Goal: Task Accomplishment & Management: Complete application form

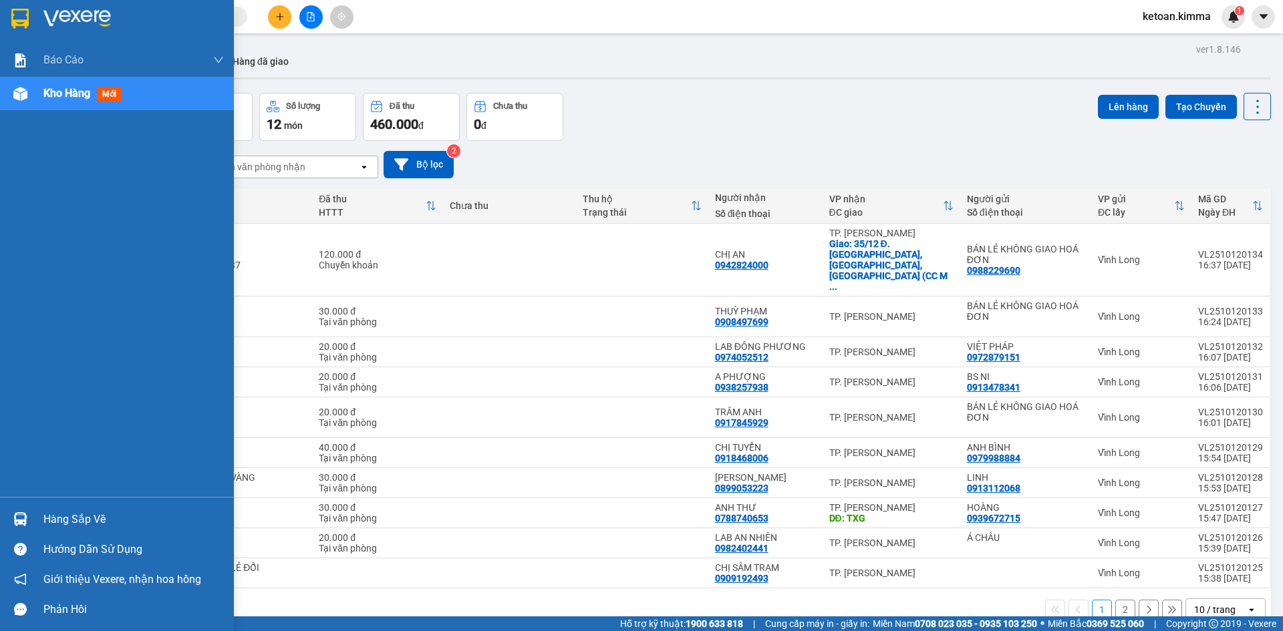
click at [55, 87] on span "Kho hàng" at bounding box center [66, 93] width 47 height 13
click at [65, 88] on span "Kho hàng" at bounding box center [66, 93] width 47 height 13
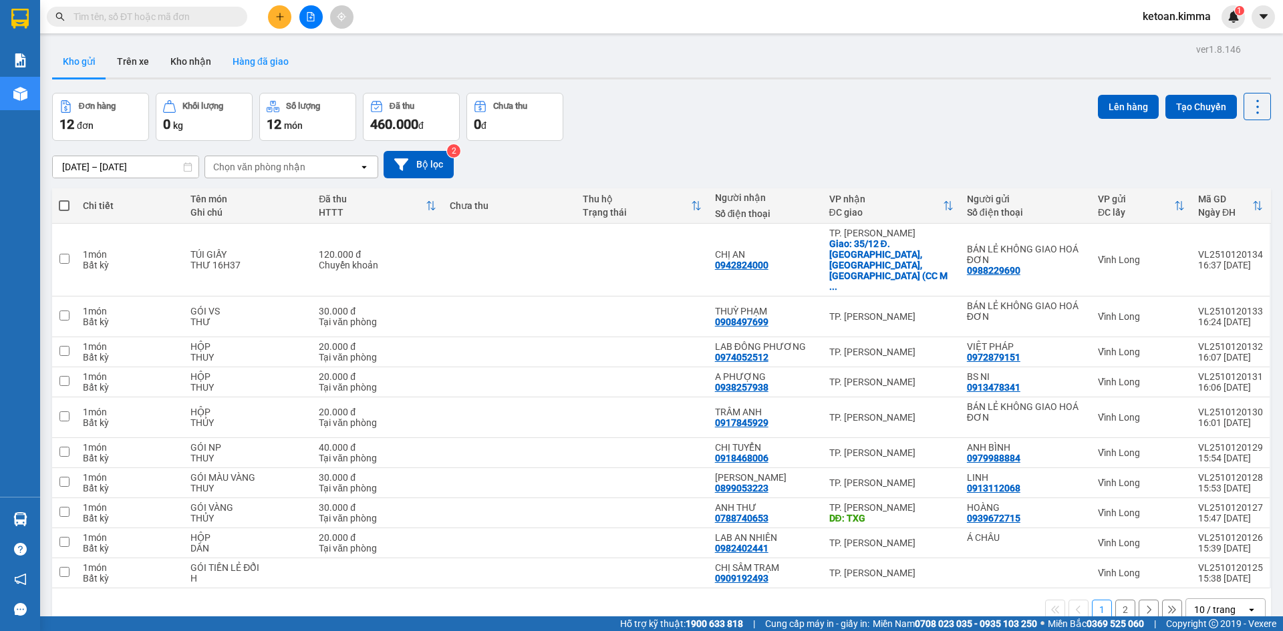
click at [251, 61] on button "Hàng đã giao" at bounding box center [261, 61] width 78 height 32
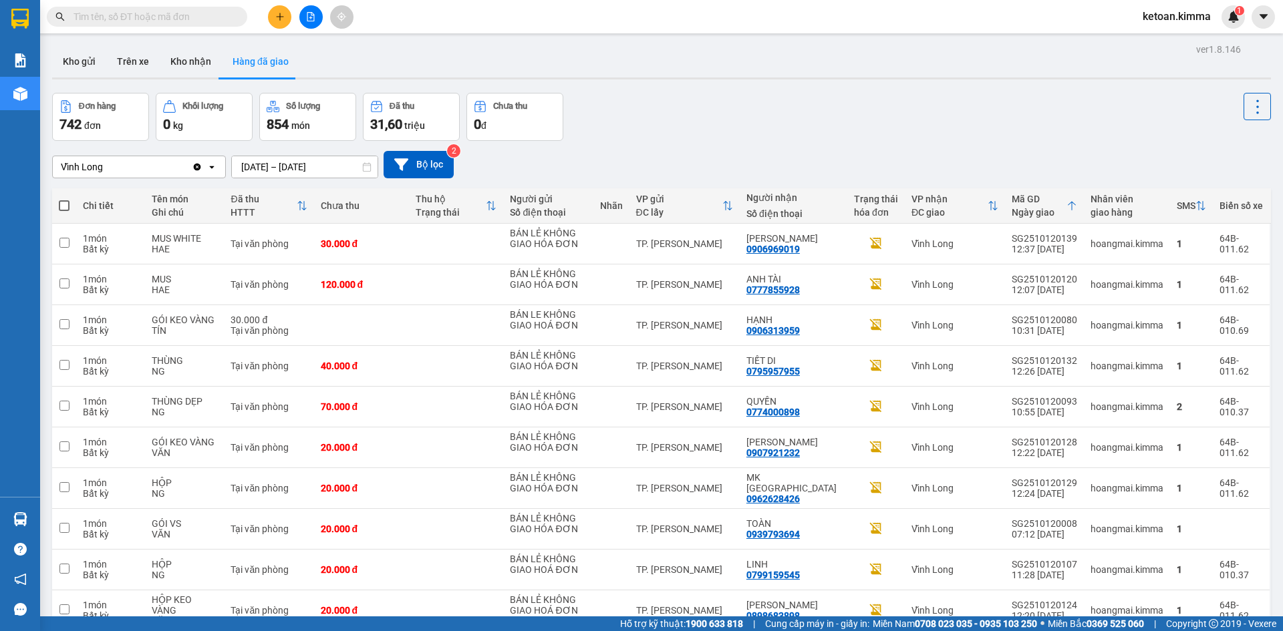
click at [275, 164] on input "10/10/2025 – 12/10/2025" at bounding box center [305, 166] width 146 height 21
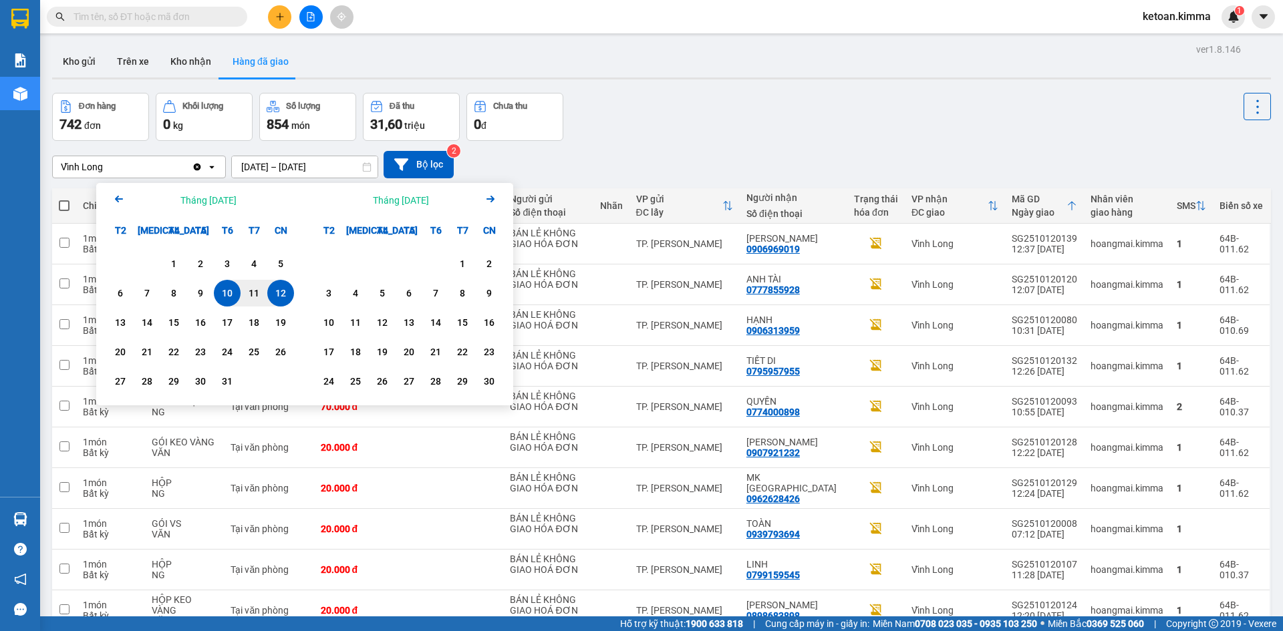
click at [279, 297] on div "12" at bounding box center [280, 293] width 19 height 16
click at [336, 171] on input "12/10/2025 – / /" at bounding box center [305, 166] width 146 height 21
click at [280, 287] on div "12" at bounding box center [280, 293] width 19 height 16
type input "[DATE] – [DATE]"
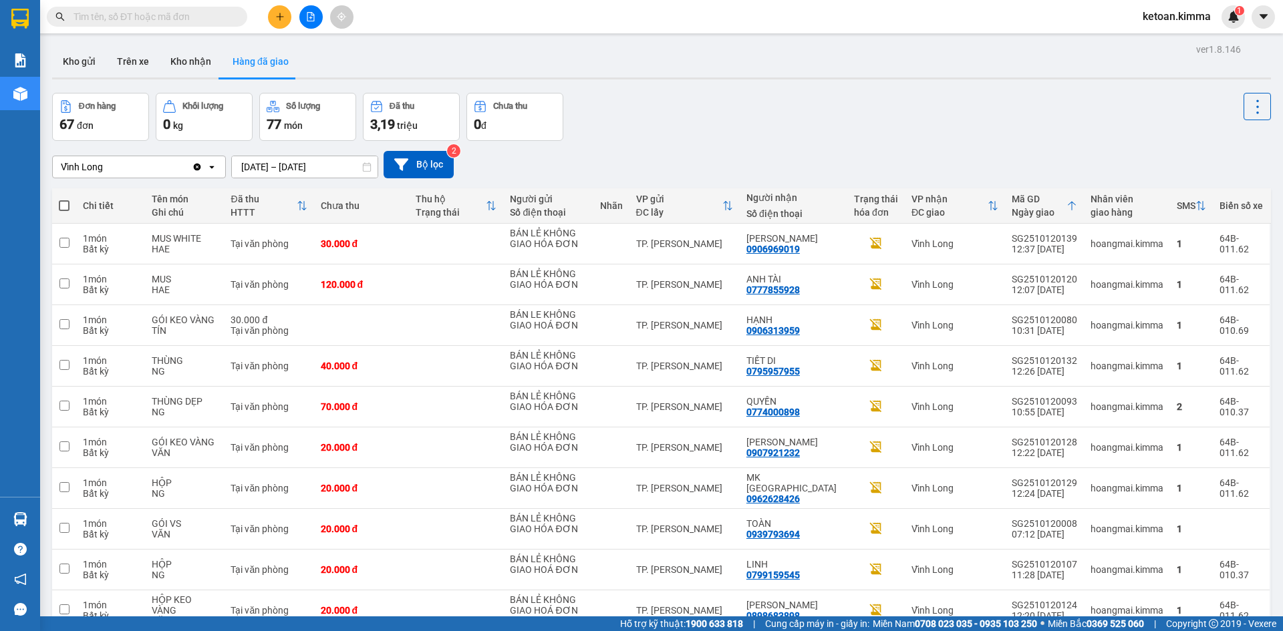
scroll to position [69, 0]
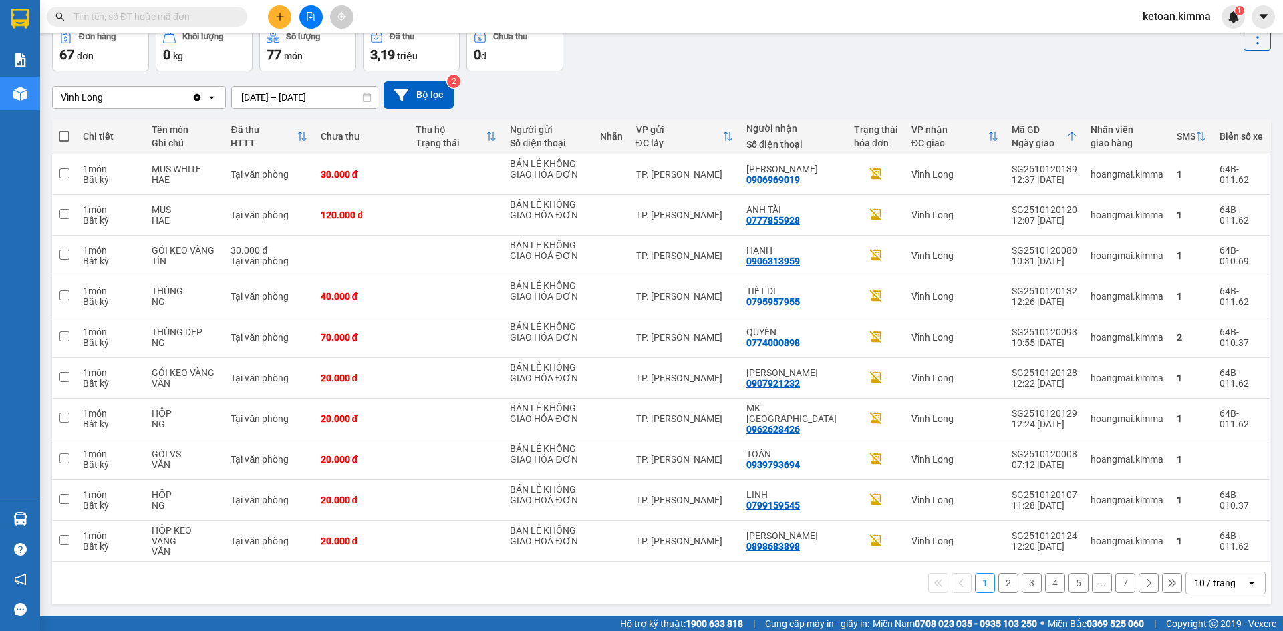
click at [1232, 586] on div "10 / trang" at bounding box center [1216, 583] width 60 height 21
click at [1212, 556] on span "100 / trang" at bounding box center [1210, 553] width 48 height 13
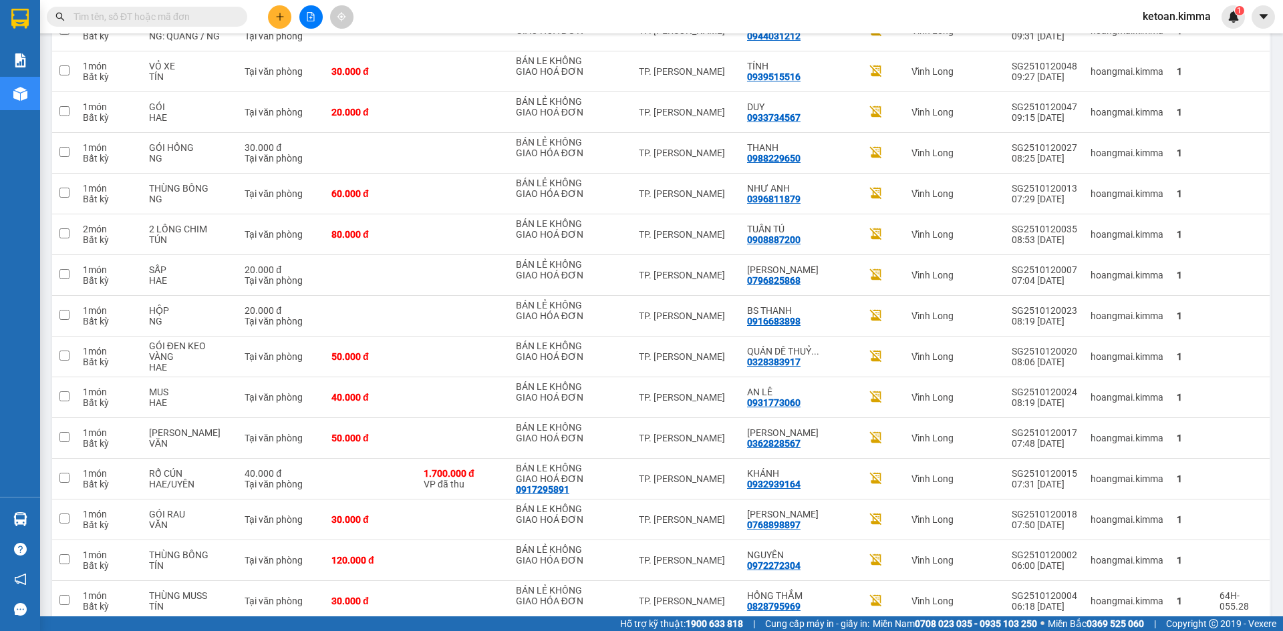
scroll to position [2393, 0]
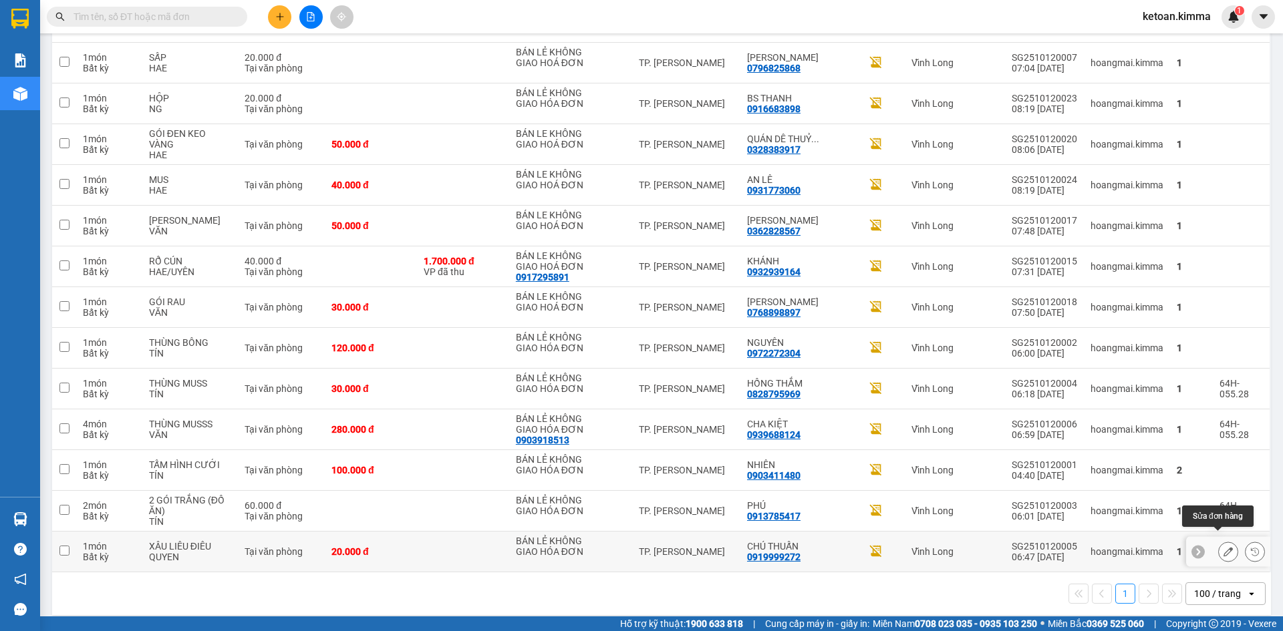
click at [1222, 541] on button at bounding box center [1228, 552] width 19 height 23
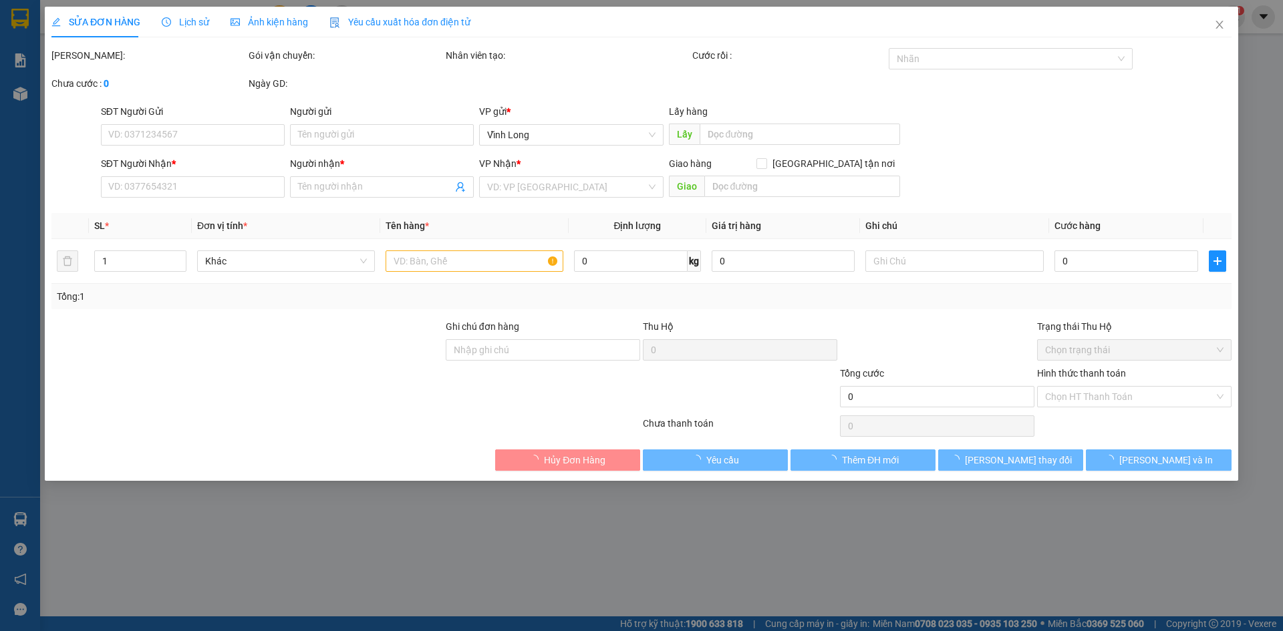
type input "BÁN LẺ KHÔNG GIAO HÓA ĐƠN"
type input "0919999272"
type input "CHÚ THUẤN"
type input "SA G"
type input "20.000"
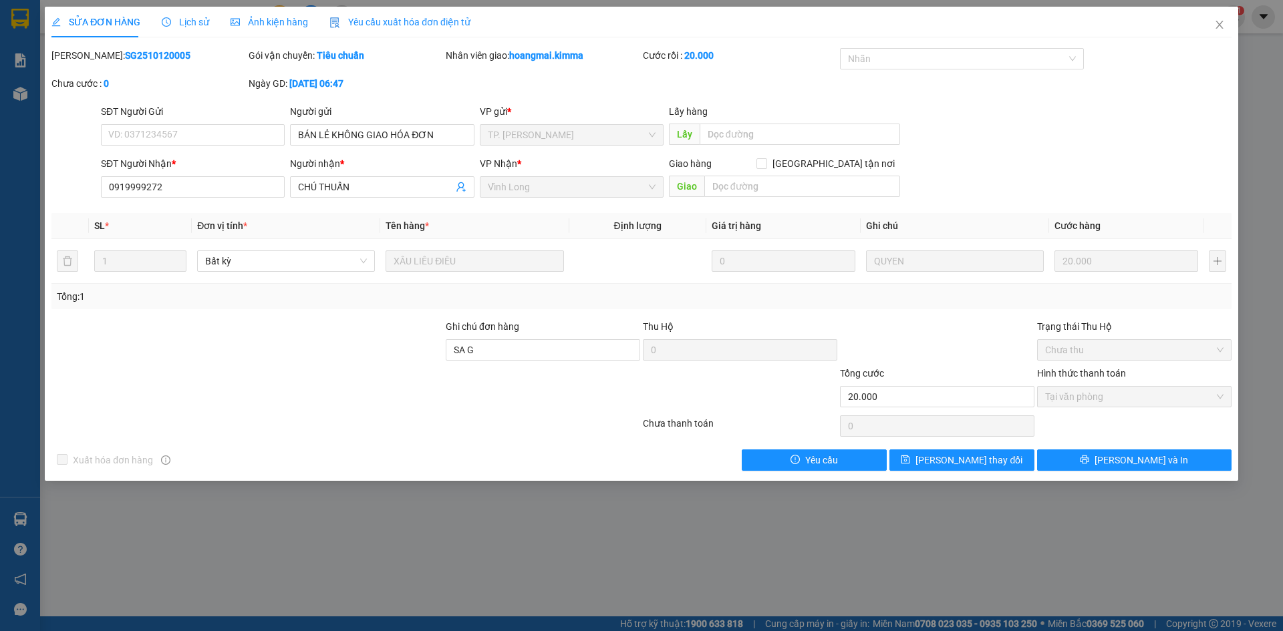
click at [388, 25] on span "Yêu cầu xuất hóa đơn điện tử" at bounding box center [399, 22] width 141 height 11
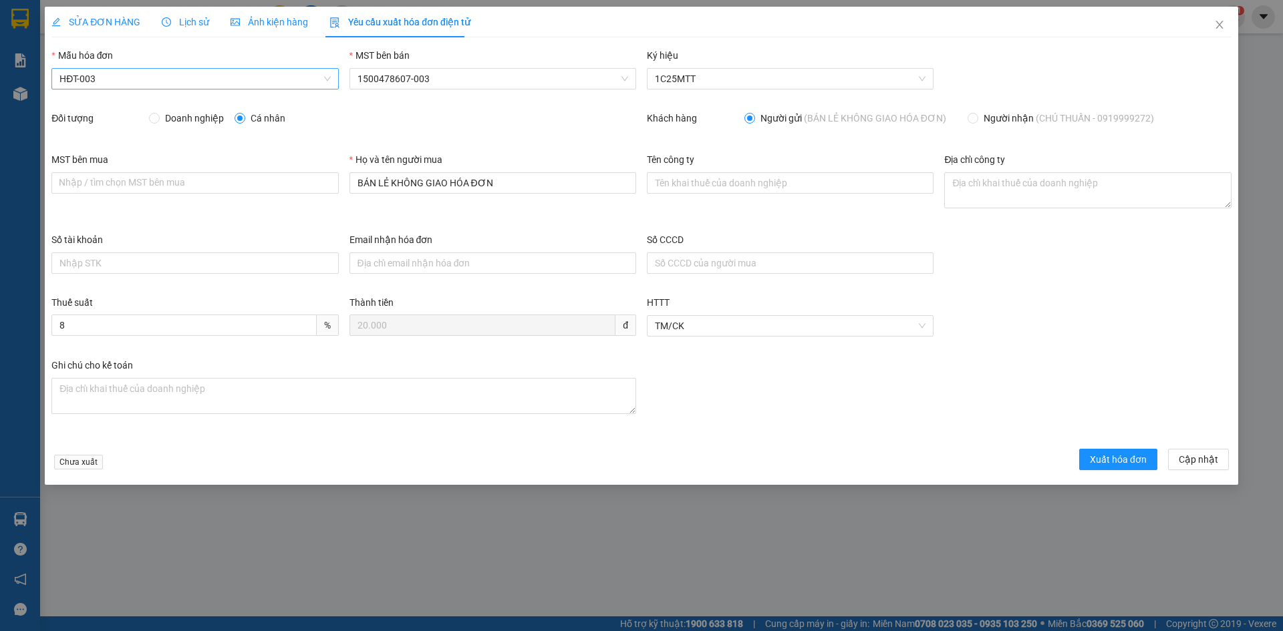
click at [156, 73] on span "HĐT-003" at bounding box center [194, 79] width 271 height 20
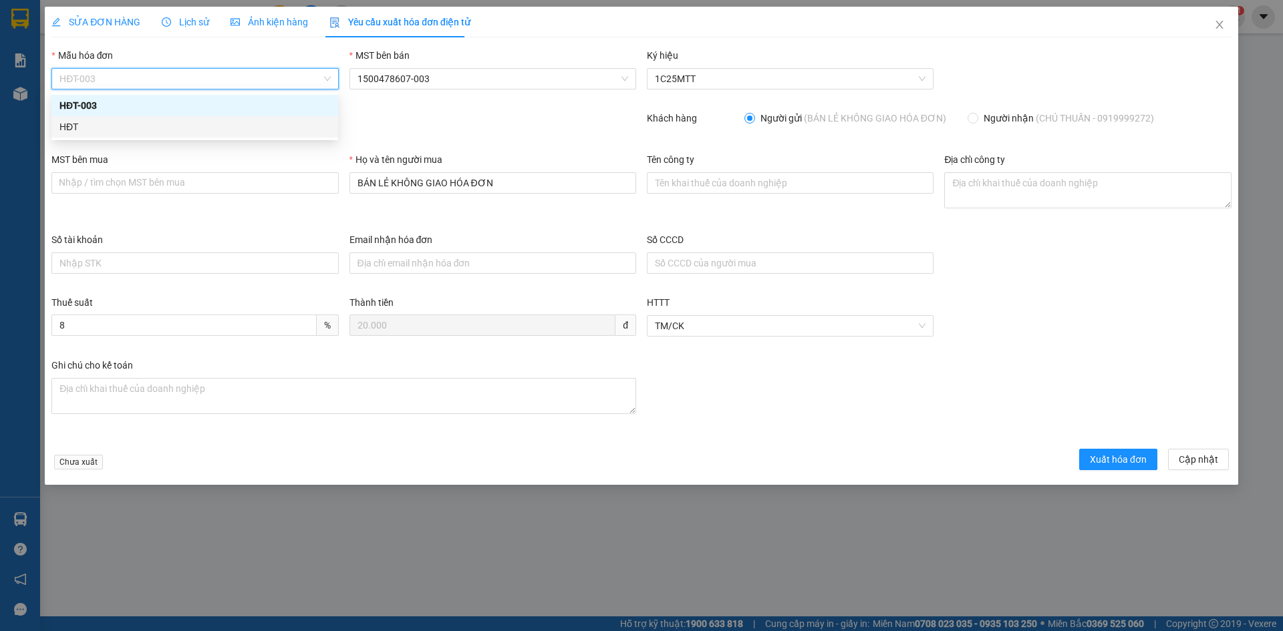
click at [73, 128] on div "HĐT" at bounding box center [194, 127] width 271 height 15
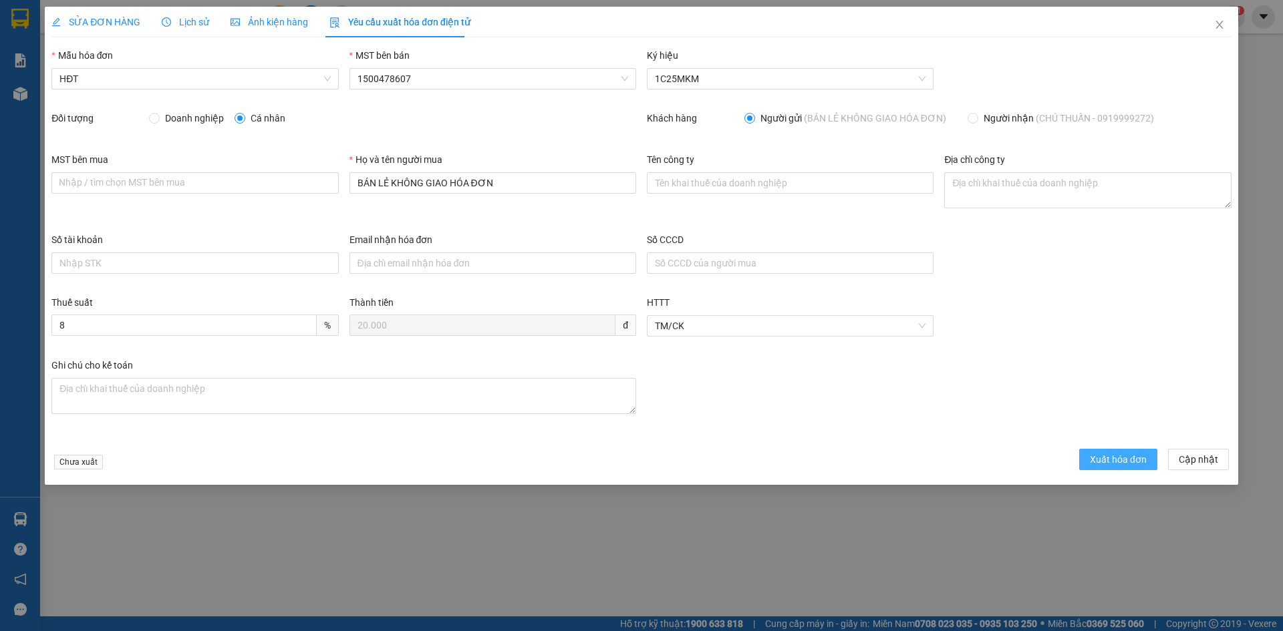
click at [1098, 457] on span "Xuất hóa đơn" at bounding box center [1118, 459] width 57 height 15
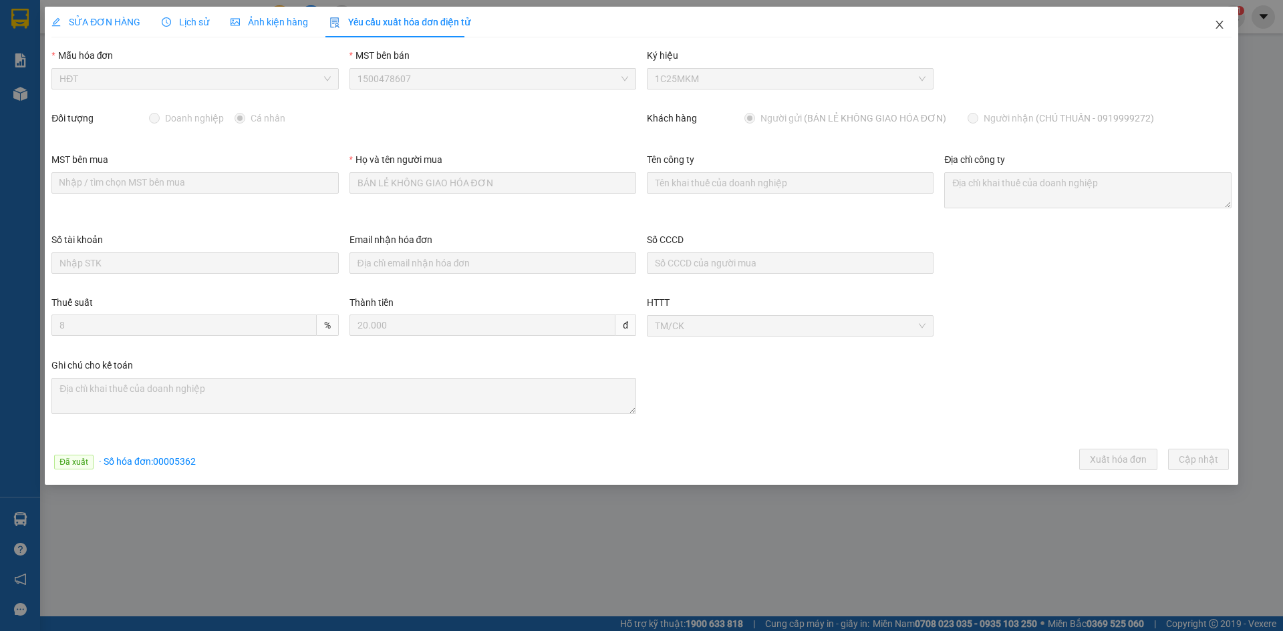
click at [1222, 23] on icon "close" at bounding box center [1219, 25] width 7 height 8
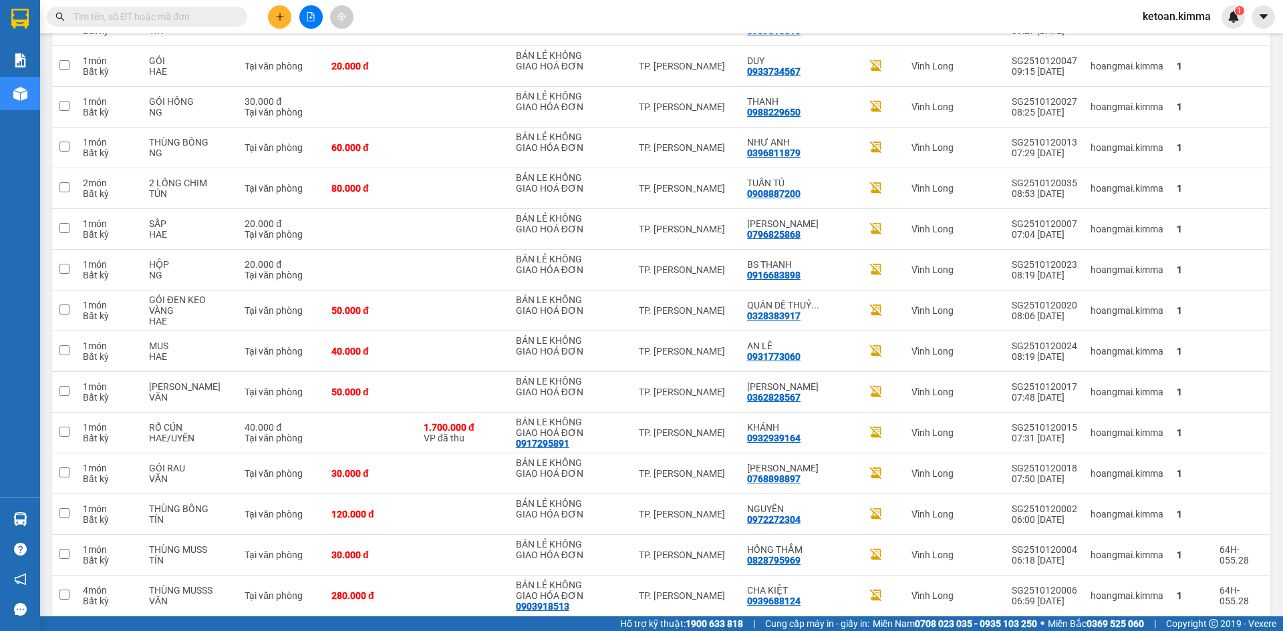
scroll to position [2393, 0]
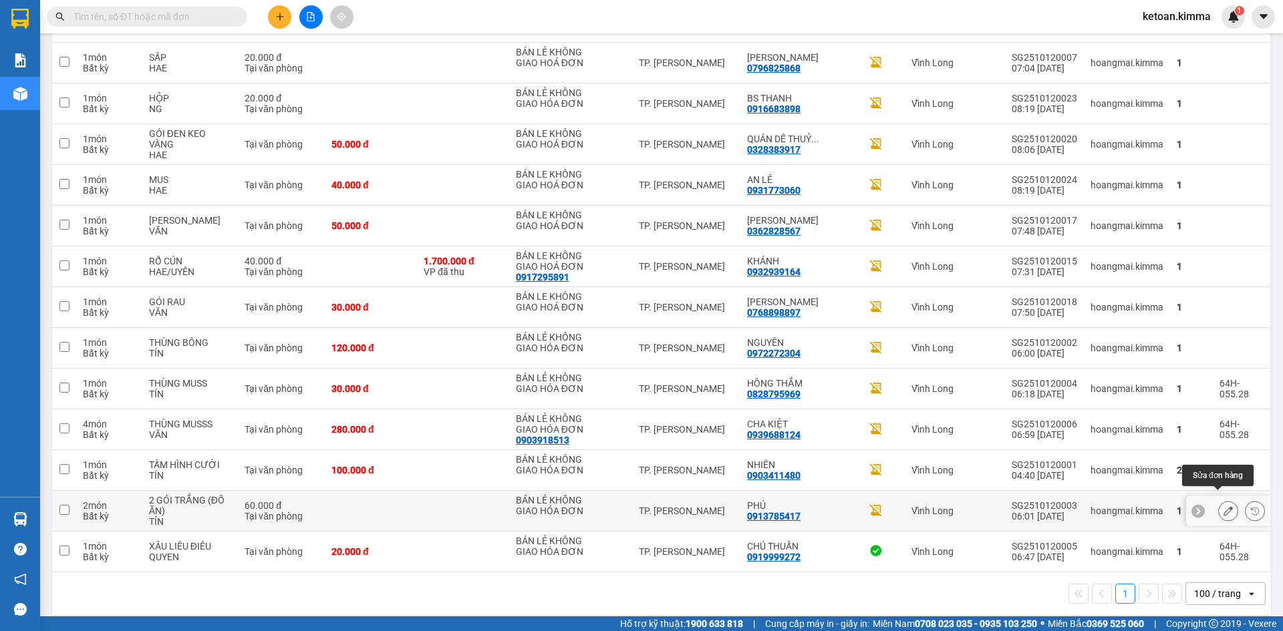
click at [1224, 507] on icon at bounding box center [1228, 511] width 9 height 9
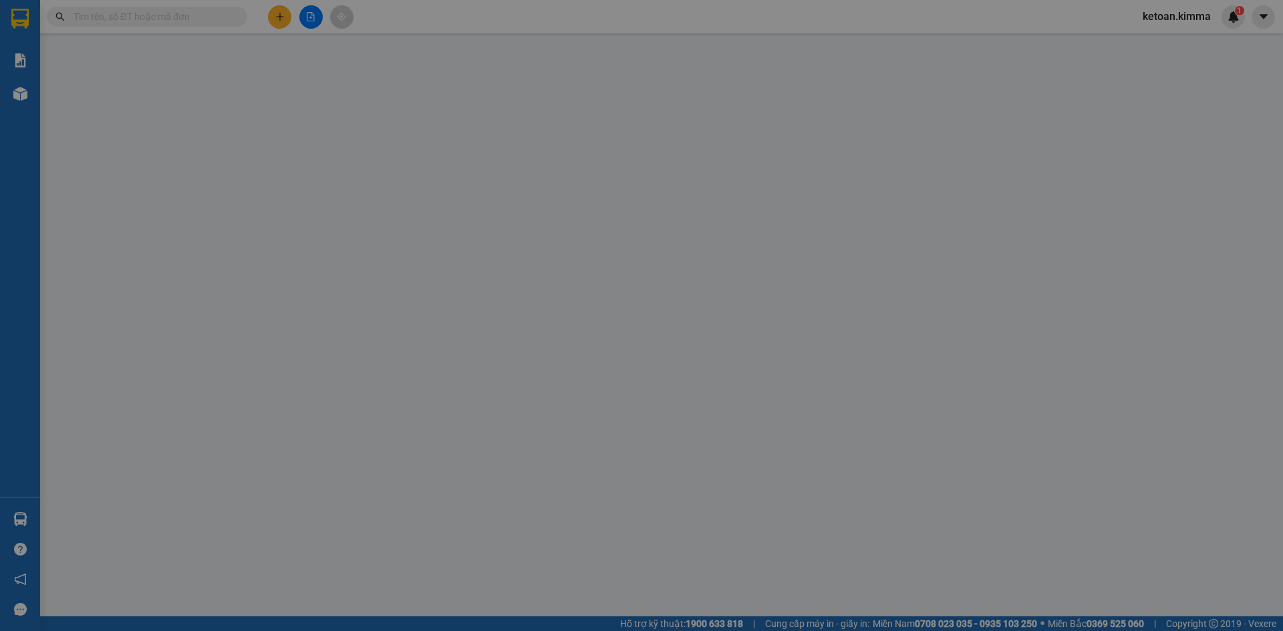
type input "BÁN LẺ KHÔNG GIAO HÓA ĐƠN"
type input "0913785417"
type input "PHÚ"
type input "SA G"
type input "60.000"
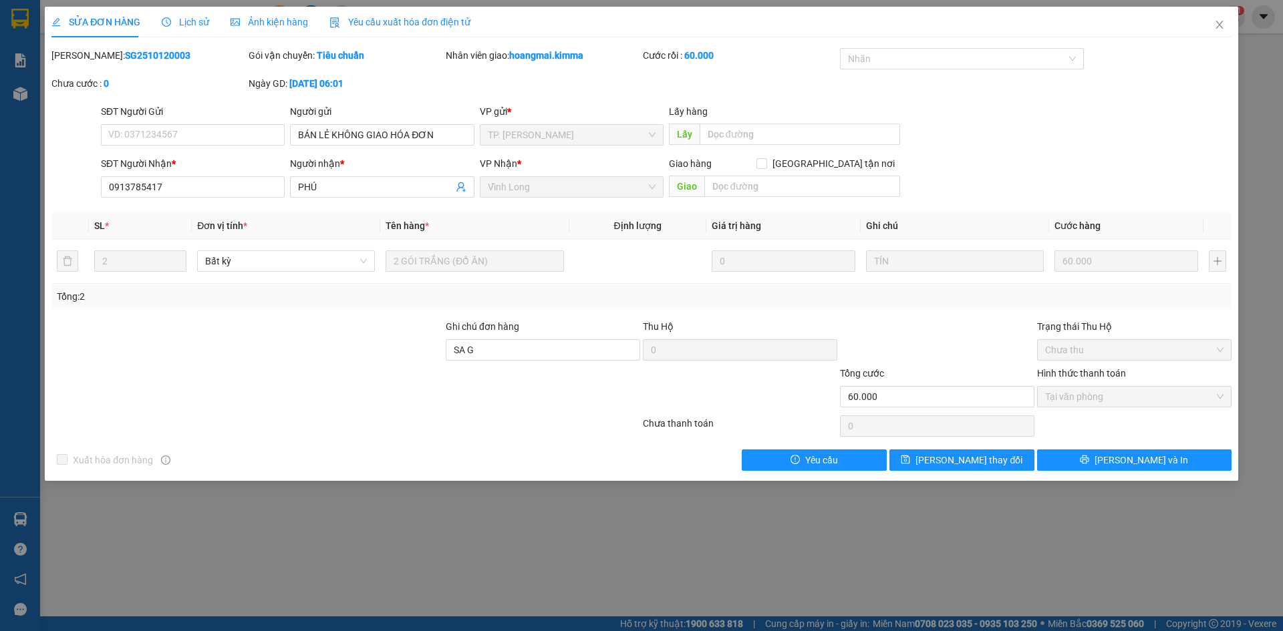
click at [366, 28] on div "Yêu cầu xuất hóa đơn điện tử" at bounding box center [399, 22] width 141 height 15
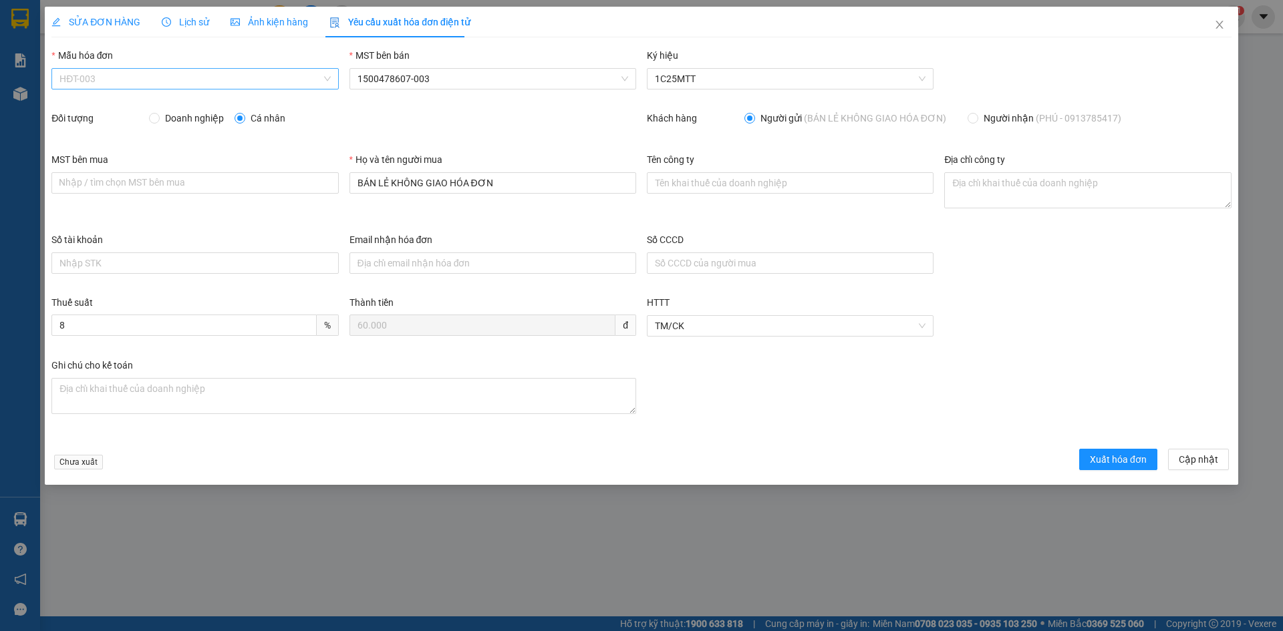
click at [128, 80] on span "HĐT-003" at bounding box center [194, 79] width 271 height 20
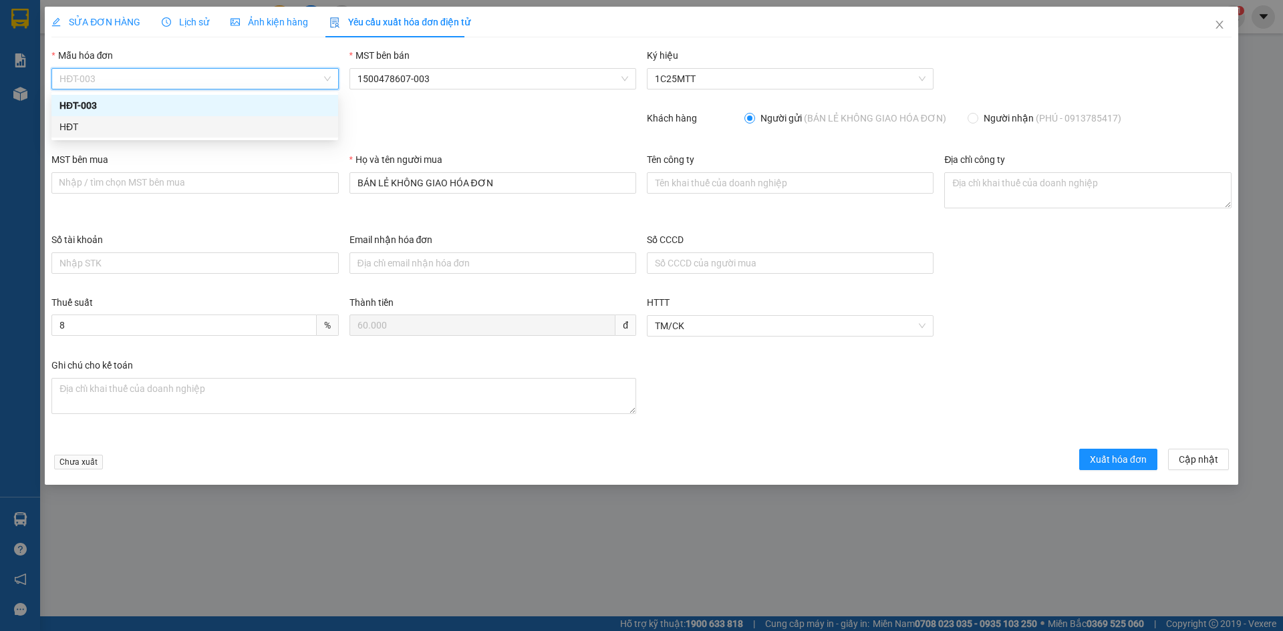
click at [71, 127] on div "HĐT" at bounding box center [194, 127] width 271 height 15
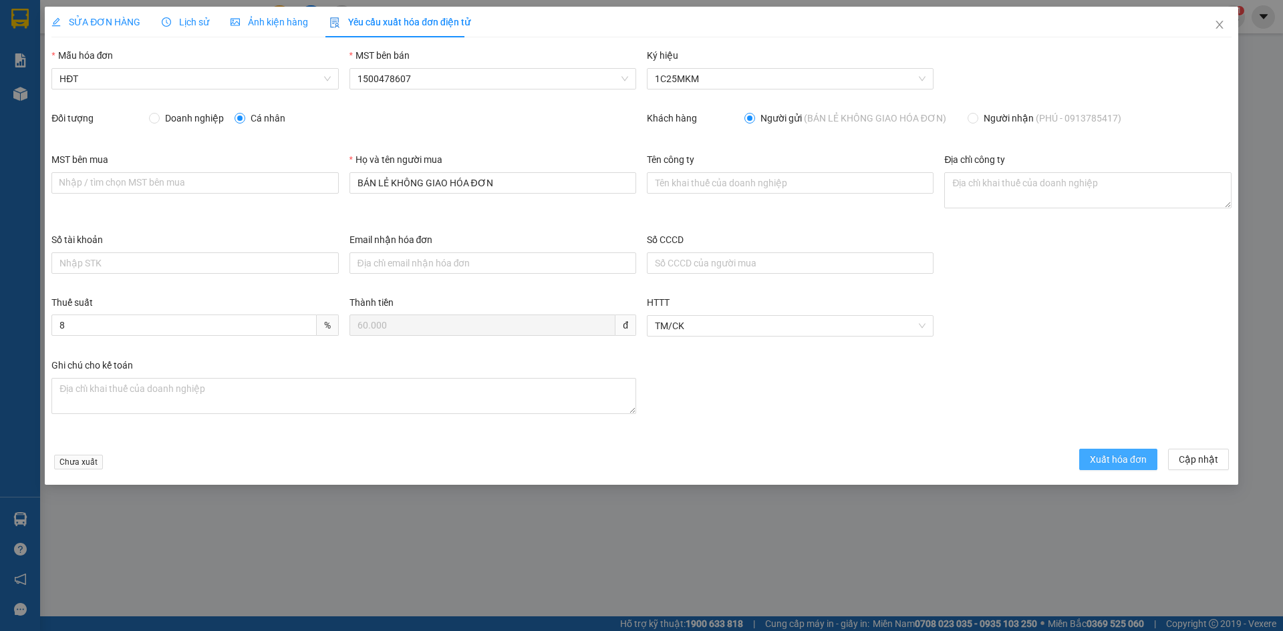
click at [1121, 470] on button "Xuất hóa đơn" at bounding box center [1118, 459] width 78 height 21
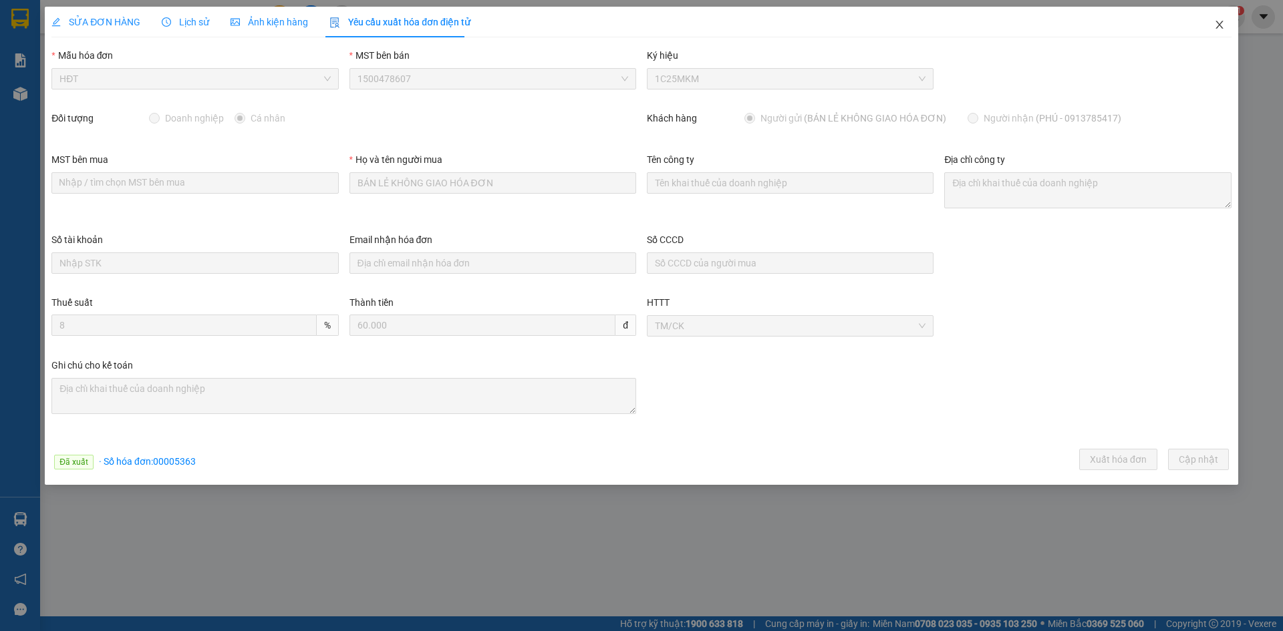
click at [1218, 23] on icon "close" at bounding box center [1219, 25] width 7 height 8
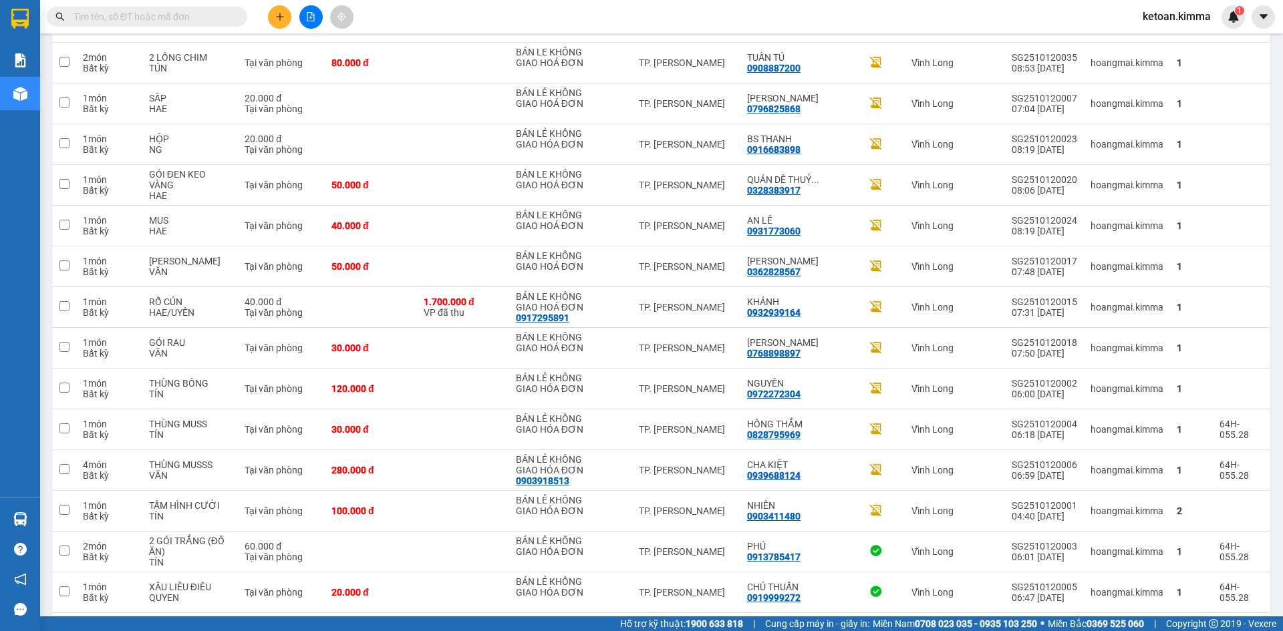
scroll to position [2393, 0]
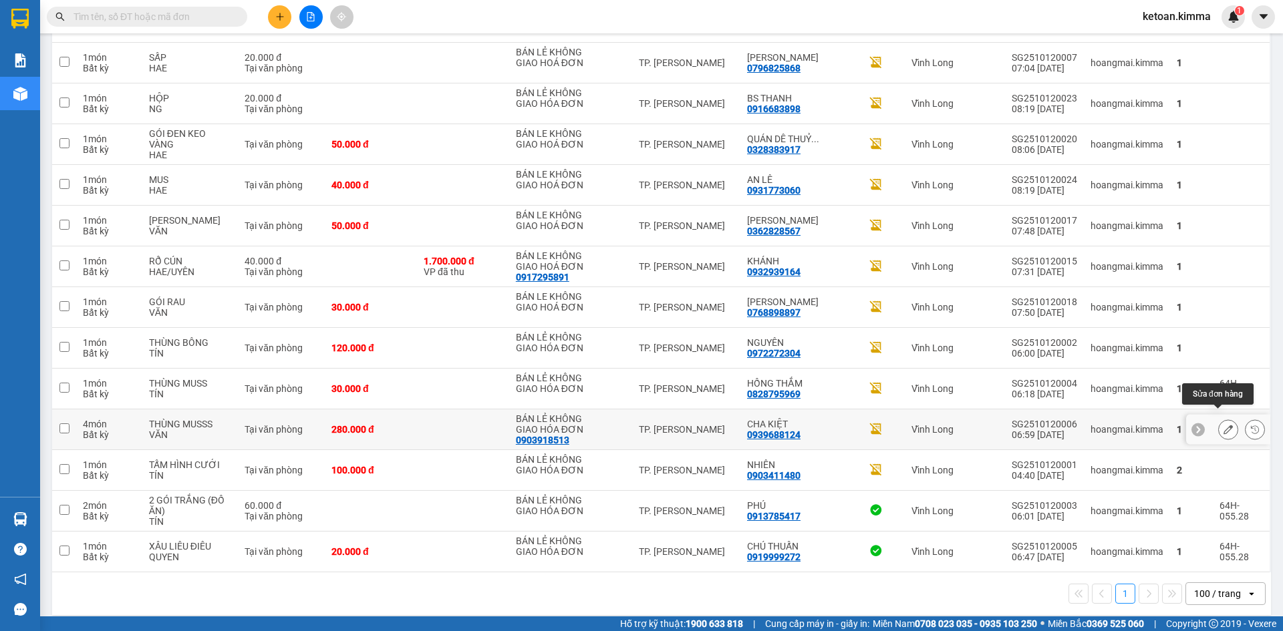
click at [1223, 421] on button at bounding box center [1228, 429] width 19 height 23
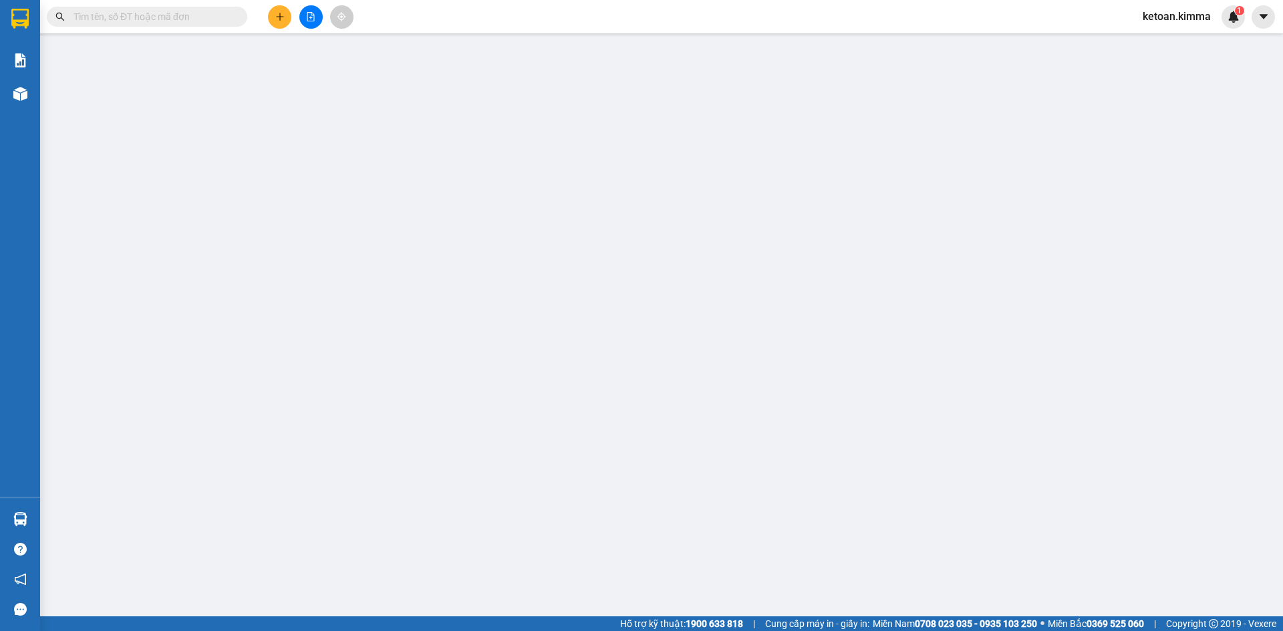
type input "0903918513"
type input "BÁN LẺ KHÔNG GIAO HÓA ĐƠN"
type input "0939688124"
type input "CHA KIỆT"
type input "SA G"
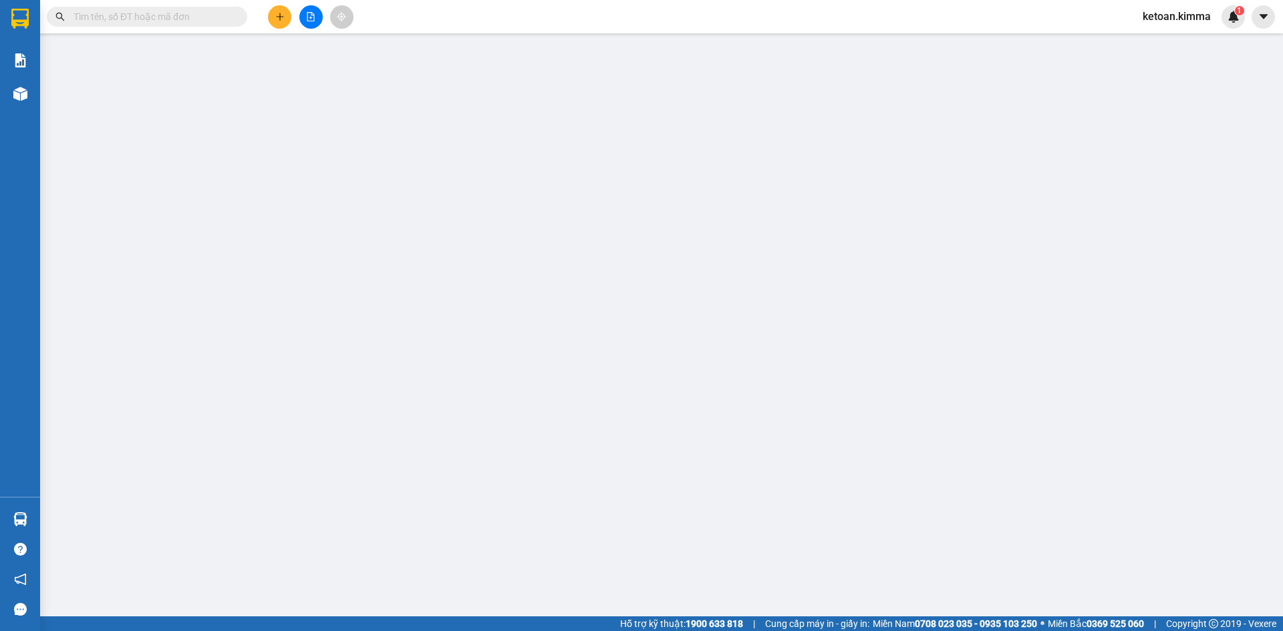
type input "280.000"
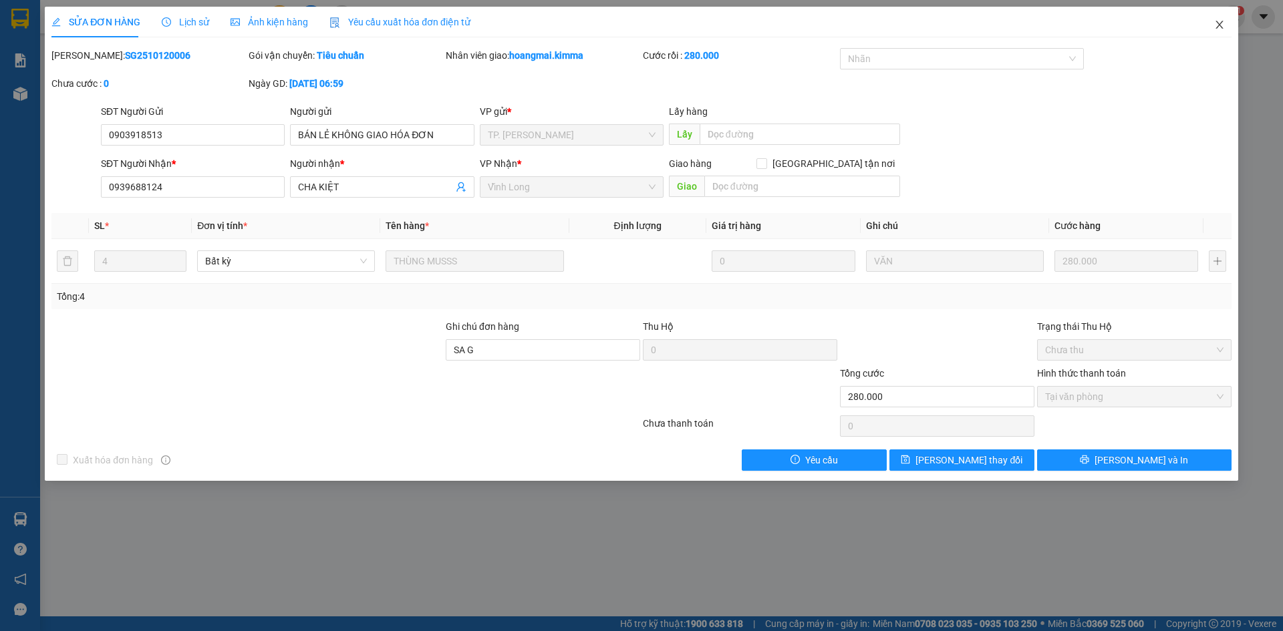
click at [1221, 25] on icon "close" at bounding box center [1219, 24] width 11 height 11
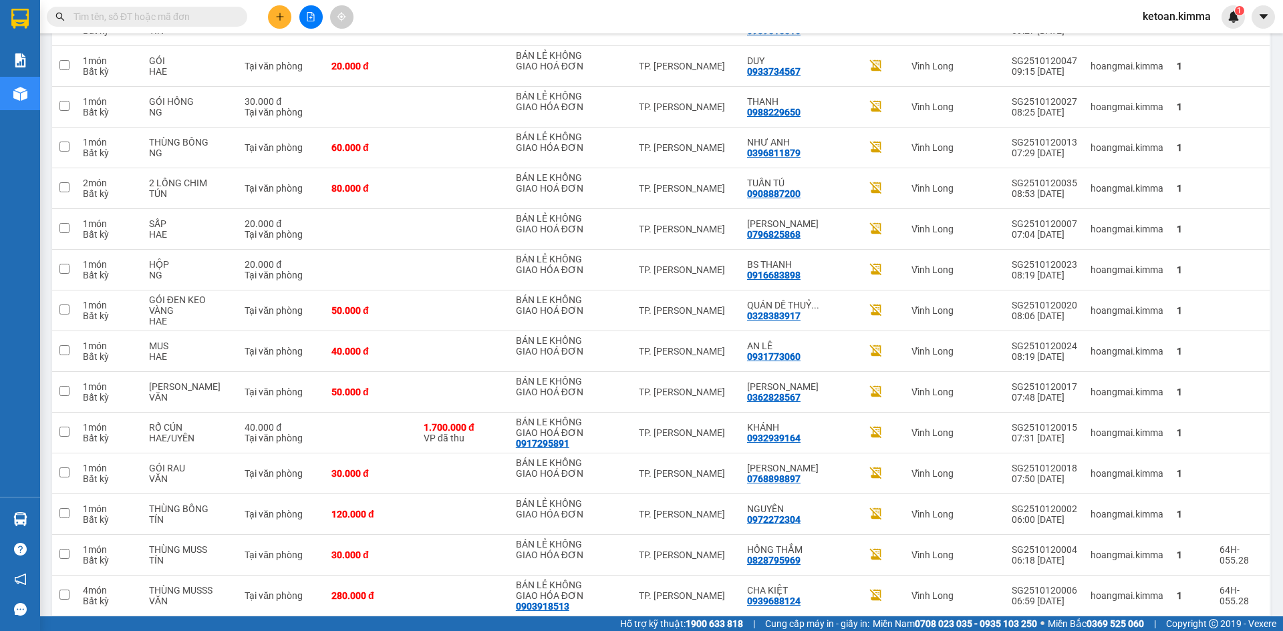
scroll to position [2393, 0]
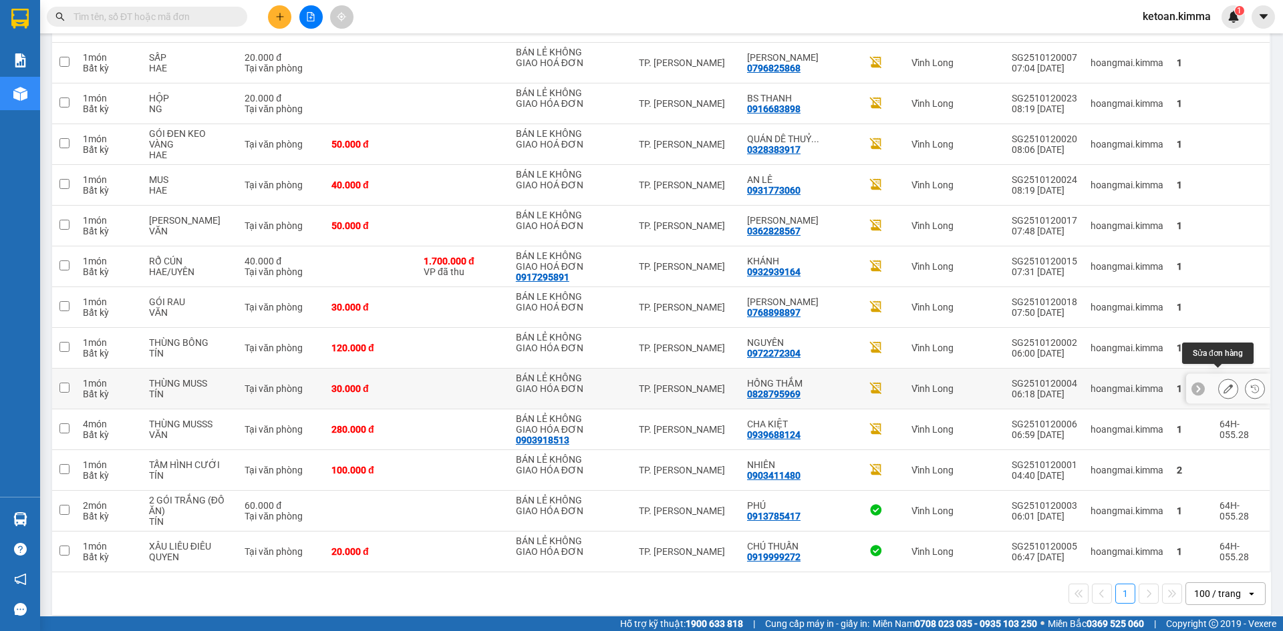
click at [1224, 384] on icon at bounding box center [1228, 388] width 9 height 9
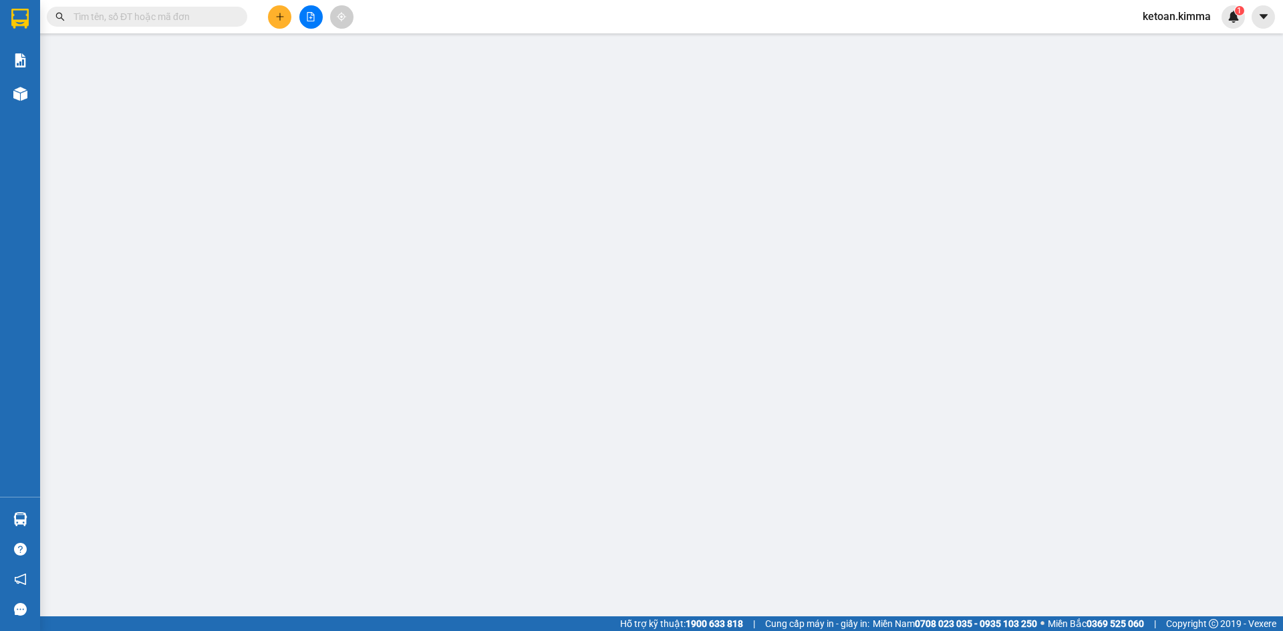
type input "BÁN LẺ KHÔNG GIAO HÓA ĐƠN"
type input "0828795969"
type input "HỒNG THẮM"
type input "SA G"
type input "30.000"
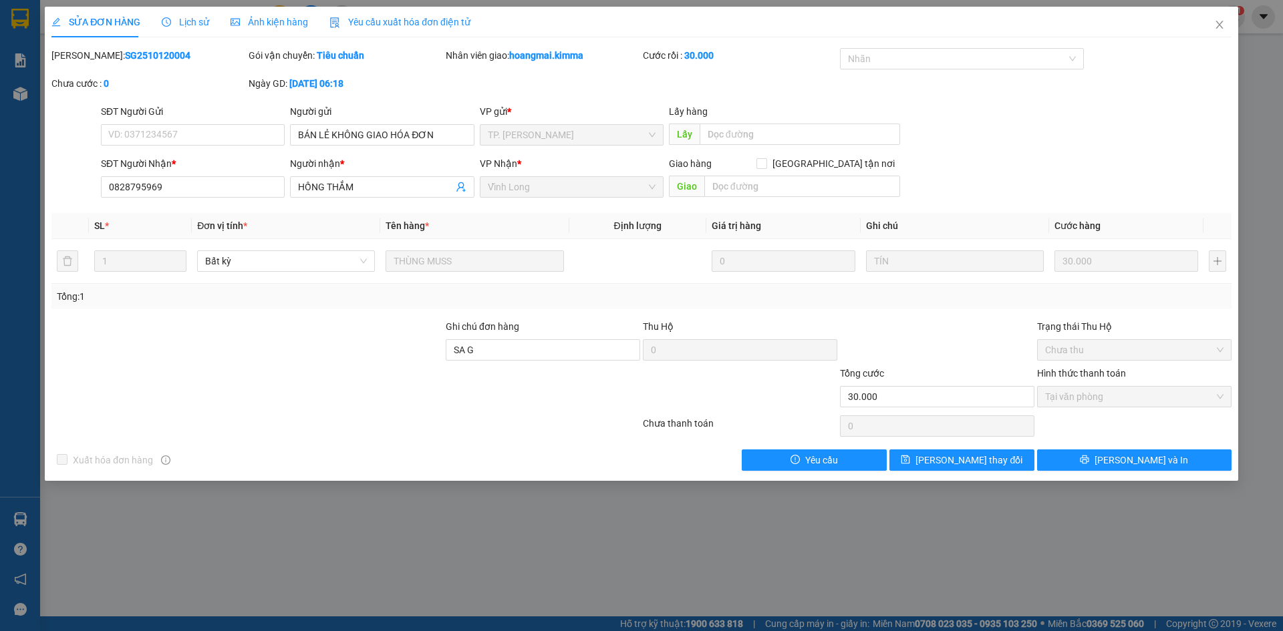
click at [412, 13] on div "Yêu cầu xuất hóa đơn điện tử" at bounding box center [399, 22] width 141 height 31
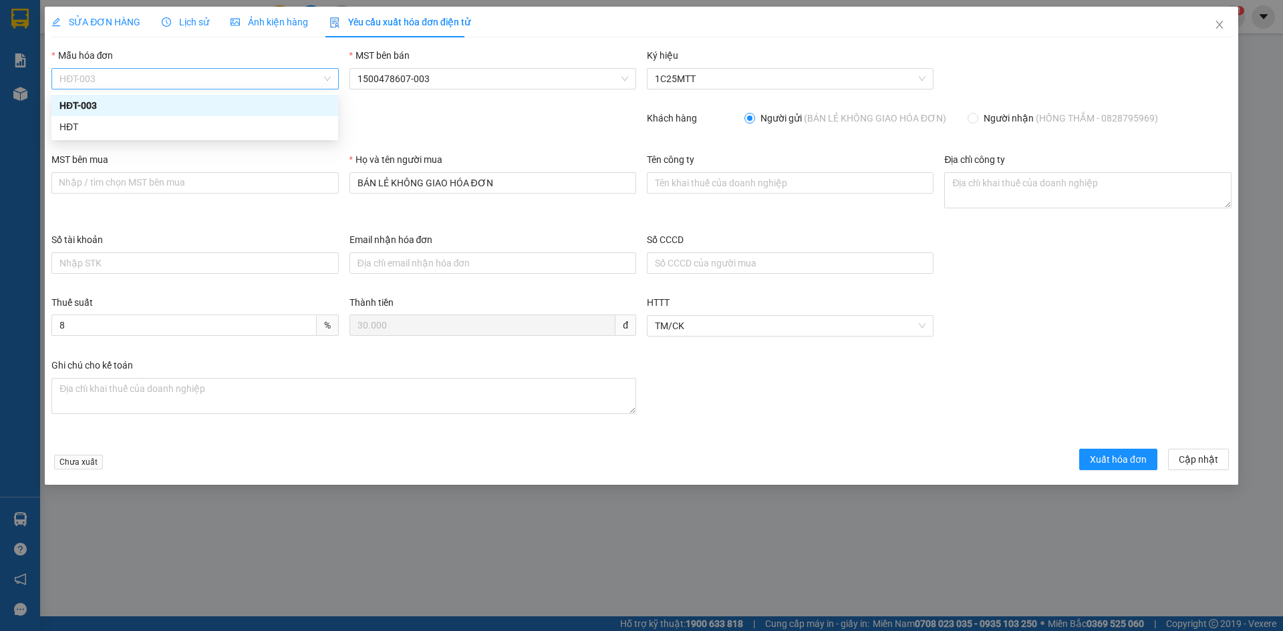
click at [124, 84] on span "HĐT-003" at bounding box center [194, 79] width 271 height 20
click at [63, 132] on div "HĐT" at bounding box center [194, 126] width 287 height 21
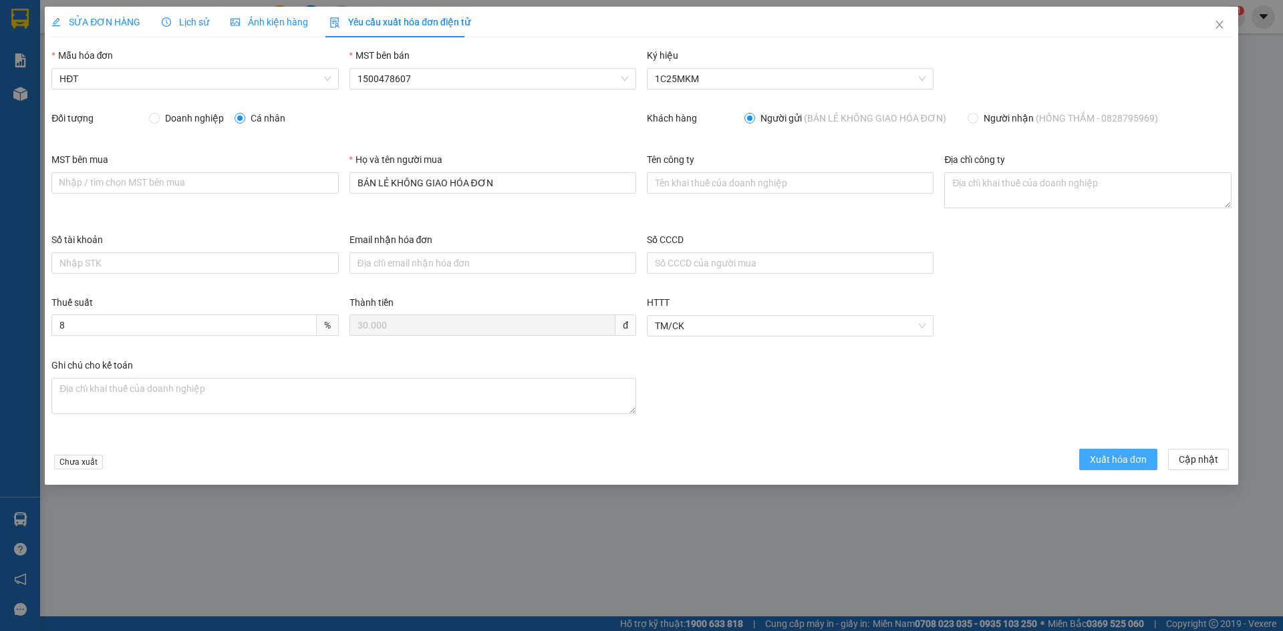
click at [1126, 465] on span "Xuất hóa đơn" at bounding box center [1118, 459] width 57 height 15
click at [1124, 464] on span "Xuất hóa đơn" at bounding box center [1118, 459] width 57 height 15
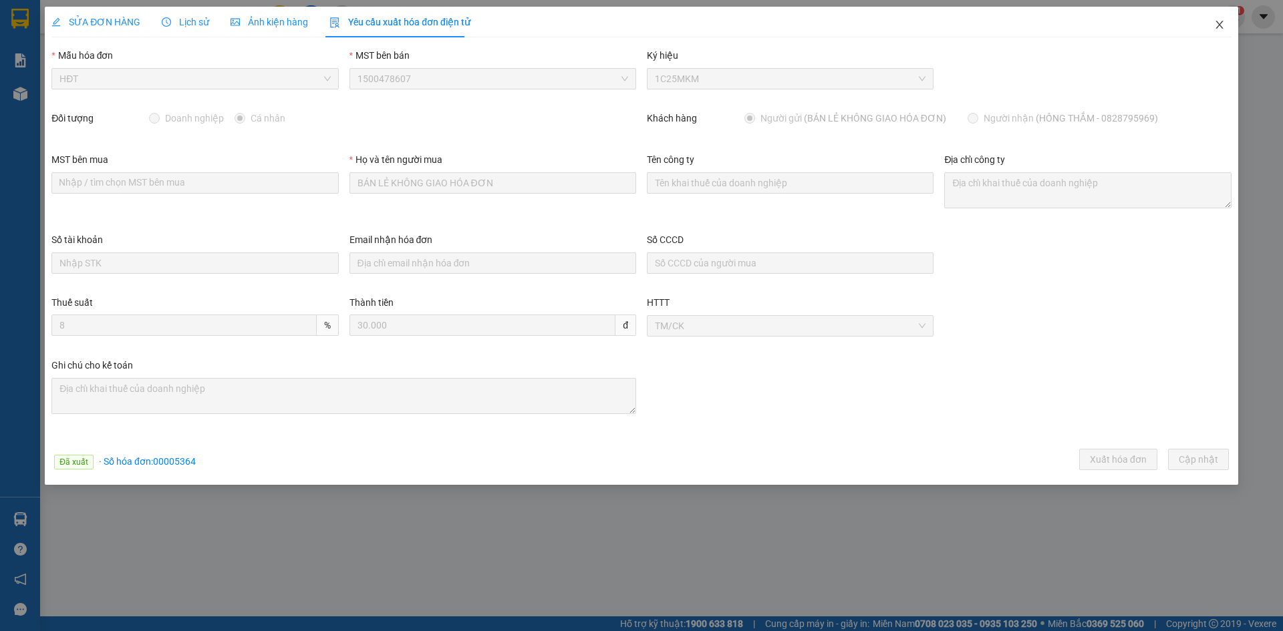
click at [1220, 21] on icon "close" at bounding box center [1219, 24] width 11 height 11
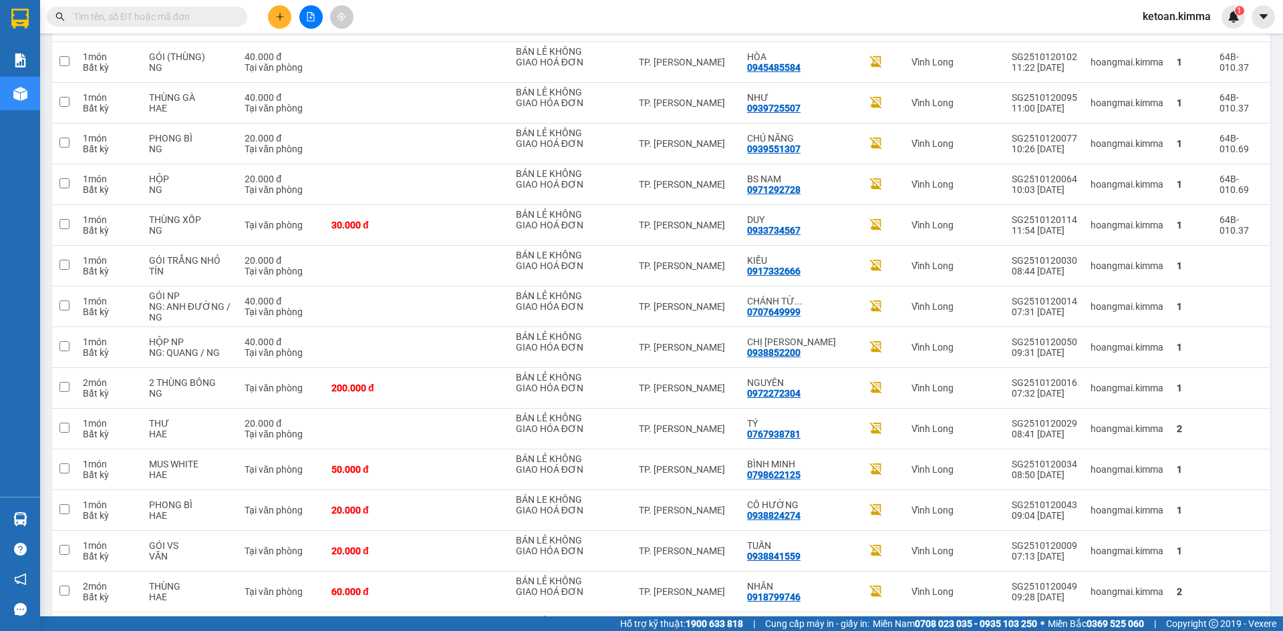
scroll to position [1388, 0]
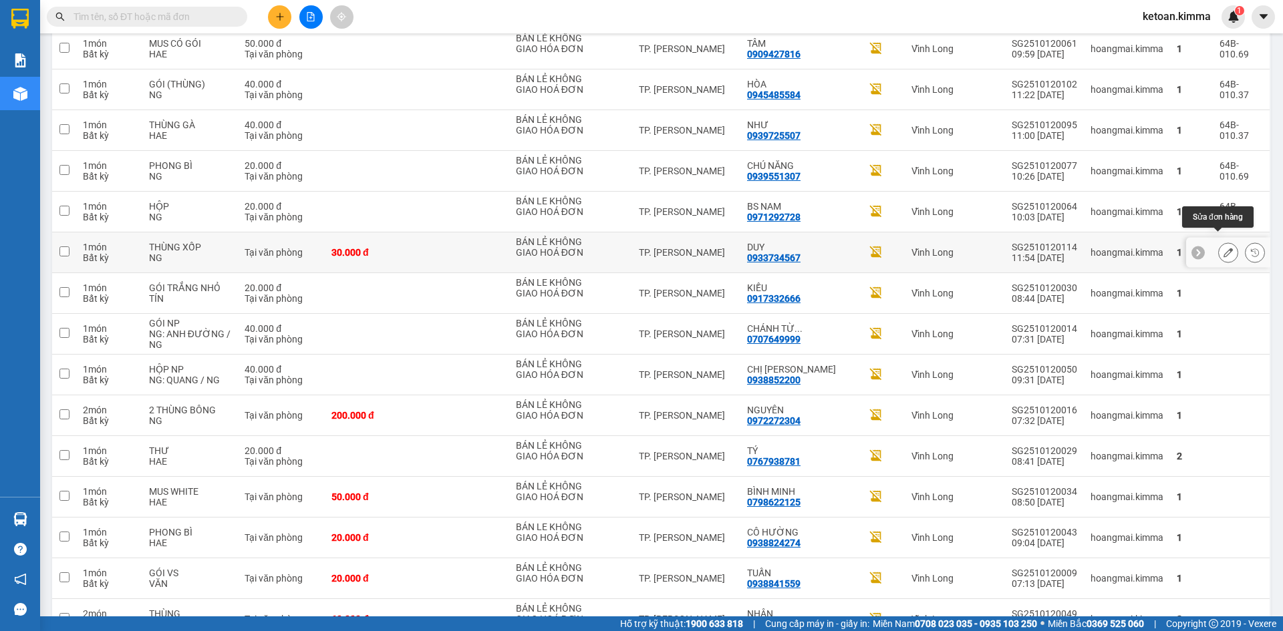
click at [1224, 248] on icon at bounding box center [1228, 252] width 9 height 9
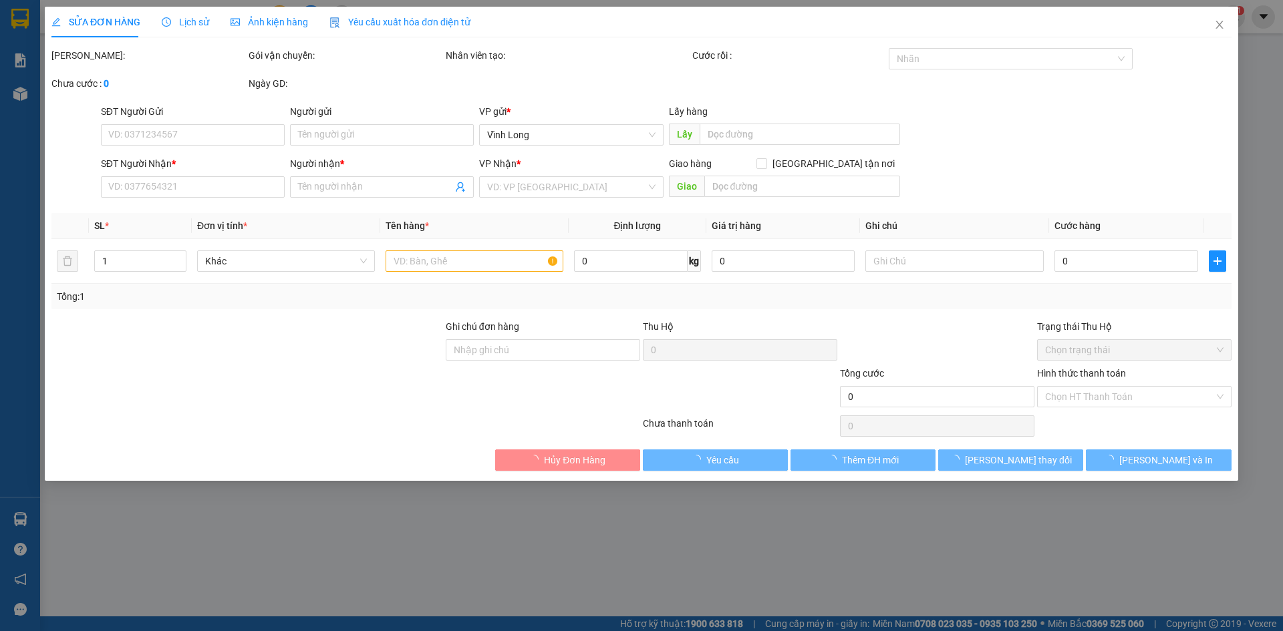
type input "BÁN LẺ KHÔNG GIAO HOÁ ĐƠN"
type input "0933734567"
type input "DUY"
type input "NHI G"
type input "30.000"
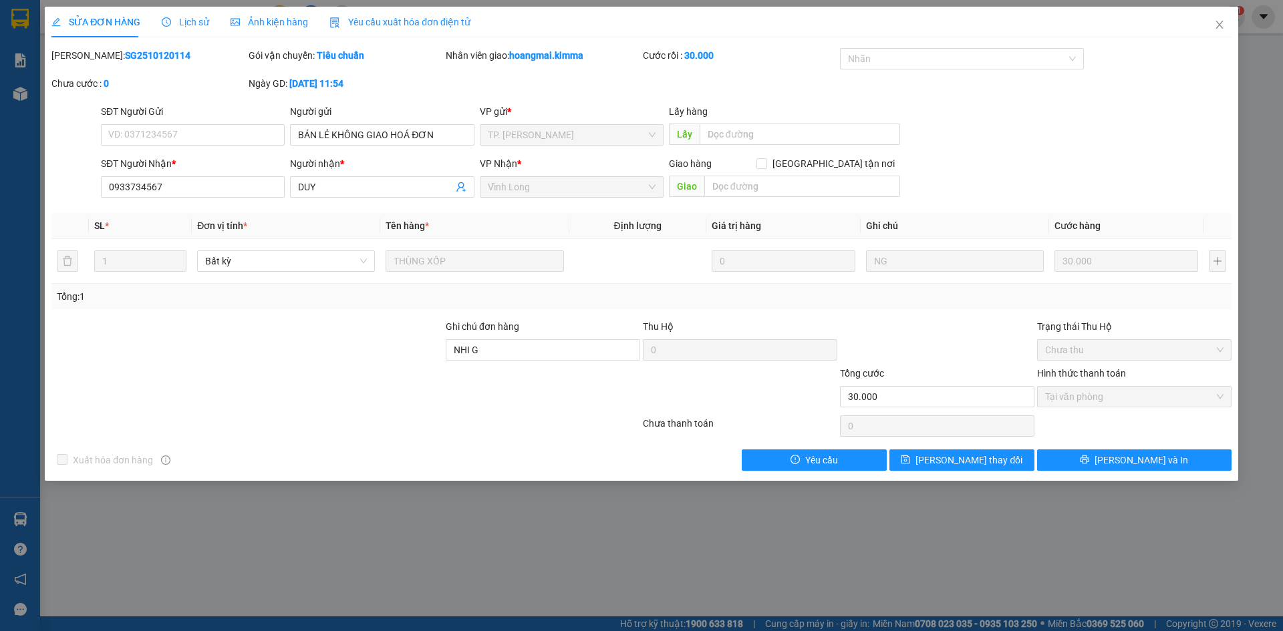
click at [402, 24] on span "Yêu cầu xuất hóa đơn điện tử" at bounding box center [399, 22] width 141 height 11
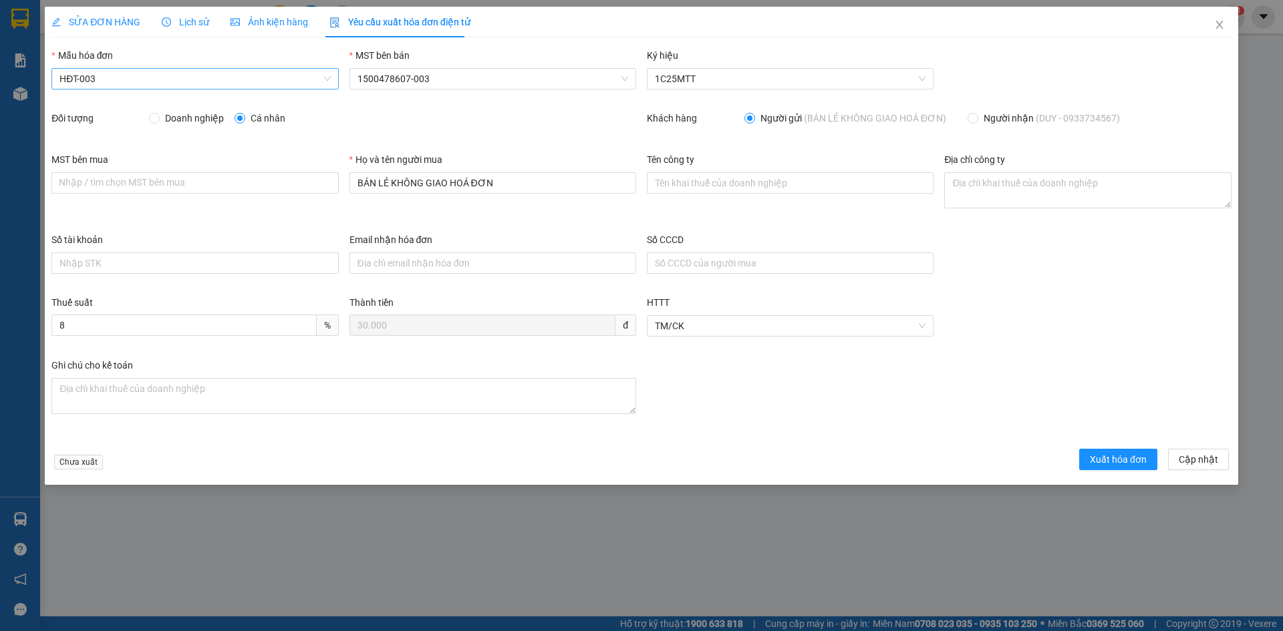
click at [120, 78] on span "HĐT-003" at bounding box center [194, 79] width 271 height 20
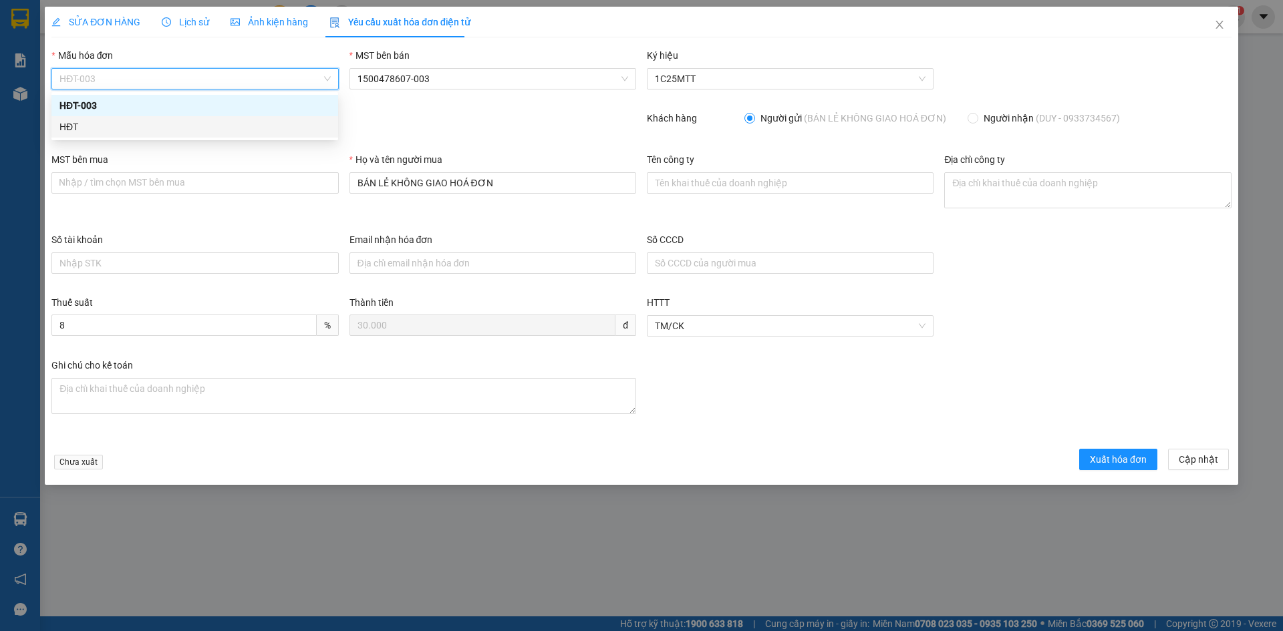
click at [78, 131] on div "HĐT" at bounding box center [194, 127] width 271 height 15
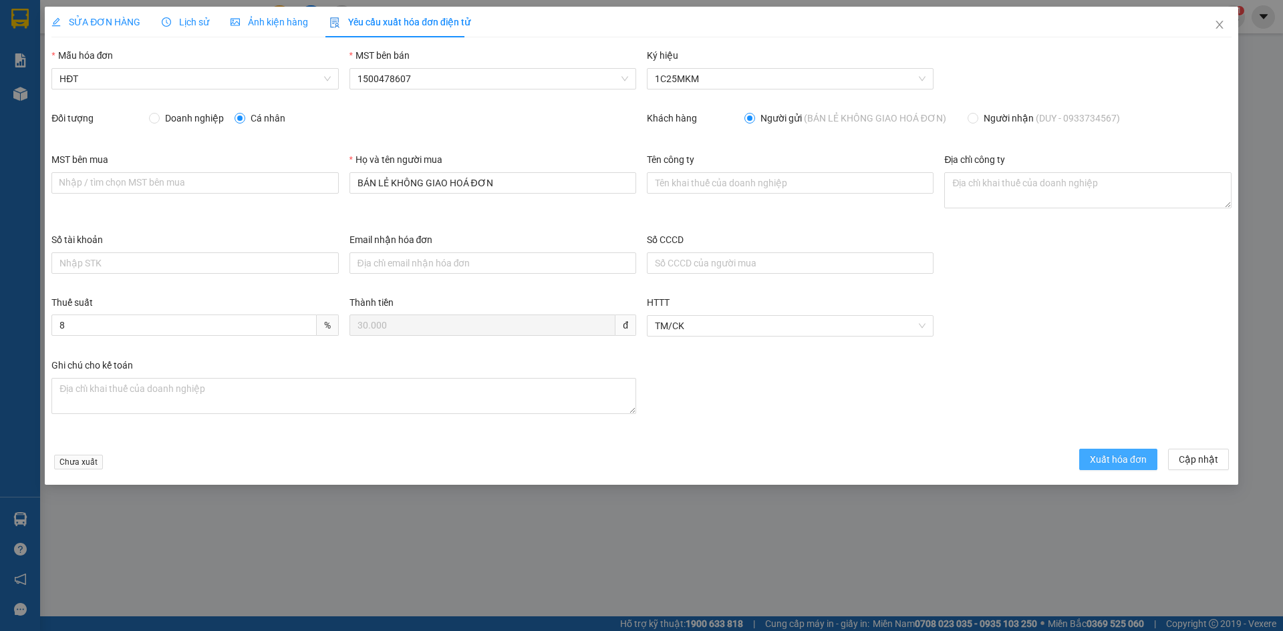
click at [1123, 460] on span "Xuất hóa đơn" at bounding box center [1118, 459] width 57 height 15
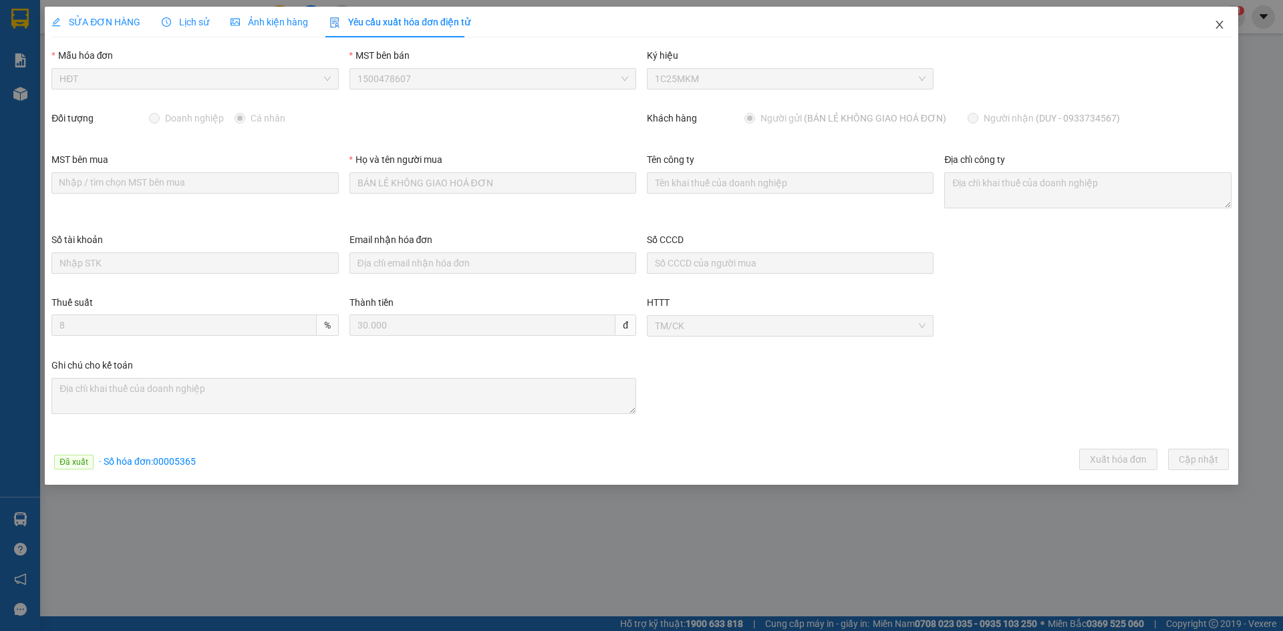
click at [1227, 31] on span "Close" at bounding box center [1219, 25] width 37 height 37
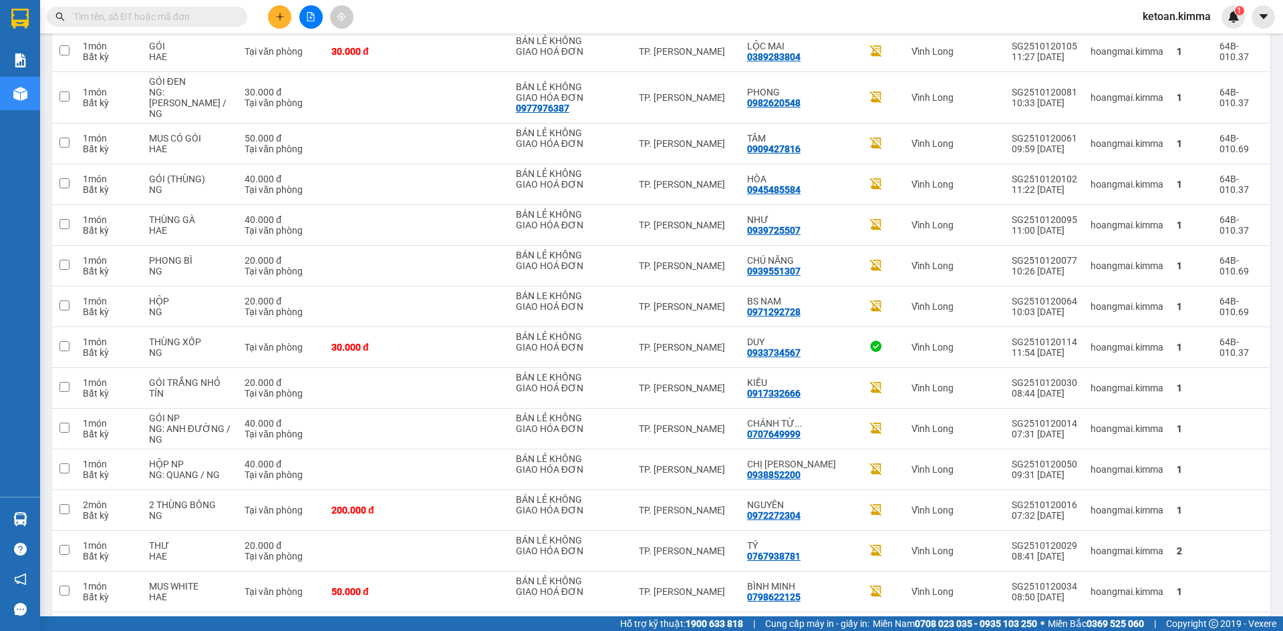
scroll to position [1283, 0]
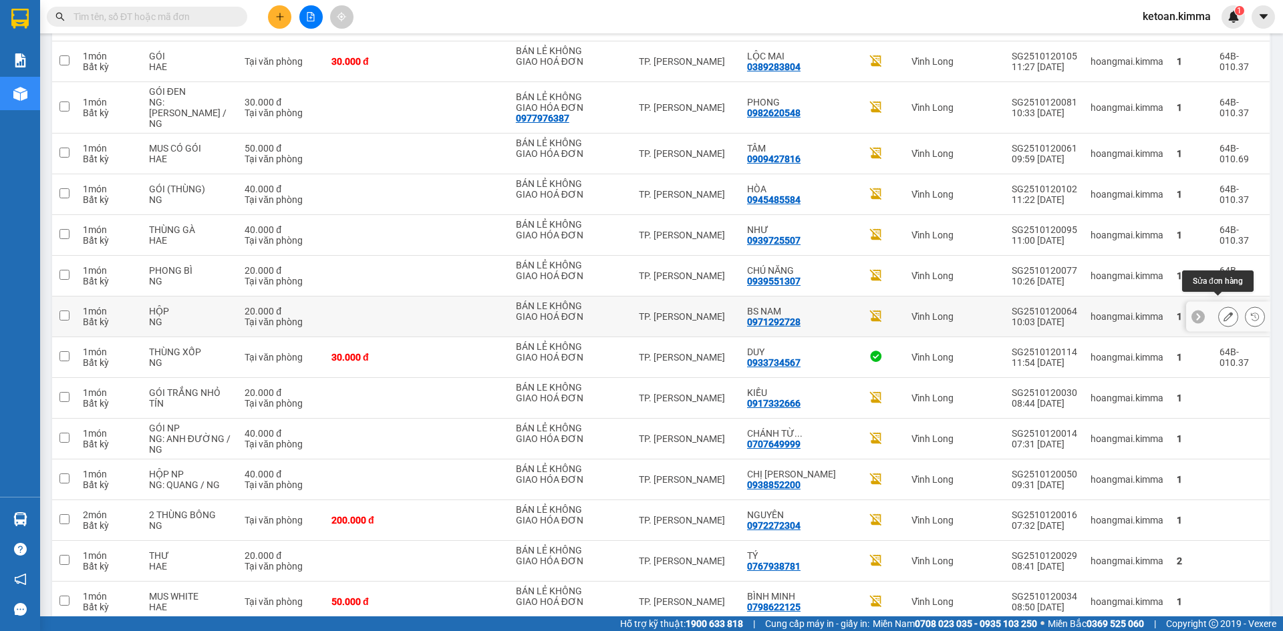
click at [1224, 312] on icon at bounding box center [1228, 316] width 9 height 9
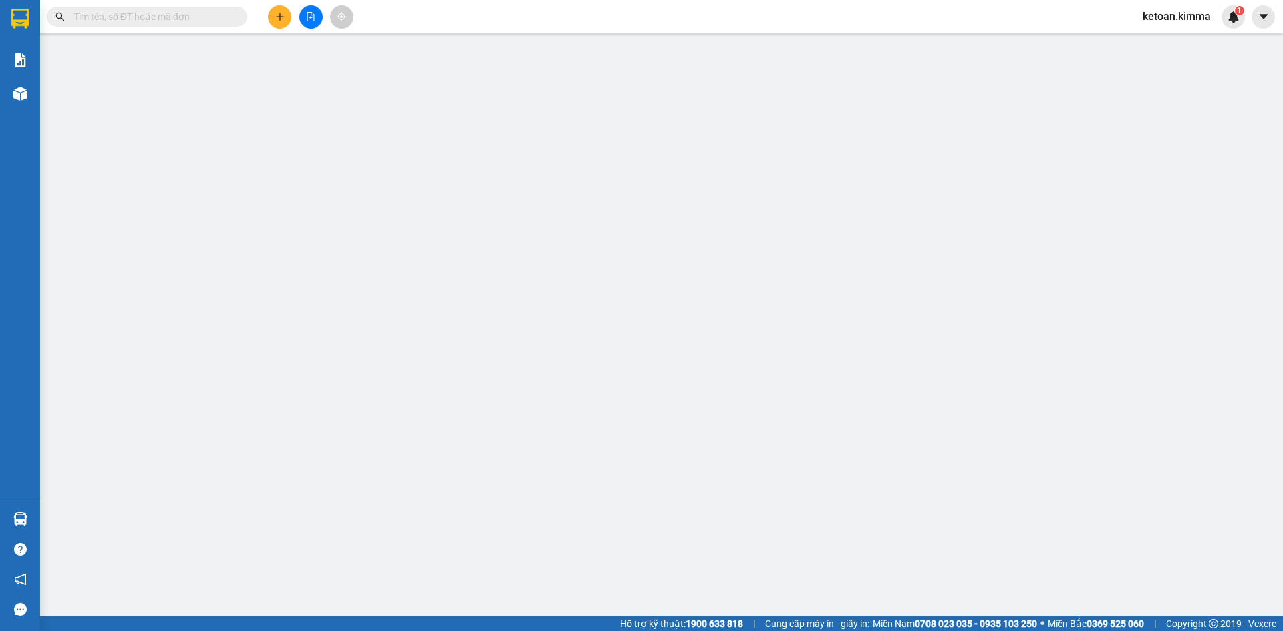
type input "BÁN LE KHÔNG GIAO HOÁ ĐƠN"
type input "0971292728"
type input "BS NAM"
type input "NHI G"
type input "20.000"
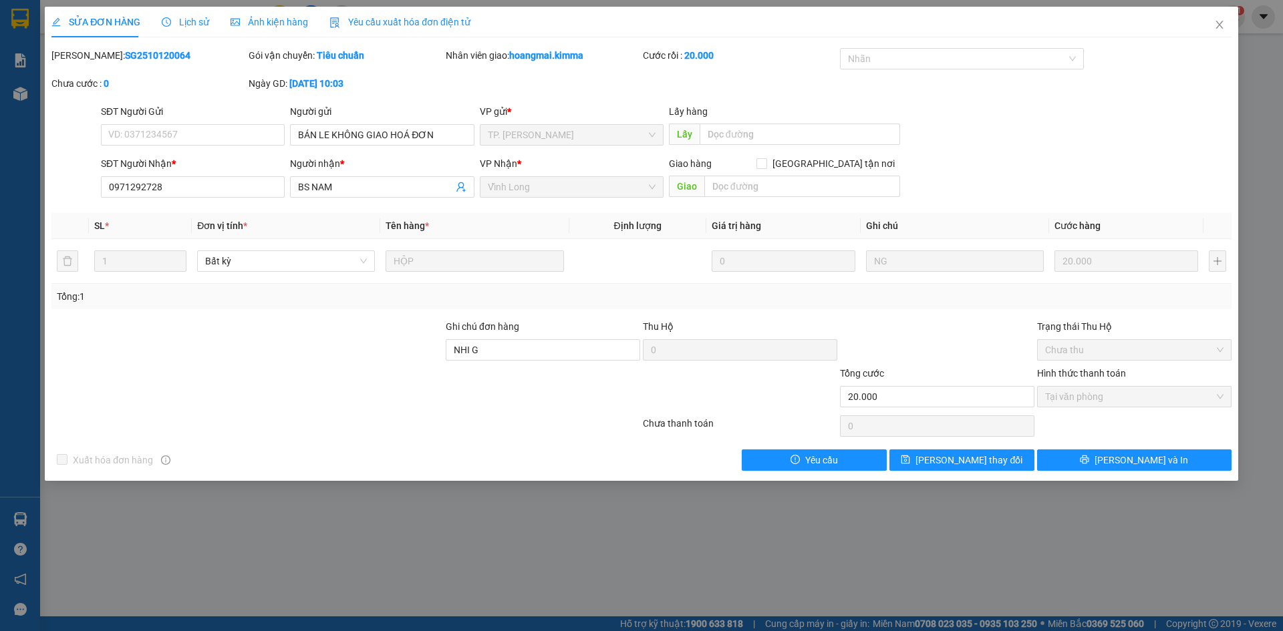
click at [438, 13] on div "Yêu cầu xuất hóa đơn điện tử" at bounding box center [399, 22] width 141 height 31
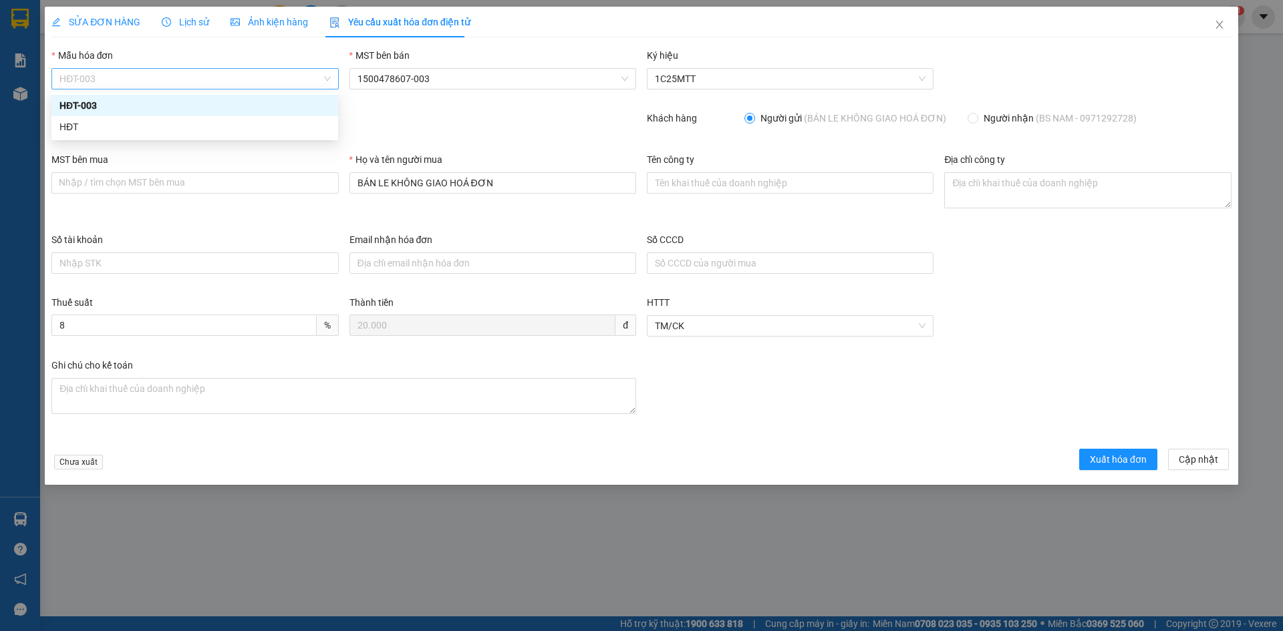
click at [79, 79] on span "HĐT-003" at bounding box center [194, 79] width 271 height 20
click at [70, 128] on div "HĐT" at bounding box center [194, 127] width 271 height 15
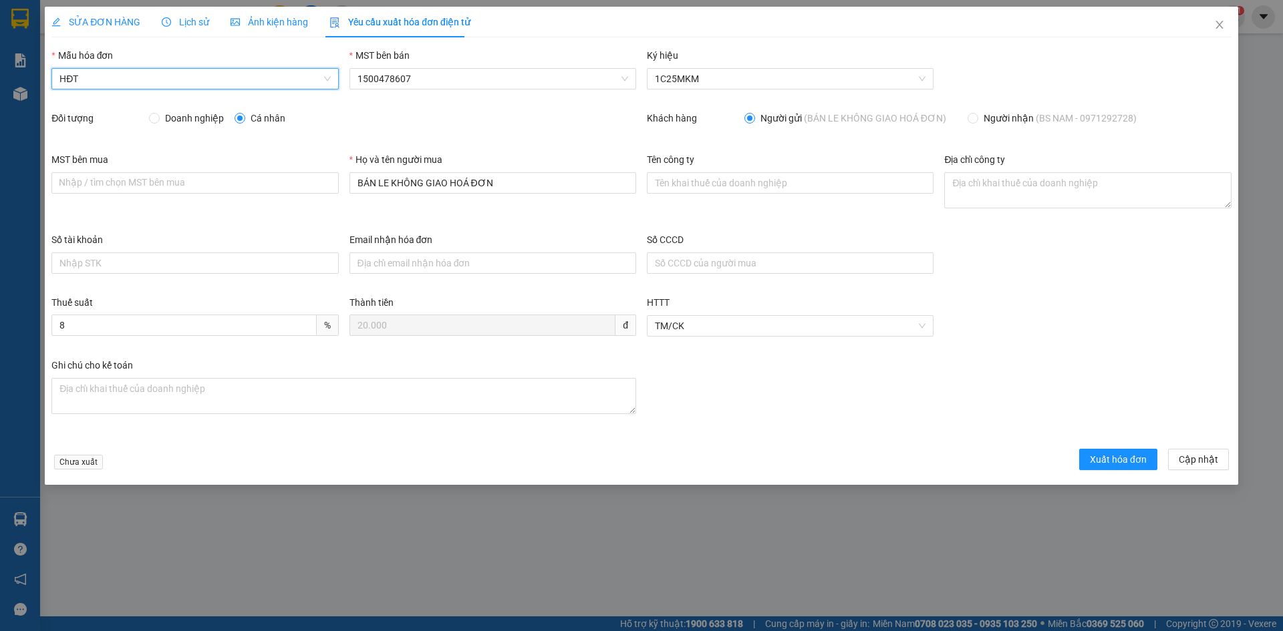
click at [1159, 472] on div "Chưa xuất Xuất hóa đơn Cập nhật" at bounding box center [641, 462] width 1185 height 26
click at [1135, 463] on span "Xuất hóa đơn" at bounding box center [1118, 459] width 57 height 15
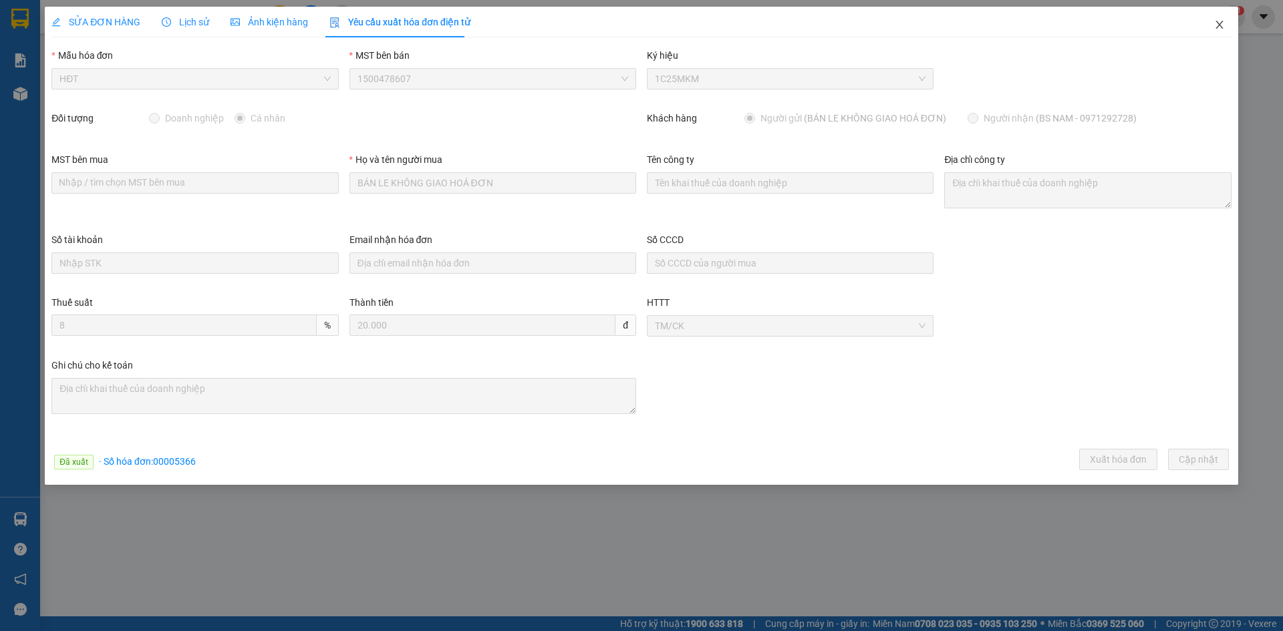
click at [1222, 25] on icon "close" at bounding box center [1219, 24] width 11 height 11
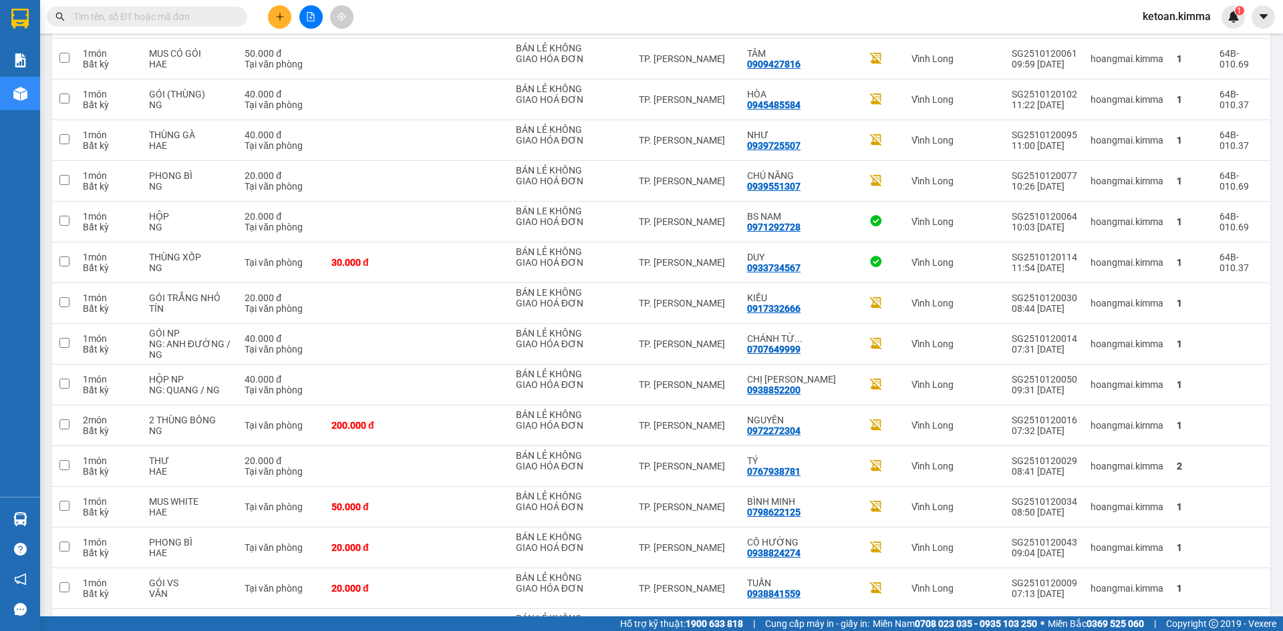
scroll to position [1385, 0]
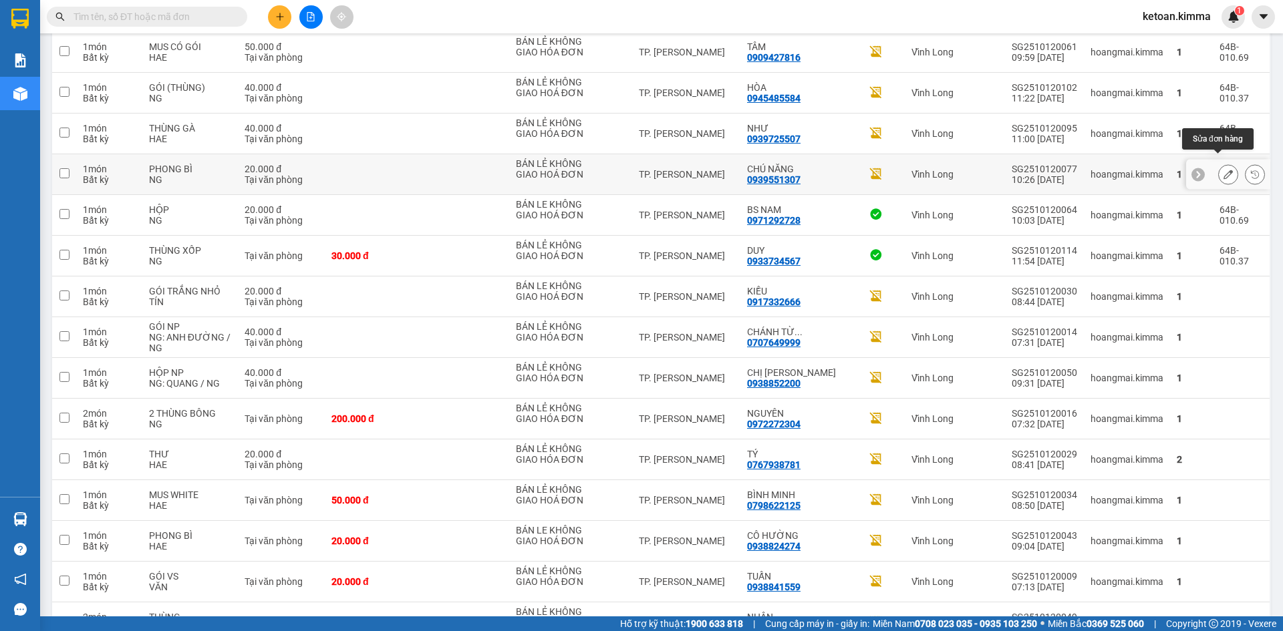
click at [1224, 170] on icon at bounding box center [1228, 174] width 9 height 9
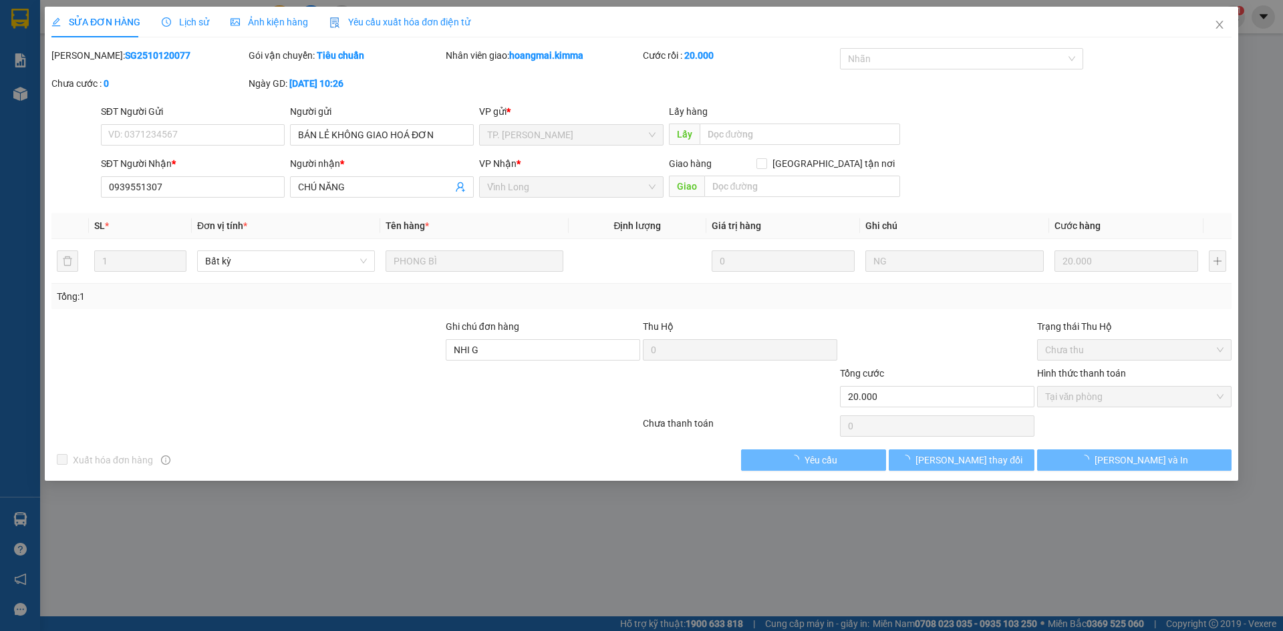
type input "BÁN LẺ KHÔNG GIAO HOÁ ĐƠN"
type input "0939551307"
type input "CHÚ NĂNG"
type input "NHI G"
type input "20.000"
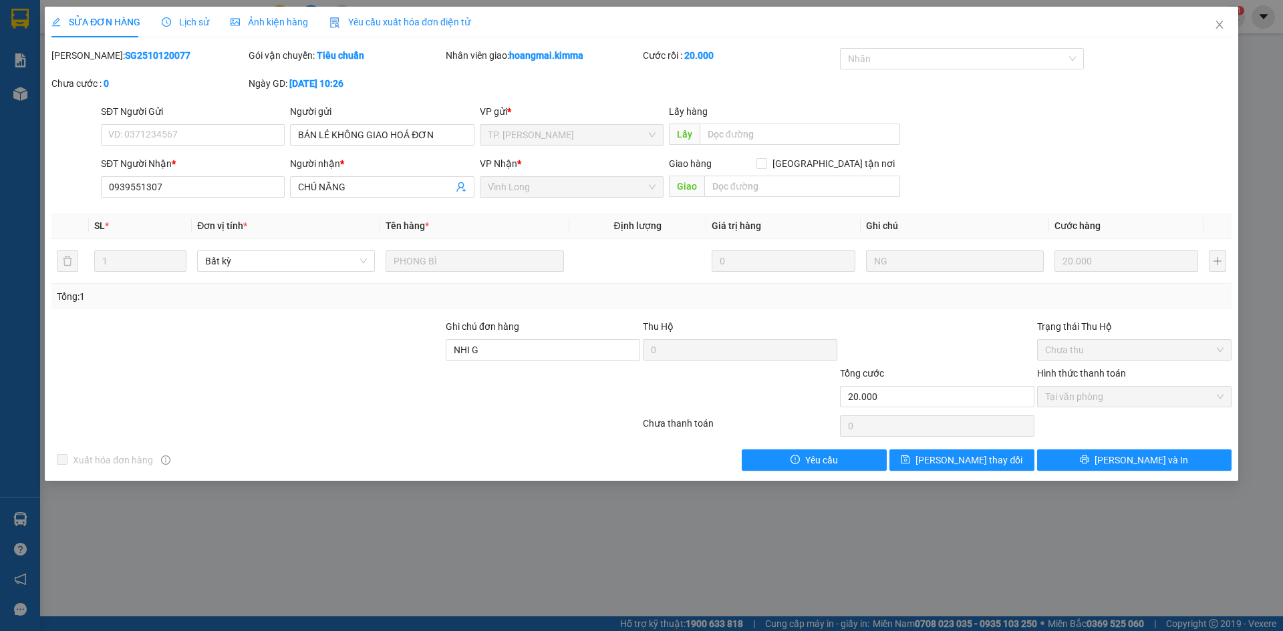
click at [413, 26] on span "Yêu cầu xuất hóa đơn điện tử" at bounding box center [399, 22] width 141 height 11
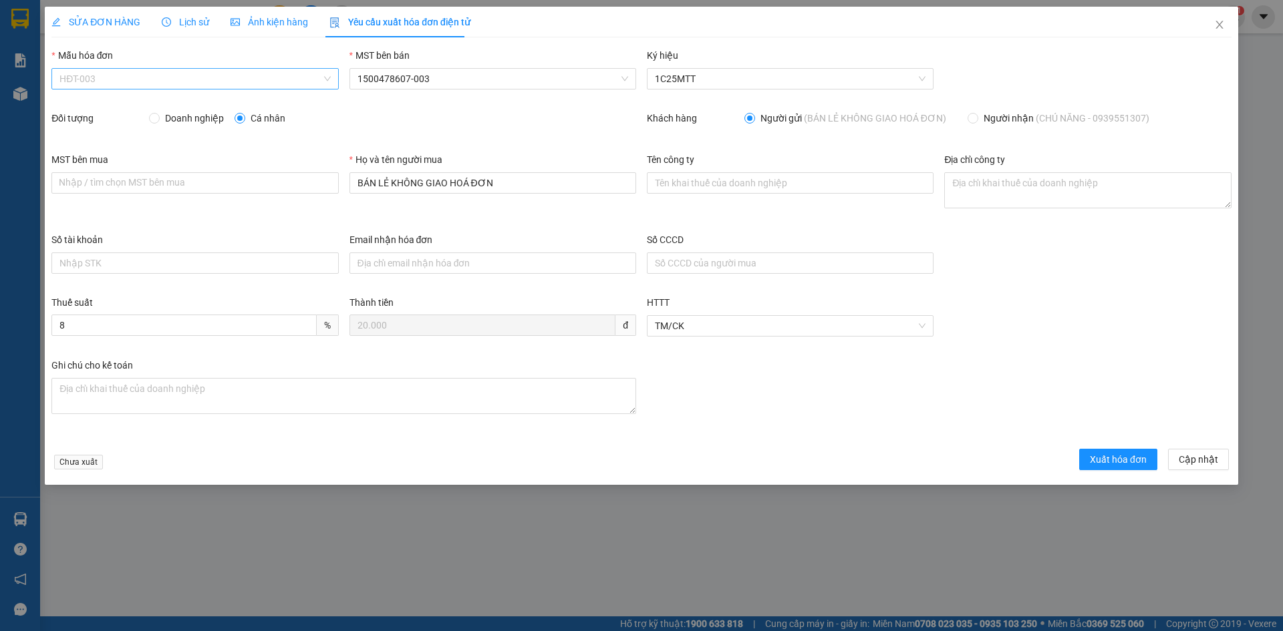
click at [78, 78] on span "HĐT-003" at bounding box center [194, 79] width 271 height 20
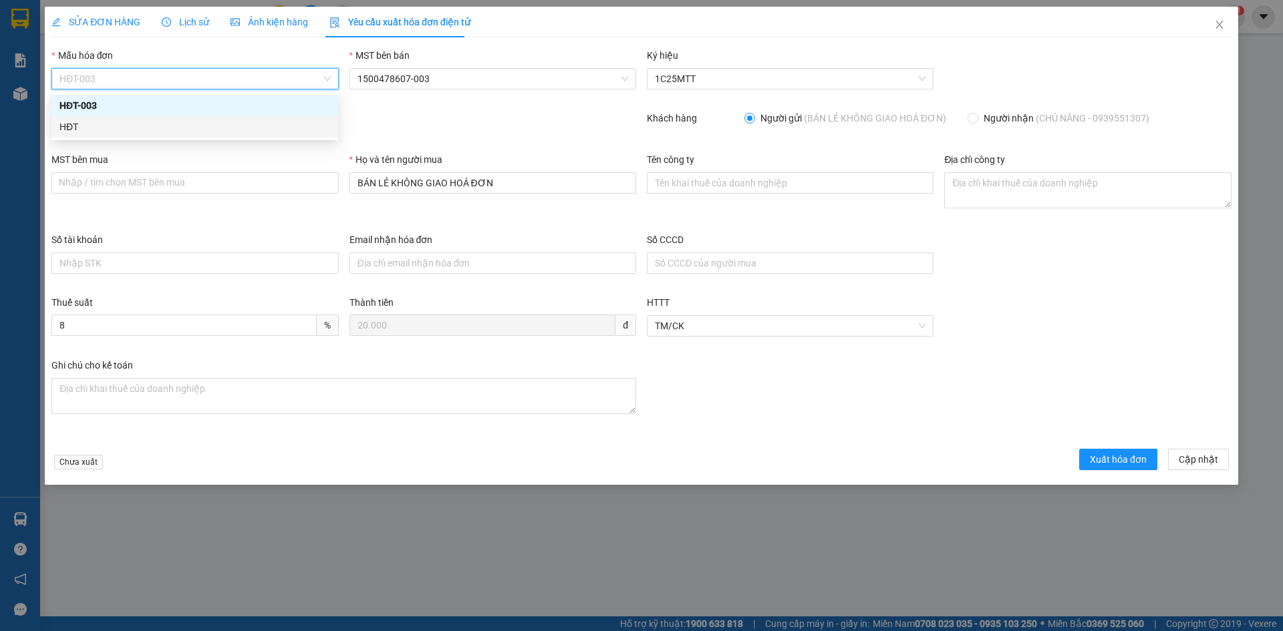
click at [63, 124] on div "HĐT" at bounding box center [194, 127] width 271 height 15
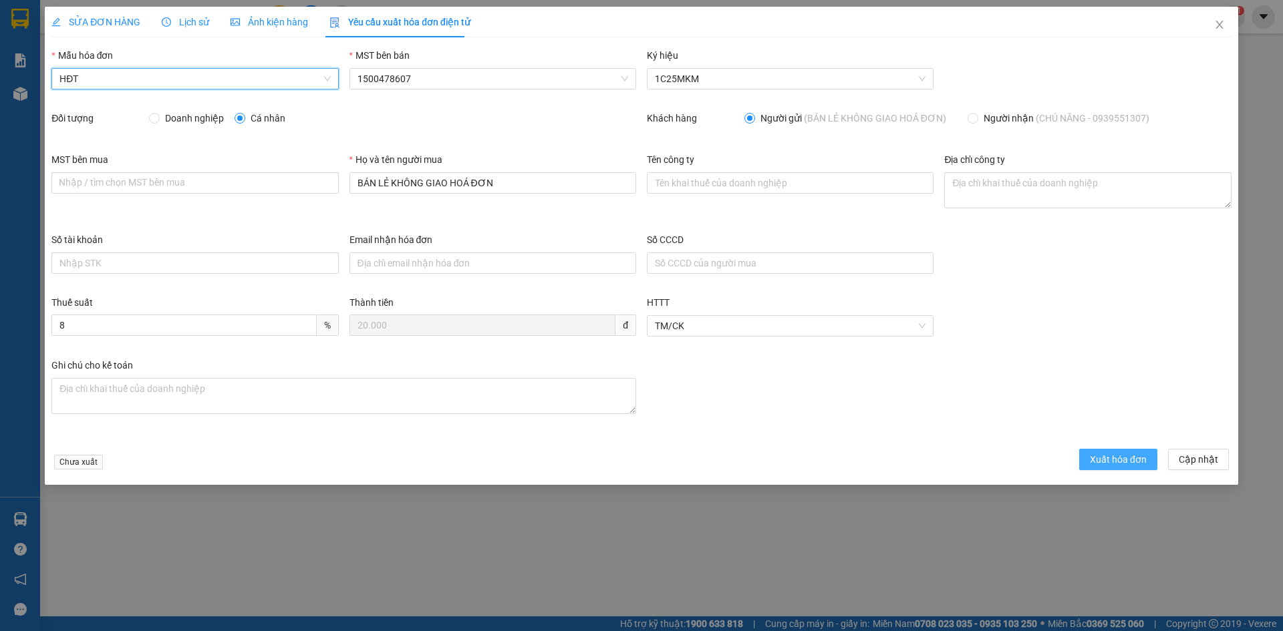
click at [1117, 464] on span "Xuất hóa đơn" at bounding box center [1118, 459] width 57 height 15
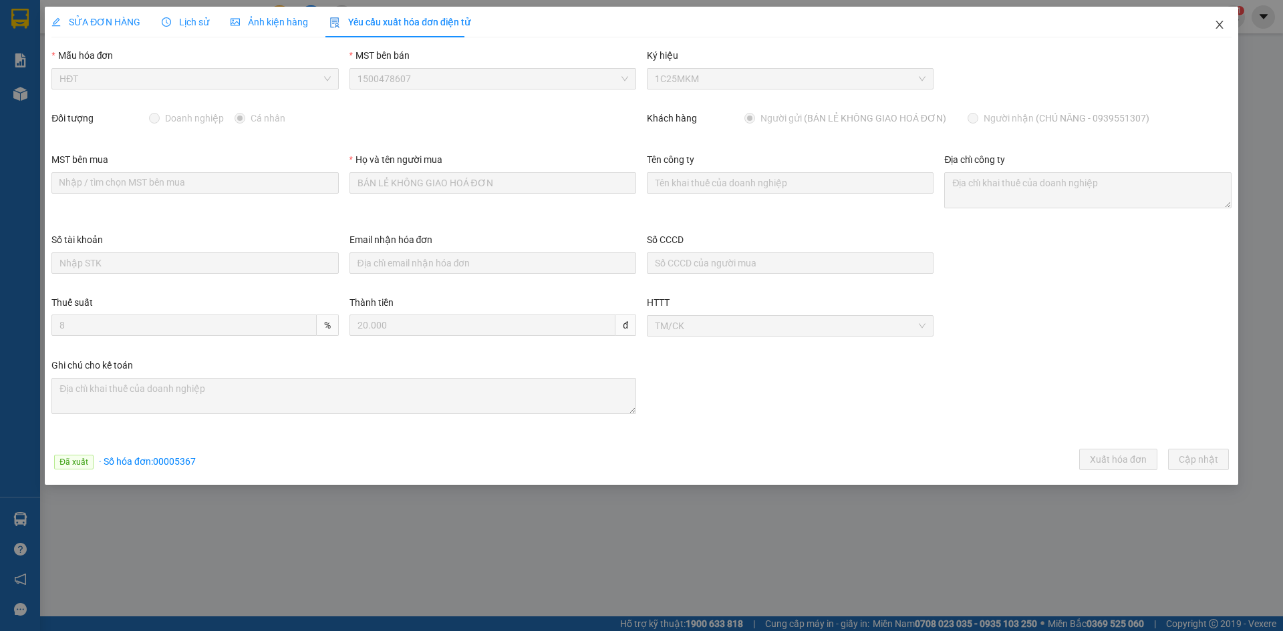
click at [1219, 29] on icon "close" at bounding box center [1219, 24] width 11 height 11
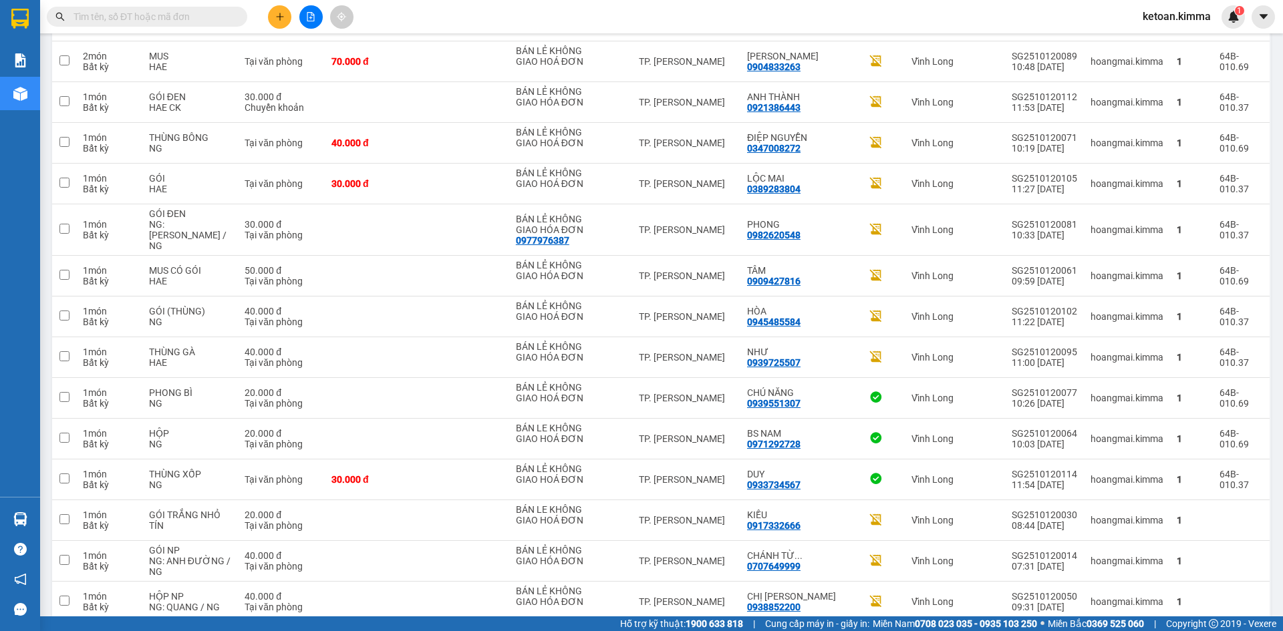
scroll to position [1137, 0]
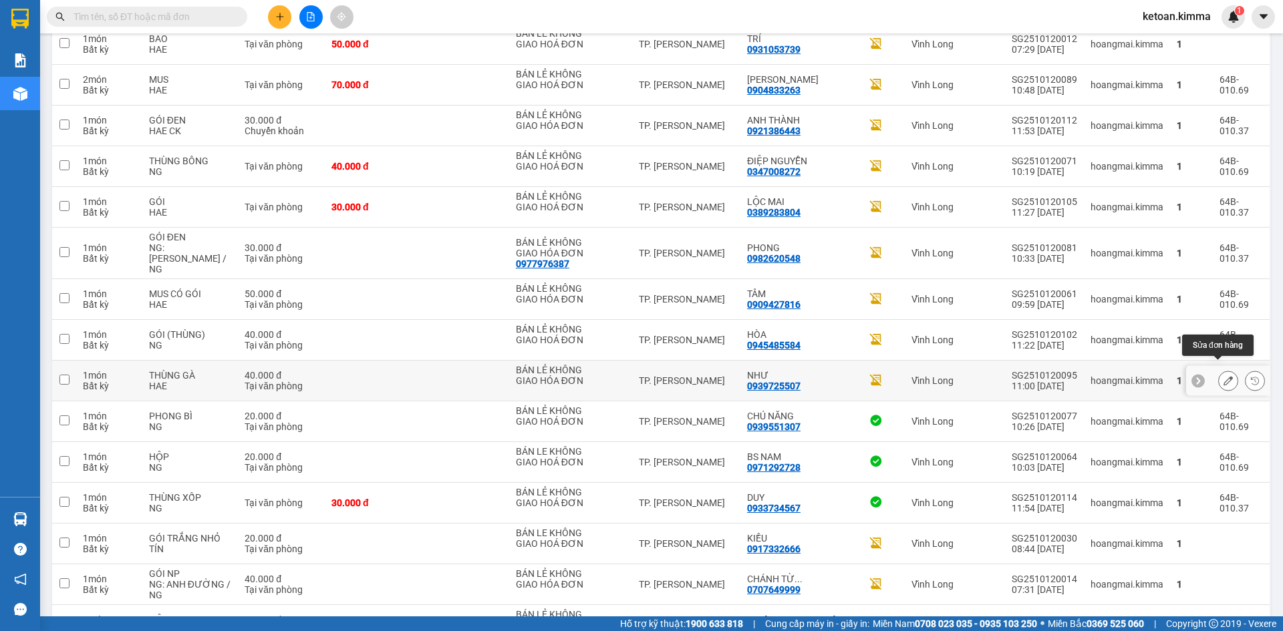
click at [1224, 376] on icon at bounding box center [1228, 380] width 9 height 9
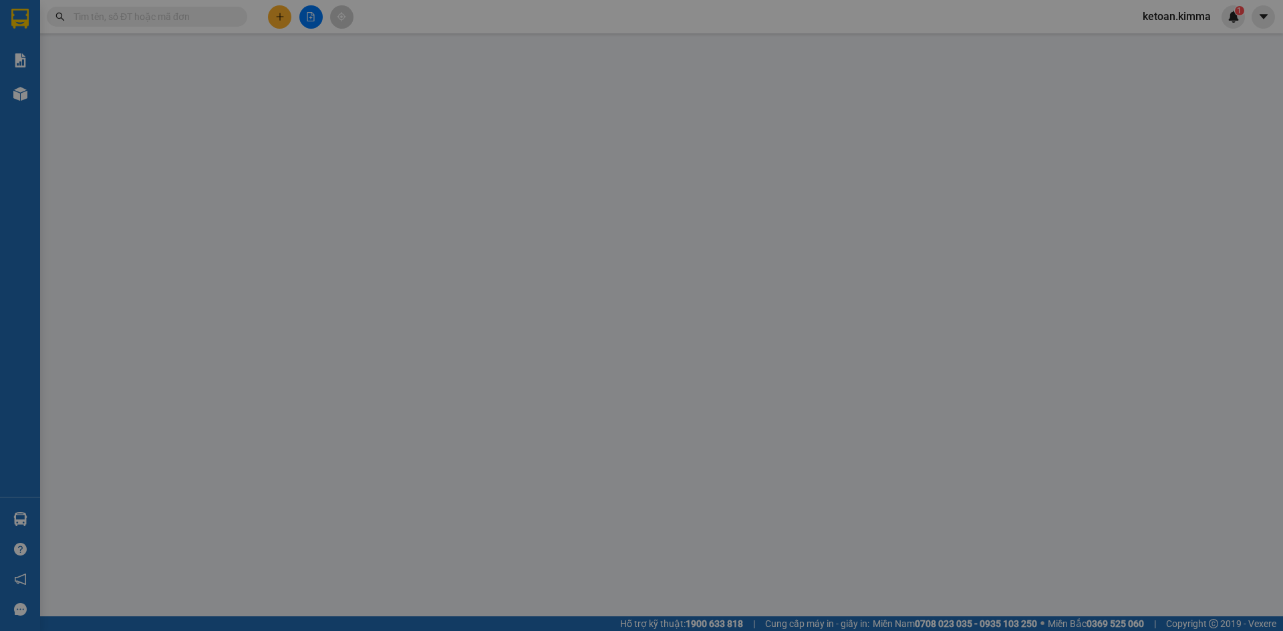
type input "BÁN LẺ KHÔNG GIAO HÓA ĐƠN"
type input "0939725507"
type input "NHƯ"
type input "NHI G"
type input "40.000"
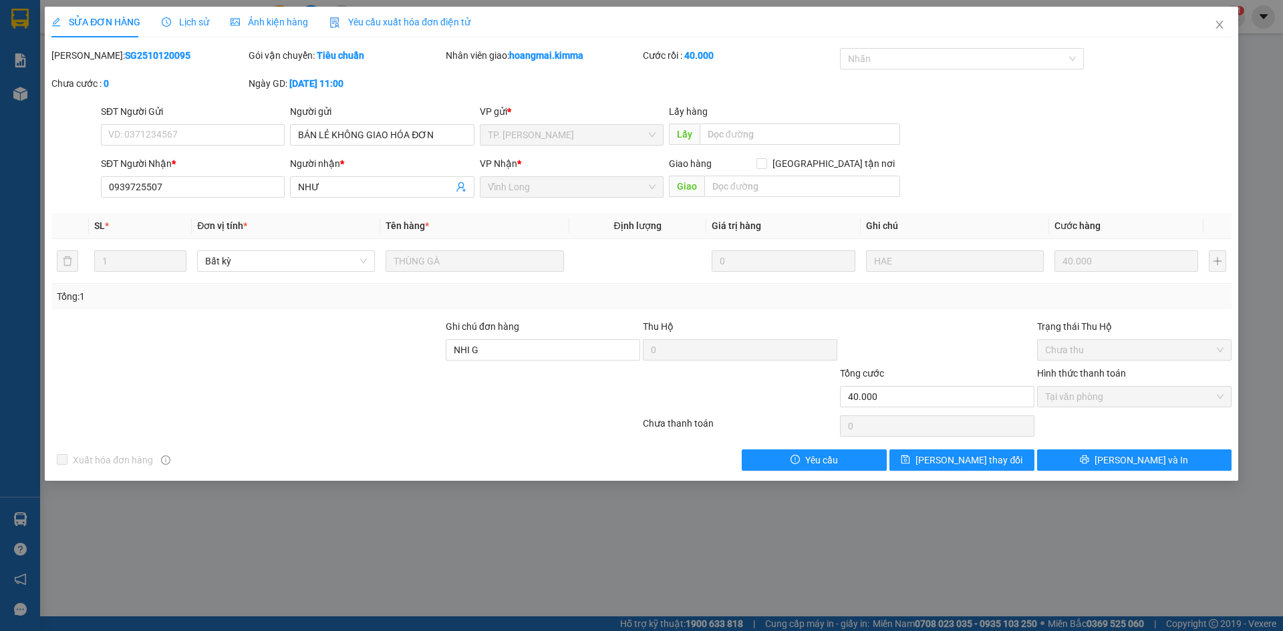
click at [414, 23] on span "Yêu cầu xuất hóa đơn điện tử" at bounding box center [399, 22] width 141 height 11
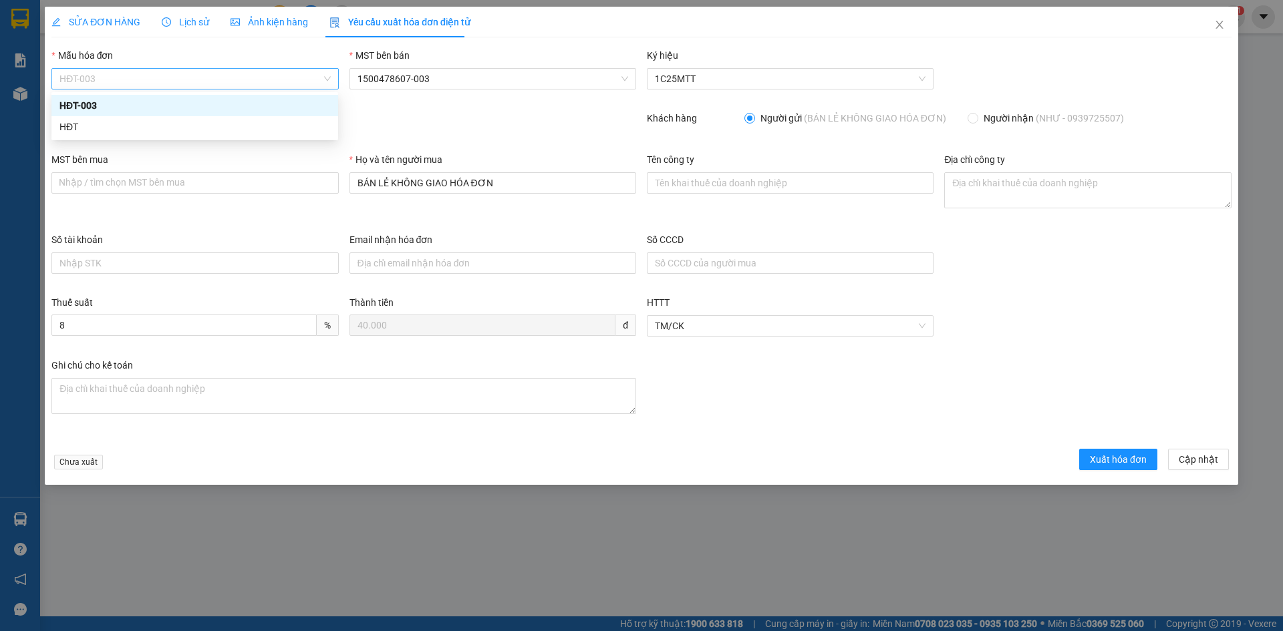
click at [93, 74] on span "HĐT-003" at bounding box center [194, 79] width 271 height 20
click at [71, 126] on div "HĐT" at bounding box center [194, 127] width 271 height 15
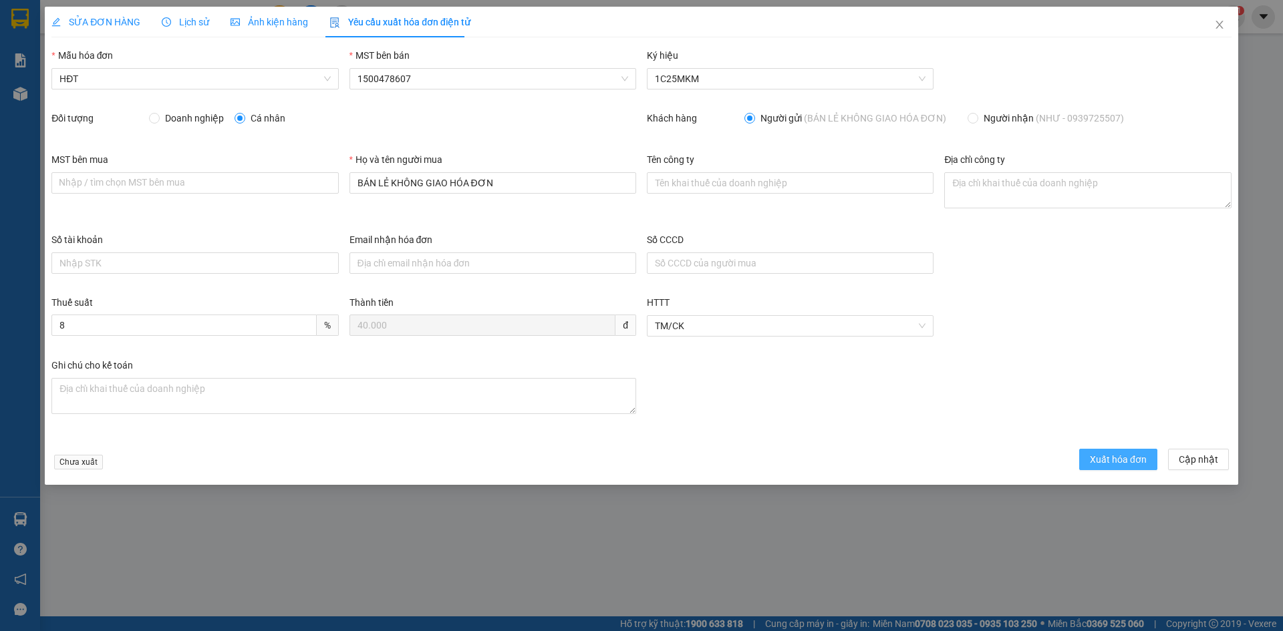
click at [1119, 460] on span "Xuất hóa đơn" at bounding box center [1118, 459] width 57 height 15
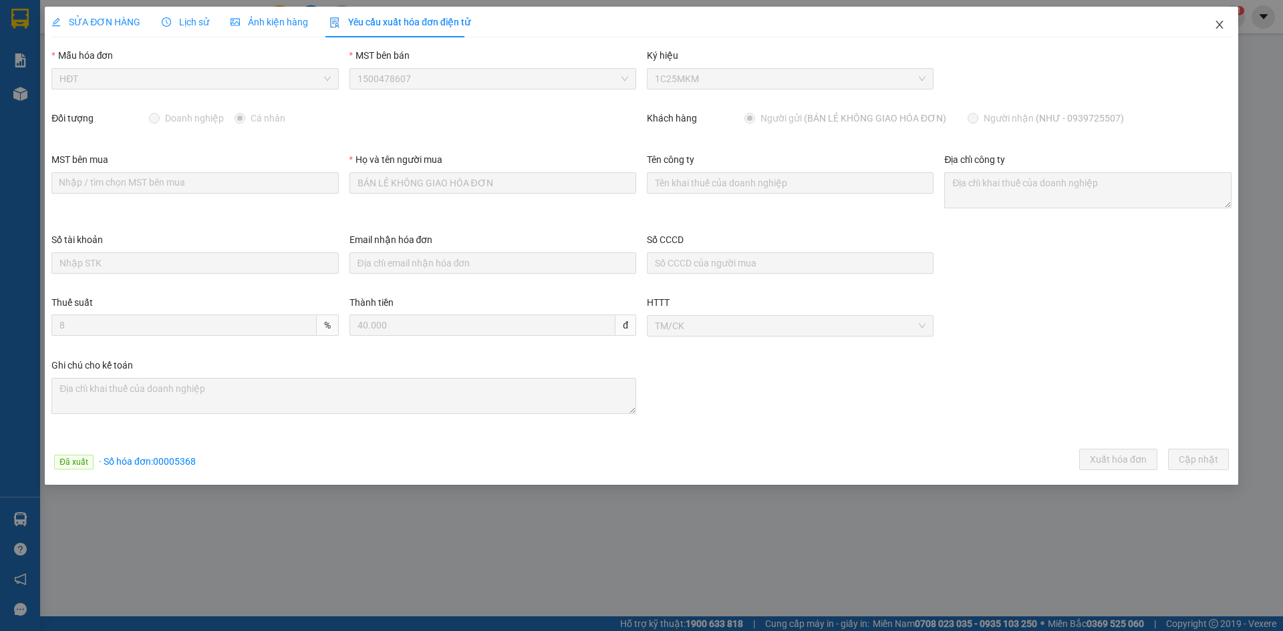
click at [1215, 24] on icon "close" at bounding box center [1219, 24] width 11 height 11
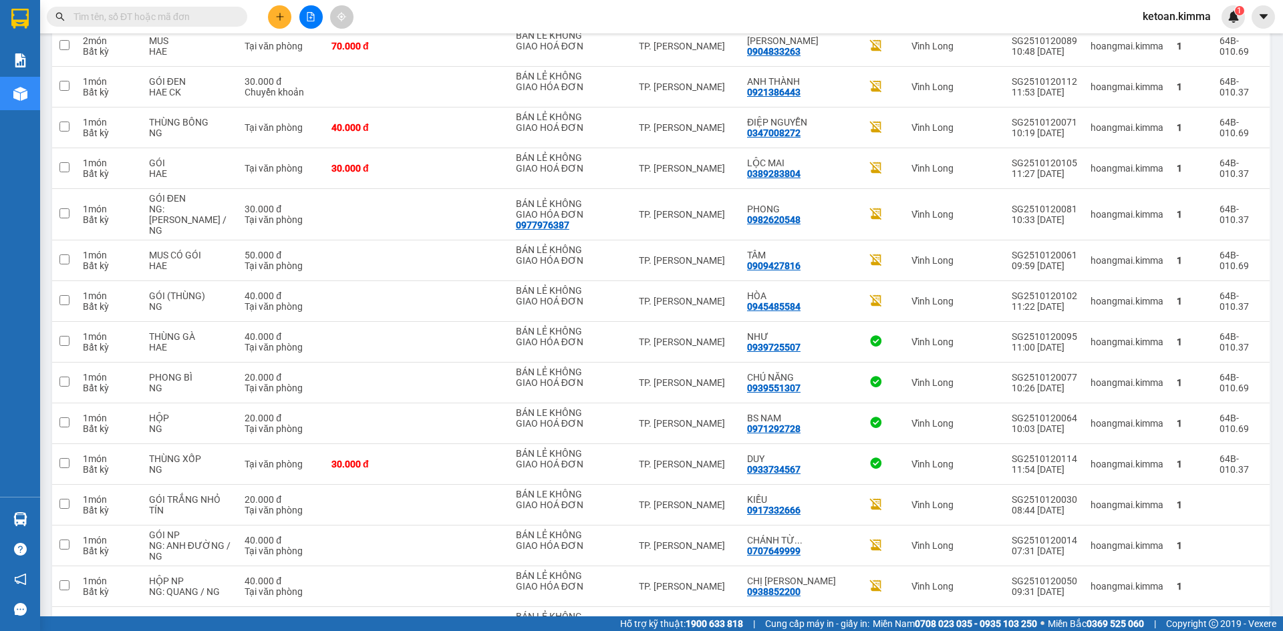
scroll to position [1210, 0]
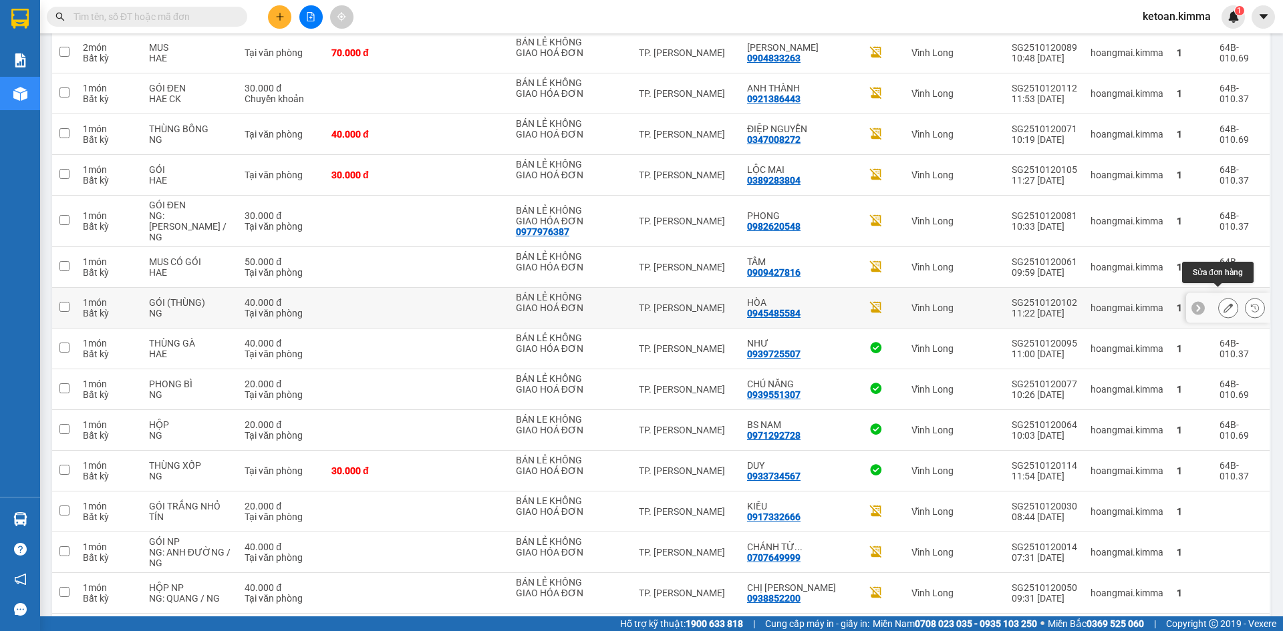
click at [1224, 297] on button at bounding box center [1228, 308] width 19 height 23
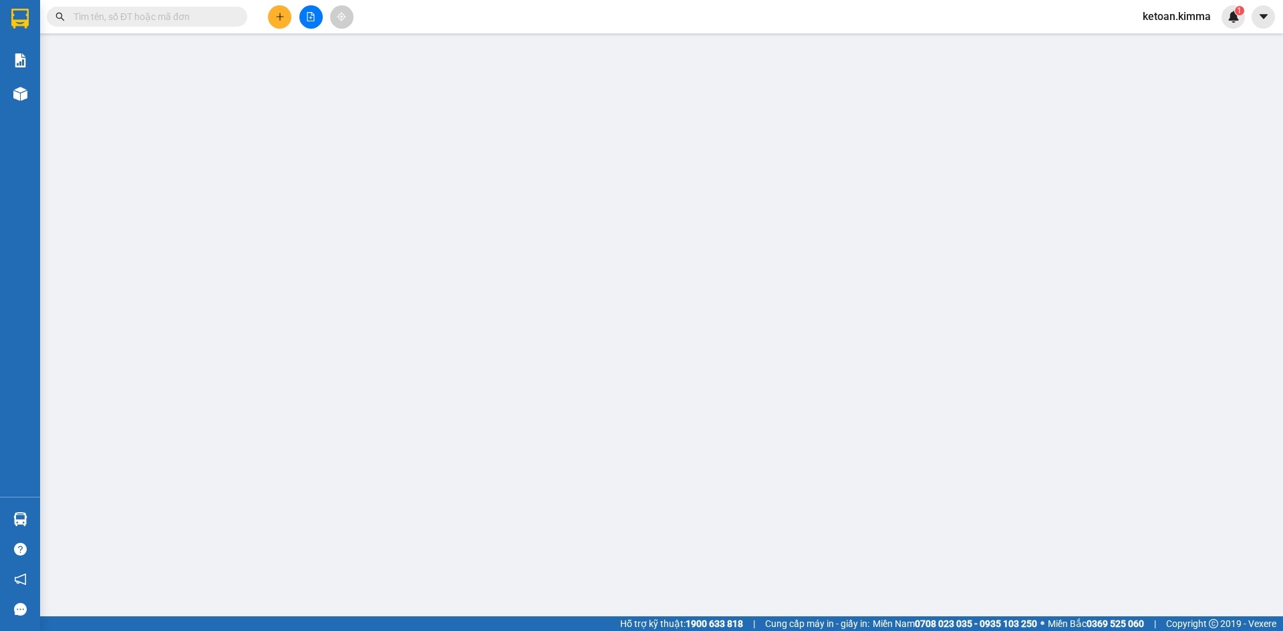
type input "BÁN LẺ KHÔNG GIAO HOÁ ĐƠN"
type input "0945485584"
type input "HÒA"
type input "NHI G"
type input "40.000"
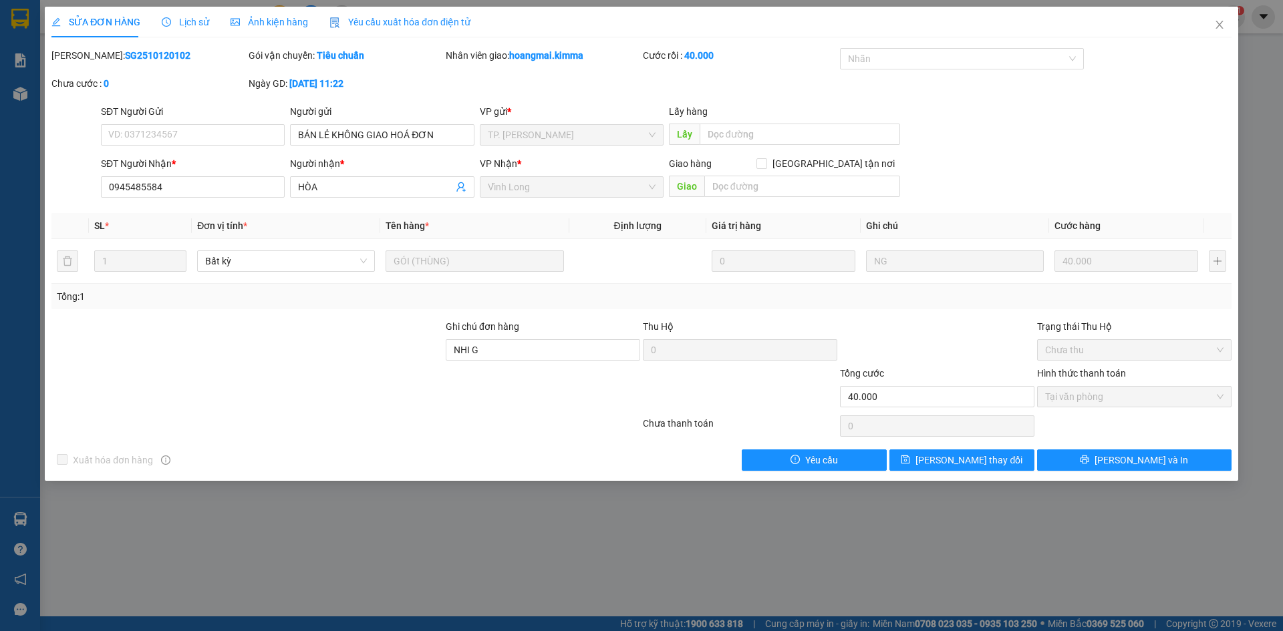
click at [364, 18] on span "Yêu cầu xuất hóa đơn điện tử" at bounding box center [399, 22] width 141 height 11
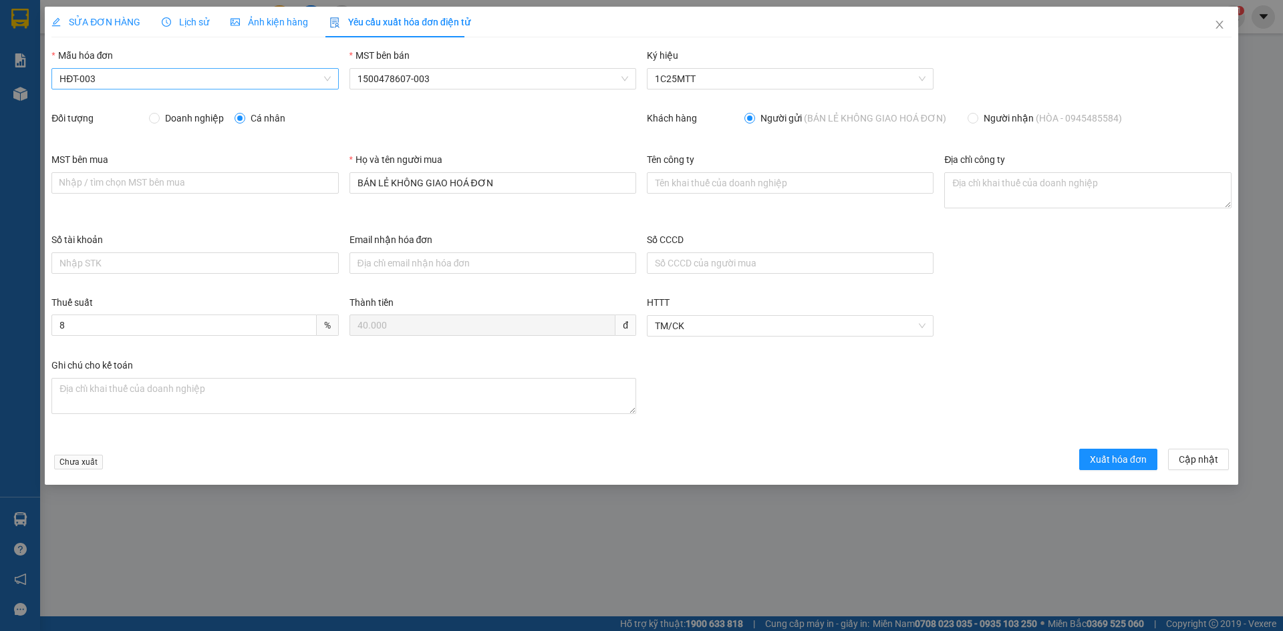
click at [133, 71] on span "HĐT-003" at bounding box center [194, 79] width 271 height 20
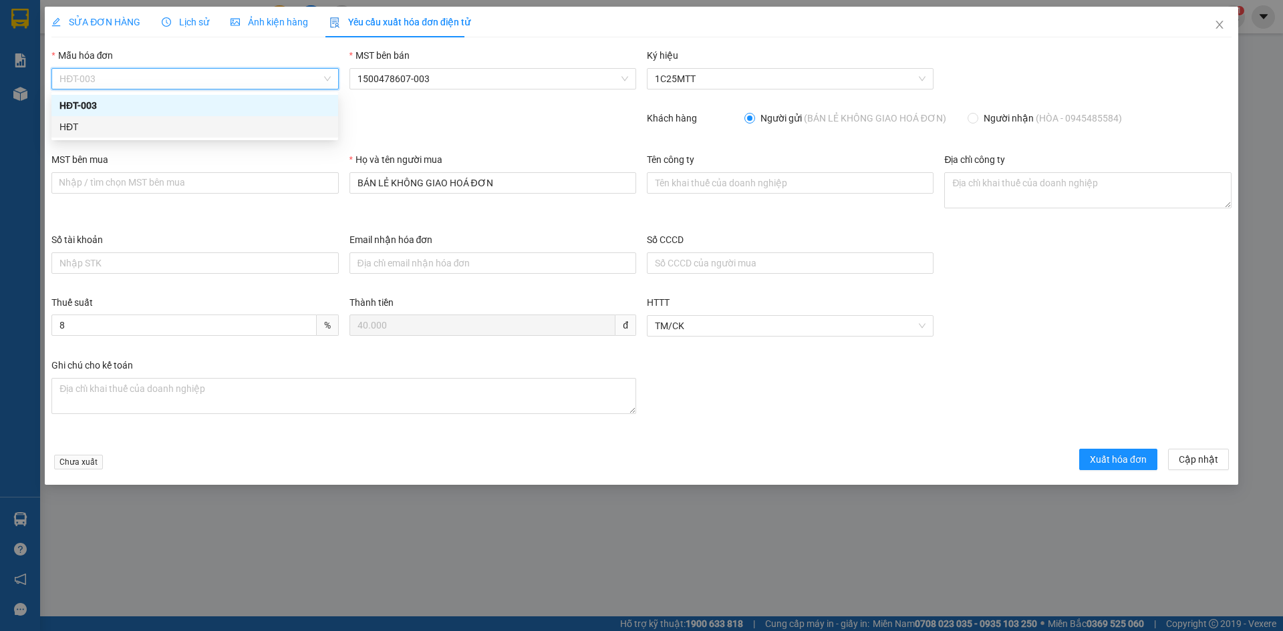
click at [65, 121] on div "HĐT" at bounding box center [194, 127] width 271 height 15
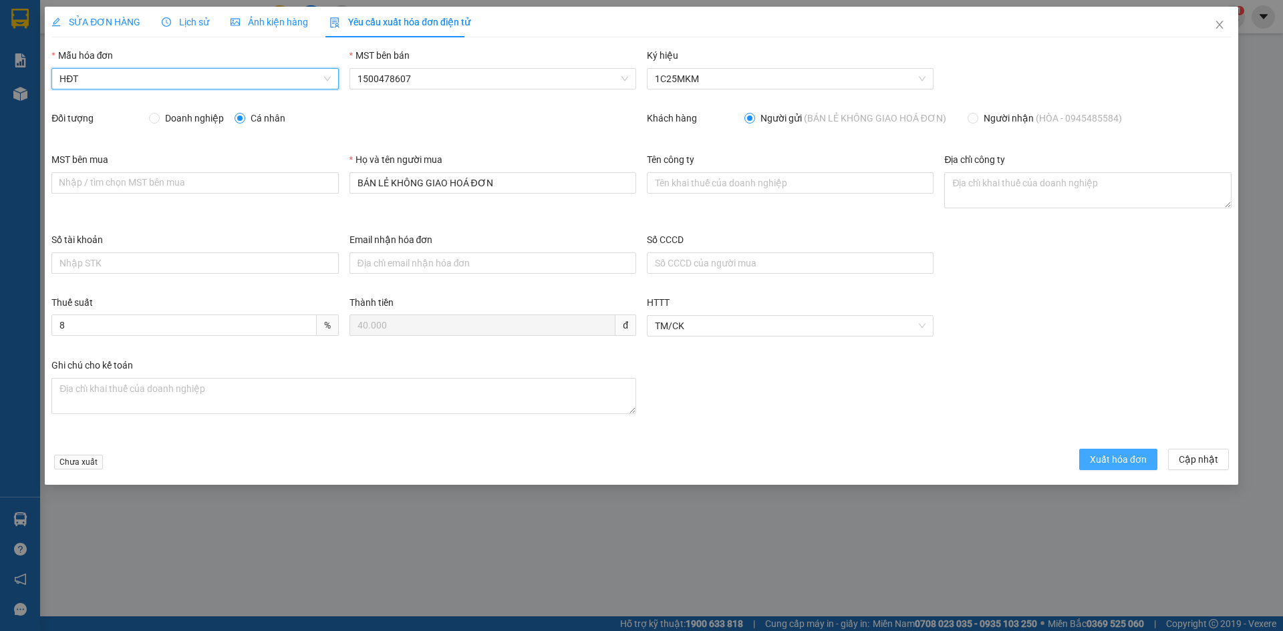
click at [1133, 461] on span "Xuất hóa đơn" at bounding box center [1118, 459] width 57 height 15
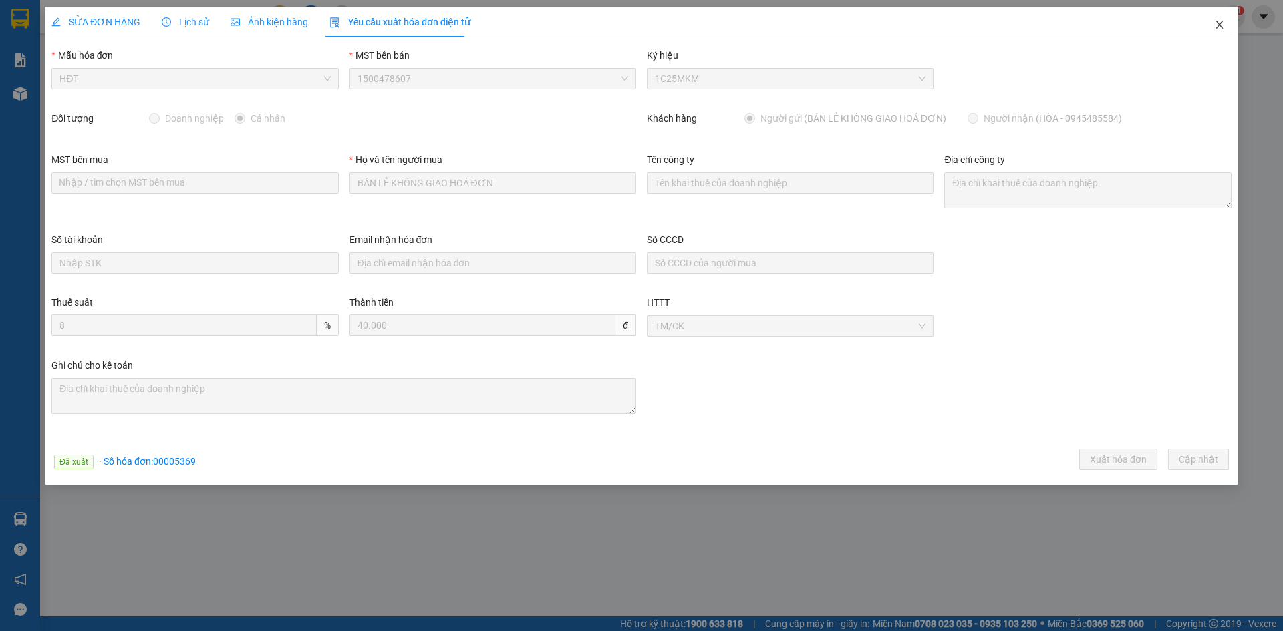
click at [1222, 27] on icon "close" at bounding box center [1219, 24] width 11 height 11
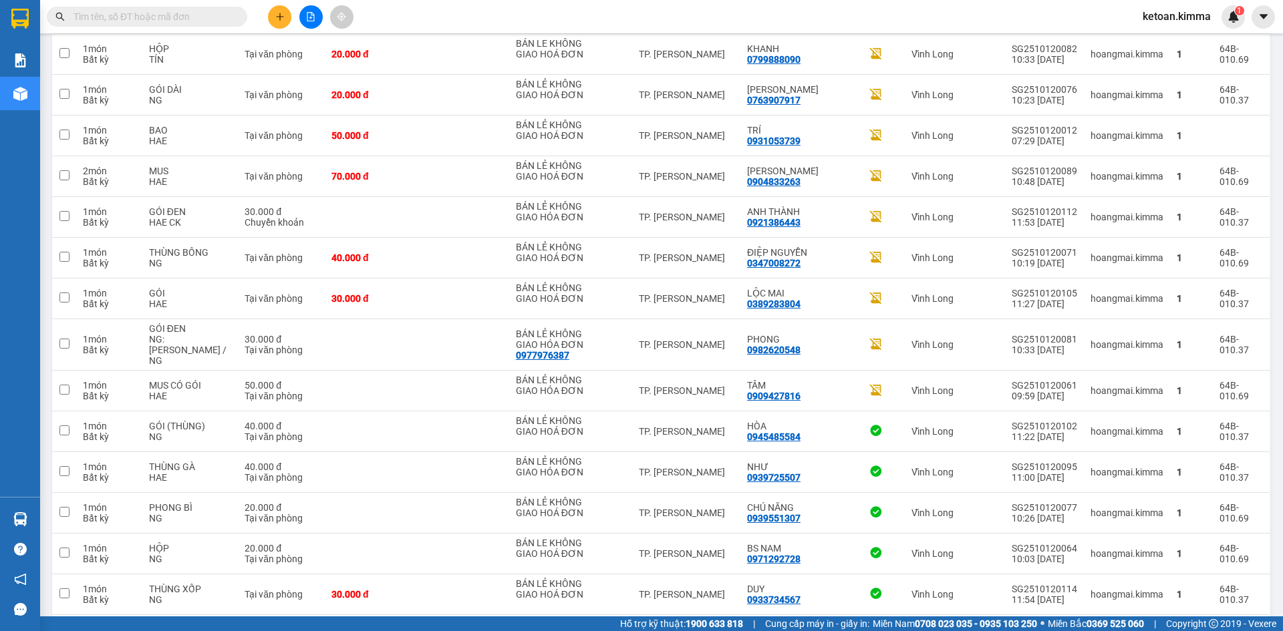
scroll to position [1076, 0]
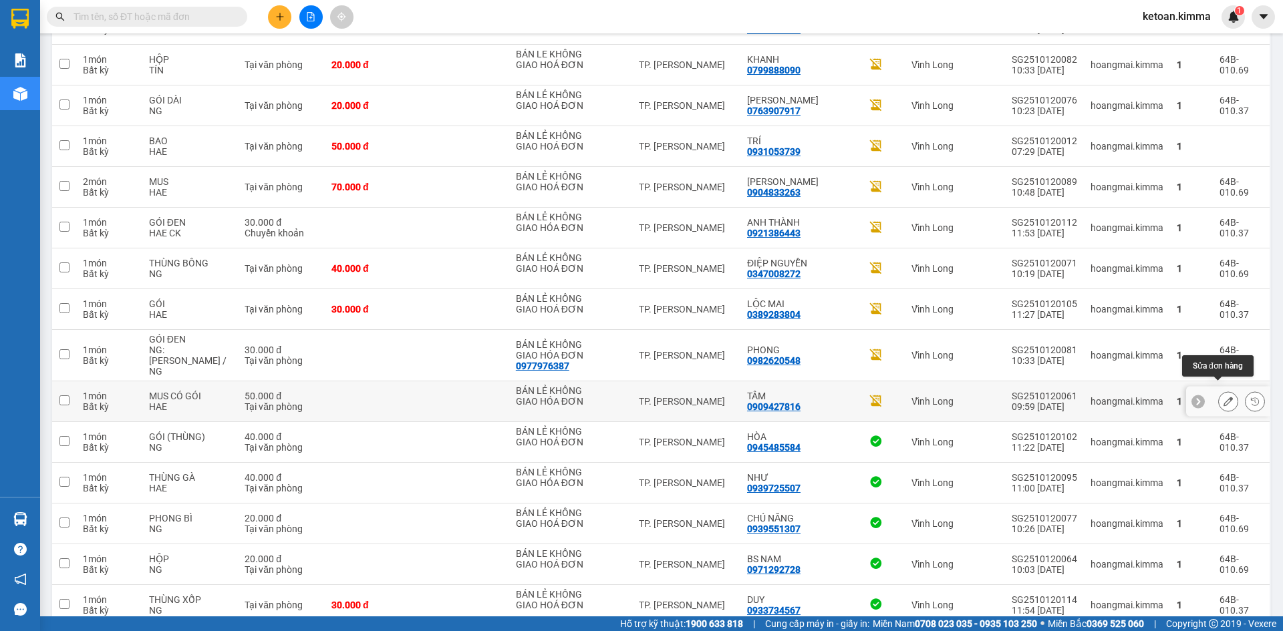
click at [1224, 397] on icon at bounding box center [1228, 401] width 9 height 9
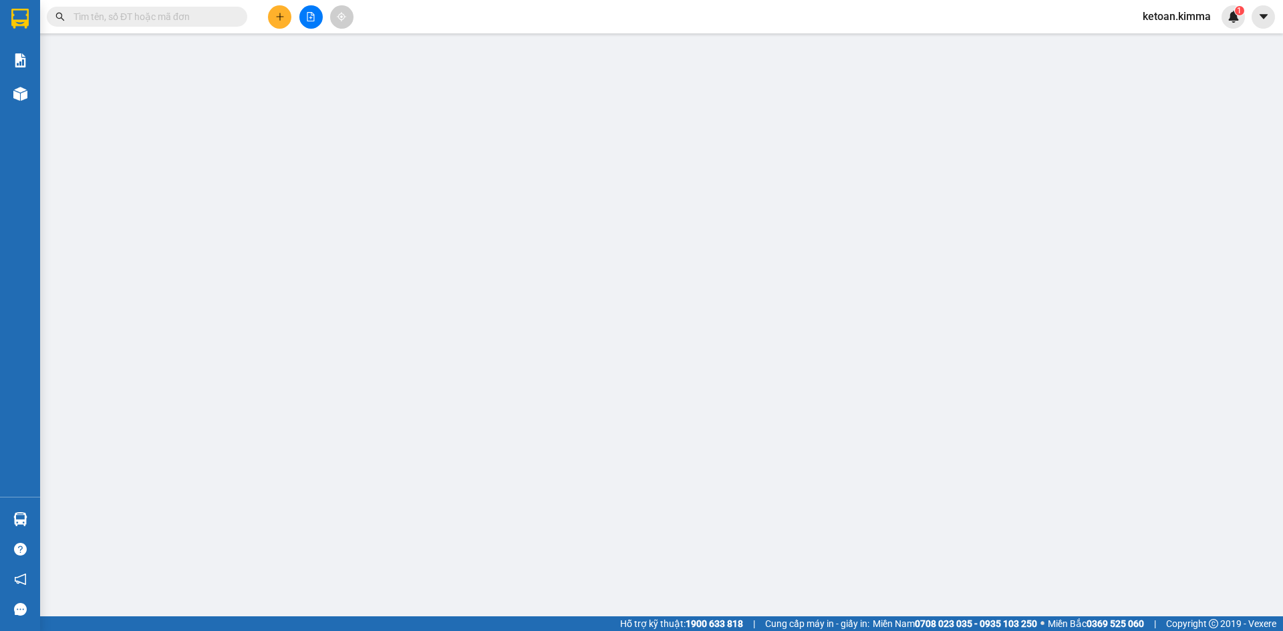
type input "BÁN LẺ KHÔNG GIAO HÓA ĐƠN"
type input "0909427816"
type input "TÂM"
type input "NHI G"
type input "50.000"
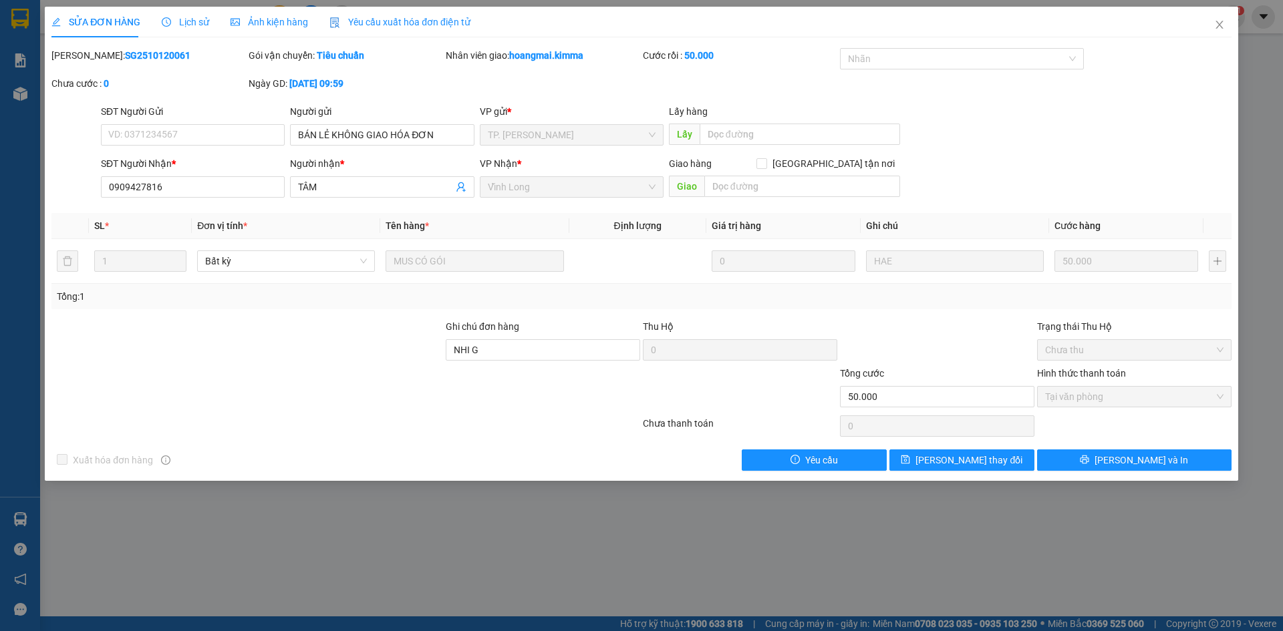
click at [376, 17] on span "Yêu cầu xuất hóa đơn điện tử" at bounding box center [399, 22] width 141 height 11
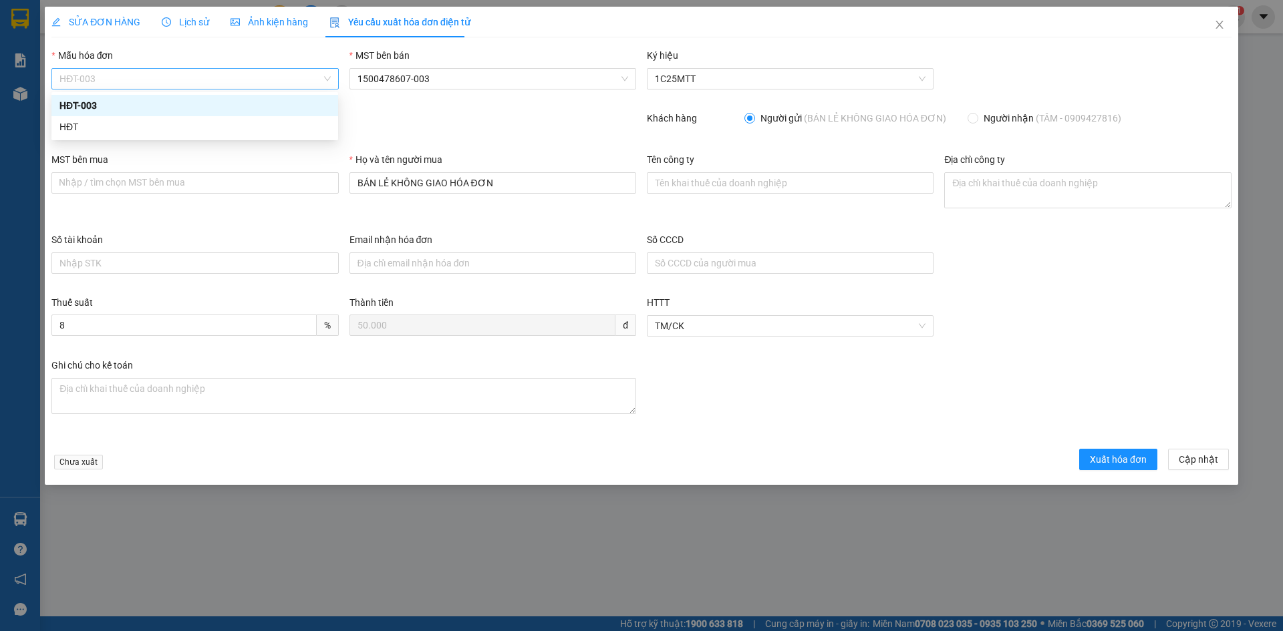
click at [79, 86] on span "HĐT-003" at bounding box center [194, 79] width 271 height 20
click at [72, 130] on div "HĐT" at bounding box center [194, 127] width 271 height 15
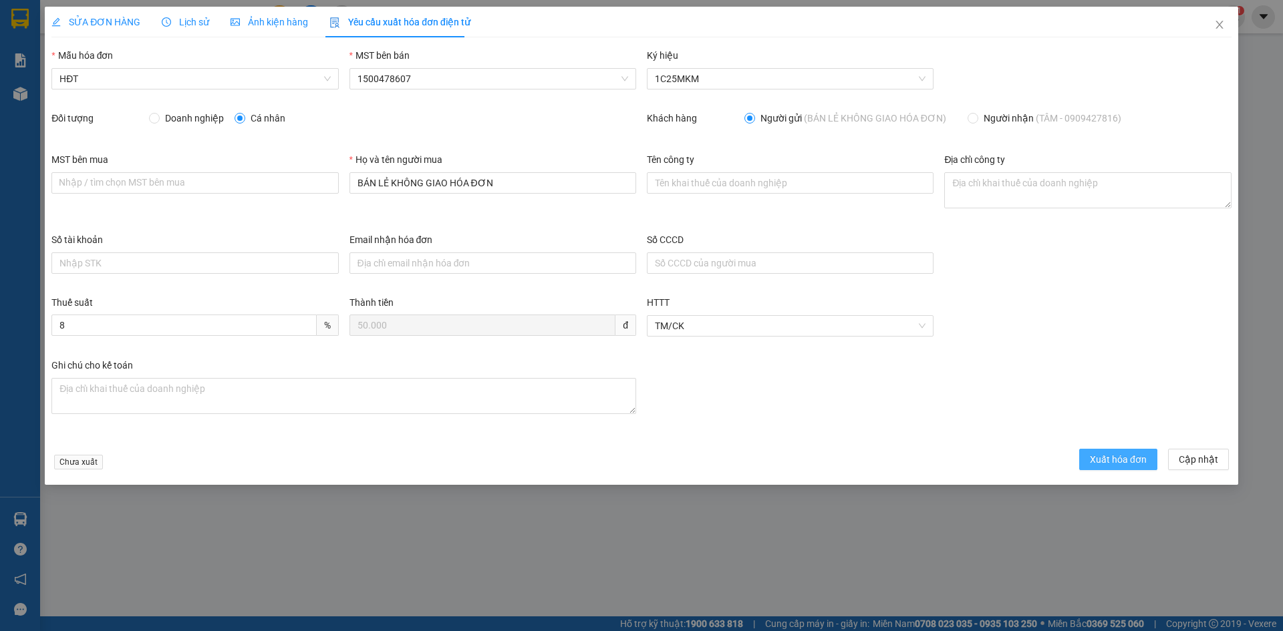
click at [1131, 468] on button "Xuất hóa đơn" at bounding box center [1118, 459] width 78 height 21
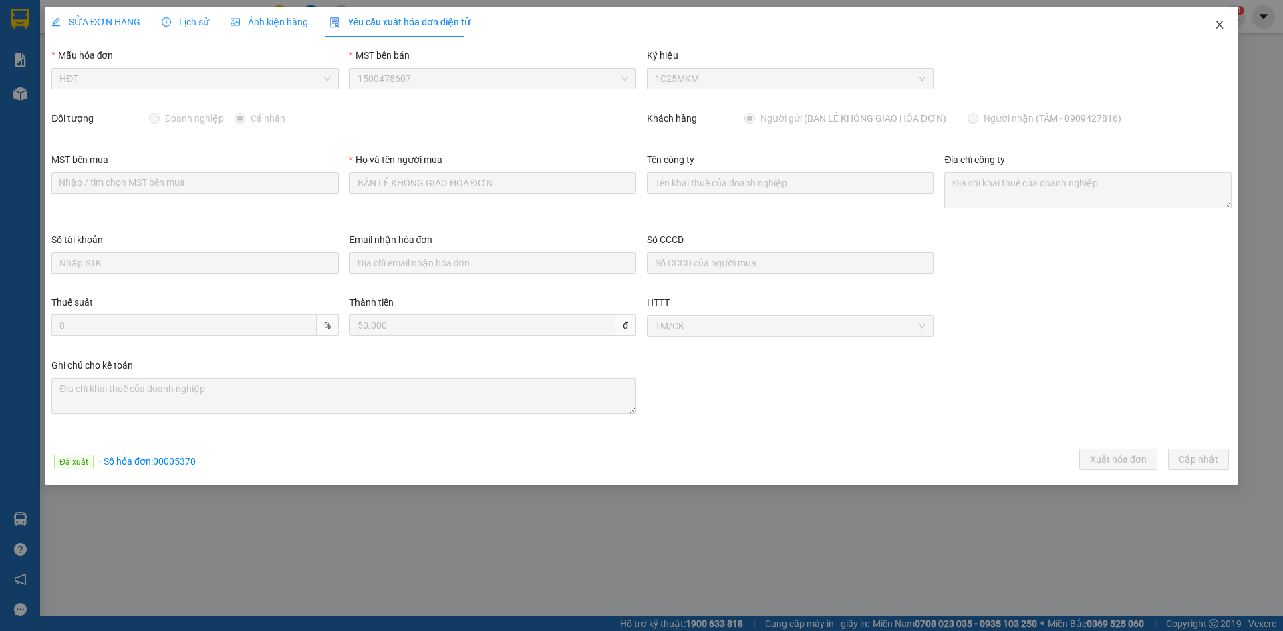
click at [1220, 24] on icon "close" at bounding box center [1219, 24] width 11 height 11
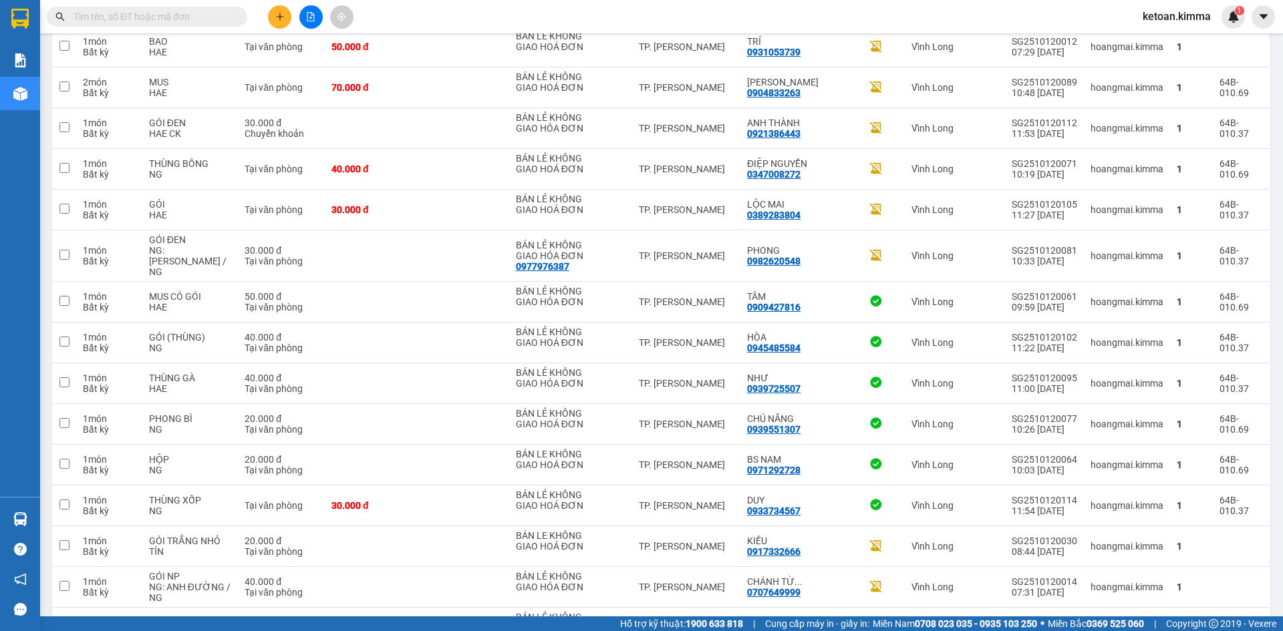
scroll to position [1165, 0]
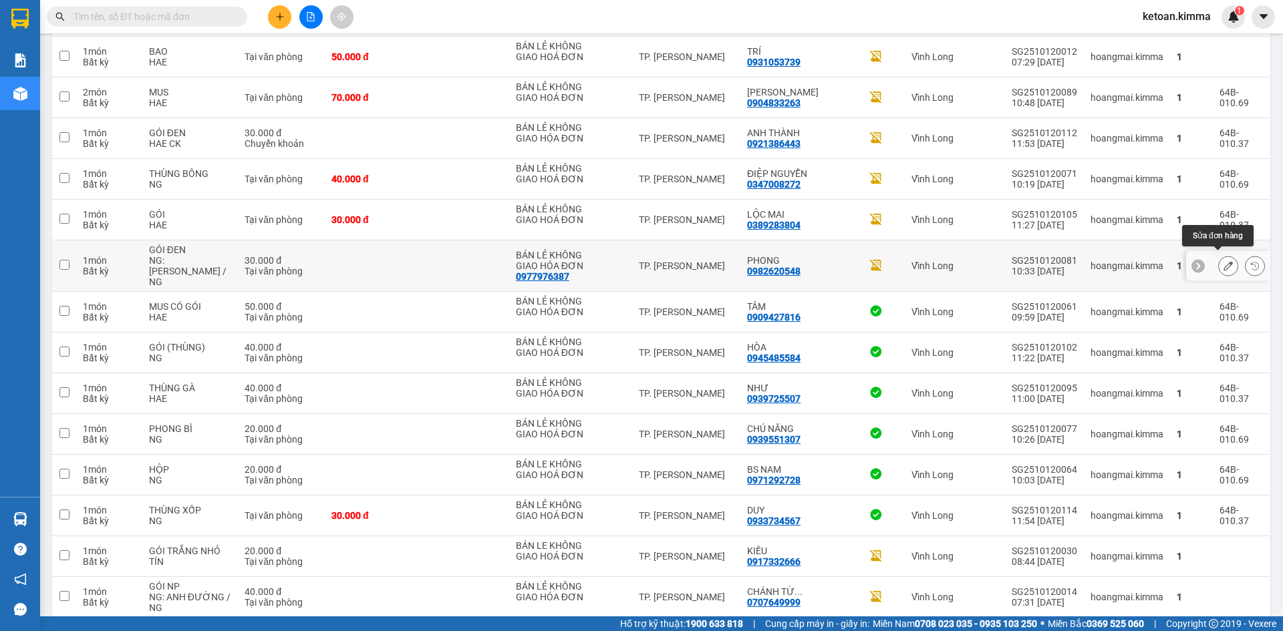
click at [1224, 261] on icon at bounding box center [1228, 265] width 9 height 9
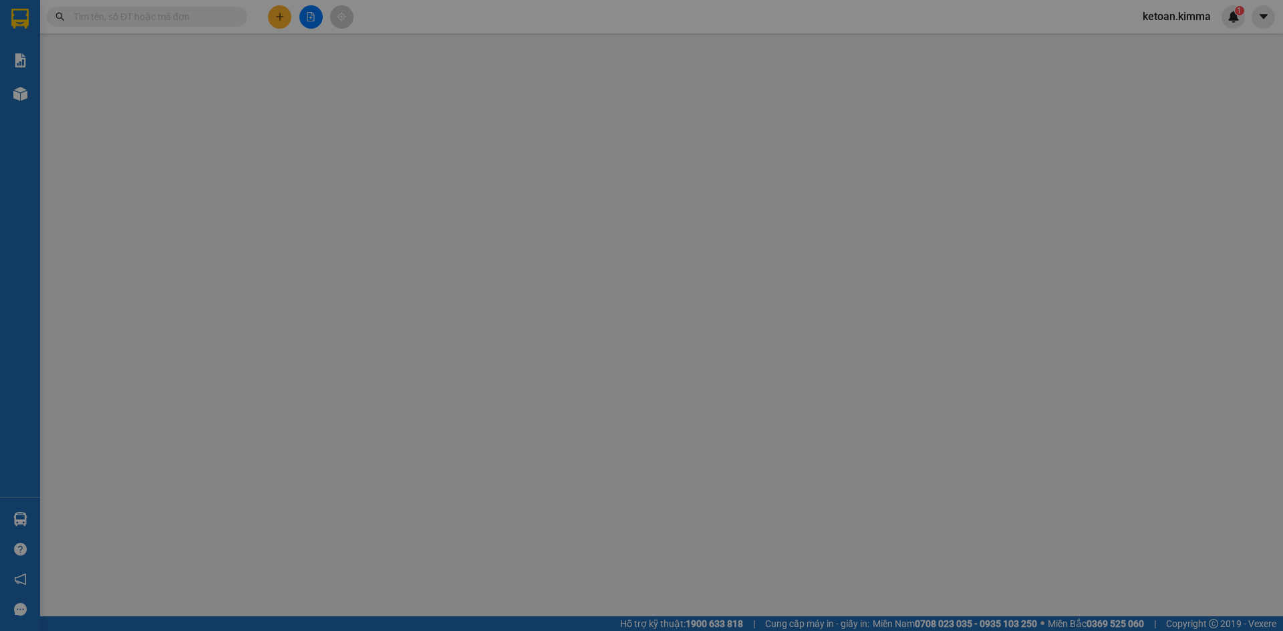
type input "0977976387"
type input "BÁN LẺ KHÔNG GIAO HÓA ĐƠN"
type input "0982620548"
type input "PHONG"
type input "NHI G"
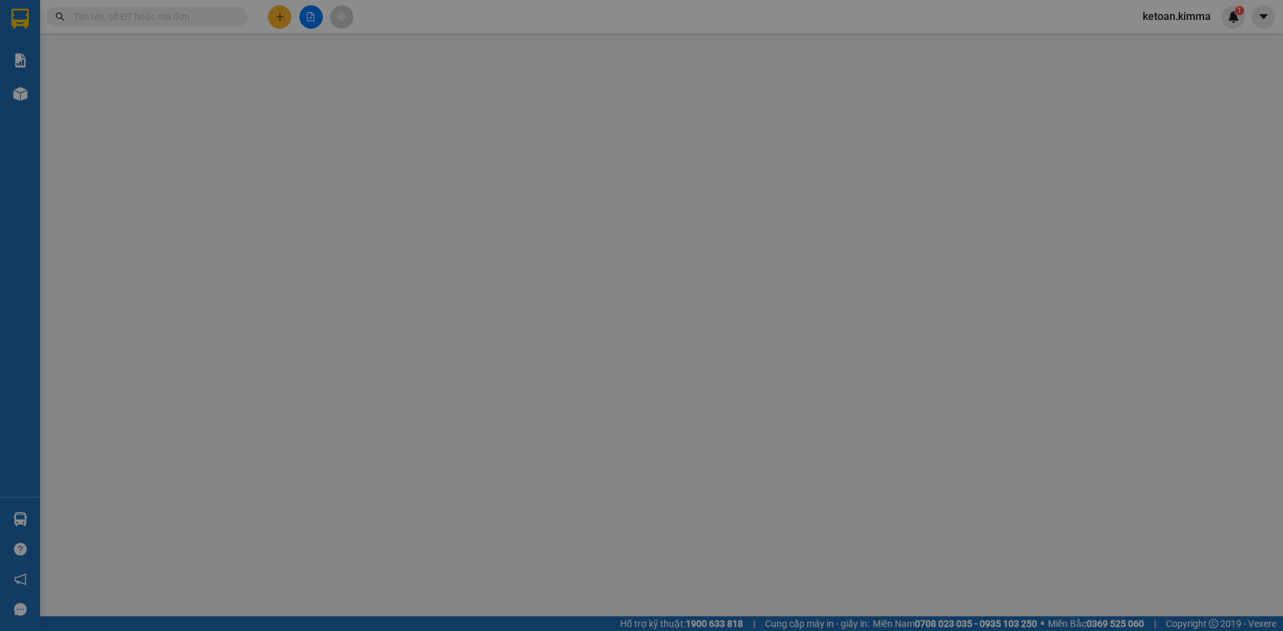
type input "30.000"
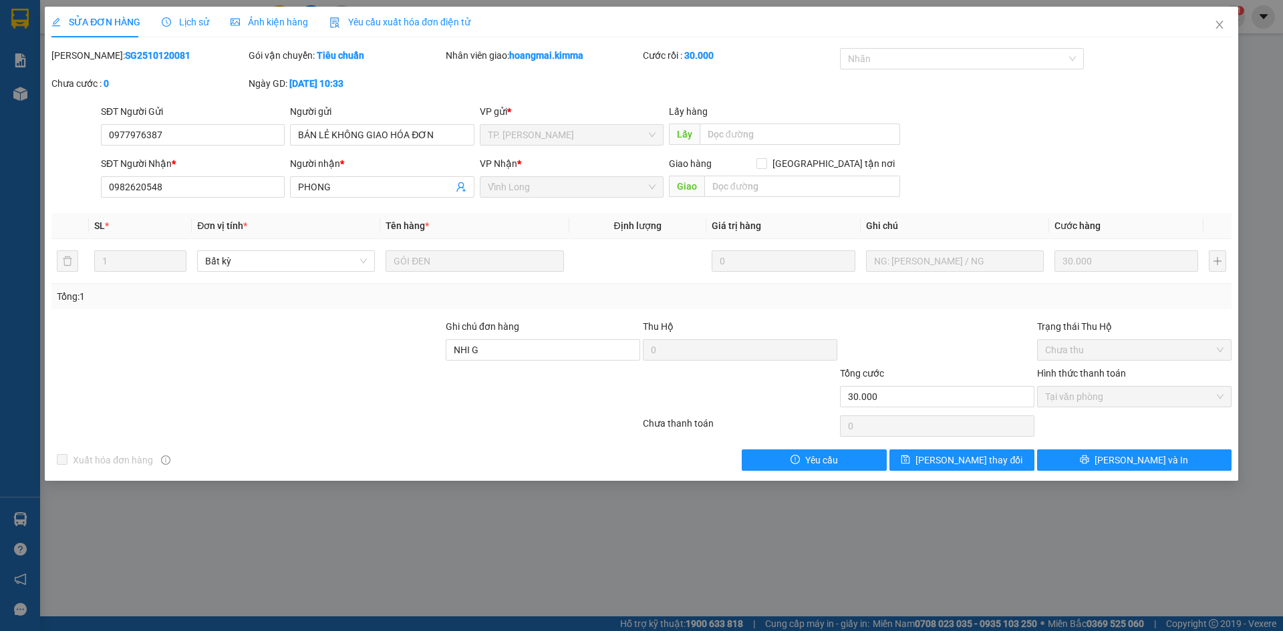
click at [379, 17] on span "Yêu cầu xuất hóa đơn điện tử" at bounding box center [399, 22] width 141 height 11
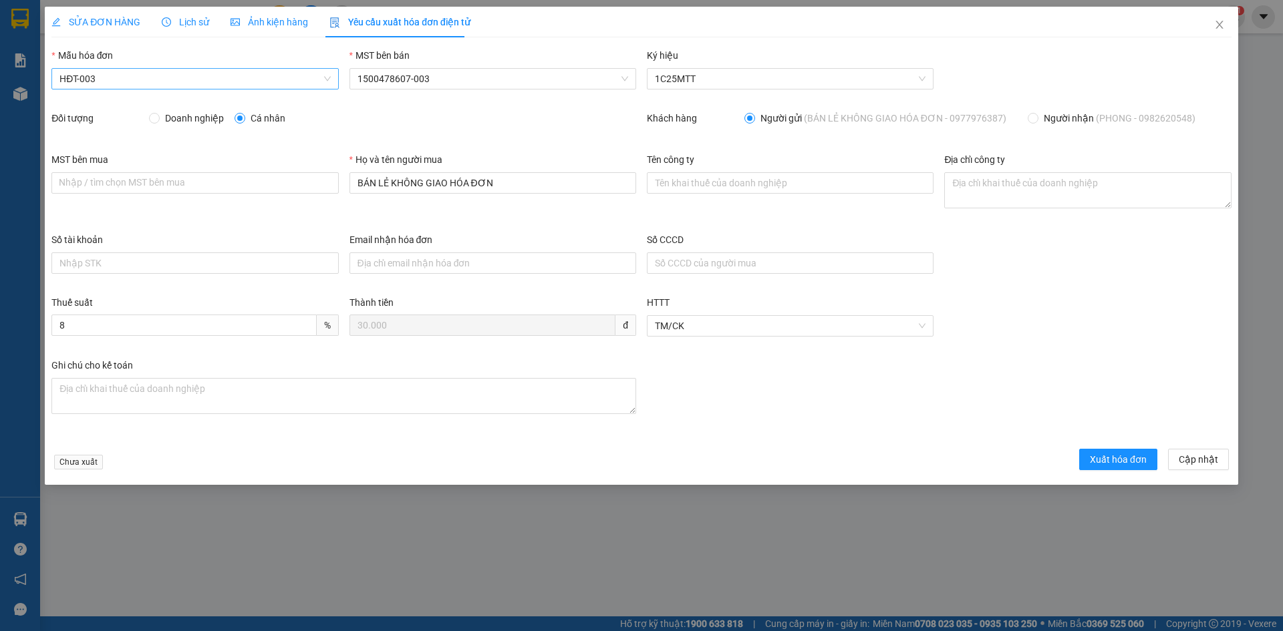
click at [120, 80] on span "HĐT-003" at bounding box center [194, 79] width 271 height 20
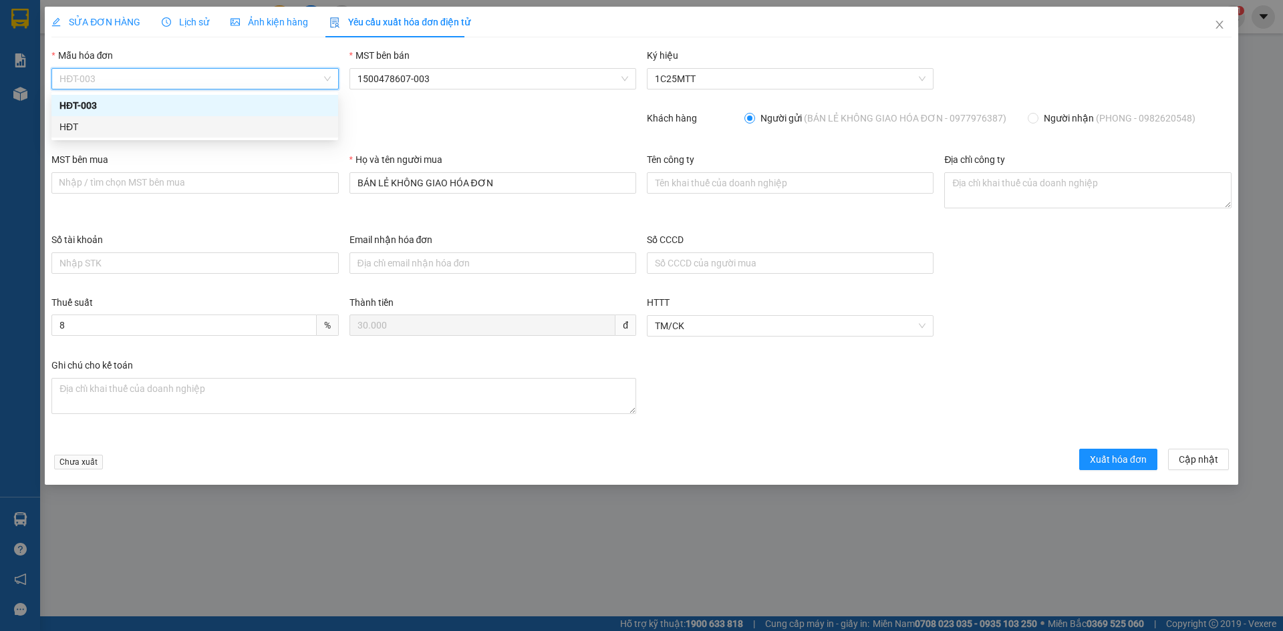
click at [78, 130] on div "HĐT" at bounding box center [194, 127] width 271 height 15
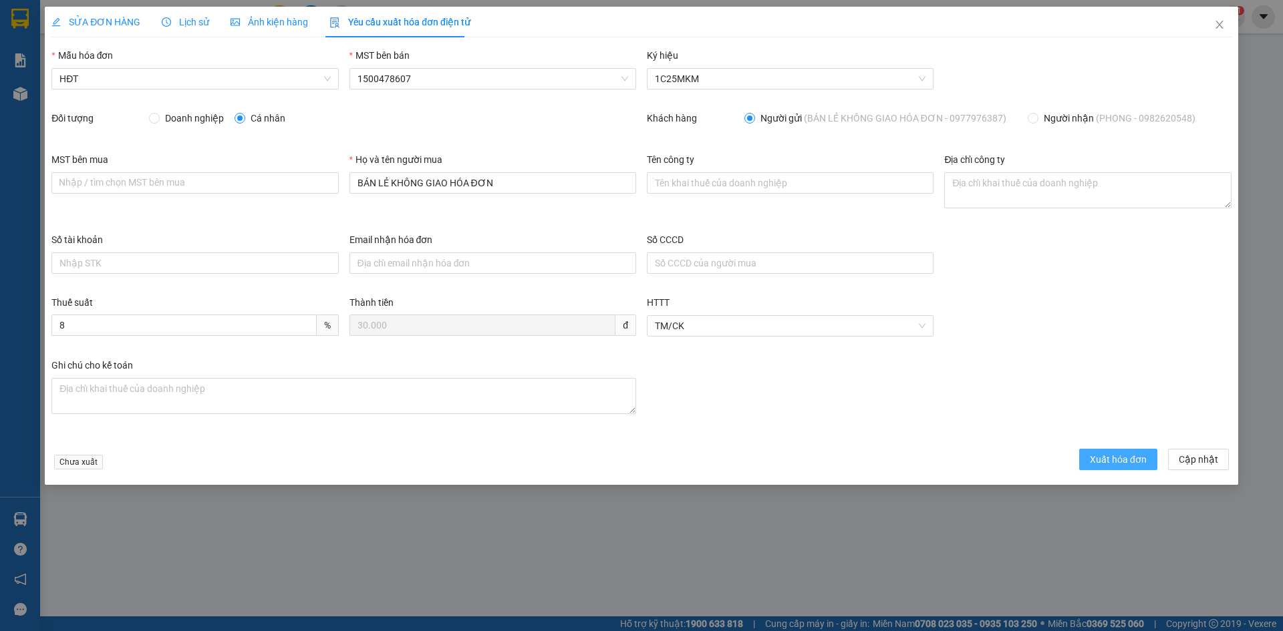
click at [1111, 460] on span "Xuất hóa đơn" at bounding box center [1118, 459] width 57 height 15
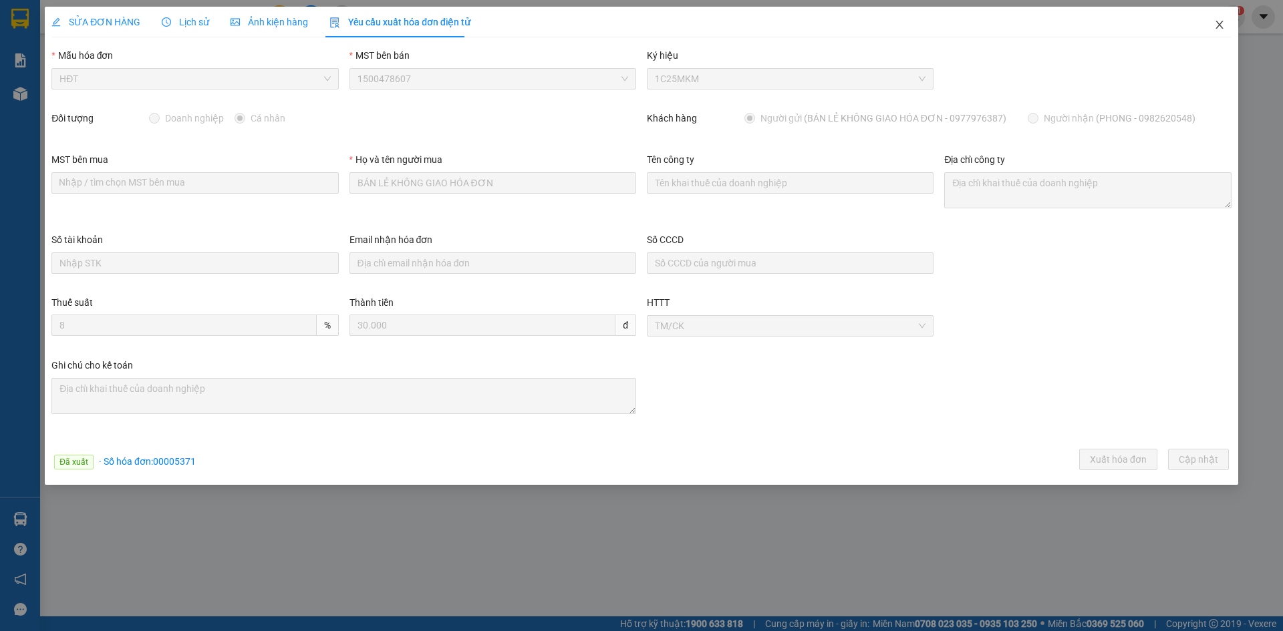
click at [1224, 21] on icon "close" at bounding box center [1219, 24] width 11 height 11
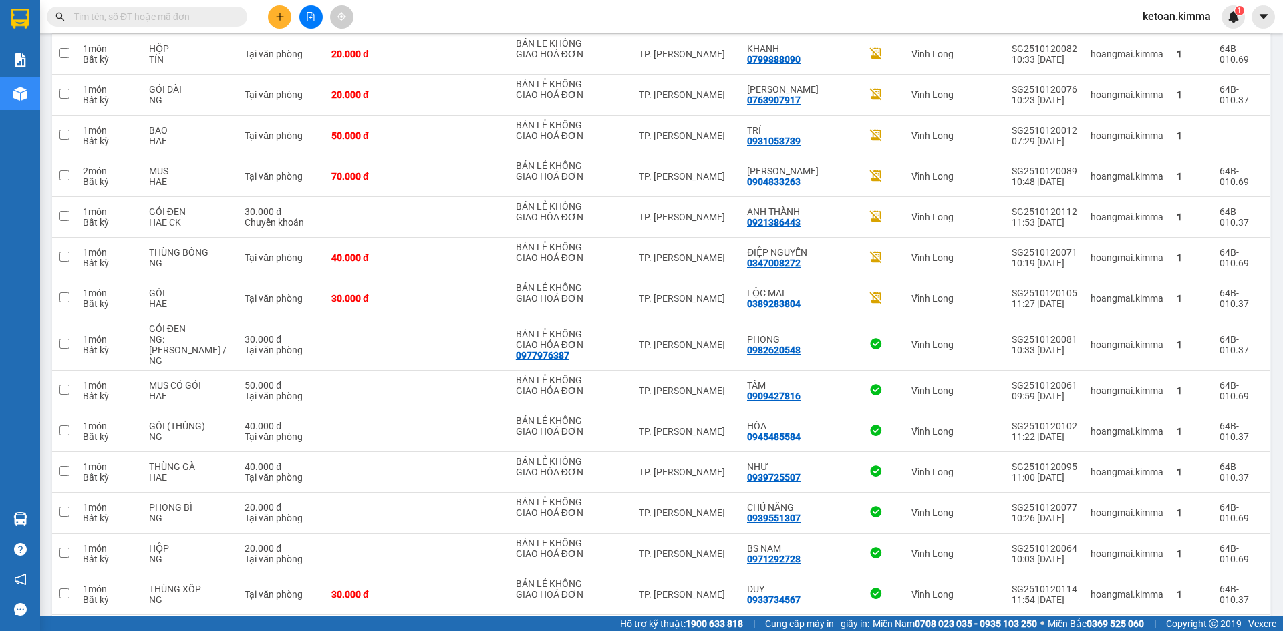
scroll to position [1073, 0]
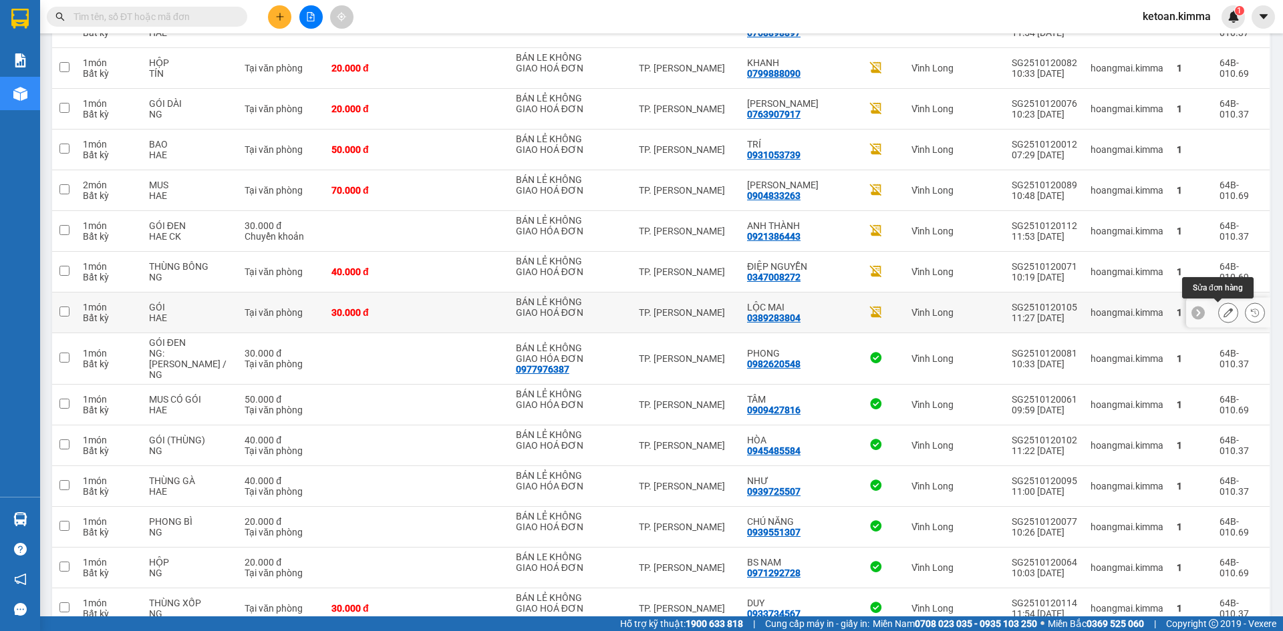
click at [1224, 311] on icon at bounding box center [1228, 312] width 9 height 9
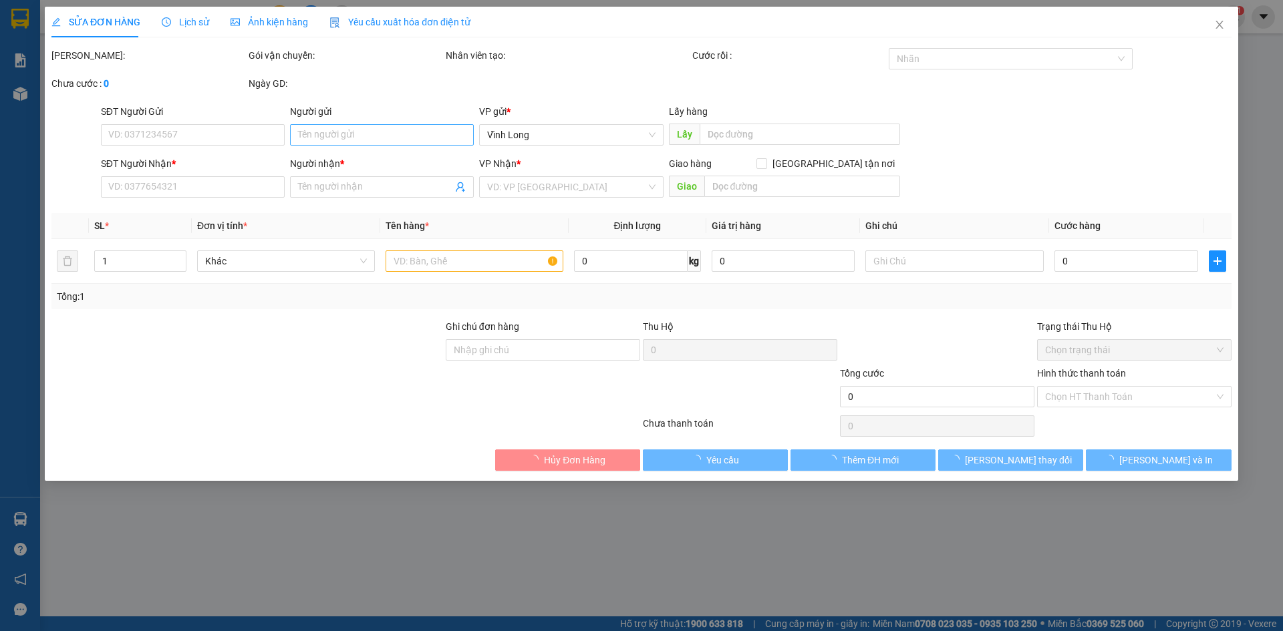
type input "BÁN LẺ KHÔNG GIAO HOÁ ĐƠN"
type input "0389283804"
type input "LỘC MAI"
type input "NHI G"
type input "30.000"
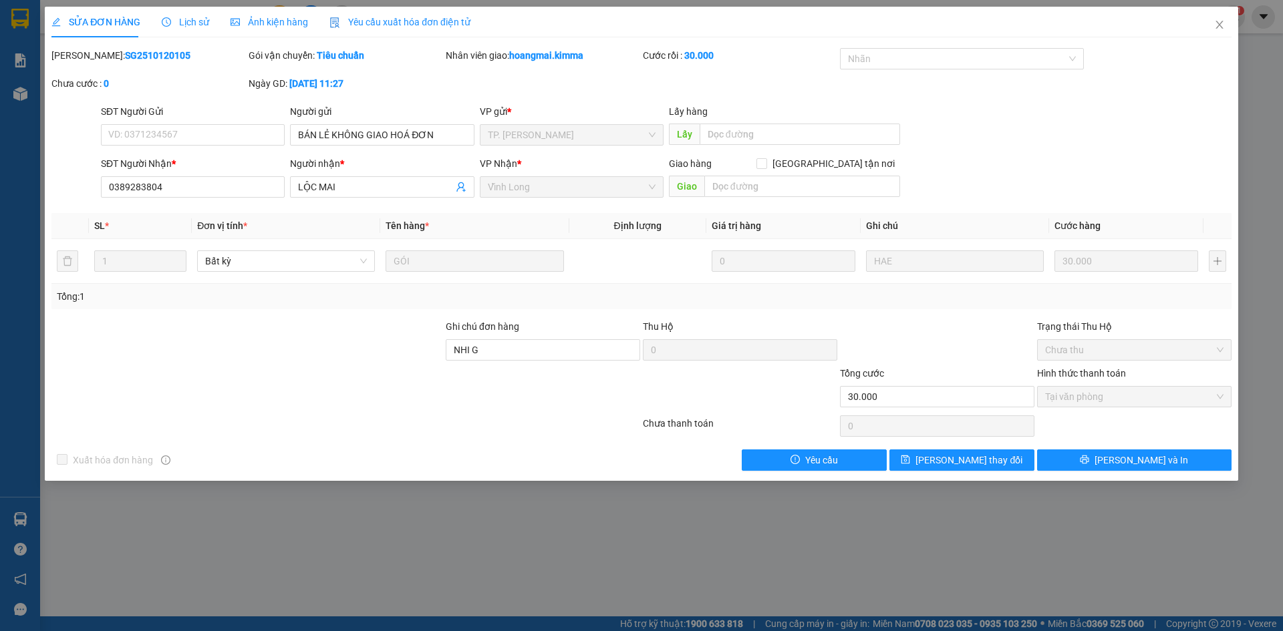
click at [379, 23] on span "Yêu cầu xuất hóa đơn điện tử" at bounding box center [399, 22] width 141 height 11
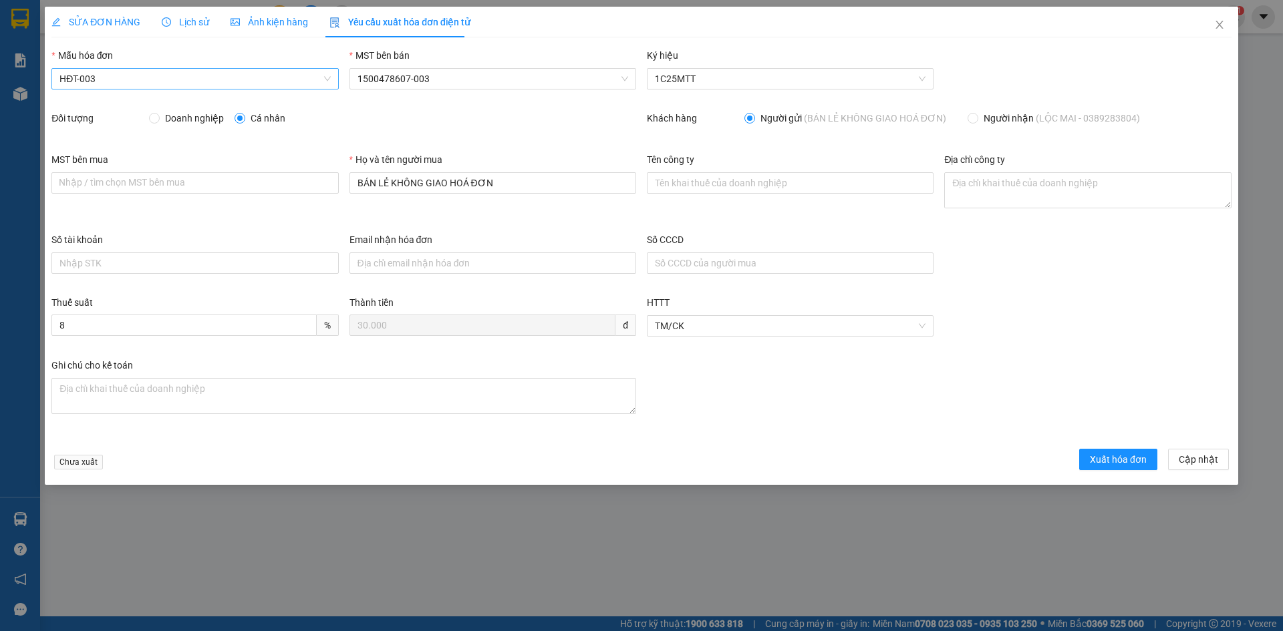
click at [105, 81] on span "HĐT-003" at bounding box center [194, 79] width 271 height 20
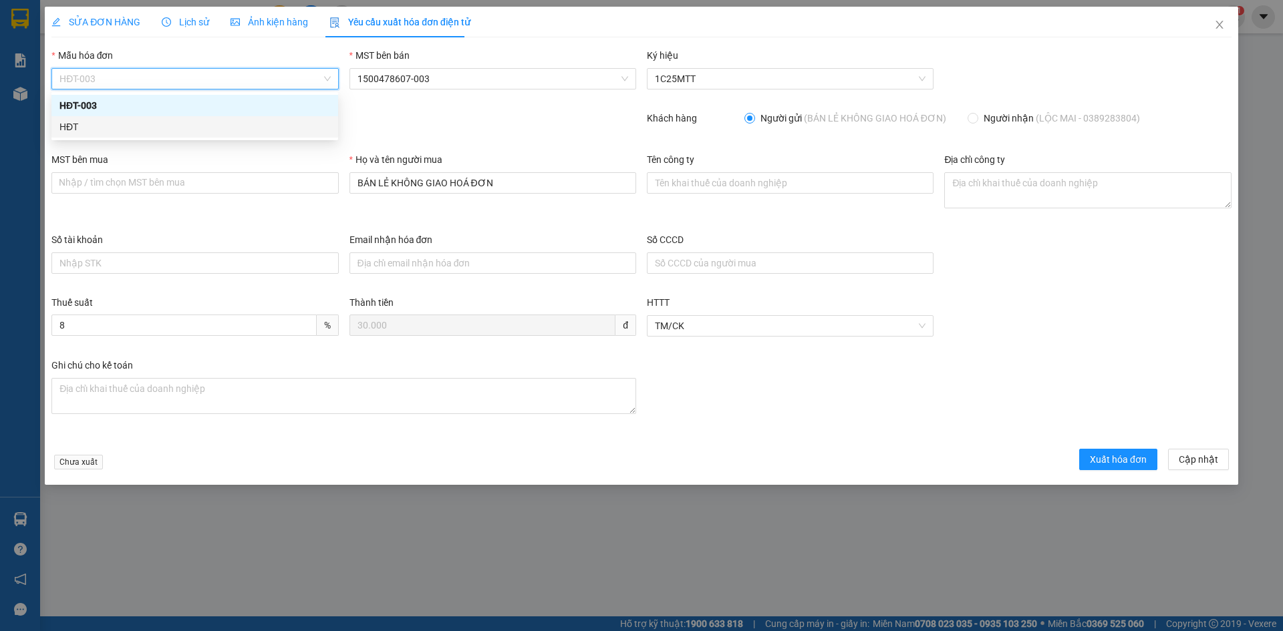
click at [71, 126] on div "HĐT" at bounding box center [194, 127] width 271 height 15
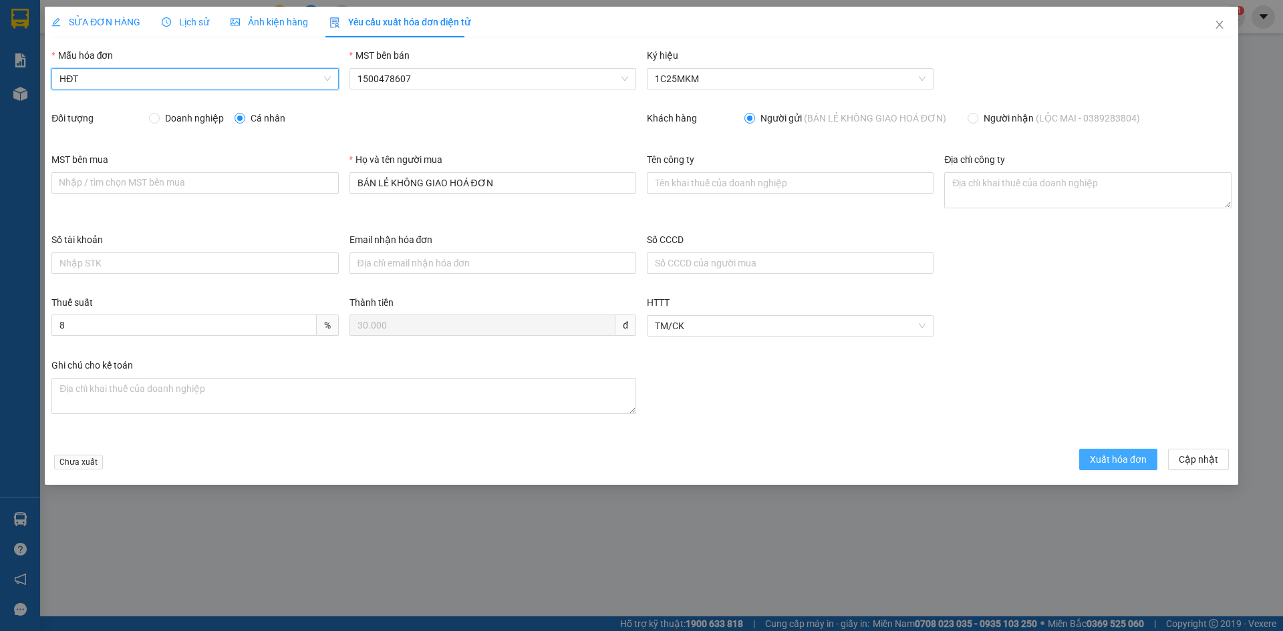
click at [1118, 470] on button "Xuất hóa đơn" at bounding box center [1118, 459] width 78 height 21
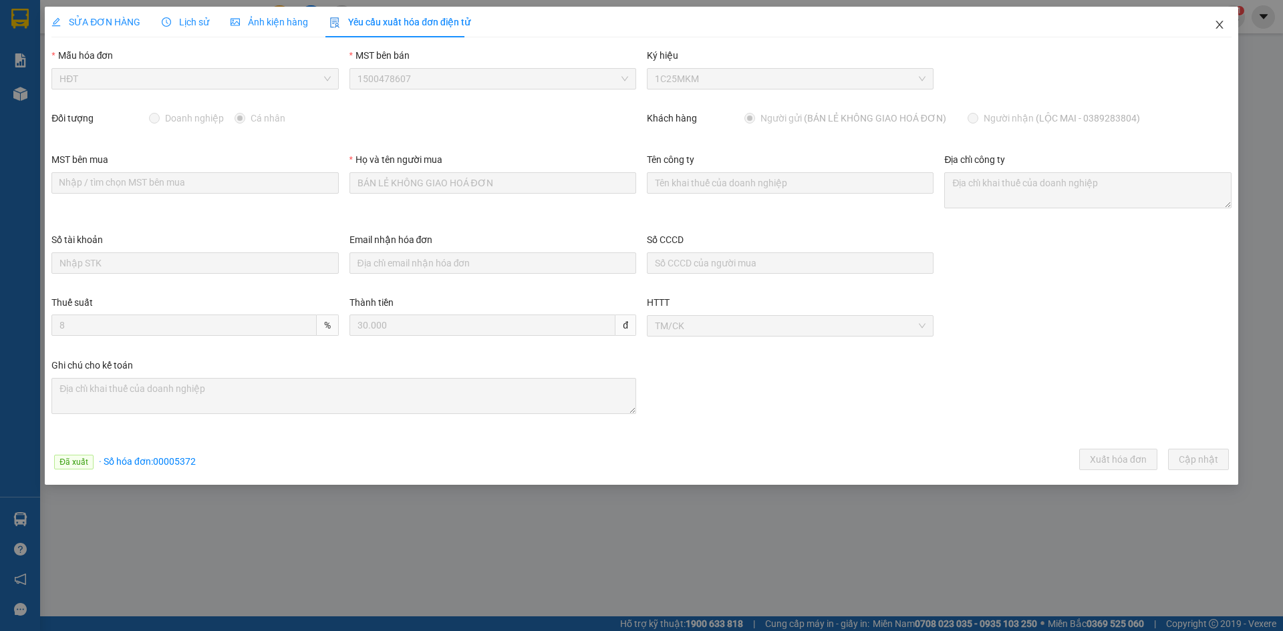
click at [1220, 22] on icon "close" at bounding box center [1219, 24] width 11 height 11
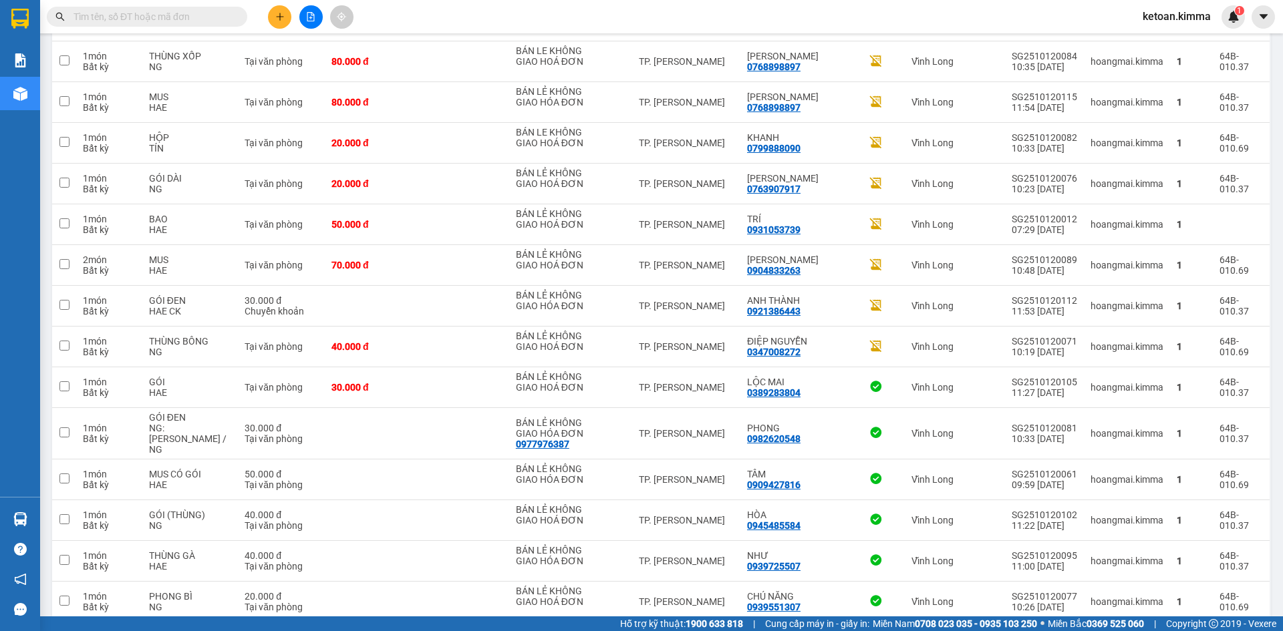
scroll to position [1028, 0]
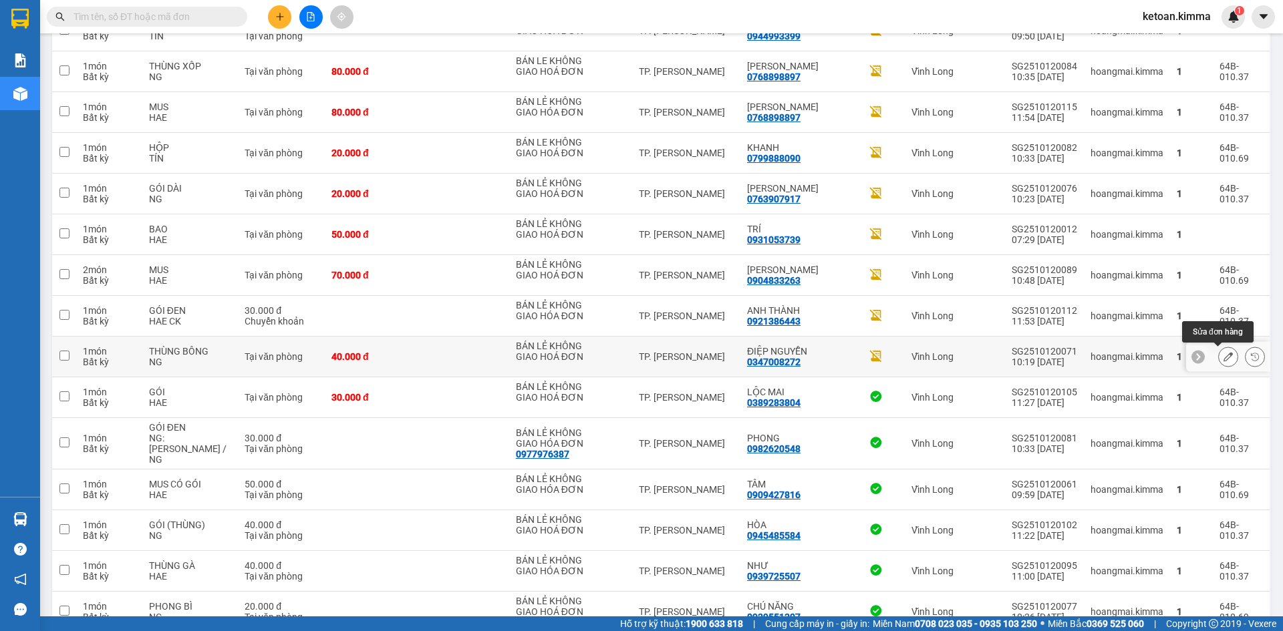
click at [1224, 360] on icon at bounding box center [1228, 356] width 9 height 9
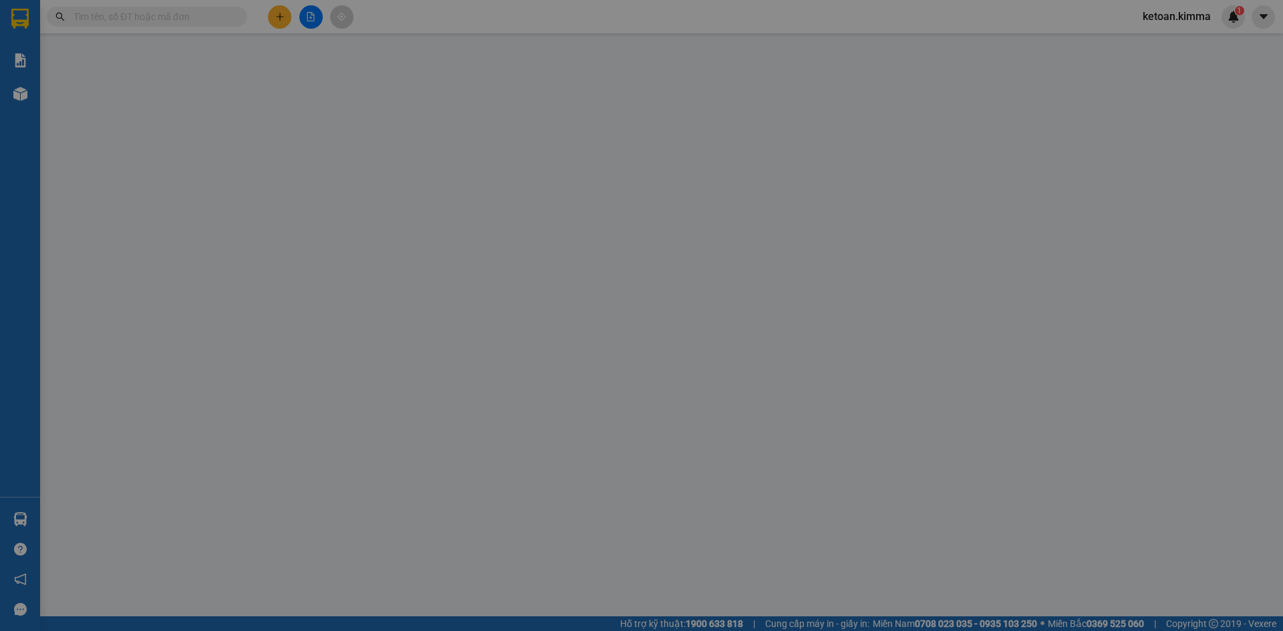
type input "BÁN LẺ KHÔNG GIAO HOÁ ĐƠN"
type input "0347008272"
type input "ĐIỆP NGUYỄN"
type input "NHI G"
type input "40.000"
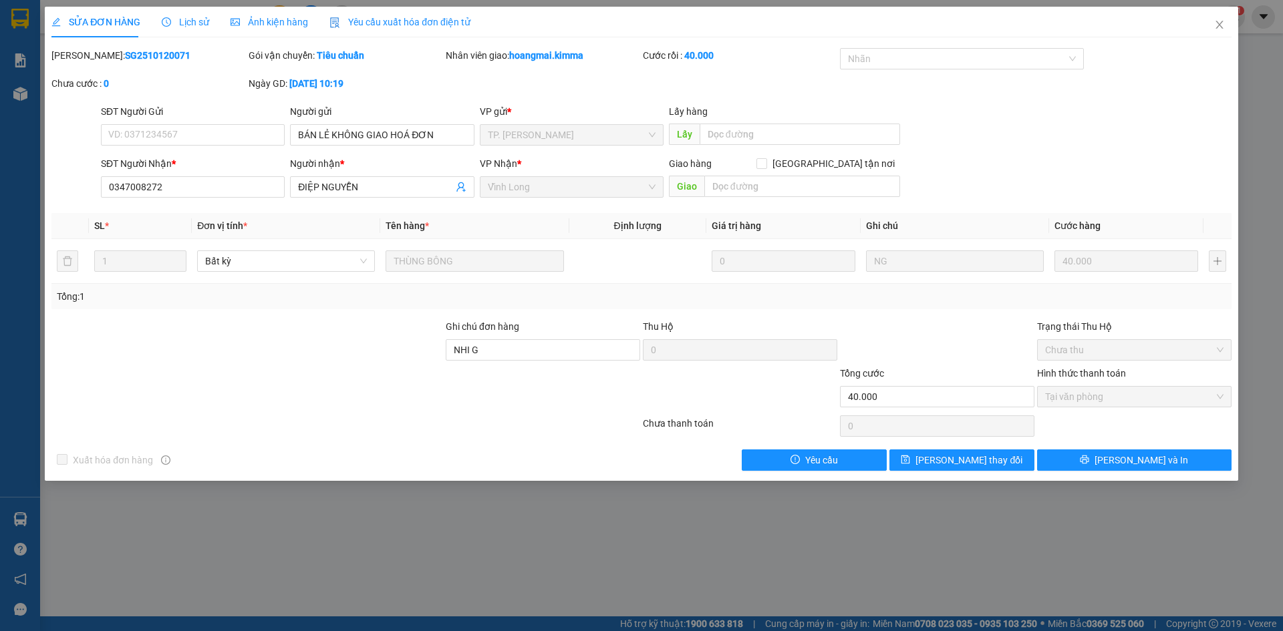
click at [409, 23] on span "Yêu cầu xuất hóa đơn điện tử" at bounding box center [399, 22] width 141 height 11
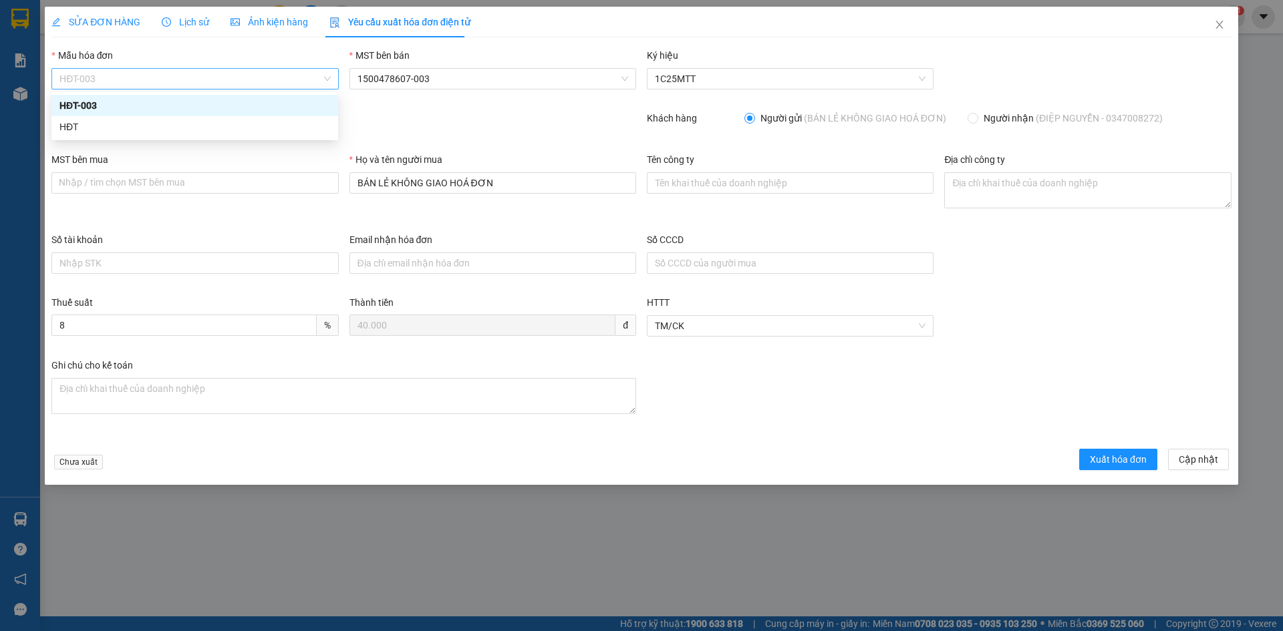
click at [116, 75] on span "HĐT-003" at bounding box center [194, 79] width 271 height 20
click at [72, 130] on div "HĐT" at bounding box center [194, 127] width 271 height 15
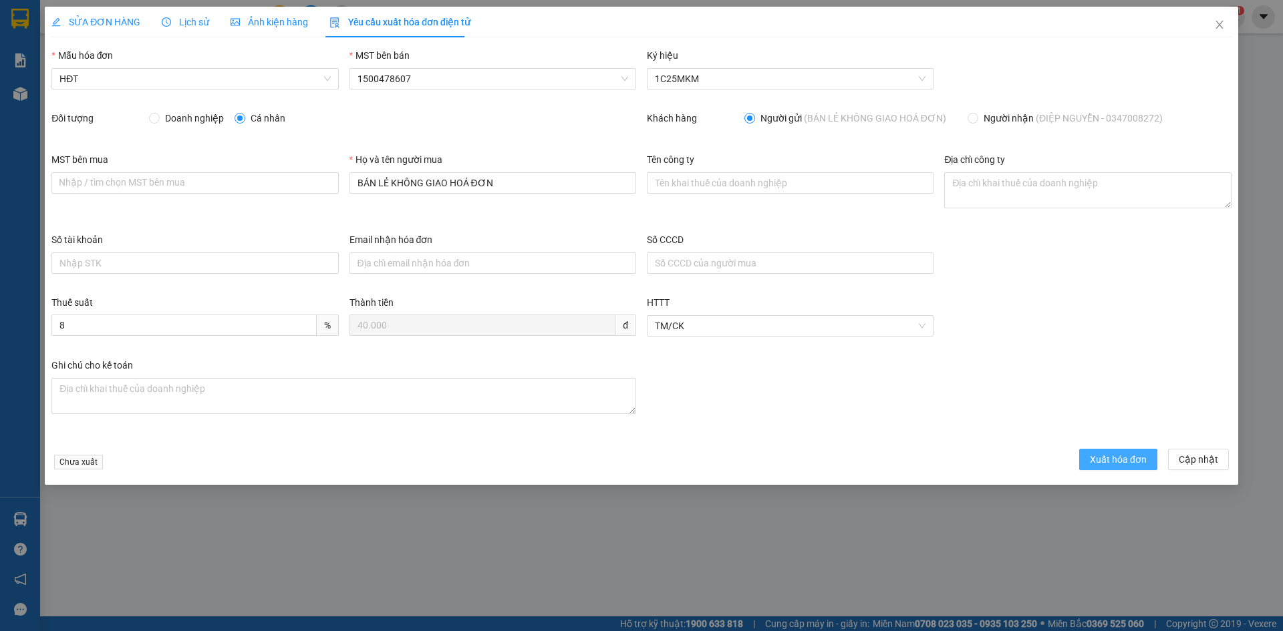
click at [1131, 454] on span "Xuất hóa đơn" at bounding box center [1118, 459] width 57 height 15
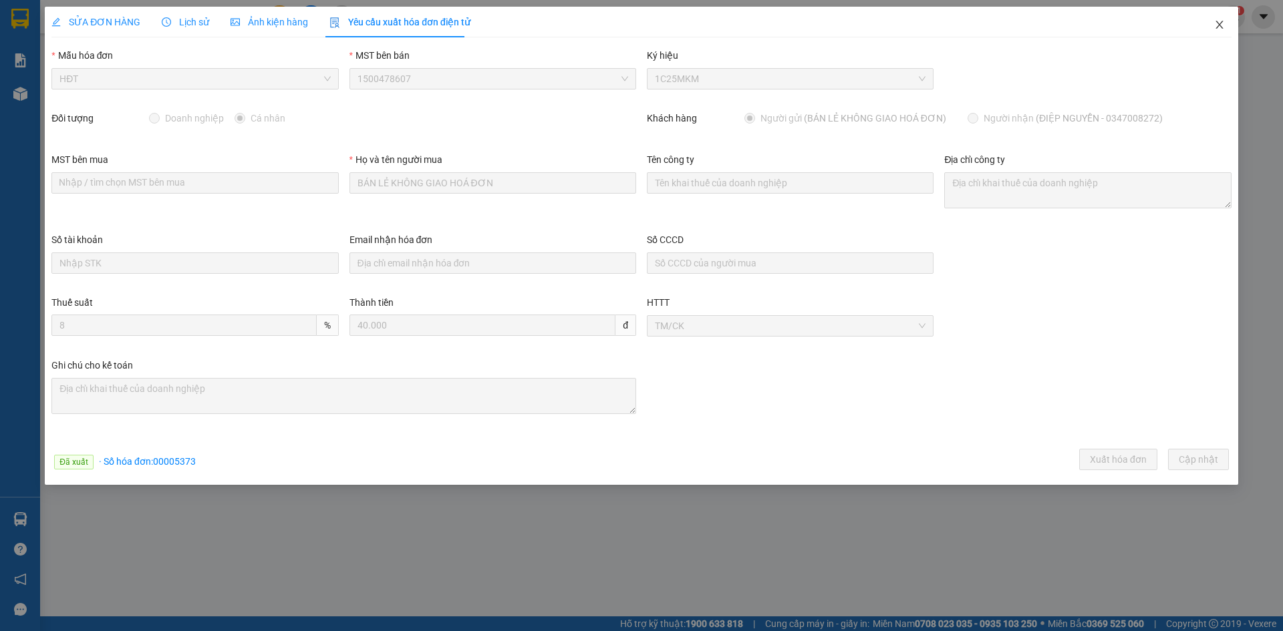
click at [1220, 23] on icon "close" at bounding box center [1219, 24] width 11 height 11
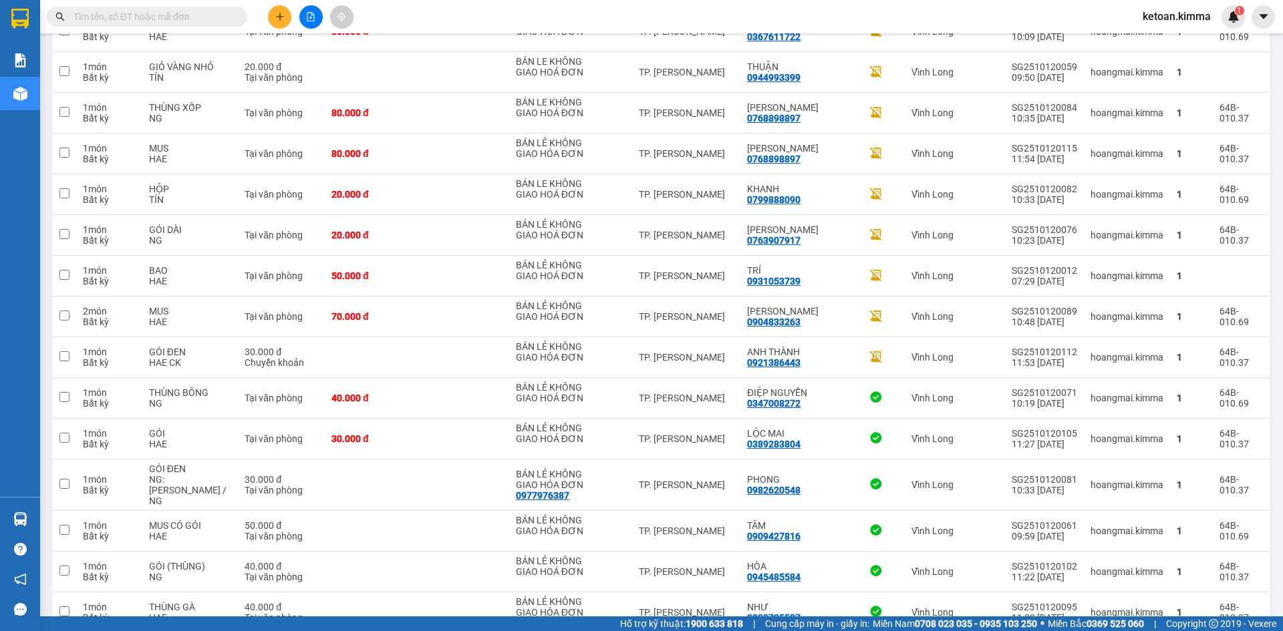
scroll to position [1024, 0]
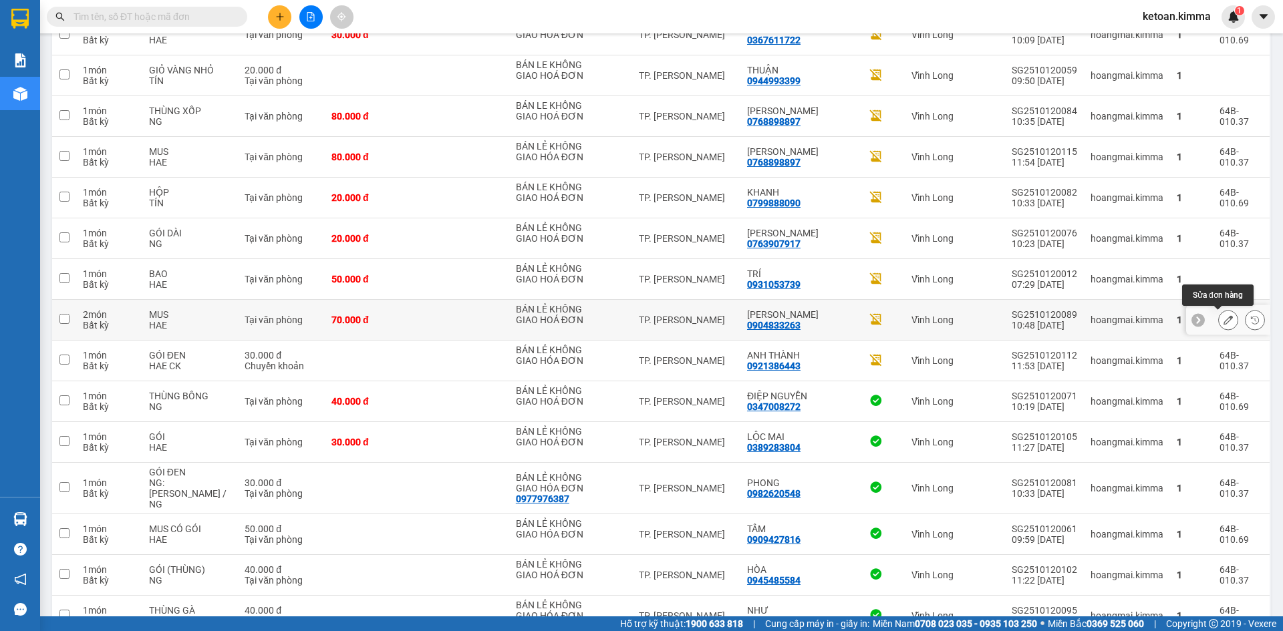
click at [1223, 324] on button at bounding box center [1228, 320] width 19 height 23
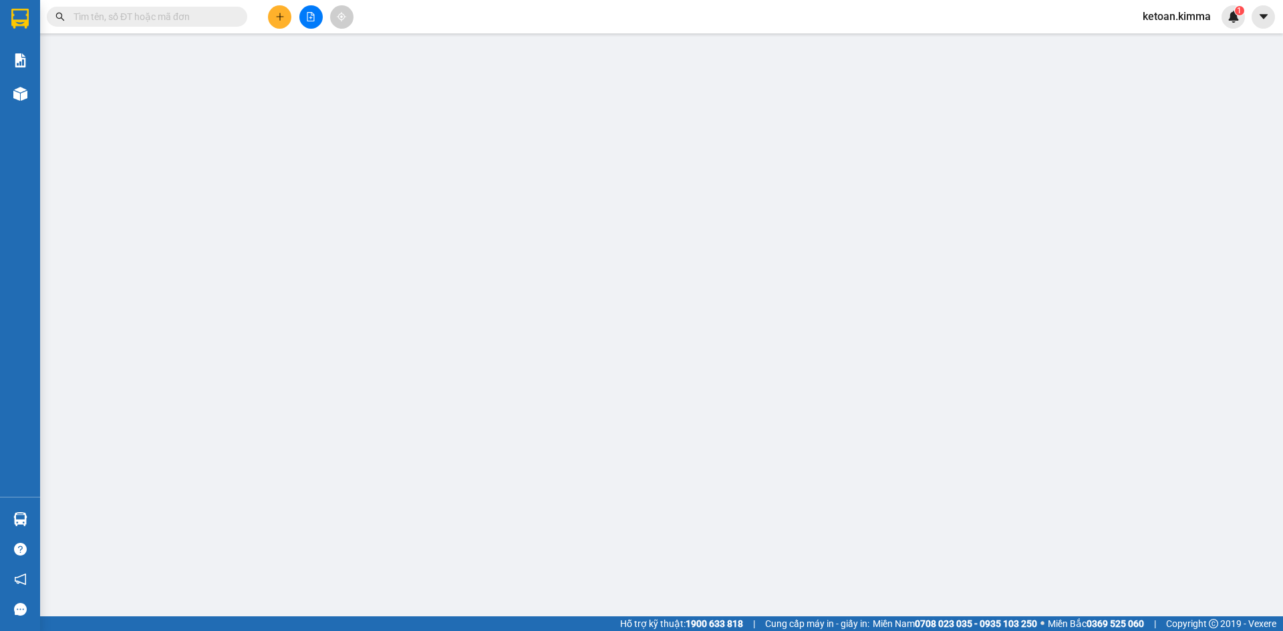
type input "BÁN LẺ KHÔNG GIAO HOÁ ĐƠN"
type input "0904833263"
type input "THU HIỀN"
type input "NHI G"
type input "70.000"
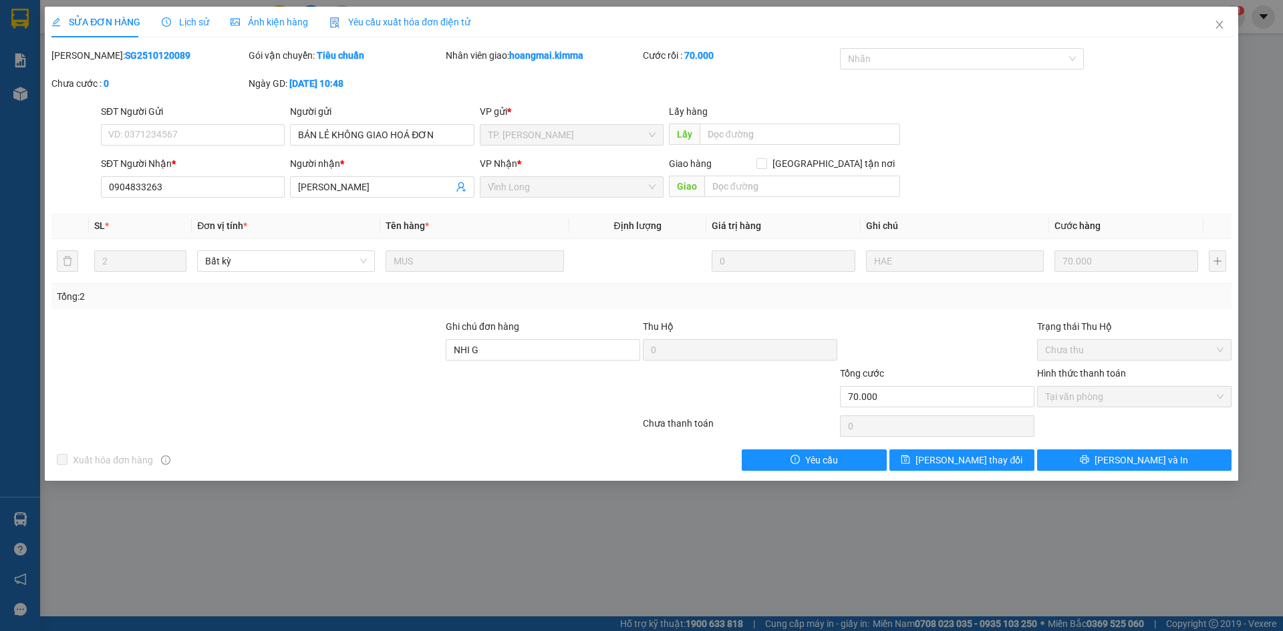
click at [376, 25] on span "Yêu cầu xuất hóa đơn điện tử" at bounding box center [399, 22] width 141 height 11
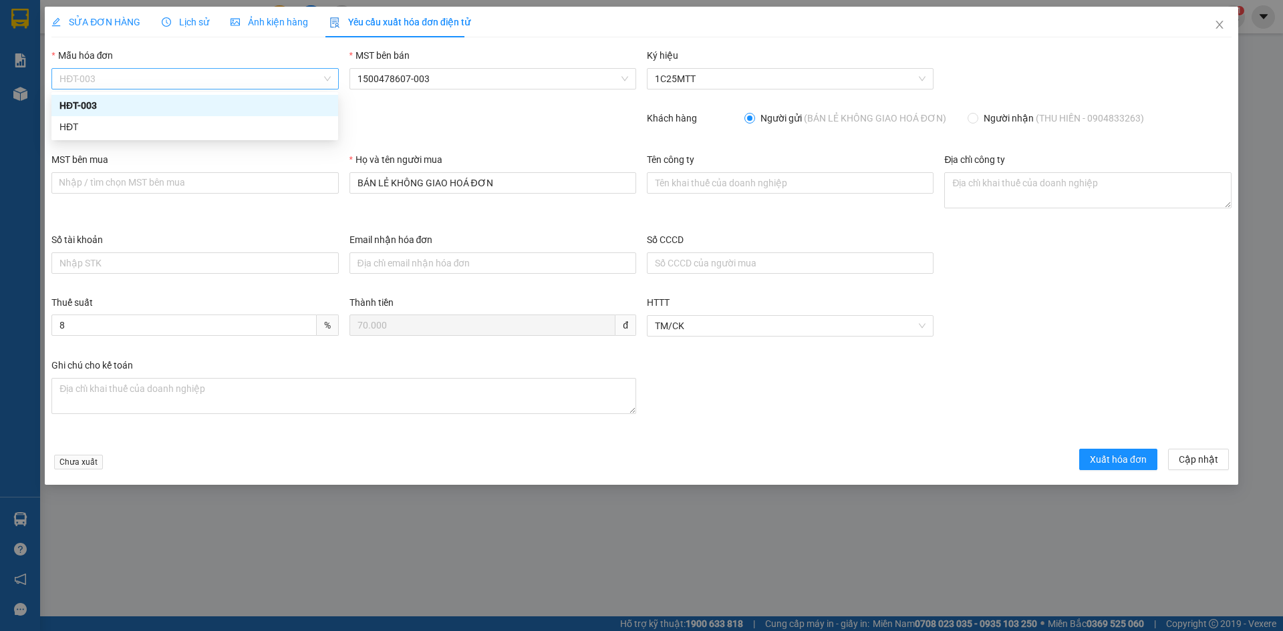
click at [104, 85] on span "HĐT-003" at bounding box center [194, 79] width 271 height 20
click at [82, 130] on div "HĐT" at bounding box center [194, 127] width 271 height 15
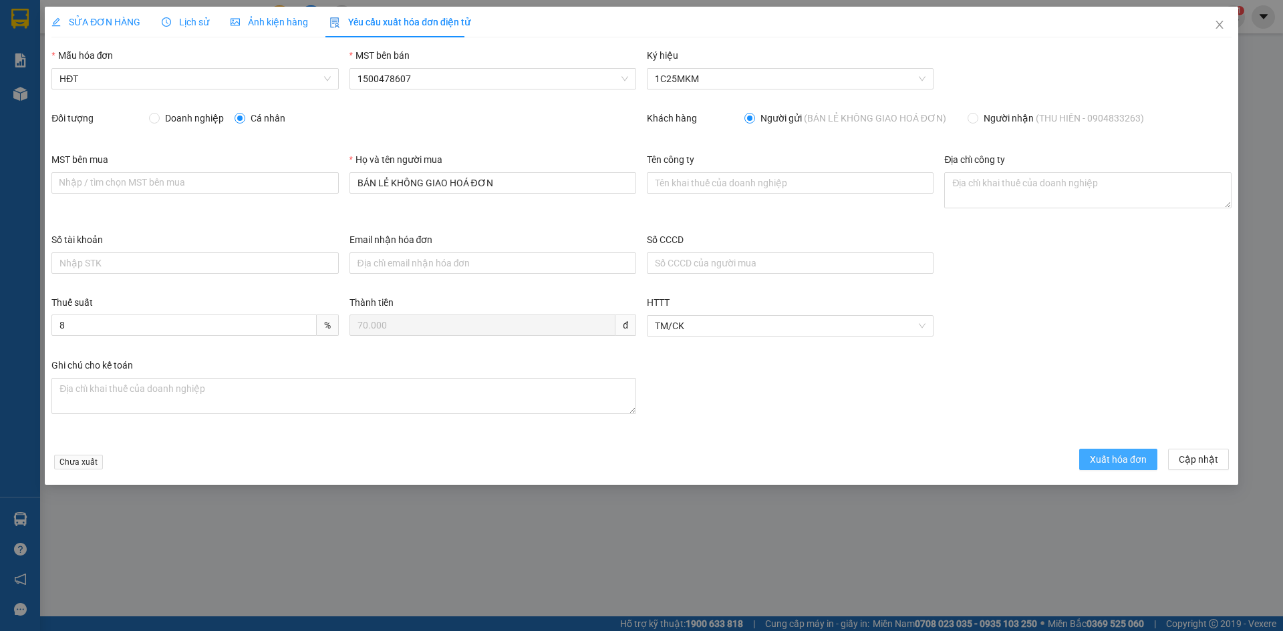
click at [1108, 454] on span "Xuất hóa đơn" at bounding box center [1118, 459] width 57 height 15
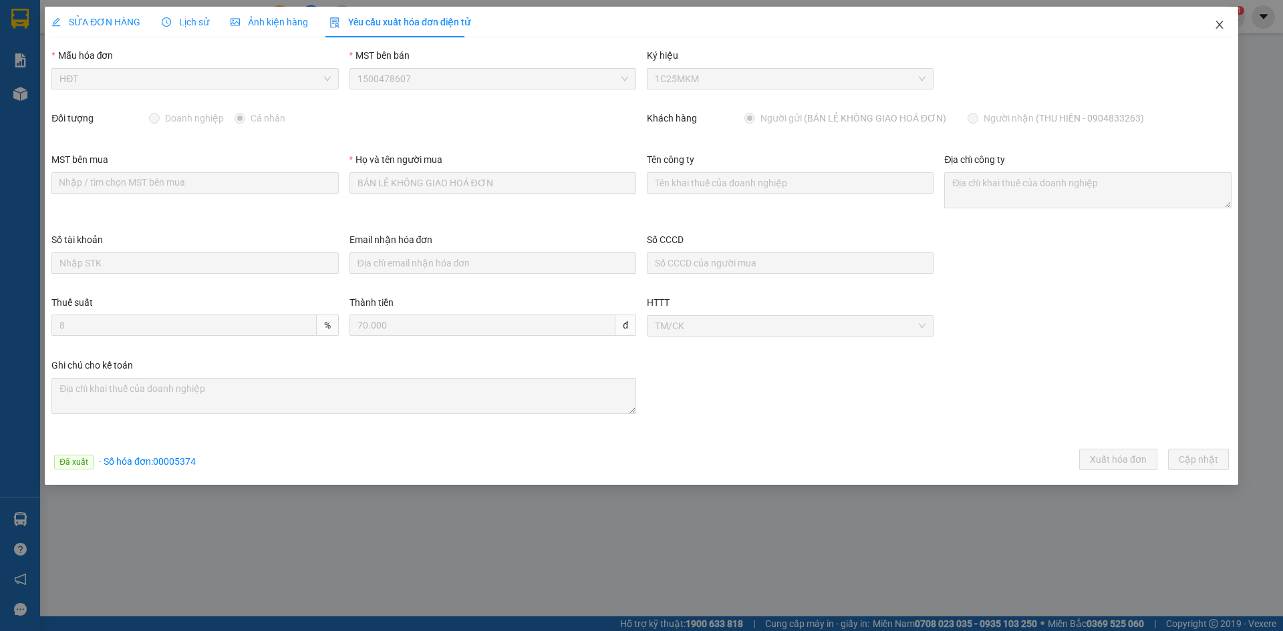
click at [1221, 21] on icon "close" at bounding box center [1219, 24] width 11 height 11
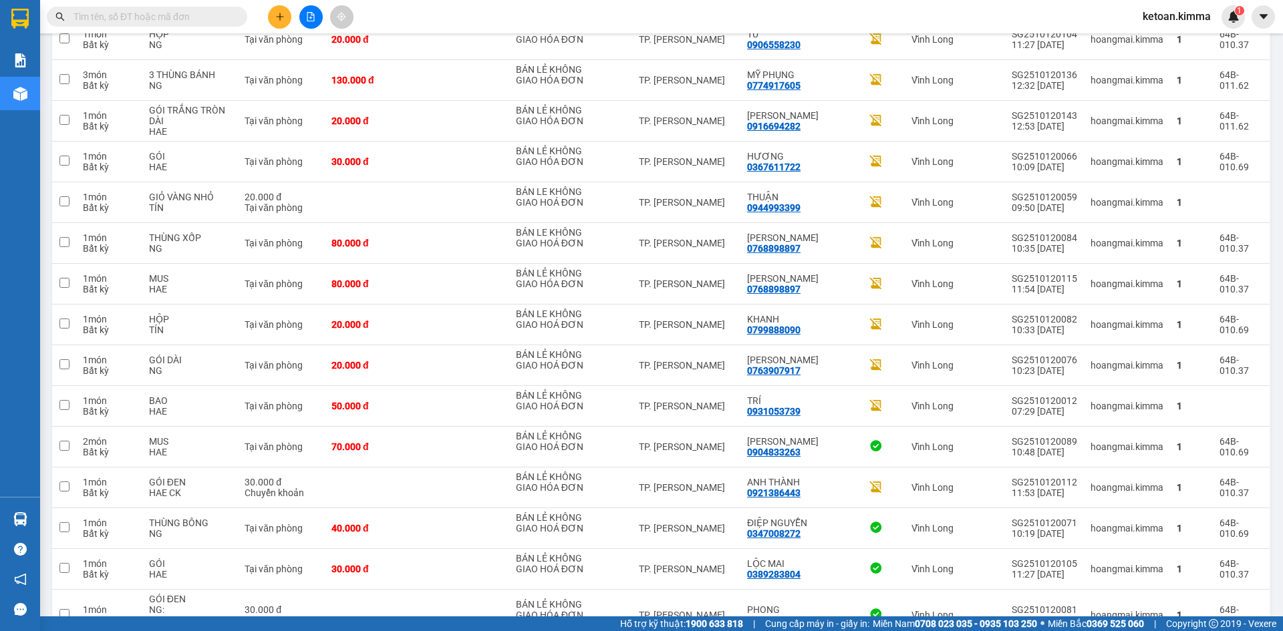
scroll to position [879, 0]
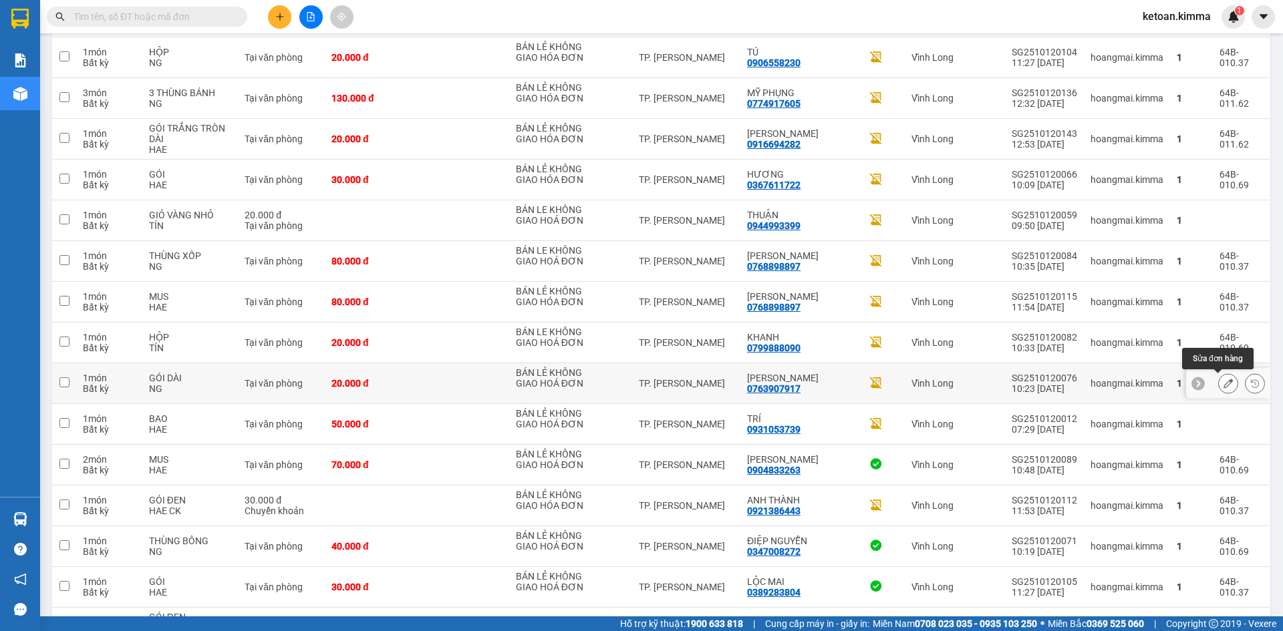
click at [1224, 383] on icon at bounding box center [1228, 383] width 9 height 9
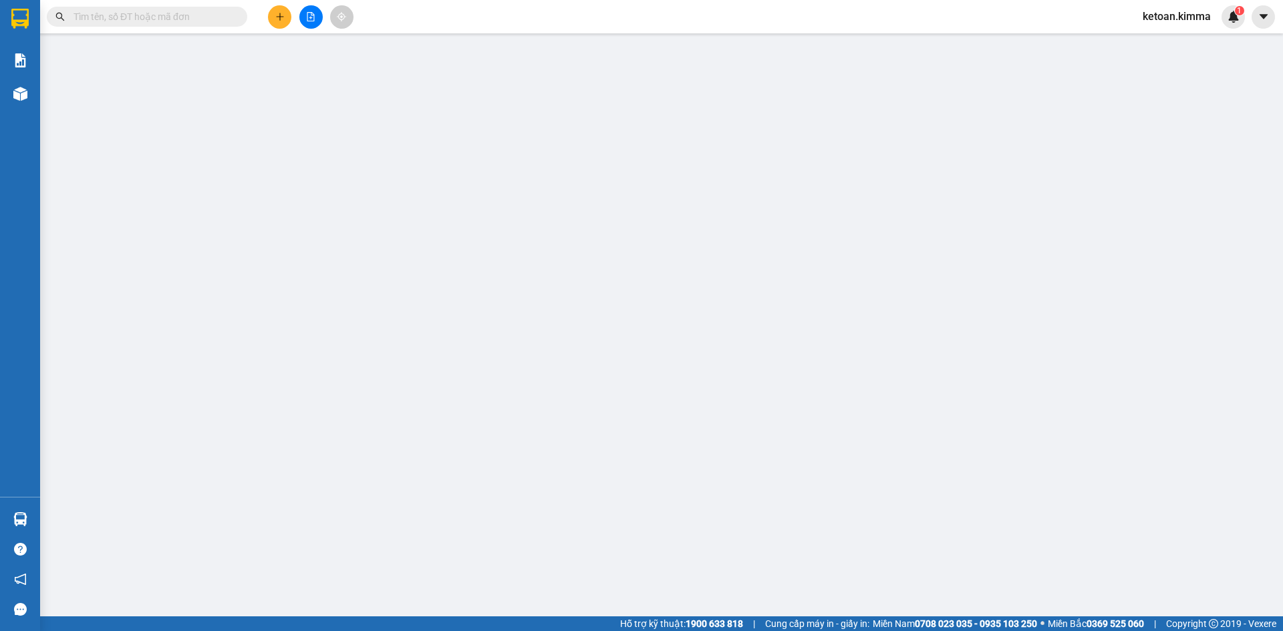
type input "BÁN LẺ KHÔNG GIAO HOÁ ĐƠN"
type input "0763907917"
type input "NGỌC ANH"
type input "NHI G"
type input "20.000"
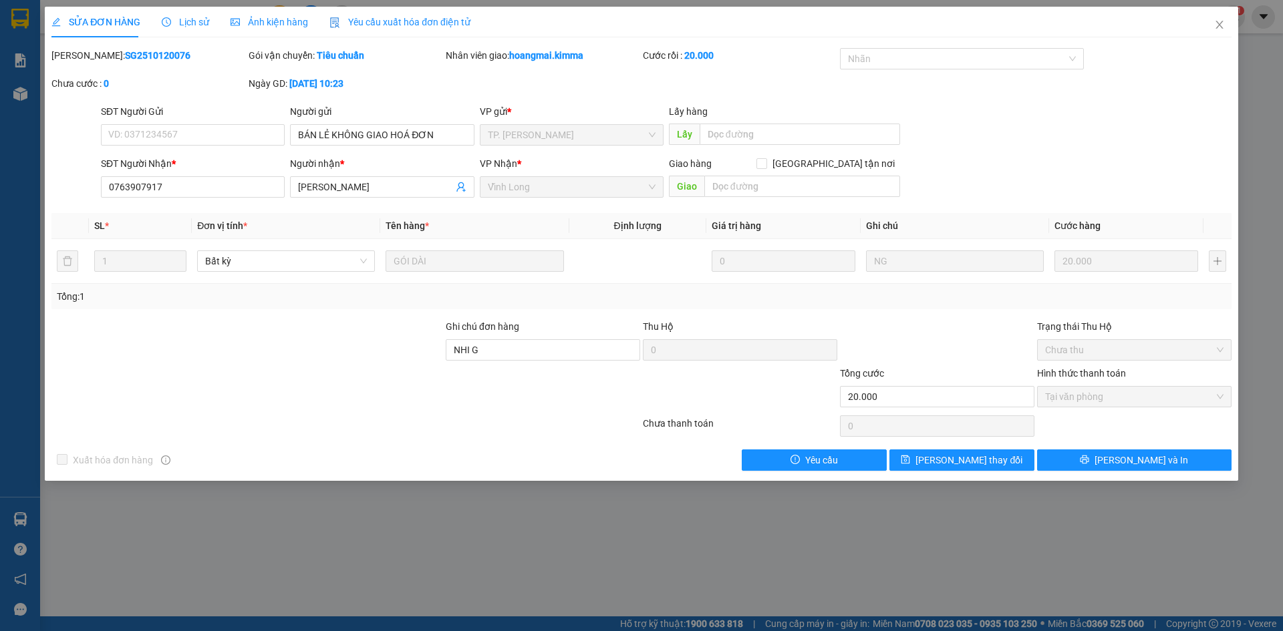
click at [408, 21] on span "Yêu cầu xuất hóa đơn điện tử" at bounding box center [399, 22] width 141 height 11
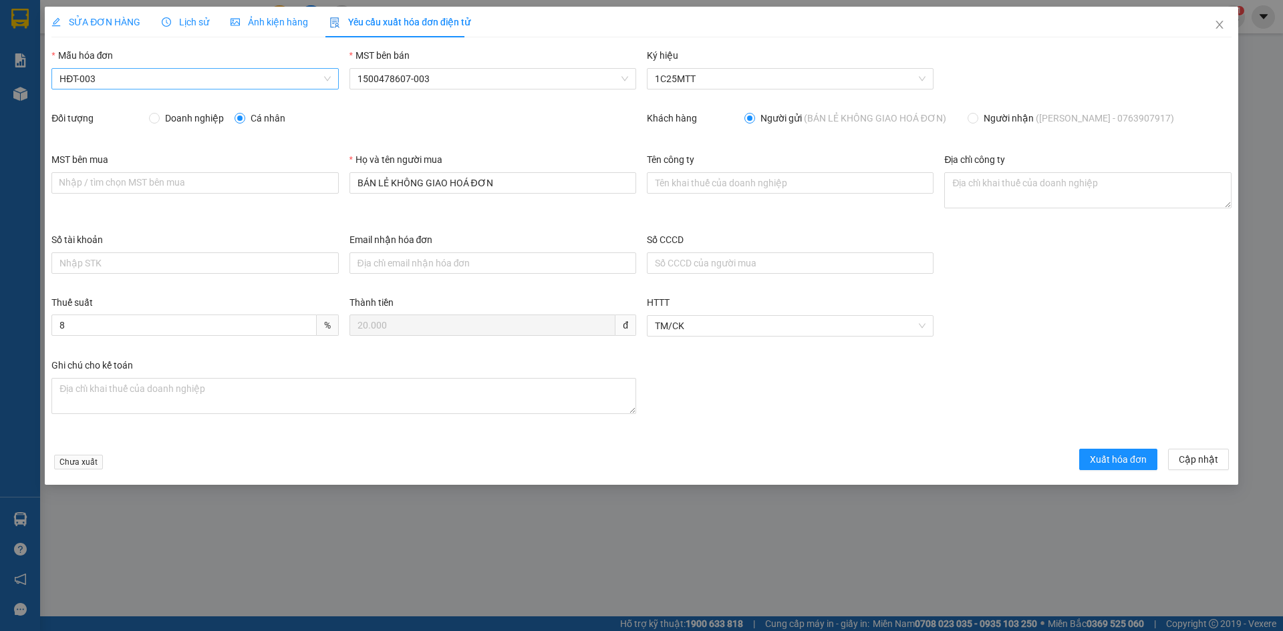
click at [100, 76] on span "HĐT-003" at bounding box center [194, 79] width 271 height 20
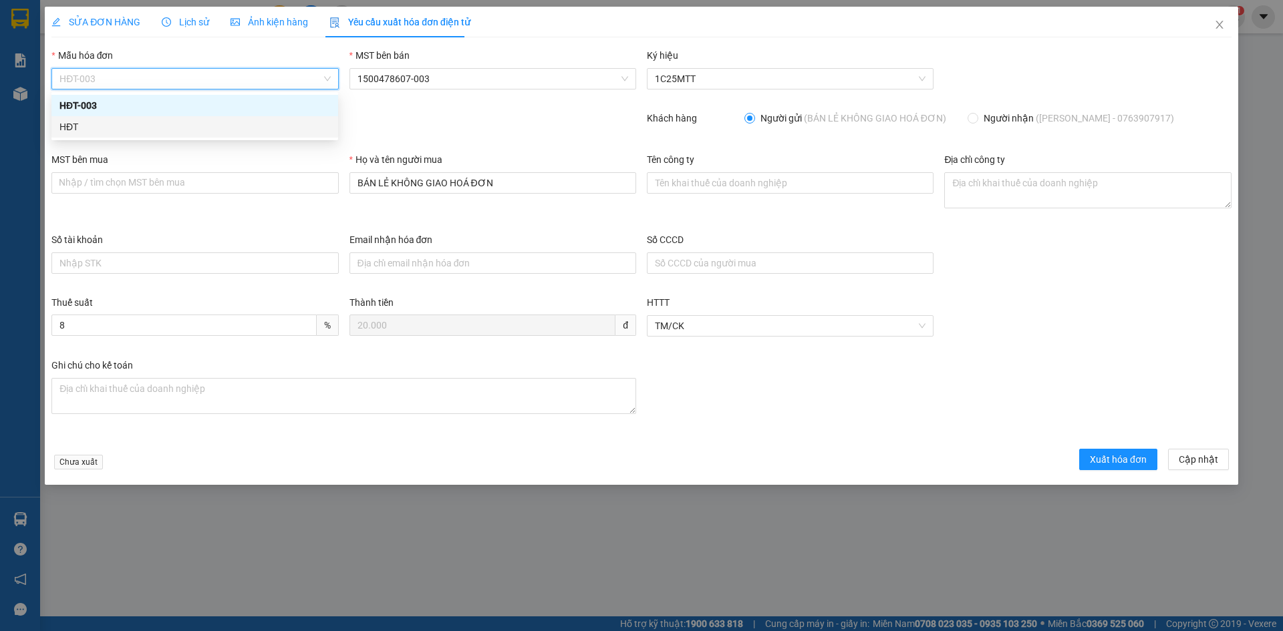
click at [67, 128] on div "HĐT" at bounding box center [194, 127] width 271 height 15
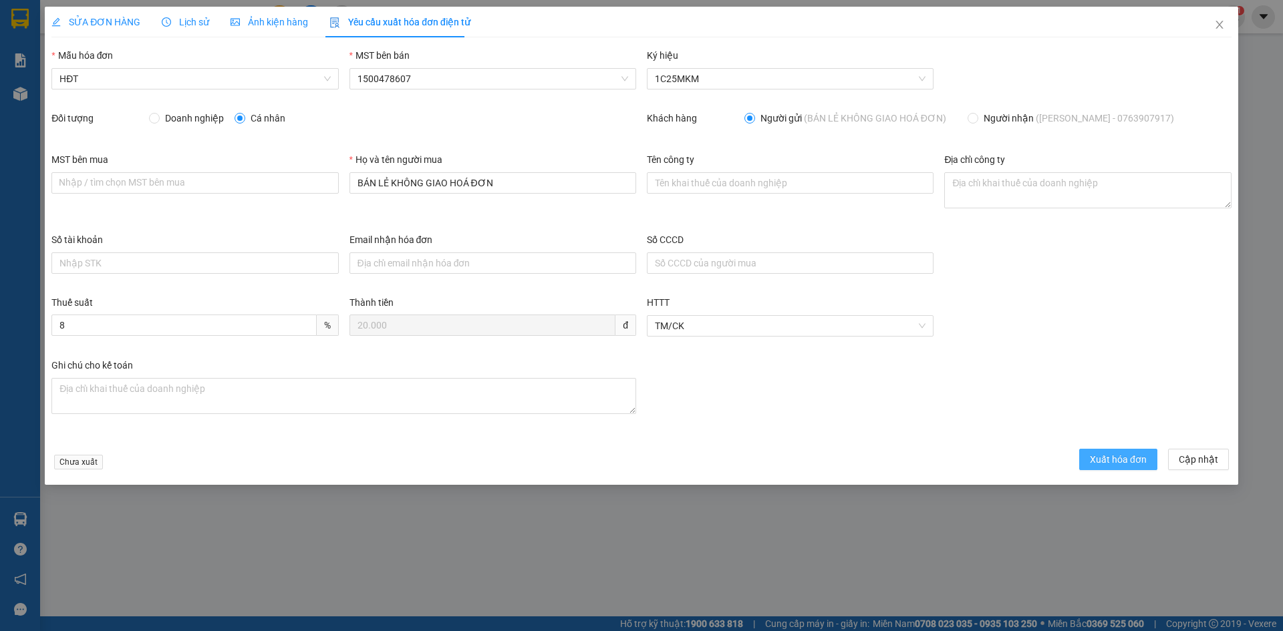
click at [1109, 459] on span "Xuất hóa đơn" at bounding box center [1118, 459] width 57 height 15
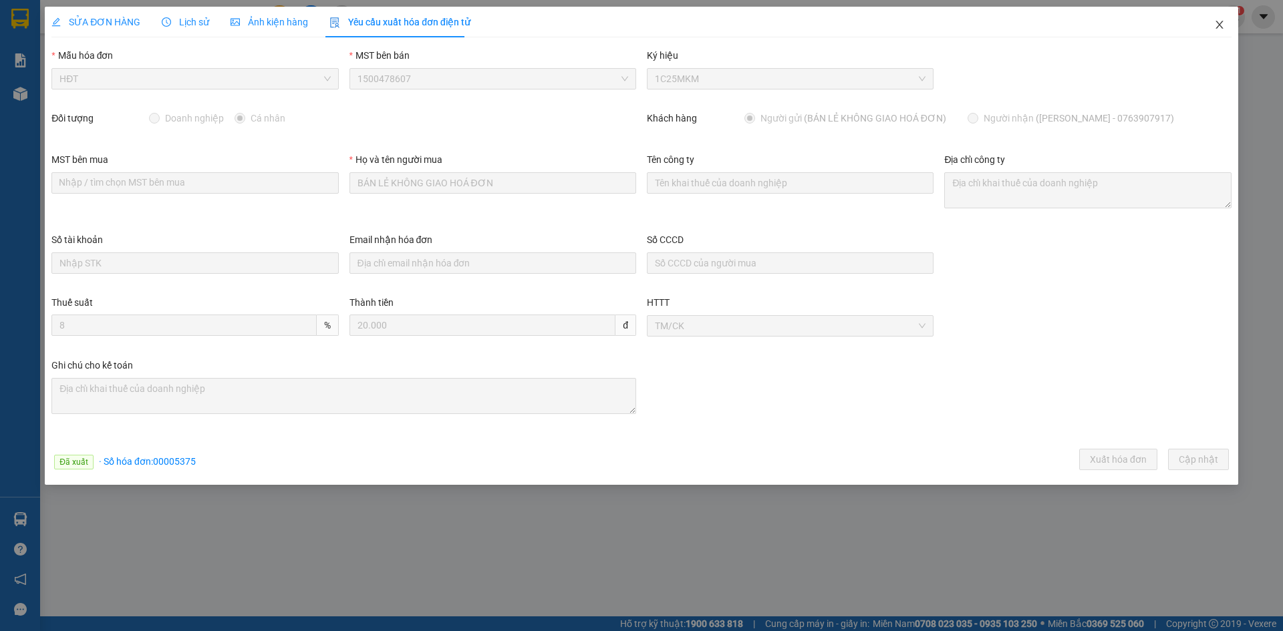
click at [1218, 21] on icon "close" at bounding box center [1219, 24] width 11 height 11
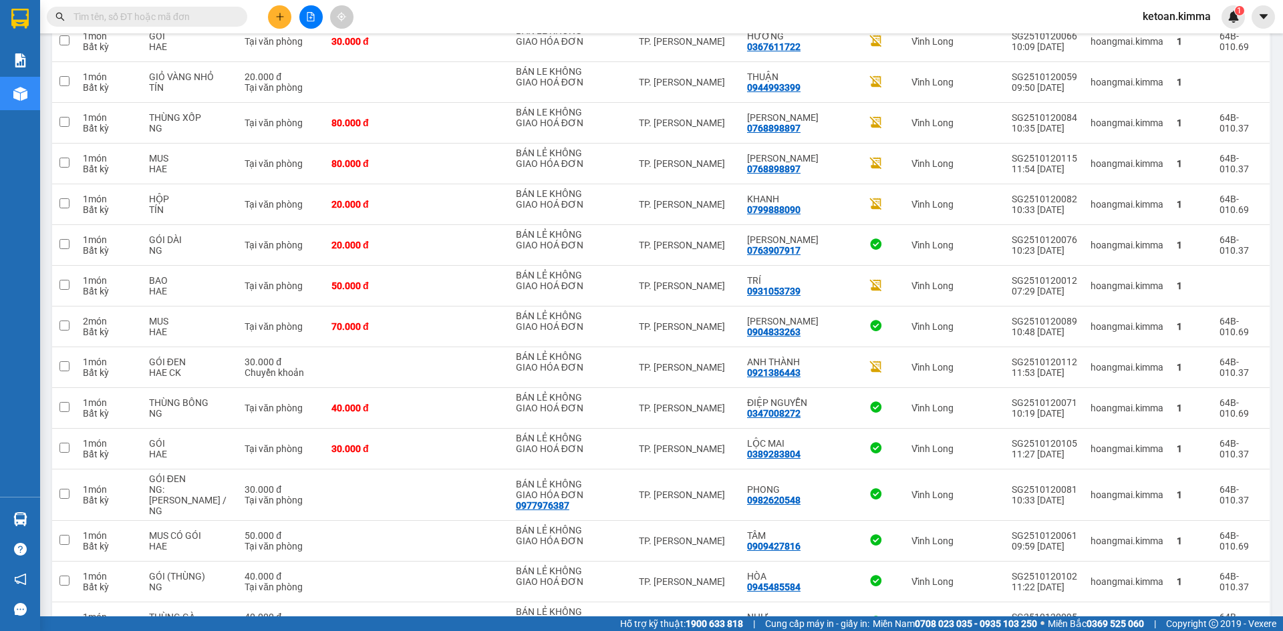
scroll to position [1003, 0]
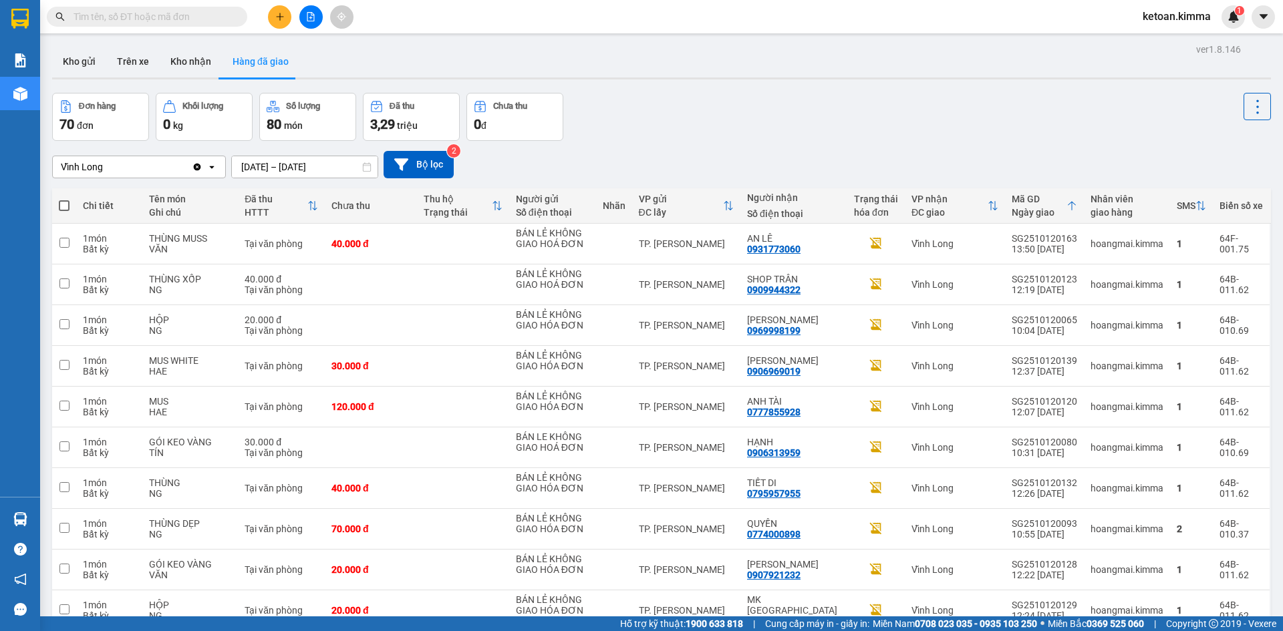
scroll to position [964, 0]
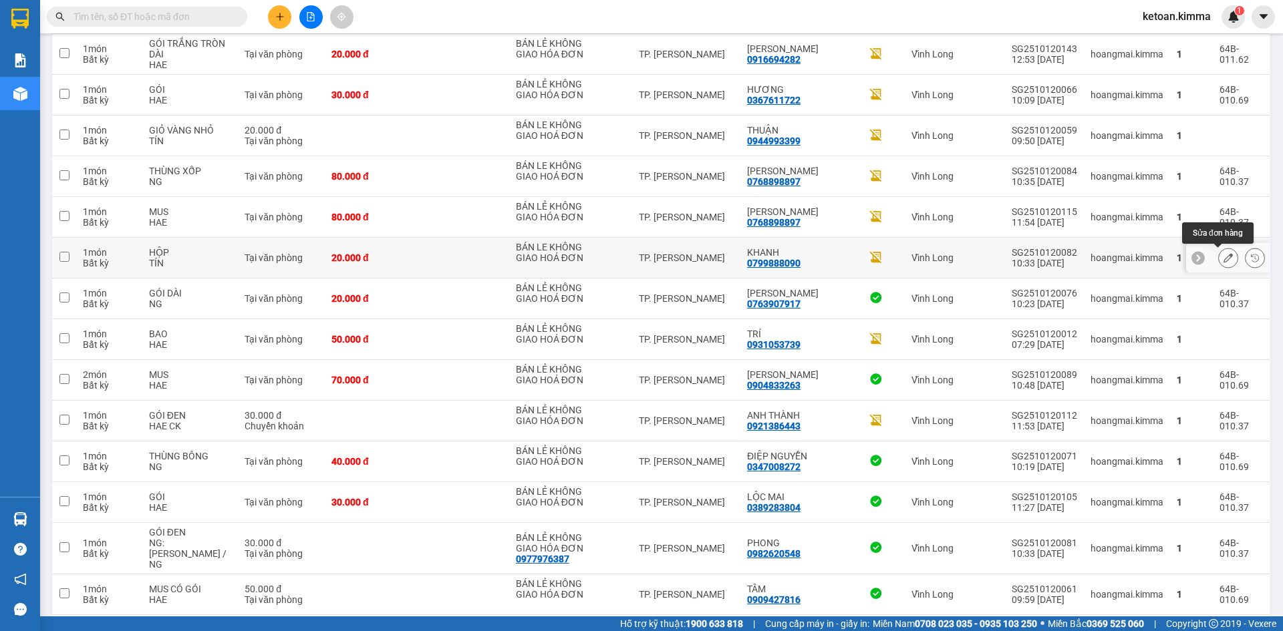
click at [1219, 257] on button at bounding box center [1228, 258] width 19 height 23
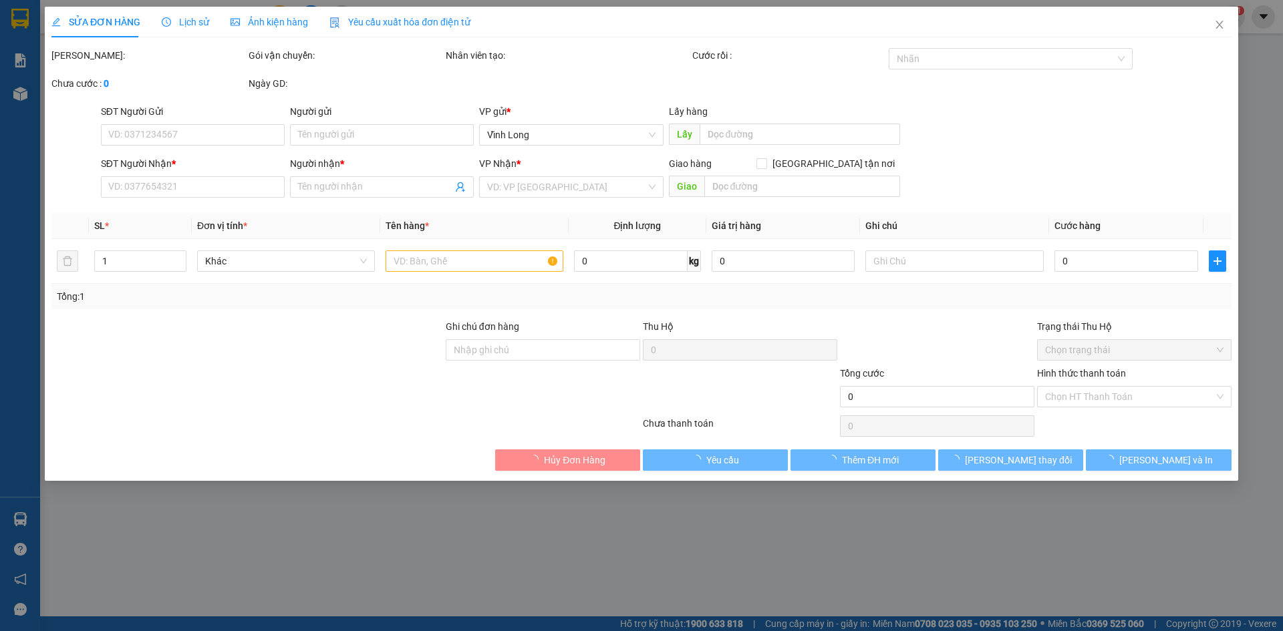
type input "BÁN LE KHÔNG GIAO HOÁ ĐƠN"
type input "0799888090"
type input "KHANH"
type input "NHI G"
type input "20.000"
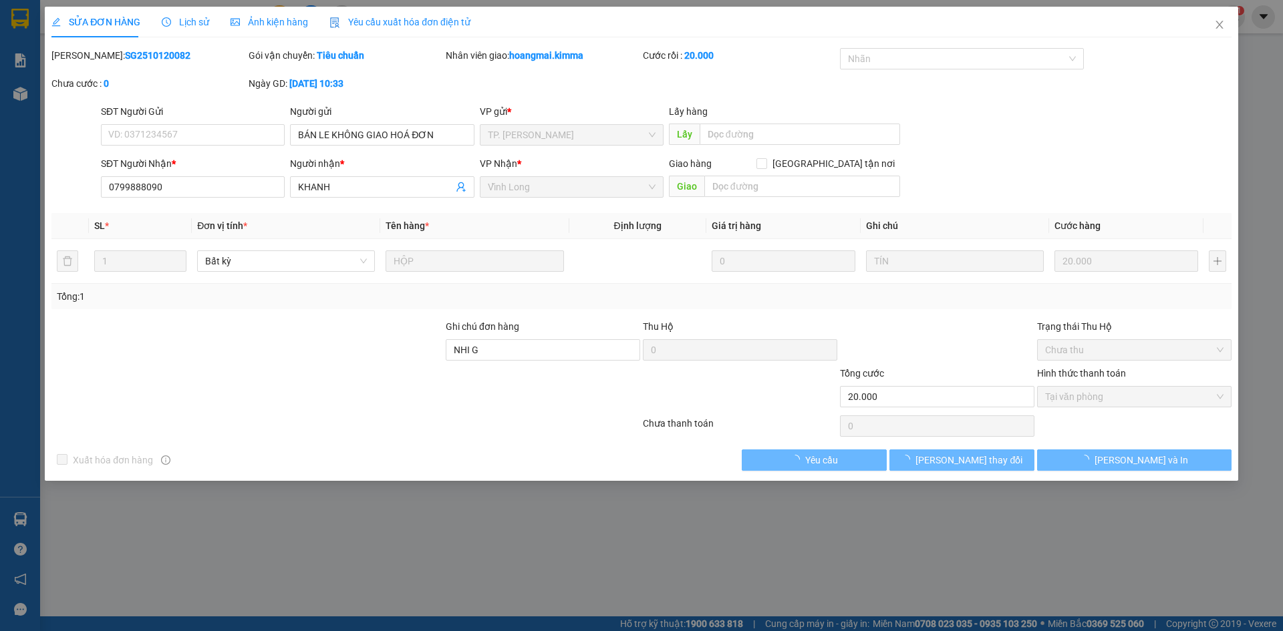
click at [372, 17] on span "Yêu cầu xuất hóa đơn điện tử" at bounding box center [399, 22] width 141 height 11
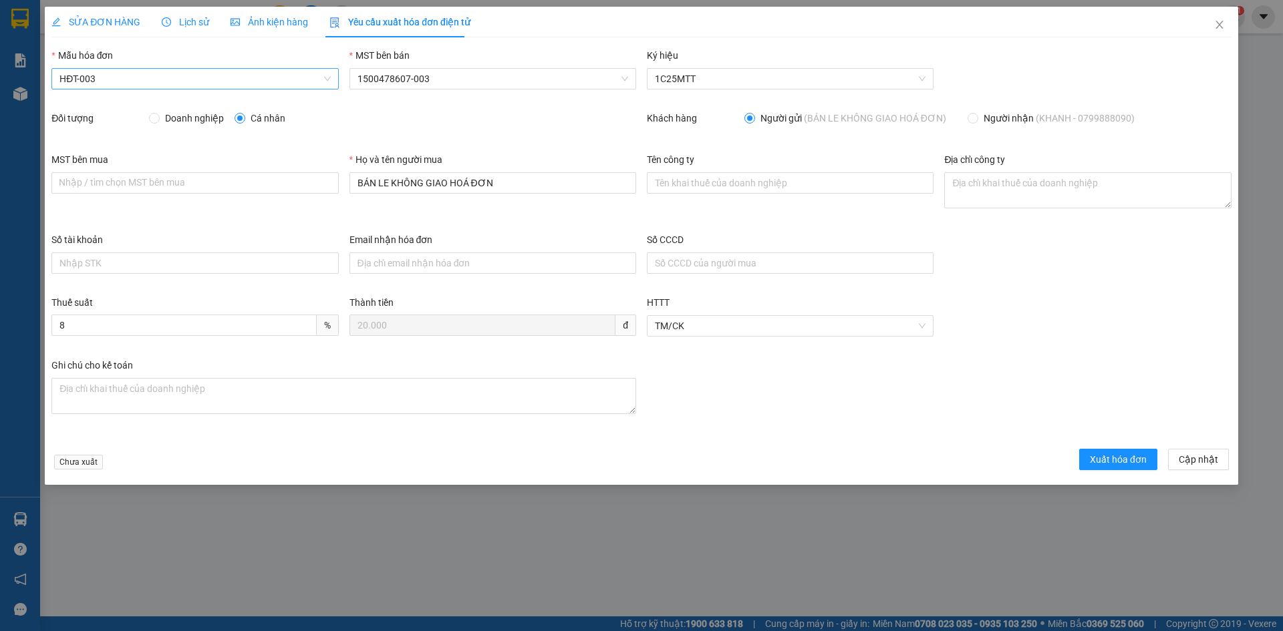
click at [110, 69] on span "HĐT-003" at bounding box center [194, 79] width 271 height 20
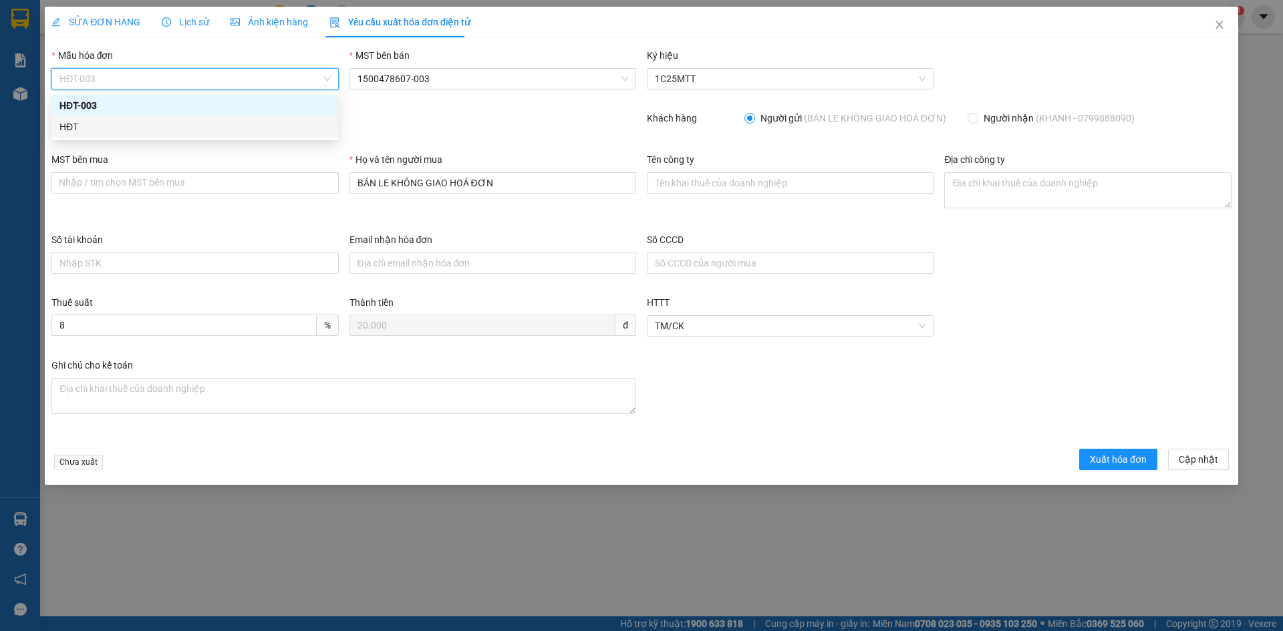
click at [73, 124] on div "HĐT" at bounding box center [194, 127] width 271 height 15
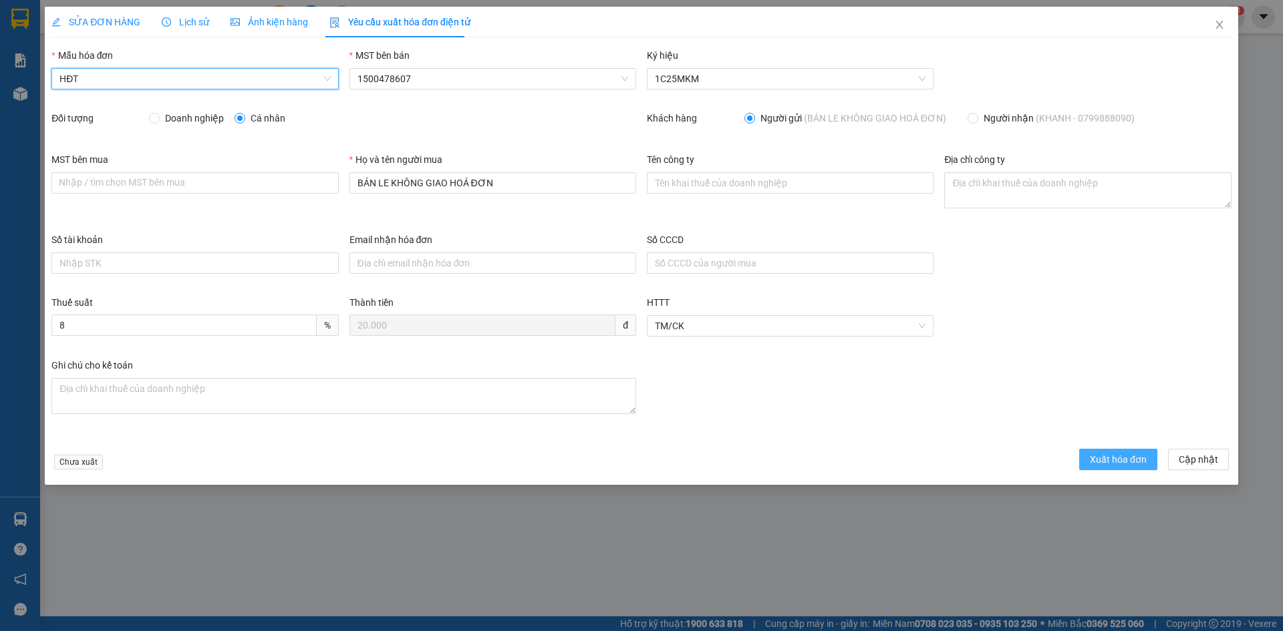
click at [1125, 458] on span "Xuất hóa đơn" at bounding box center [1118, 459] width 57 height 15
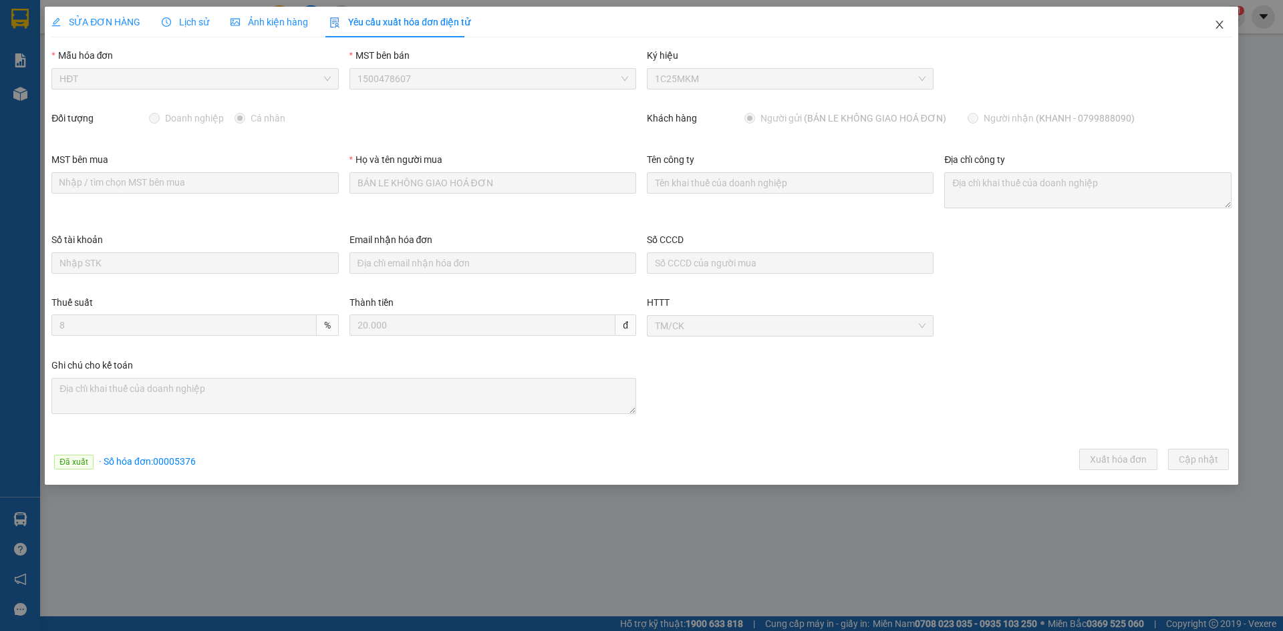
click at [1220, 25] on icon "close" at bounding box center [1219, 25] width 7 height 8
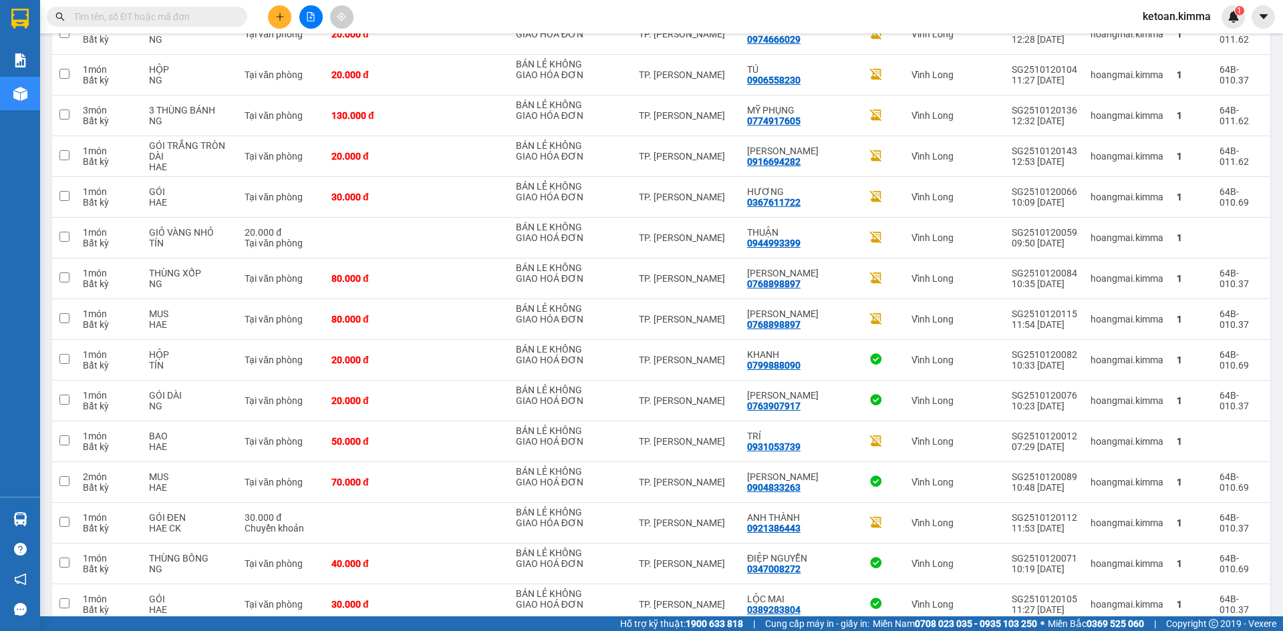
scroll to position [813, 0]
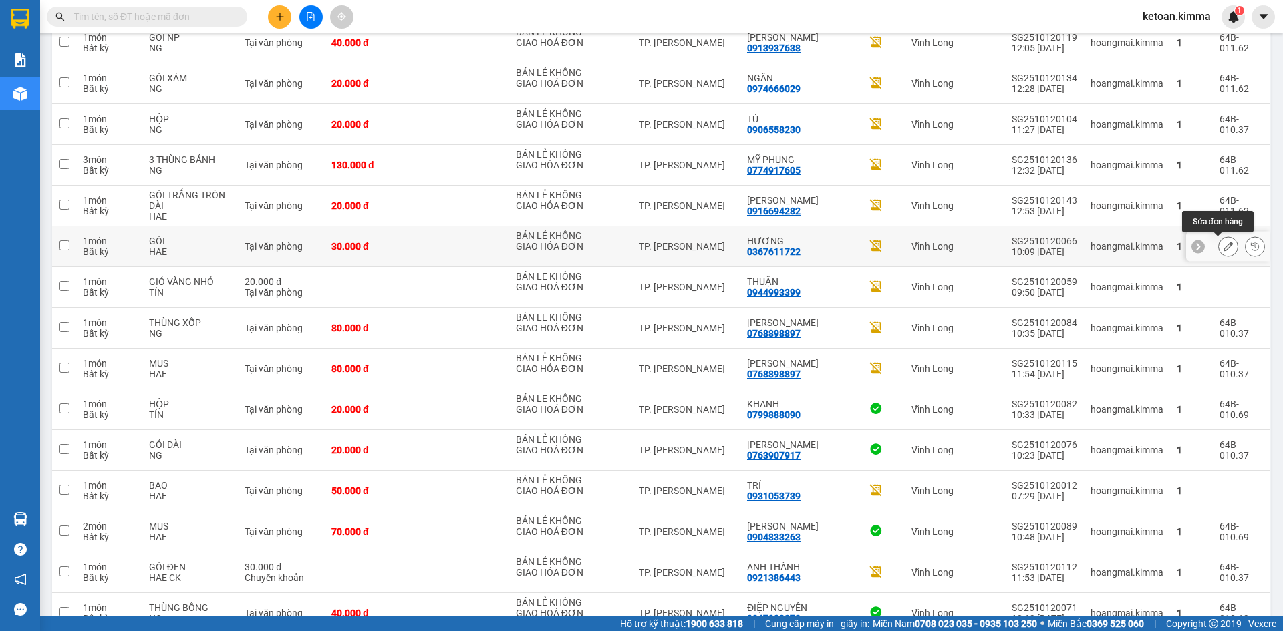
click at [1224, 249] on icon at bounding box center [1228, 246] width 9 height 9
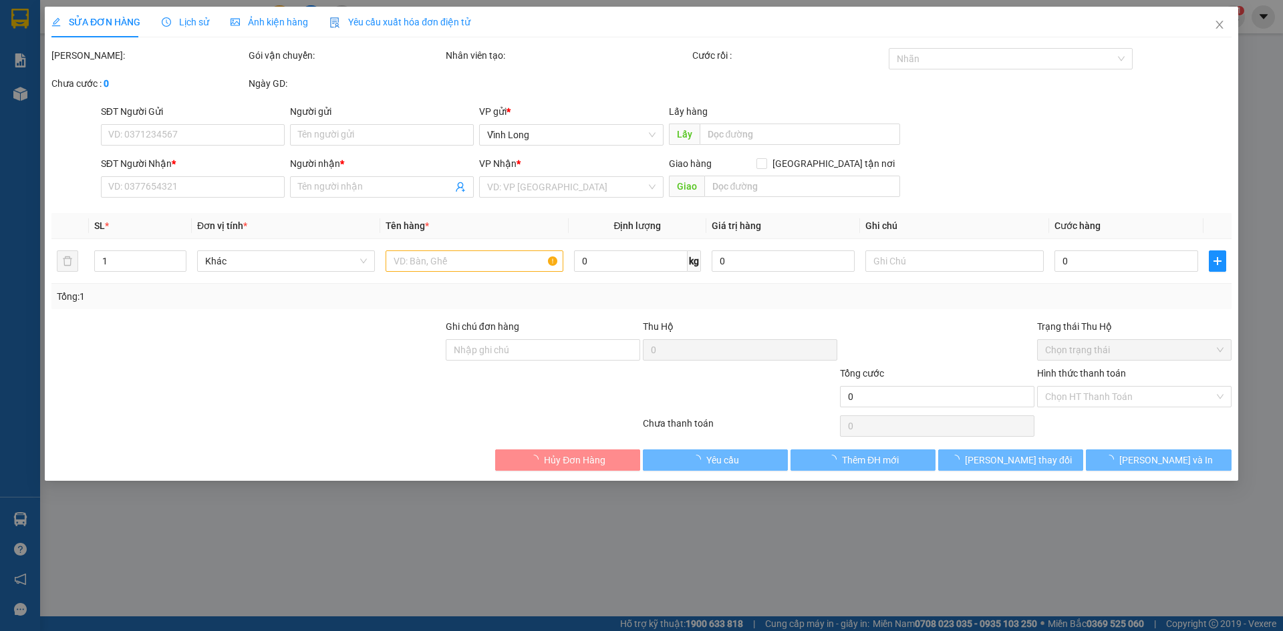
type input "BÁN LẺ KHÔNG GIAO HÓA ĐƠN"
type input "0367611722"
type input "HƯƠNG"
type input "NHI G"
type input "30.000"
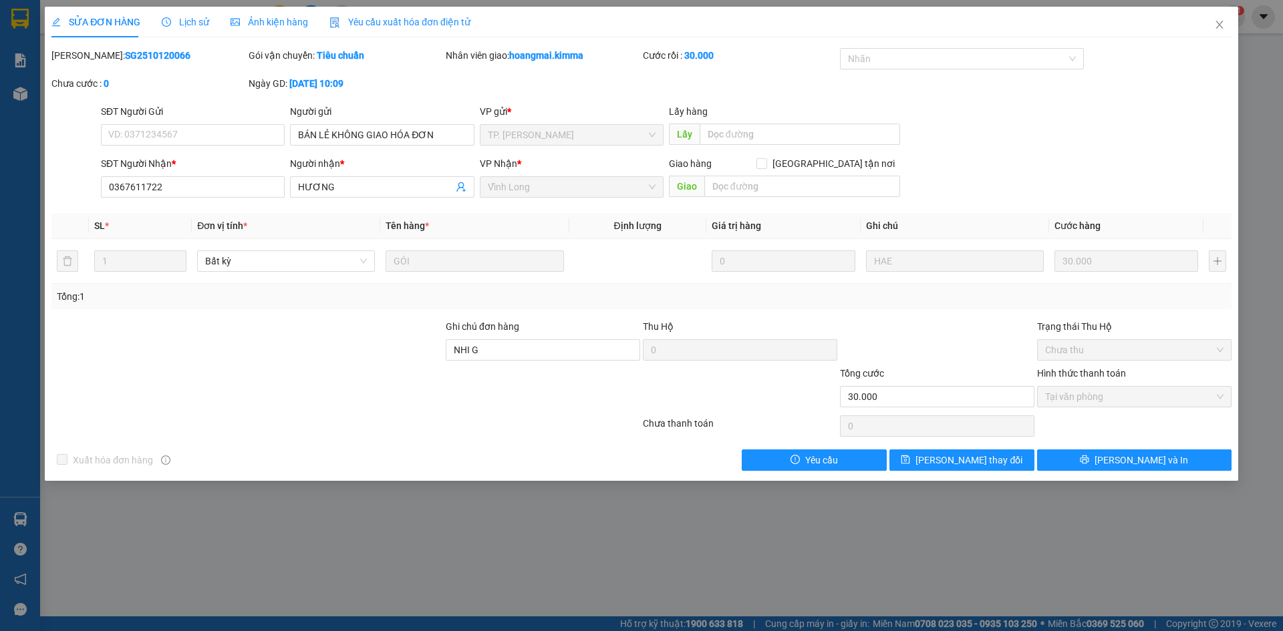
click at [413, 13] on div "Yêu cầu xuất hóa đơn điện tử" at bounding box center [399, 22] width 141 height 31
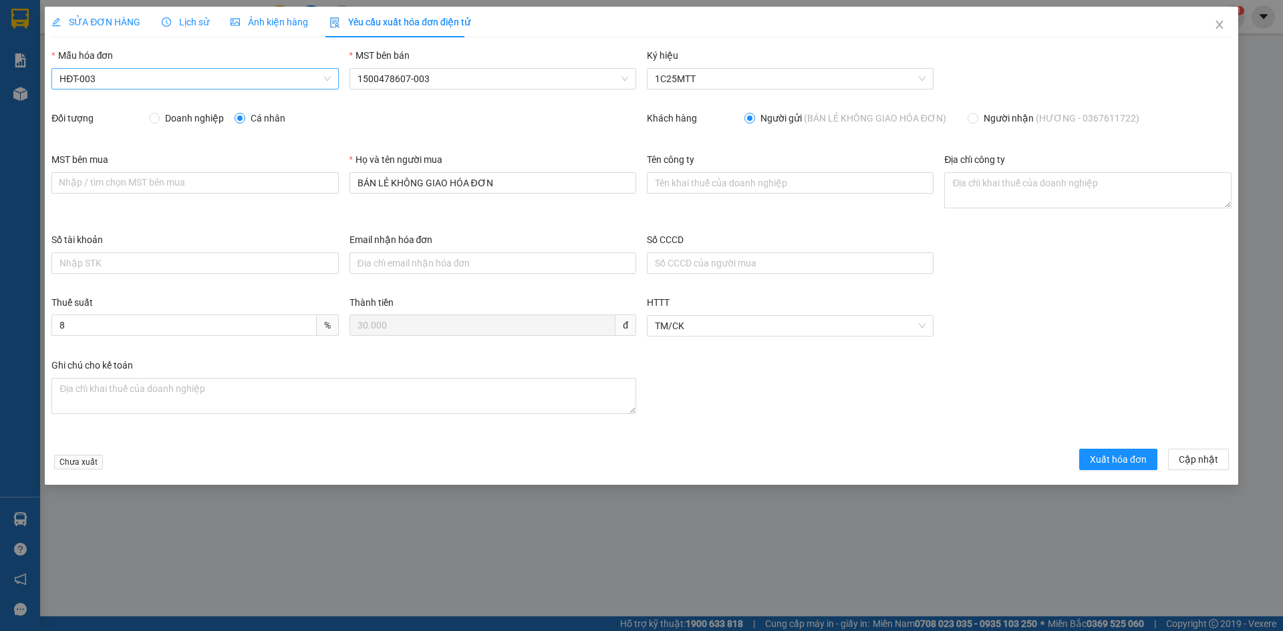
click at [114, 80] on span "HĐT-003" at bounding box center [194, 79] width 271 height 20
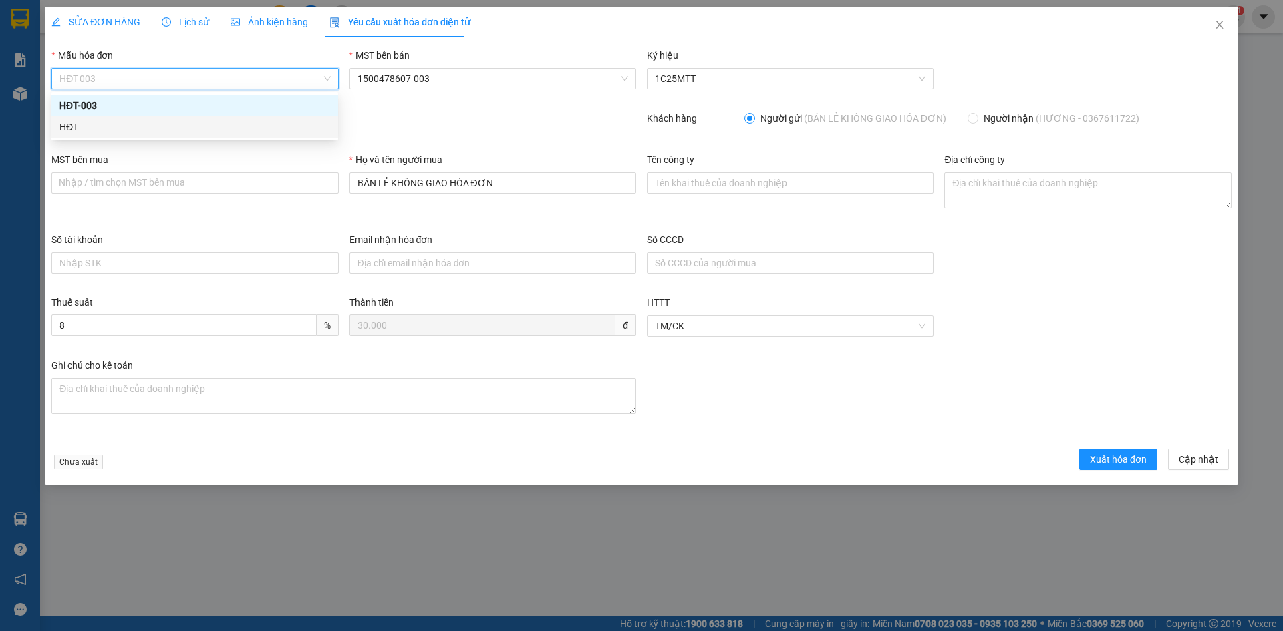
click at [86, 130] on div "HĐT" at bounding box center [194, 127] width 271 height 15
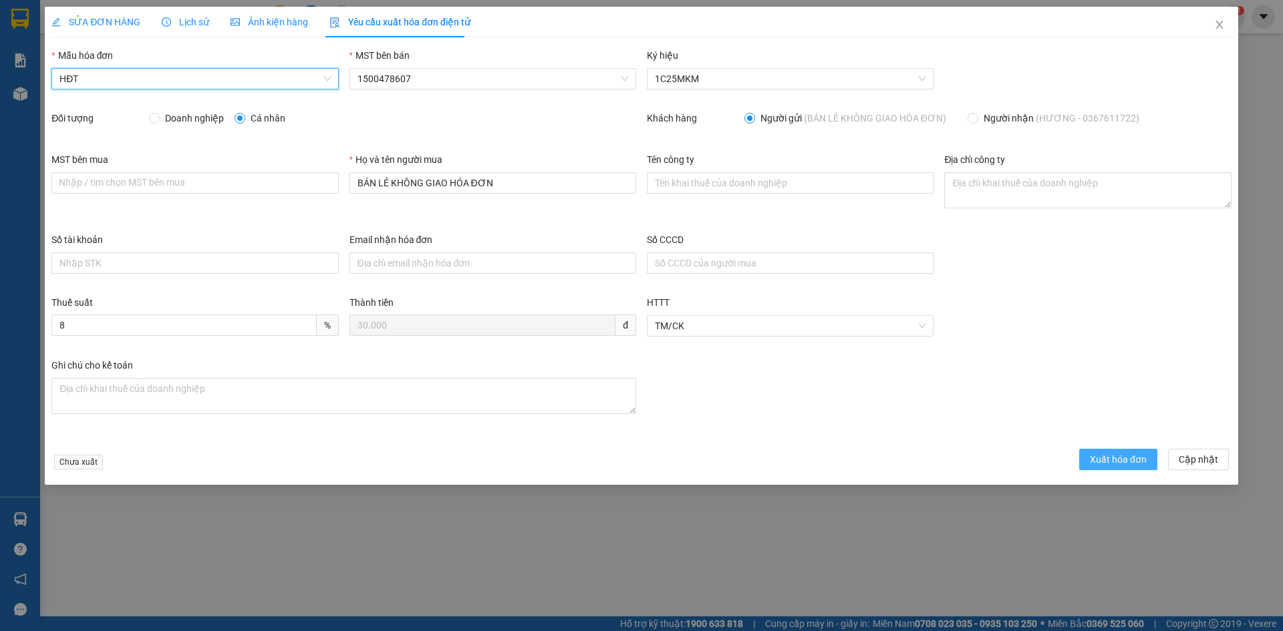
click at [1117, 453] on span "Xuất hóa đơn" at bounding box center [1118, 459] width 57 height 15
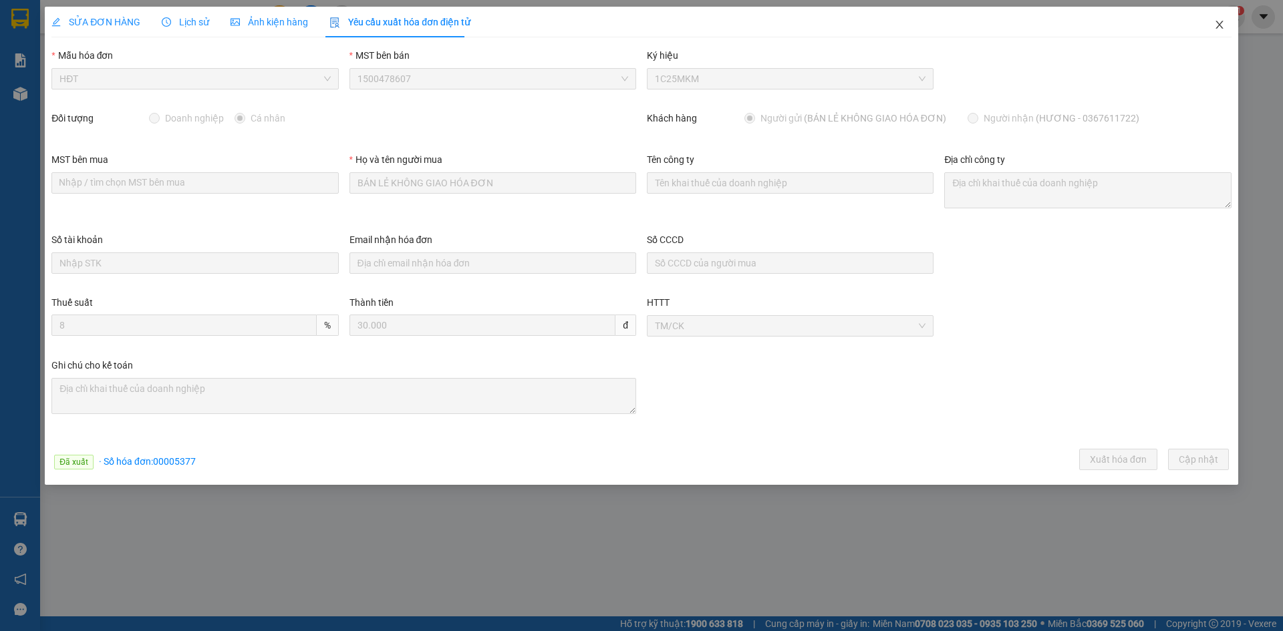
click at [1224, 25] on icon "close" at bounding box center [1219, 24] width 11 height 11
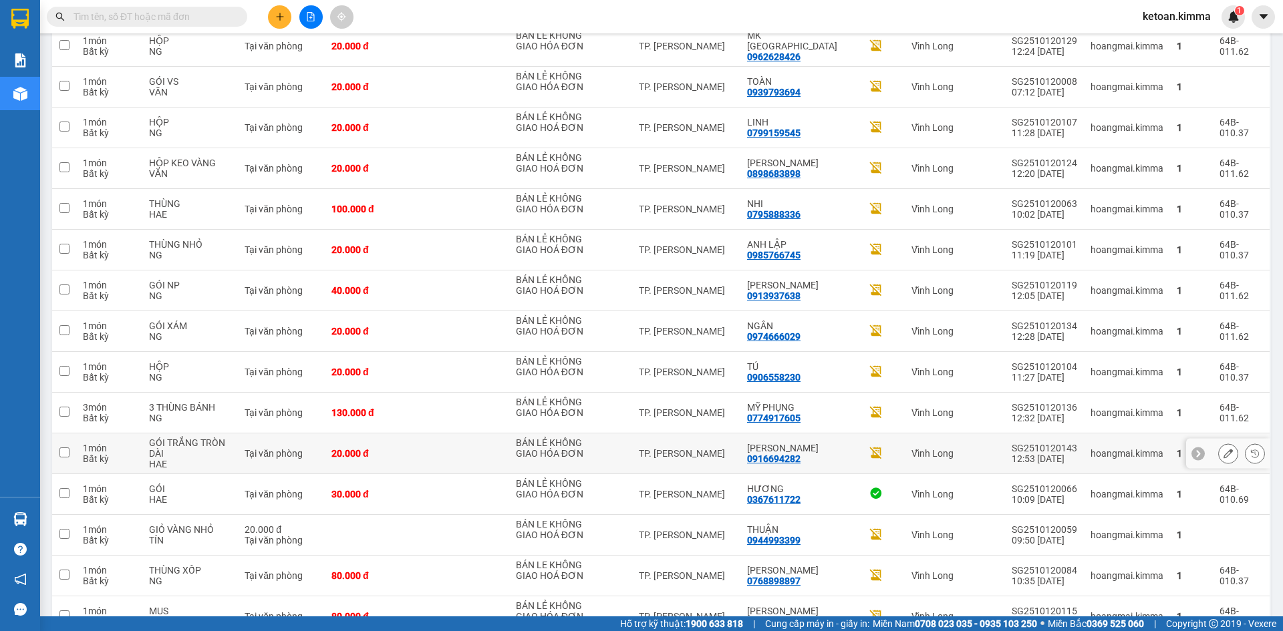
scroll to position [601, 0]
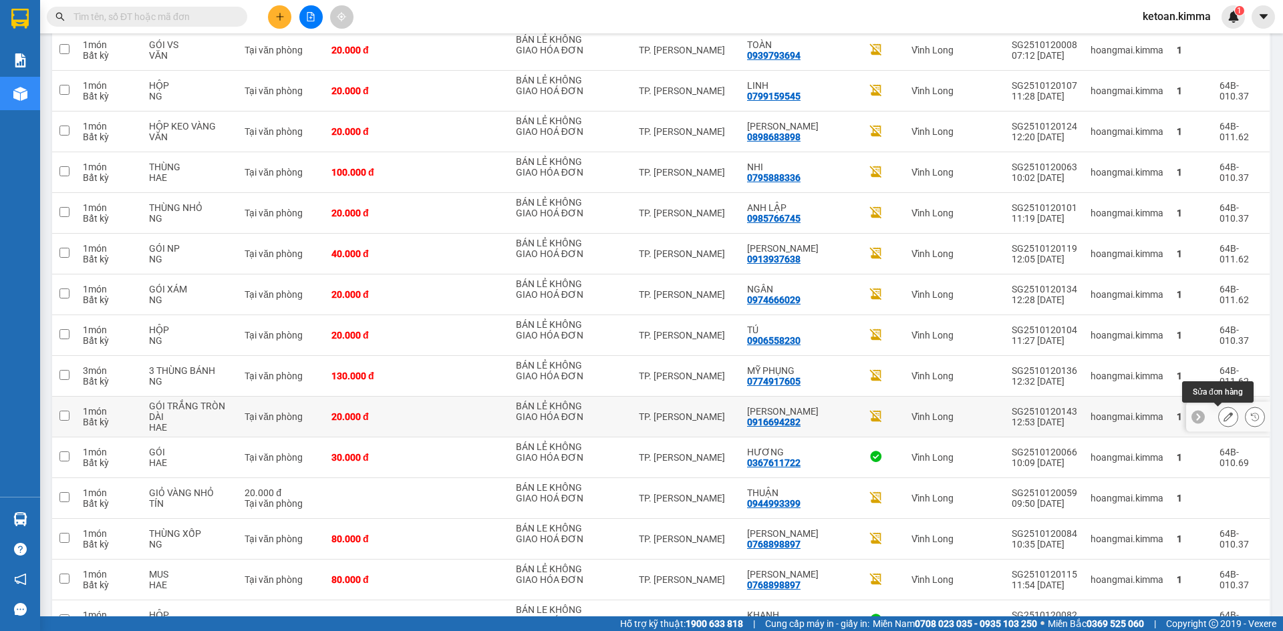
click at [1224, 416] on icon at bounding box center [1228, 416] width 9 height 9
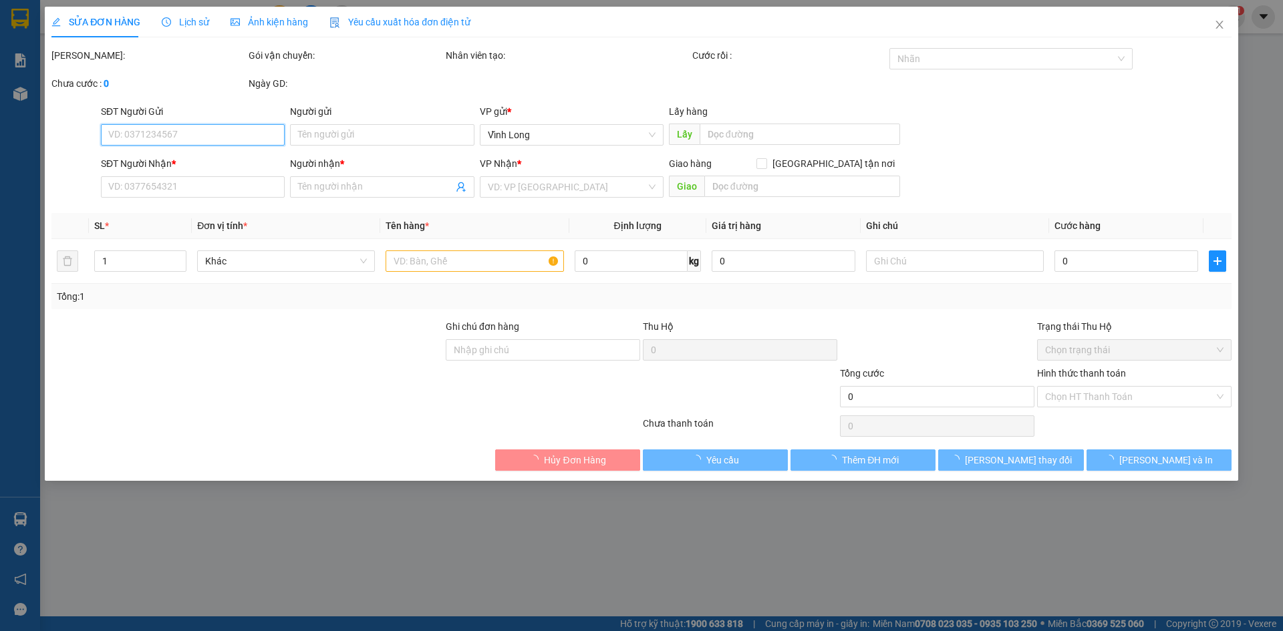
type input "BÁN LẺ KHÔNG GIAO HÓA ĐƠN"
type input "0916694282"
type input "ANH KHÁNH"
type input "NHI G"
type input "20.000"
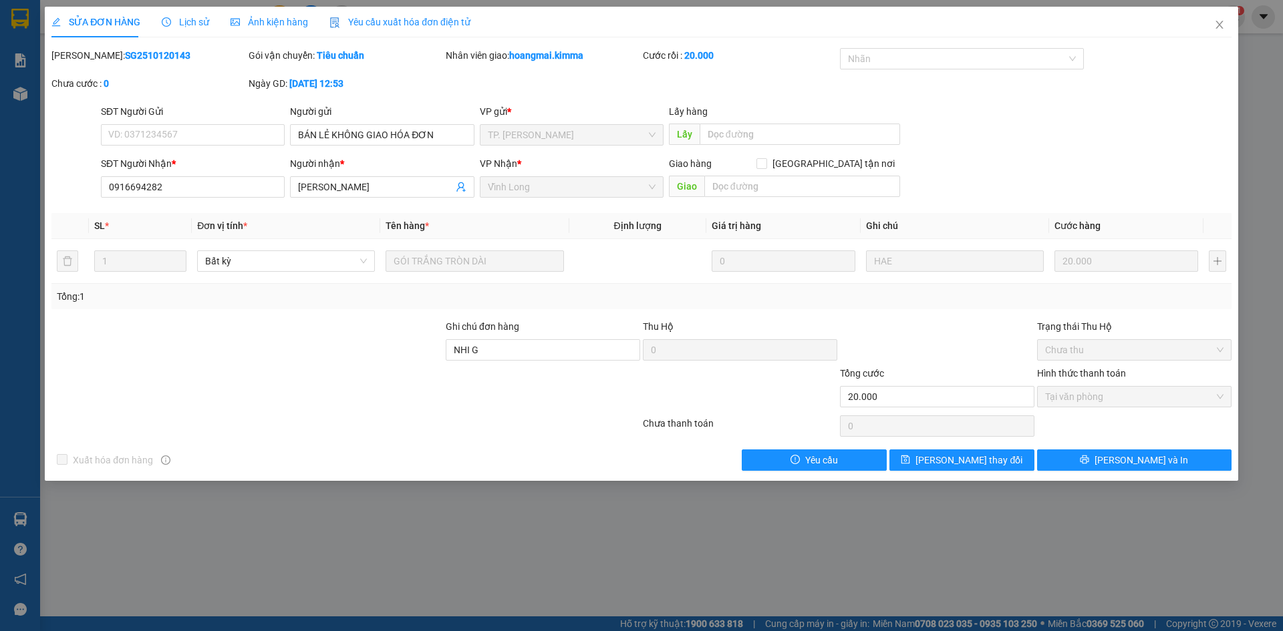
click at [418, 18] on span "Yêu cầu xuất hóa đơn điện tử" at bounding box center [399, 22] width 141 height 11
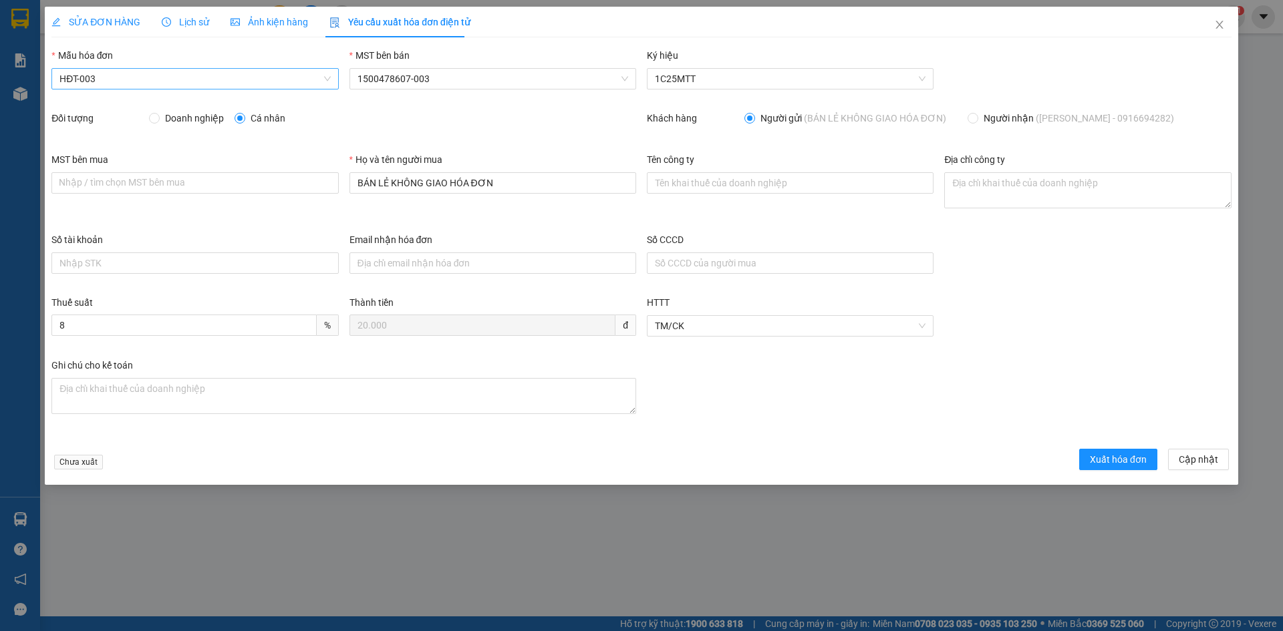
click at [116, 80] on span "HĐT-003" at bounding box center [194, 79] width 271 height 20
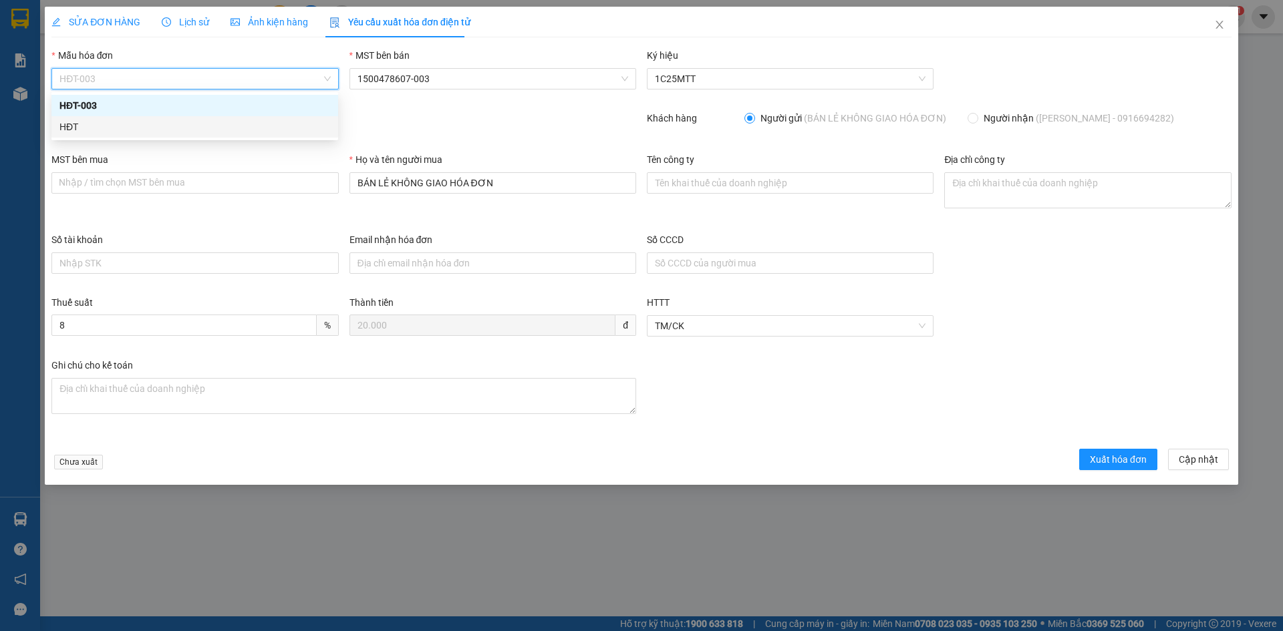
click at [77, 132] on div "HĐT" at bounding box center [194, 127] width 271 height 15
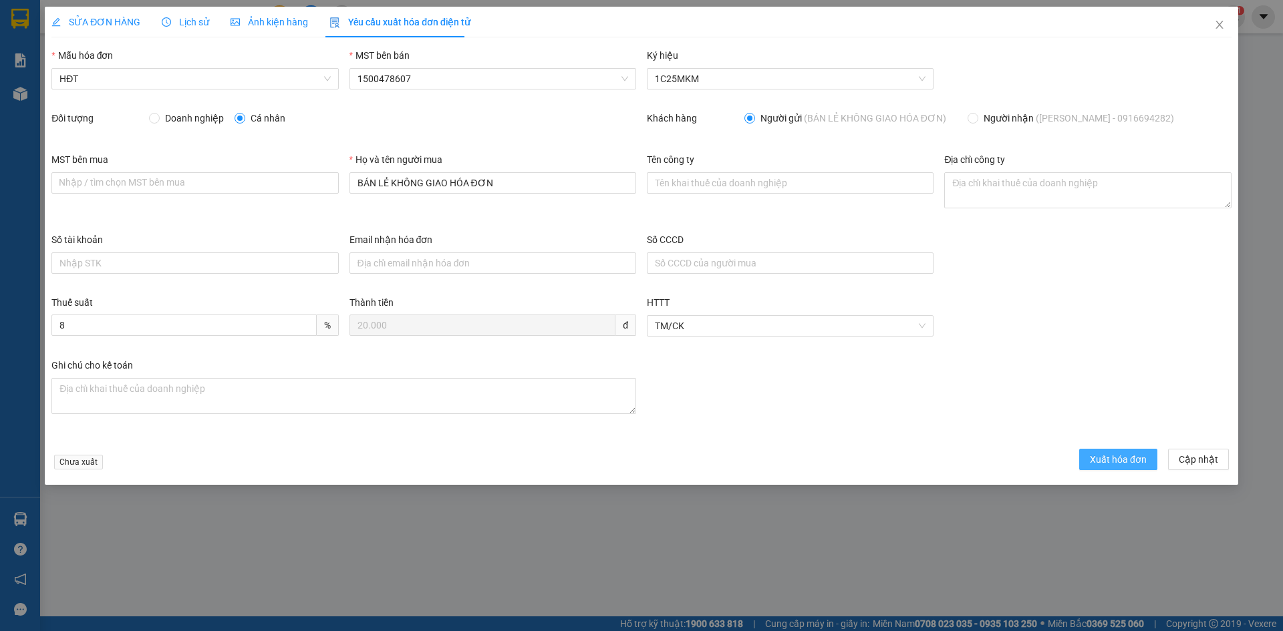
click at [1108, 459] on span "Xuất hóa đơn" at bounding box center [1118, 459] width 57 height 15
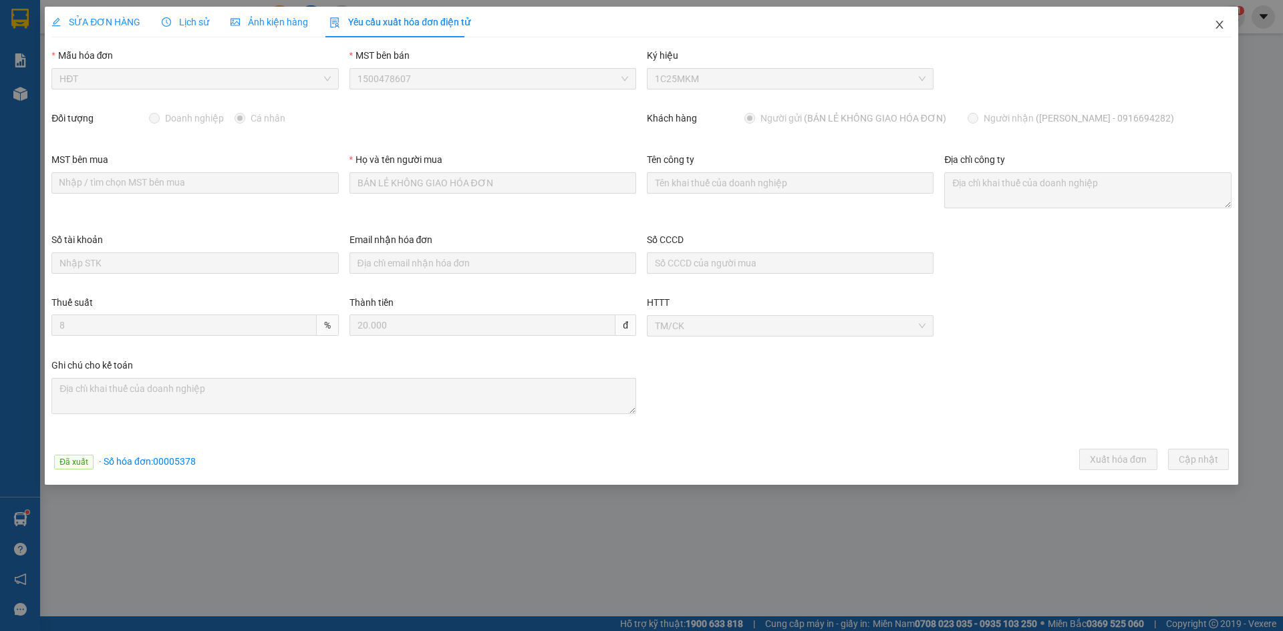
click at [1219, 26] on icon "close" at bounding box center [1219, 25] width 7 height 8
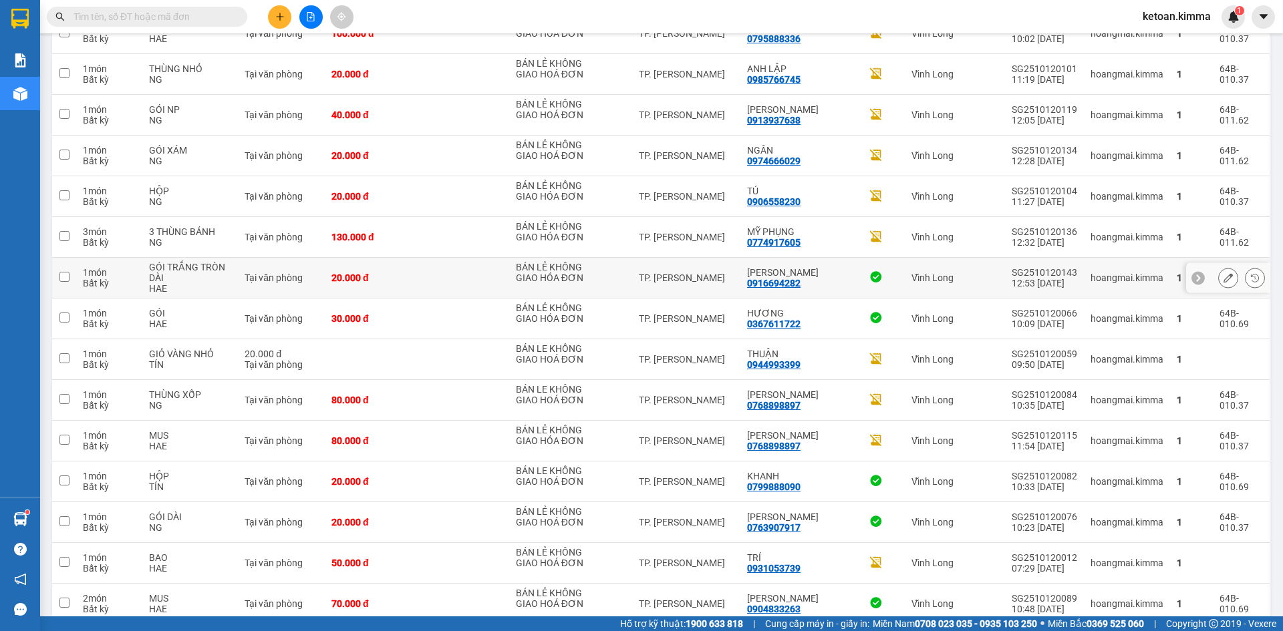
scroll to position [758, 0]
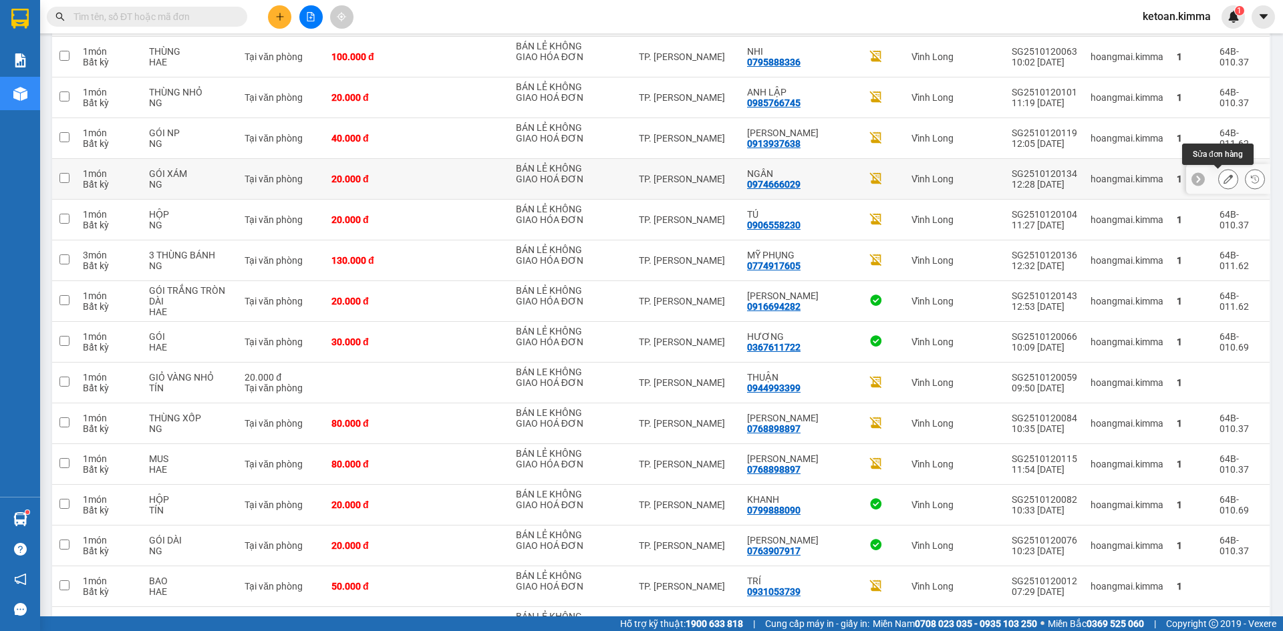
click at [1224, 176] on icon at bounding box center [1228, 178] width 9 height 9
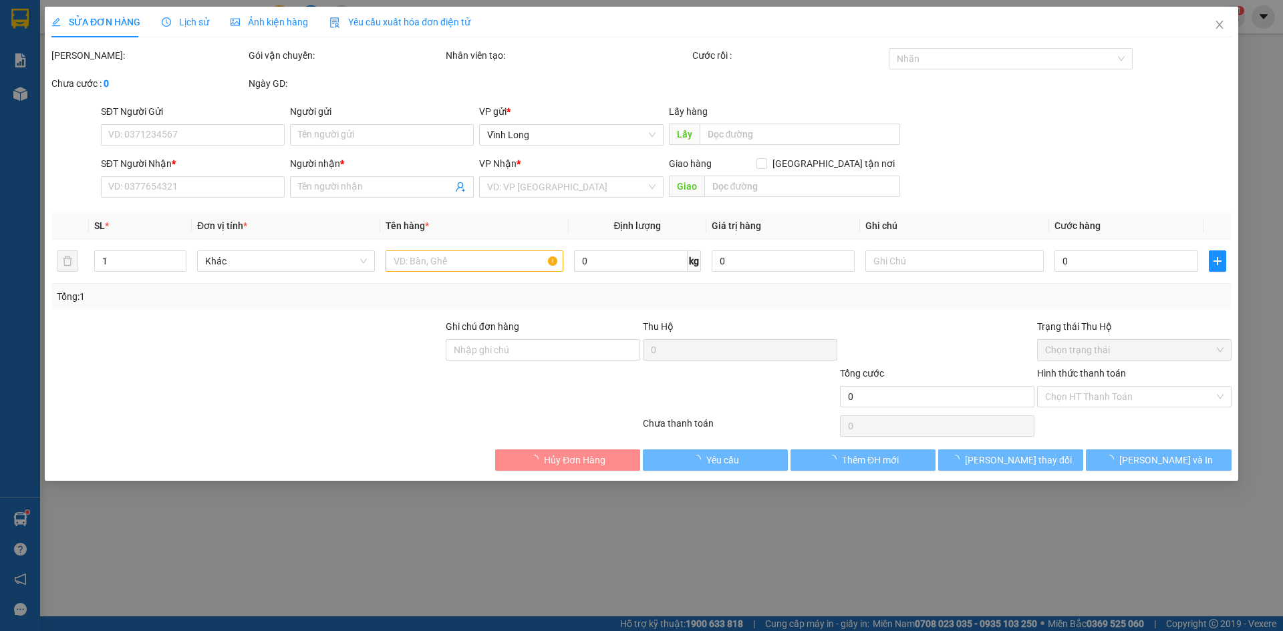
type input "BÁN LẺ KHÔNG GIAO HOÁ ĐƠN"
type input "0974666029"
type input "NGÂN"
type input "NHI G"
type input "20.000"
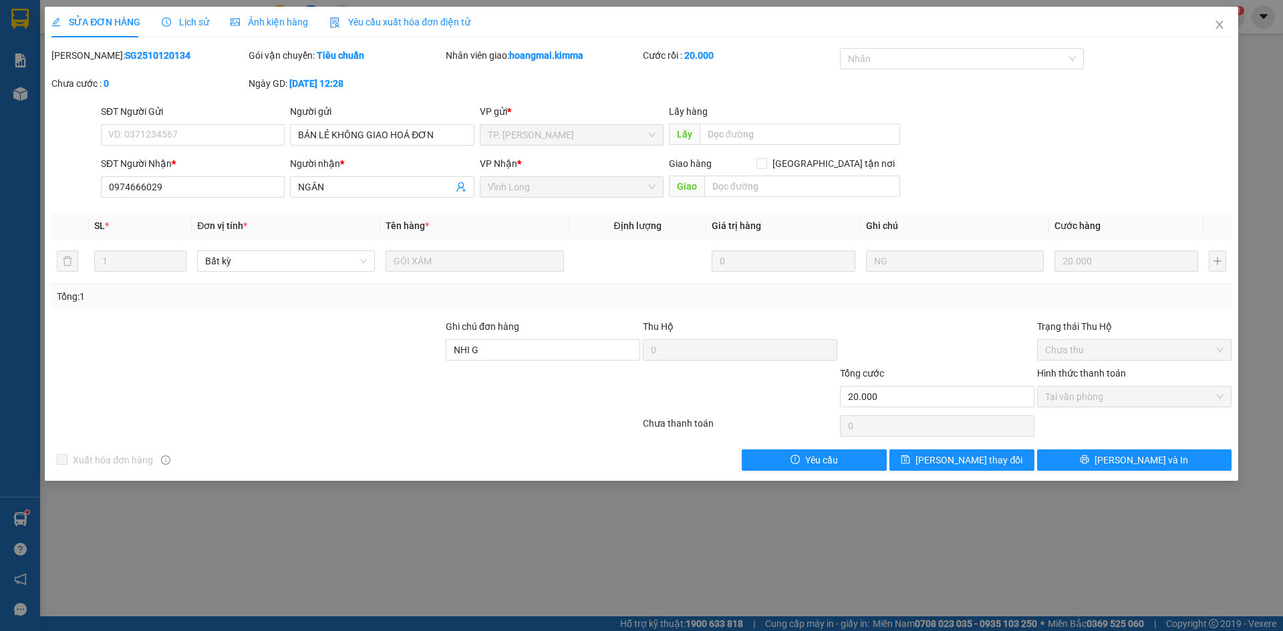
click at [378, 21] on span "Yêu cầu xuất hóa đơn điện tử" at bounding box center [399, 22] width 141 height 11
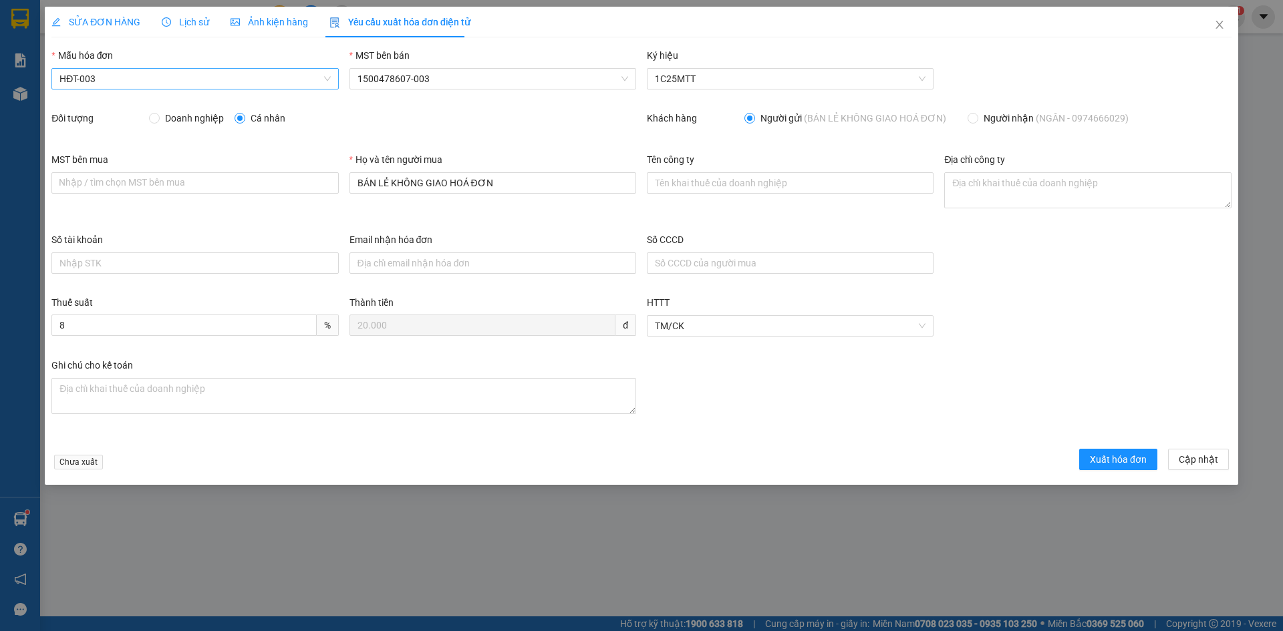
click at [112, 84] on span "HĐT-003" at bounding box center [194, 79] width 271 height 20
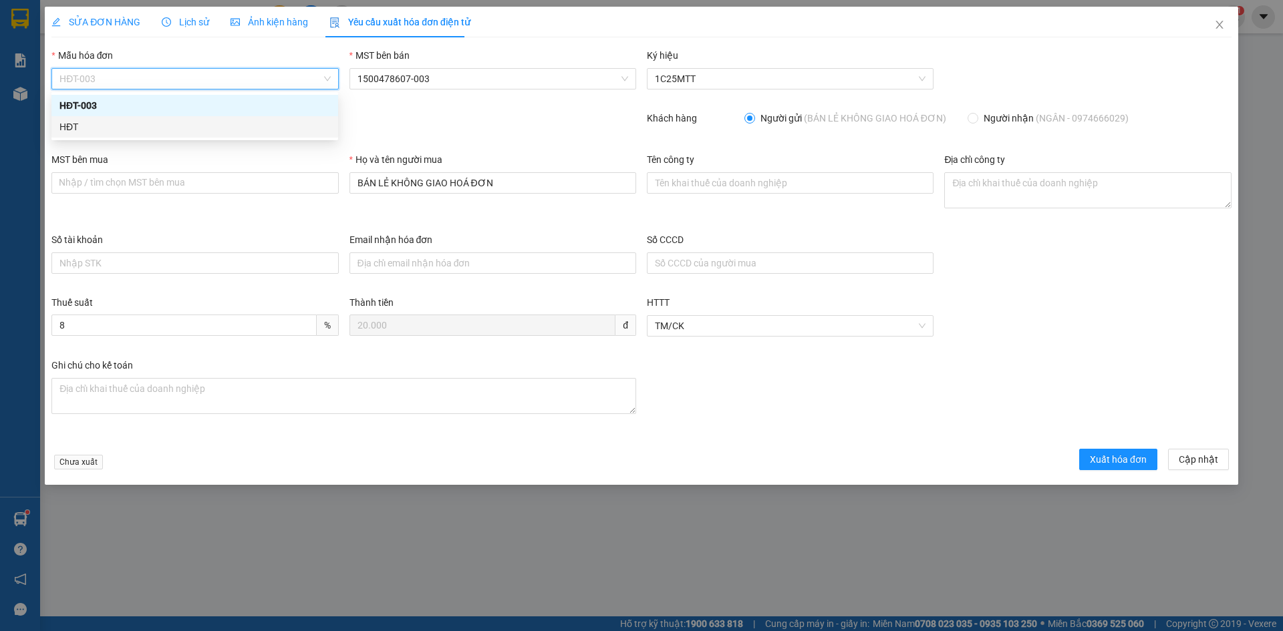
click at [68, 122] on div "HĐT" at bounding box center [194, 127] width 271 height 15
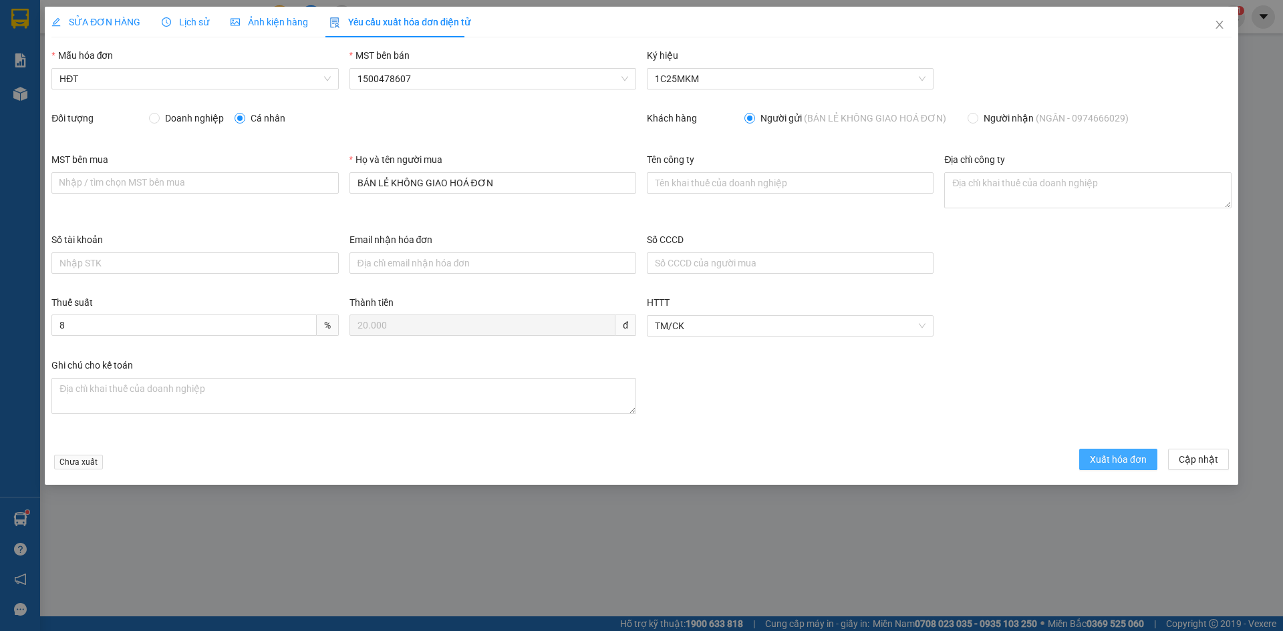
click at [1104, 458] on span "Xuất hóa đơn" at bounding box center [1118, 459] width 57 height 15
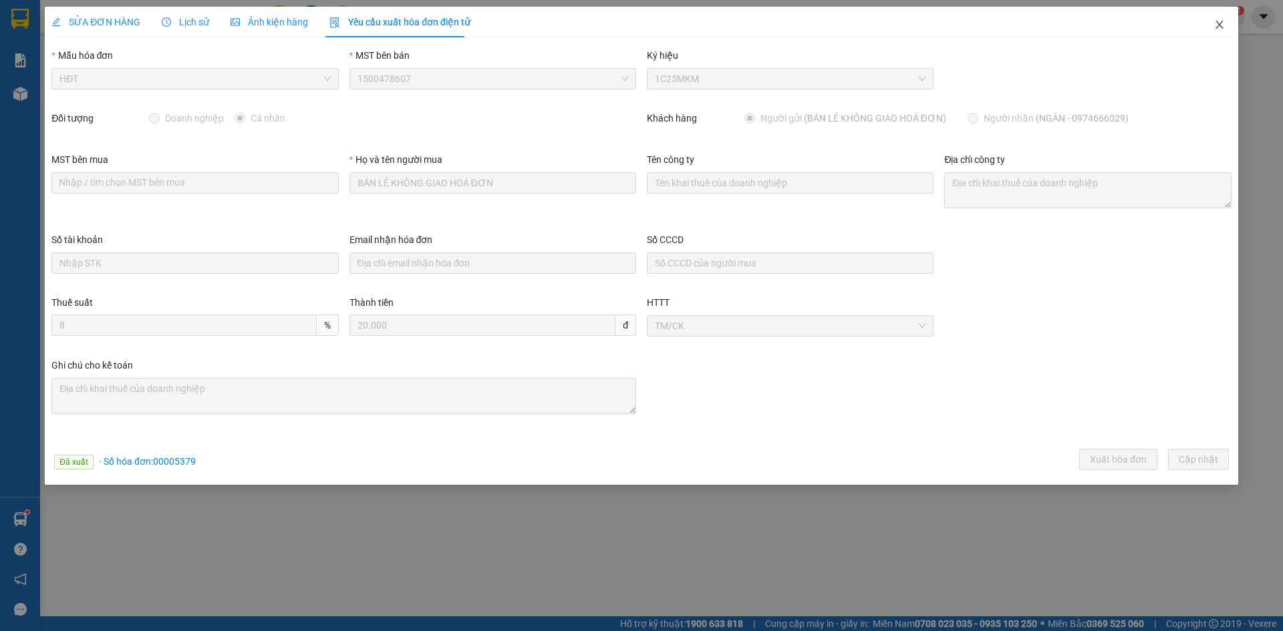
click at [1220, 27] on icon "close" at bounding box center [1219, 24] width 11 height 11
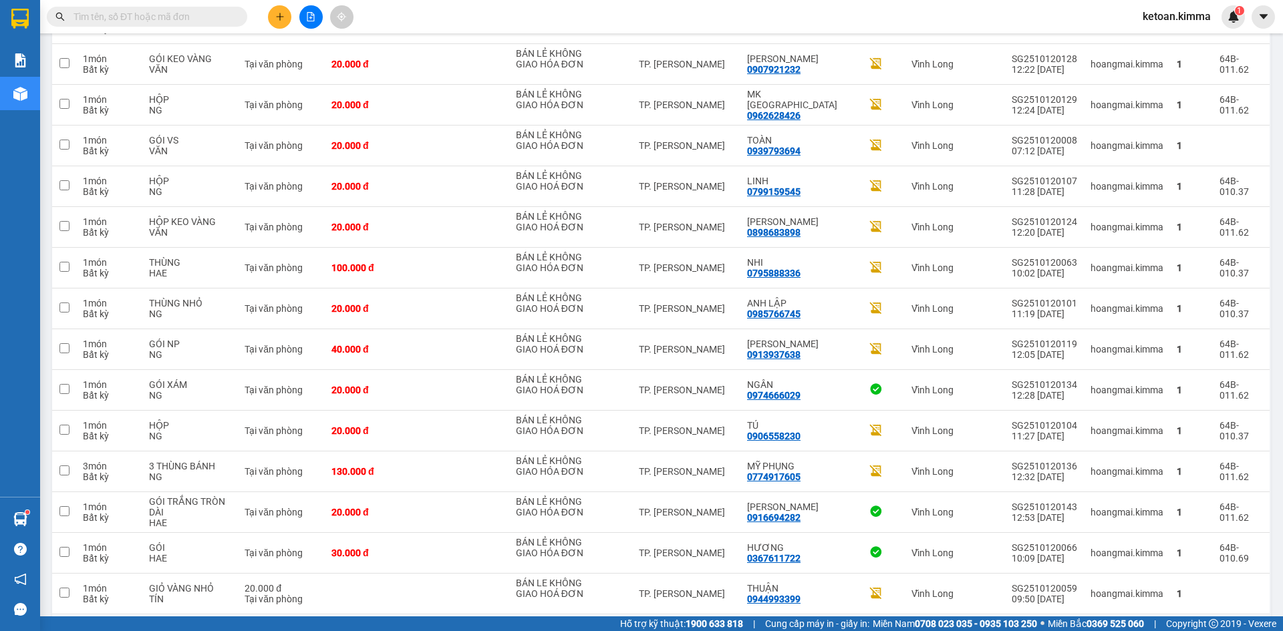
scroll to position [511, 0]
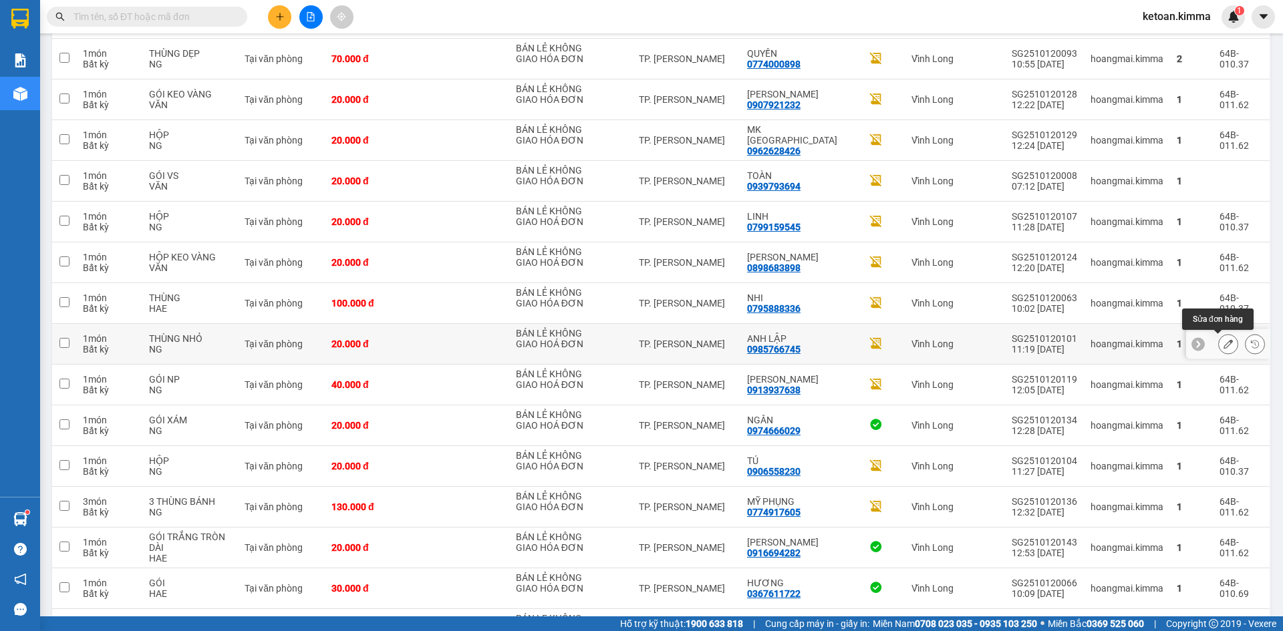
click at [1224, 345] on icon at bounding box center [1228, 343] width 9 height 9
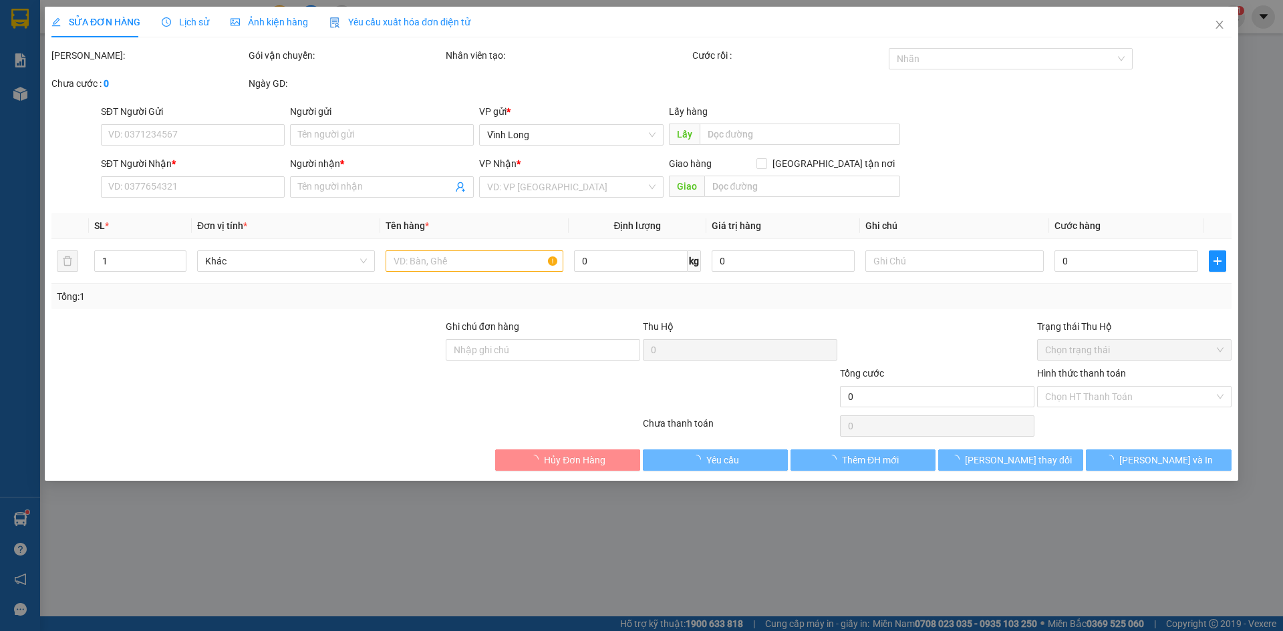
type input "BÁN LẺ KHÔNG GIAO HOÁ ĐƠN"
type input "0985766745"
type input "ANH LẬP"
type input "20.000"
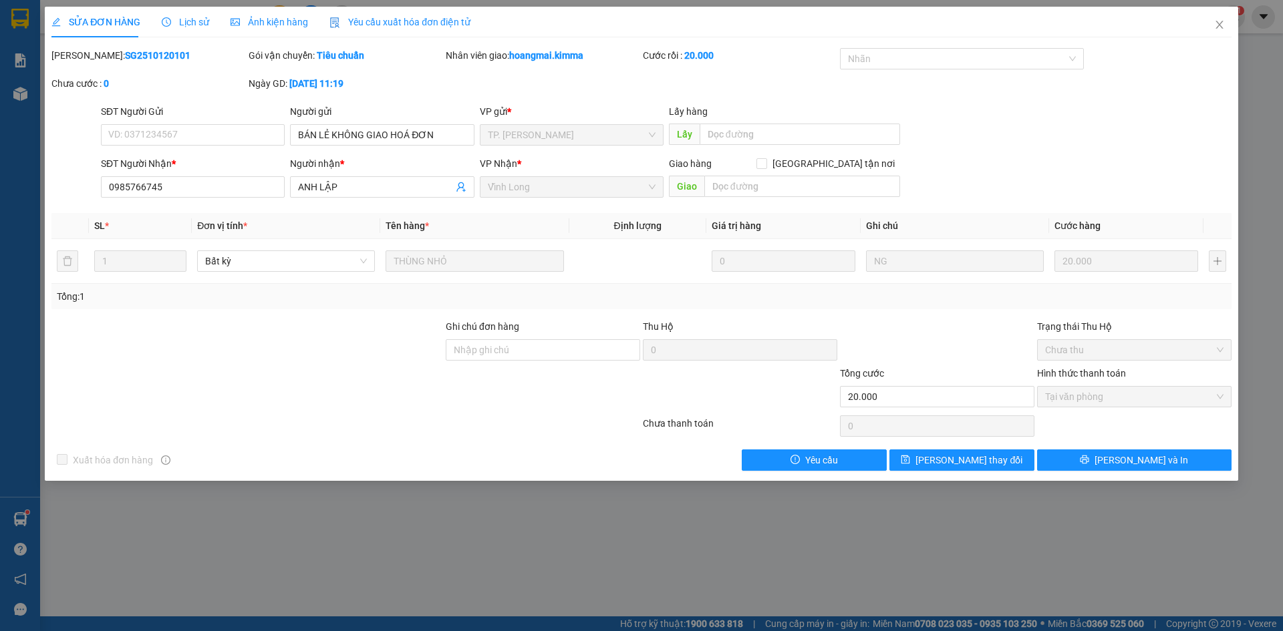
click at [418, 22] on span "Yêu cầu xuất hóa đơn điện tử" at bounding box center [399, 22] width 141 height 11
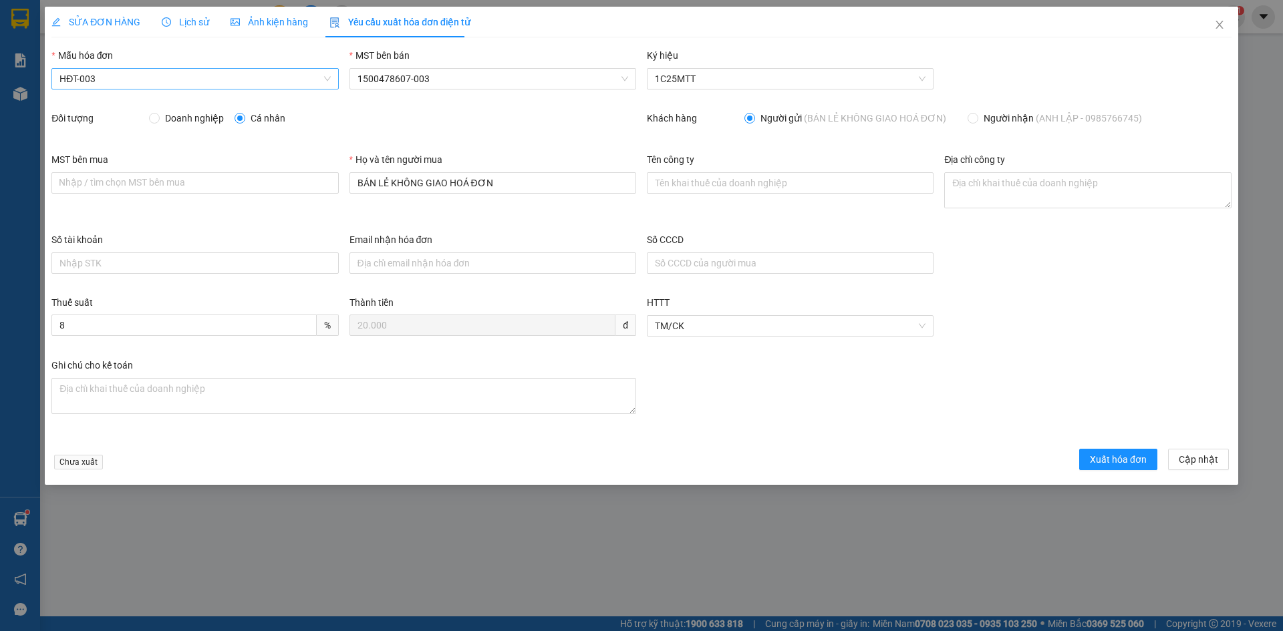
click at [146, 84] on span "HĐT-003" at bounding box center [194, 79] width 271 height 20
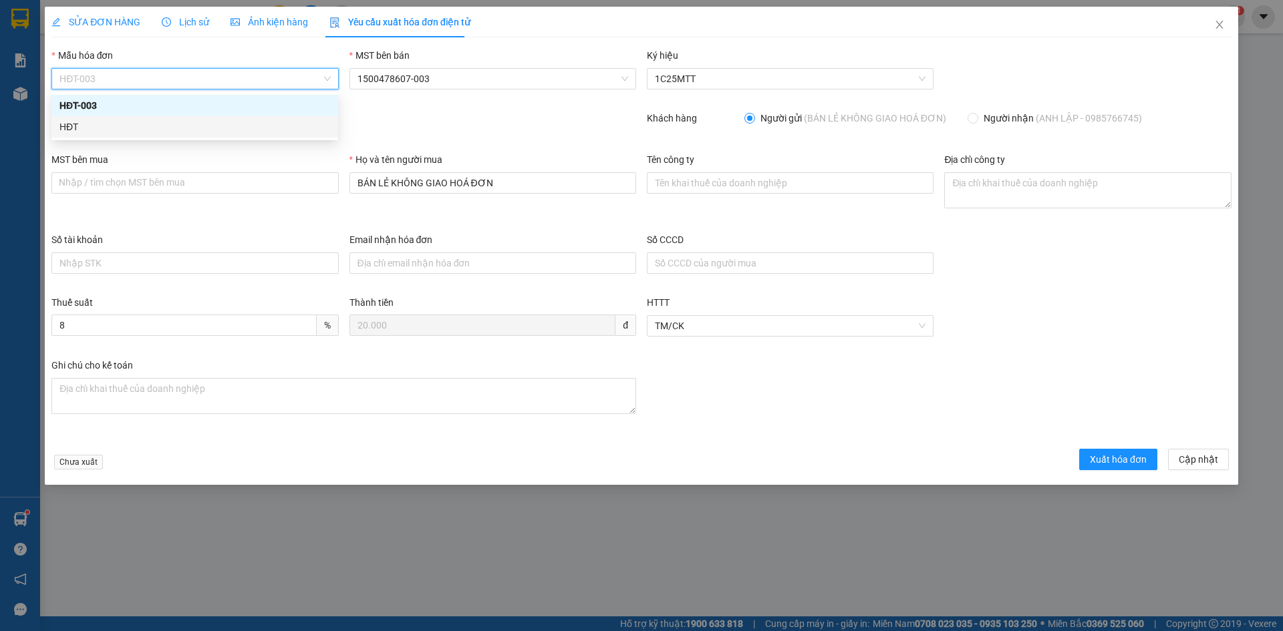
click at [100, 131] on div "HĐT" at bounding box center [194, 127] width 271 height 15
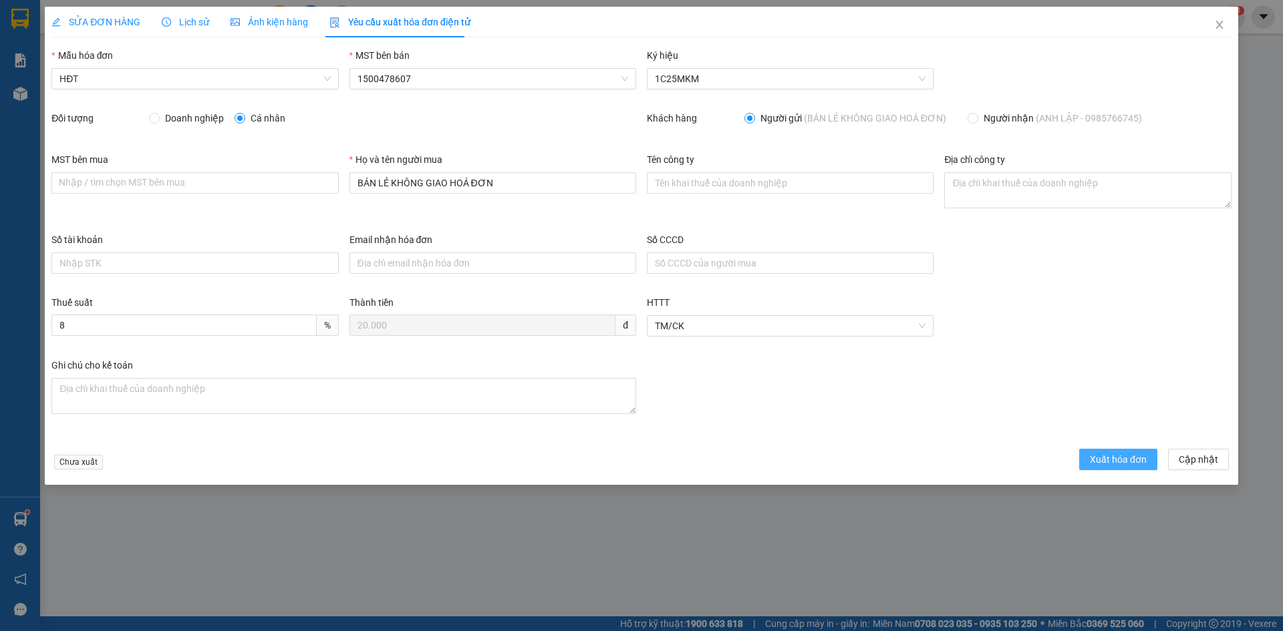
click at [1101, 454] on span "Xuất hóa đơn" at bounding box center [1118, 459] width 57 height 15
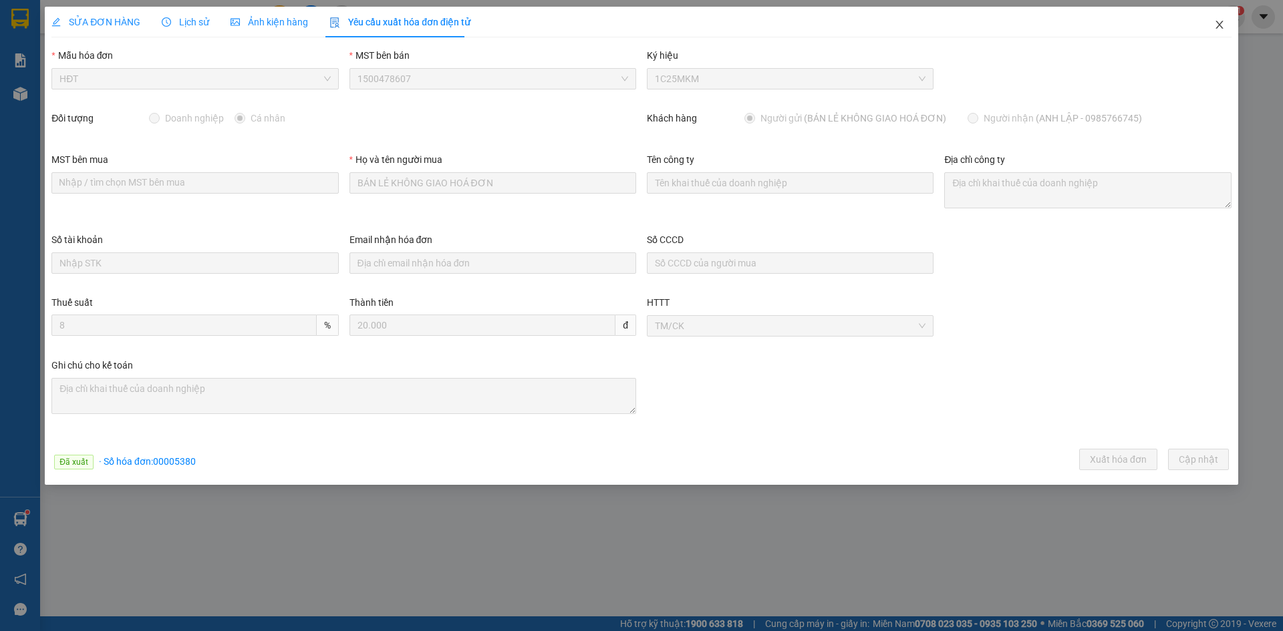
click at [1218, 21] on icon "close" at bounding box center [1219, 24] width 11 height 11
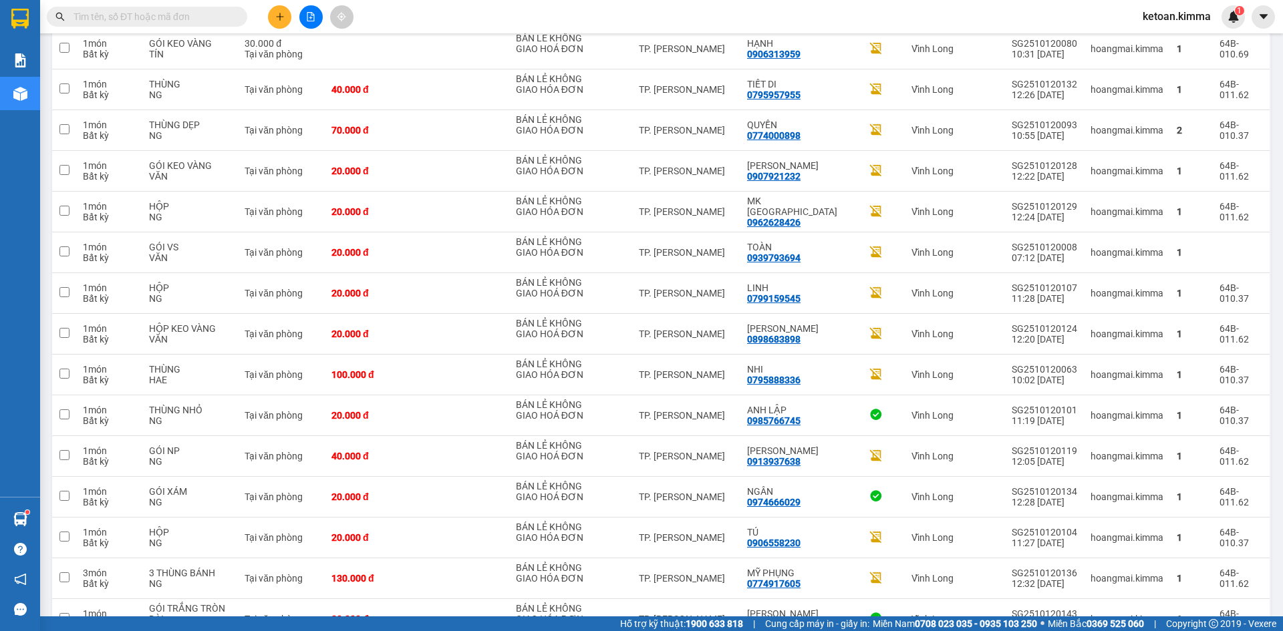
scroll to position [436, 0]
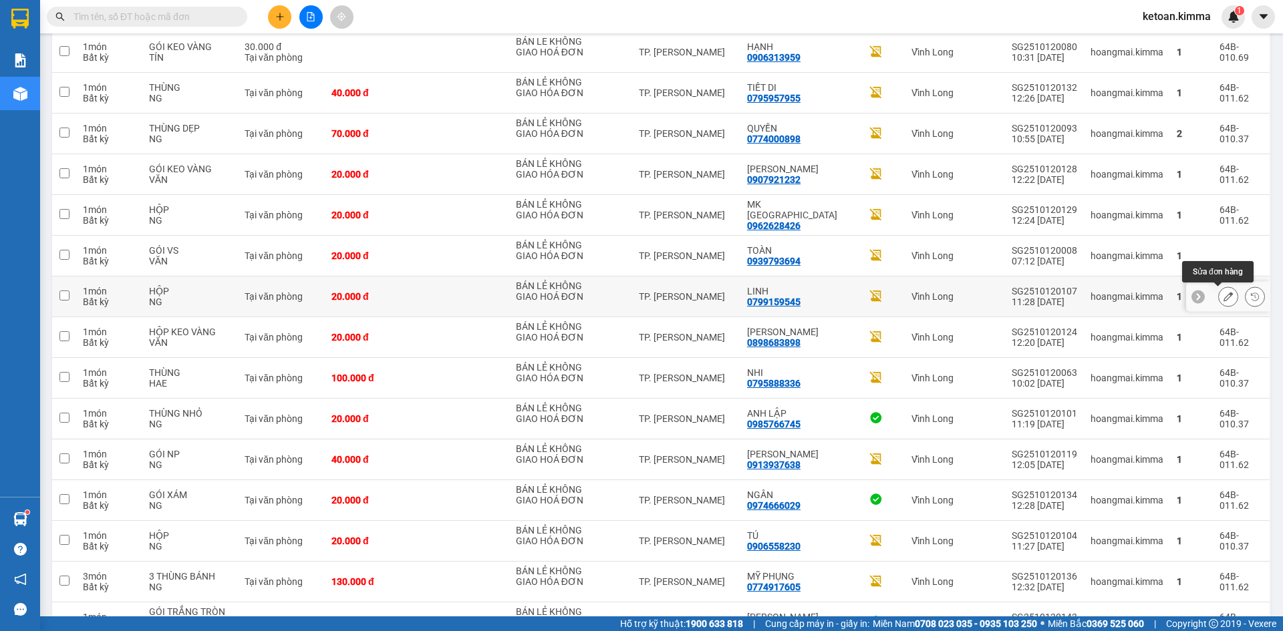
click at [1224, 296] on icon at bounding box center [1228, 296] width 9 height 9
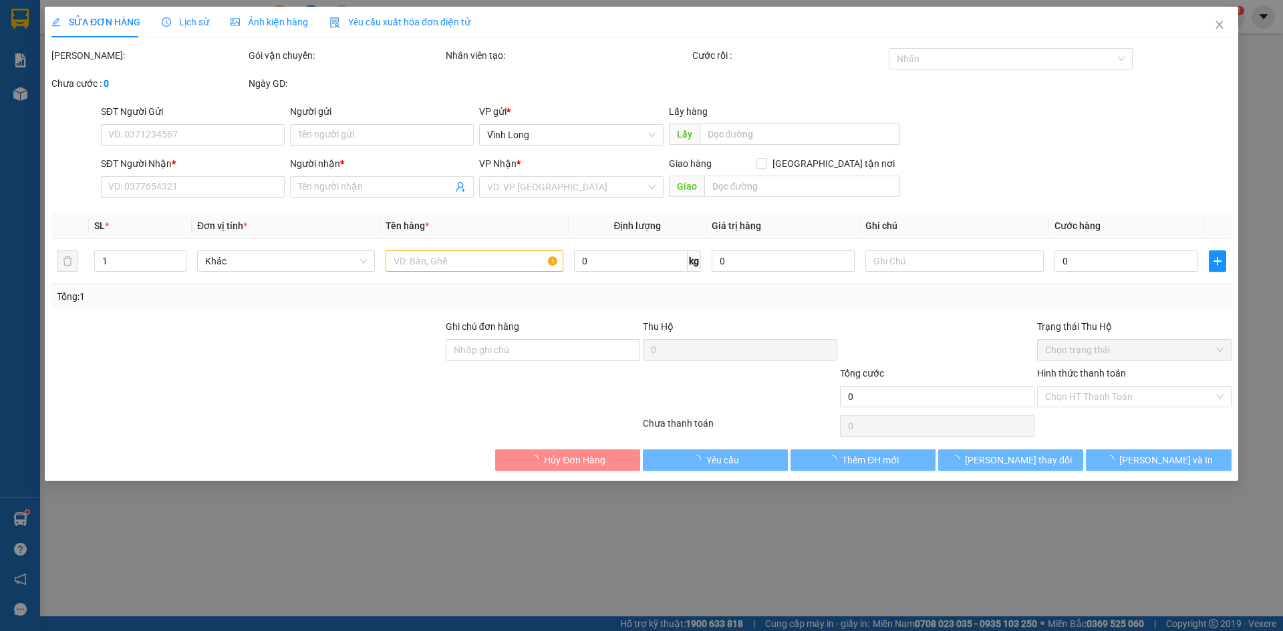
type input "BÁN LẺ KHÔNG GIAO HOÁ ĐƠN"
type input "0799159545"
type input "LINH"
type input "NHI G"
type input "20.000"
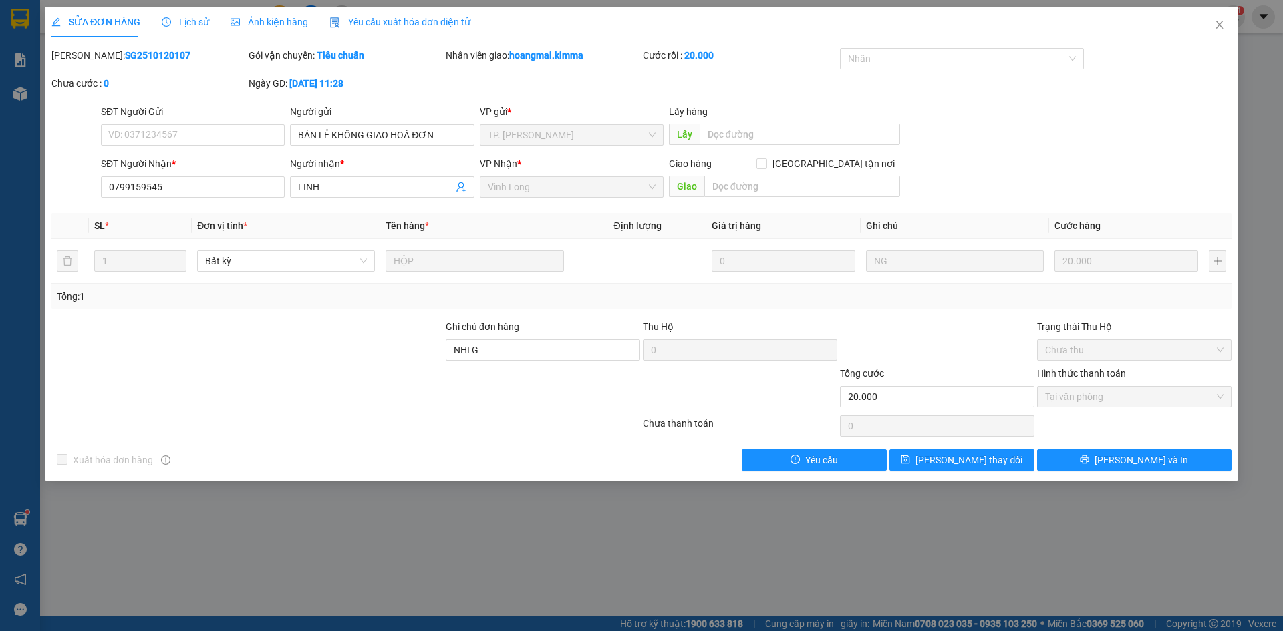
click at [400, 23] on span "Yêu cầu xuất hóa đơn điện tử" at bounding box center [399, 22] width 141 height 11
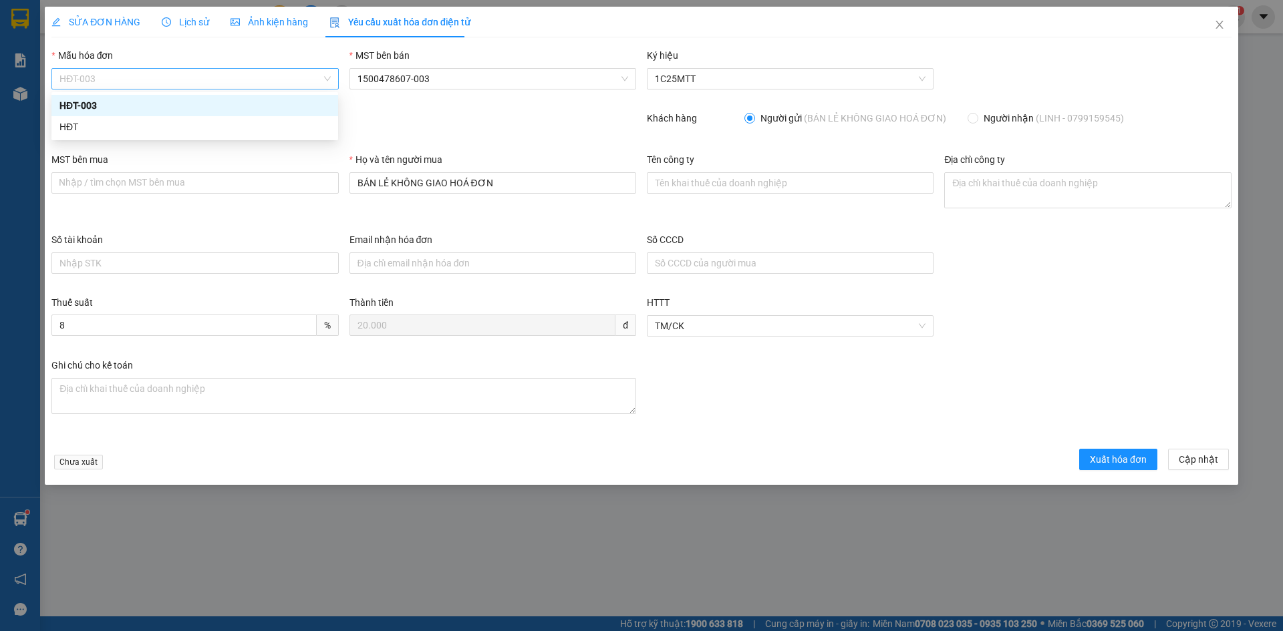
click at [117, 87] on span "HĐT-003" at bounding box center [194, 79] width 271 height 20
click at [86, 129] on div "HĐT" at bounding box center [194, 127] width 271 height 15
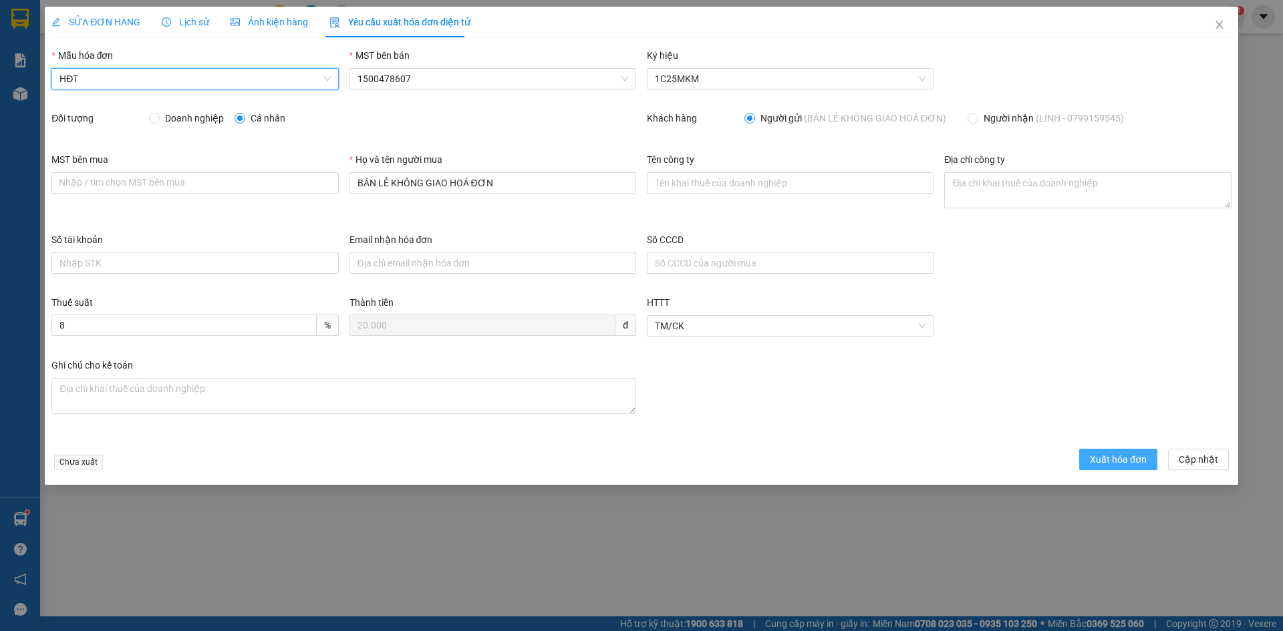
click at [1113, 463] on span "Xuất hóa đơn" at bounding box center [1118, 459] width 57 height 15
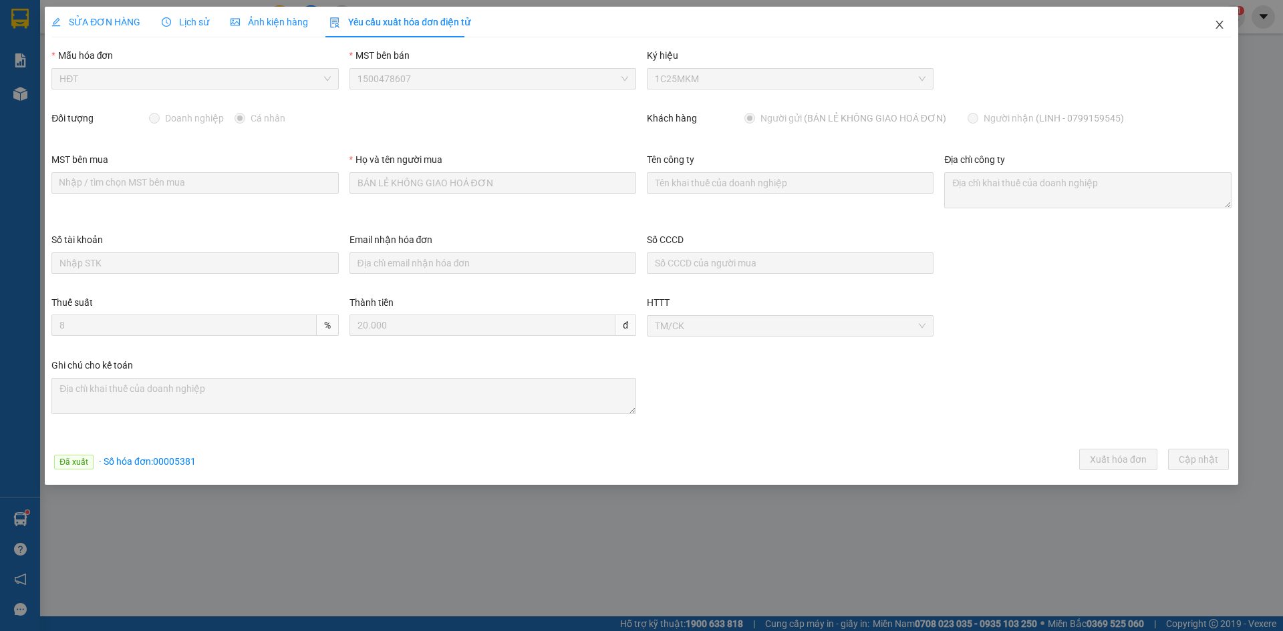
click at [1221, 23] on icon "close" at bounding box center [1219, 25] width 7 height 8
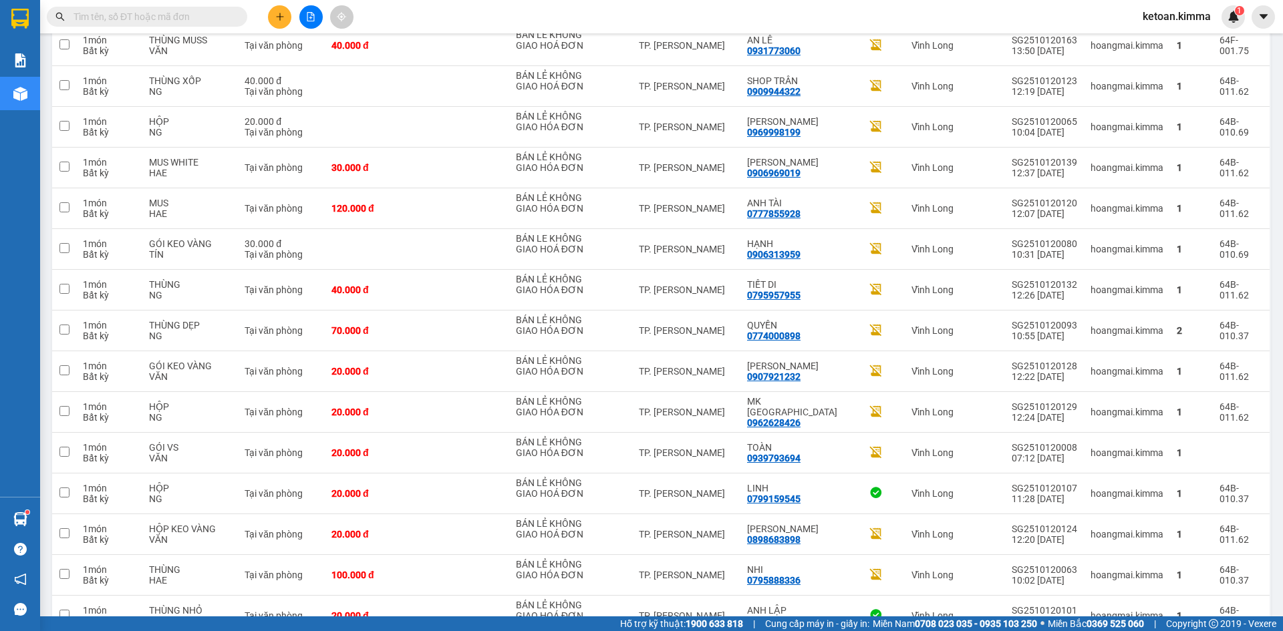
scroll to position [204, 0]
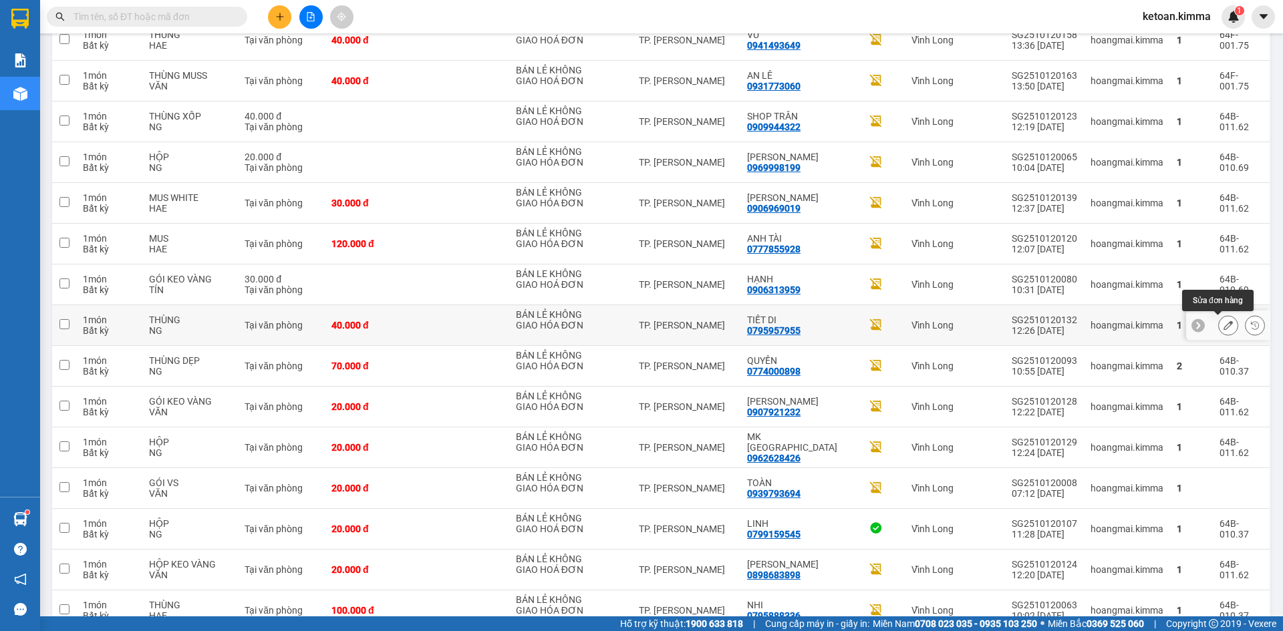
click at [1224, 324] on icon at bounding box center [1228, 325] width 9 height 9
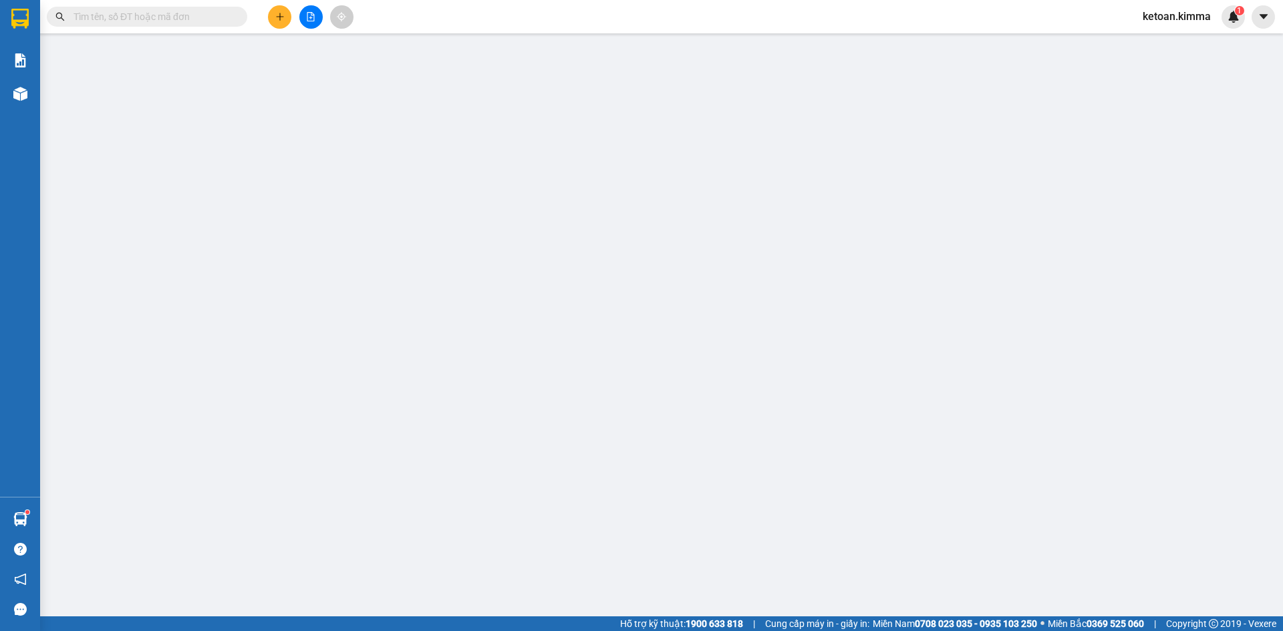
type input "BÁN LẺ KHÔNG GIAO HÓA ĐƠN"
type input "0795957955"
type input "TIẾT DI"
type input "NHI G"
type input "40.000"
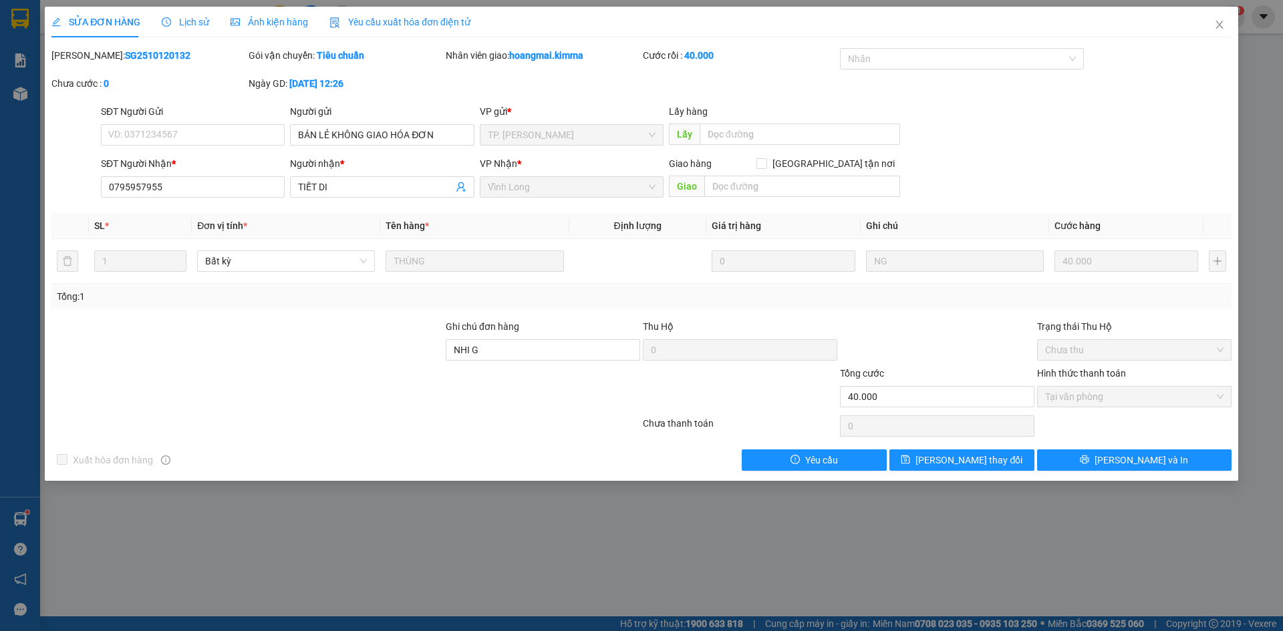
click at [388, 26] on span "Yêu cầu xuất hóa đơn điện tử" at bounding box center [399, 22] width 141 height 11
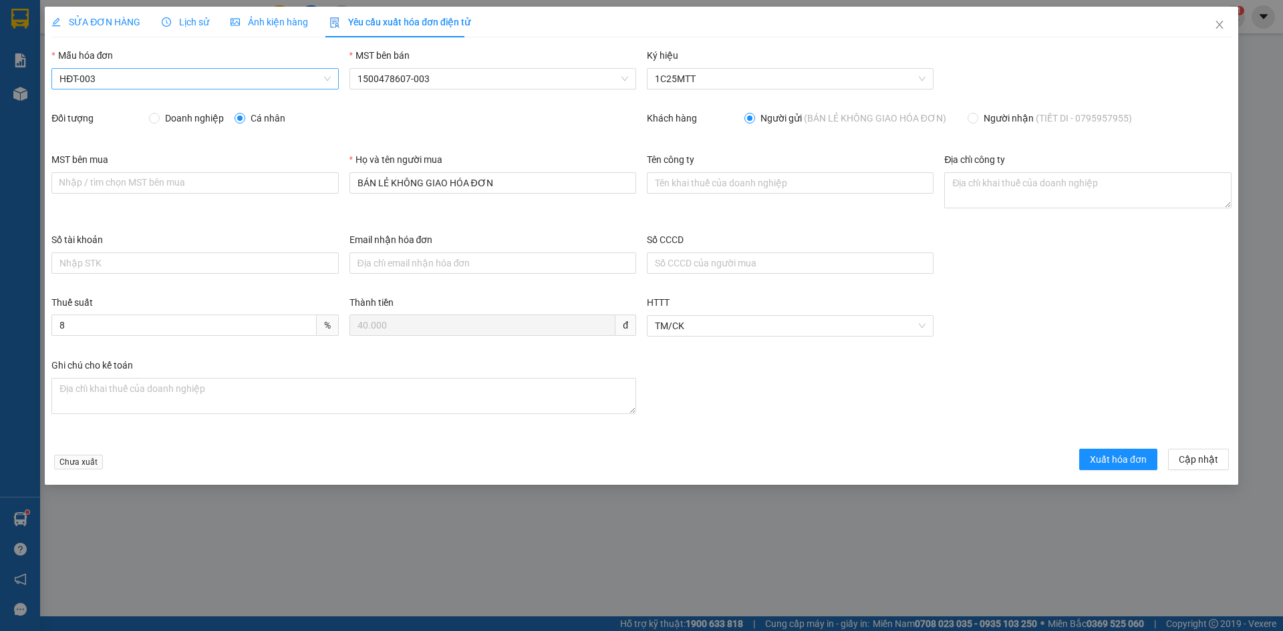
click at [145, 85] on span "HĐT-003" at bounding box center [194, 79] width 271 height 20
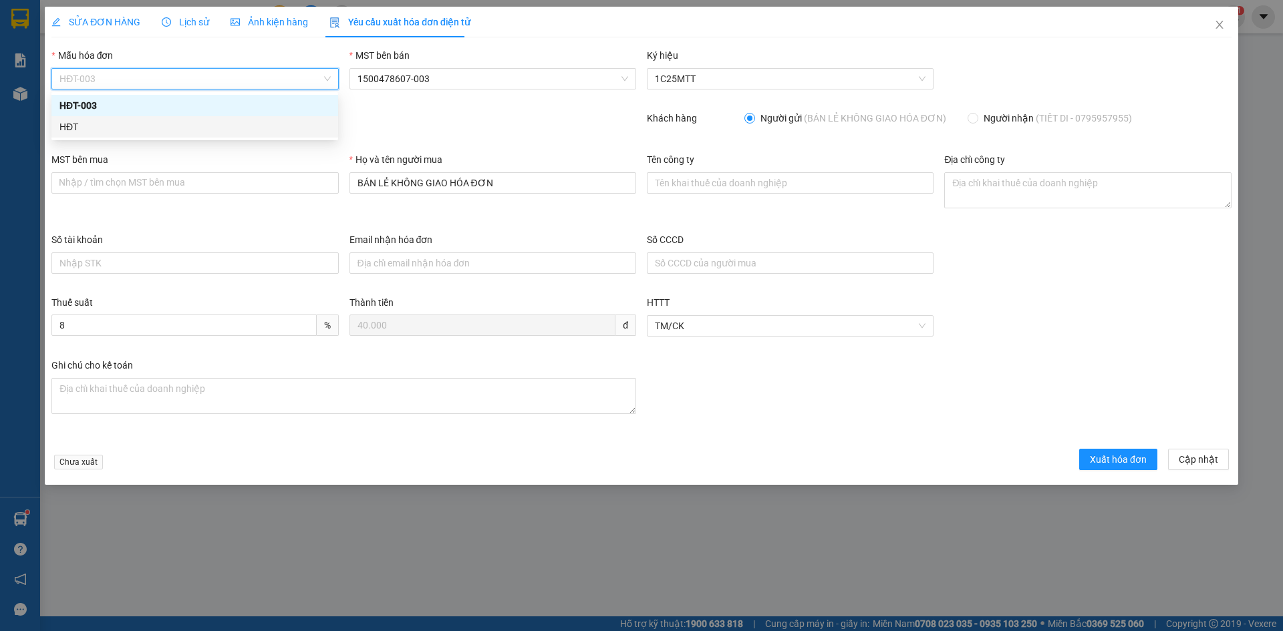
click at [96, 132] on div "HĐT" at bounding box center [194, 127] width 271 height 15
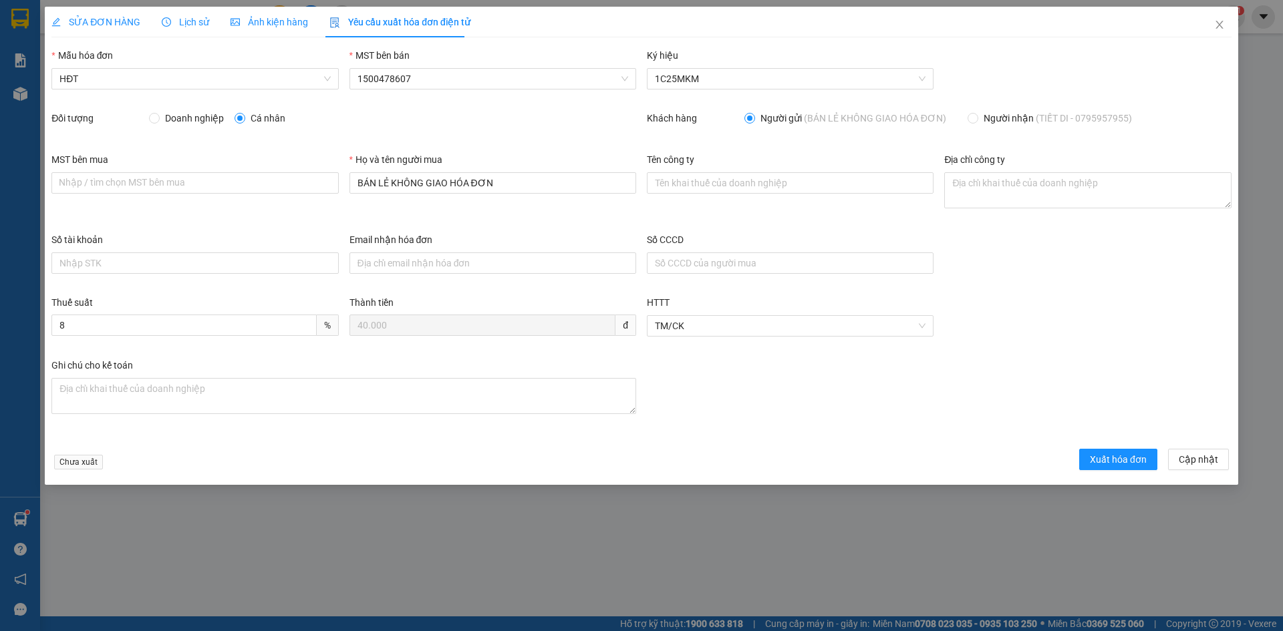
click at [1119, 471] on div "Chưa xuất Xuất hóa đơn Cập nhật" at bounding box center [641, 462] width 1185 height 26
click at [1115, 456] on span "Xuất hóa đơn" at bounding box center [1118, 459] width 57 height 15
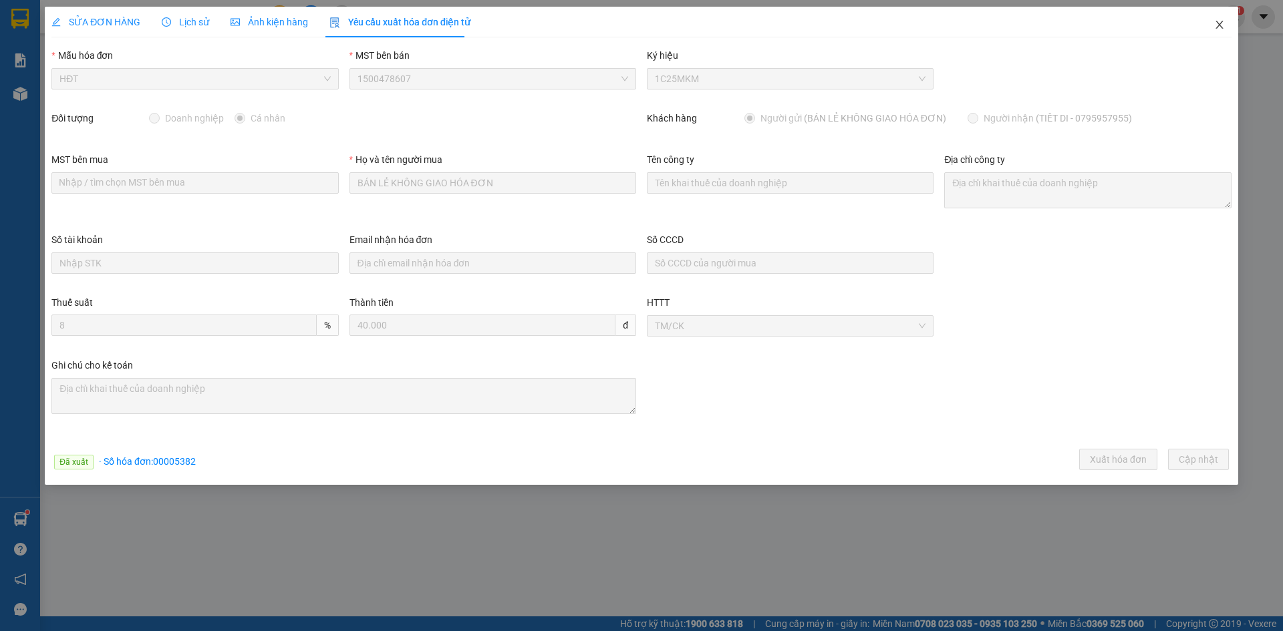
drag, startPoint x: 1223, startPoint y: 23, endPoint x: 1270, endPoint y: 147, distance: 132.2
click at [1224, 23] on icon "close" at bounding box center [1219, 24] width 11 height 11
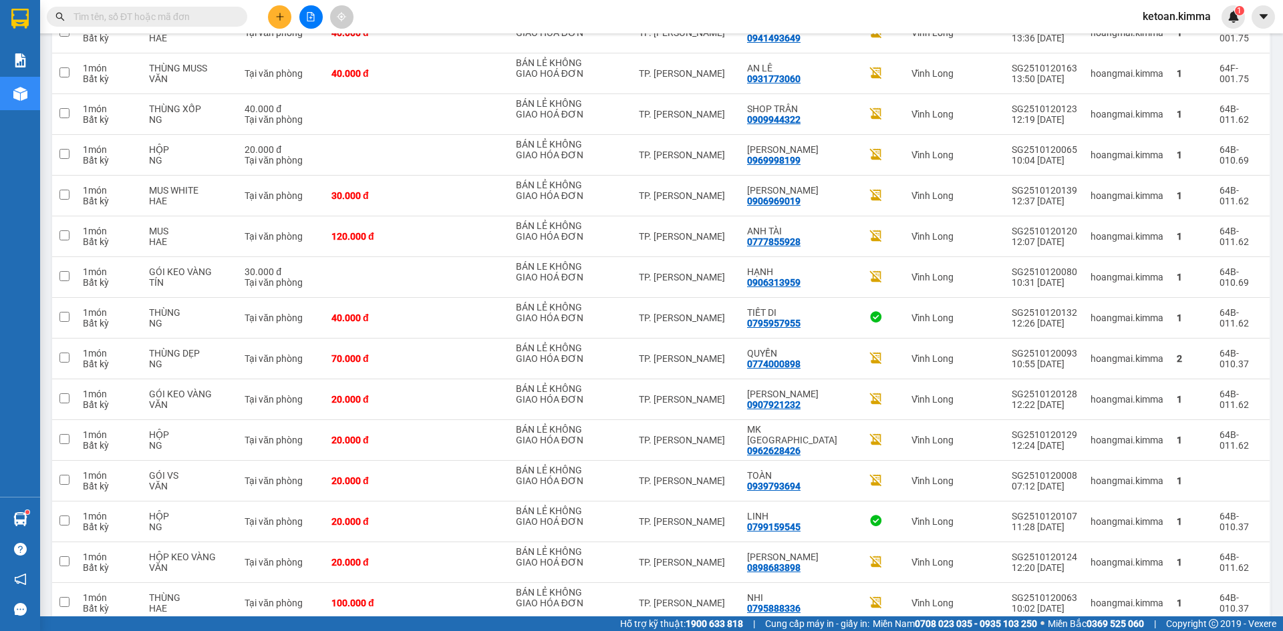
scroll to position [207, 0]
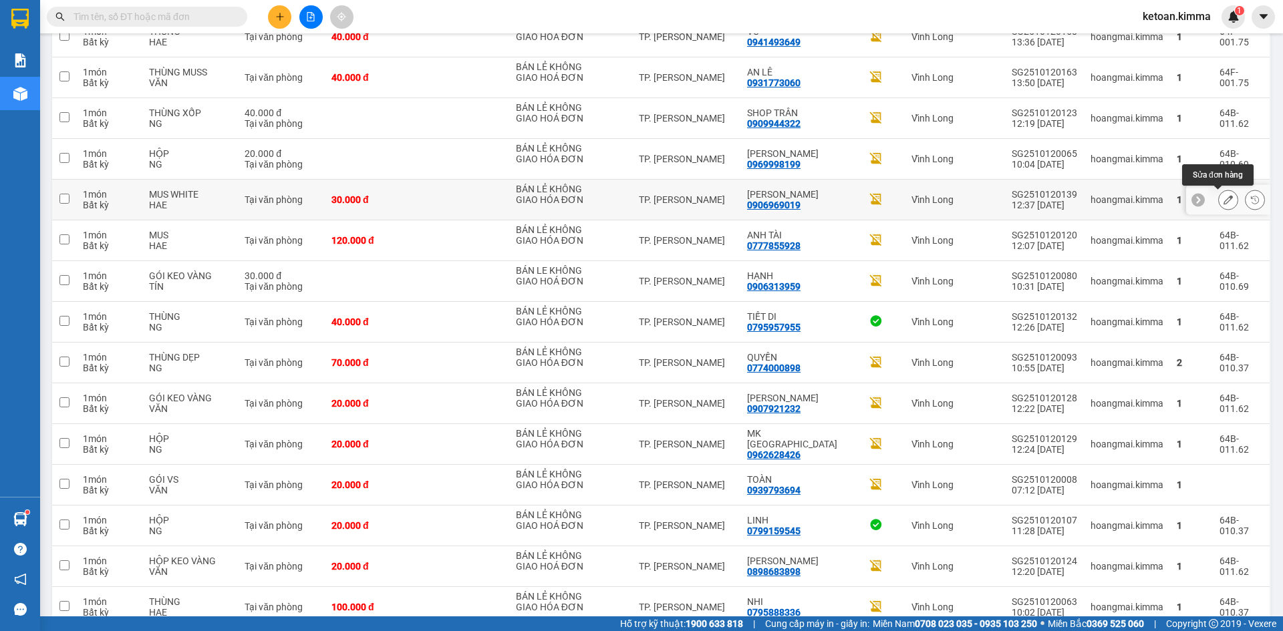
click at [1224, 197] on icon at bounding box center [1228, 199] width 9 height 9
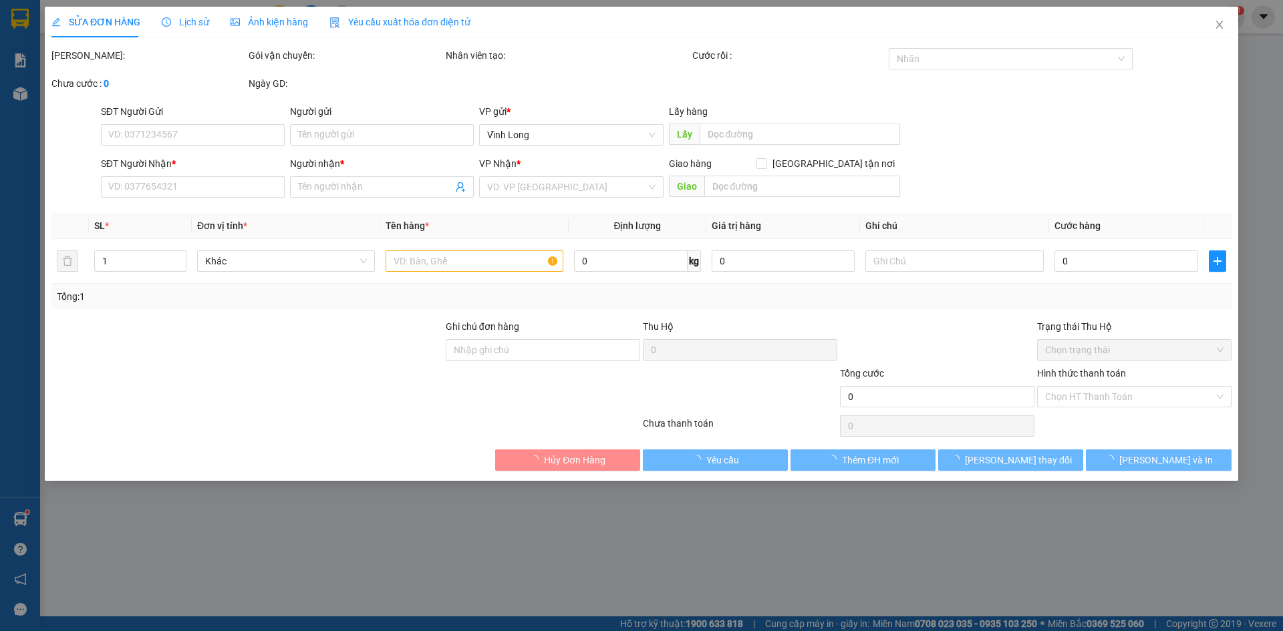
type input "BÁN LẺ KHÔNG GIAO HÓA ĐƠN"
type input "0906969019"
type input "BẢO DUY"
type input "NHI G"
type input "30.000"
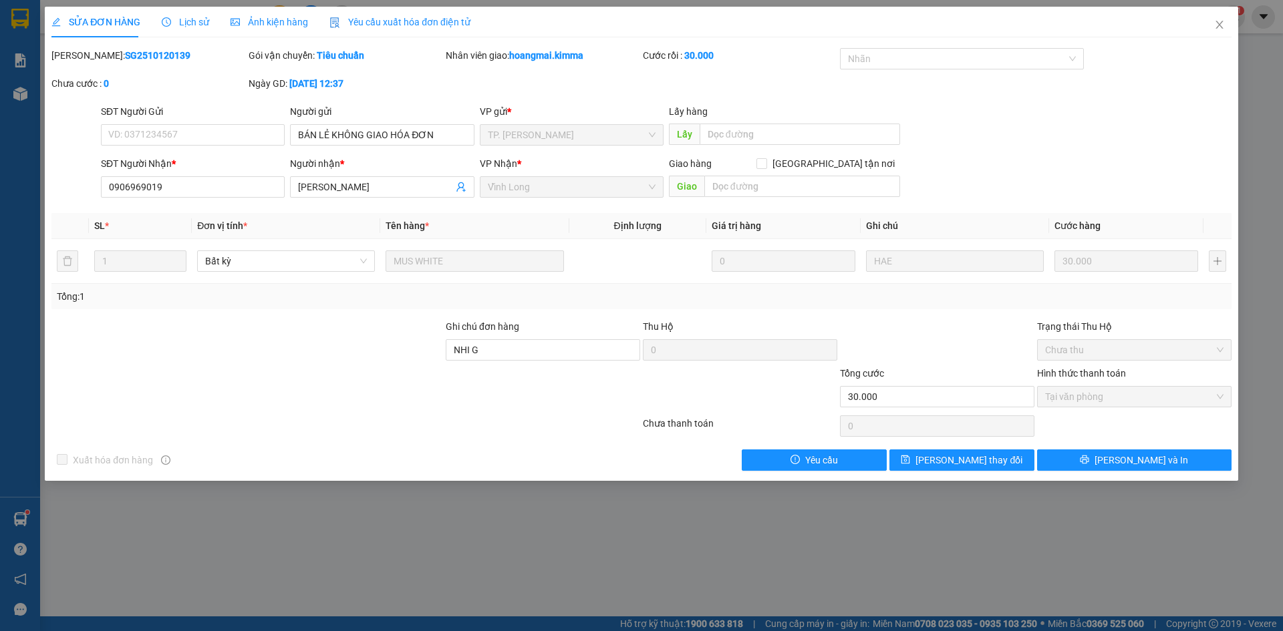
click at [442, 17] on span "Yêu cầu xuất hóa đơn điện tử" at bounding box center [399, 22] width 141 height 11
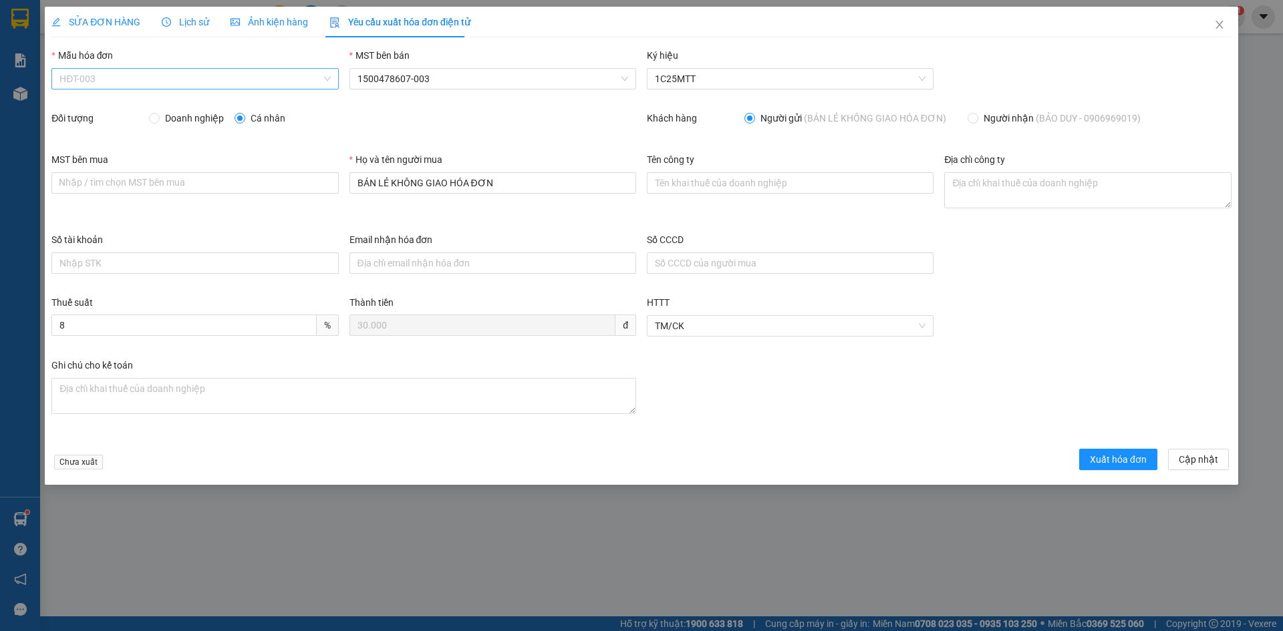
drag, startPoint x: 128, startPoint y: 85, endPoint x: 96, endPoint y: 104, distance: 36.9
click at [127, 85] on span "HĐT-003" at bounding box center [194, 79] width 271 height 20
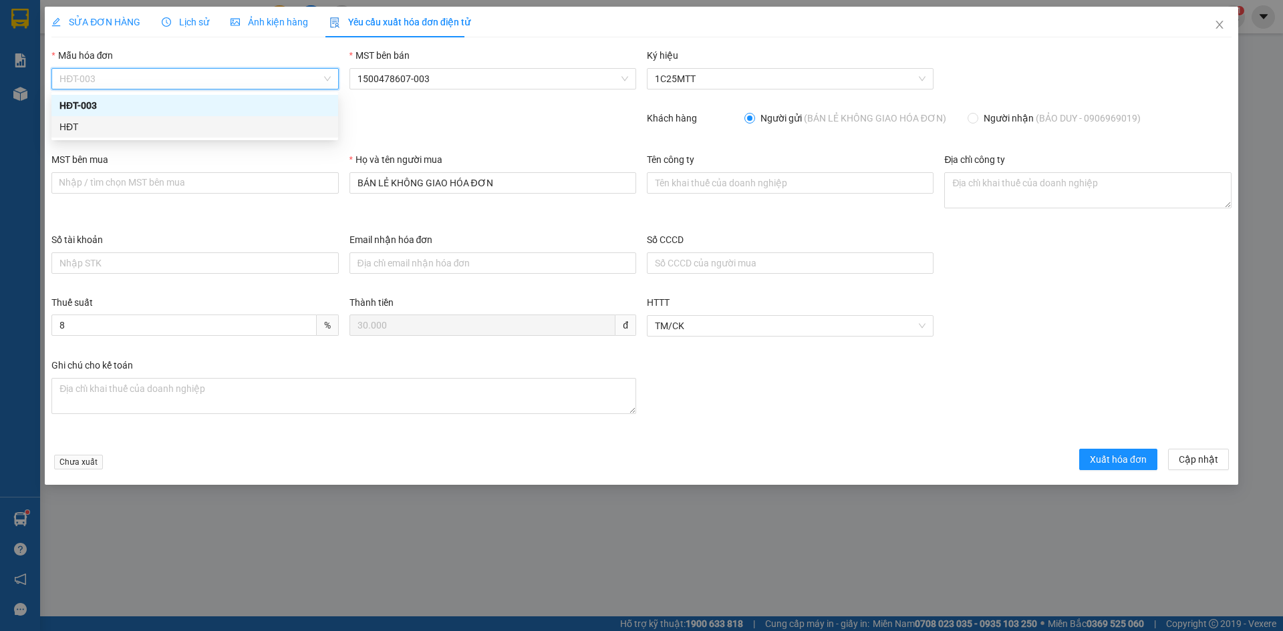
click at [78, 130] on div "HĐT" at bounding box center [194, 127] width 271 height 15
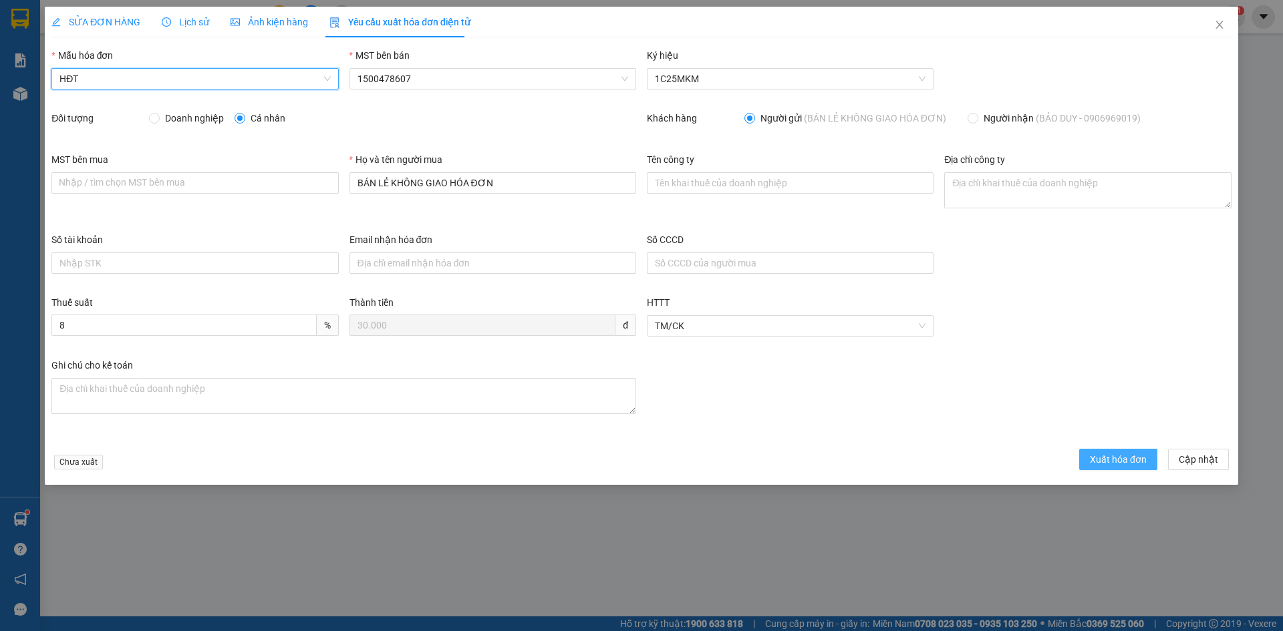
click at [1093, 463] on span "Xuất hóa đơn" at bounding box center [1118, 459] width 57 height 15
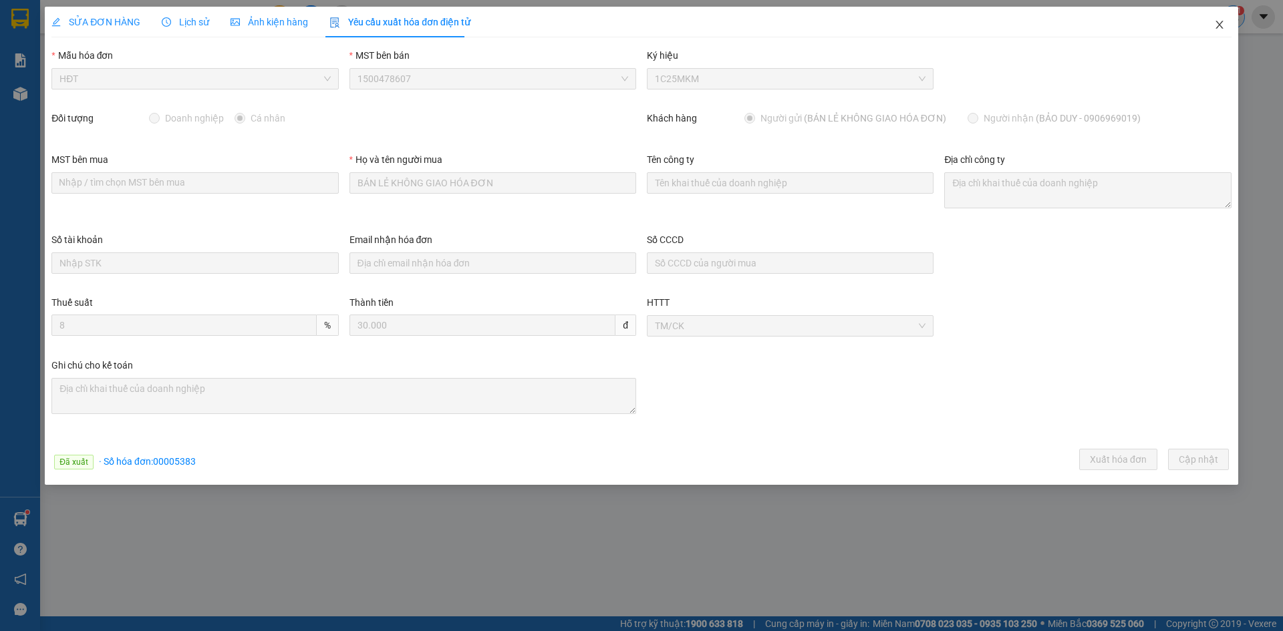
click at [1224, 21] on span "Close" at bounding box center [1219, 25] width 37 height 37
click at [1222, 20] on div "1" at bounding box center [1233, 16] width 23 height 23
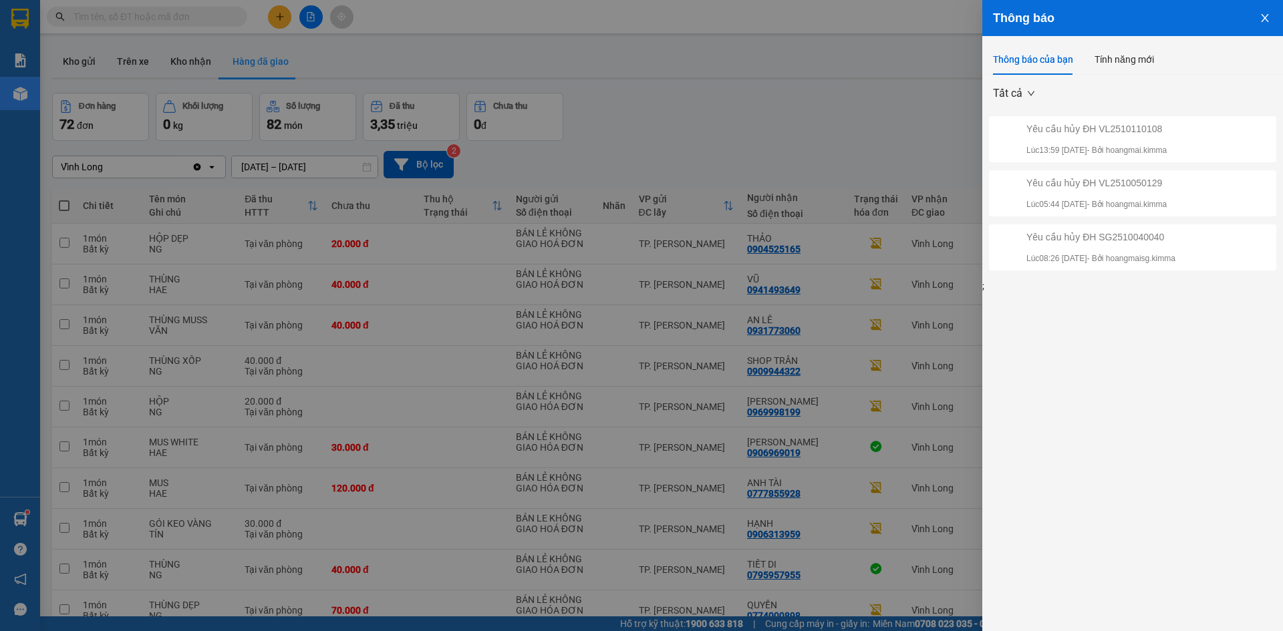
click at [1268, 17] on icon "close" at bounding box center [1265, 18] width 11 height 11
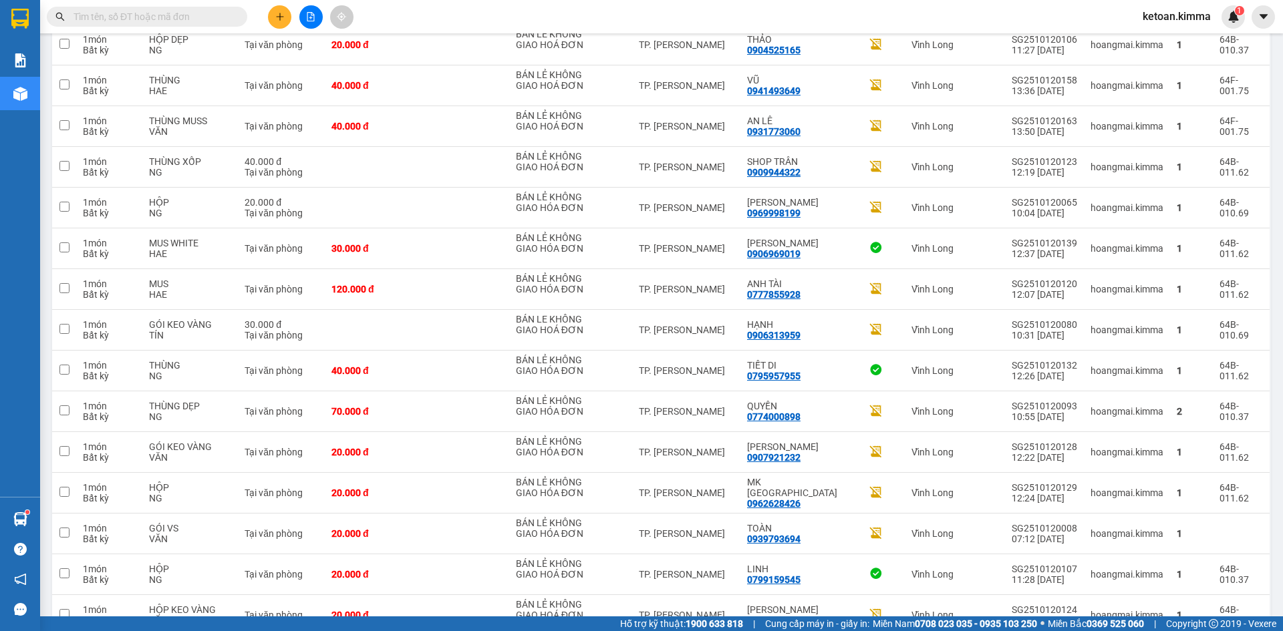
scroll to position [181, 0]
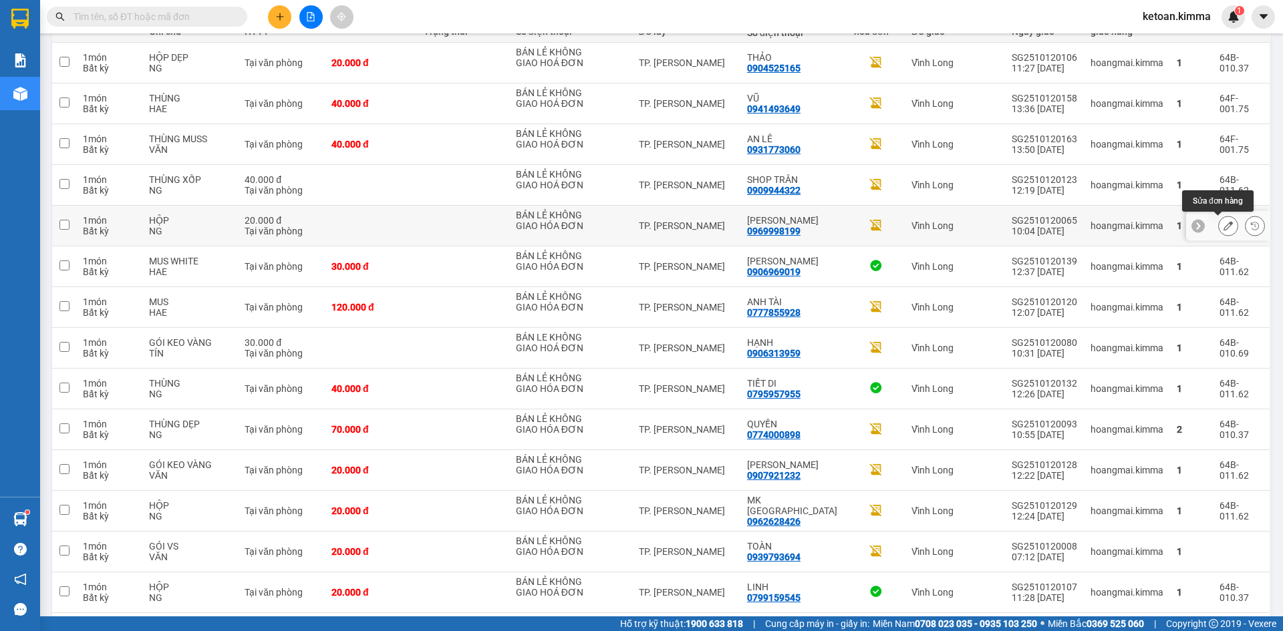
click at [1224, 225] on icon at bounding box center [1228, 225] width 9 height 9
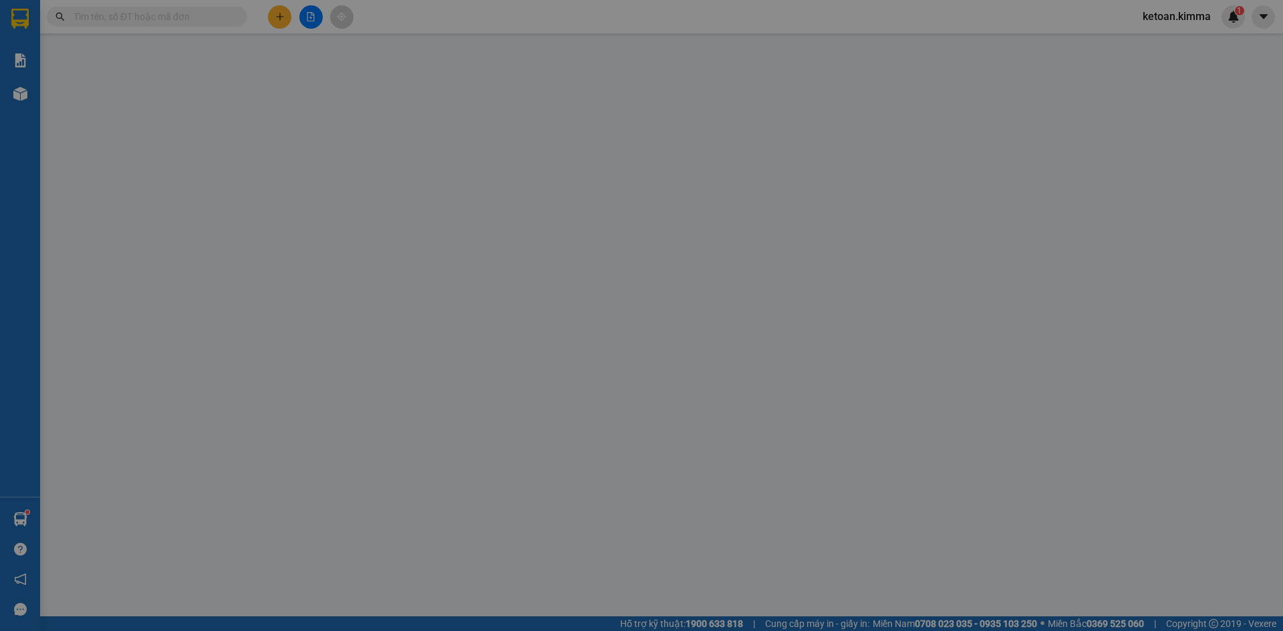
type input "BÁN LẺ KHÔNG GIAO HÓA ĐƠN"
type input "0969998199"
type input "ANH CƯỜNG"
type input "20.000"
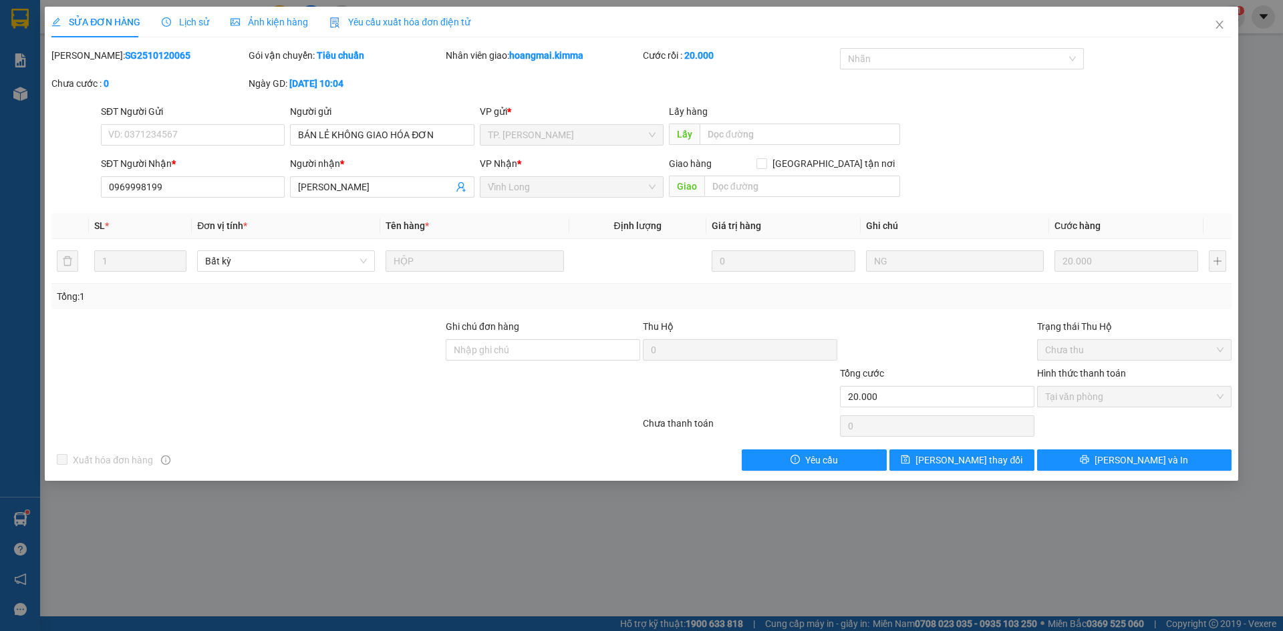
click at [403, 25] on span "Yêu cầu xuất hóa đơn điện tử" at bounding box center [399, 22] width 141 height 11
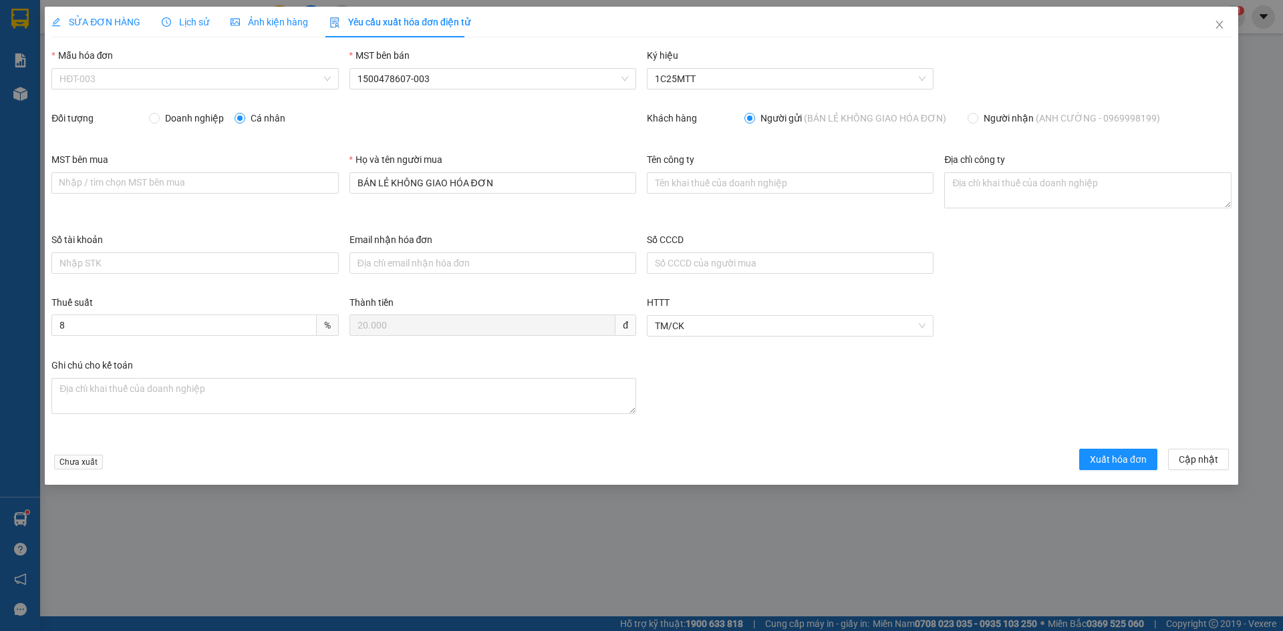
drag, startPoint x: 157, startPoint y: 82, endPoint x: 103, endPoint y: 112, distance: 61.9
click at [155, 82] on span "HĐT-003" at bounding box center [194, 79] width 271 height 20
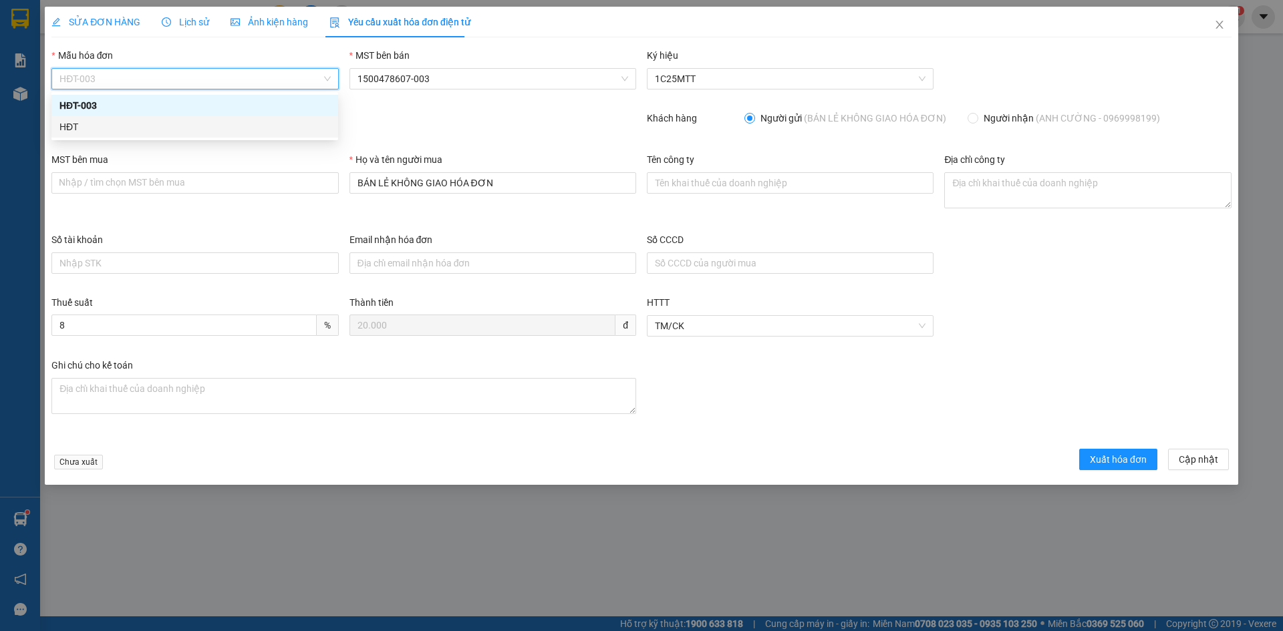
click at [80, 132] on div "HĐT" at bounding box center [194, 127] width 271 height 15
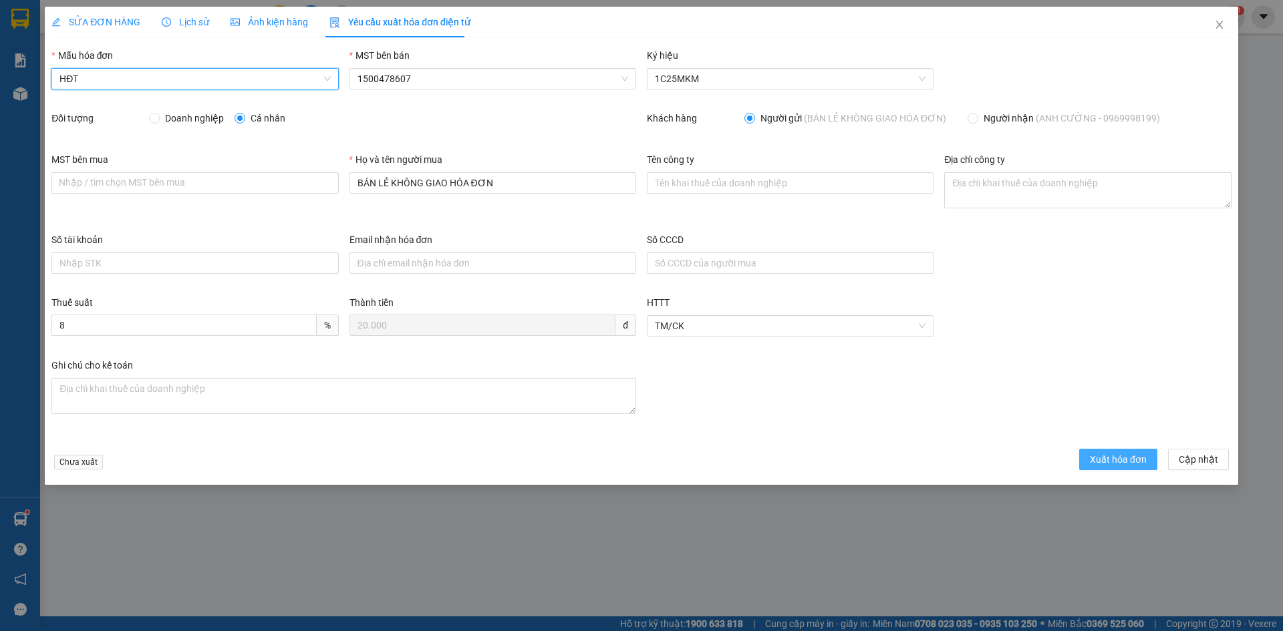
click at [1108, 460] on span "Xuất hóa đơn" at bounding box center [1118, 459] width 57 height 15
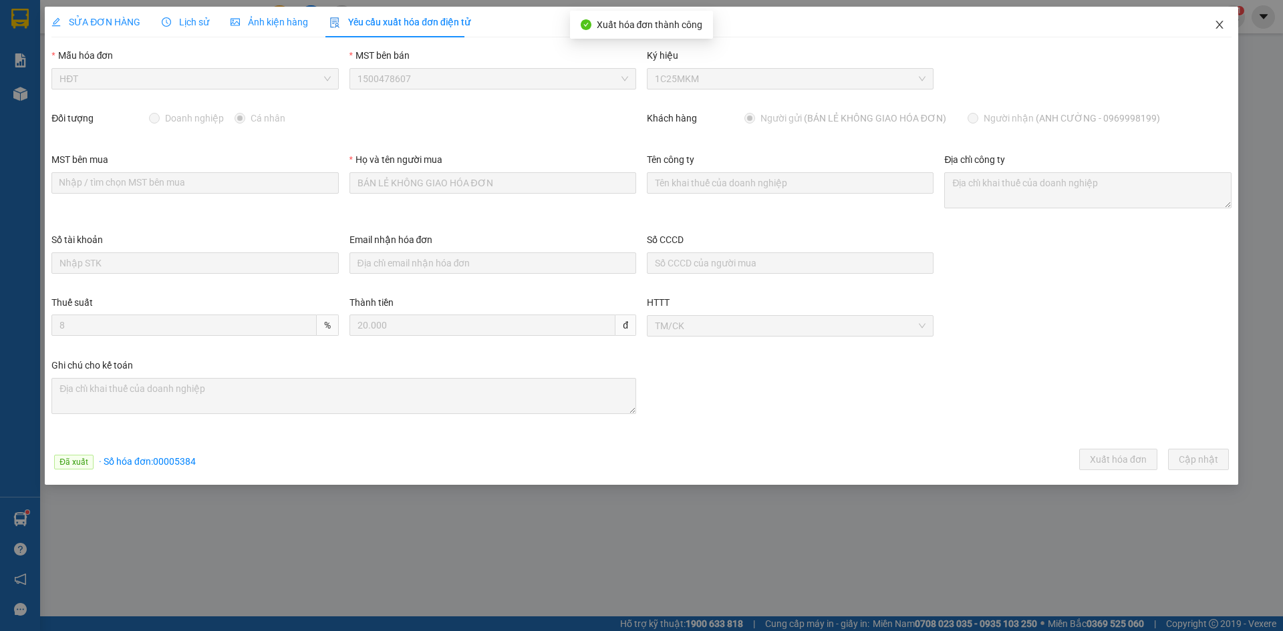
click at [1219, 20] on span "Close" at bounding box center [1219, 25] width 37 height 37
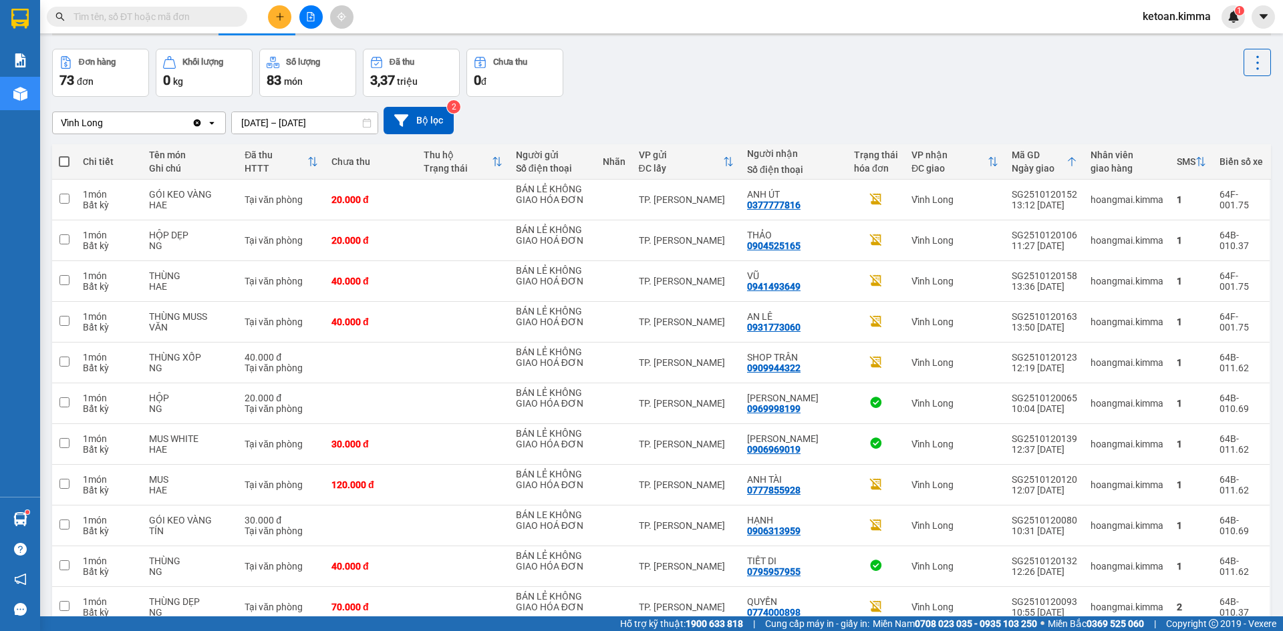
scroll to position [33, 0]
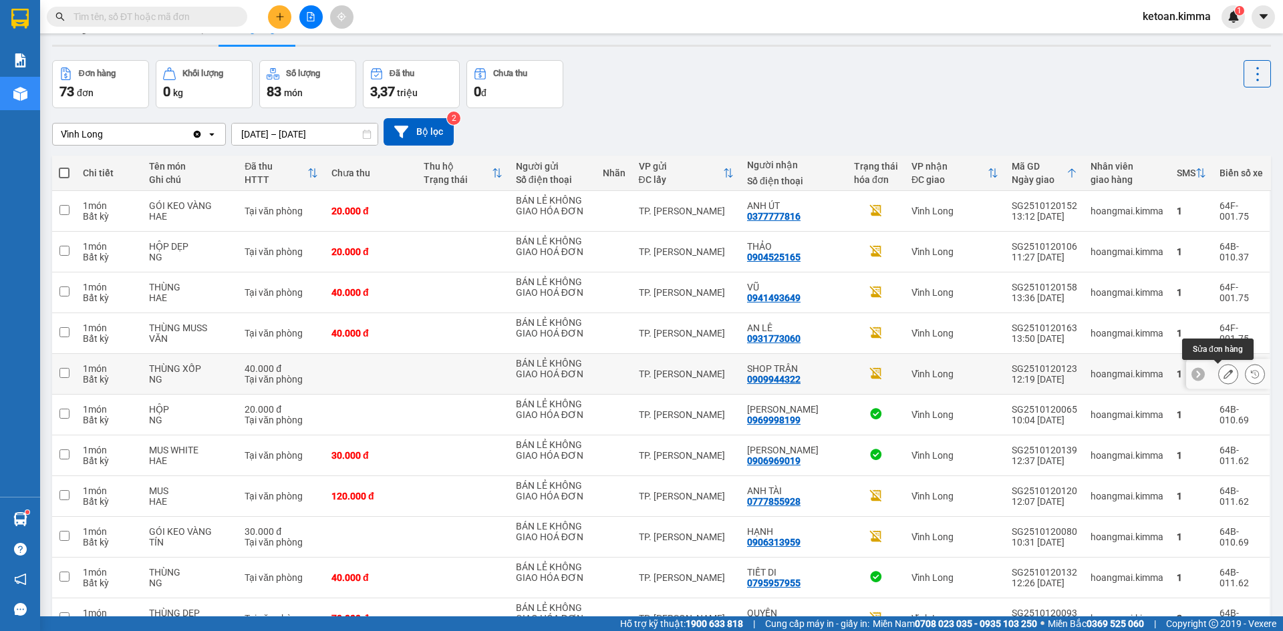
click at [1224, 373] on icon at bounding box center [1228, 374] width 9 height 9
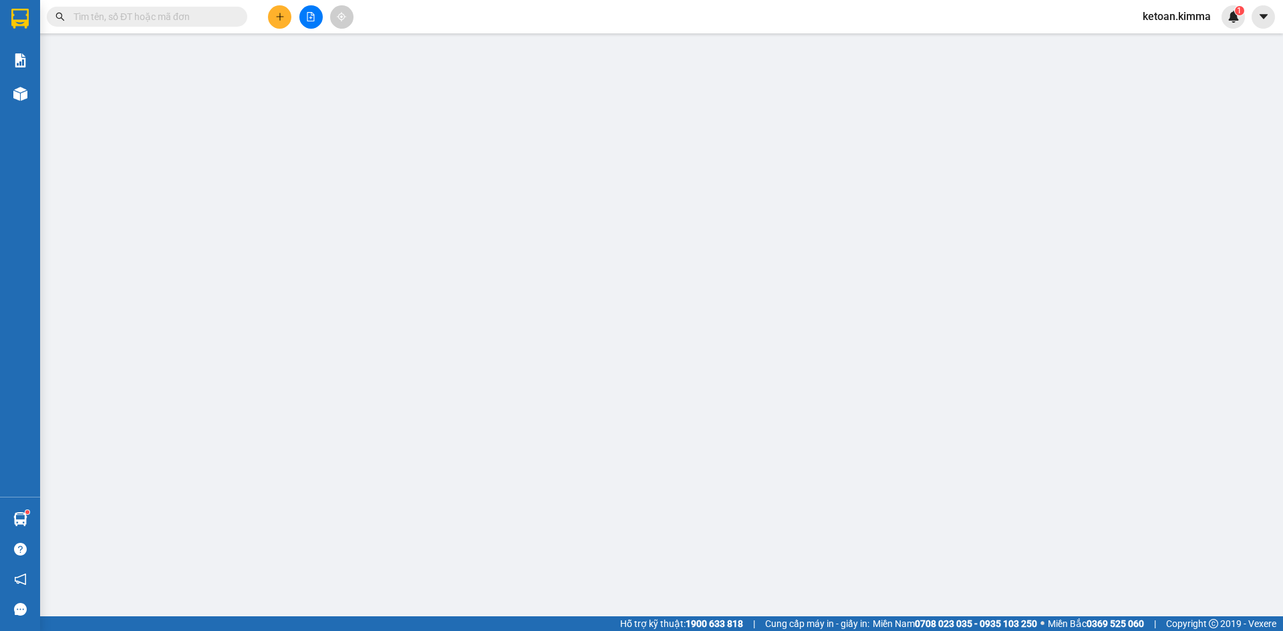
type input "BÁN LẺ KHÔNG GIAO HOÁ ĐƠN"
type input "0909944322"
type input "SHOP TRÂN"
type input "NHI G"
type input "40.000"
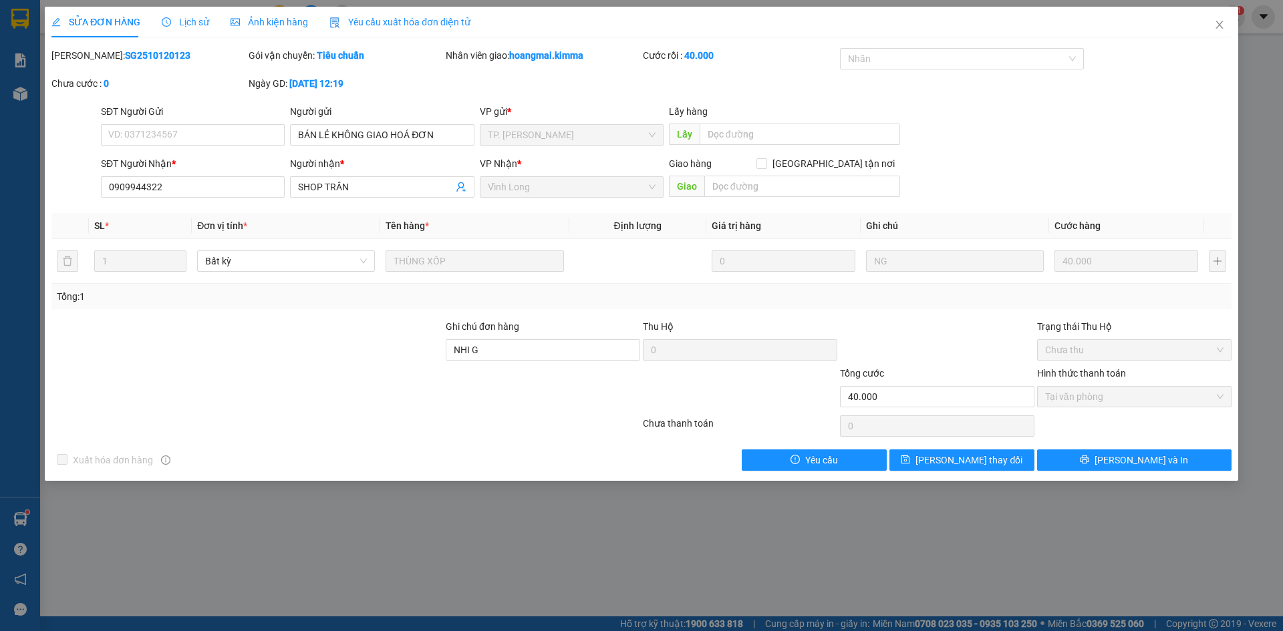
click at [374, 22] on span "Yêu cầu xuất hóa đơn điện tử" at bounding box center [399, 22] width 141 height 11
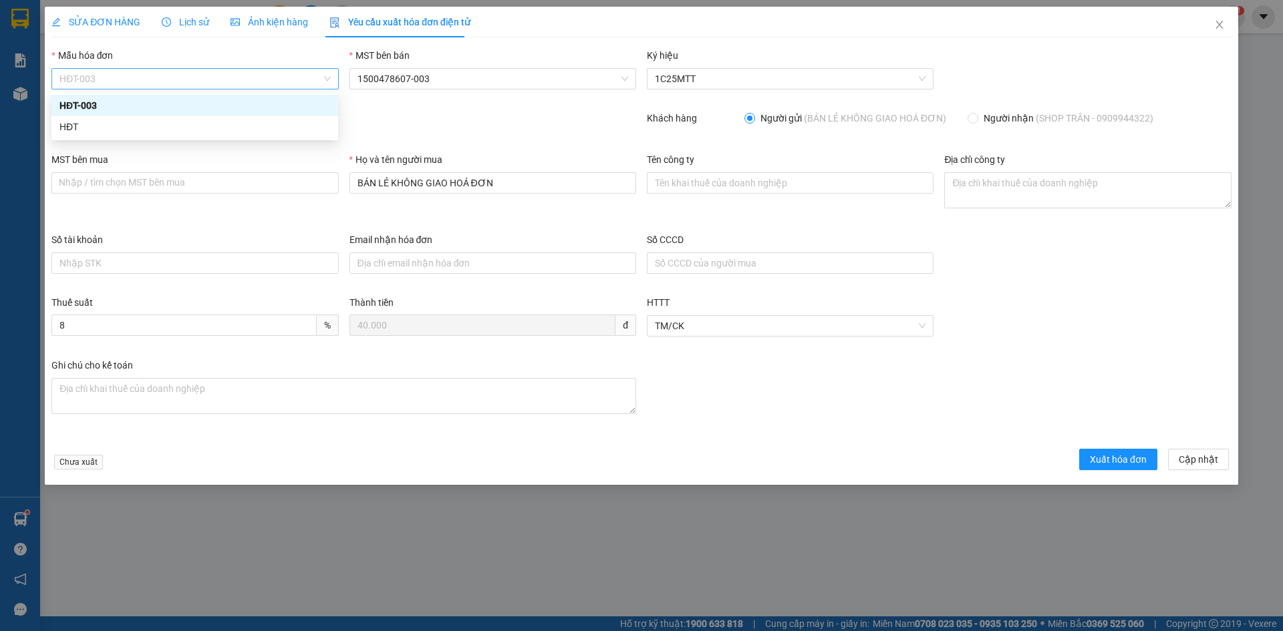
click at [96, 84] on span "HĐT-003" at bounding box center [194, 79] width 271 height 20
click at [71, 132] on div "HĐT" at bounding box center [194, 127] width 271 height 15
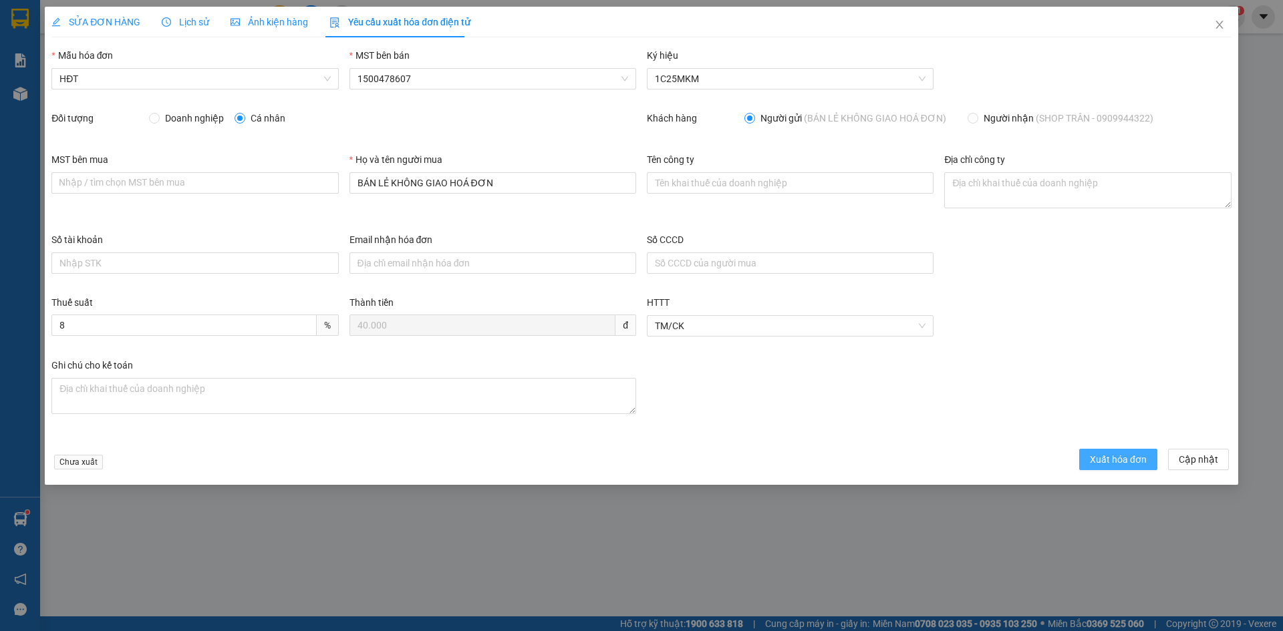
click at [1093, 453] on button "Xuất hóa đơn" at bounding box center [1118, 459] width 78 height 21
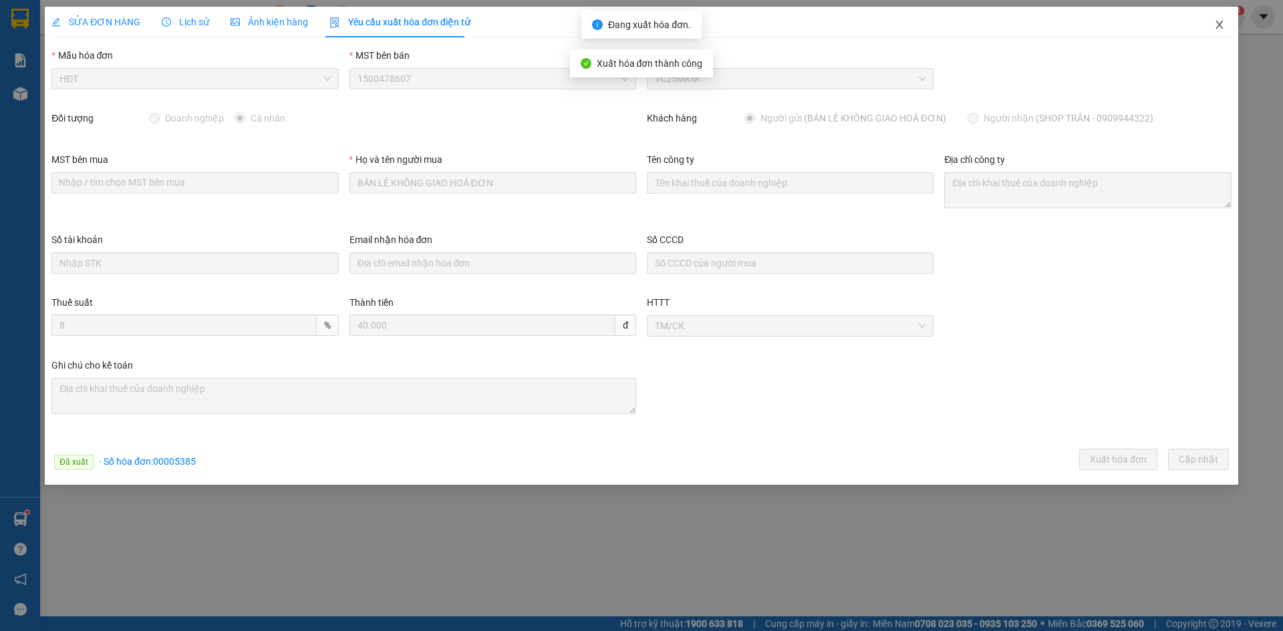
click at [1219, 24] on icon "close" at bounding box center [1219, 25] width 7 height 8
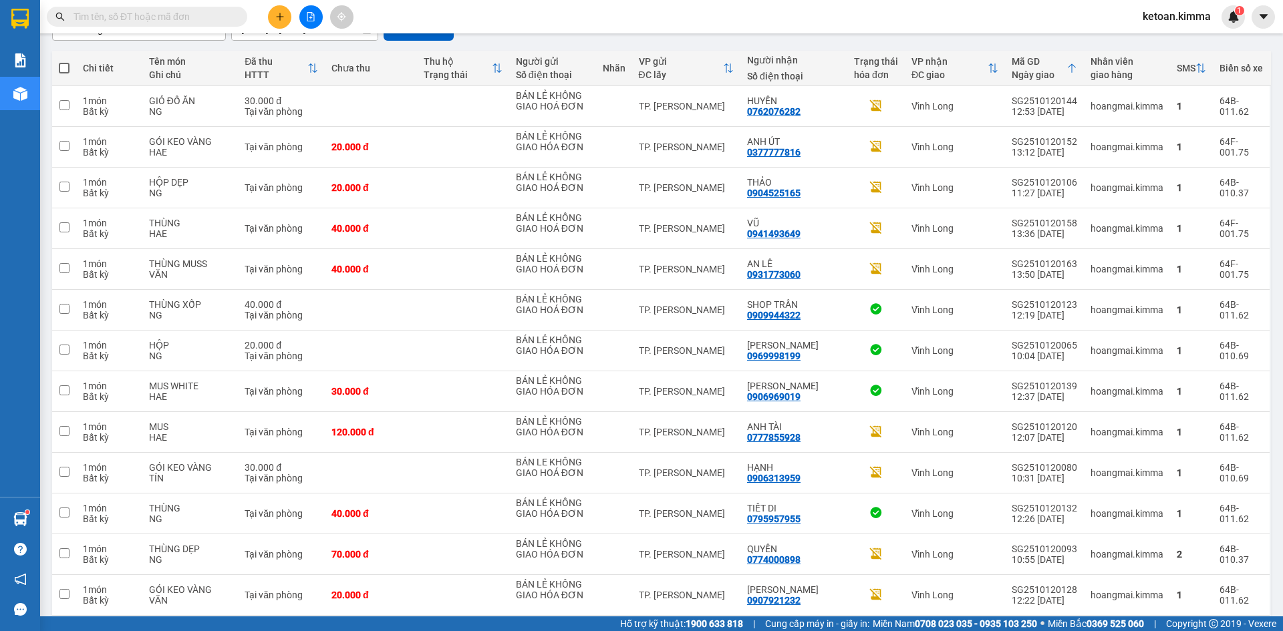
scroll to position [141, 0]
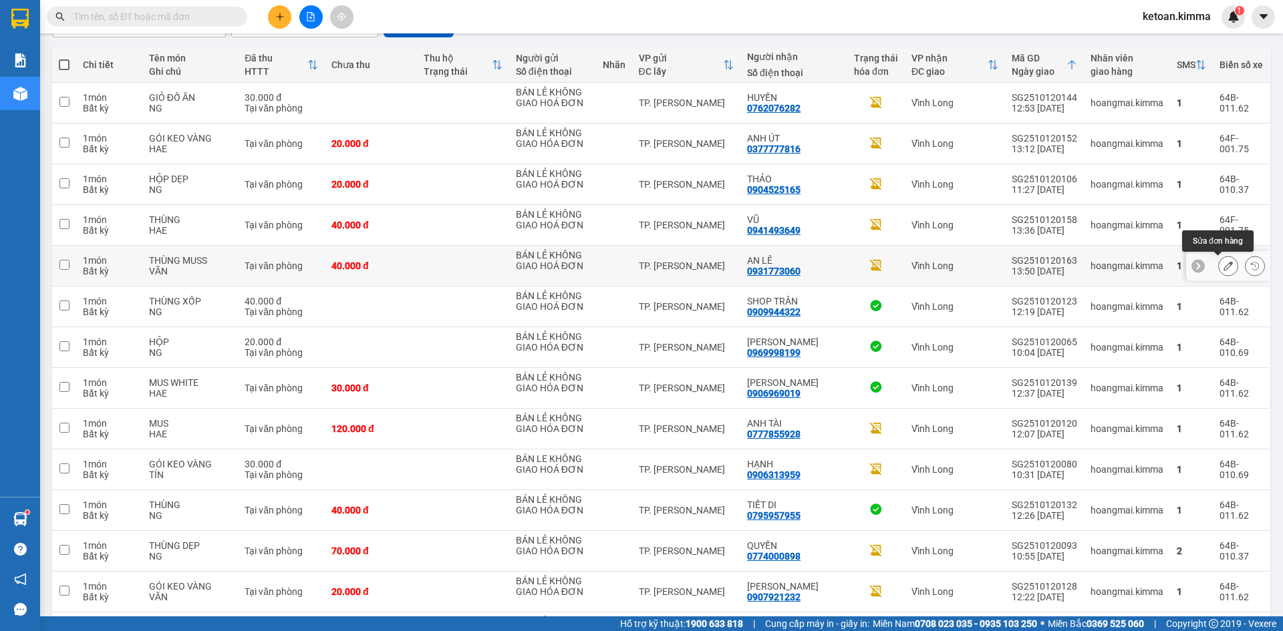
click at [1224, 267] on icon at bounding box center [1228, 265] width 9 height 9
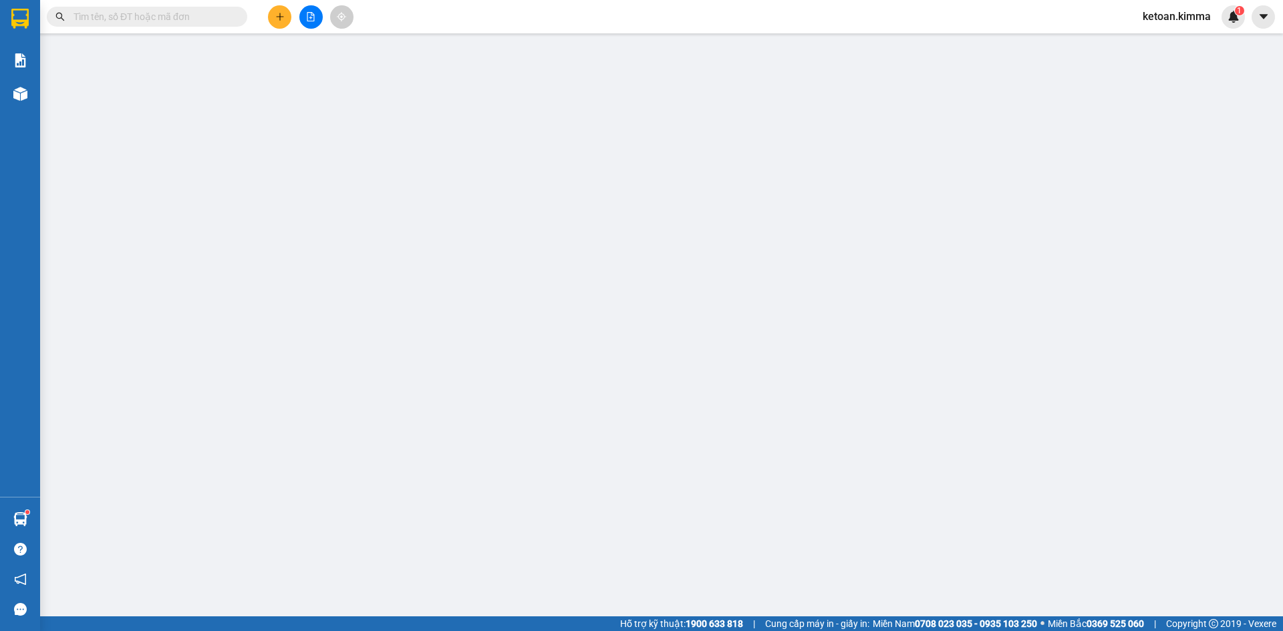
type input "BÁN LẺ KHÔNG GIAO HOÁ ĐƠN"
type input "0931773060"
type input "AN LÊ"
type input "40.000"
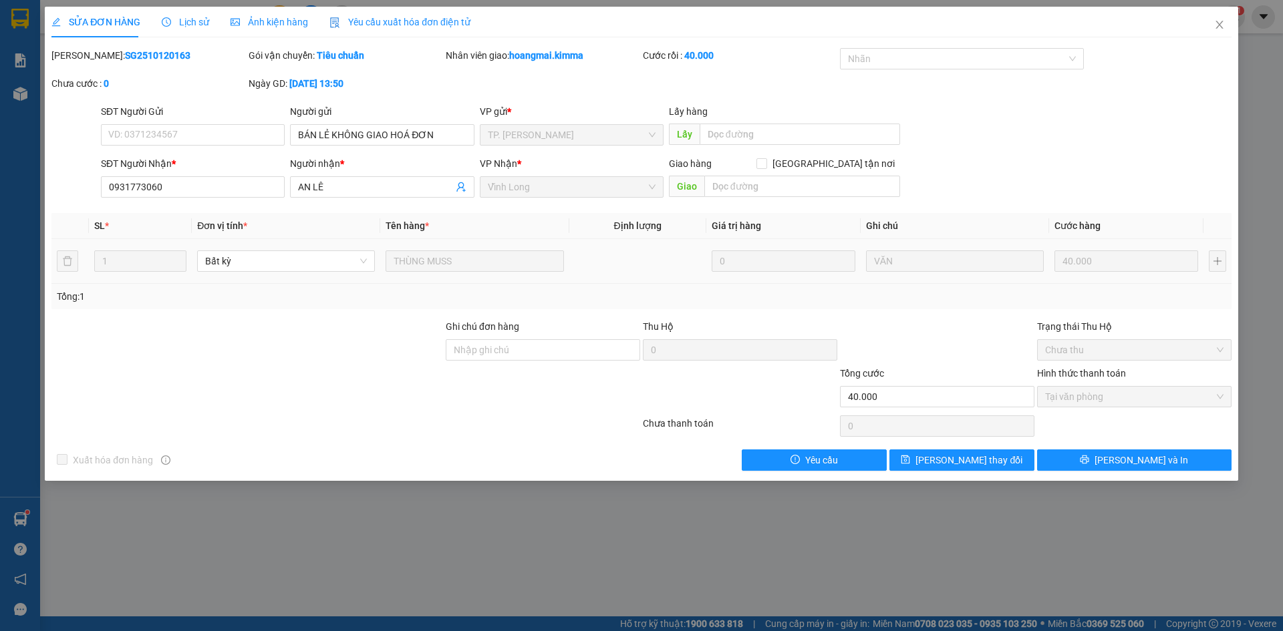
click at [410, 21] on span "Yêu cầu xuất hóa đơn điện tử" at bounding box center [399, 22] width 141 height 11
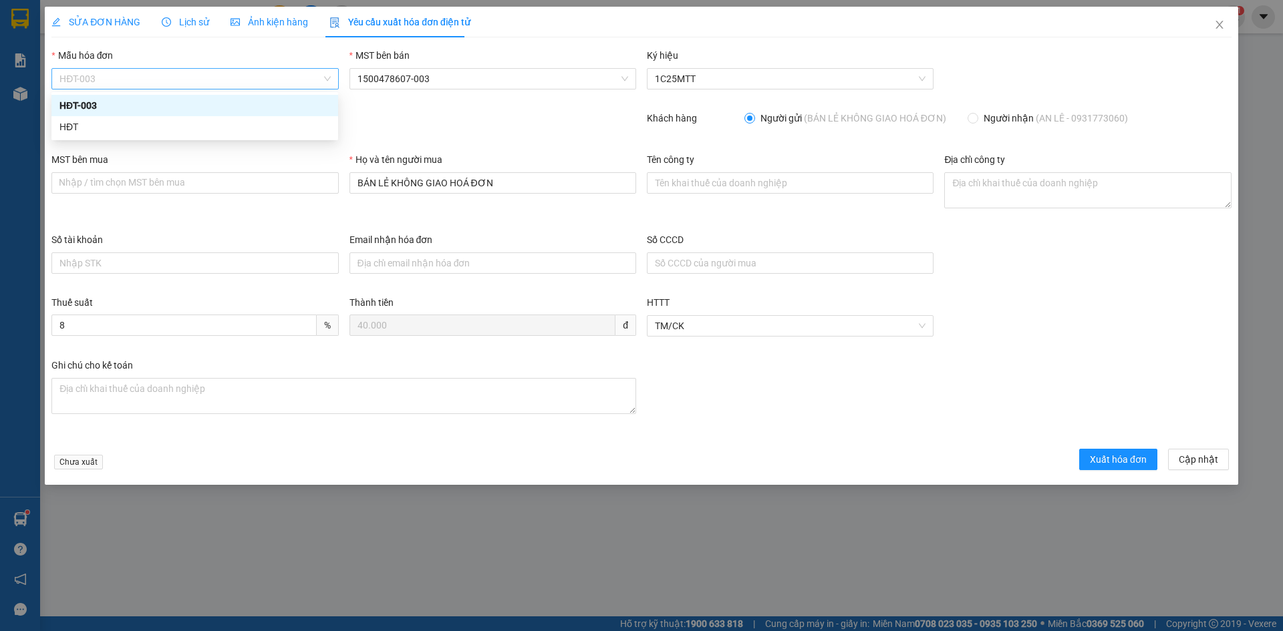
click at [134, 83] on span "HĐT-003" at bounding box center [194, 79] width 271 height 20
click at [81, 128] on div "HĐT" at bounding box center [194, 127] width 271 height 15
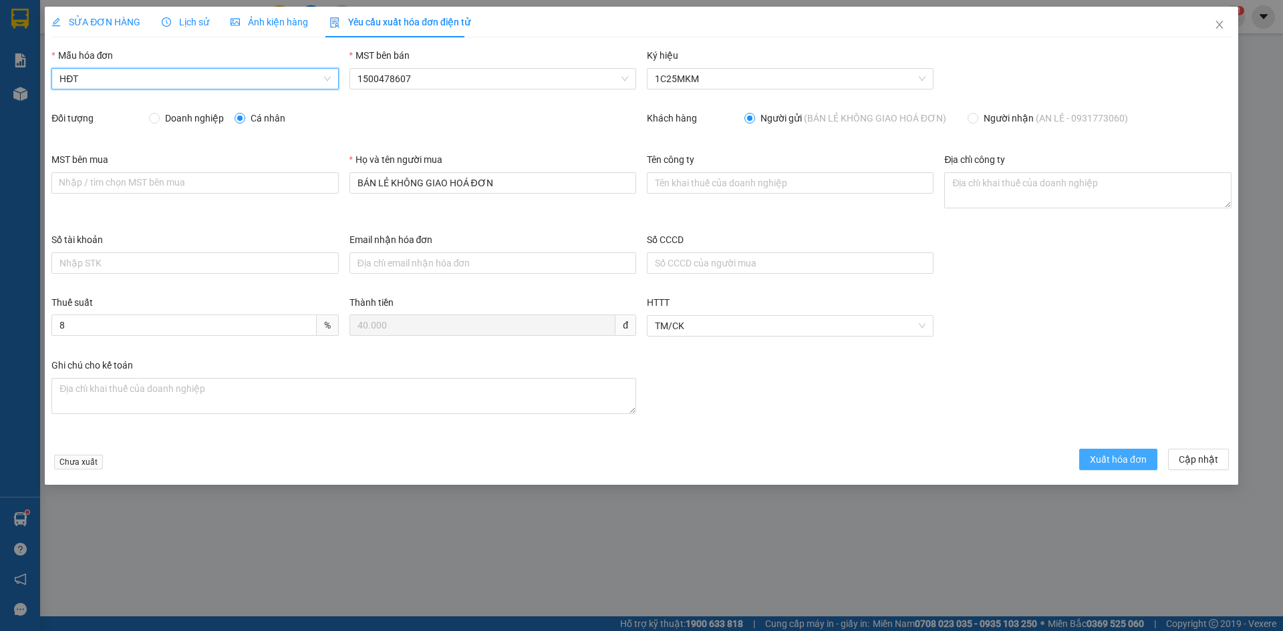
click at [1095, 455] on span "Xuất hóa đơn" at bounding box center [1118, 459] width 57 height 15
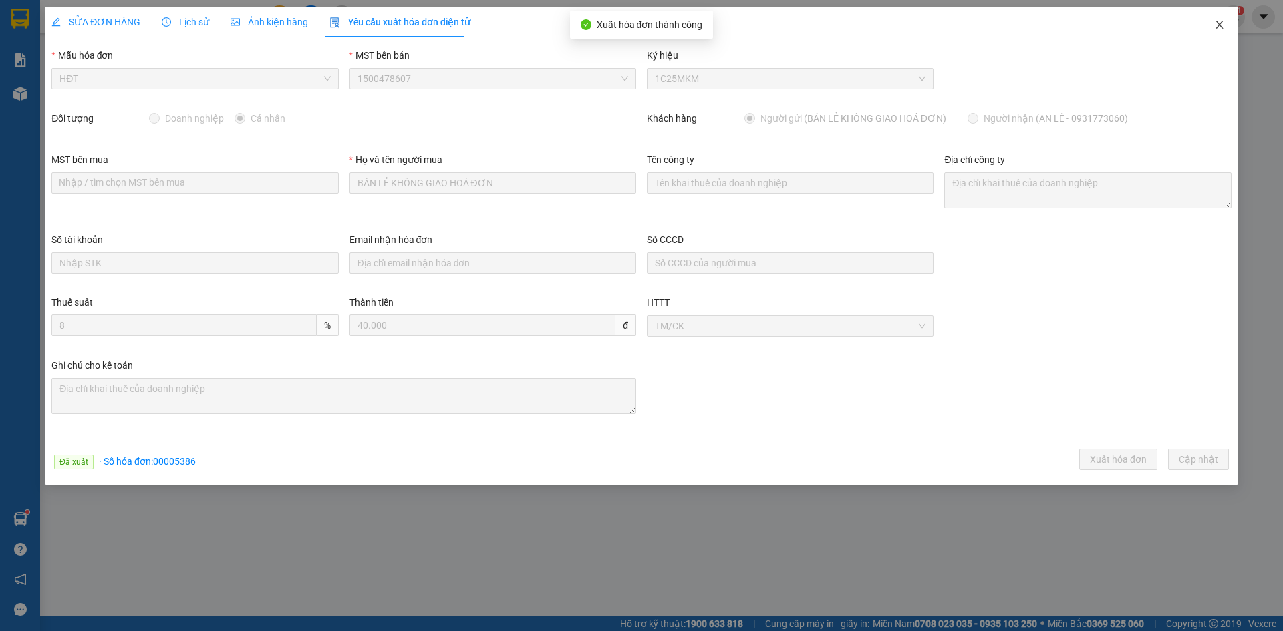
click at [1218, 23] on icon "close" at bounding box center [1219, 25] width 7 height 8
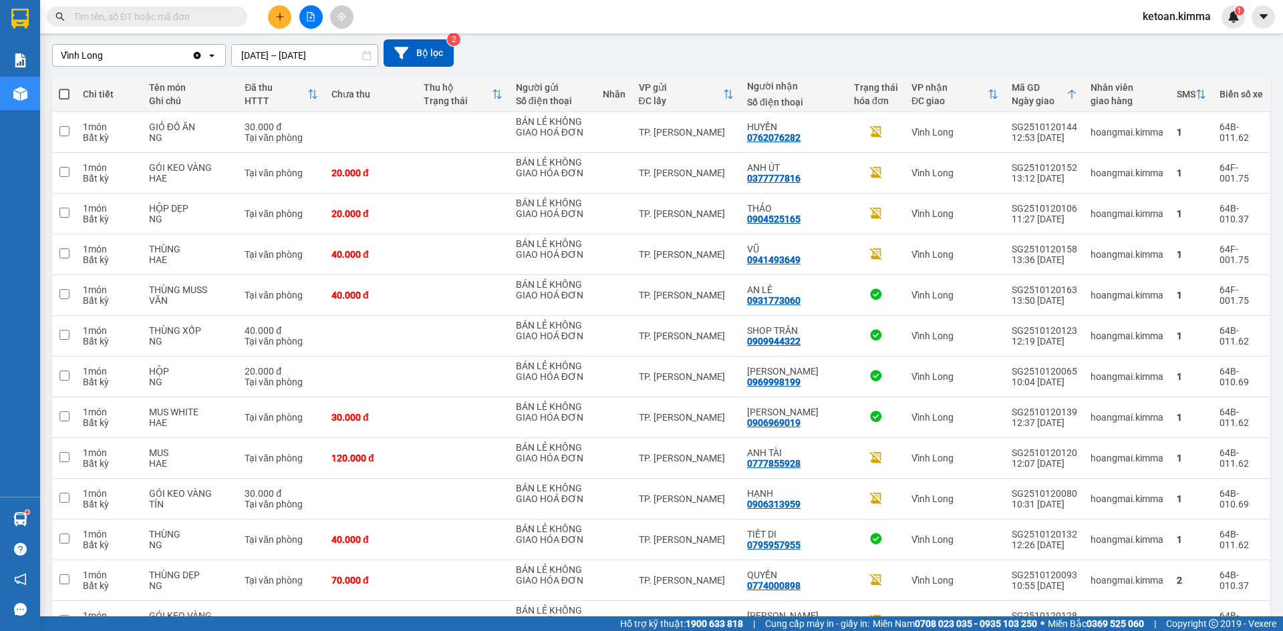
scroll to position [164, 0]
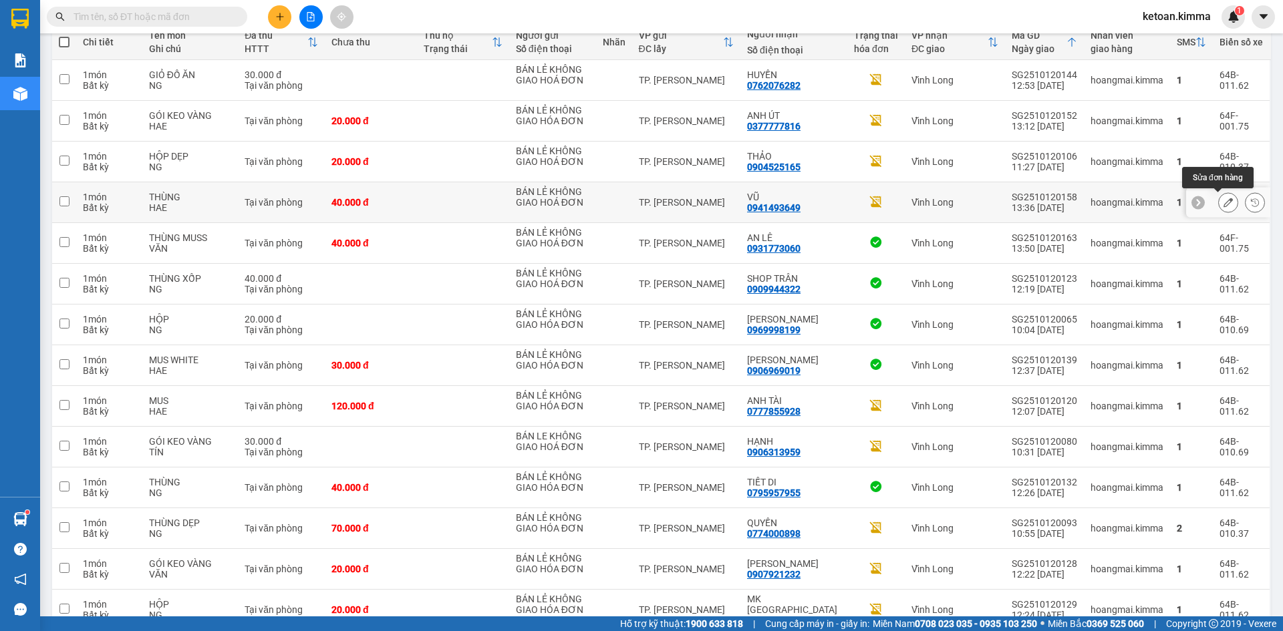
click at [1224, 200] on icon at bounding box center [1228, 202] width 9 height 9
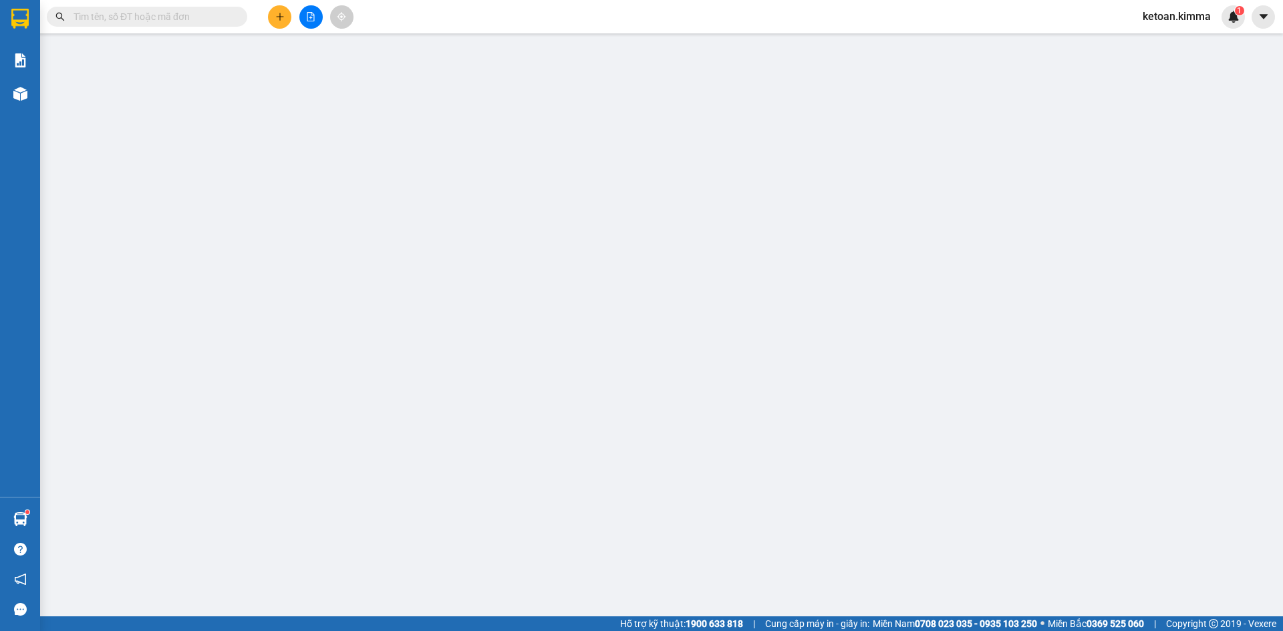
type input "BÁN LẺ KHÔNG GIAO HOÁ ĐƠN"
type input "0941493649"
type input "VŨ"
type input "NHI G"
type input "40.000"
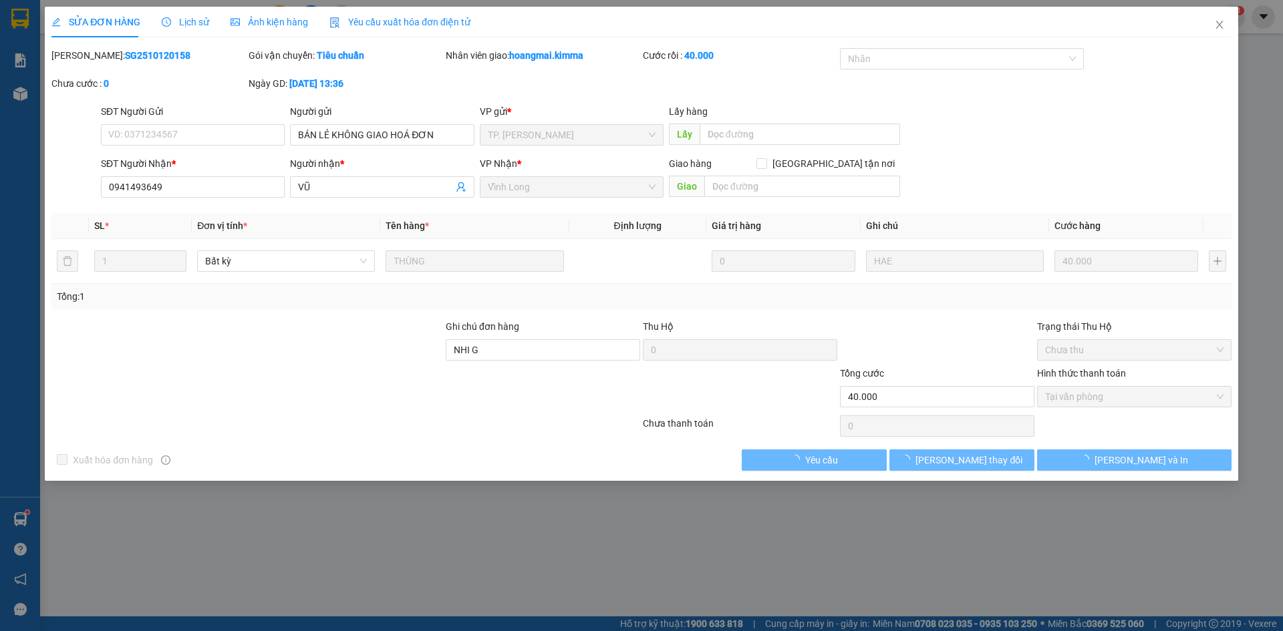
click at [383, 21] on span "Yêu cầu xuất hóa đơn điện tử" at bounding box center [399, 22] width 141 height 11
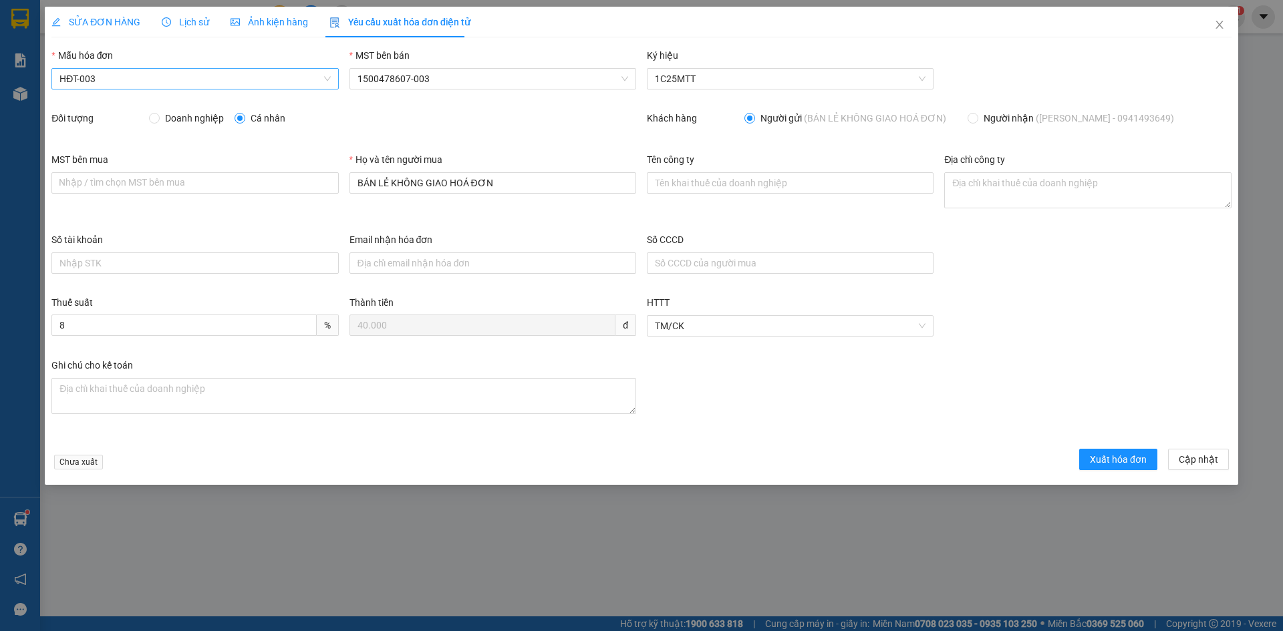
click at [119, 86] on span "HĐT-003" at bounding box center [194, 79] width 271 height 20
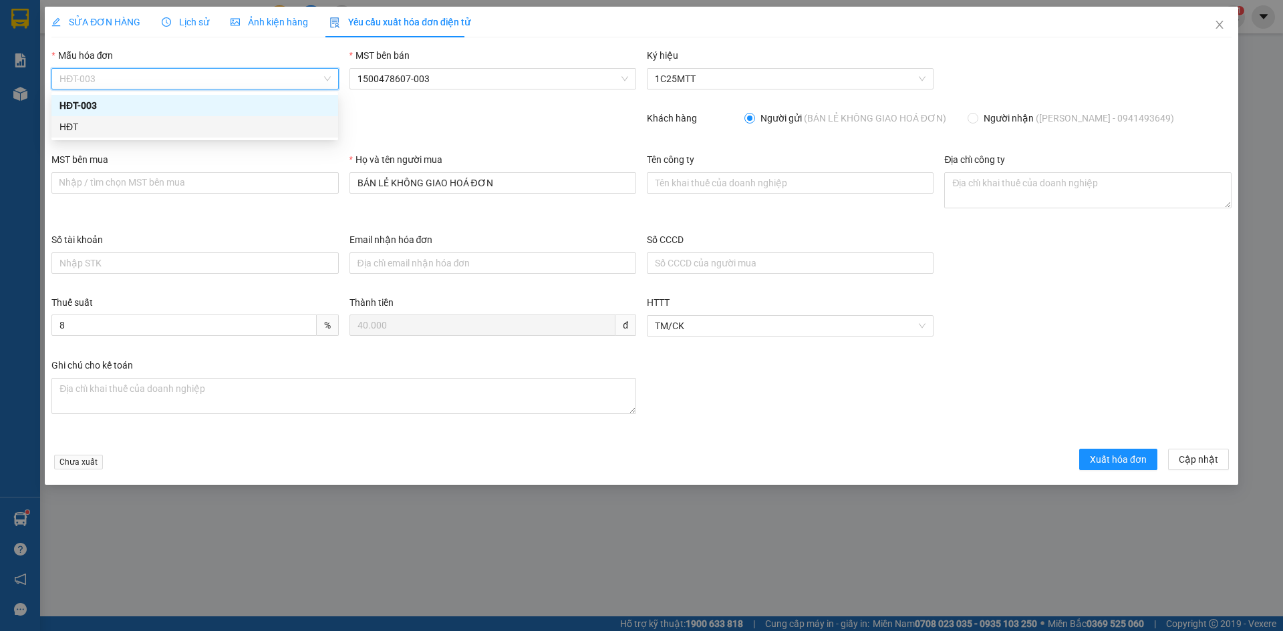
click at [83, 132] on div "HĐT" at bounding box center [194, 127] width 271 height 15
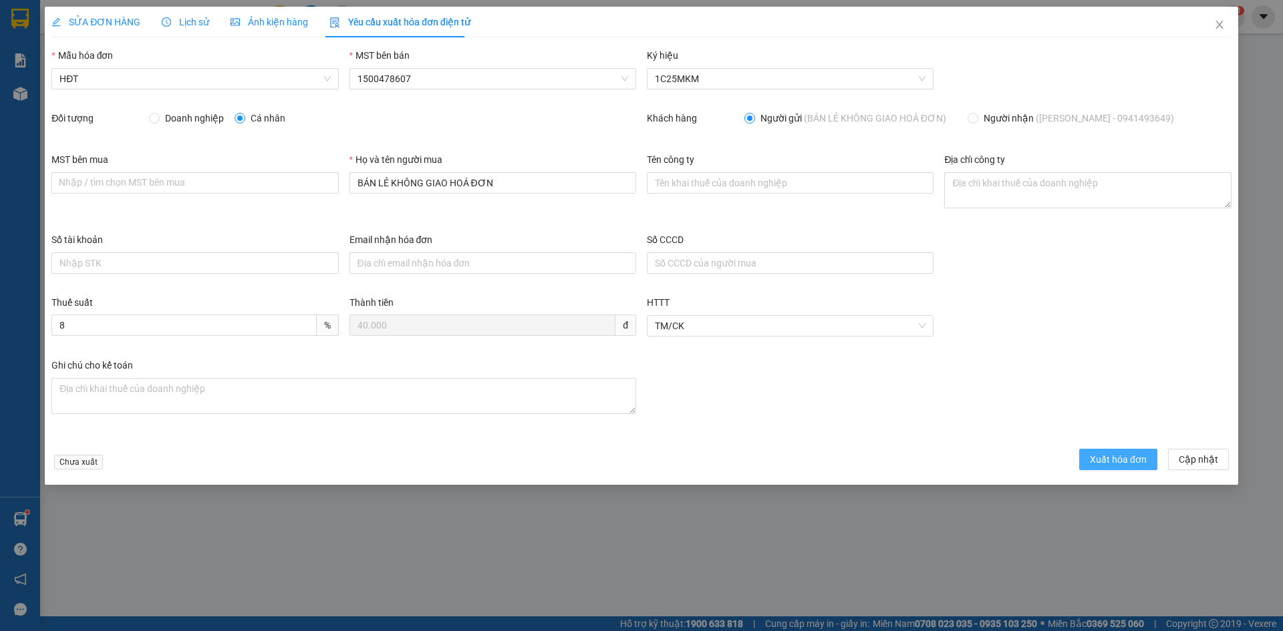
click at [1121, 463] on span "Xuất hóa đơn" at bounding box center [1118, 459] width 57 height 15
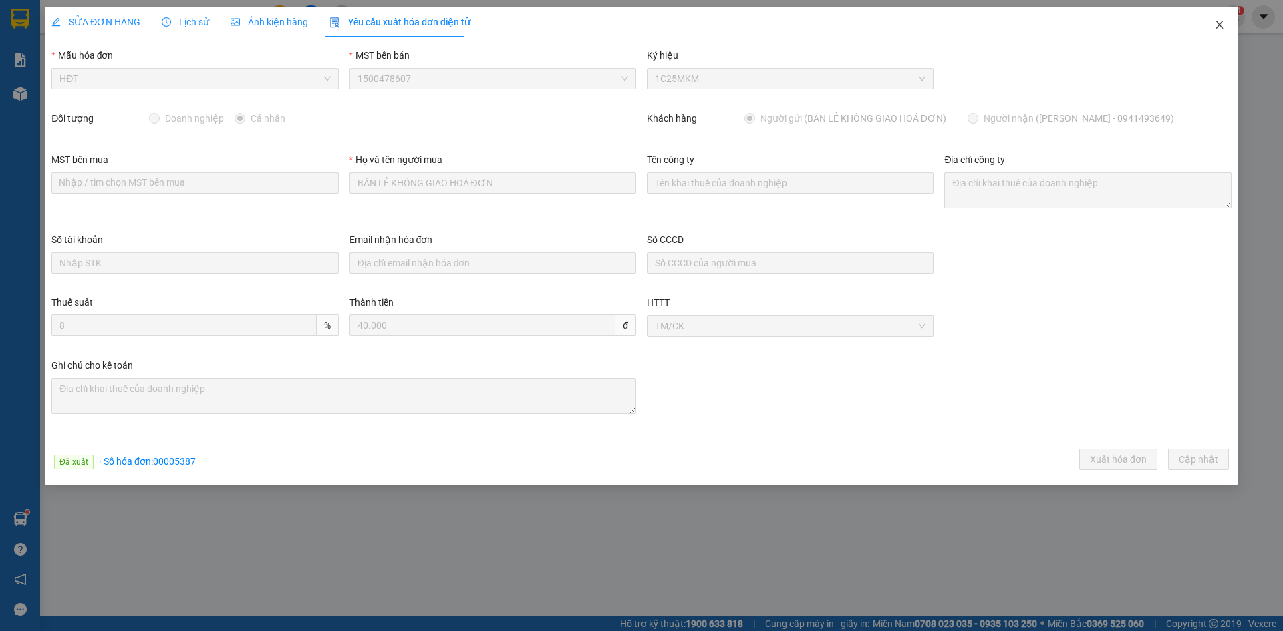
click at [1219, 26] on icon "close" at bounding box center [1219, 25] width 7 height 8
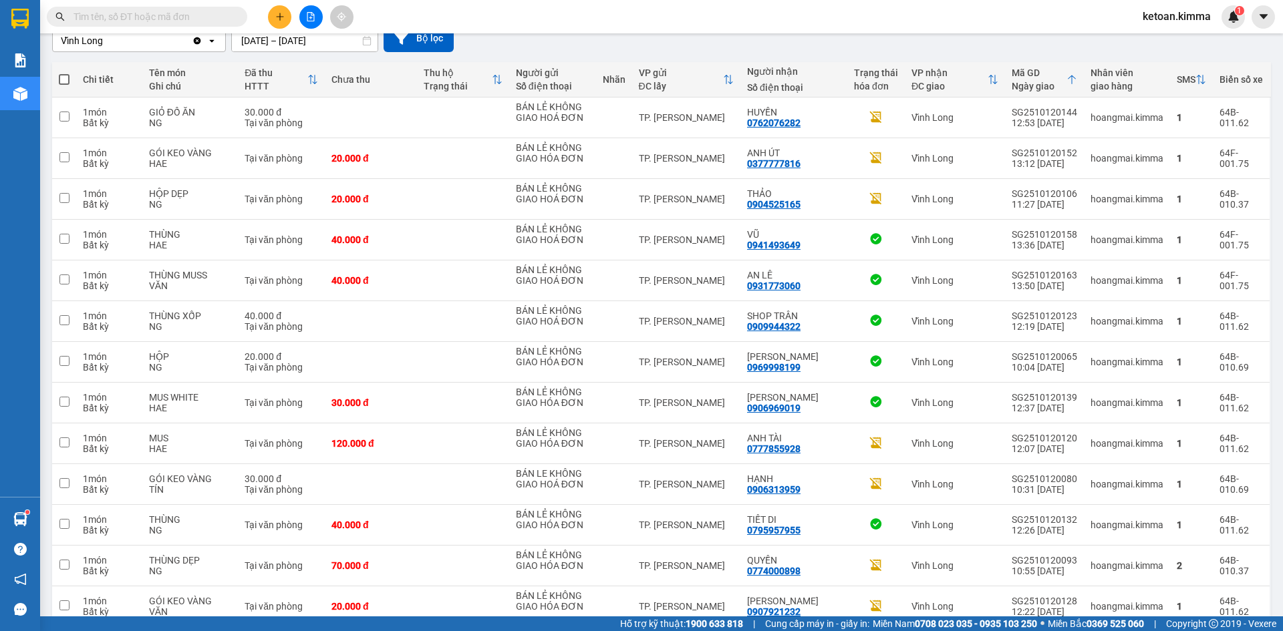
scroll to position [134, 0]
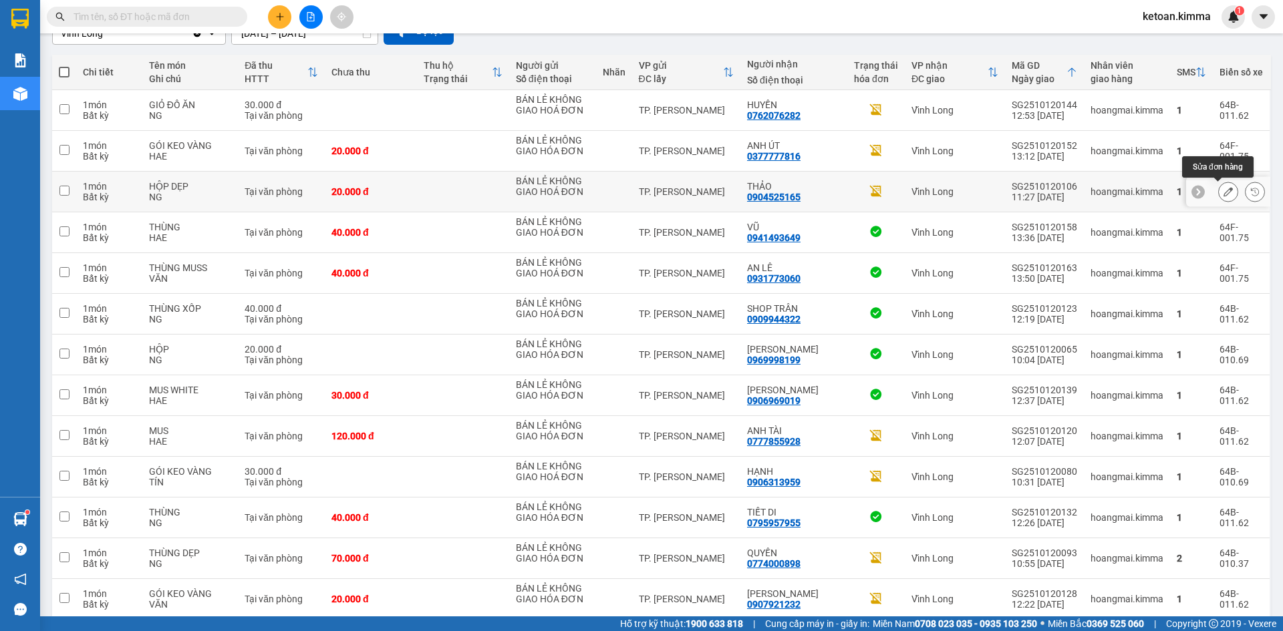
click at [1224, 188] on icon at bounding box center [1228, 191] width 9 height 9
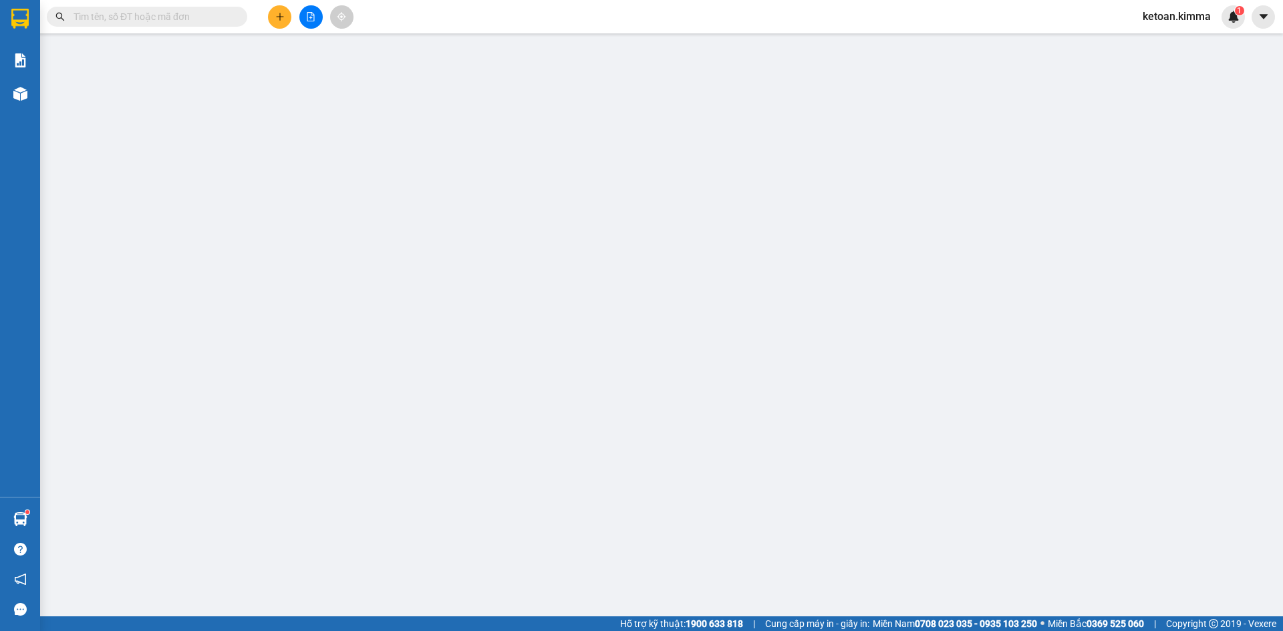
type input "BÁN LẺ KHÔNG GIAO HOÁ ĐƠN"
type input "0904525165"
type input "THẢO"
type input "NHI G"
type input "20.000"
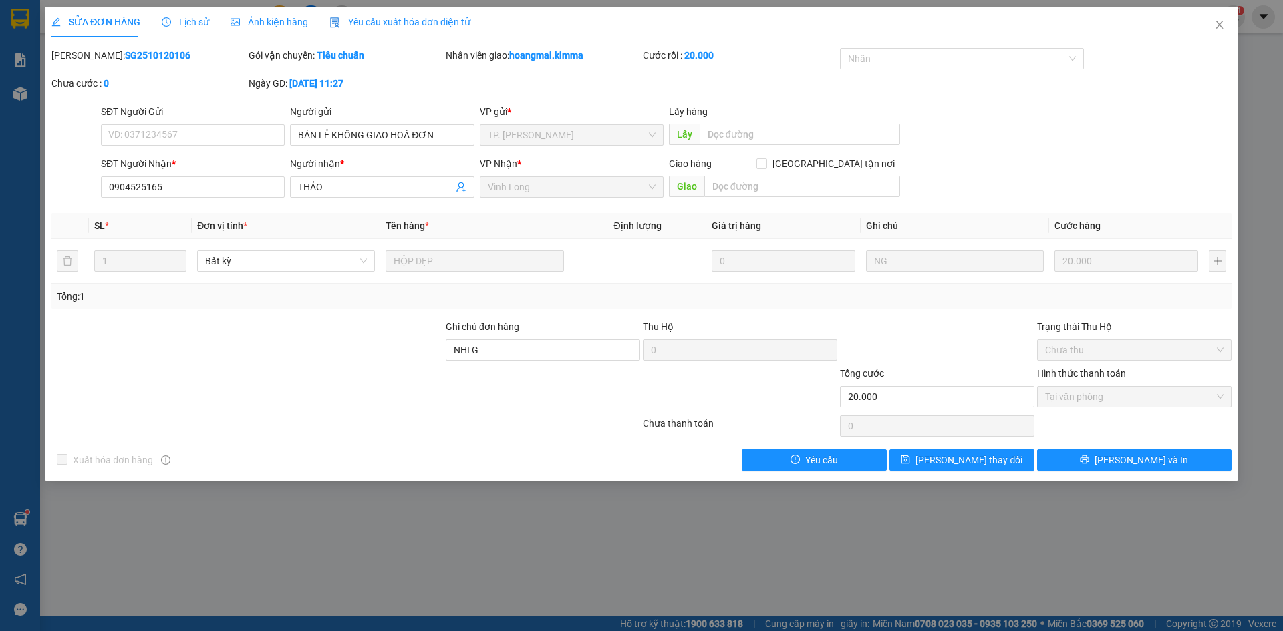
click at [406, 21] on span "Yêu cầu xuất hóa đơn điện tử" at bounding box center [399, 22] width 141 height 11
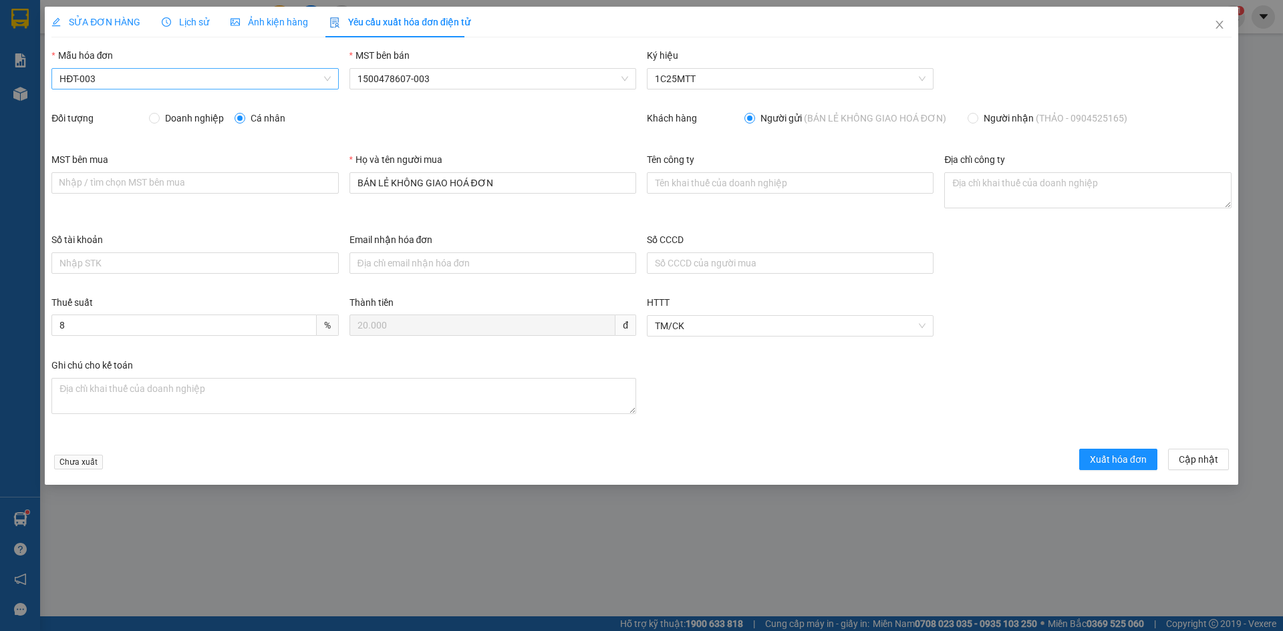
click at [88, 83] on span "HĐT-003" at bounding box center [194, 79] width 271 height 20
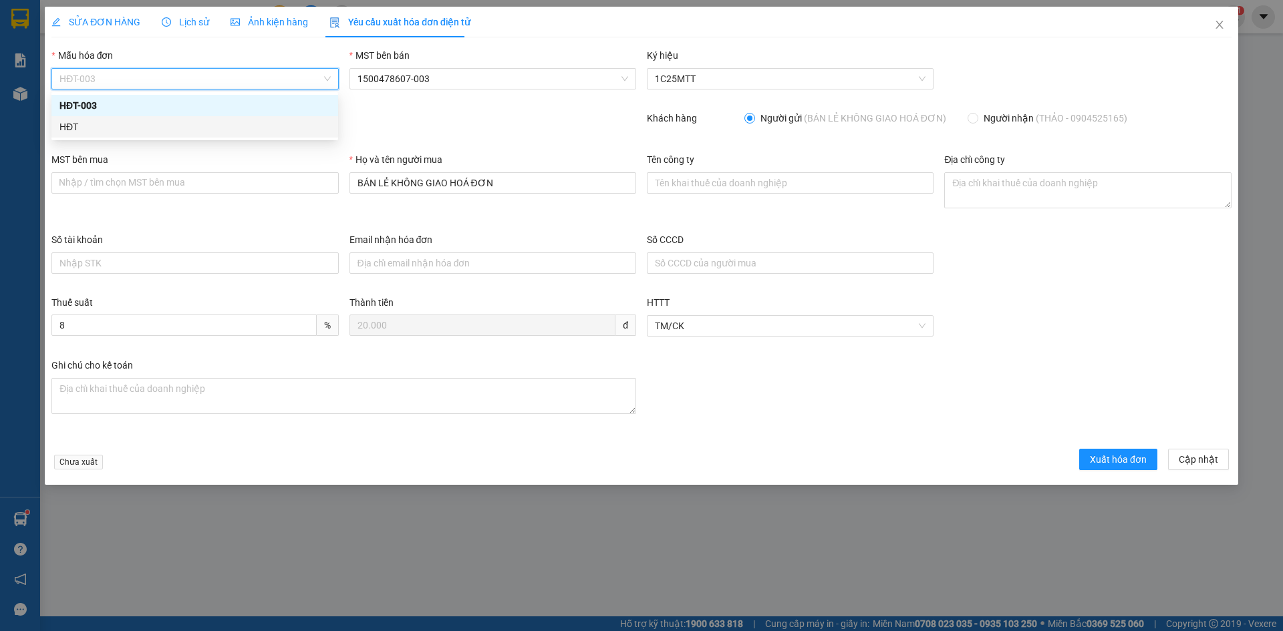
click at [69, 125] on div "HĐT" at bounding box center [194, 127] width 271 height 15
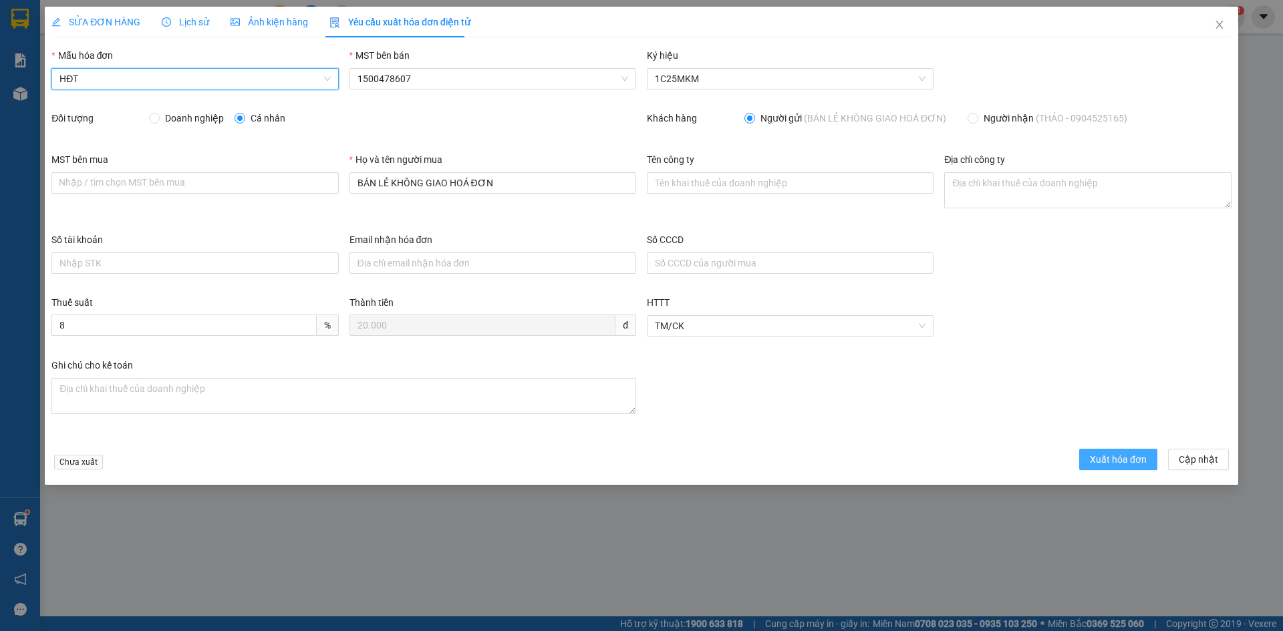
click at [1134, 452] on span "Xuất hóa đơn" at bounding box center [1118, 459] width 57 height 15
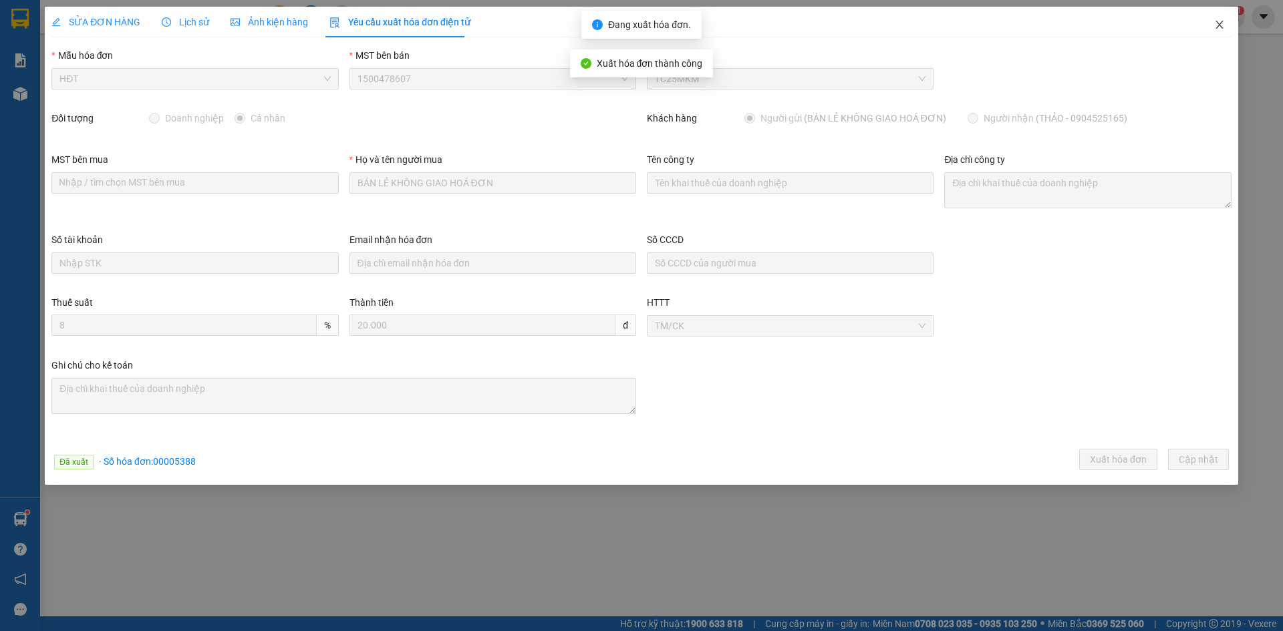
click at [1221, 23] on icon "close" at bounding box center [1219, 25] width 7 height 8
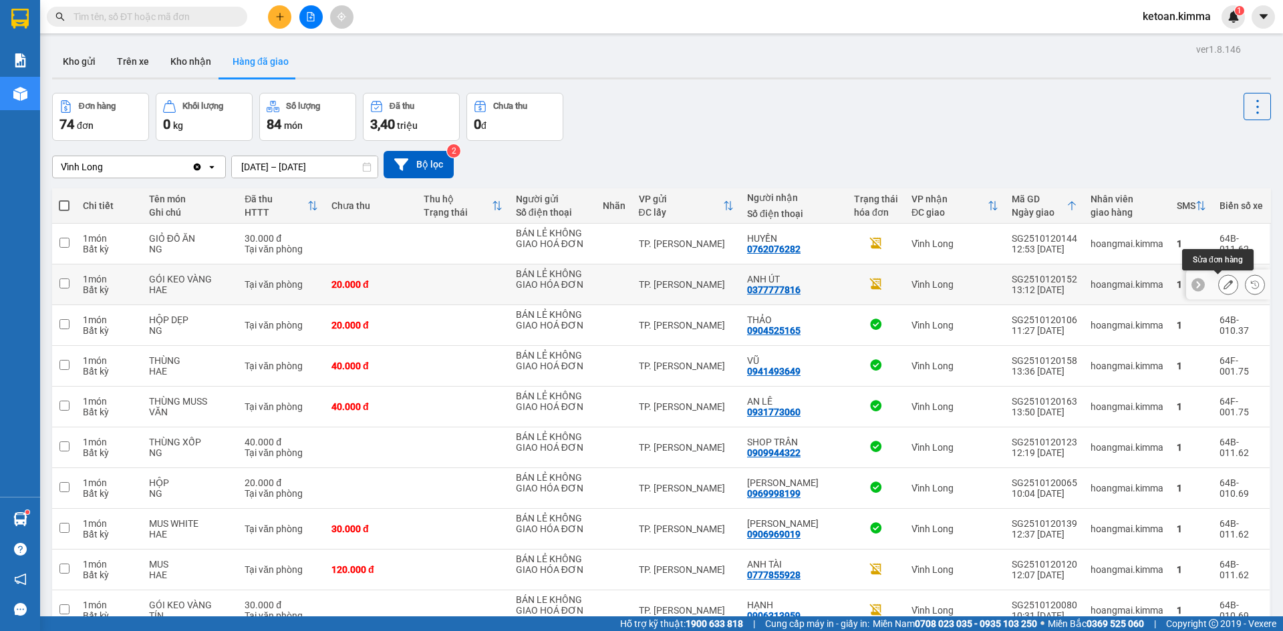
click at [1224, 287] on icon at bounding box center [1228, 284] width 9 height 9
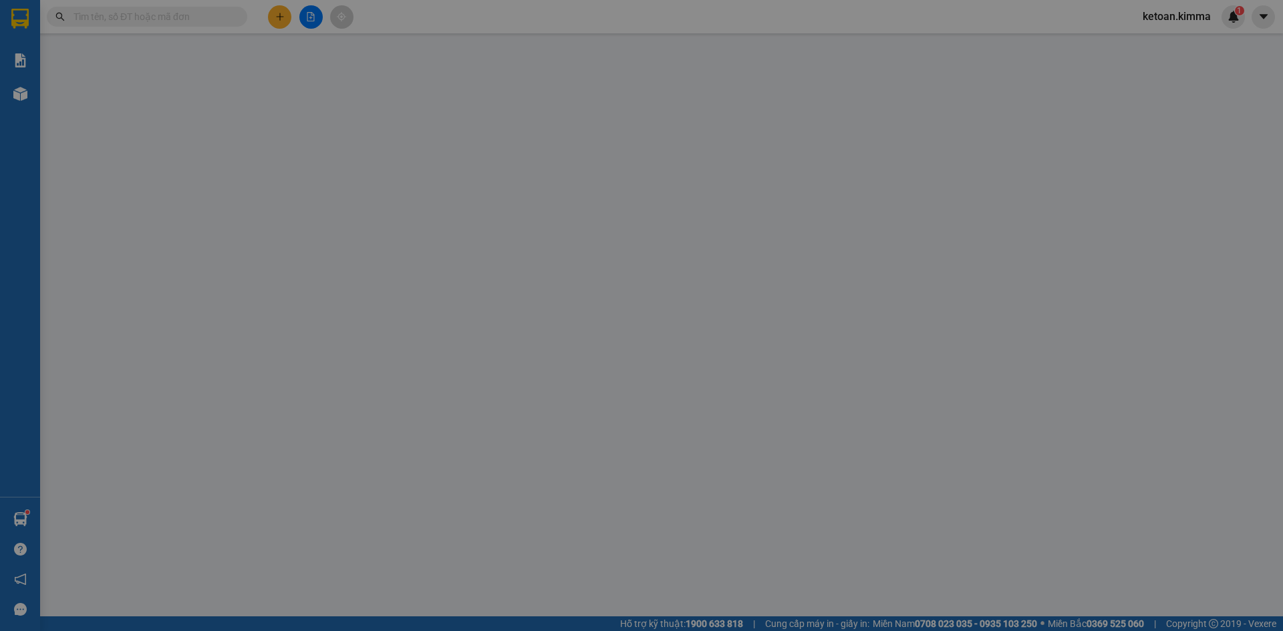
type input "BÁN LẺ KHÔNG GIAO HÓA ĐƠN"
type input "0377777816"
type input "ANH ÚT"
type input "NHI G"
type input "20.000"
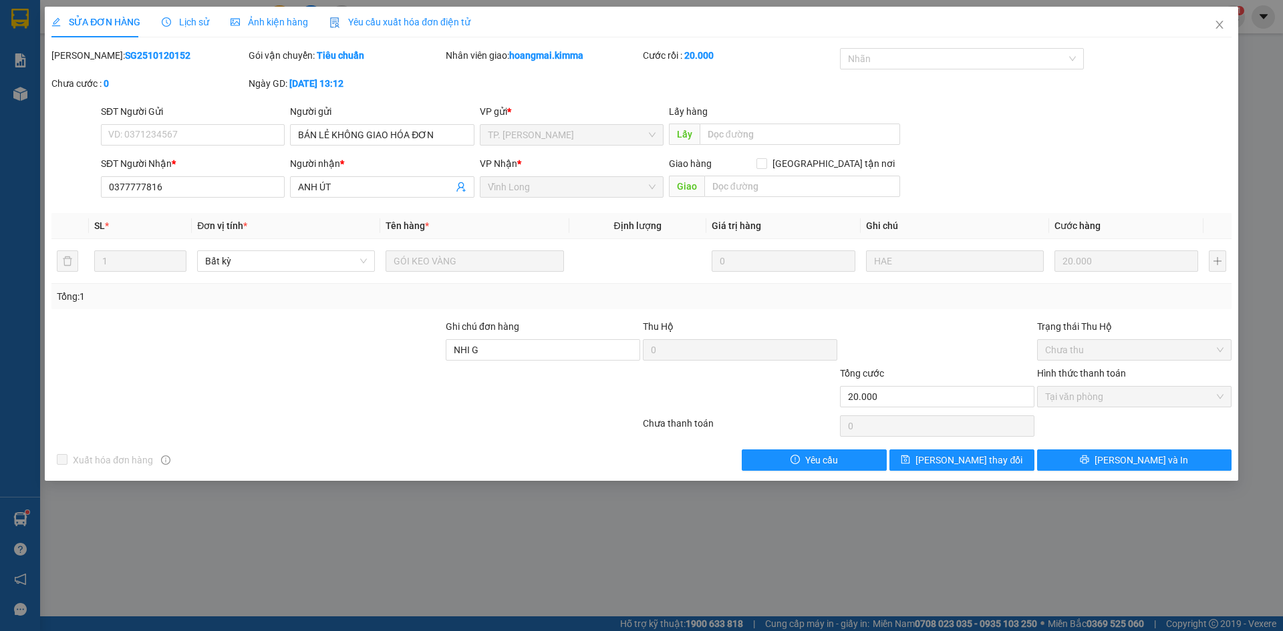
click at [392, 25] on span "Yêu cầu xuất hóa đơn điện tử" at bounding box center [399, 22] width 141 height 11
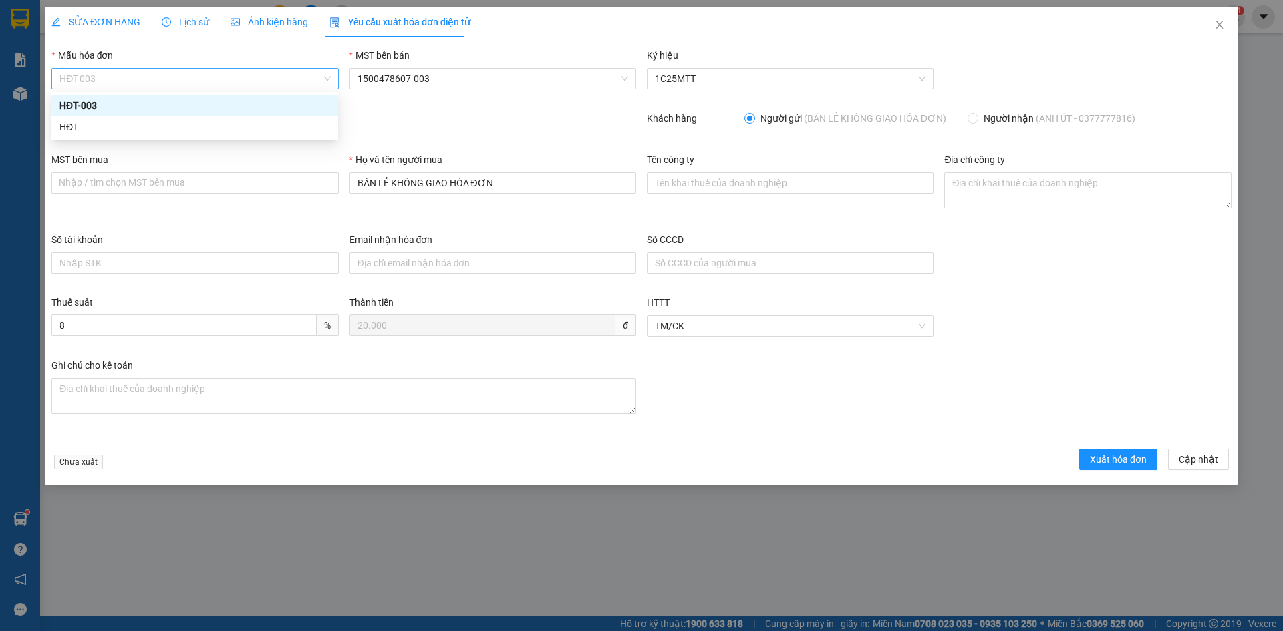
click at [172, 79] on span "HĐT-003" at bounding box center [194, 79] width 271 height 20
click at [96, 129] on div "HĐT" at bounding box center [194, 127] width 271 height 15
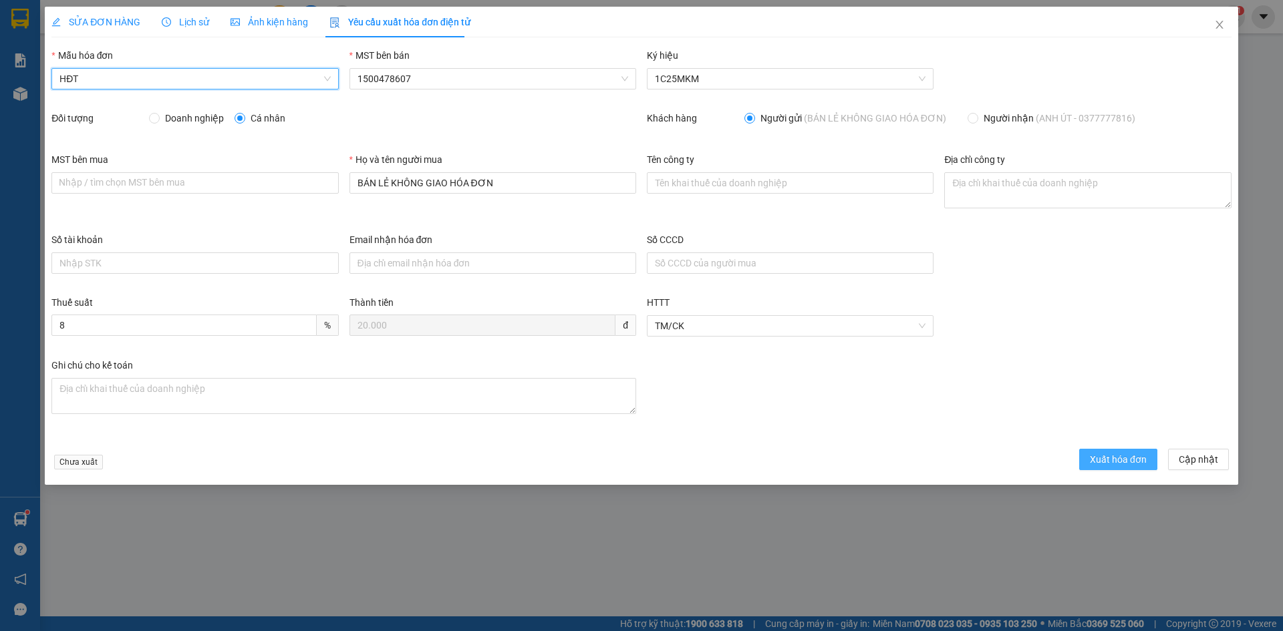
click at [1115, 449] on button "Xuất hóa đơn" at bounding box center [1118, 459] width 78 height 21
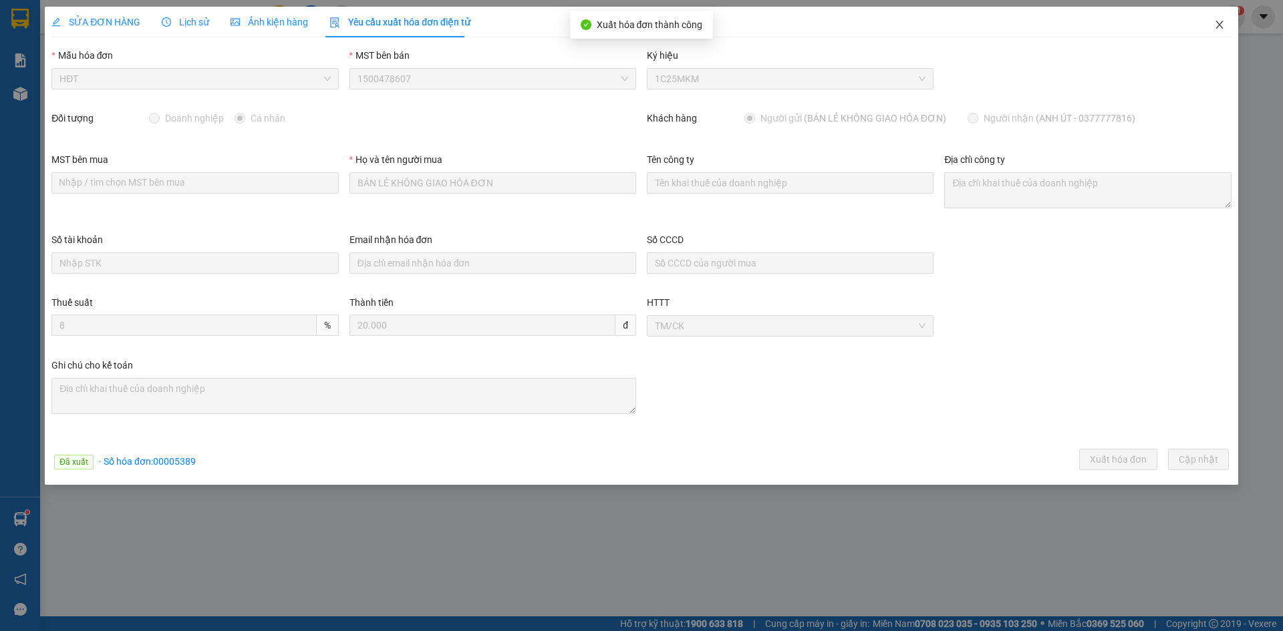
click at [1221, 21] on icon "close" at bounding box center [1219, 24] width 11 height 11
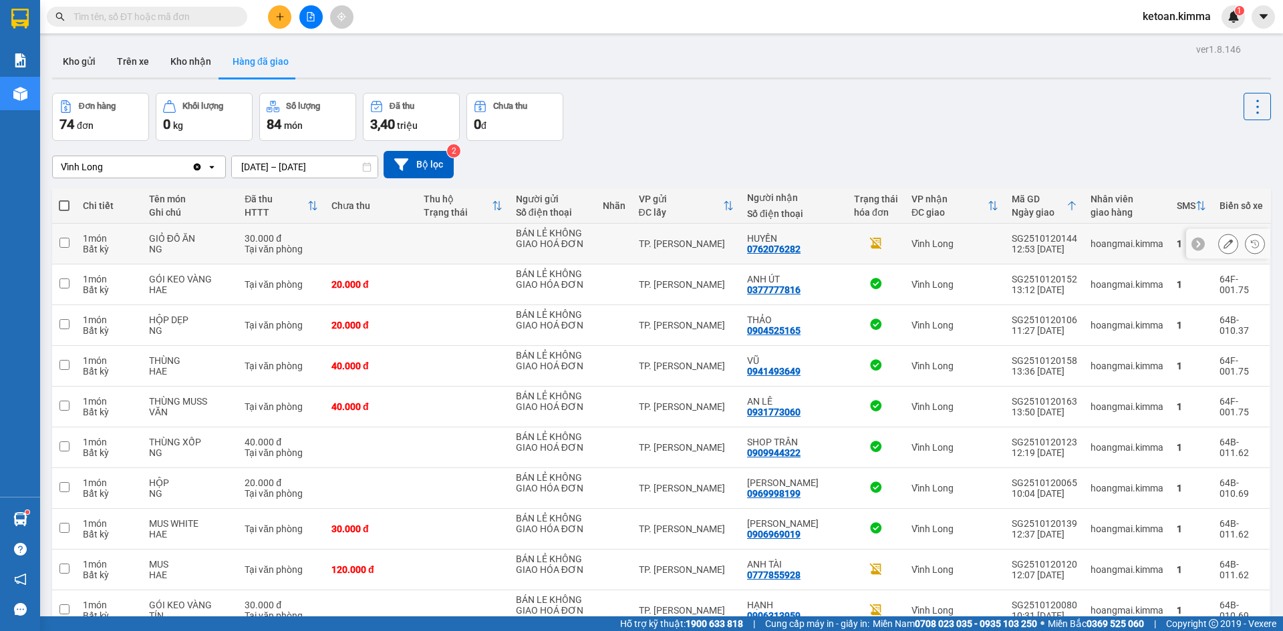
click at [1224, 244] on icon at bounding box center [1228, 243] width 9 height 9
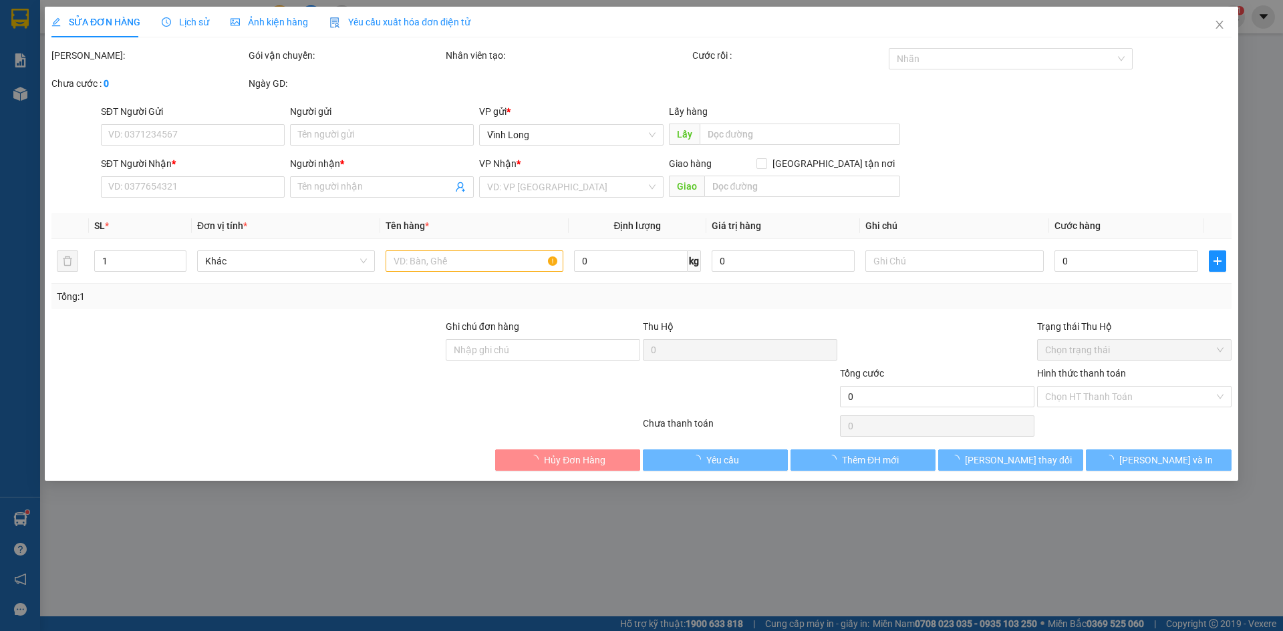
type input "BÁN LẺ KHÔNG GIAO HOÁ ĐƠN"
type input "0762076282"
type input "HUYỀN"
type input "NHI G"
type input "30.000"
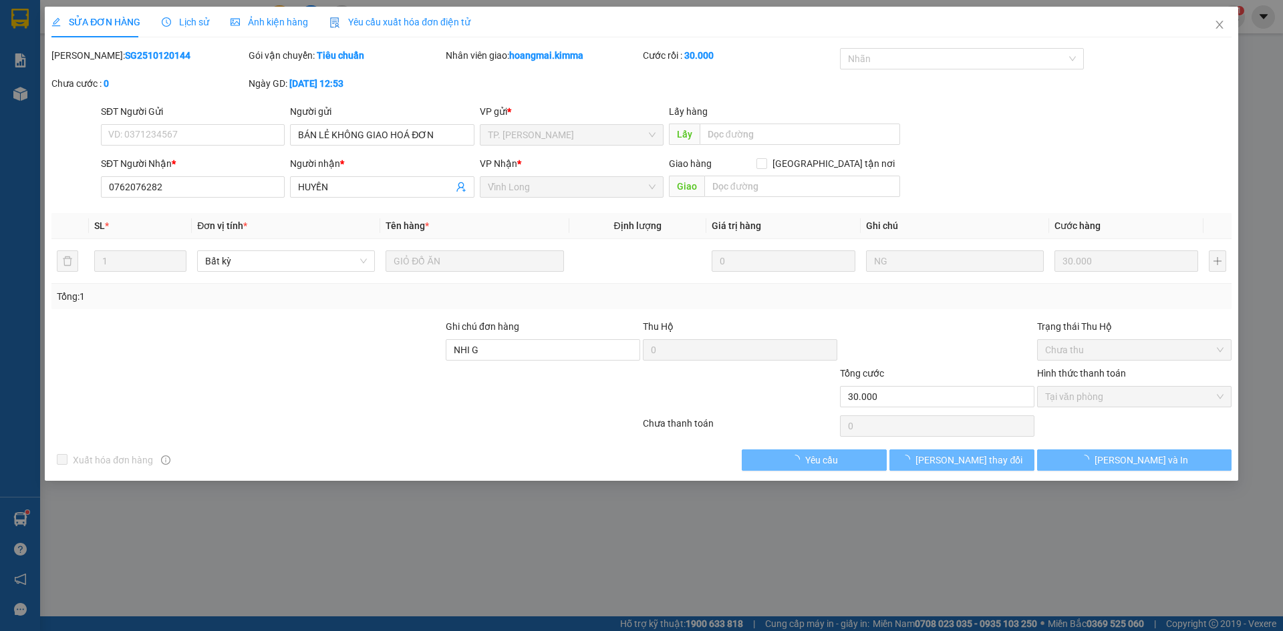
click at [377, 22] on span "Yêu cầu xuất hóa đơn điện tử" at bounding box center [399, 22] width 141 height 11
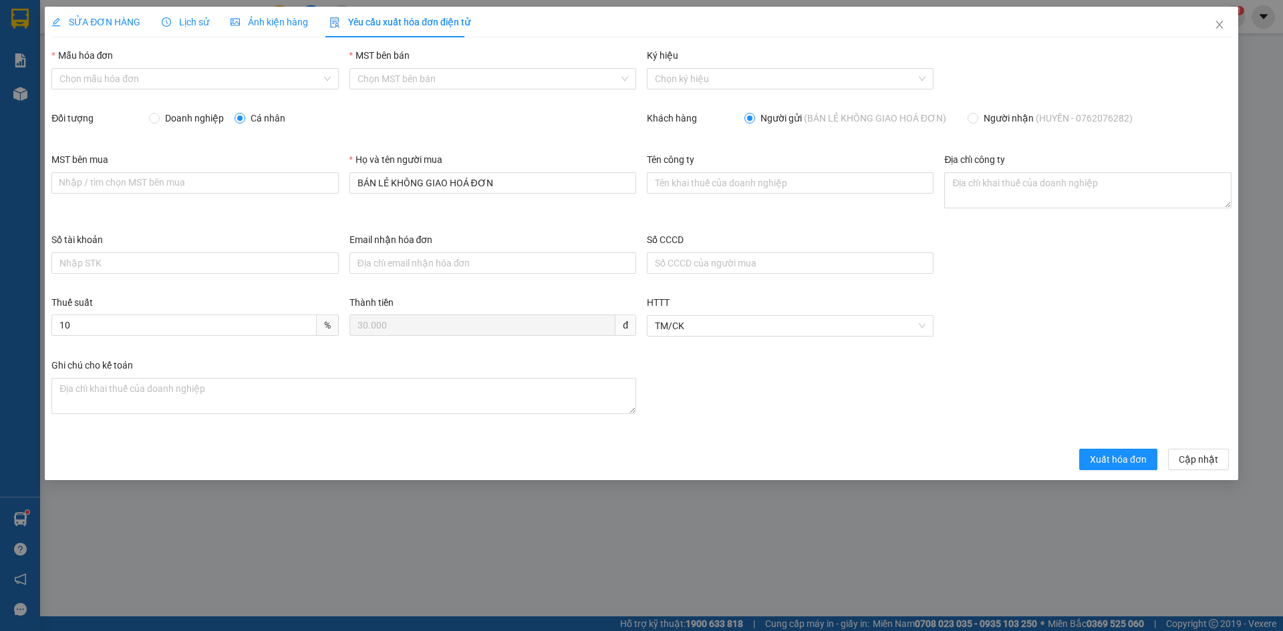
type input "8"
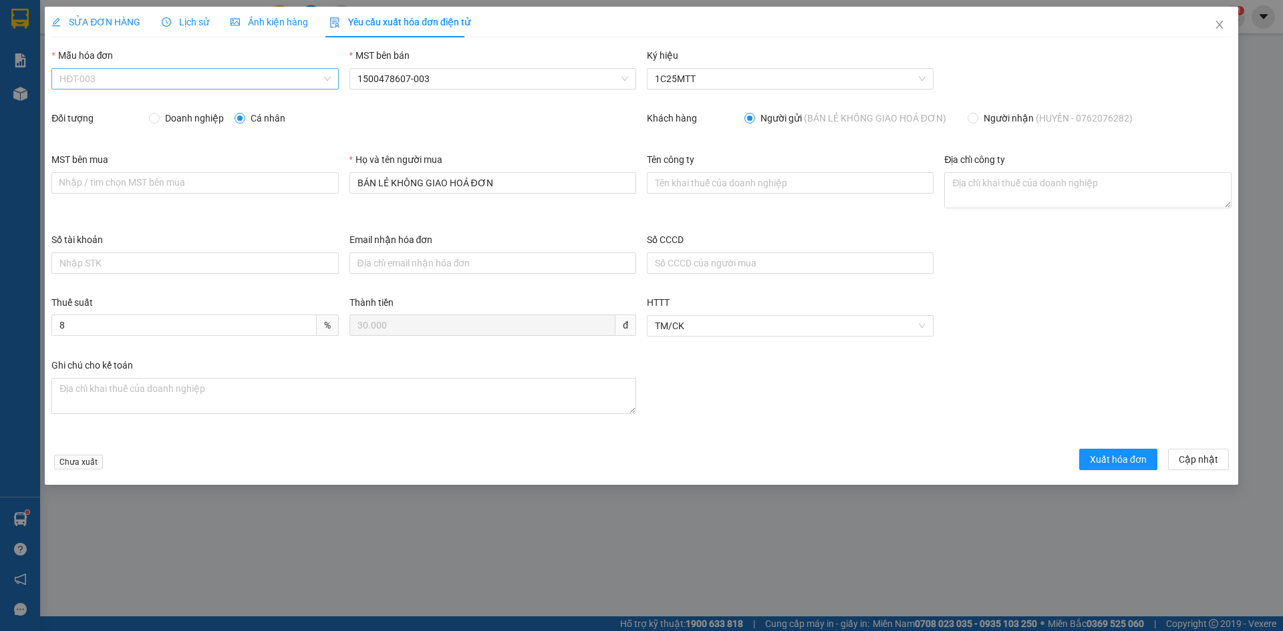
drag, startPoint x: 120, startPoint y: 78, endPoint x: 68, endPoint y: 112, distance: 61.7
click at [119, 78] on span "HĐT-003" at bounding box center [194, 79] width 271 height 20
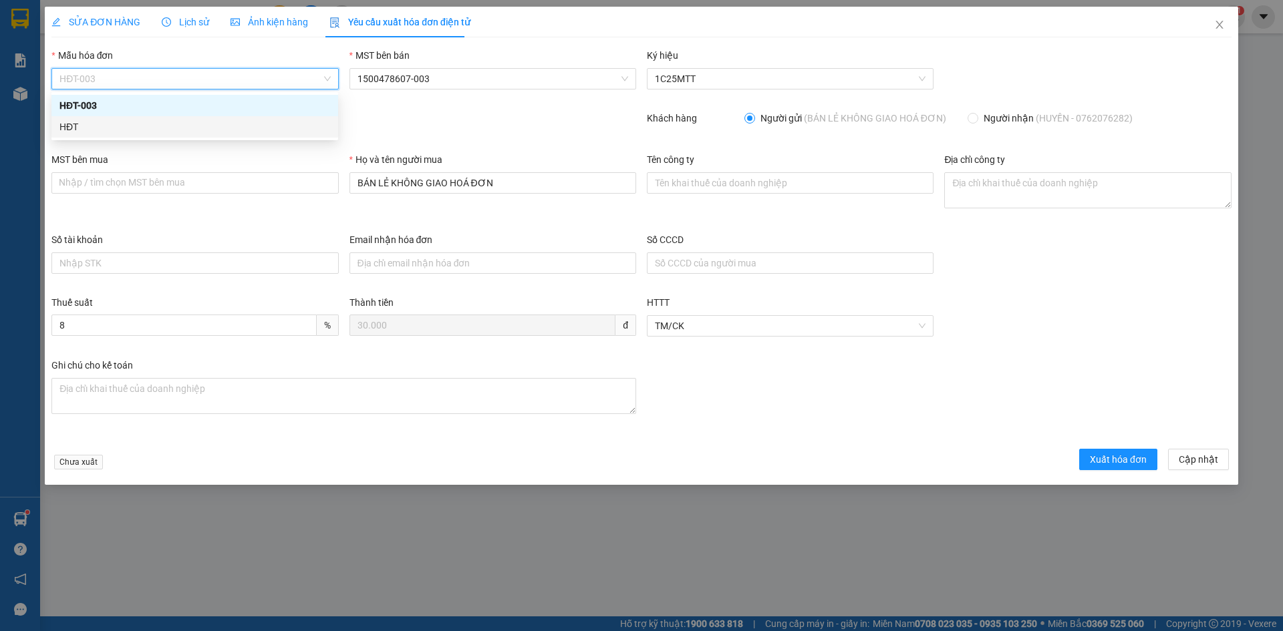
click at [55, 130] on div "HĐT" at bounding box center [194, 126] width 287 height 21
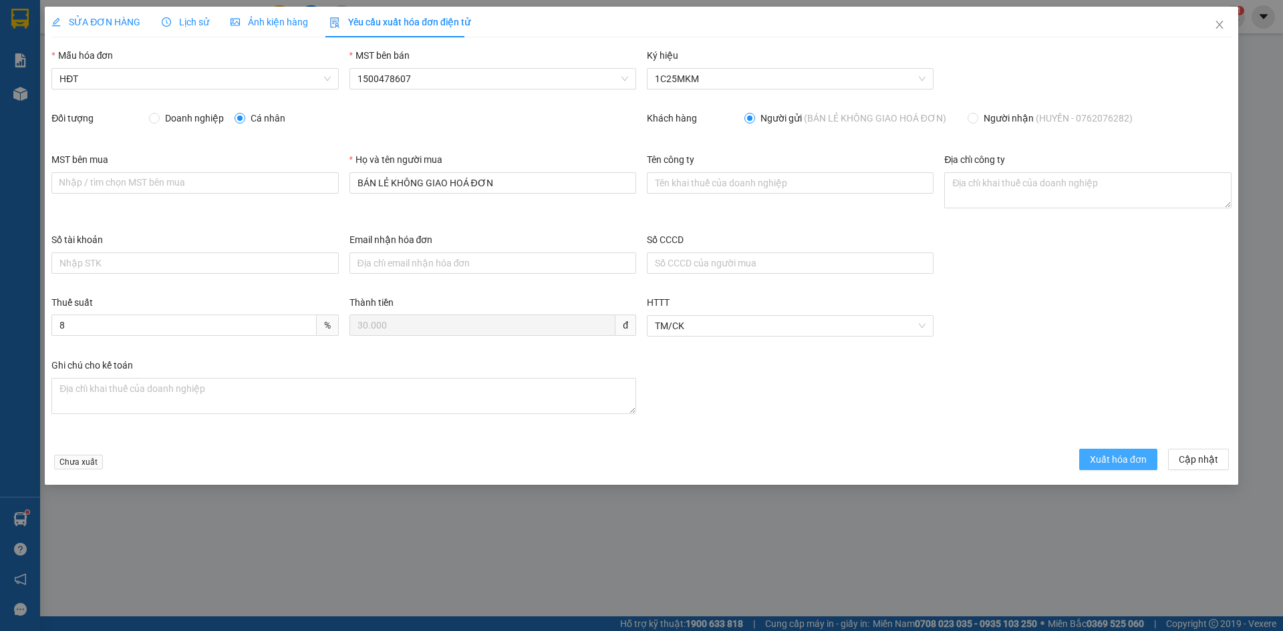
click at [1094, 458] on span "Xuất hóa đơn" at bounding box center [1118, 459] width 57 height 15
click at [1123, 458] on span "Xuất hóa đơn" at bounding box center [1118, 459] width 57 height 15
click at [1137, 458] on span "Xuất hóa đơn" at bounding box center [1118, 459] width 57 height 15
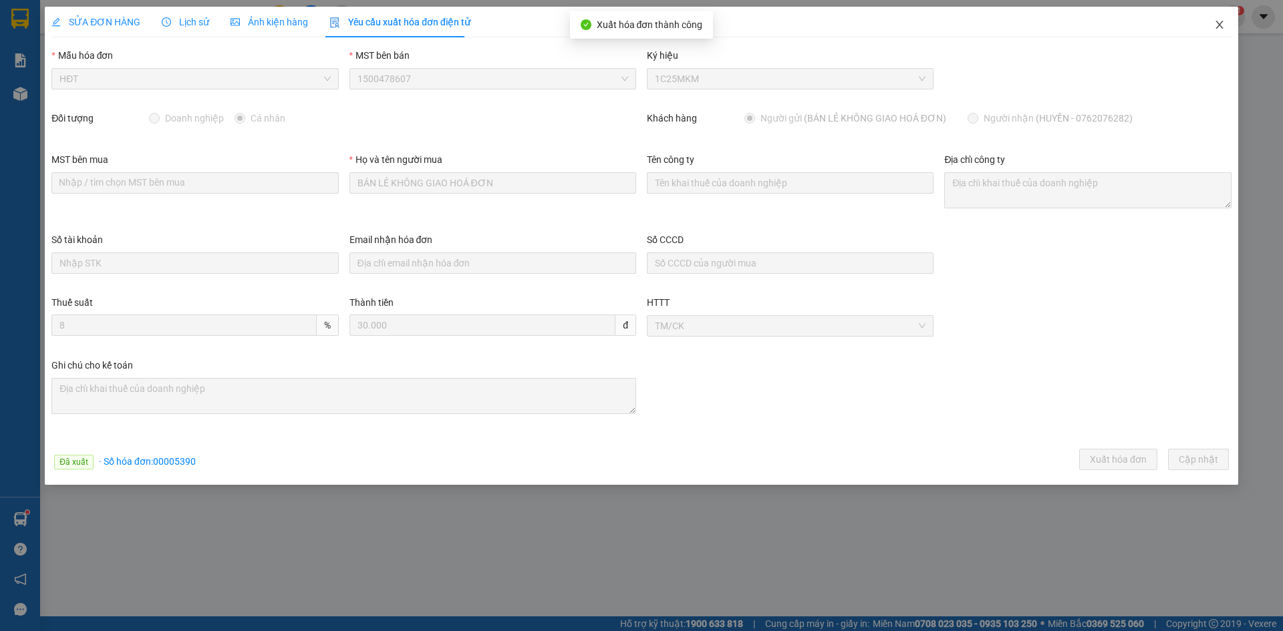
click at [1217, 21] on icon "close" at bounding box center [1219, 24] width 11 height 11
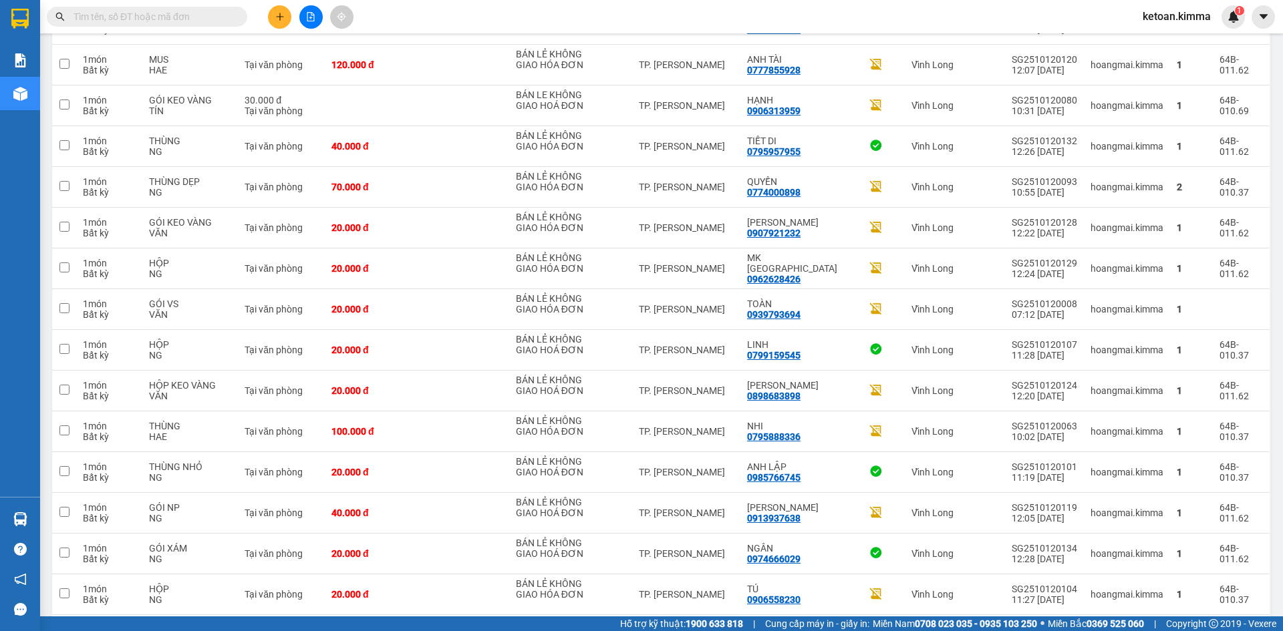
scroll to position [498, 0]
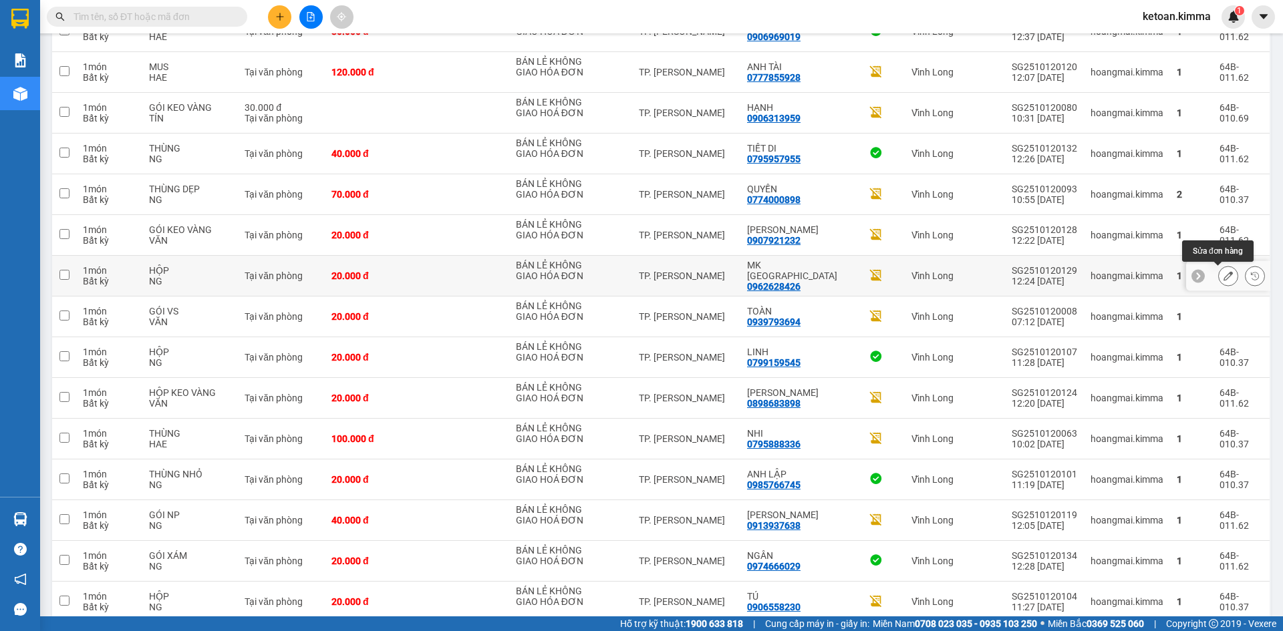
click at [1224, 274] on icon at bounding box center [1228, 275] width 9 height 9
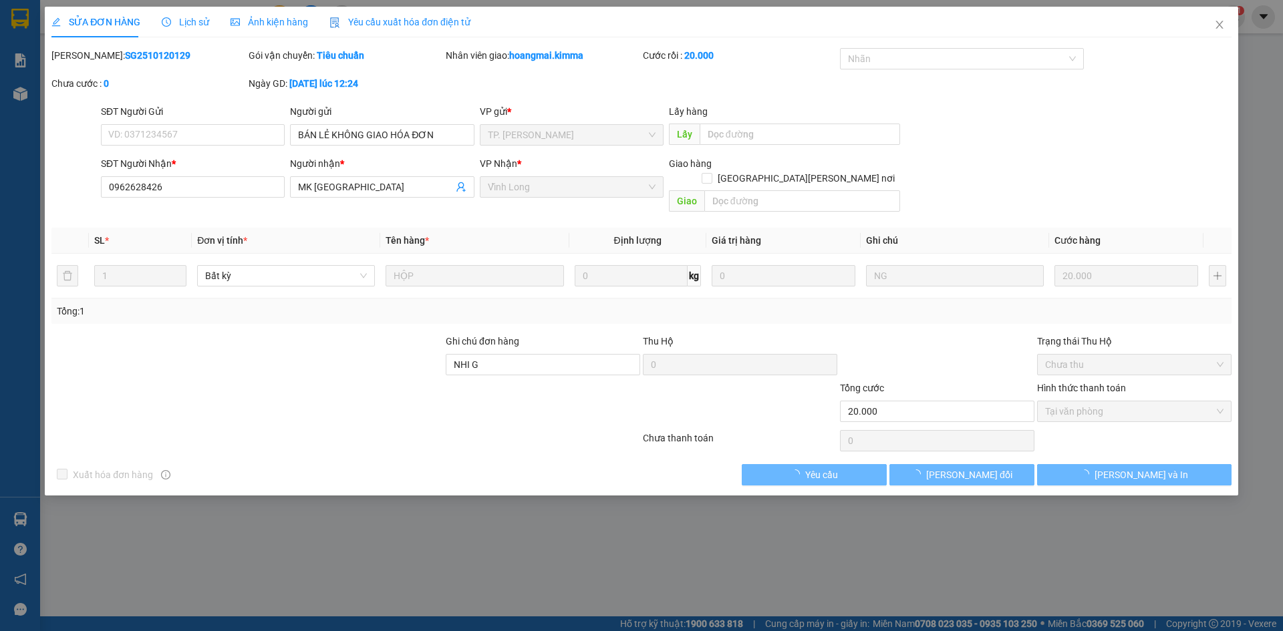
type input "BÁN LẺ KHÔNG GIAO HÓA ĐƠN"
type input "0962628426"
type input "MK SÀI GÒN"
type input "NHI G"
type input "20.000"
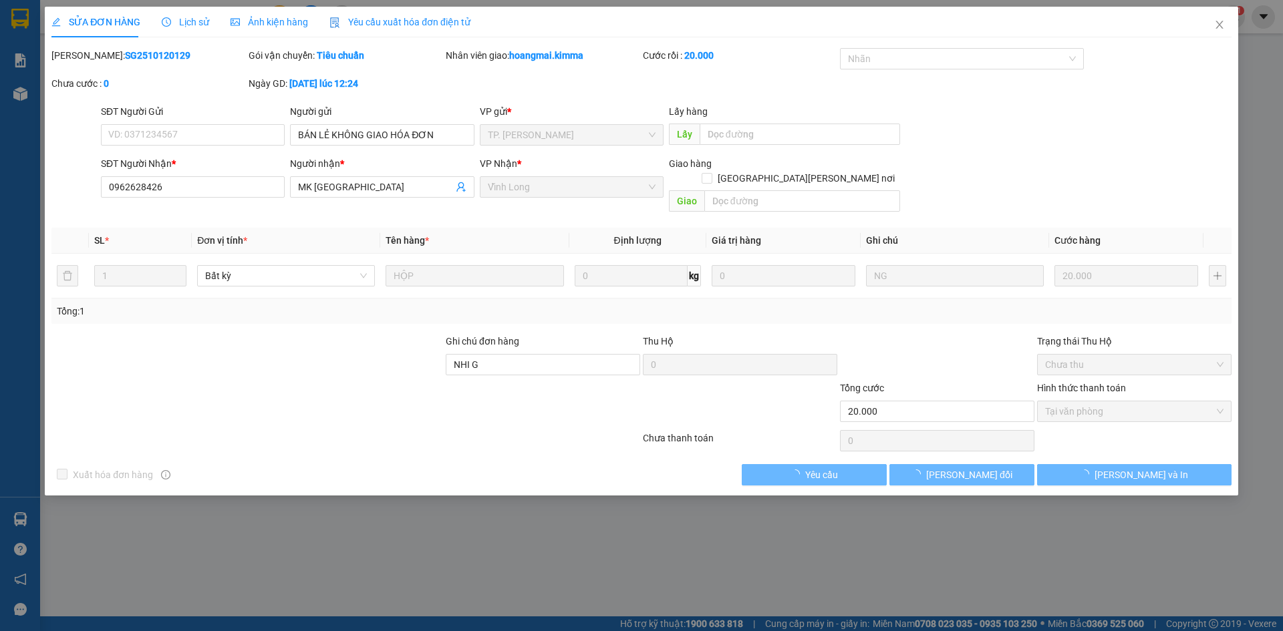
click at [425, 19] on span "Yêu cầu xuất hóa đơn điện tử" at bounding box center [399, 22] width 141 height 11
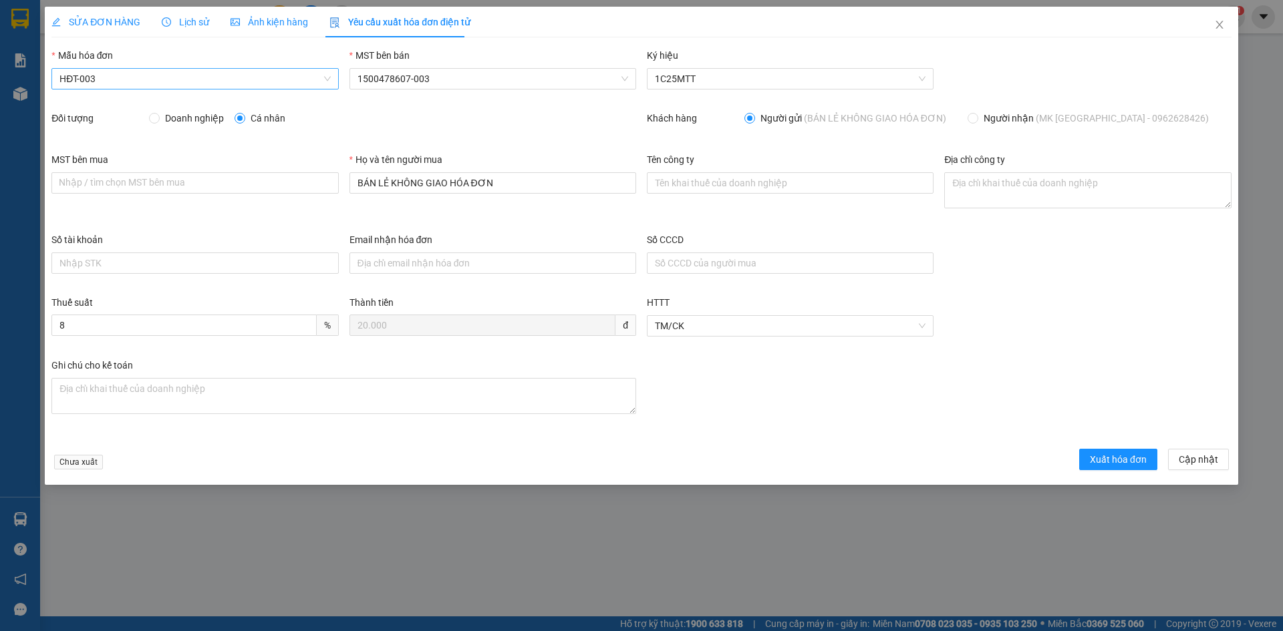
click at [124, 84] on span "HĐT-003" at bounding box center [194, 79] width 271 height 20
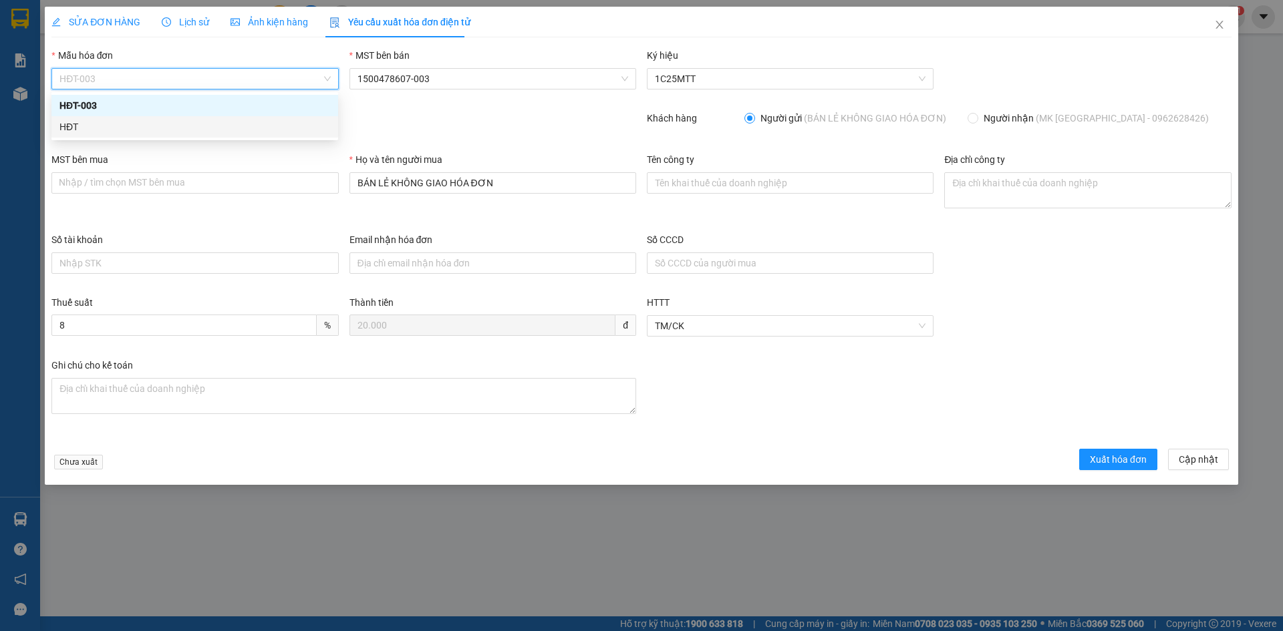
drag, startPoint x: 80, startPoint y: 125, endPoint x: 85, endPoint y: 144, distance: 20.1
click at [80, 126] on div "HĐT" at bounding box center [194, 127] width 271 height 15
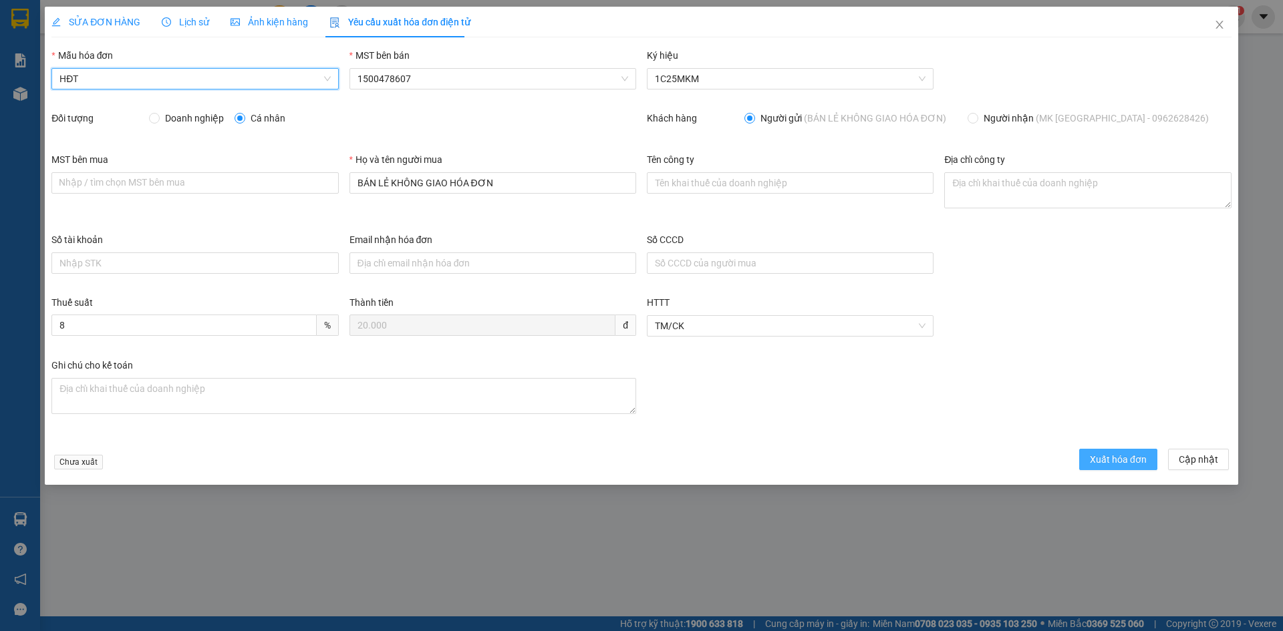
click at [1117, 454] on span "Xuất hóa đơn" at bounding box center [1118, 459] width 57 height 15
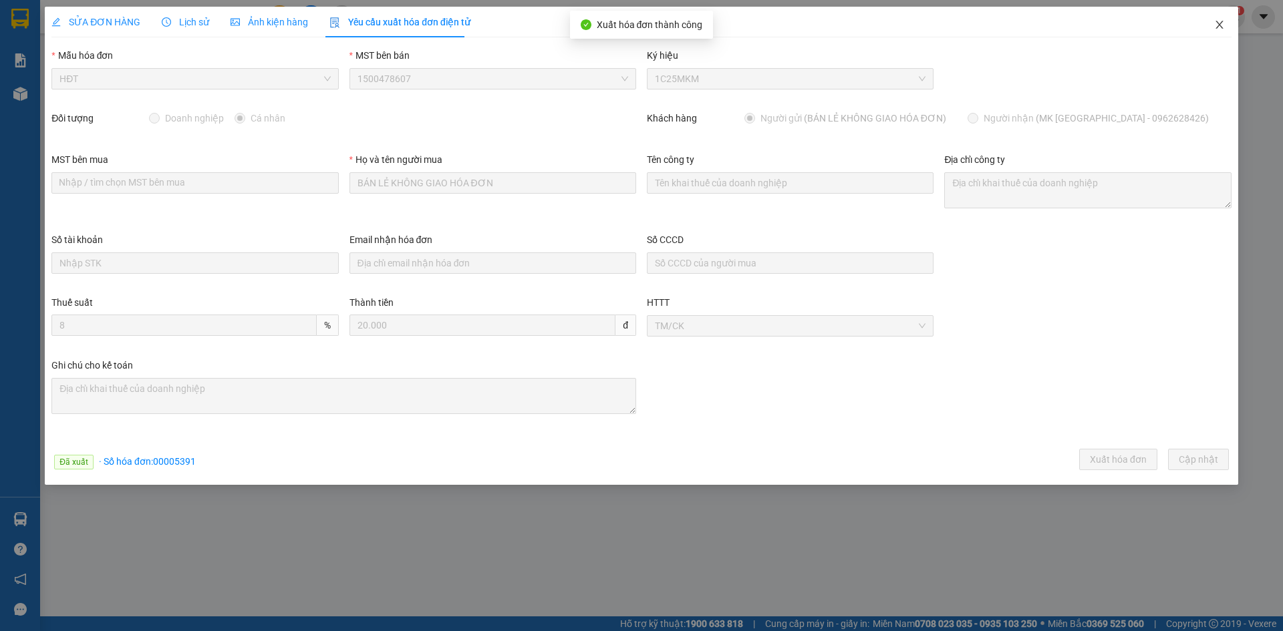
click at [1222, 23] on icon "close" at bounding box center [1219, 25] width 7 height 8
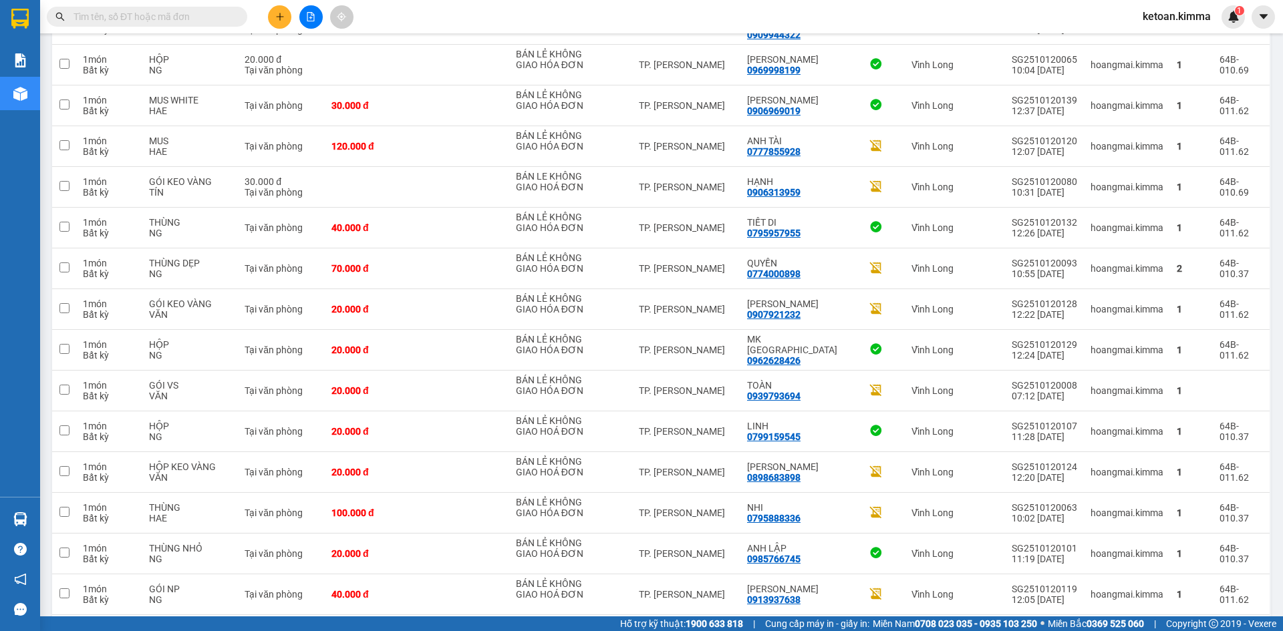
scroll to position [434, 0]
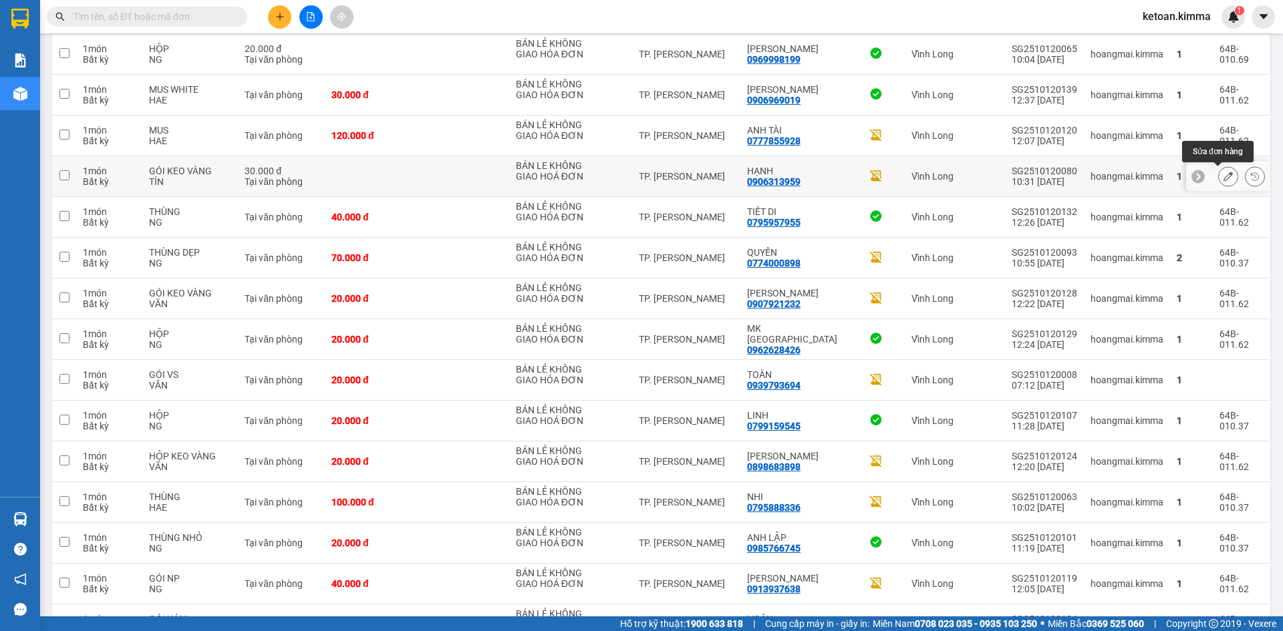
click at [1224, 176] on icon at bounding box center [1228, 176] width 9 height 9
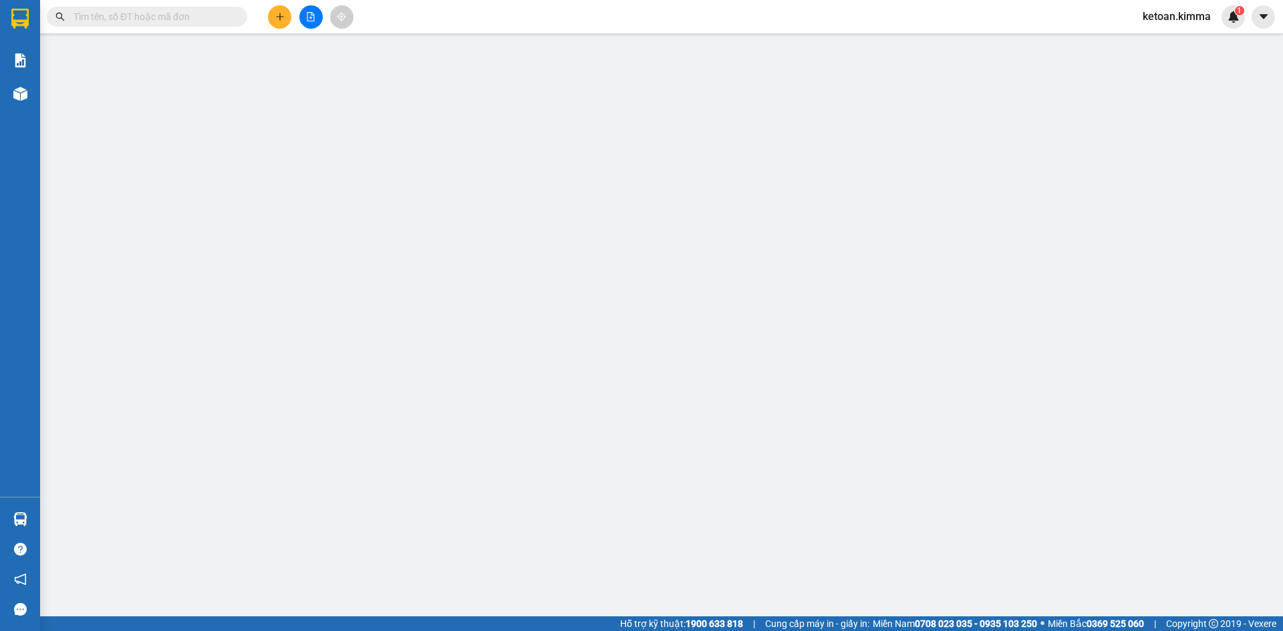
type input "BÁN LE KHÔNG GIAO HOÁ ĐƠN"
type input "0906313959"
type input "HẠNH"
type input "30.000"
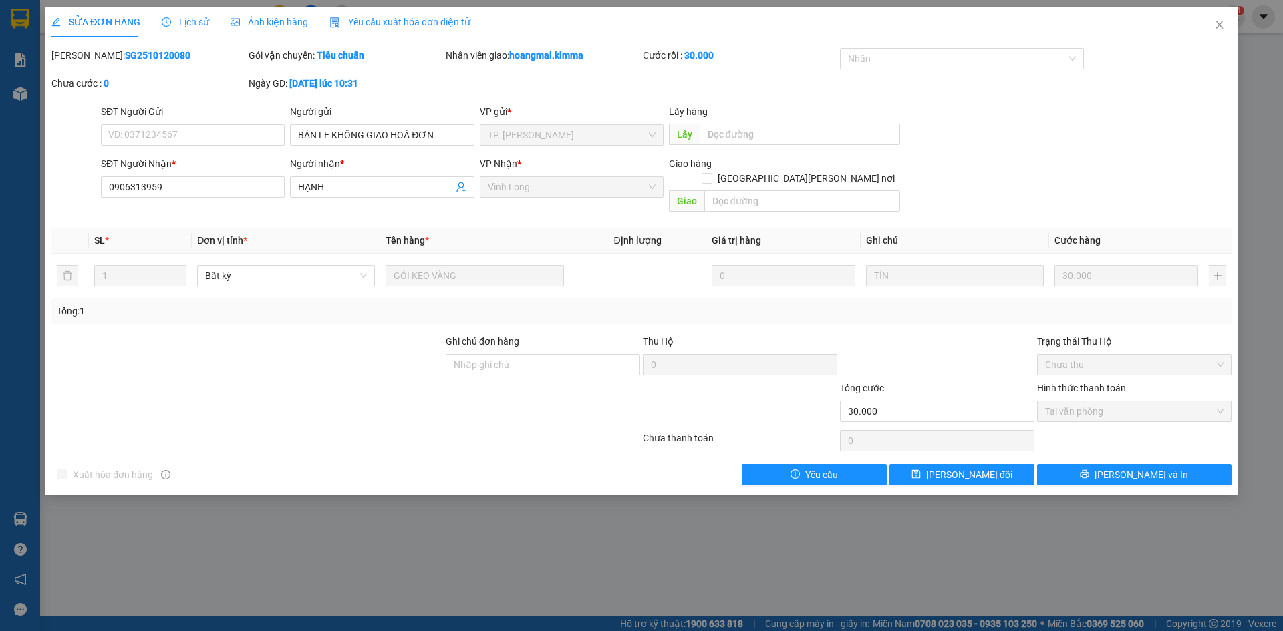
click at [392, 20] on span "Yêu cầu xuất hóa đơn điện tử" at bounding box center [399, 22] width 141 height 11
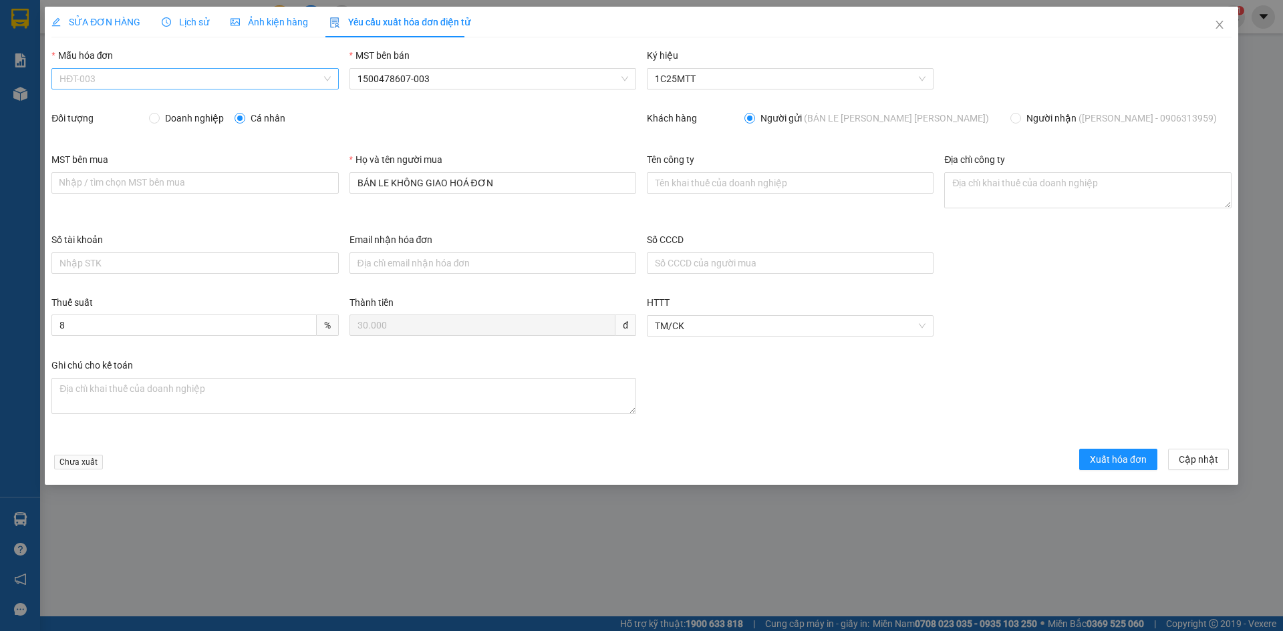
click at [95, 79] on span "HĐT-003" at bounding box center [194, 79] width 271 height 20
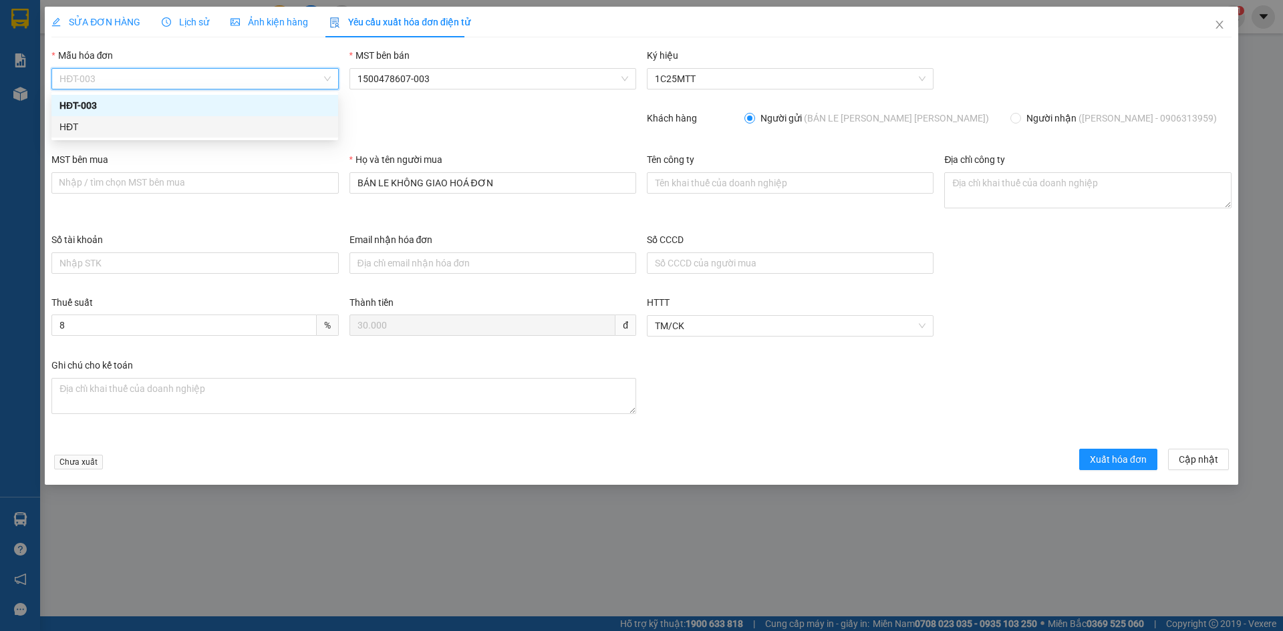
click at [70, 129] on div "HĐT" at bounding box center [194, 127] width 271 height 15
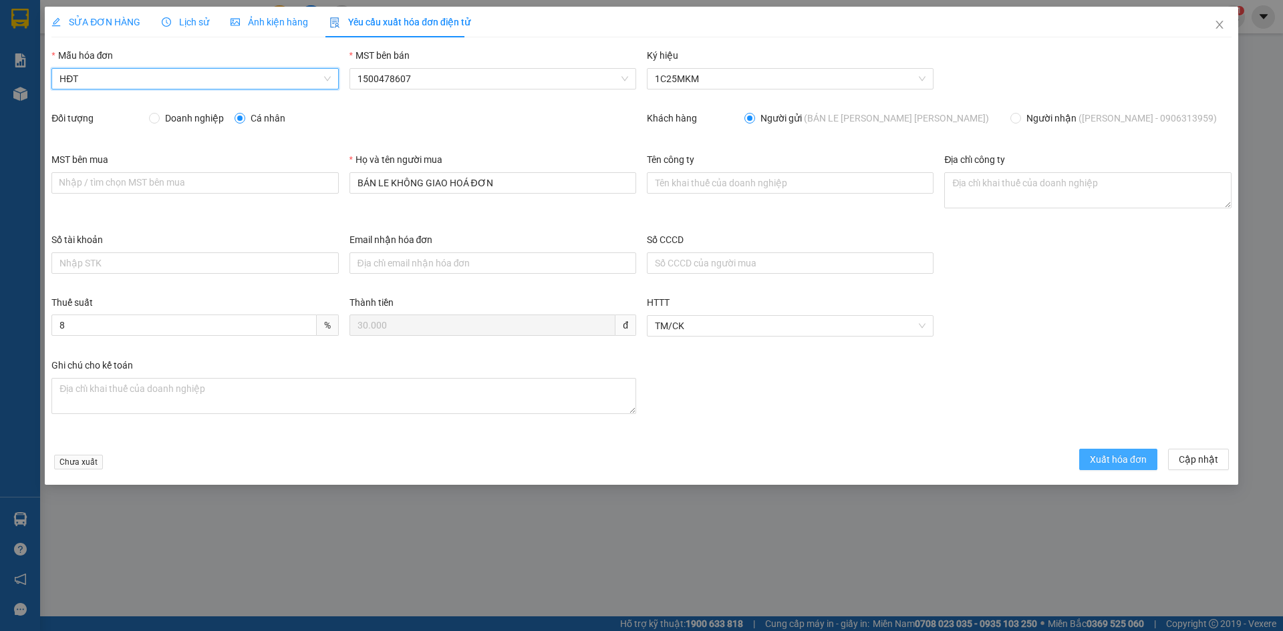
click at [1107, 458] on span "Xuất hóa đơn" at bounding box center [1118, 459] width 57 height 15
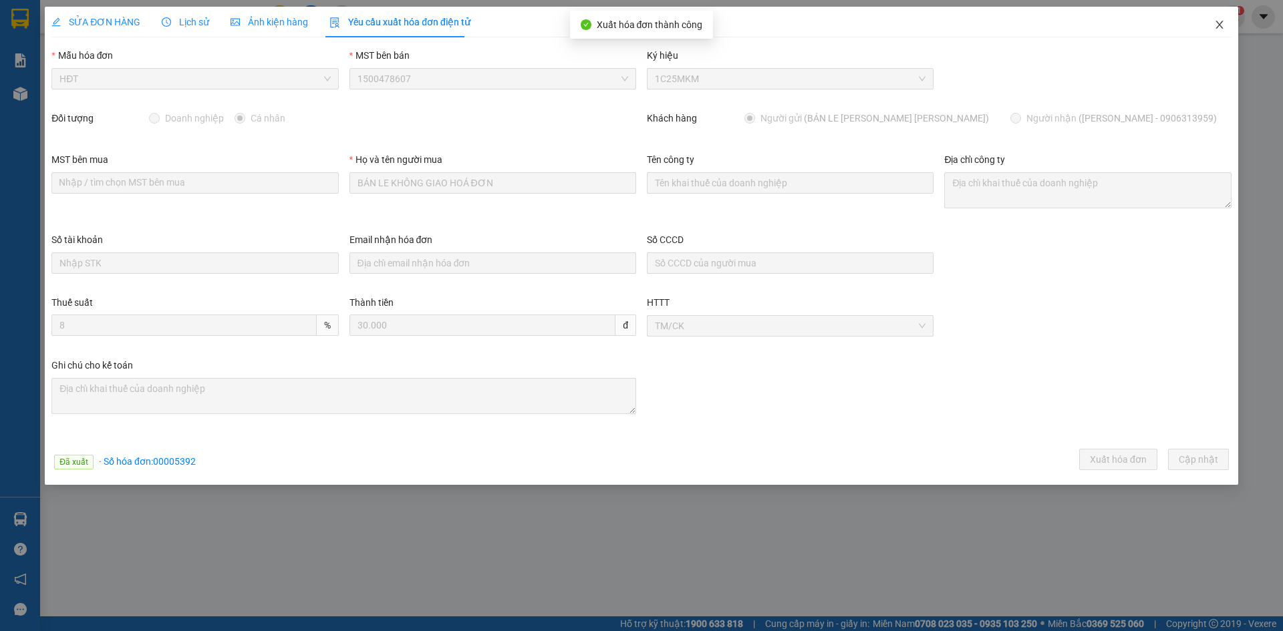
click at [1218, 25] on icon "close" at bounding box center [1219, 24] width 11 height 11
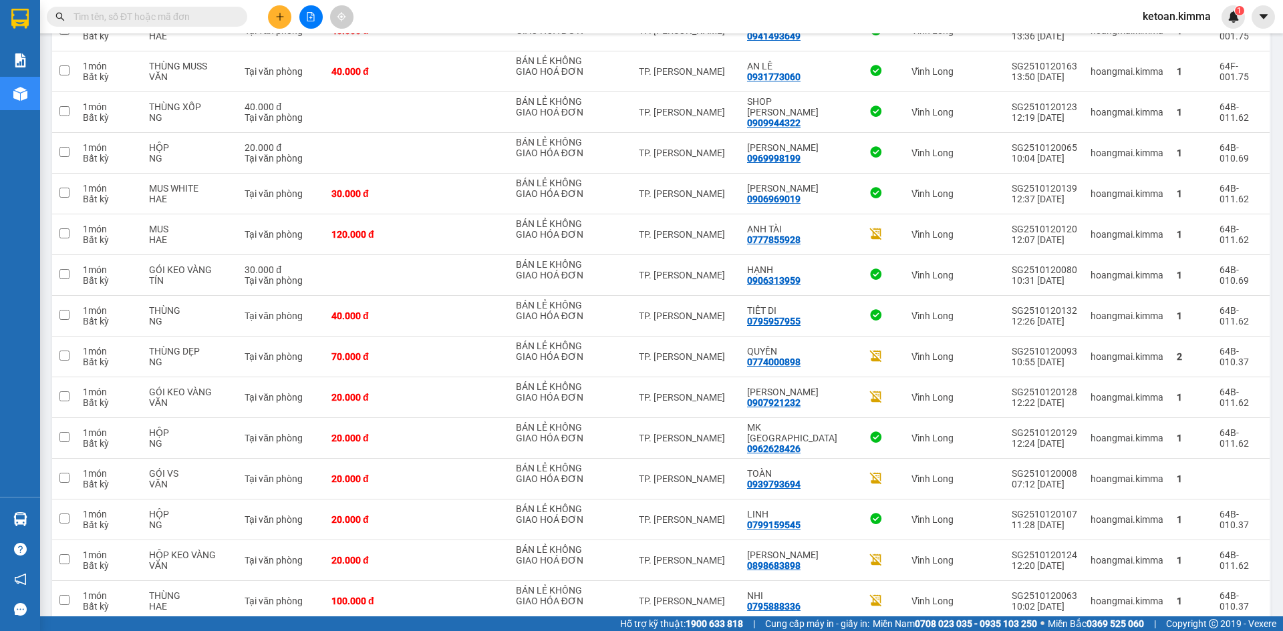
scroll to position [380, 0]
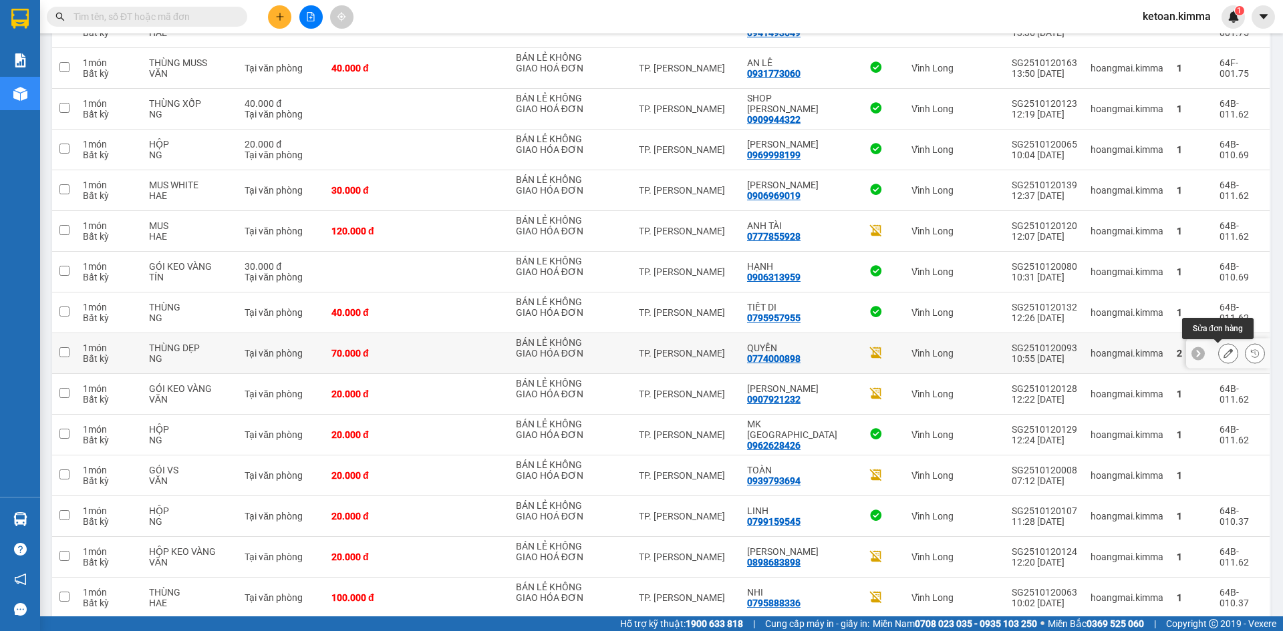
click at [1224, 349] on icon at bounding box center [1228, 353] width 9 height 9
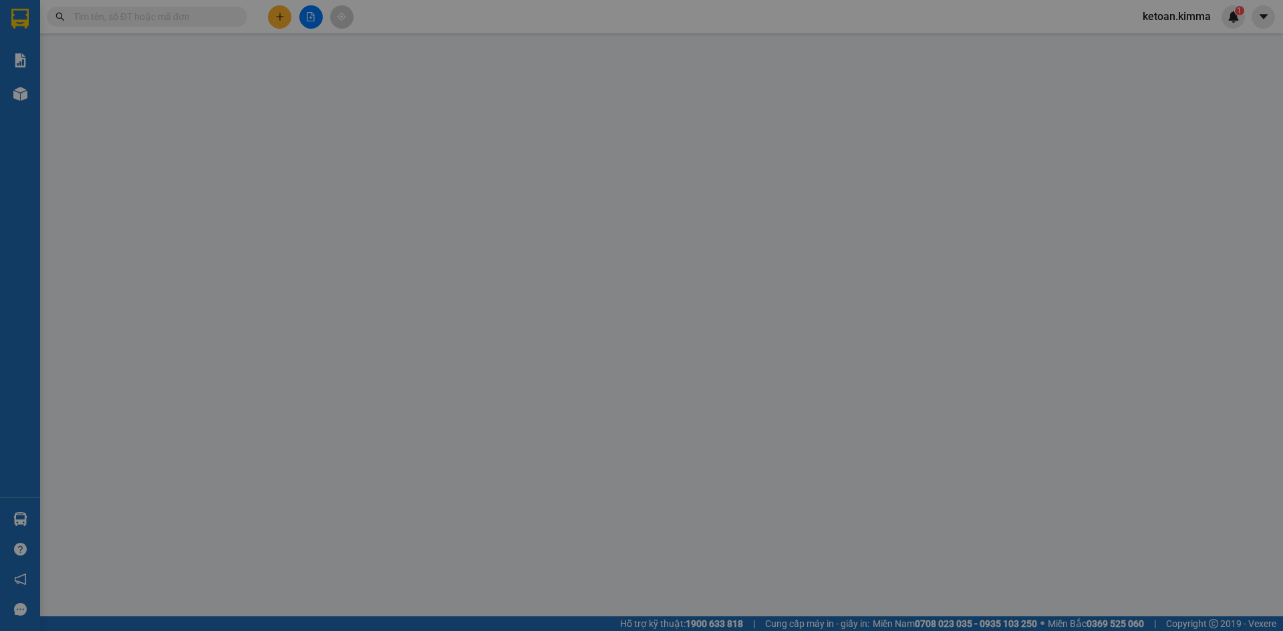
type input "BÁN LẺ KHÔNG GIAO HÓA ĐƠN"
type input "0774000898"
type input "QUYỀN"
type input "NHI G"
type input "70.000"
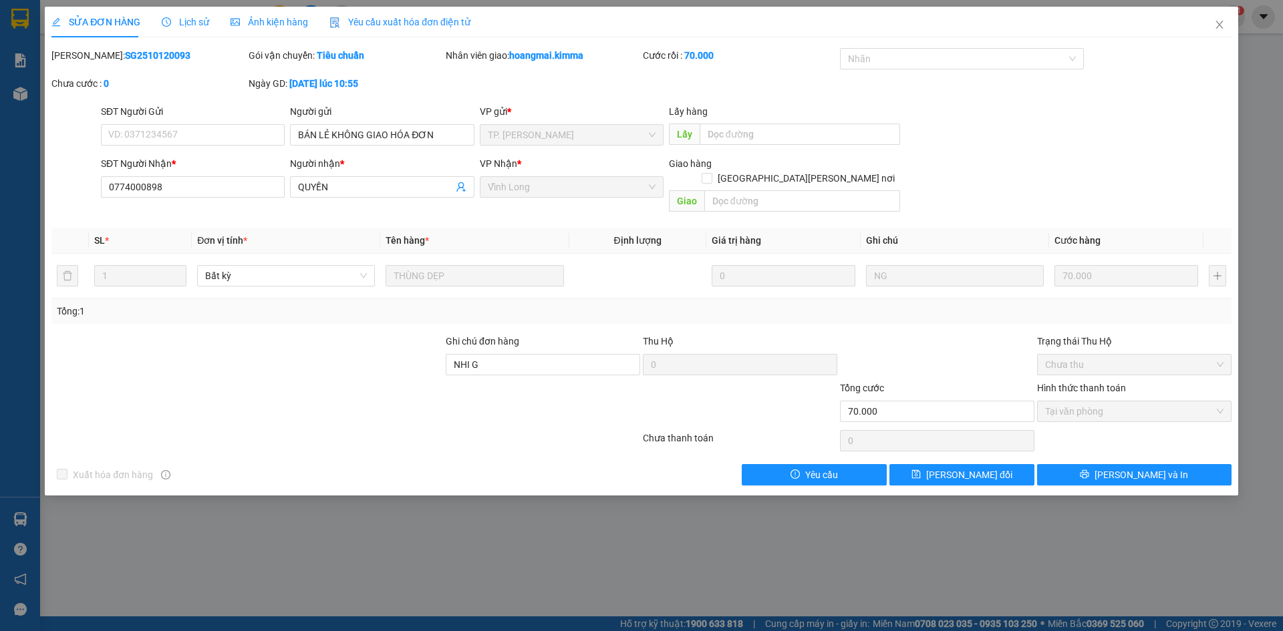
click at [364, 25] on span "Yêu cầu xuất hóa đơn điện tử" at bounding box center [399, 22] width 141 height 11
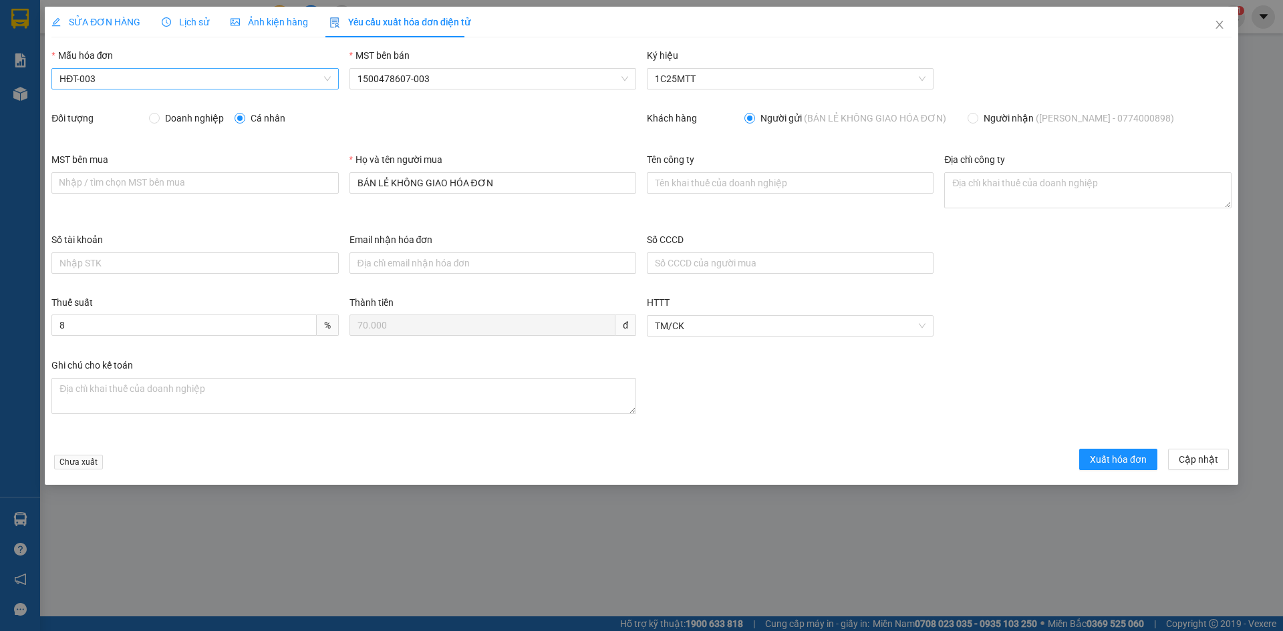
click at [127, 88] on span "HĐT-003" at bounding box center [194, 79] width 271 height 20
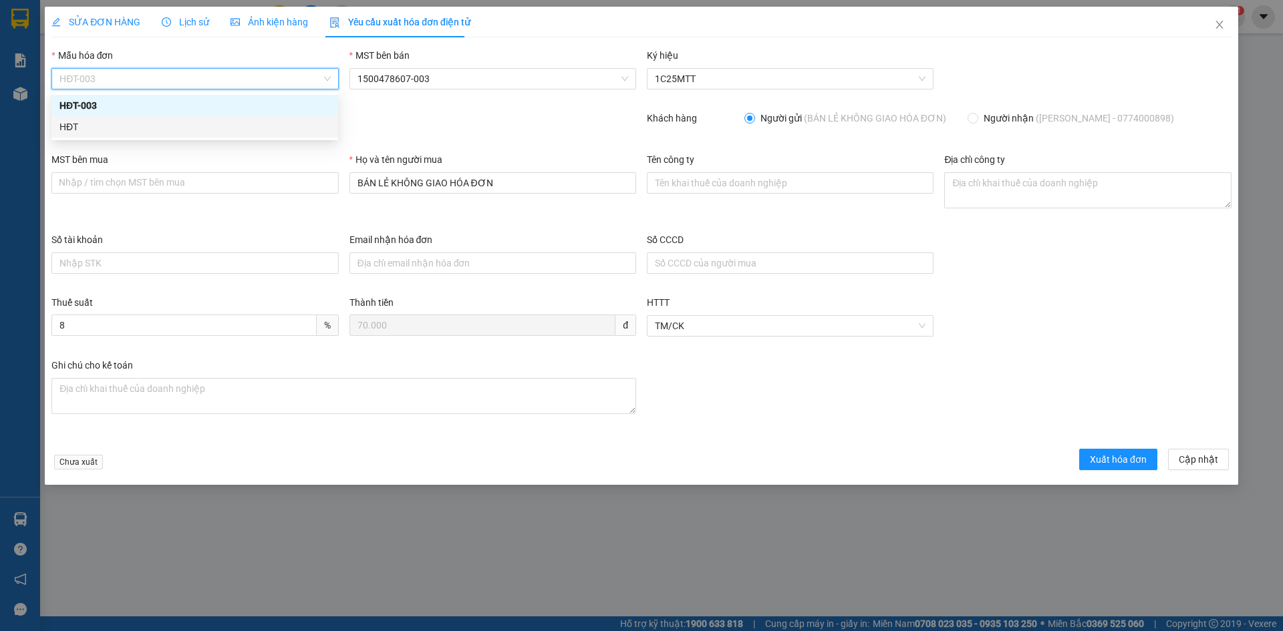
click at [80, 128] on div "HĐT" at bounding box center [194, 127] width 271 height 15
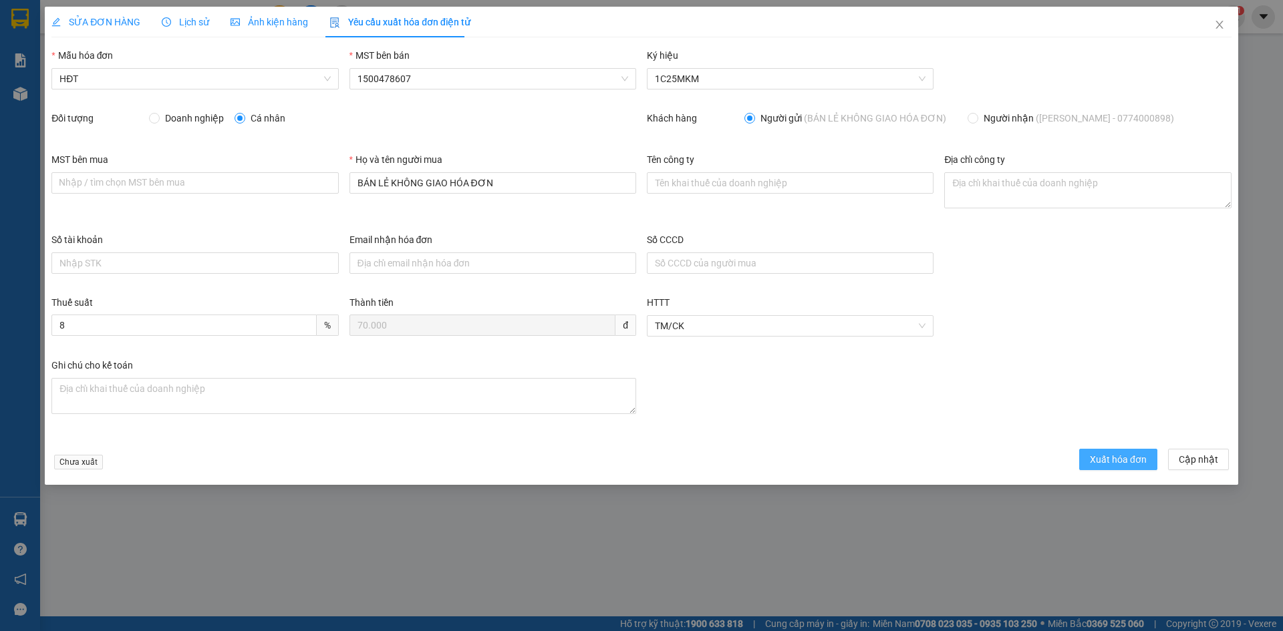
click at [1114, 458] on span "Xuất hóa đơn" at bounding box center [1118, 459] width 57 height 15
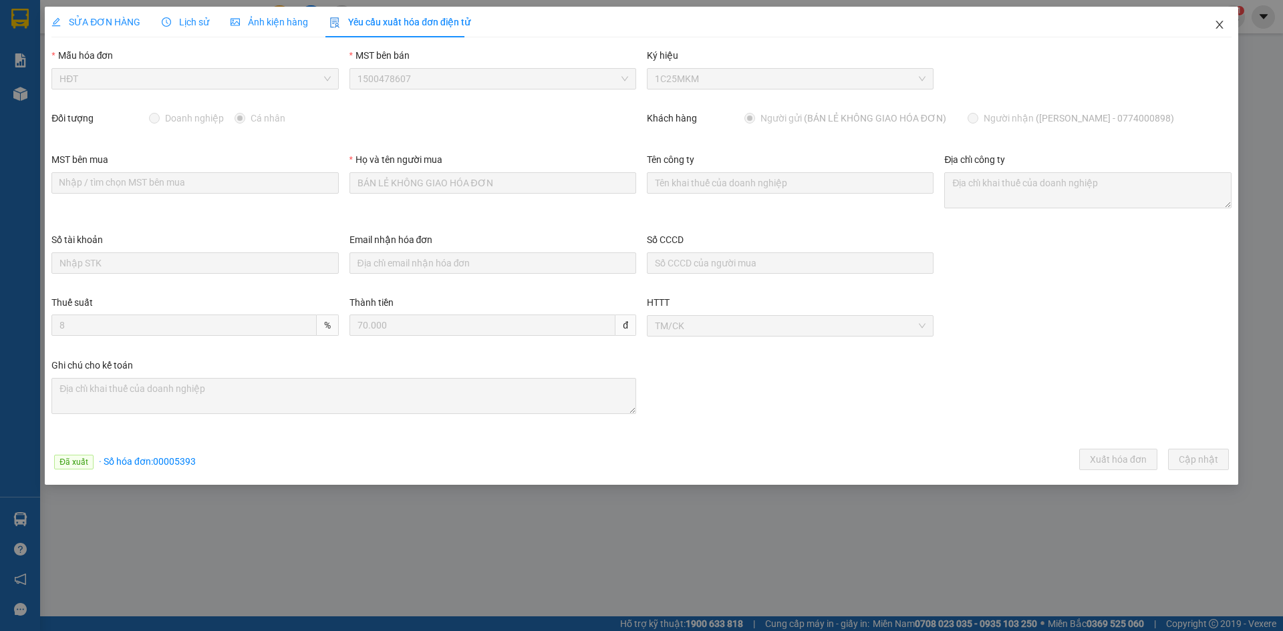
click at [1218, 25] on icon "close" at bounding box center [1219, 24] width 11 height 11
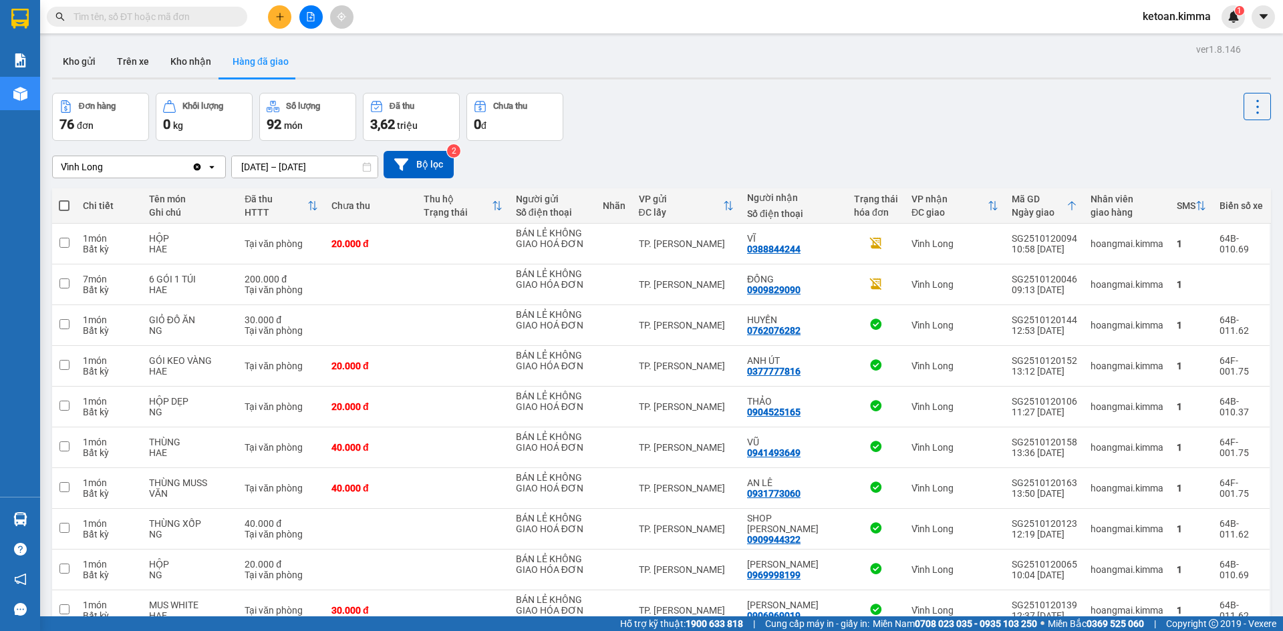
click at [144, 165] on div "Vĩnh Long" at bounding box center [122, 166] width 139 height 21
click at [104, 194] on span "TP. [PERSON_NAME]" at bounding box center [109, 194] width 93 height 13
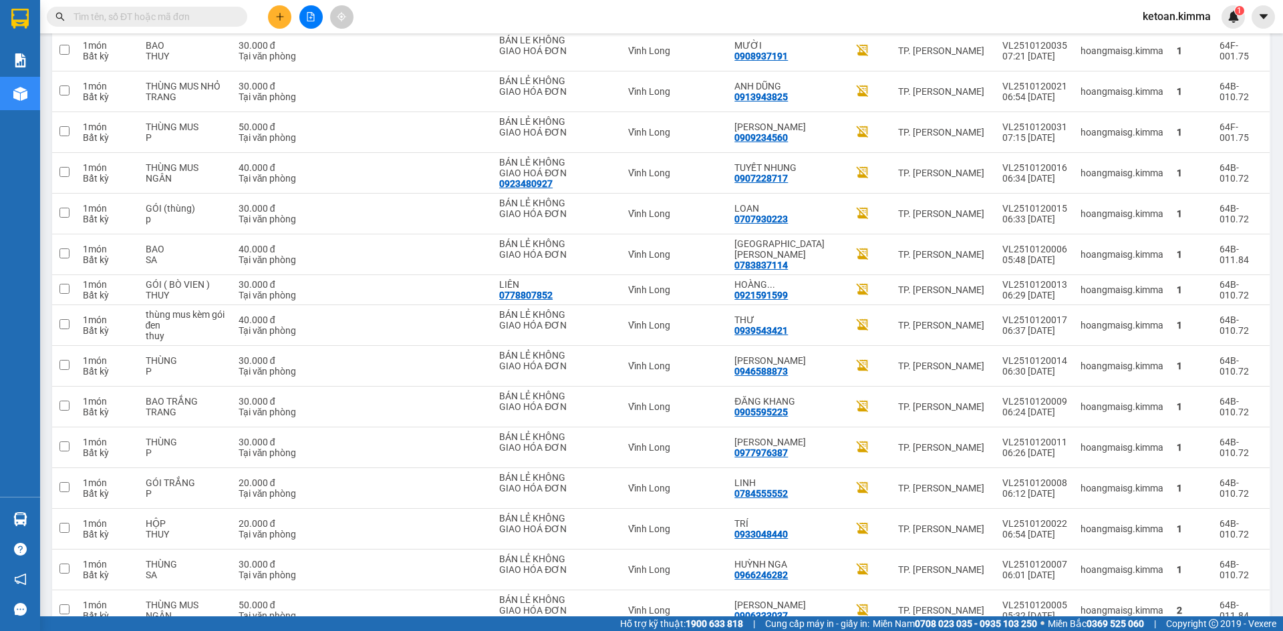
scroll to position [2692, 0]
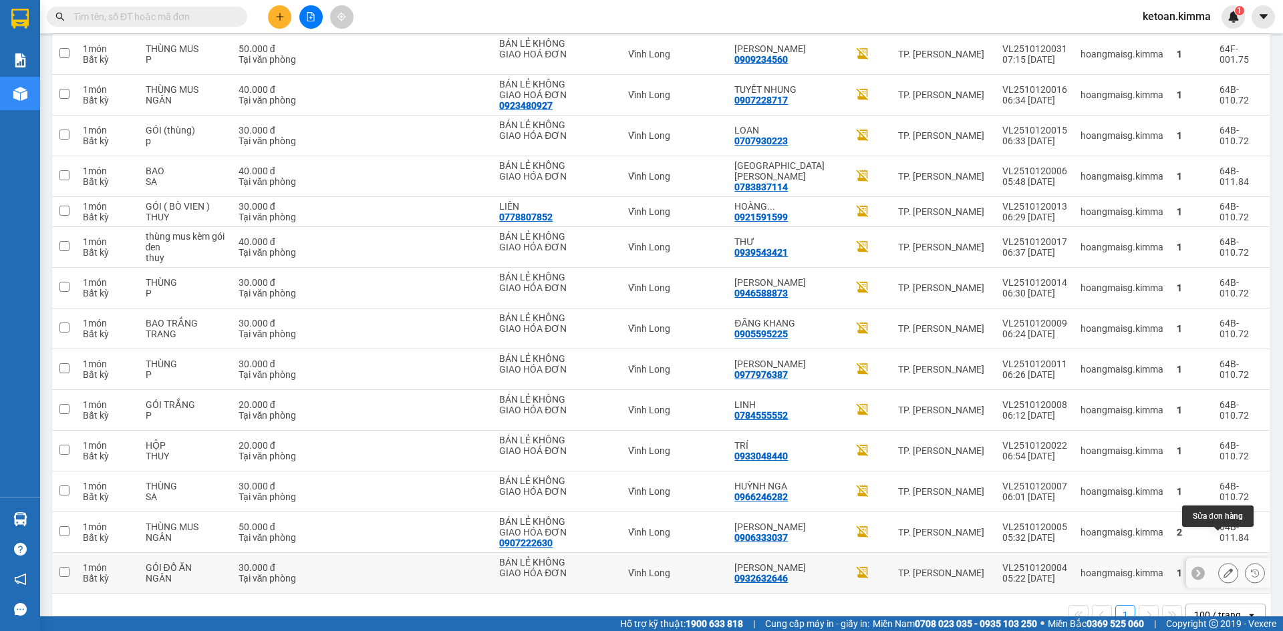
click at [1224, 569] on icon at bounding box center [1228, 573] width 9 height 9
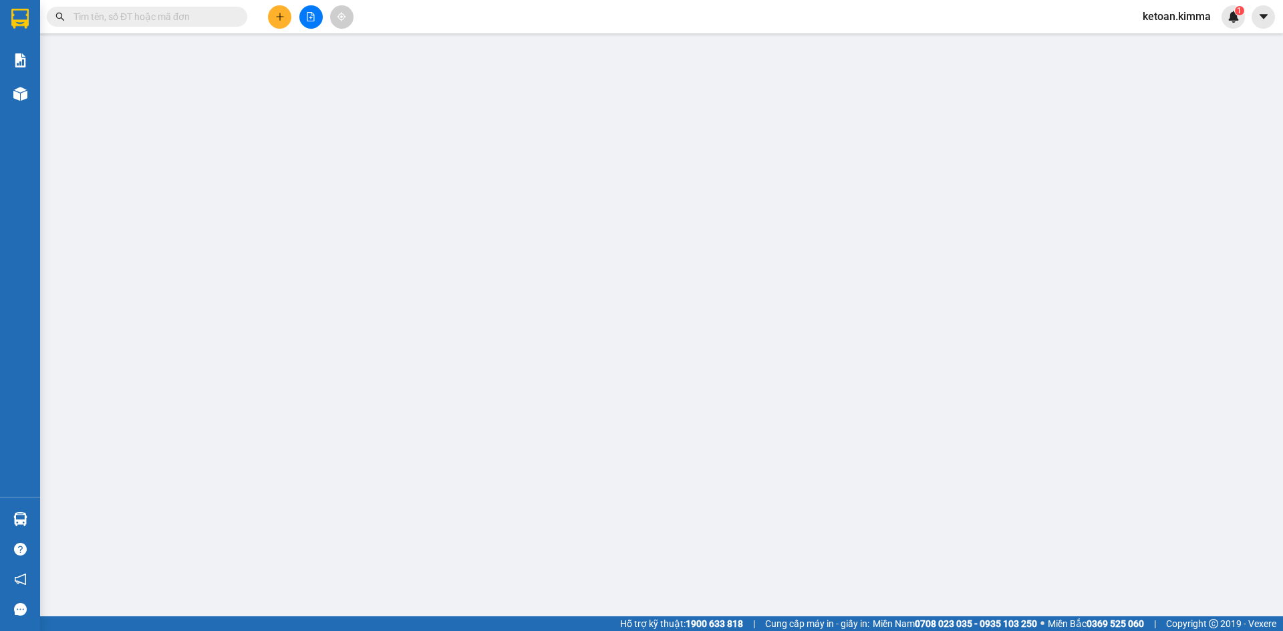
type input "BÁN LẺ KHÔNG GIAO HÓA ĐƠN"
type input "0932632646"
type input "[PERSON_NAME]"
type input "30.000"
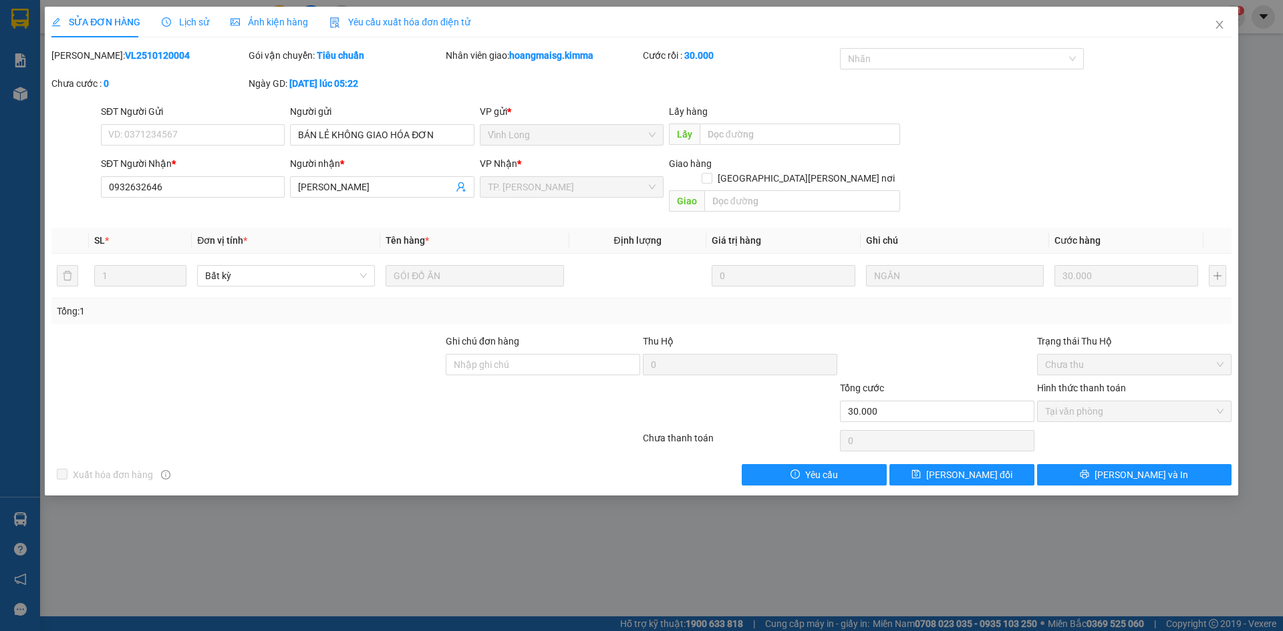
click at [376, 29] on div "Yêu cầu xuất hóa đơn điện tử" at bounding box center [399, 22] width 141 height 15
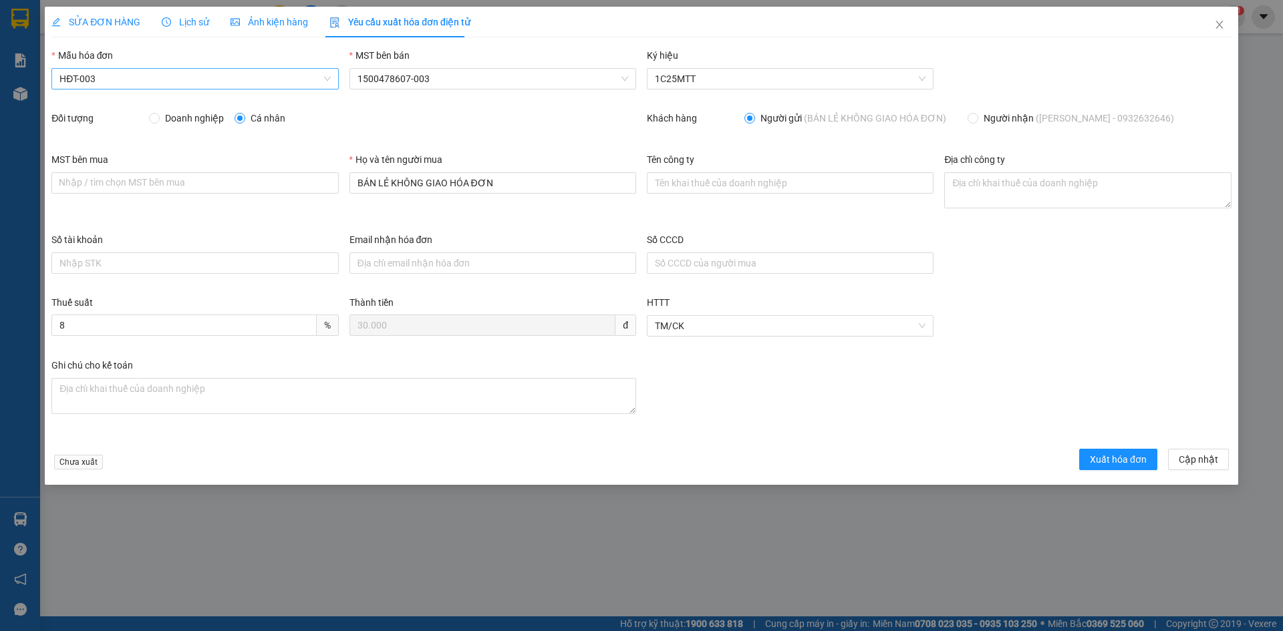
click at [113, 82] on span "HĐT-003" at bounding box center [194, 79] width 271 height 20
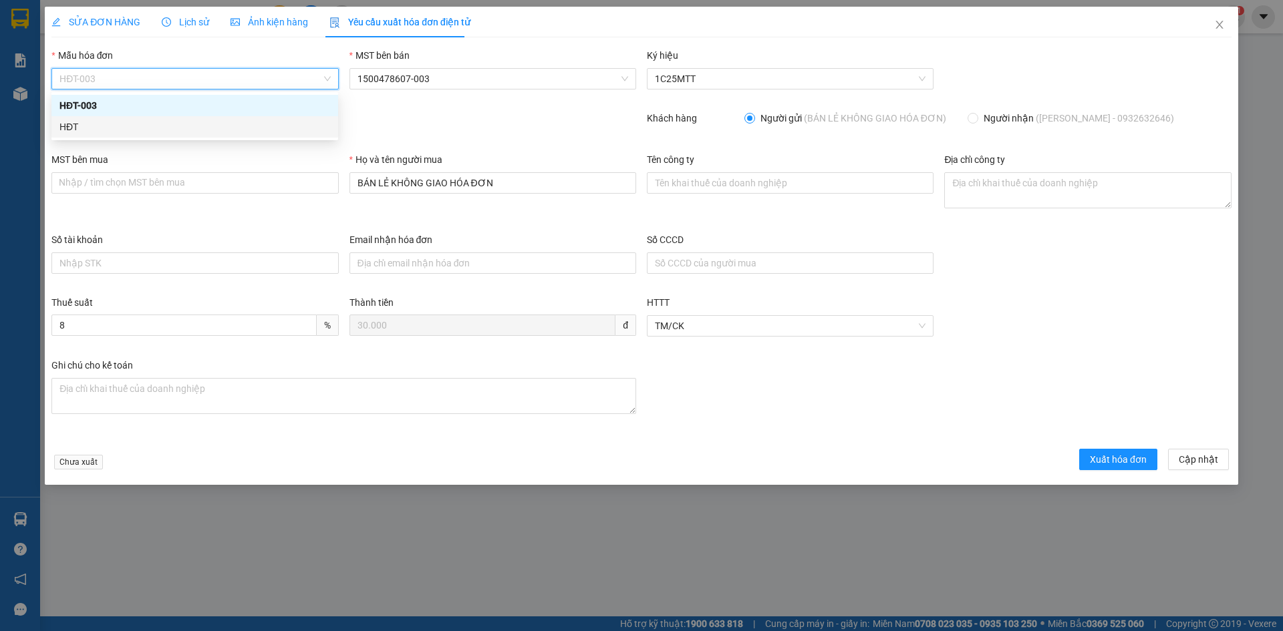
click at [88, 128] on div "HĐT" at bounding box center [194, 127] width 271 height 15
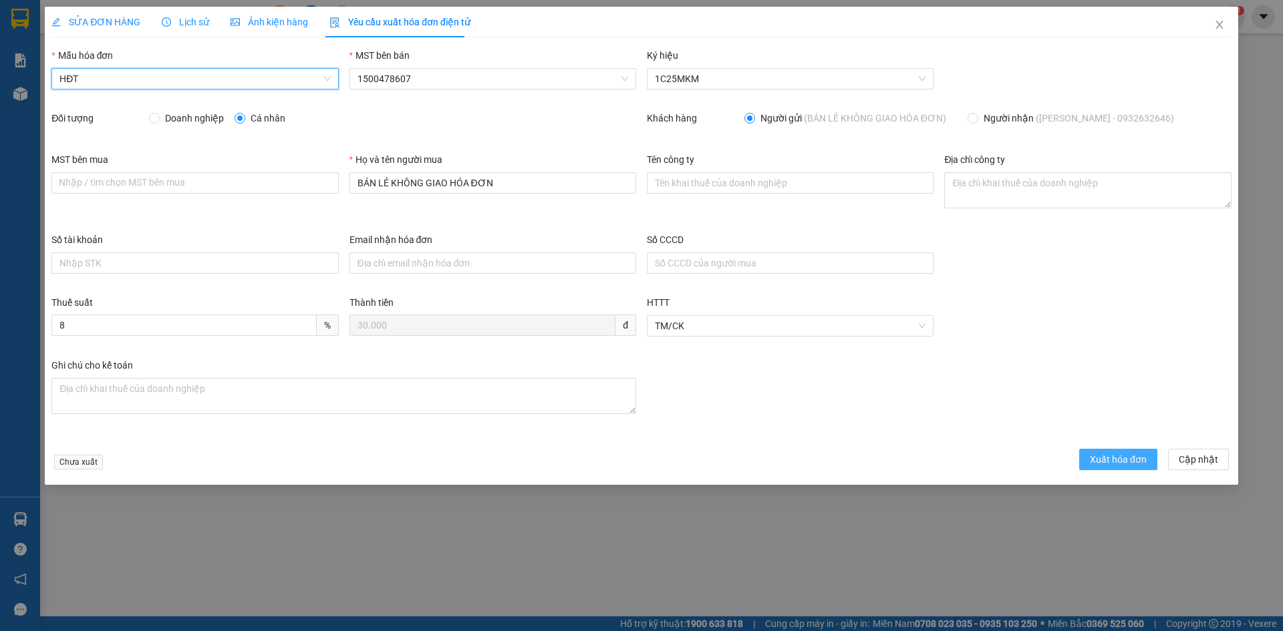
drag, startPoint x: 1123, startPoint y: 465, endPoint x: 1098, endPoint y: 464, distance: 24.8
click at [1122, 465] on span "Xuất hóa đơn" at bounding box center [1118, 459] width 57 height 15
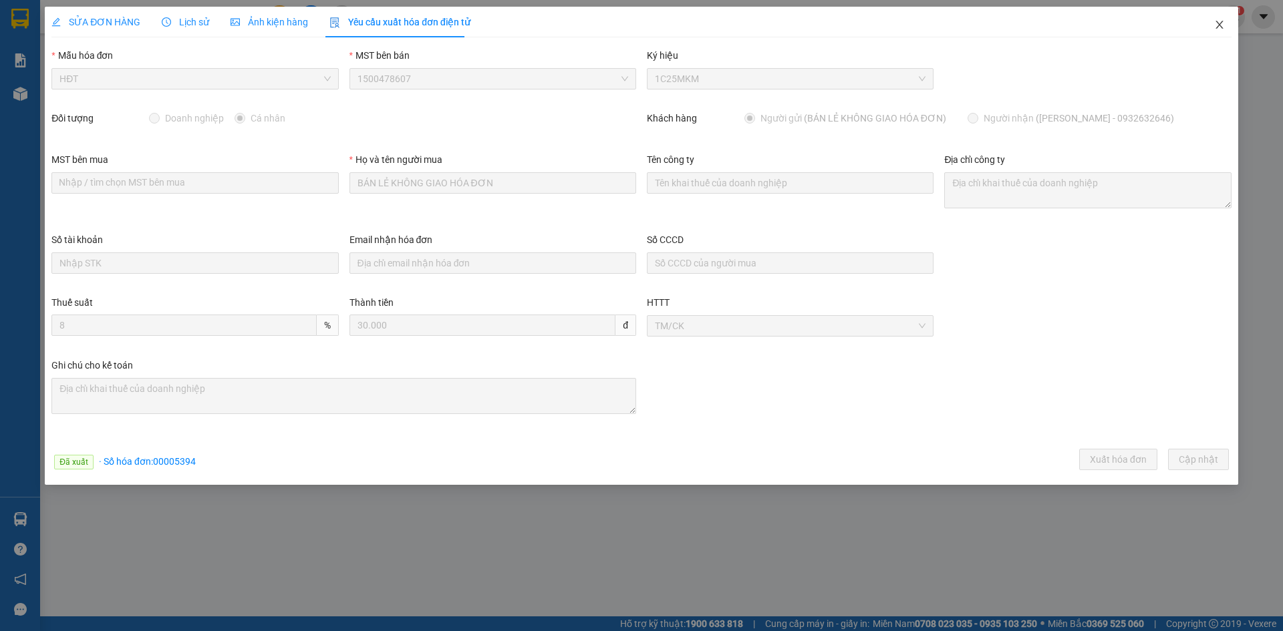
click at [1219, 24] on icon "close" at bounding box center [1219, 25] width 7 height 8
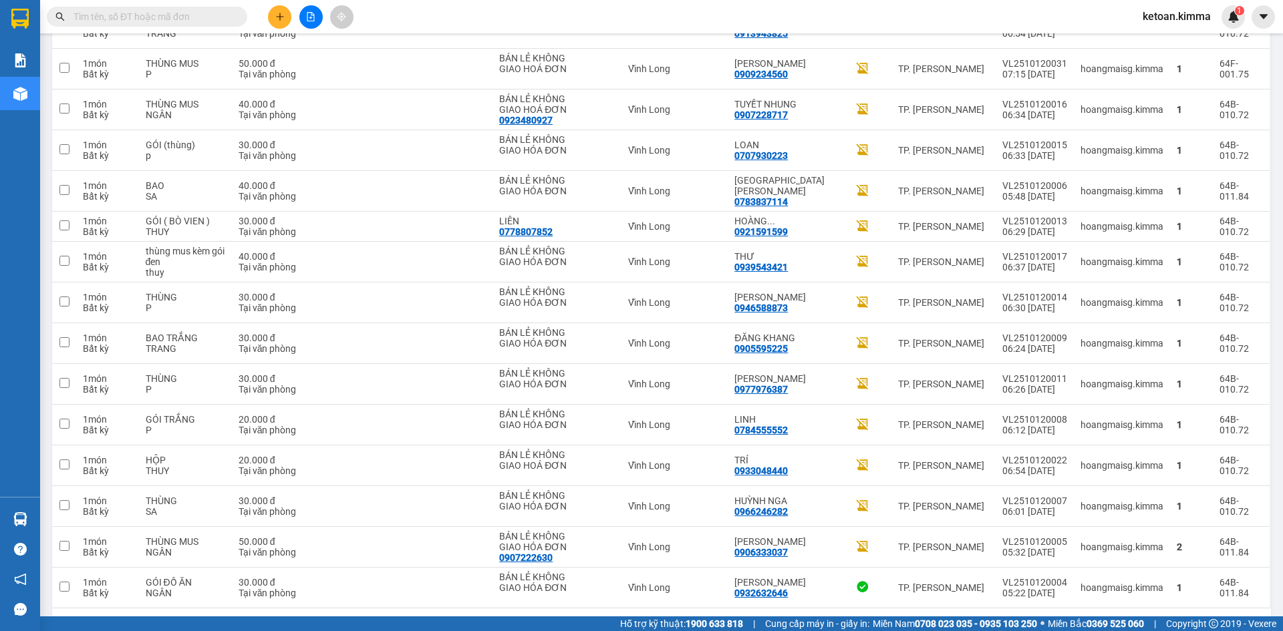
scroll to position [2692, 0]
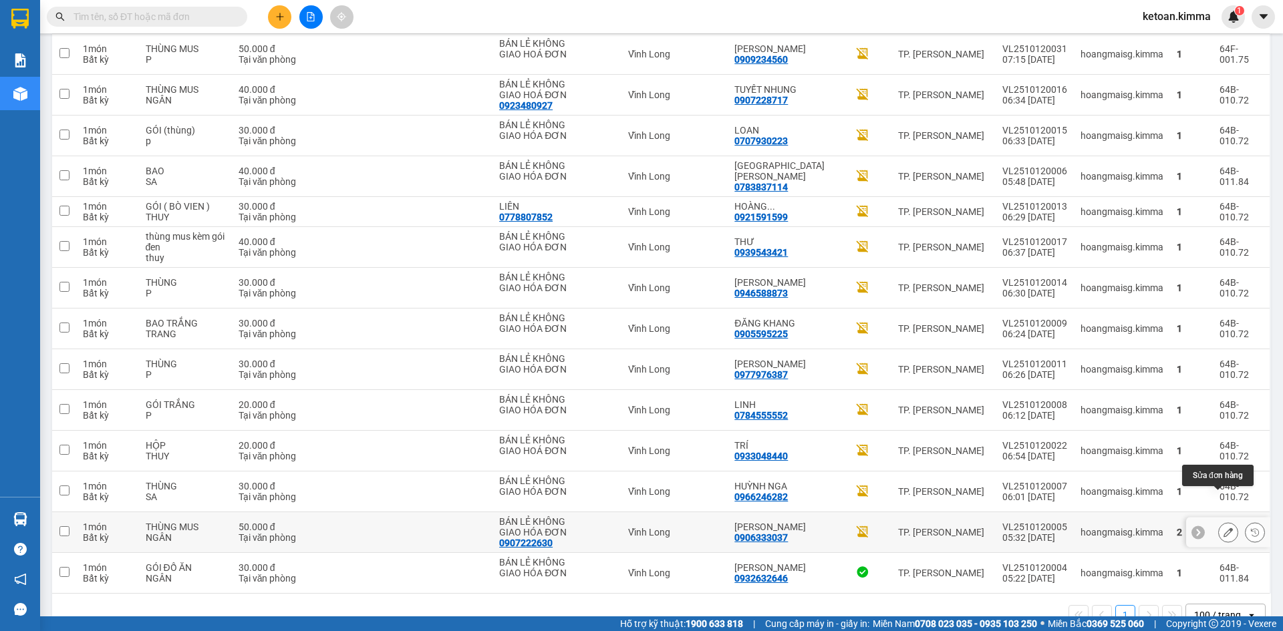
click at [1224, 528] on icon at bounding box center [1228, 532] width 9 height 9
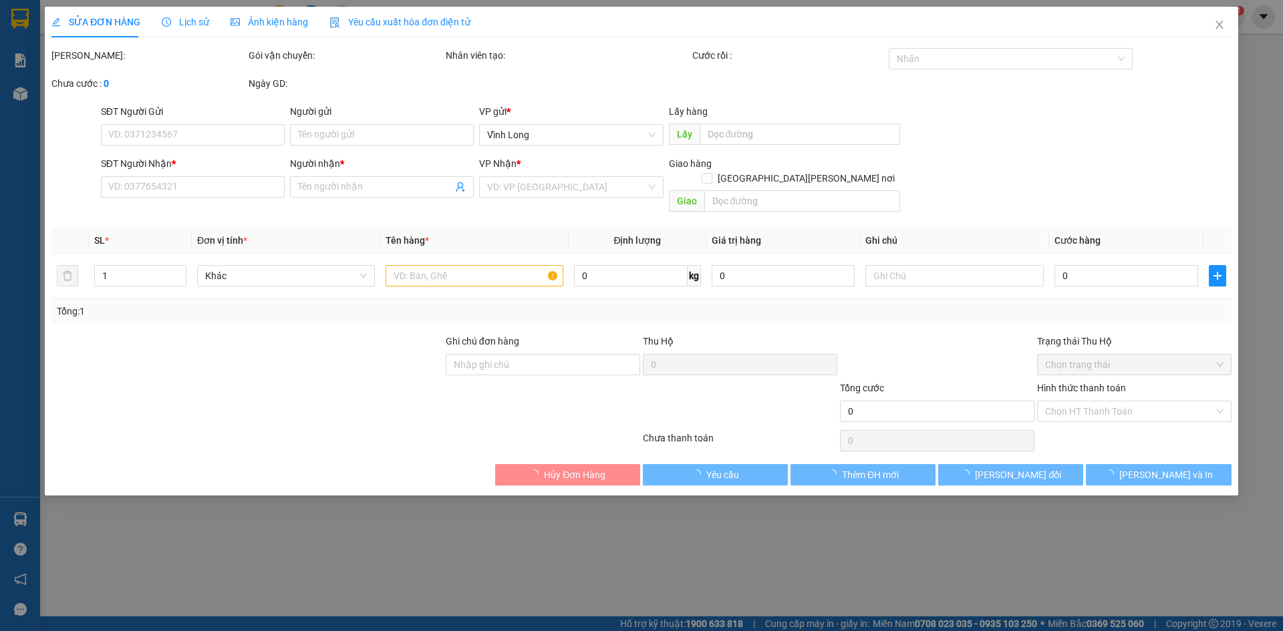
type input "0907222630"
type input "BÁN LẺ KHÔNG GIAO HÓA ĐƠN"
type input "0906333037"
type input "[PERSON_NAME]"
type input "50.000"
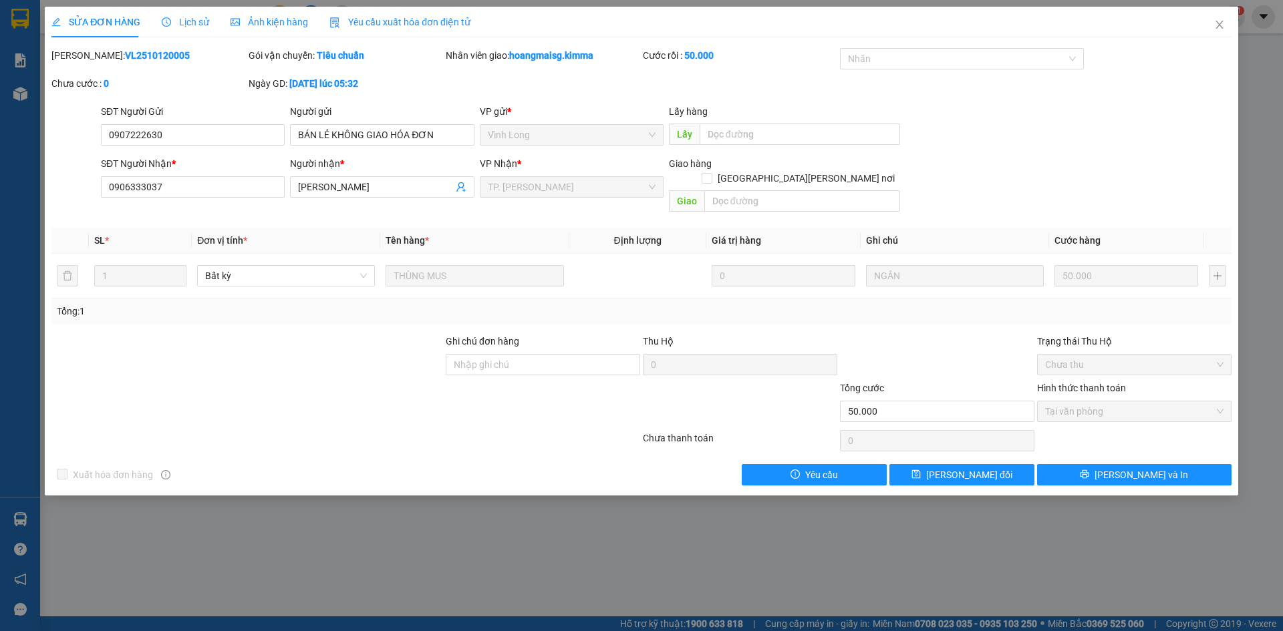
drag, startPoint x: 386, startPoint y: 19, endPoint x: 337, endPoint y: 47, distance: 56.6
click at [387, 19] on span "Yêu cầu xuất hóa đơn điện tử" at bounding box center [399, 22] width 141 height 11
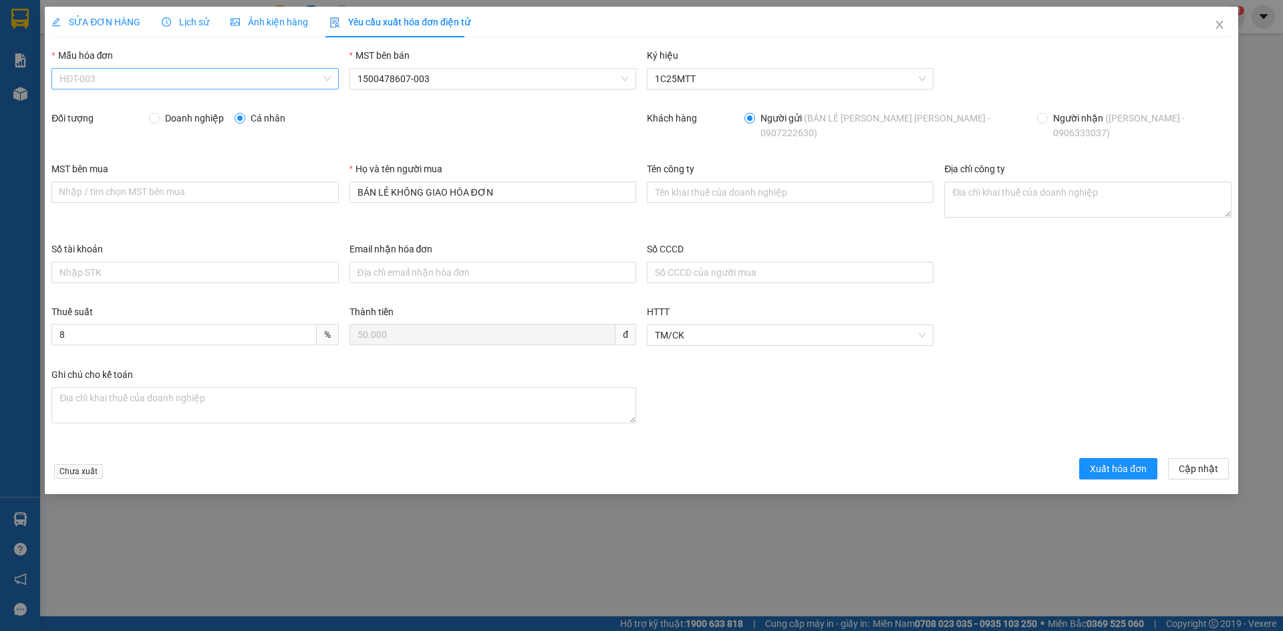
click at [132, 86] on span "HĐT-003" at bounding box center [194, 79] width 271 height 20
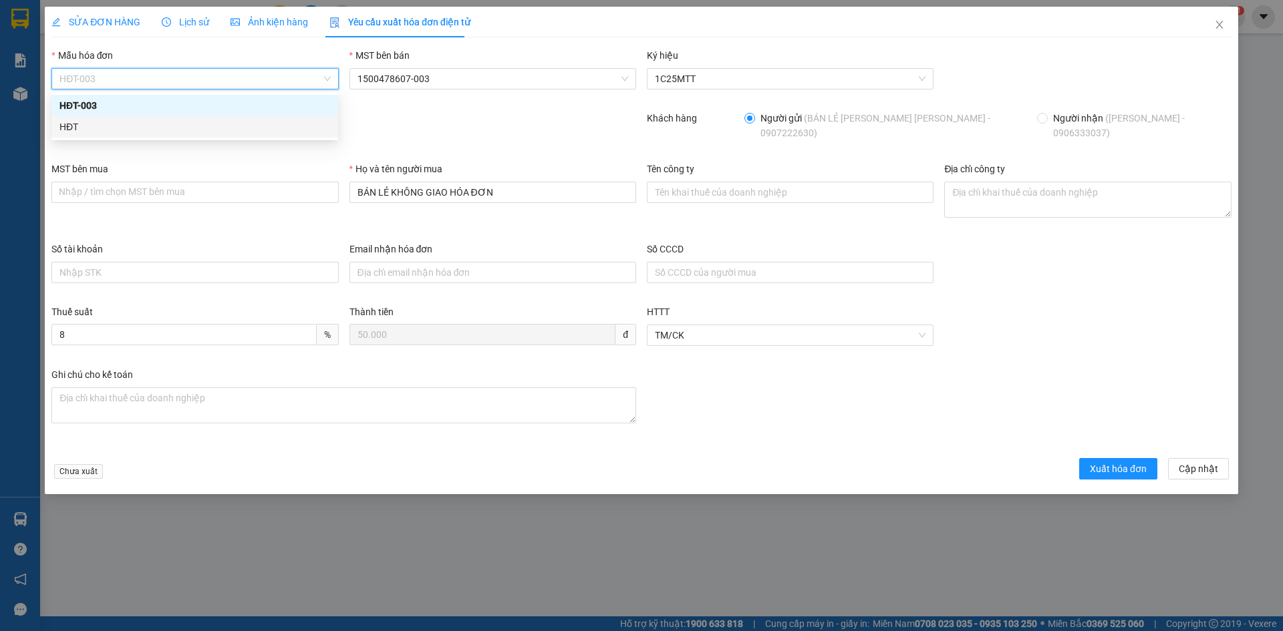
click at [92, 132] on div "HĐT" at bounding box center [194, 127] width 271 height 15
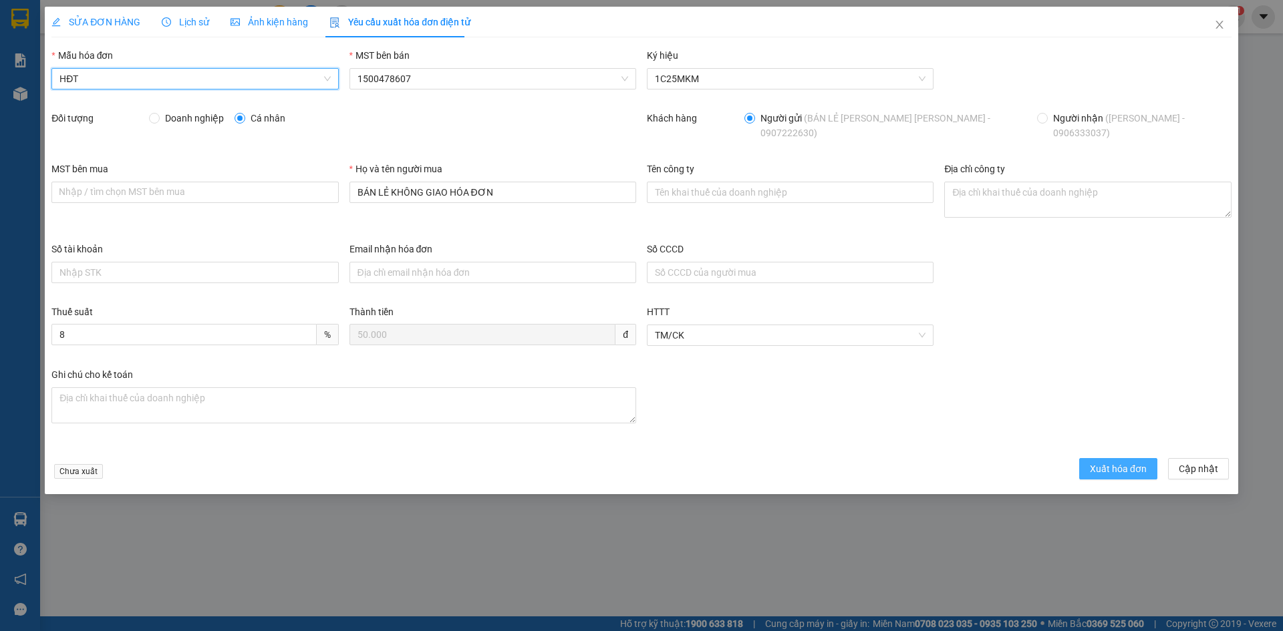
click at [1101, 462] on span "Xuất hóa đơn" at bounding box center [1118, 469] width 57 height 15
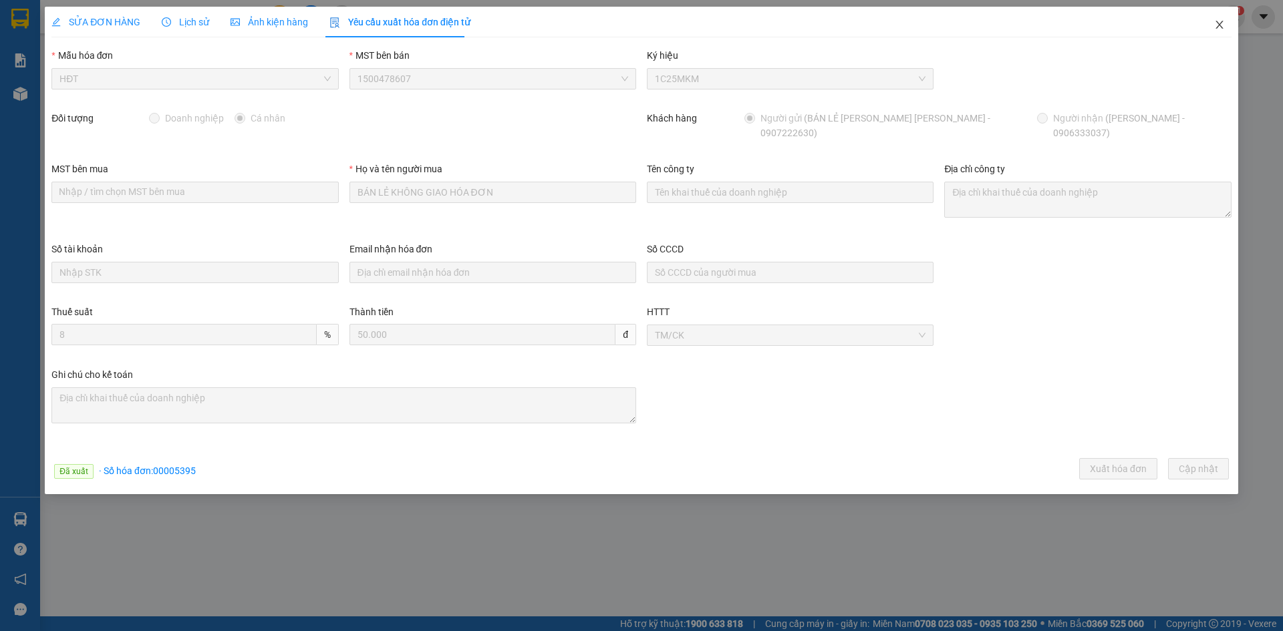
click at [1218, 25] on icon "close" at bounding box center [1219, 24] width 11 height 11
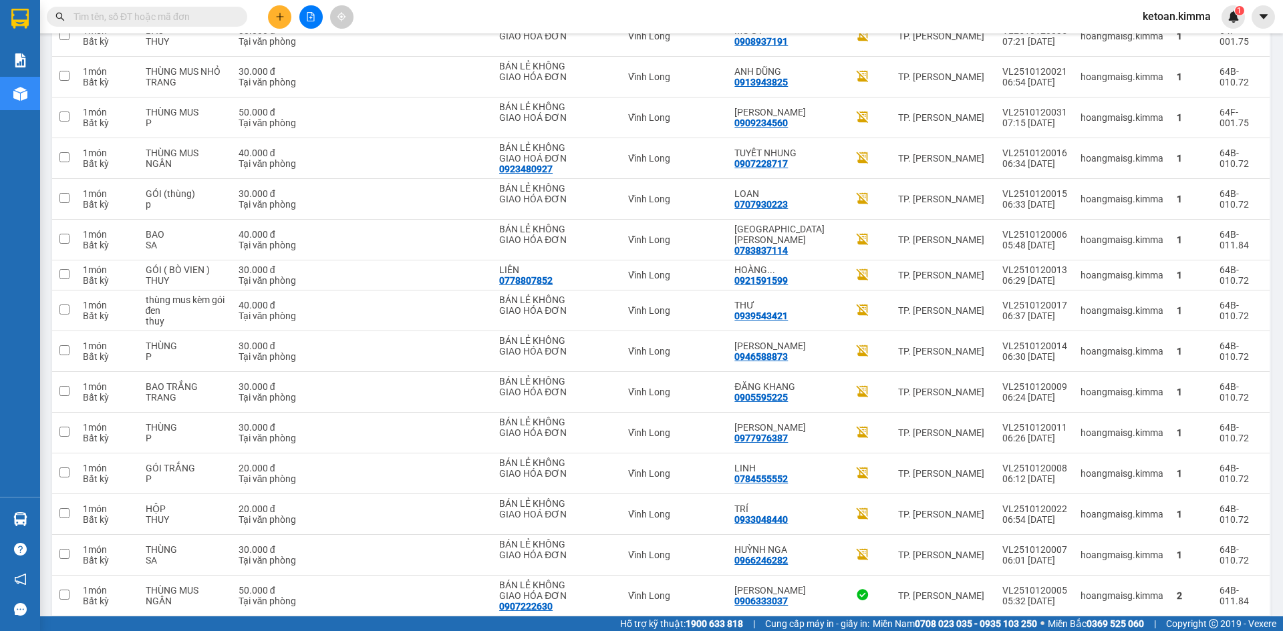
scroll to position [2692, 0]
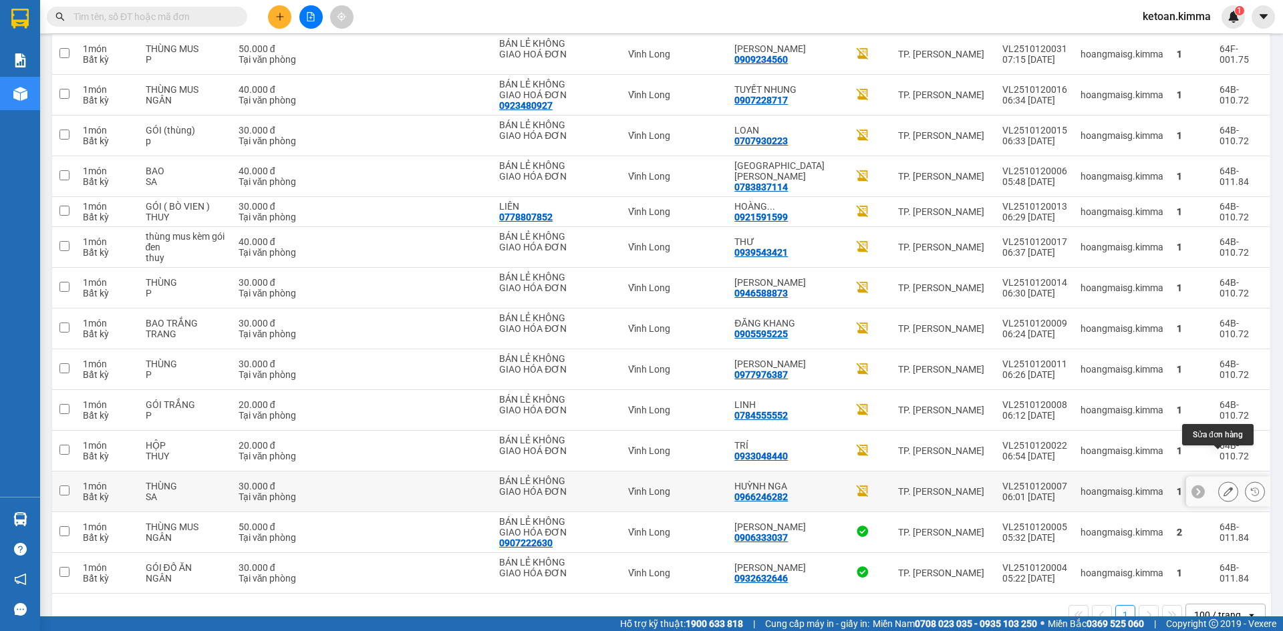
click at [1224, 487] on icon at bounding box center [1228, 491] width 9 height 9
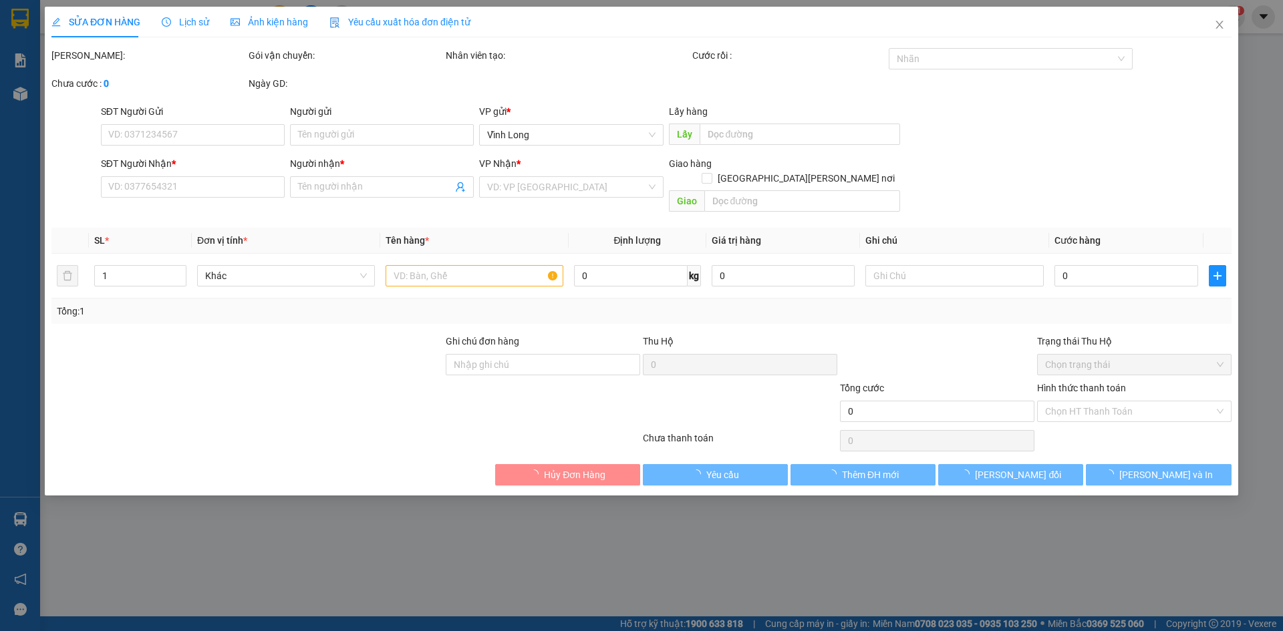
type input "BÁN LẺ KHÔNG GIAO HÓA ĐƠN"
type input "0966246282"
type input "HUỲNH NGA"
type input "30.000"
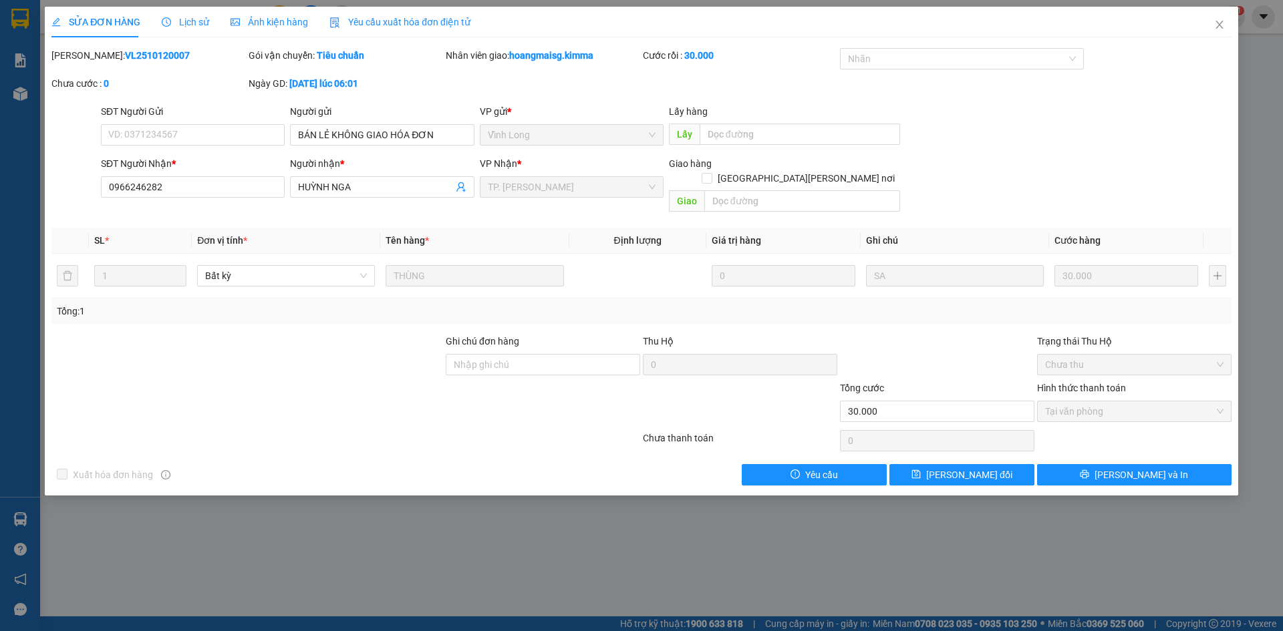
click at [408, 20] on span "Yêu cầu xuất hóa đơn điện tử" at bounding box center [399, 22] width 141 height 11
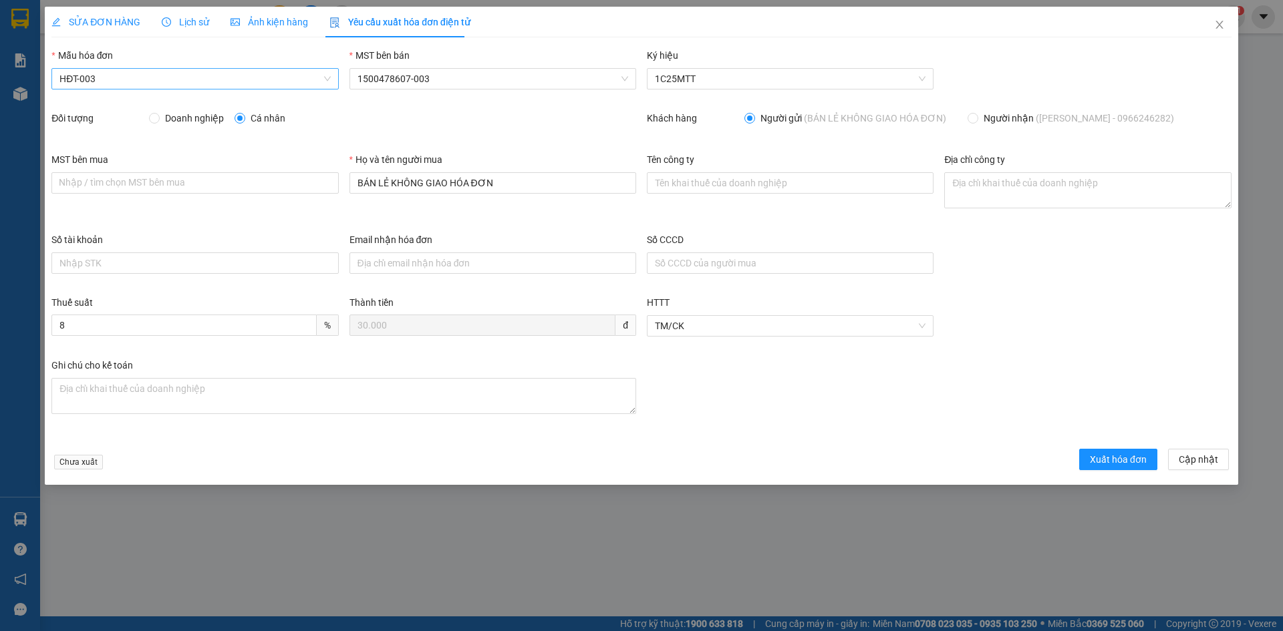
click at [138, 75] on span "HĐT-003" at bounding box center [194, 79] width 271 height 20
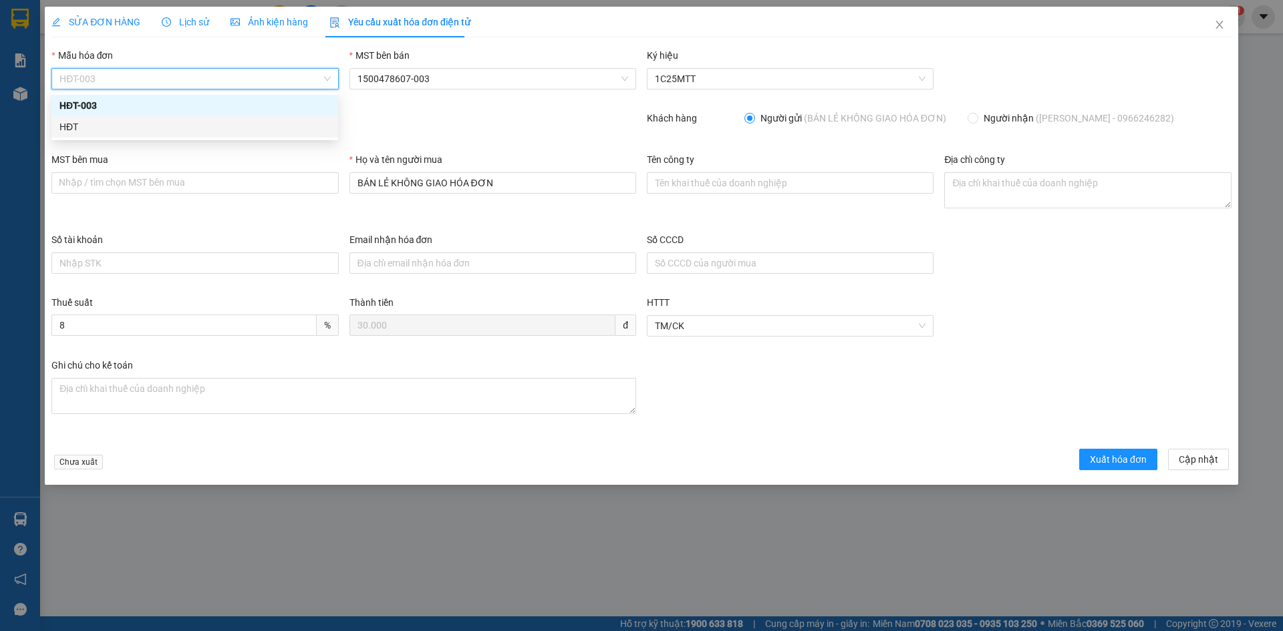
click at [75, 132] on div "HĐT" at bounding box center [194, 127] width 271 height 15
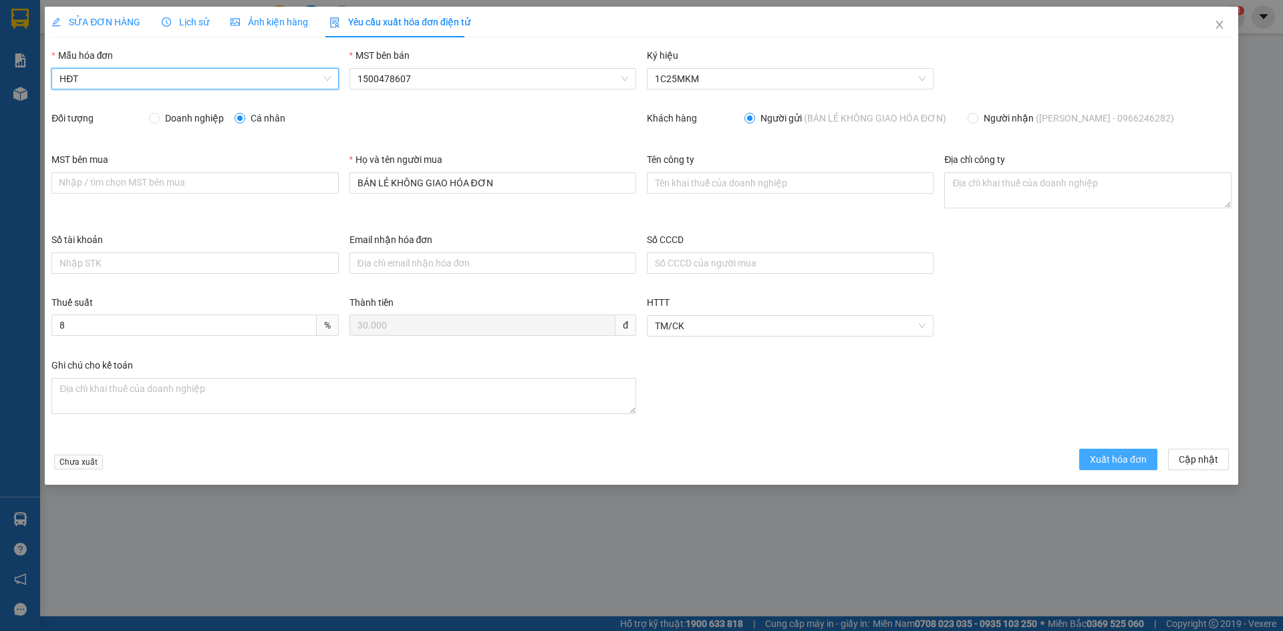
click at [1103, 461] on span "Xuất hóa đơn" at bounding box center [1118, 459] width 57 height 15
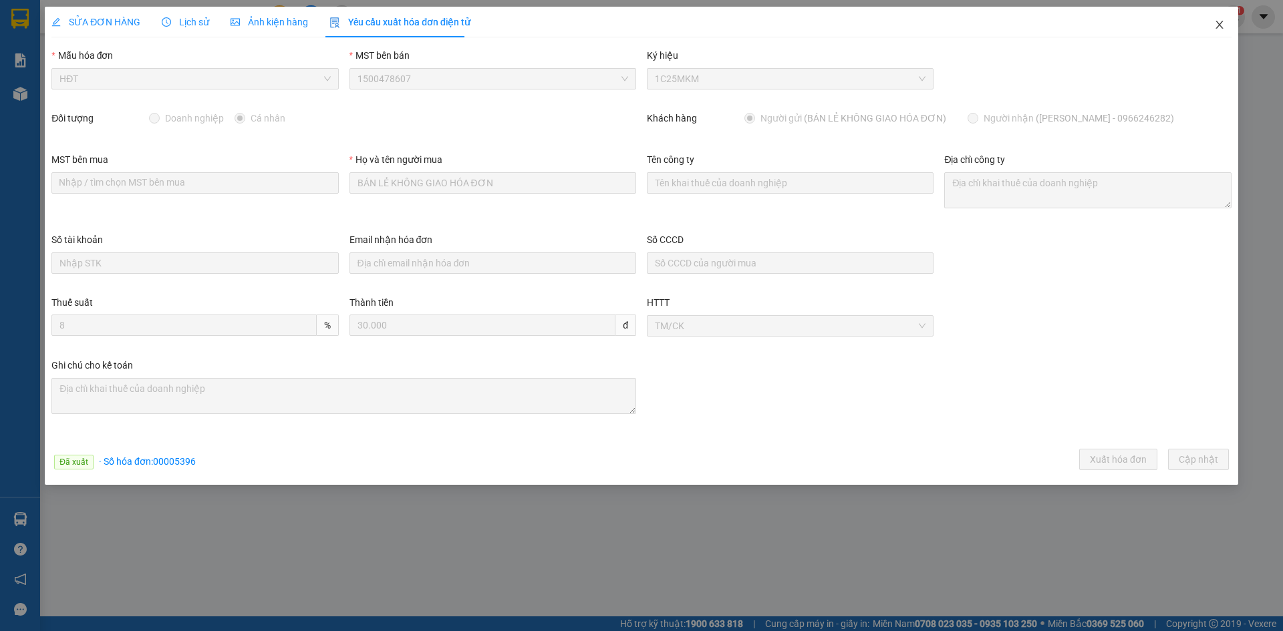
click at [1220, 23] on icon "close" at bounding box center [1219, 24] width 11 height 11
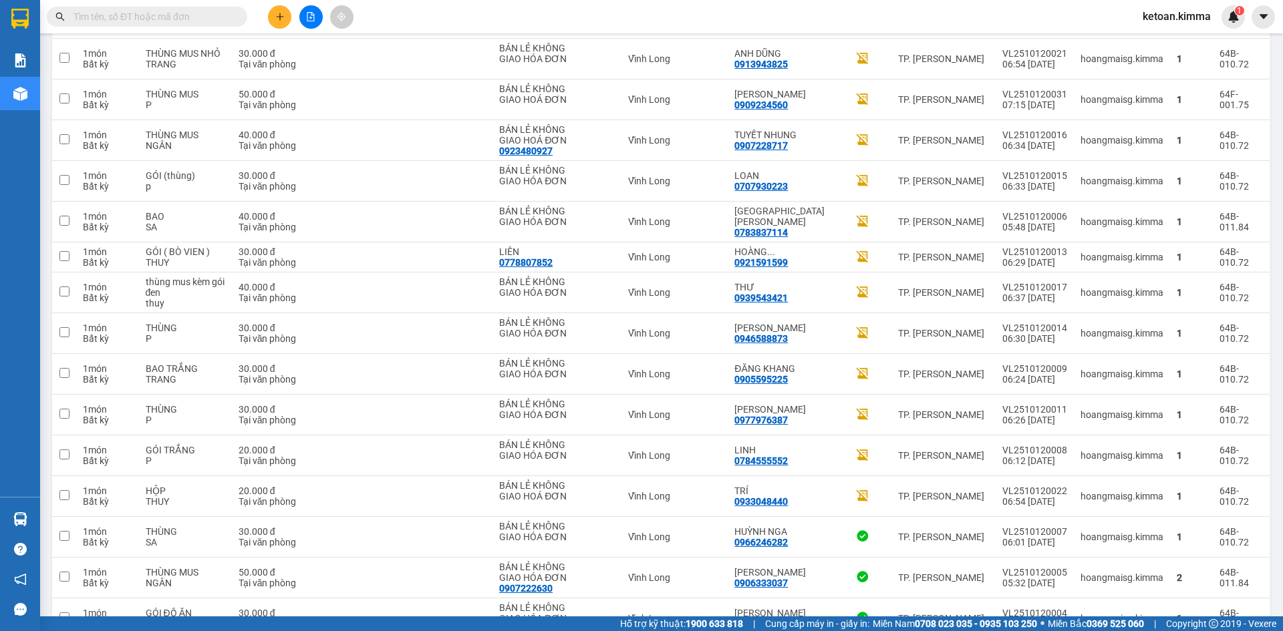
scroll to position [2717, 0]
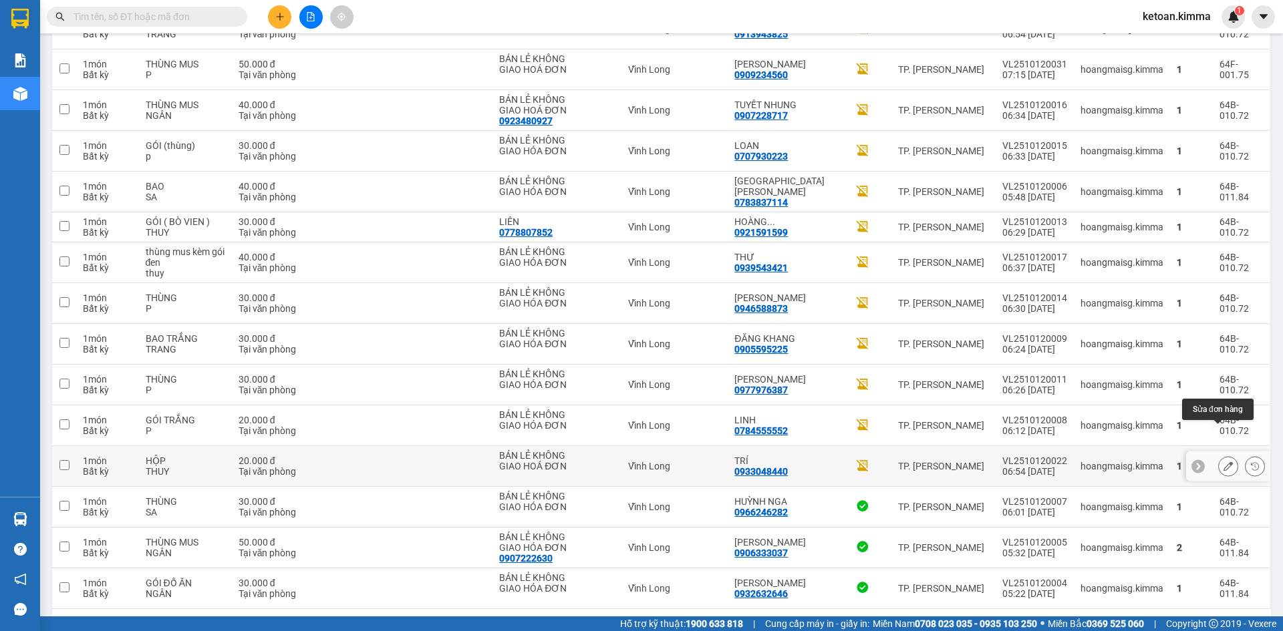
click at [1224, 462] on icon at bounding box center [1228, 466] width 9 height 9
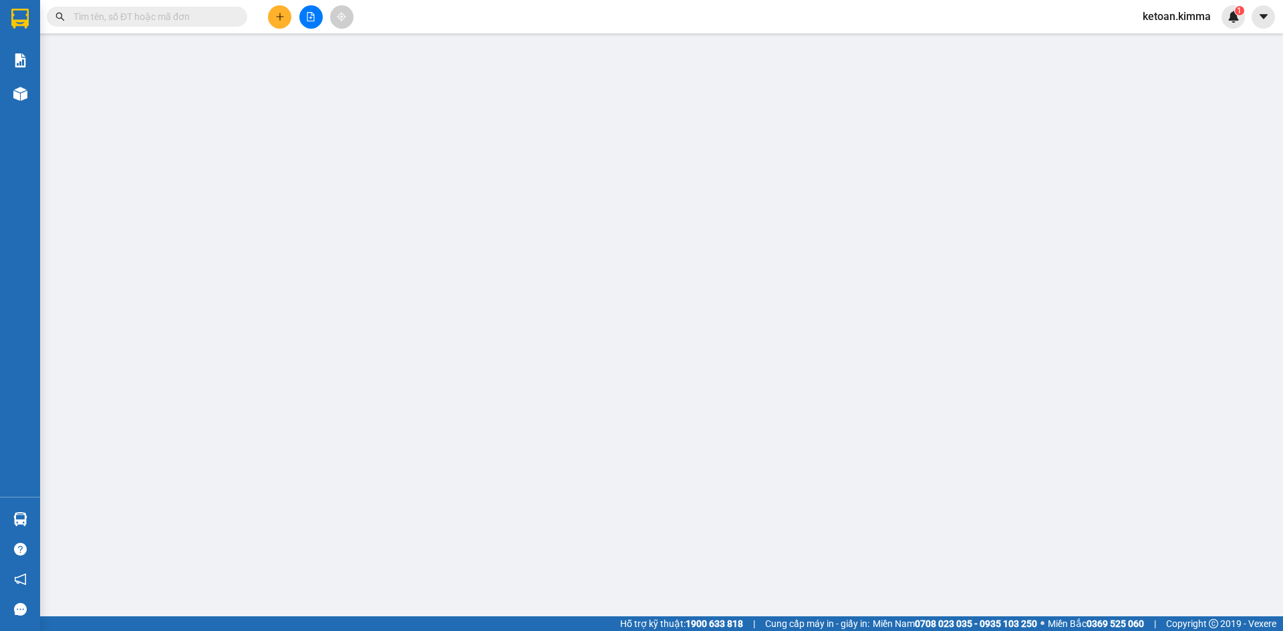
type input "BÁN LẺ KHÔNG GIAO HOÁ ĐƠN"
type input "0933048440"
type input "TRÍ"
type input "HAE G"
type input "20.000"
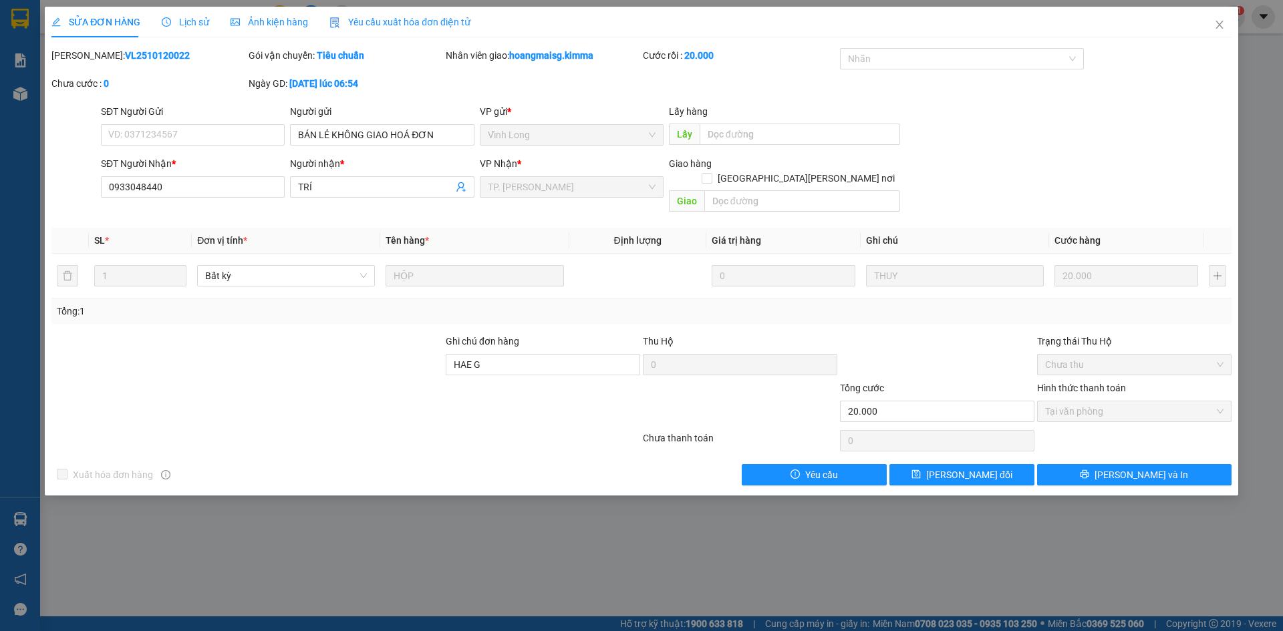
click at [380, 23] on span "Yêu cầu xuất hóa đơn điện tử" at bounding box center [399, 22] width 141 height 11
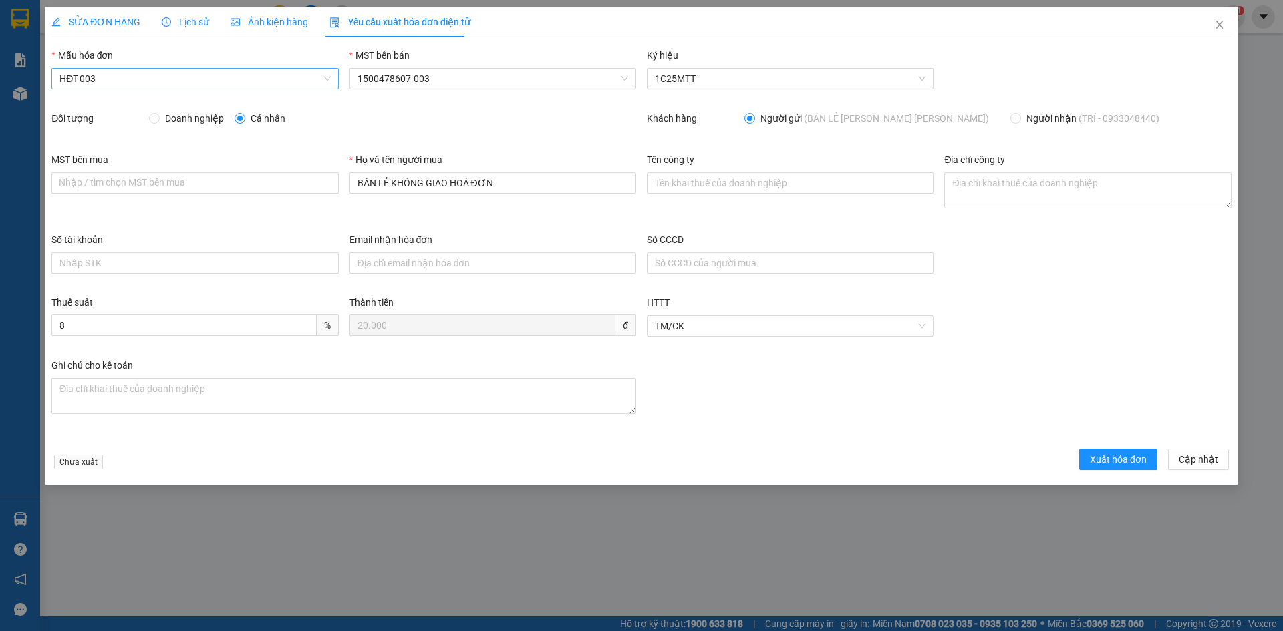
click at [142, 83] on span "HĐT-003" at bounding box center [194, 79] width 271 height 20
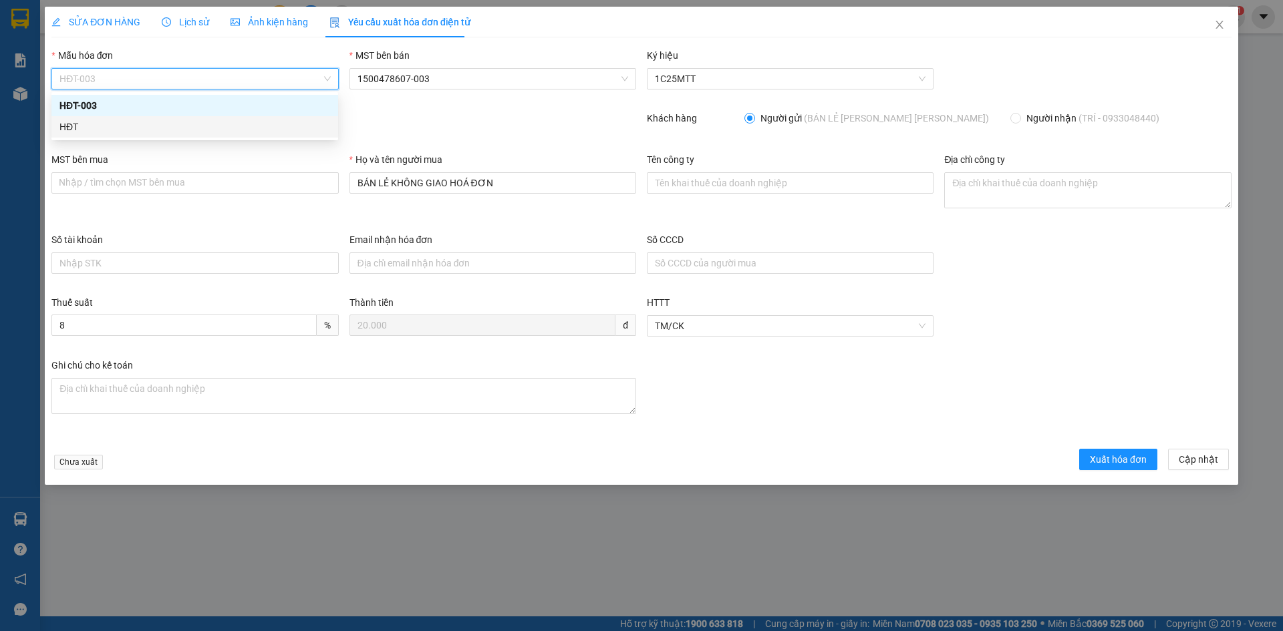
click at [92, 134] on div "HĐT" at bounding box center [194, 126] width 287 height 21
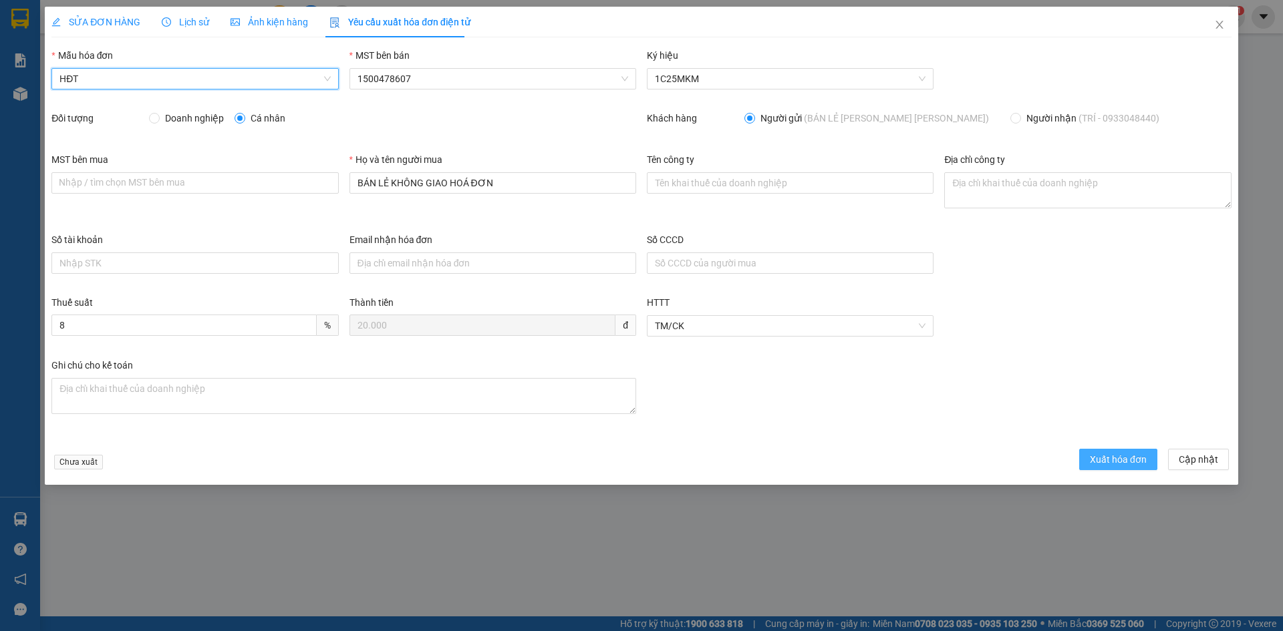
click at [1093, 460] on button "Xuất hóa đơn" at bounding box center [1118, 459] width 78 height 21
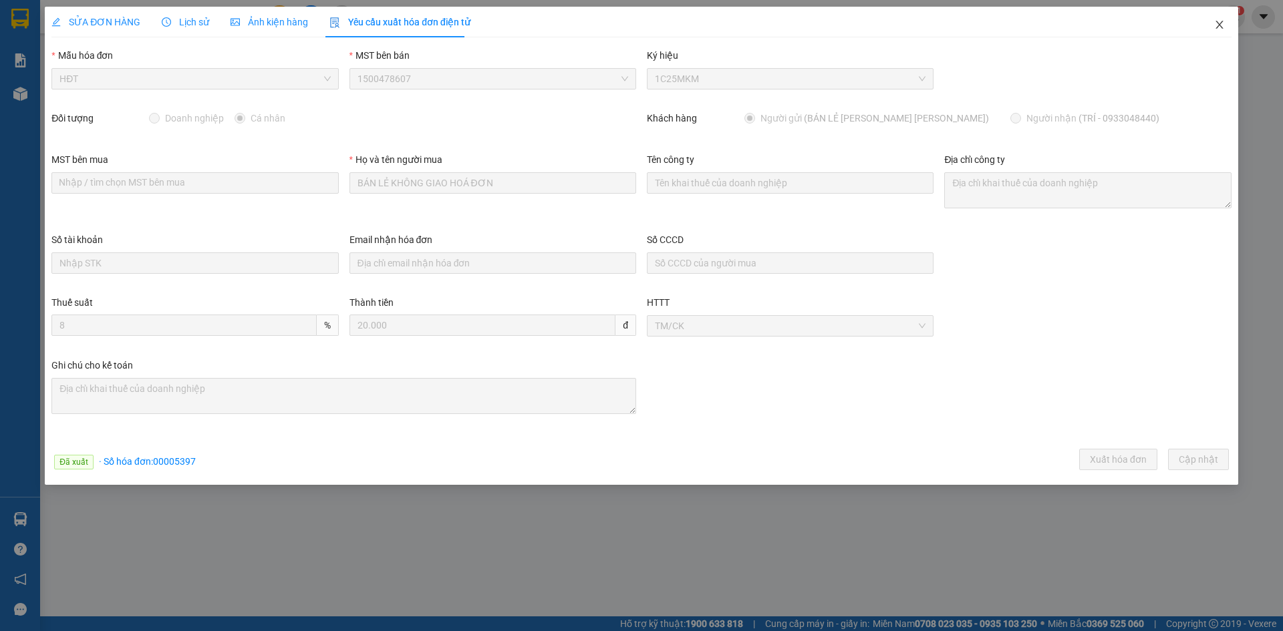
click at [1219, 21] on icon "close" at bounding box center [1219, 24] width 11 height 11
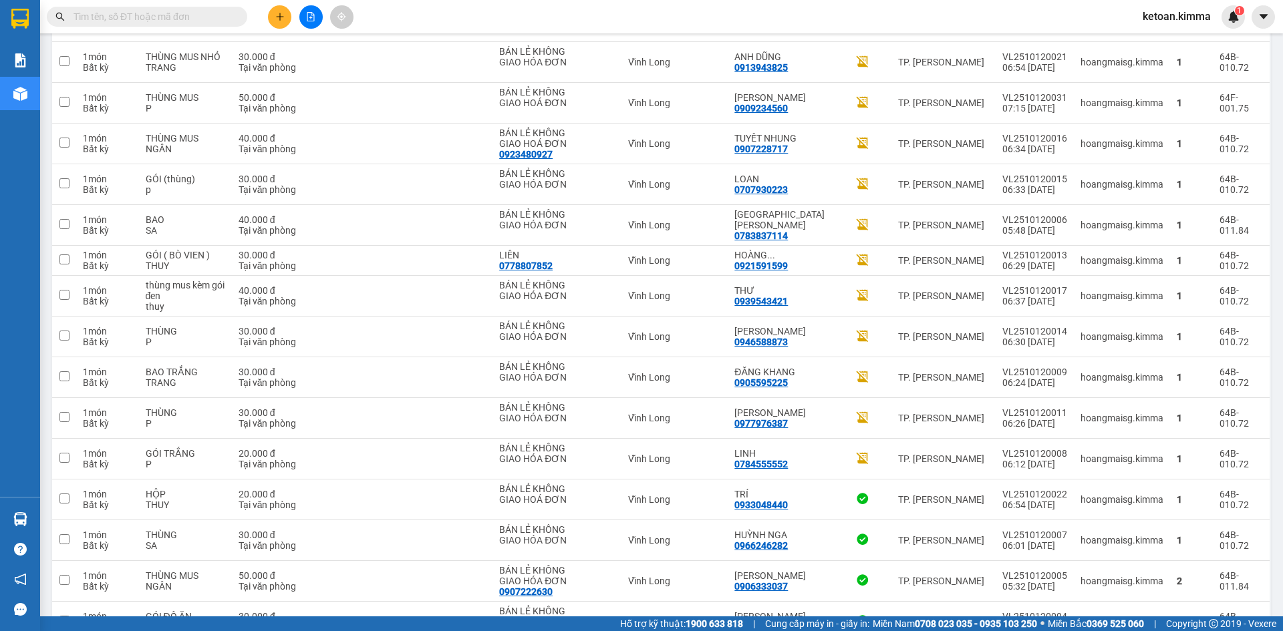
scroll to position [2732, 0]
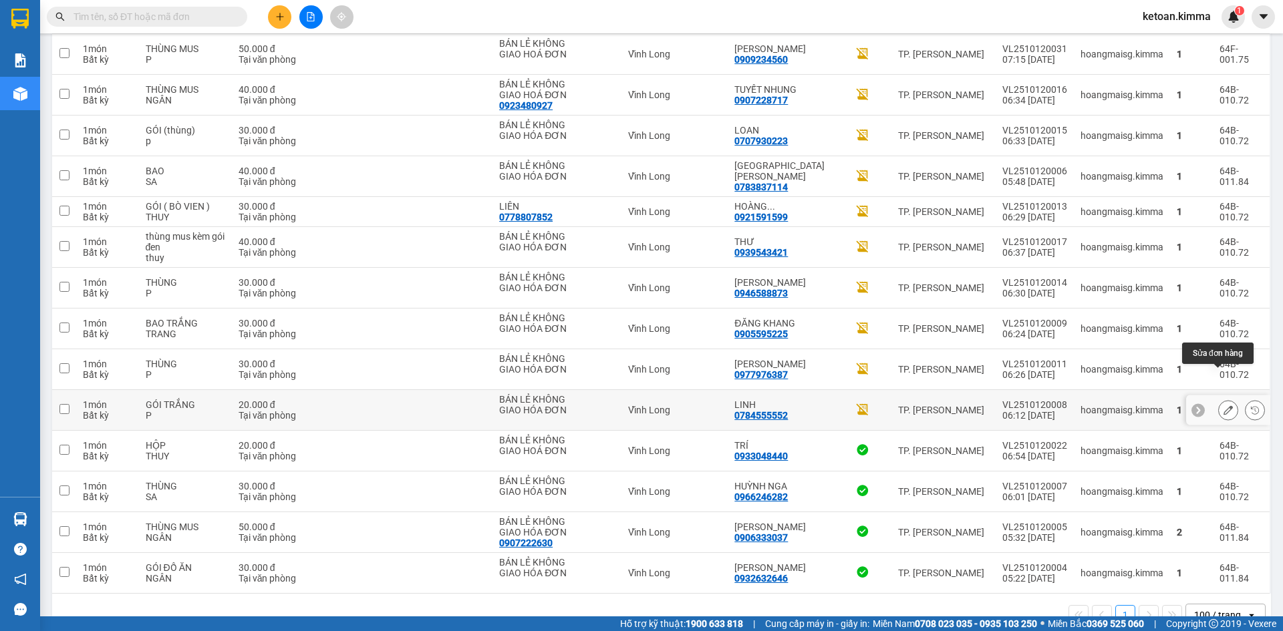
click at [1224, 406] on icon at bounding box center [1228, 410] width 9 height 9
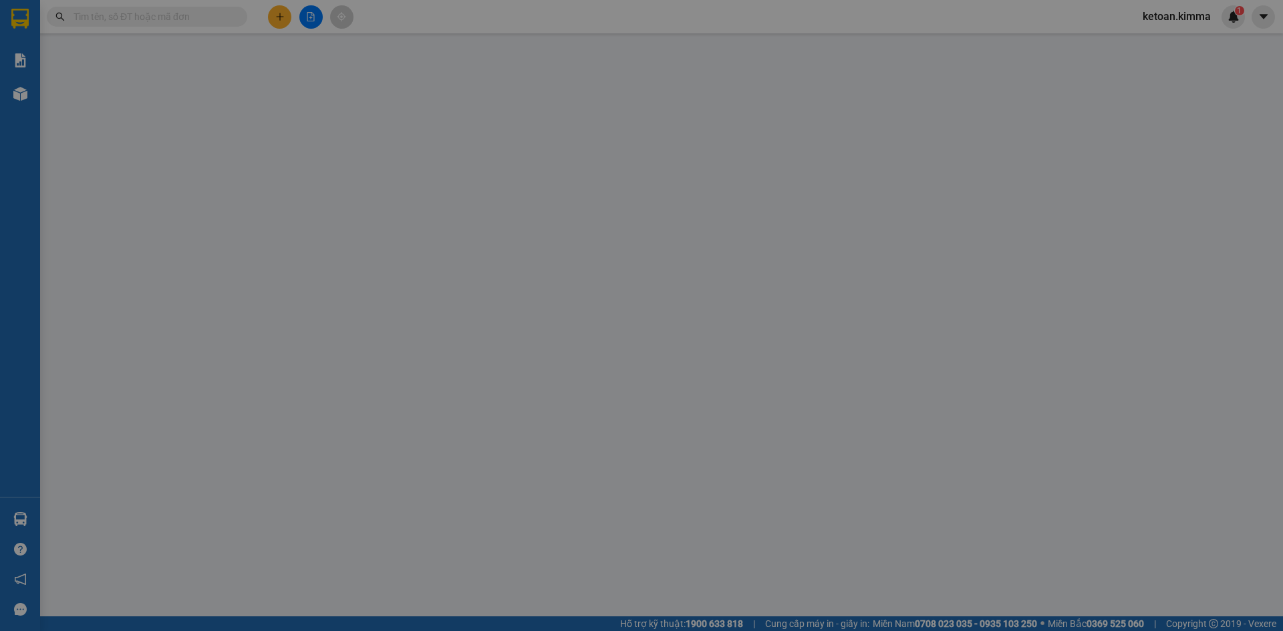
type input "BÁN LẺ KHÔNG GIAO HÓA ĐƠN"
type input "0784555552"
type input "LINH"
type input "20.000"
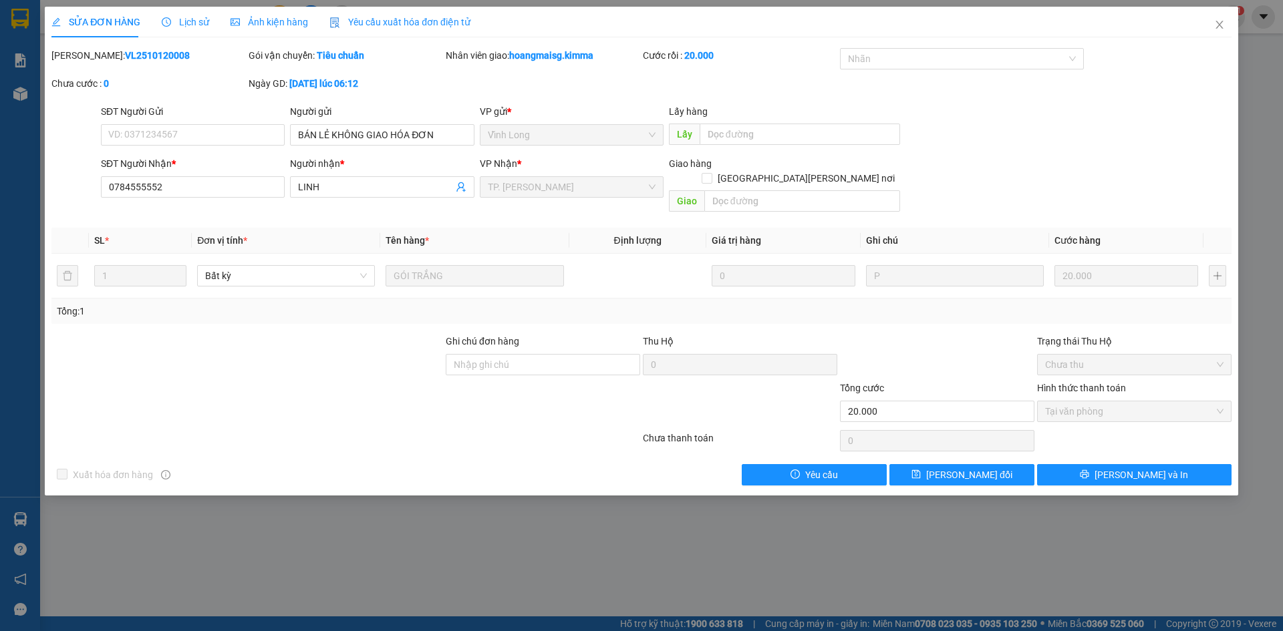
click at [384, 21] on span "Yêu cầu xuất hóa đơn điện tử" at bounding box center [399, 22] width 141 height 11
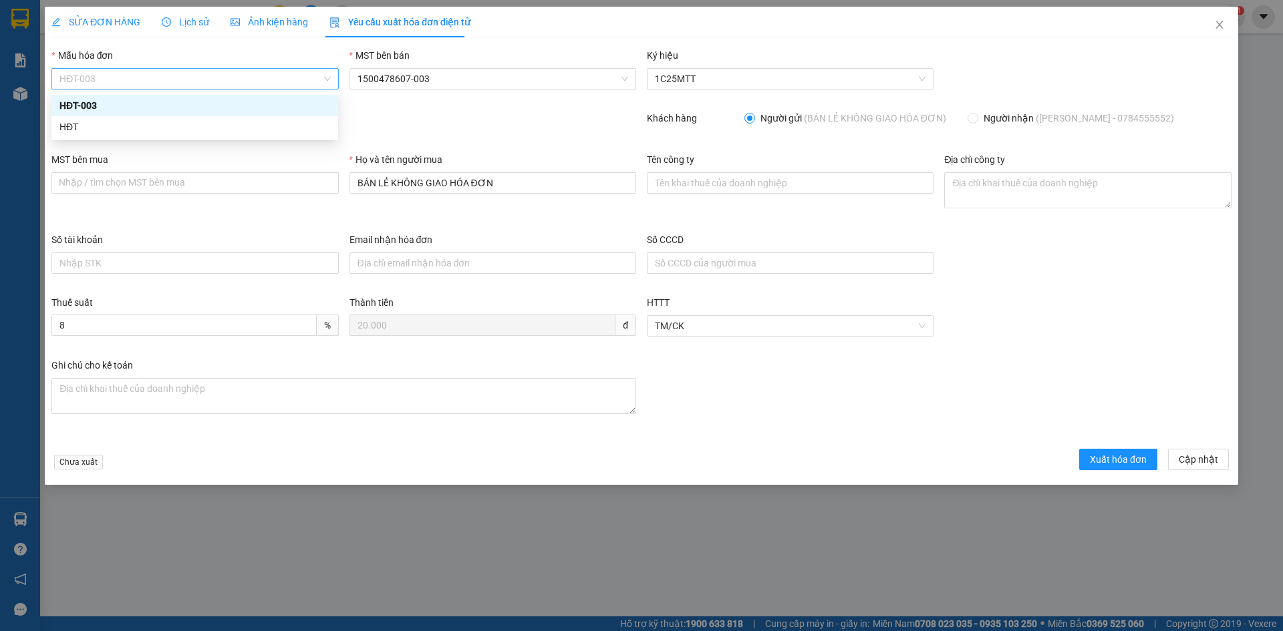
click at [148, 80] on span "HĐT-003" at bounding box center [194, 79] width 271 height 20
click at [88, 128] on div "HĐT" at bounding box center [194, 127] width 271 height 15
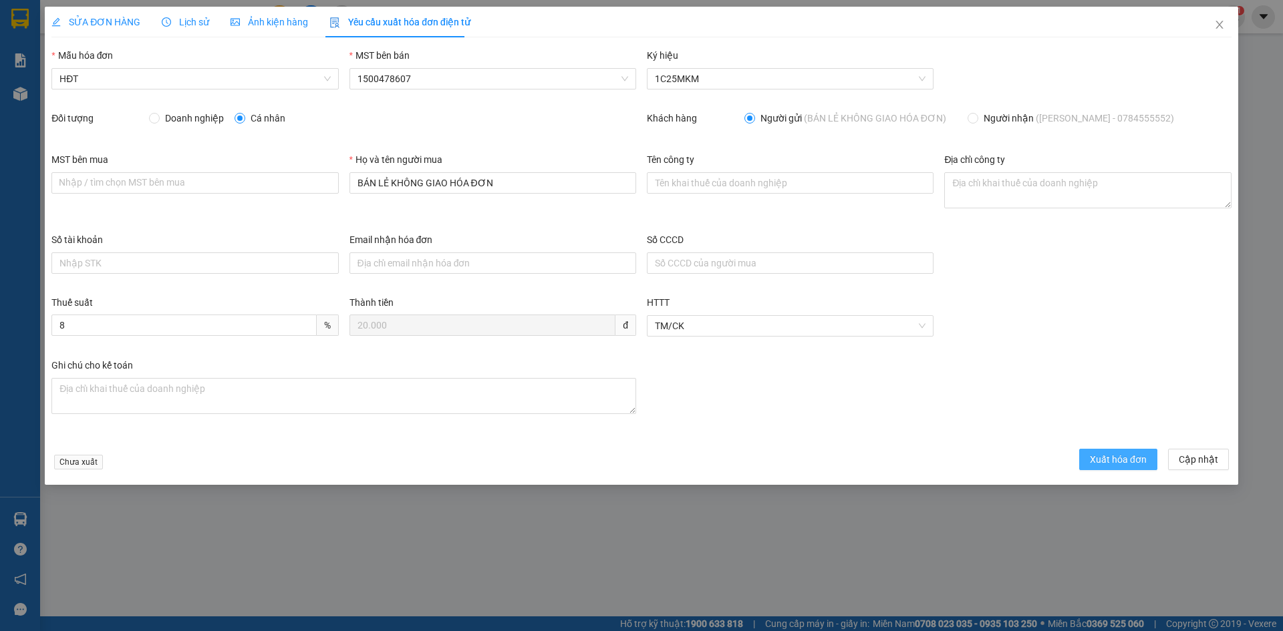
click at [1135, 464] on span "Xuất hóa đơn" at bounding box center [1118, 459] width 57 height 15
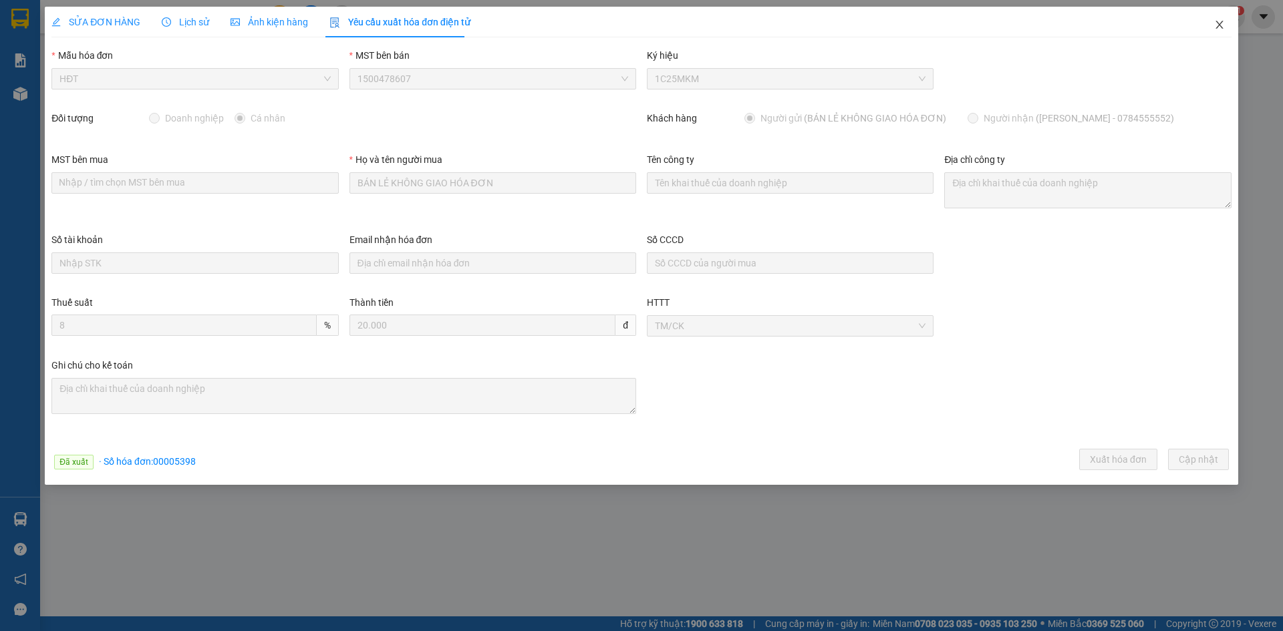
click at [1220, 25] on icon "close" at bounding box center [1219, 25] width 7 height 8
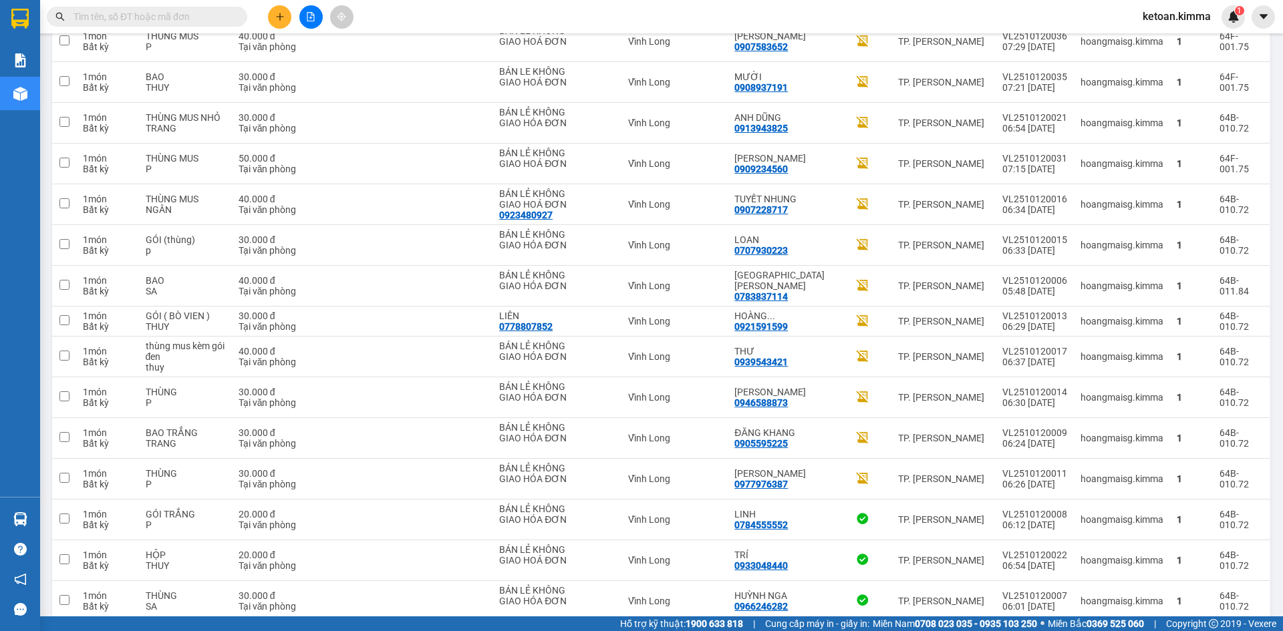
scroll to position [2634, 0]
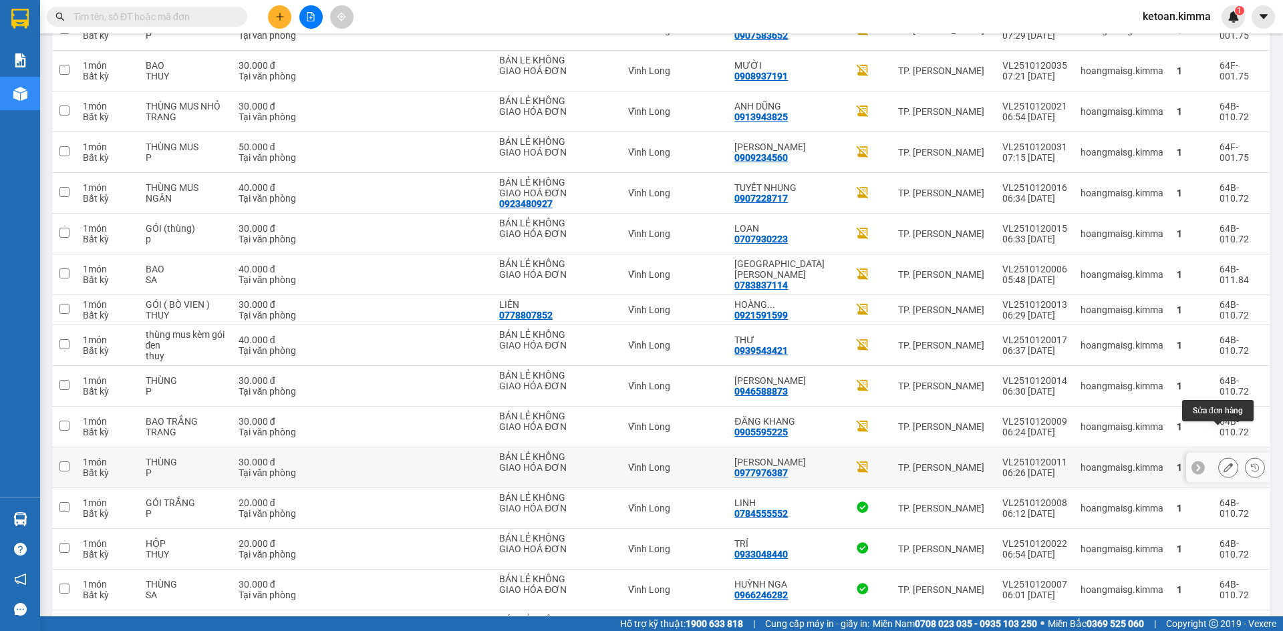
click at [1224, 463] on icon at bounding box center [1228, 467] width 9 height 9
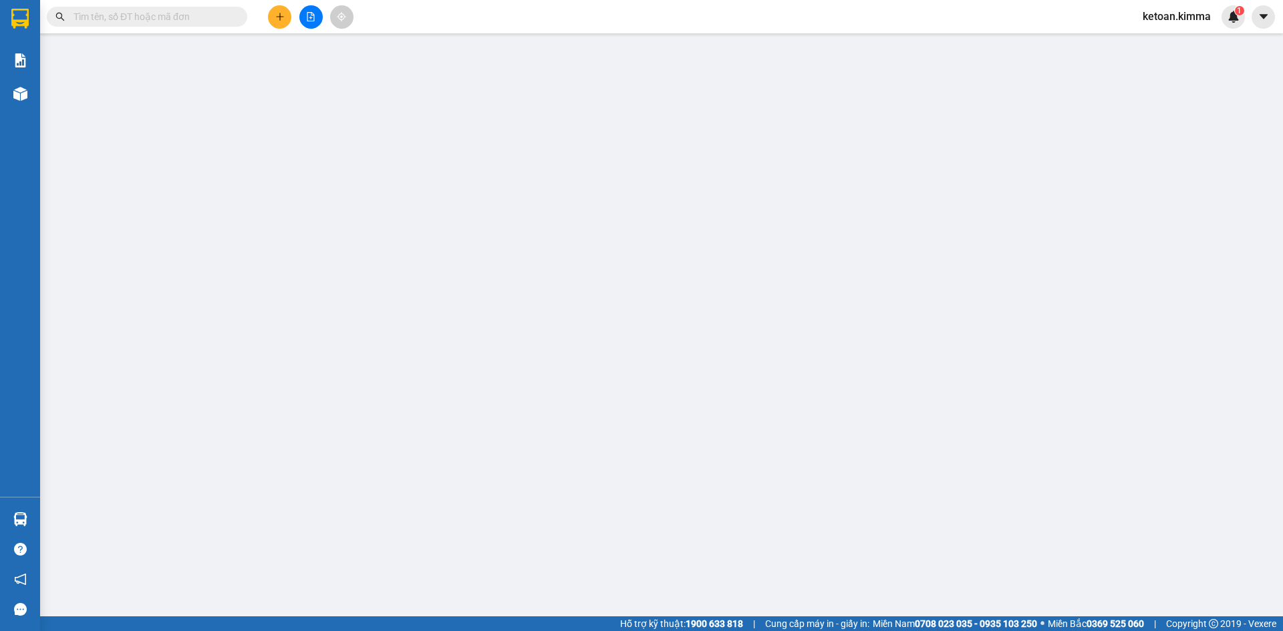
type input "BÁN LẺ KHÔNG GIAO HÓA ĐƠN"
type input "0977976387"
type input "HỒNG HẠNH"
type input "30.000"
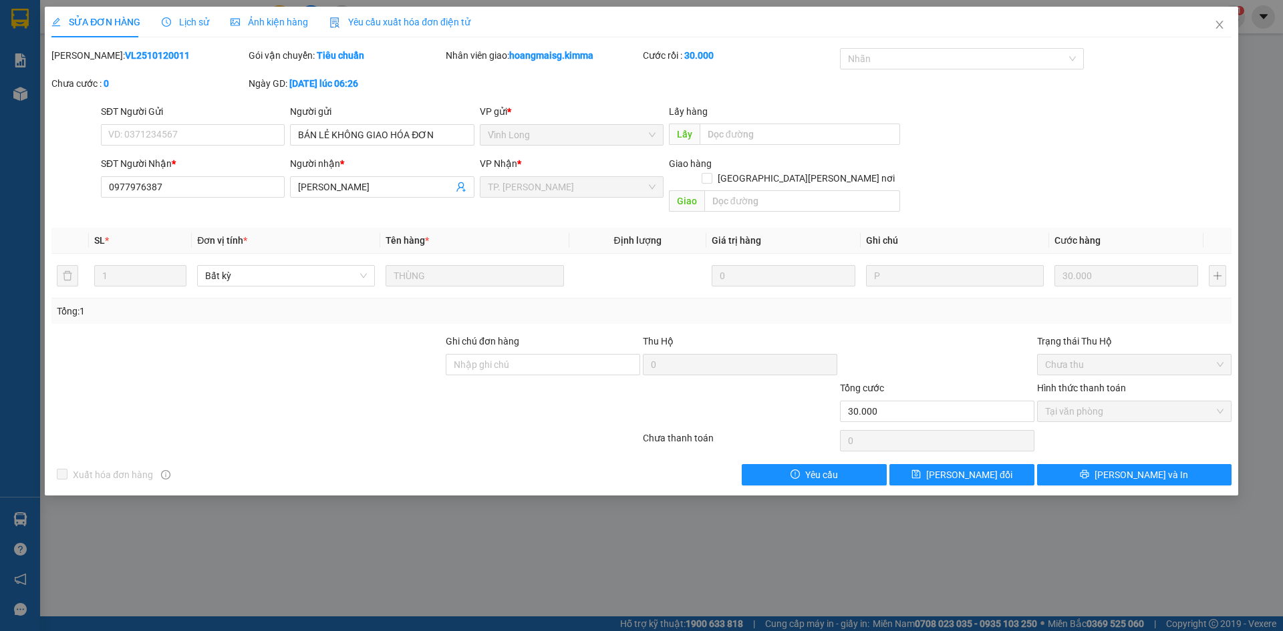
click at [448, 20] on span "Yêu cầu xuất hóa đơn điện tử" at bounding box center [399, 22] width 141 height 11
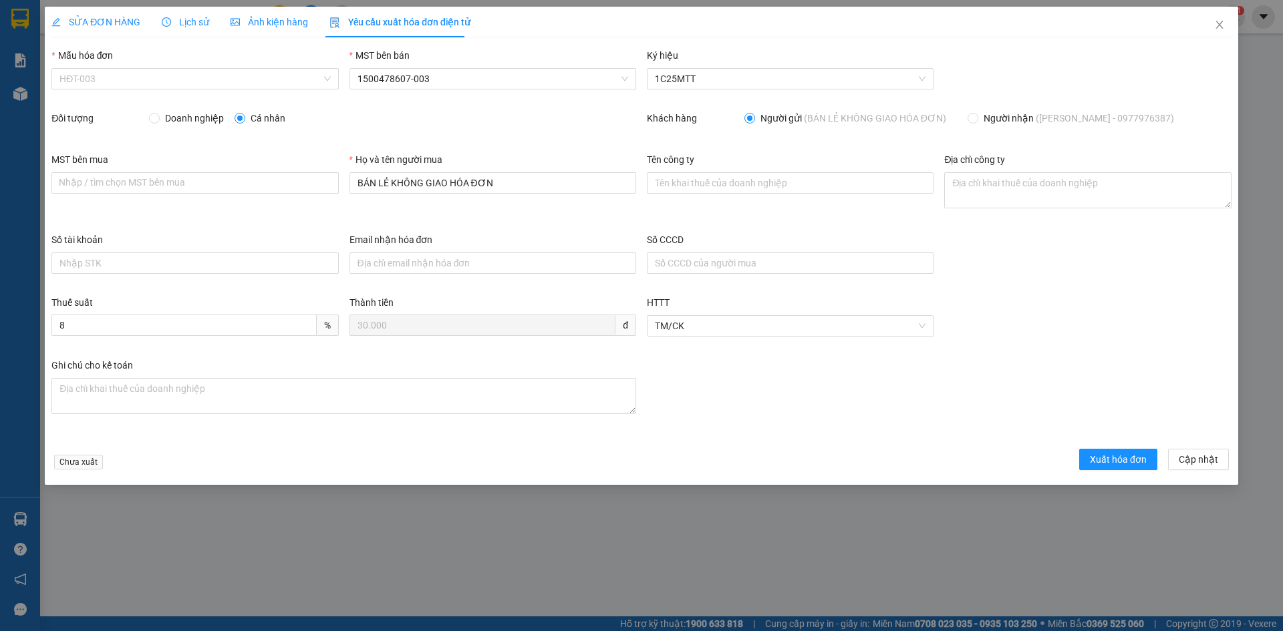
drag, startPoint x: 89, startPoint y: 82, endPoint x: 88, endPoint y: 98, distance: 16.8
click at [90, 83] on span "HĐT-003" at bounding box center [194, 79] width 271 height 20
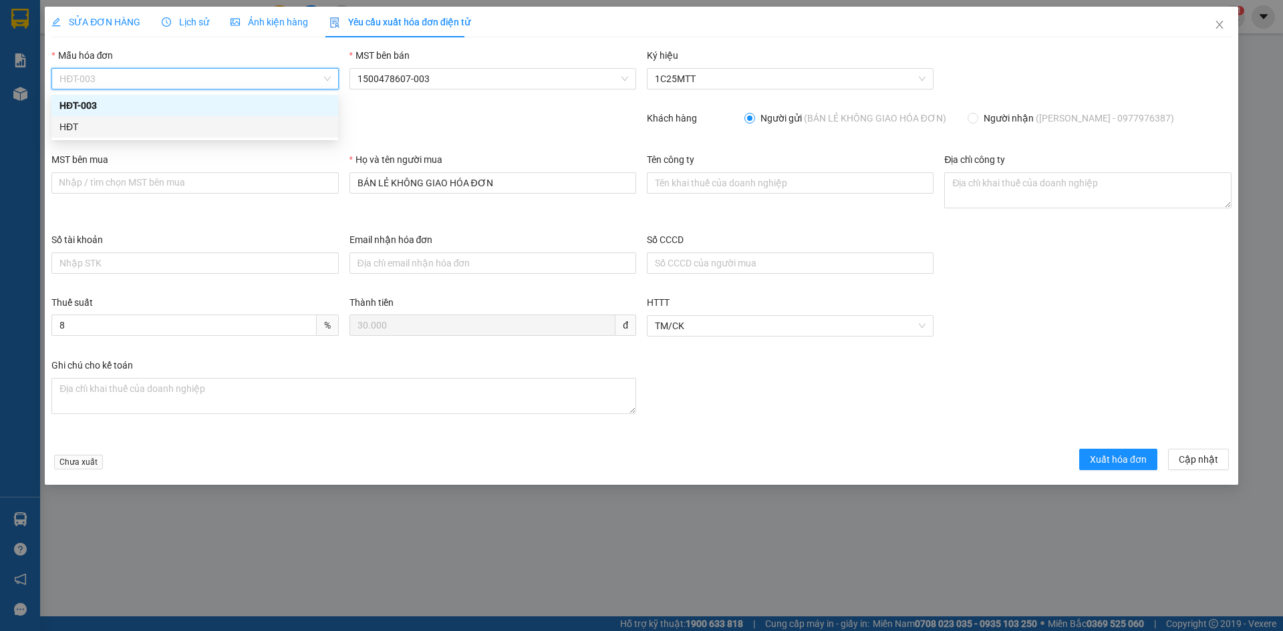
click at [85, 127] on div "HĐT" at bounding box center [194, 127] width 271 height 15
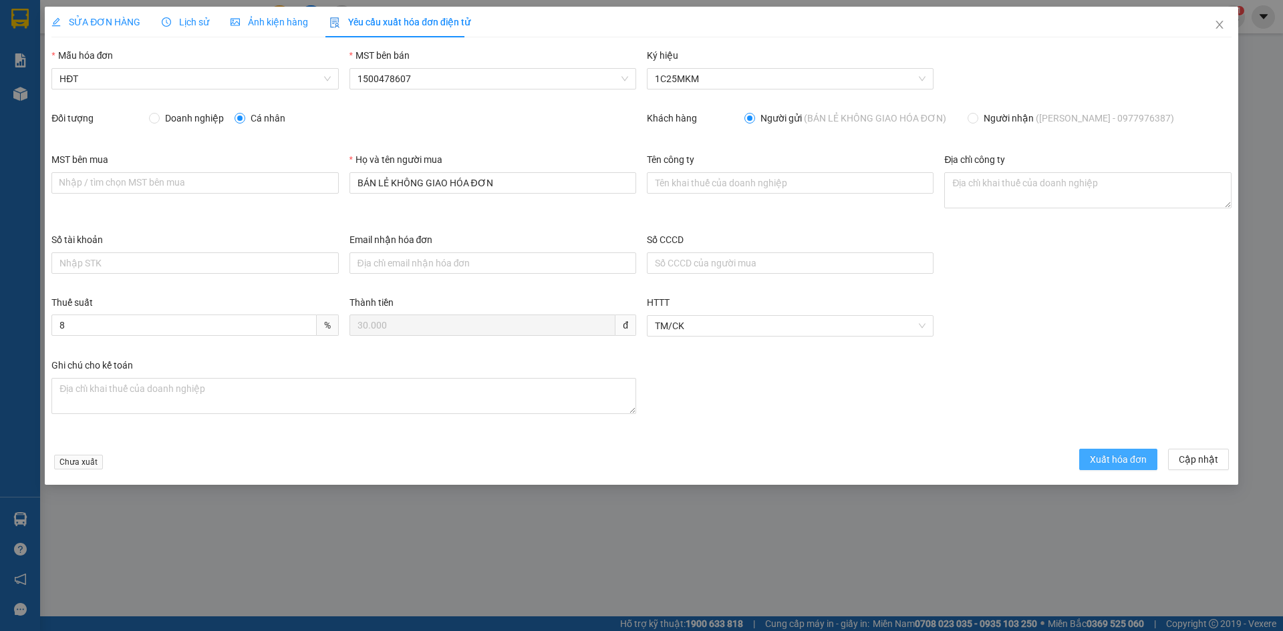
click at [1095, 466] on span "Xuất hóa đơn" at bounding box center [1118, 459] width 57 height 15
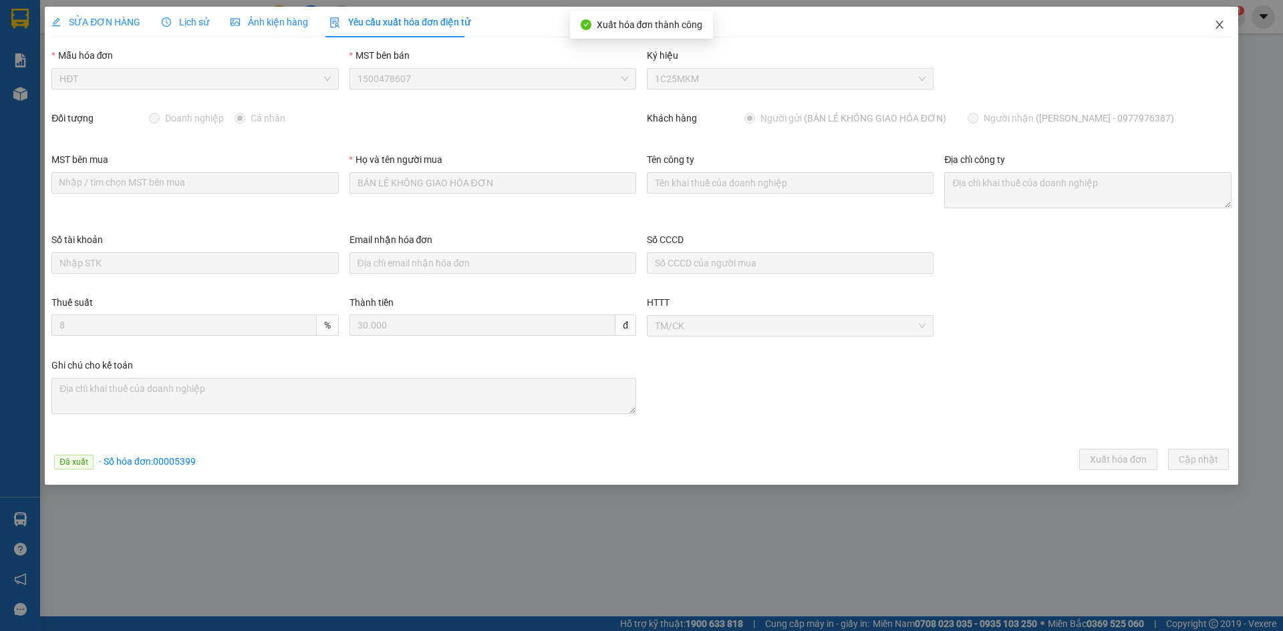
click at [1221, 25] on icon "close" at bounding box center [1219, 24] width 11 height 11
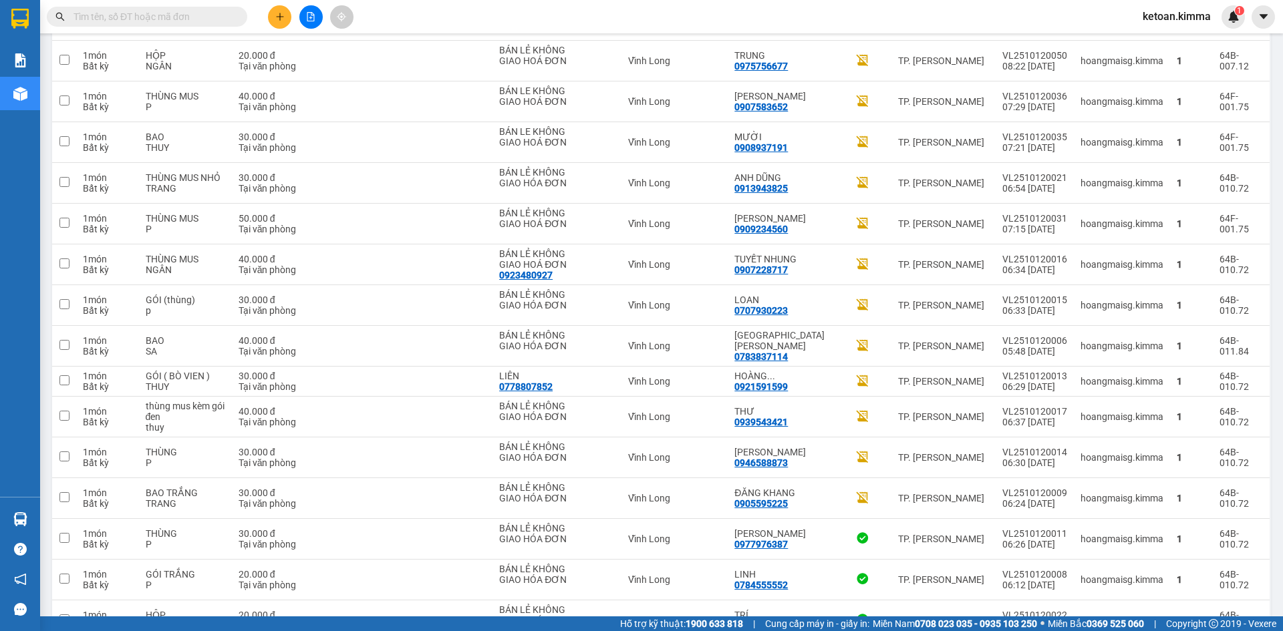
scroll to position [2600, 0]
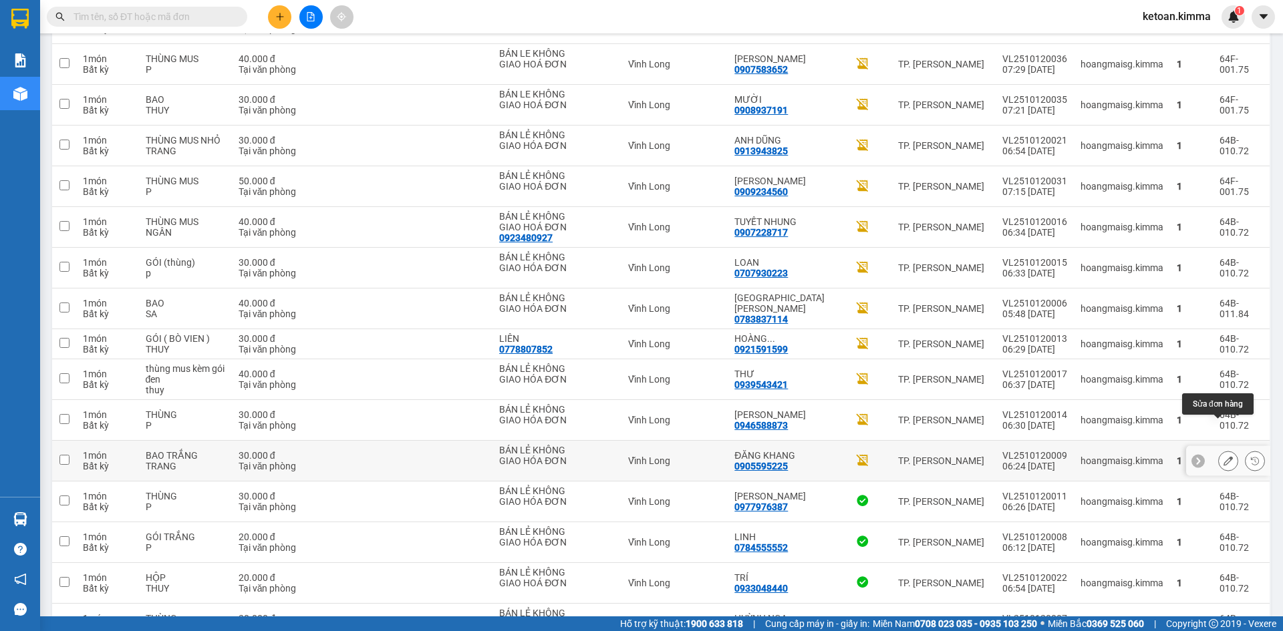
click at [1224, 456] on icon at bounding box center [1228, 460] width 9 height 9
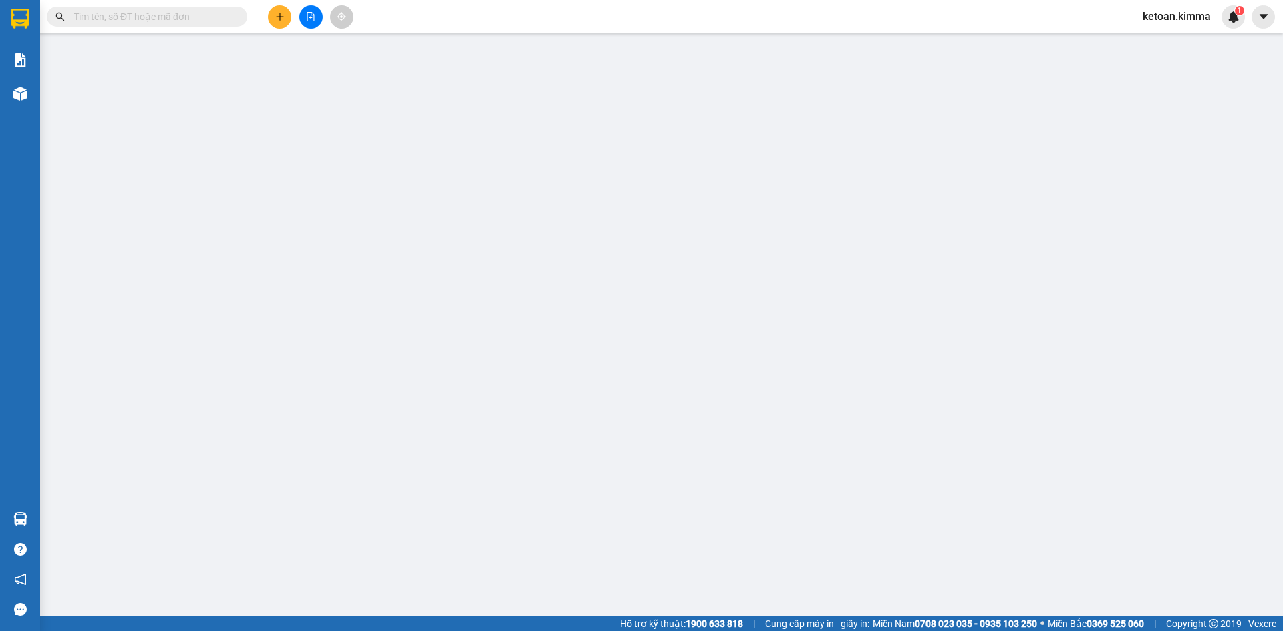
type input "BÁN LẺ KHÔNG GIAO HÓA ĐƠN"
type input "0905595225"
type input "ĐĂNG KHANG"
type input "30.000"
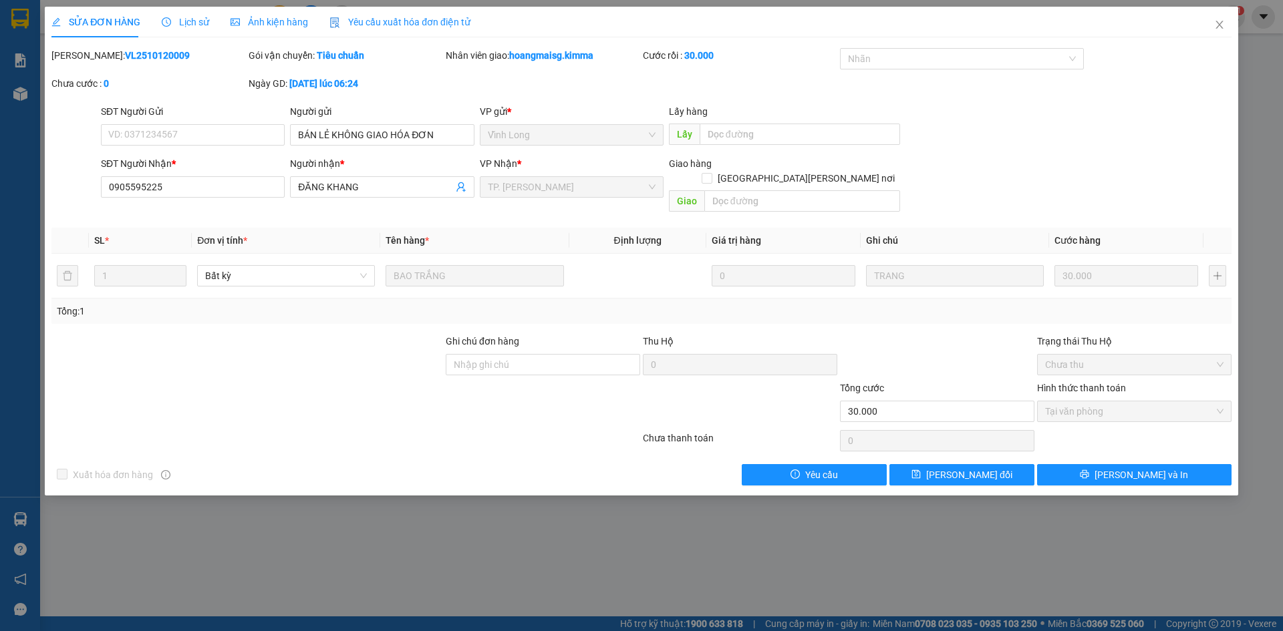
click at [428, 11] on div "Yêu cầu xuất hóa đơn điện tử" at bounding box center [399, 22] width 141 height 31
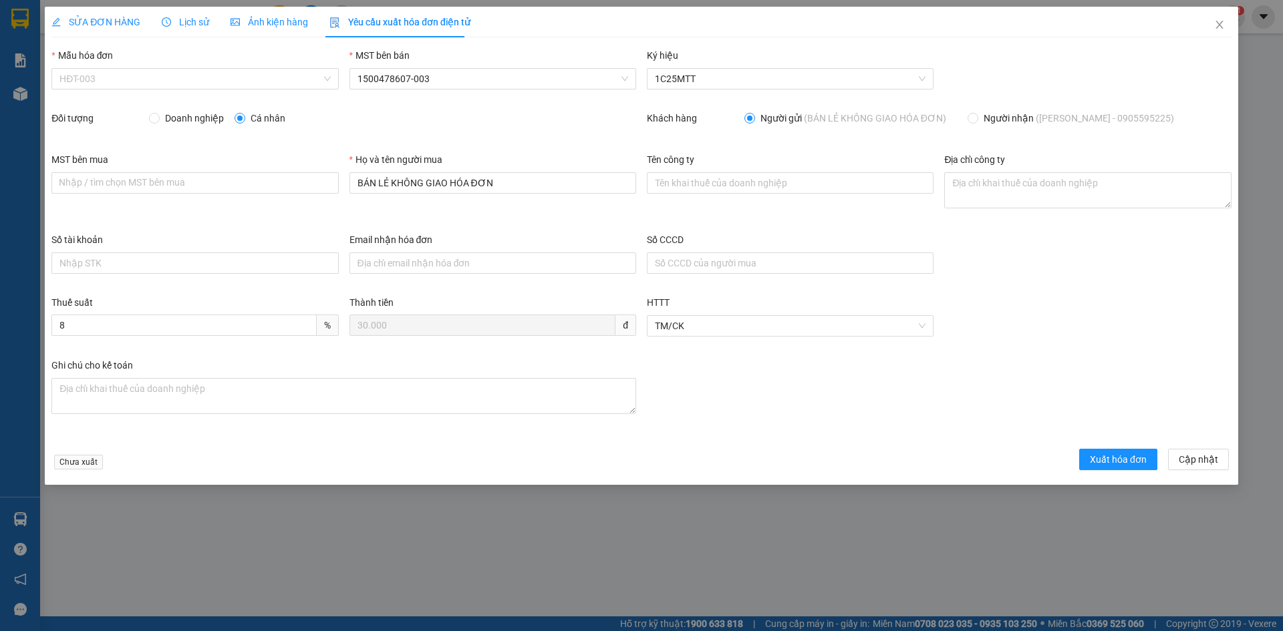
drag, startPoint x: 141, startPoint y: 84, endPoint x: 108, endPoint y: 114, distance: 44.0
click at [141, 84] on span "HĐT-003" at bounding box center [194, 79] width 271 height 20
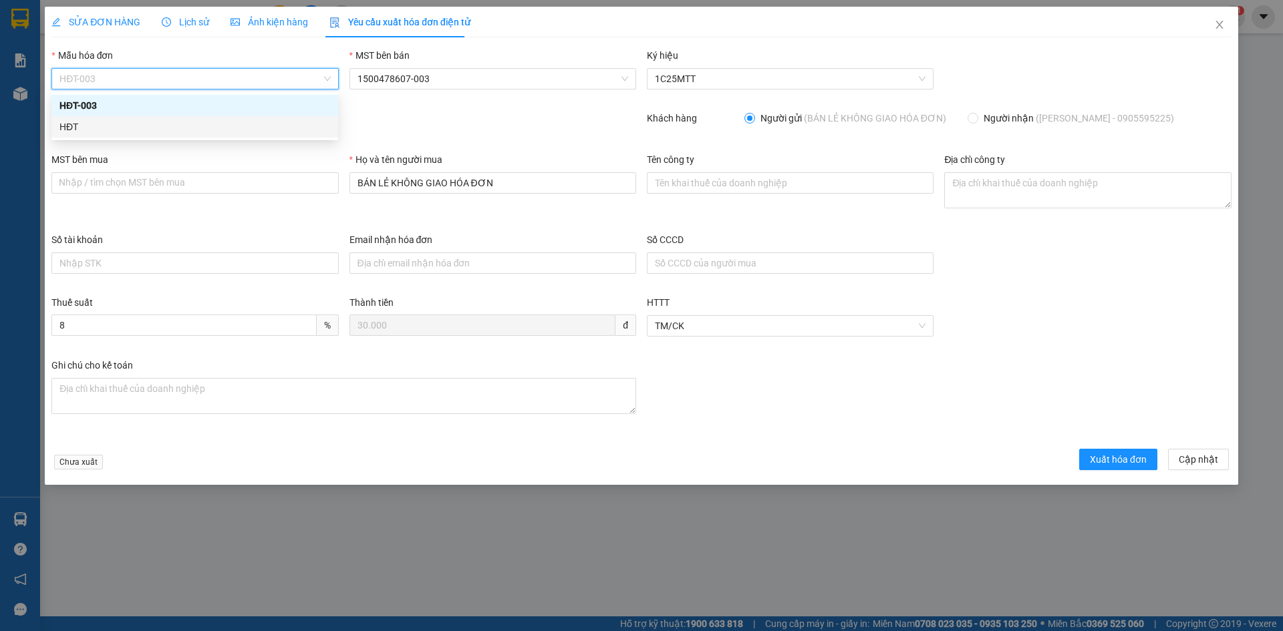
click at [91, 130] on div "HĐT" at bounding box center [194, 127] width 271 height 15
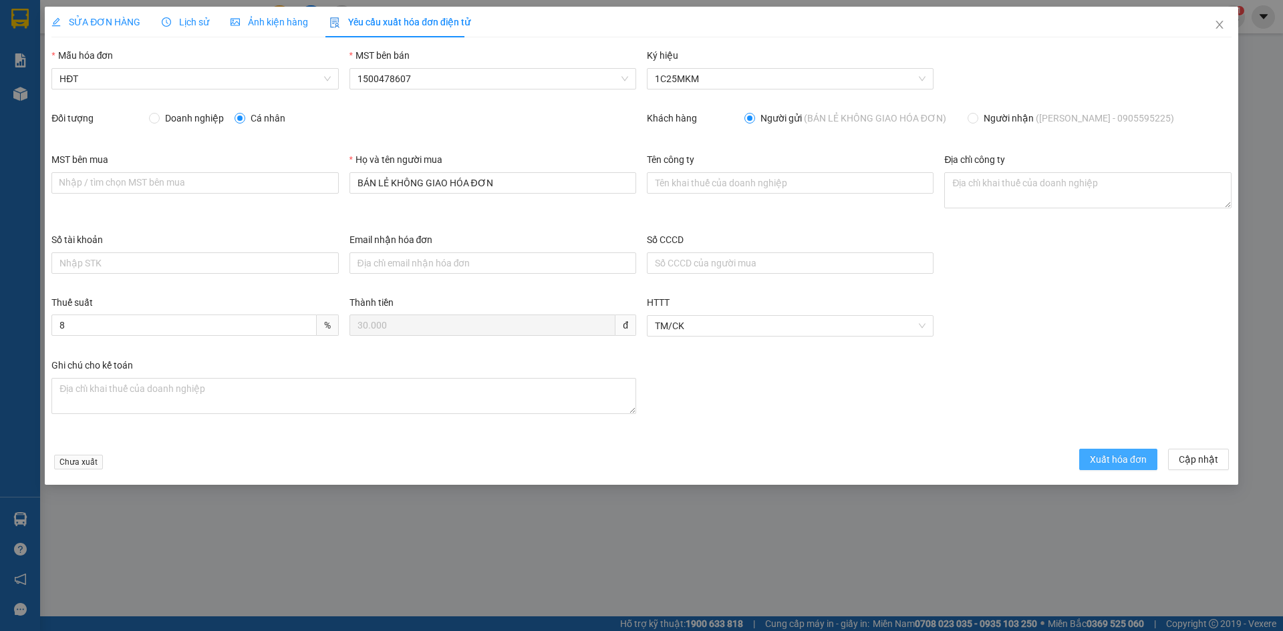
click at [1121, 459] on span "Xuất hóa đơn" at bounding box center [1118, 459] width 57 height 15
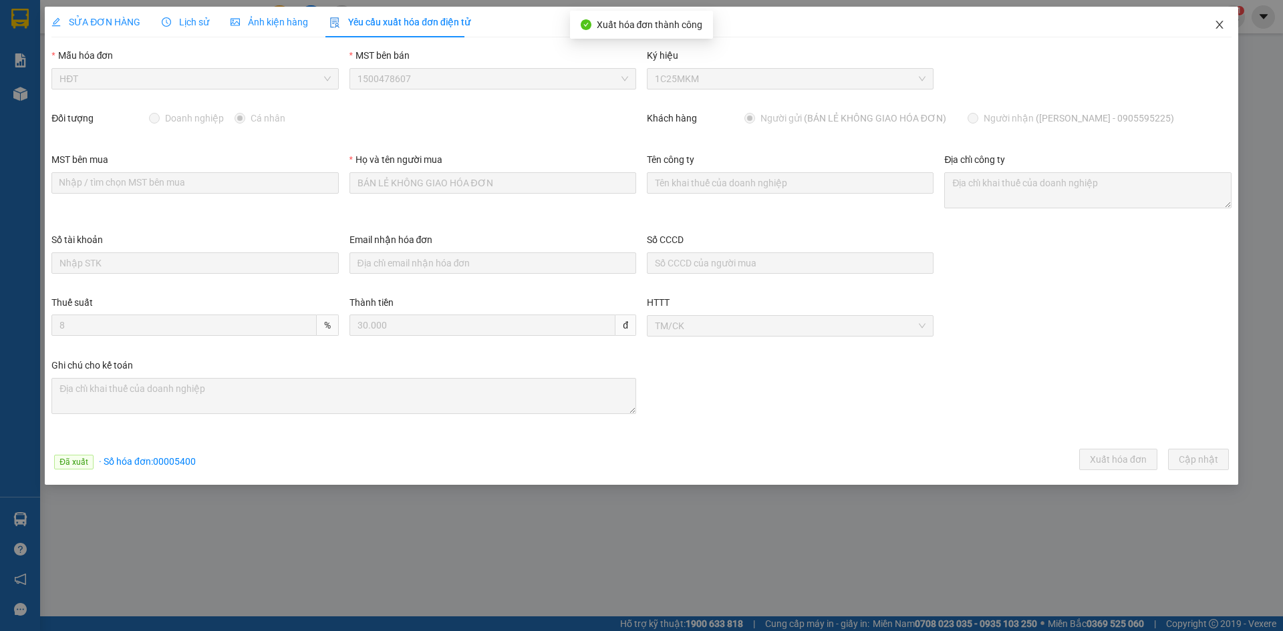
click at [1220, 28] on icon "close" at bounding box center [1219, 24] width 11 height 11
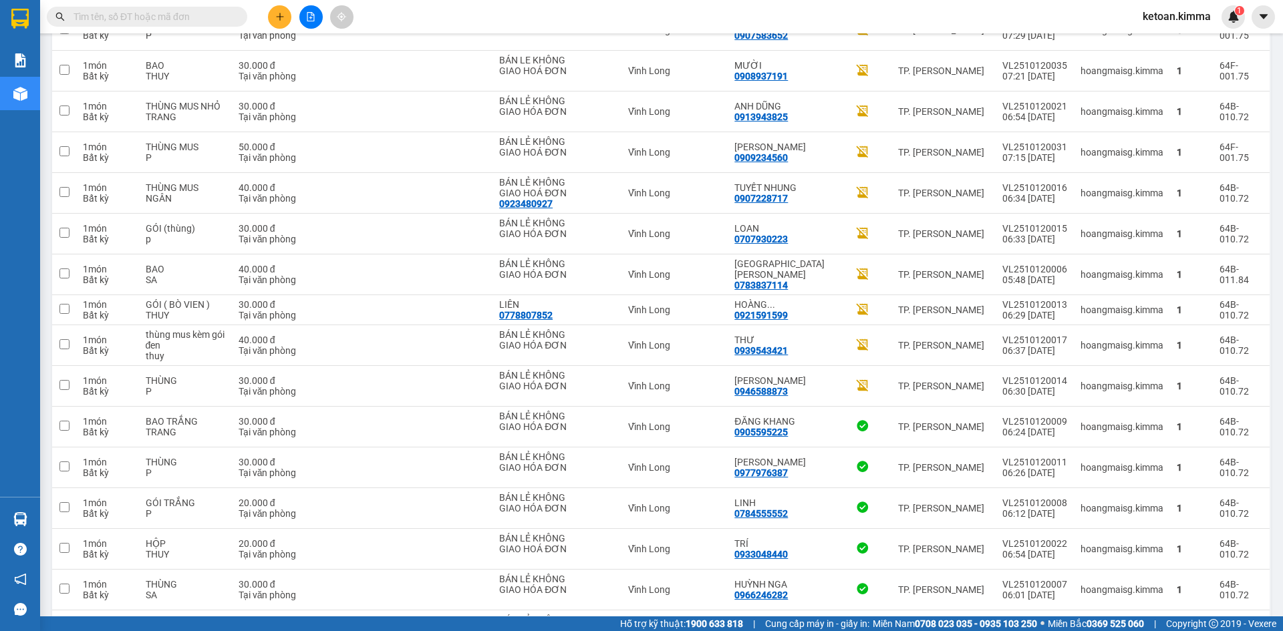
scroll to position [2638, 0]
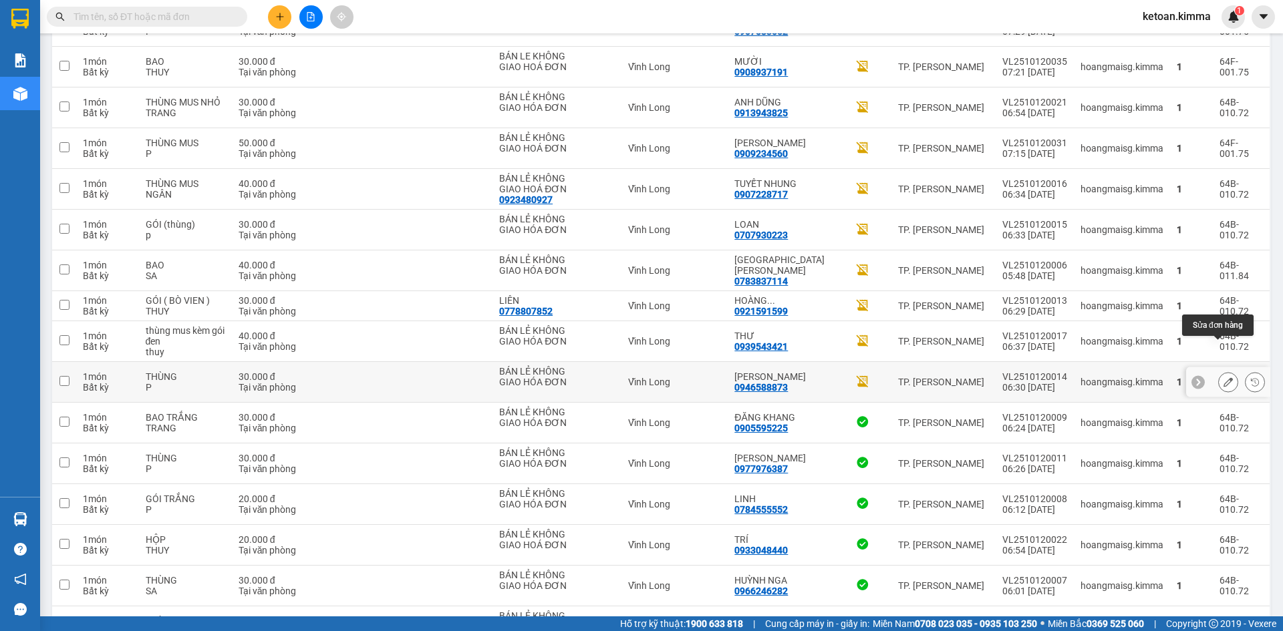
click at [1224, 378] on icon at bounding box center [1228, 382] width 9 height 9
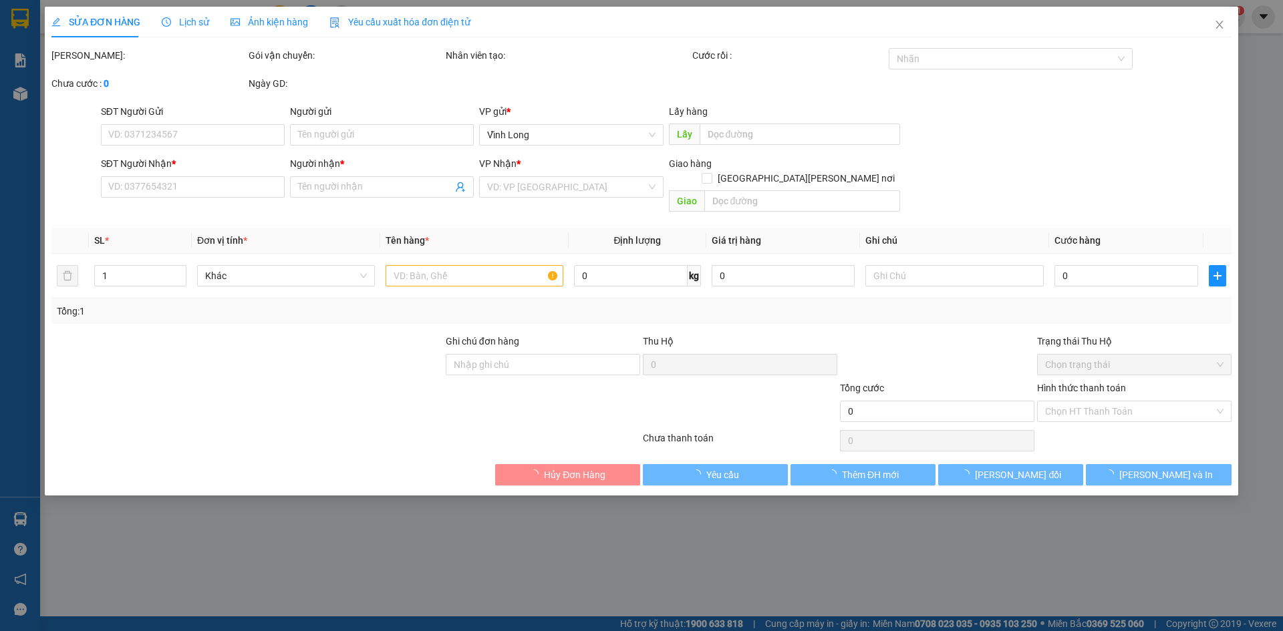
type input "BÁN LẺ KHÔNG GIAO HÓA ĐƠN"
type input "0946588873"
type input "MINH TIẾN"
type input "30.000"
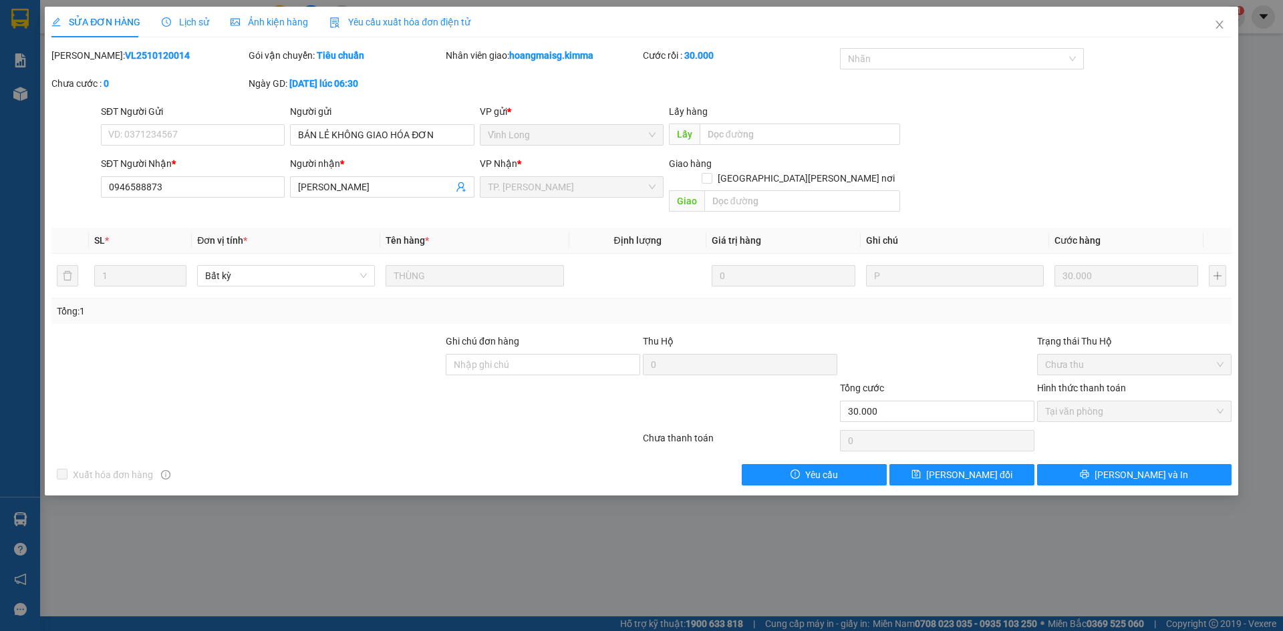
click at [395, 21] on span "Yêu cầu xuất hóa đơn điện tử" at bounding box center [399, 22] width 141 height 11
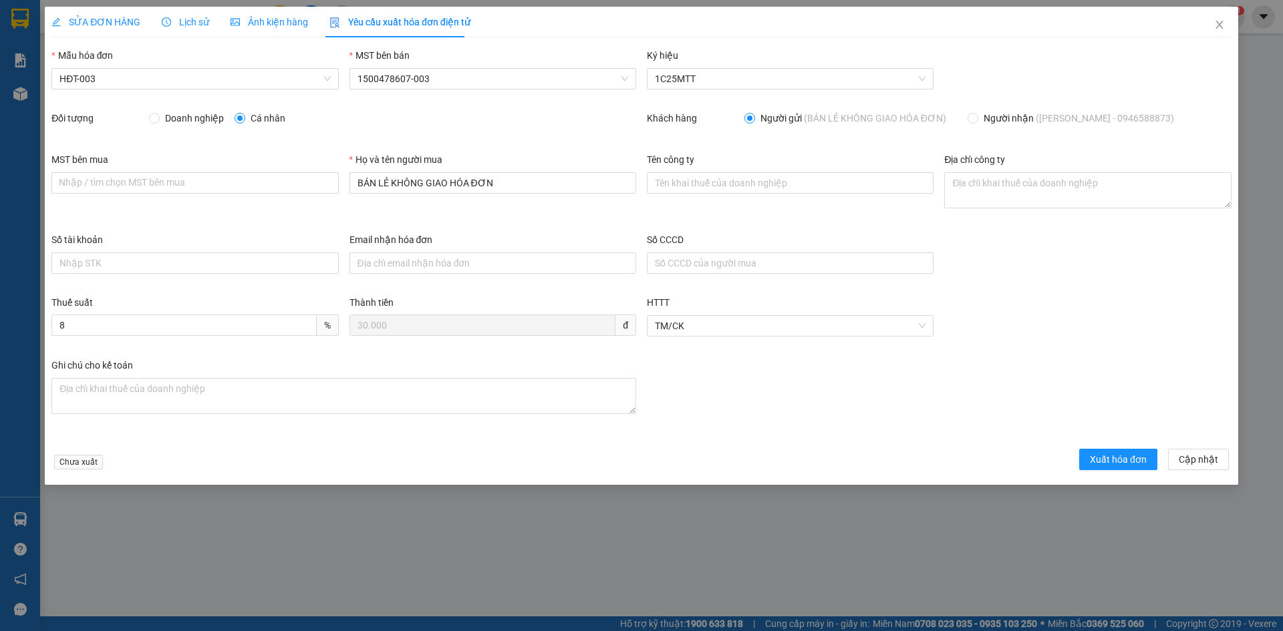
drag, startPoint x: 154, startPoint y: 84, endPoint x: 153, endPoint y: 91, distance: 6.8
click at [153, 89] on div "HĐT-003" at bounding box center [194, 78] width 287 height 21
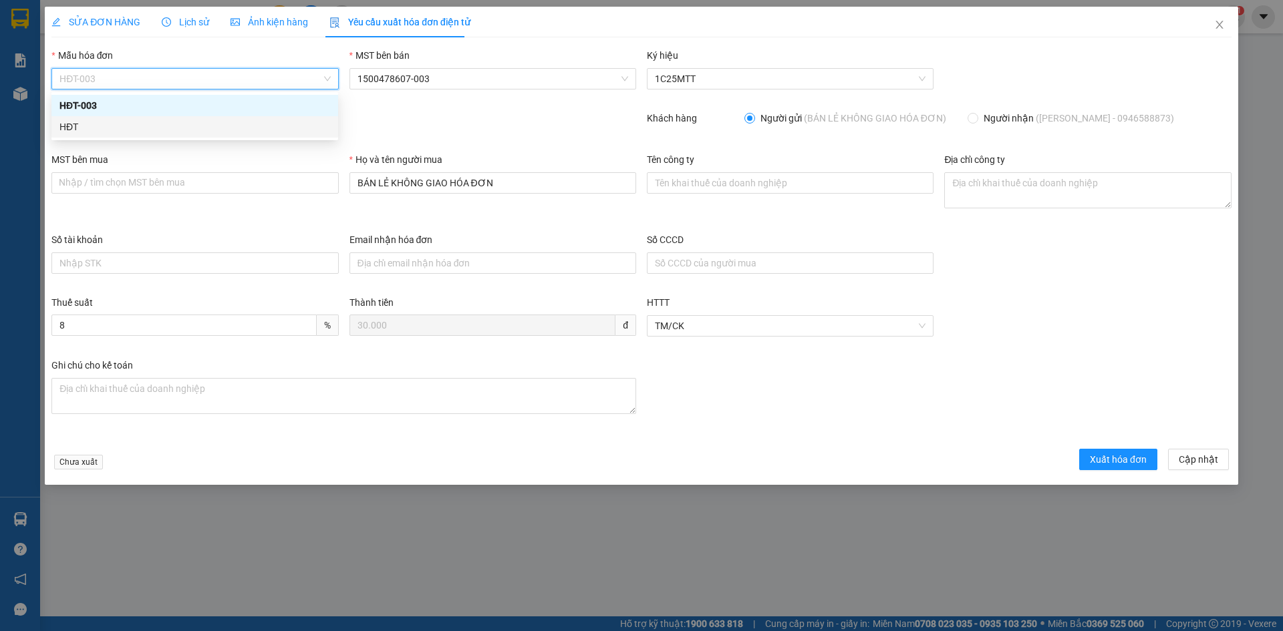
click at [77, 131] on div "HĐT" at bounding box center [194, 127] width 271 height 15
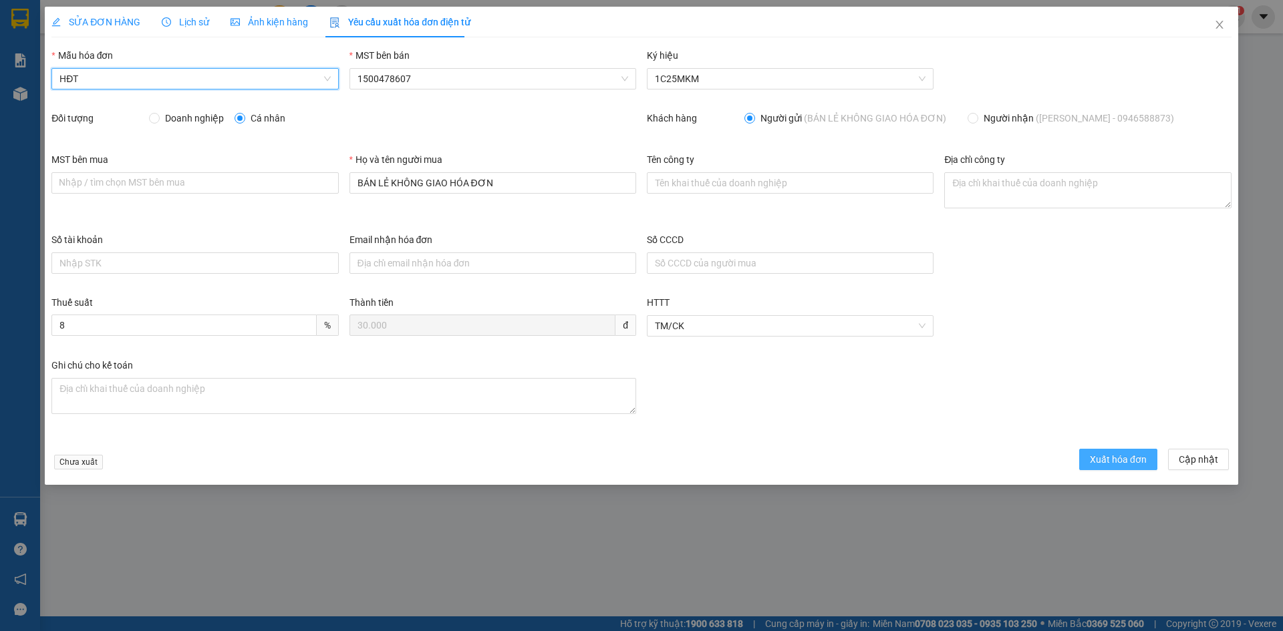
click at [1098, 463] on span "Xuất hóa đơn" at bounding box center [1118, 459] width 57 height 15
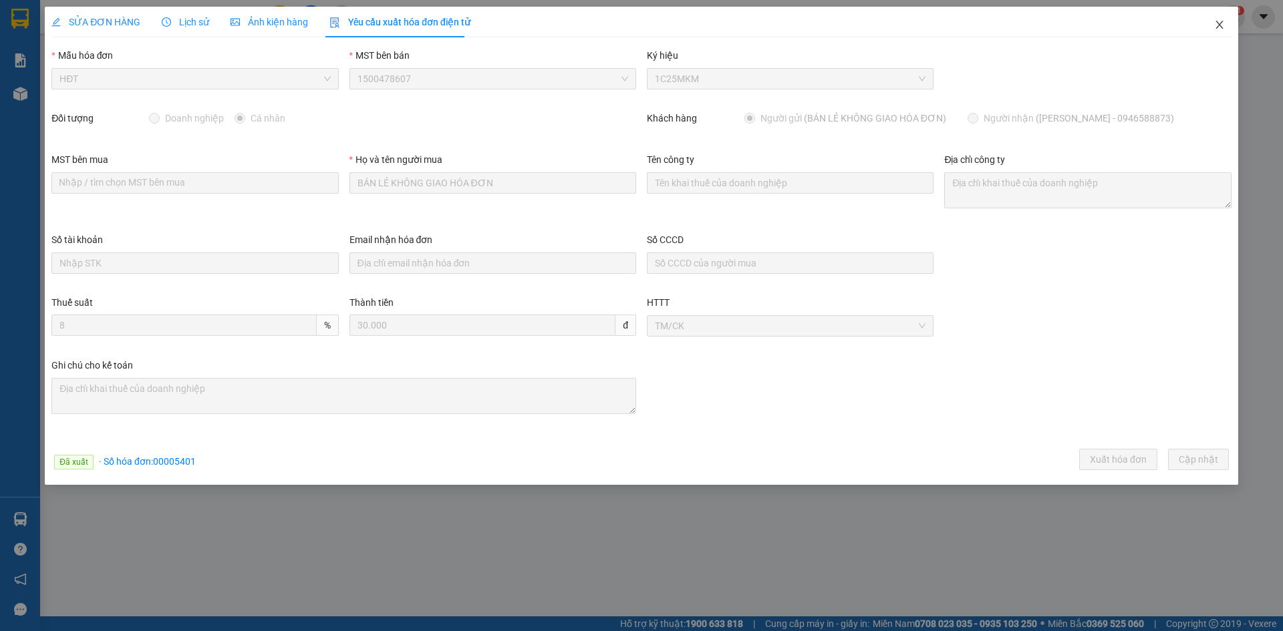
click at [1226, 28] on span "Close" at bounding box center [1219, 25] width 37 height 37
click at [1219, 25] on div "ketoan.kimma 1" at bounding box center [1188, 16] width 113 height 23
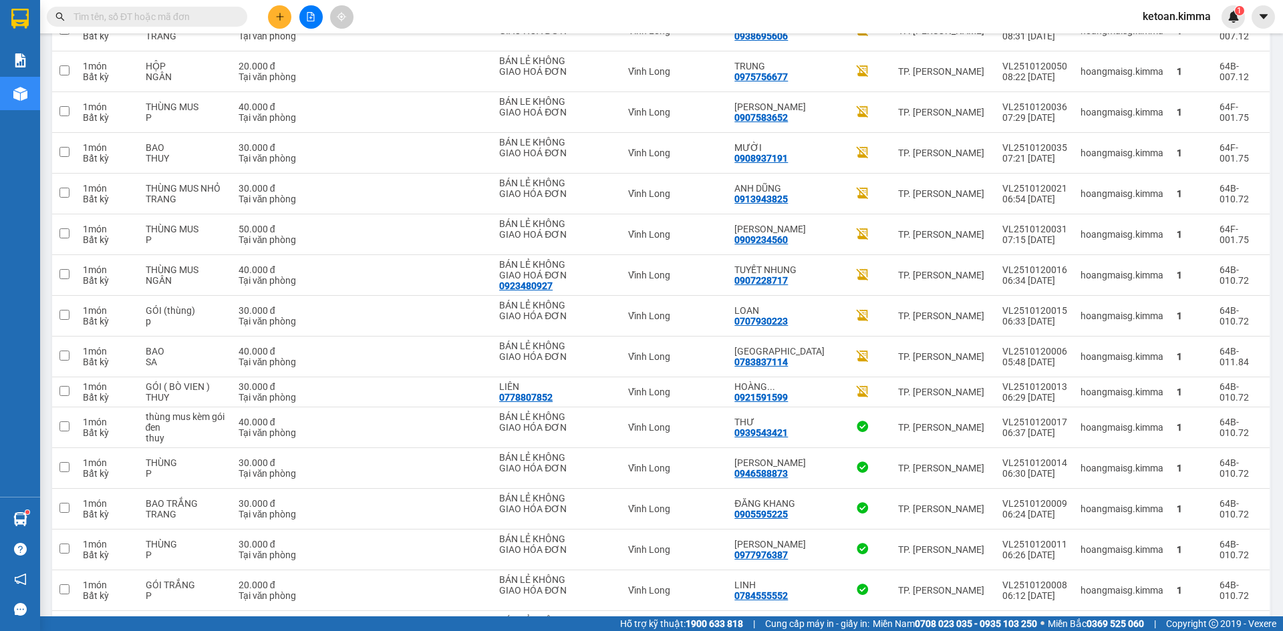
scroll to position [2513, 0]
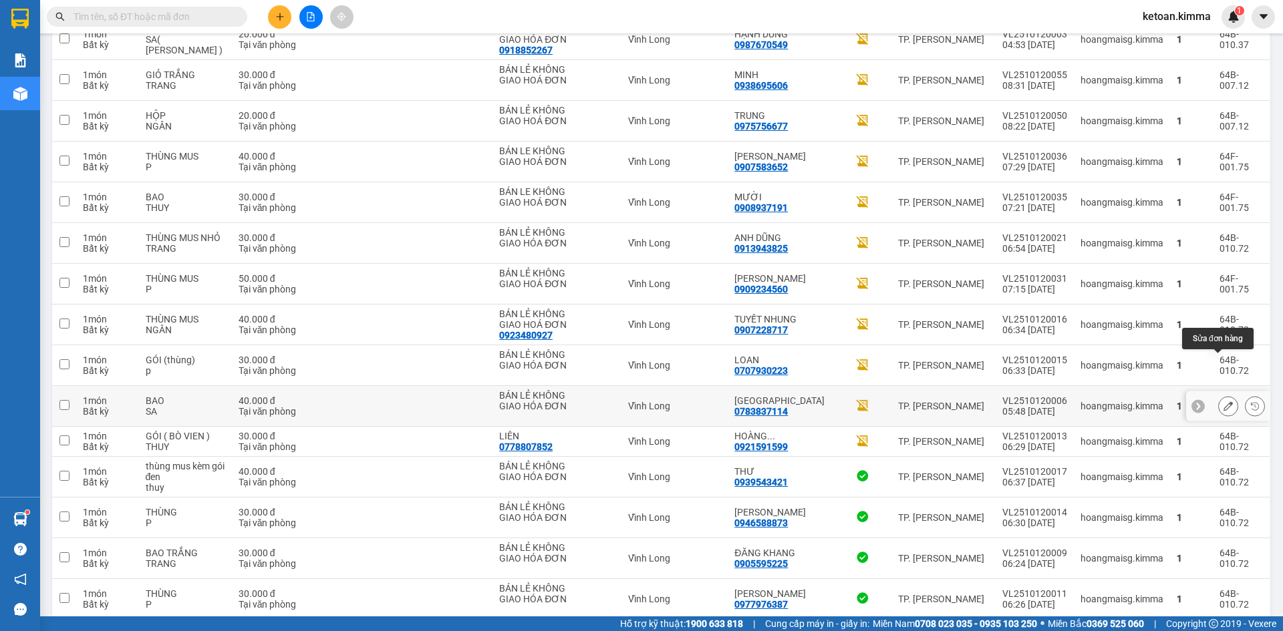
click at [1224, 402] on icon at bounding box center [1228, 406] width 9 height 9
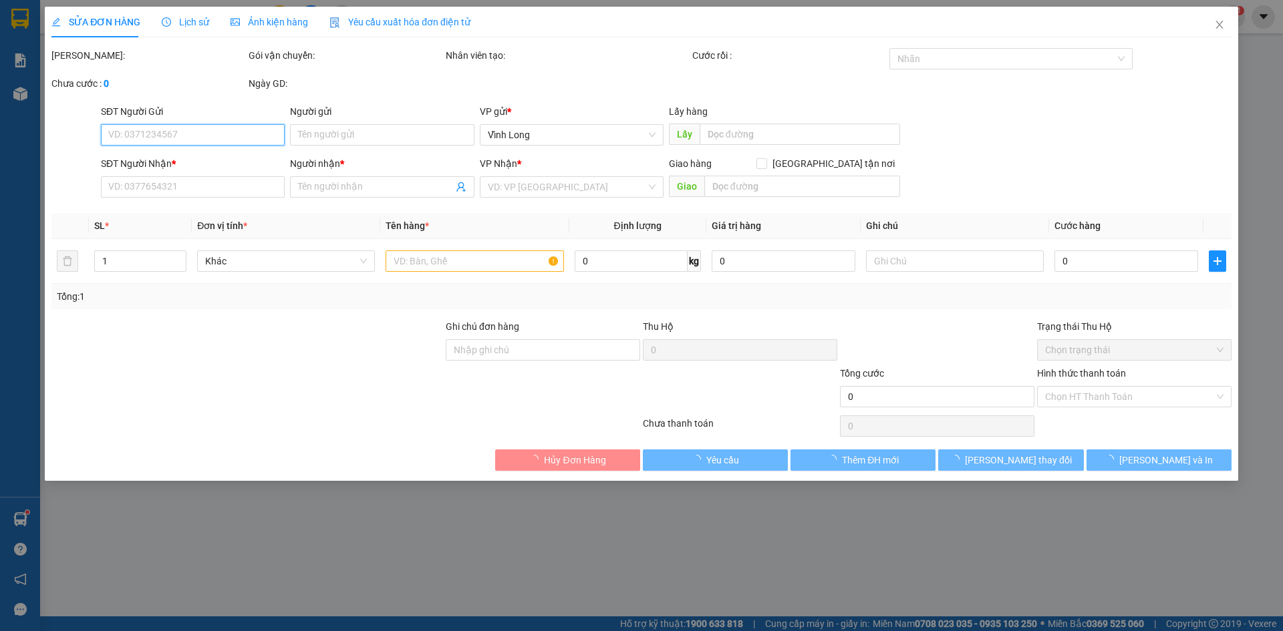
type input "BÁN LẺ KHÔNG GIAO HÓA ĐƠN"
type input "0783837114"
type input "[GEOGRAPHIC_DATA]"
type input "HAE G"
type input "40.000"
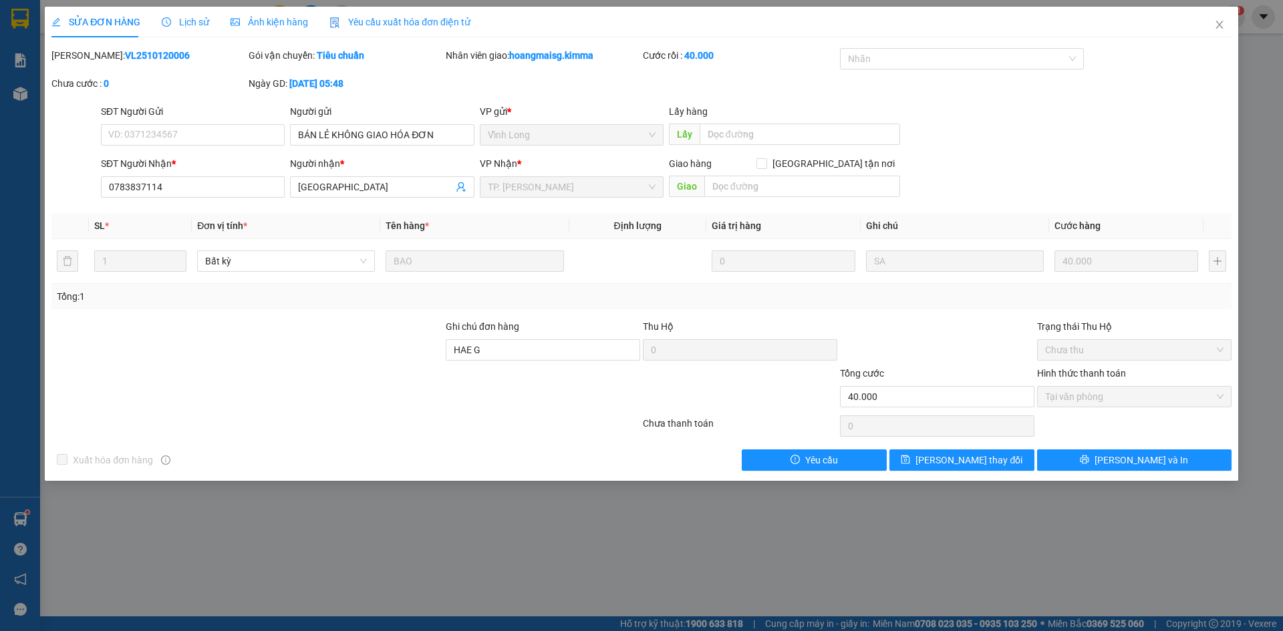
click at [406, 23] on span "Yêu cầu xuất hóa đơn điện tử" at bounding box center [399, 22] width 141 height 11
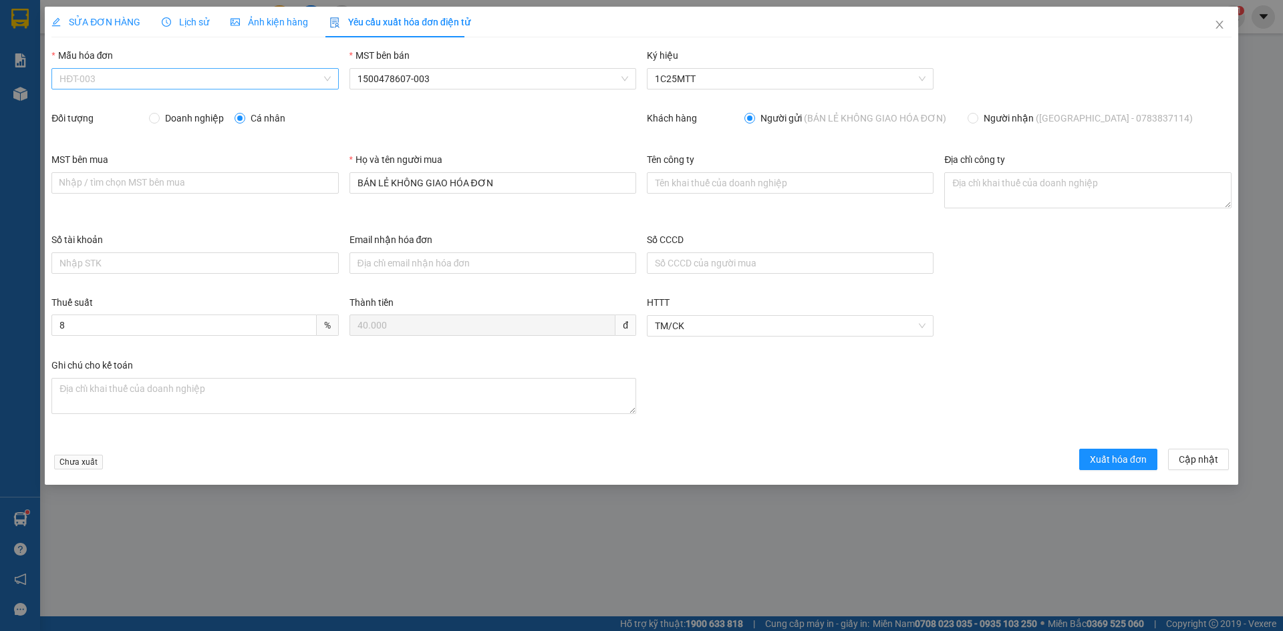
click at [112, 76] on span "HĐT-003" at bounding box center [194, 79] width 271 height 20
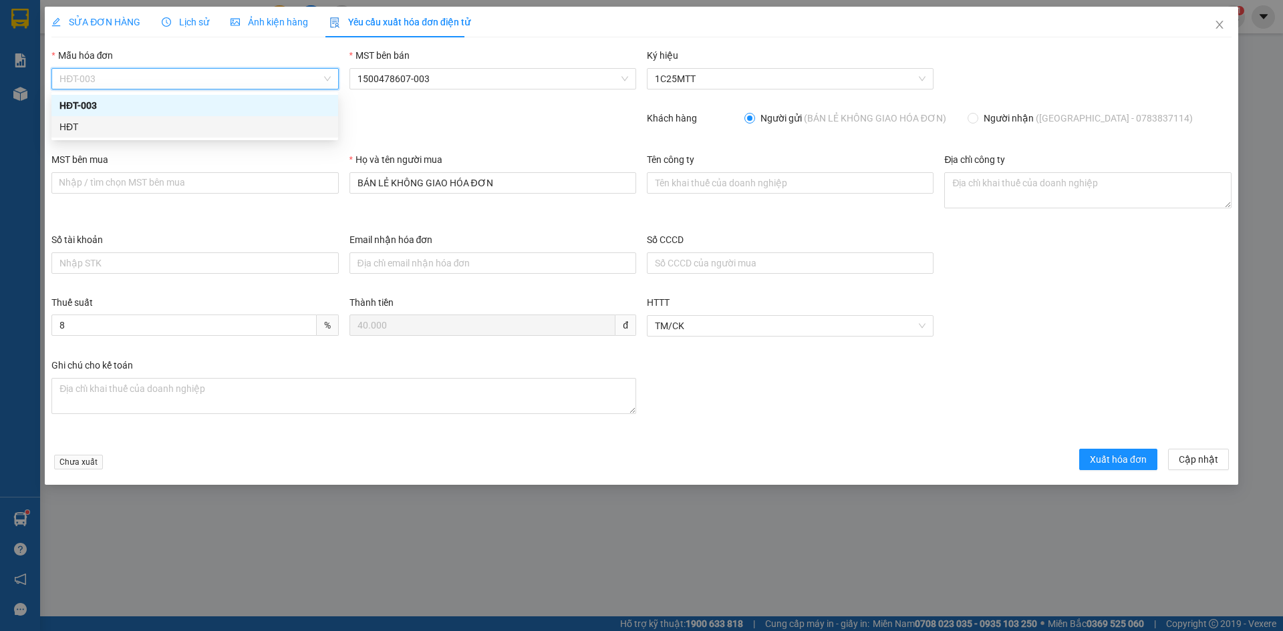
click at [82, 128] on div "HĐT" at bounding box center [194, 127] width 271 height 15
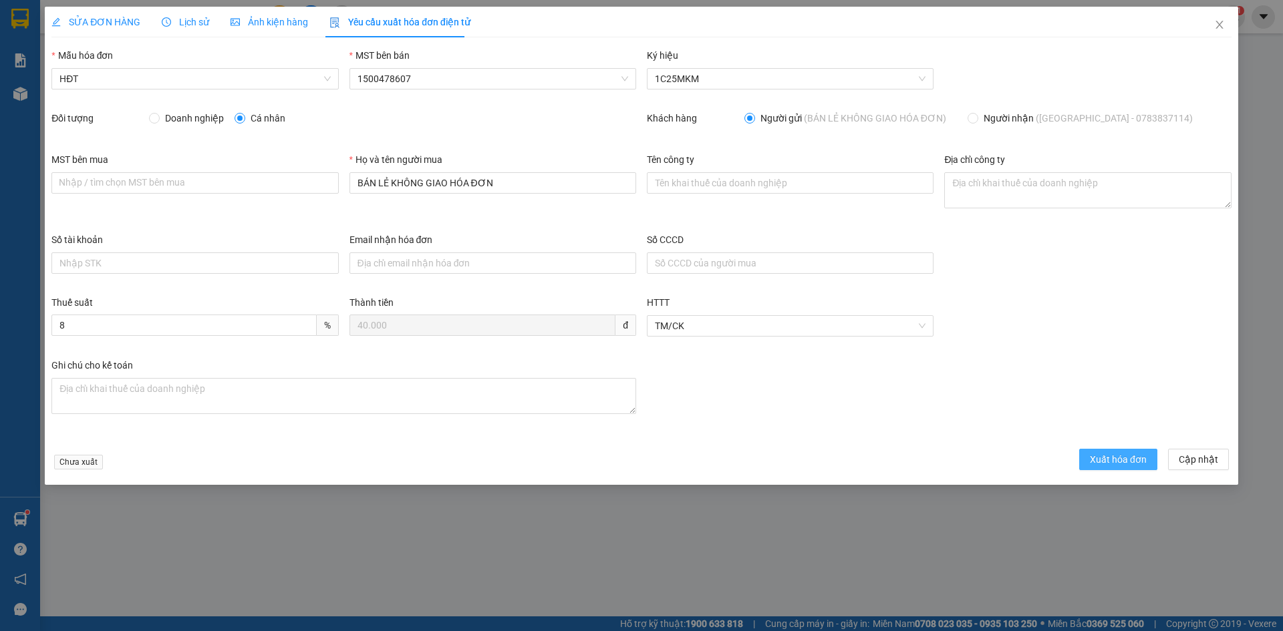
click at [1133, 460] on span "Xuất hóa đơn" at bounding box center [1118, 459] width 57 height 15
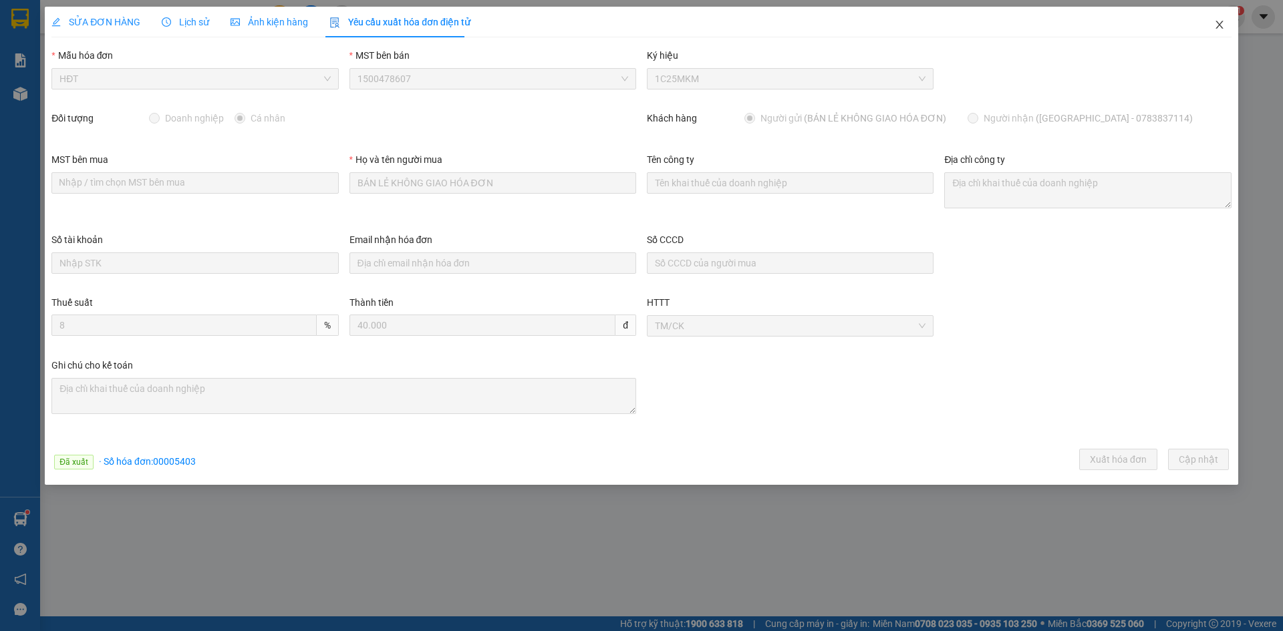
click at [1219, 25] on icon "close" at bounding box center [1219, 25] width 7 height 8
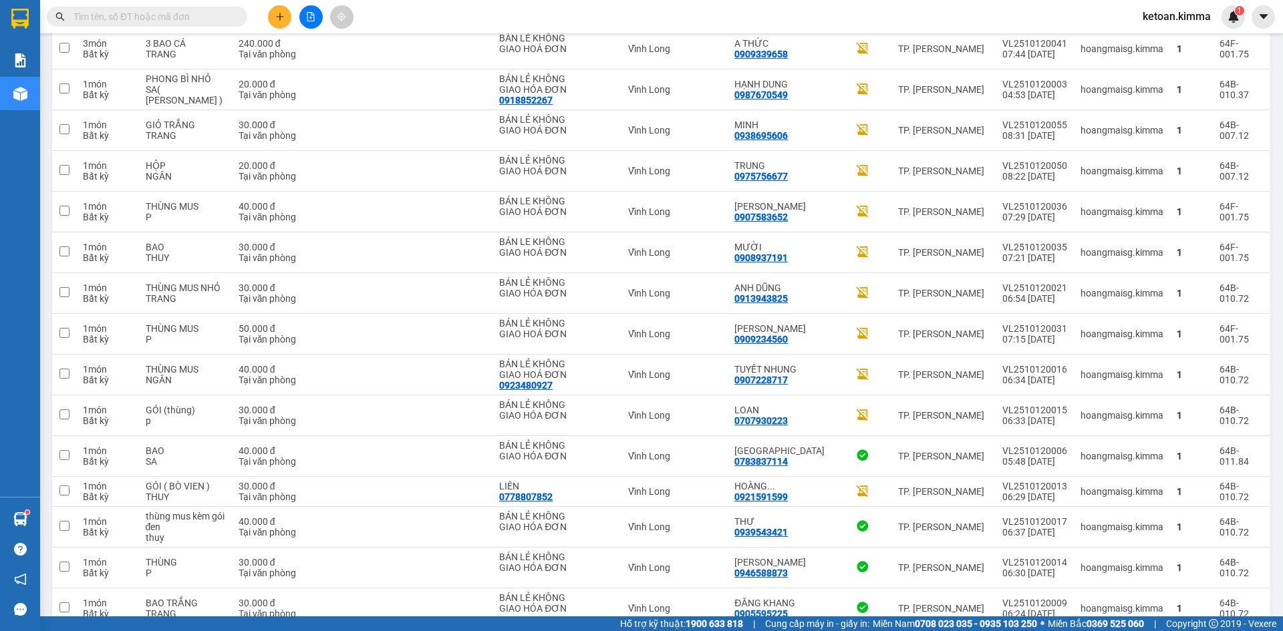
scroll to position [2614, 0]
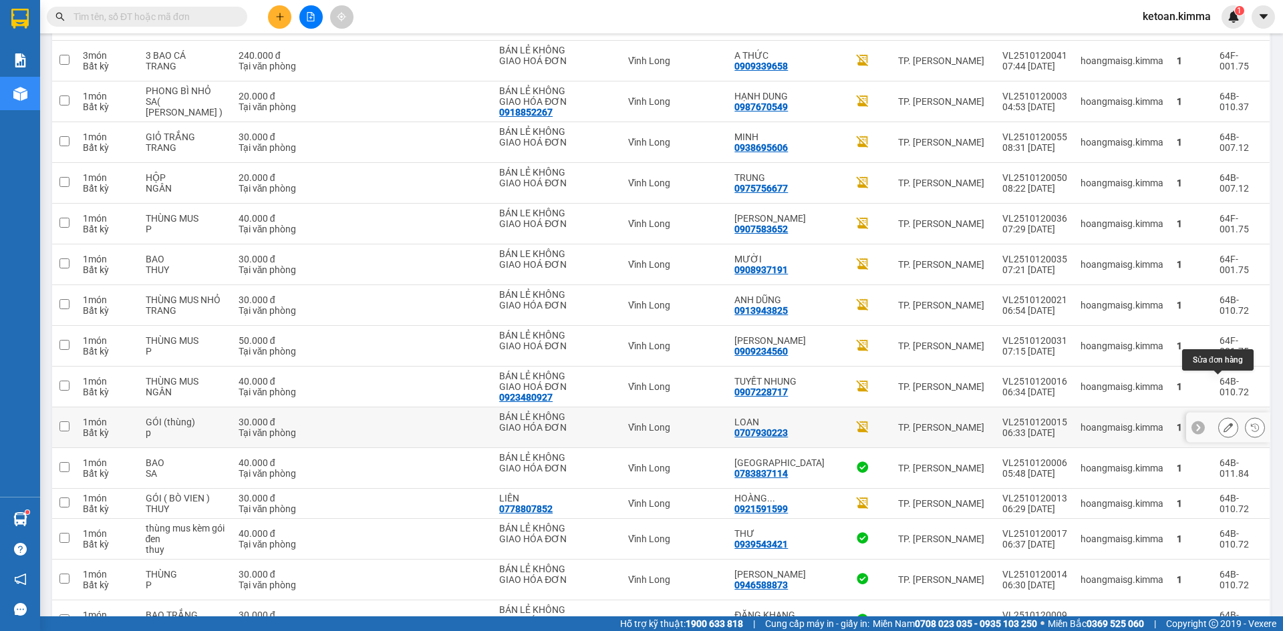
click at [1224, 423] on icon at bounding box center [1228, 427] width 9 height 9
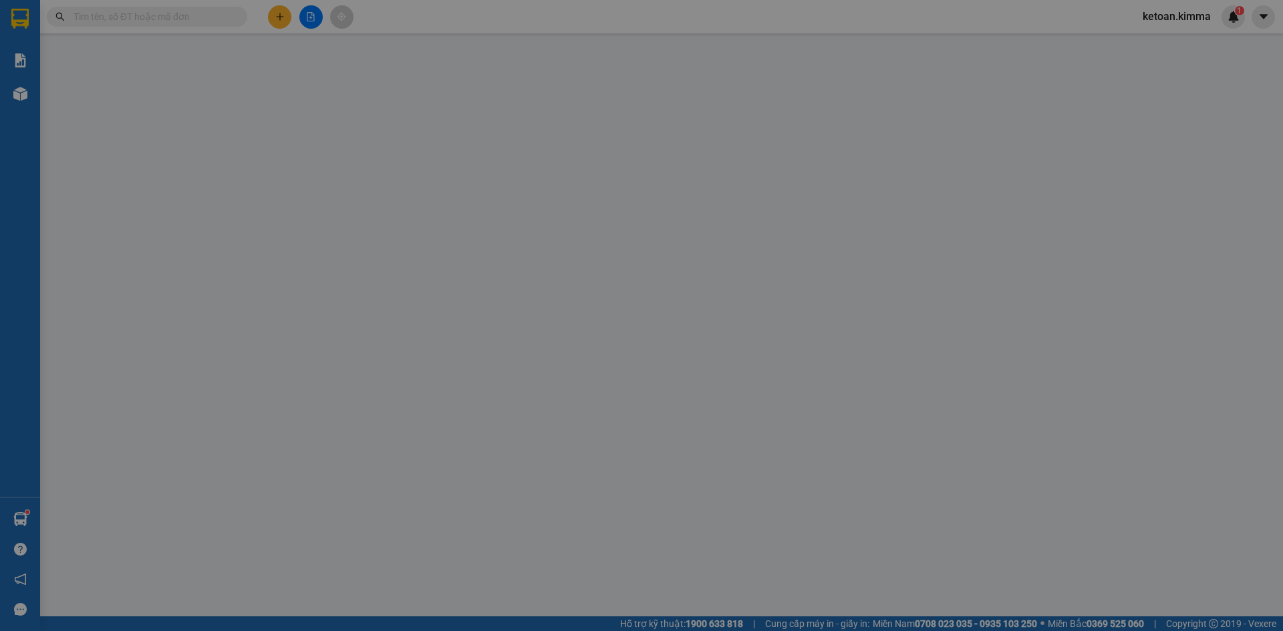
type input "BÁN LẺ KHÔNG GIAO HÓA ĐƠN"
type input "0707930223"
type input "LOAN"
type input "HAE G"
type input "30.000"
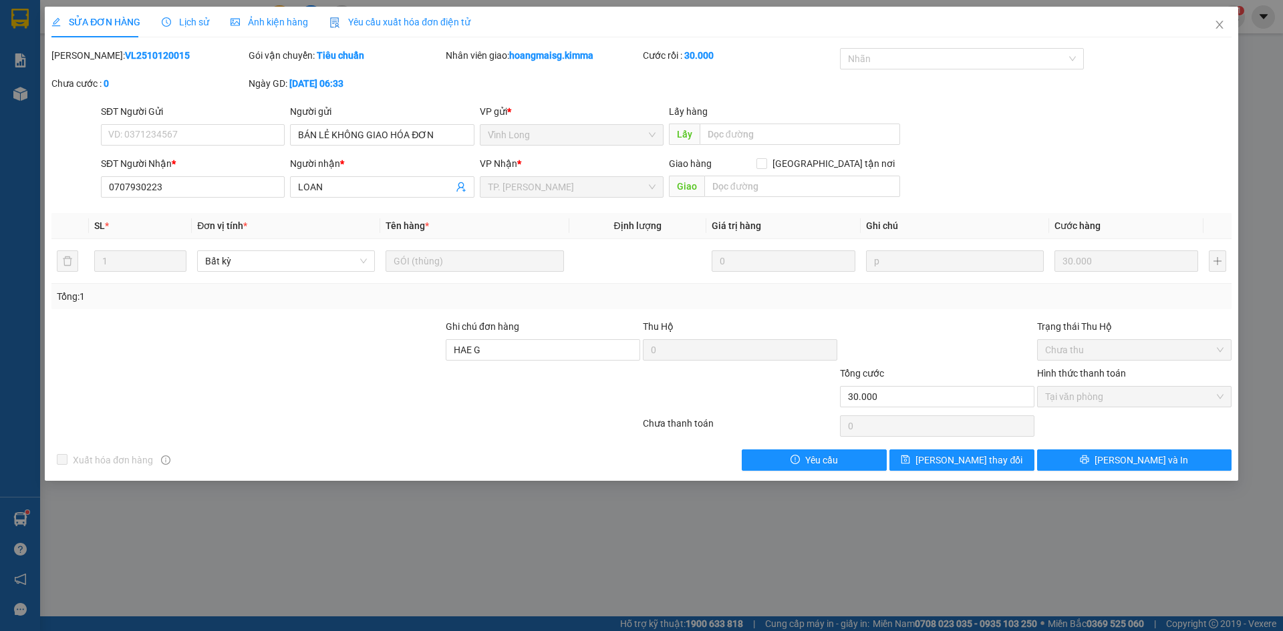
click at [392, 26] on span "Yêu cầu xuất hóa đơn điện tử" at bounding box center [399, 22] width 141 height 11
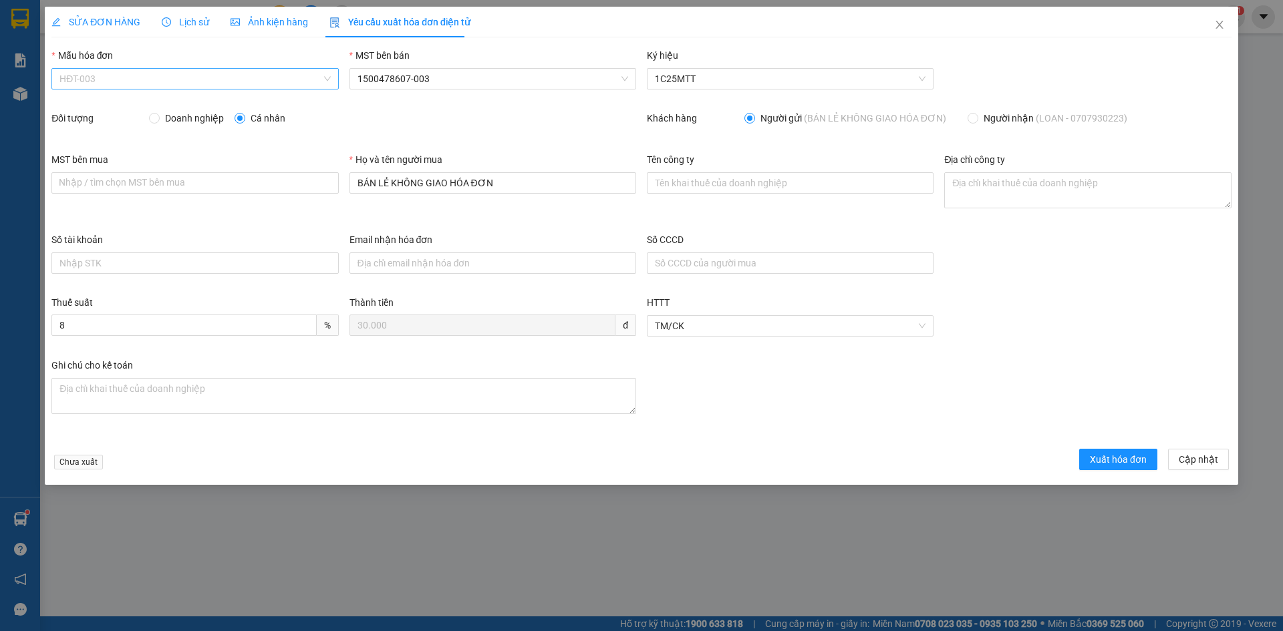
click at [108, 80] on span "HĐT-003" at bounding box center [194, 79] width 271 height 20
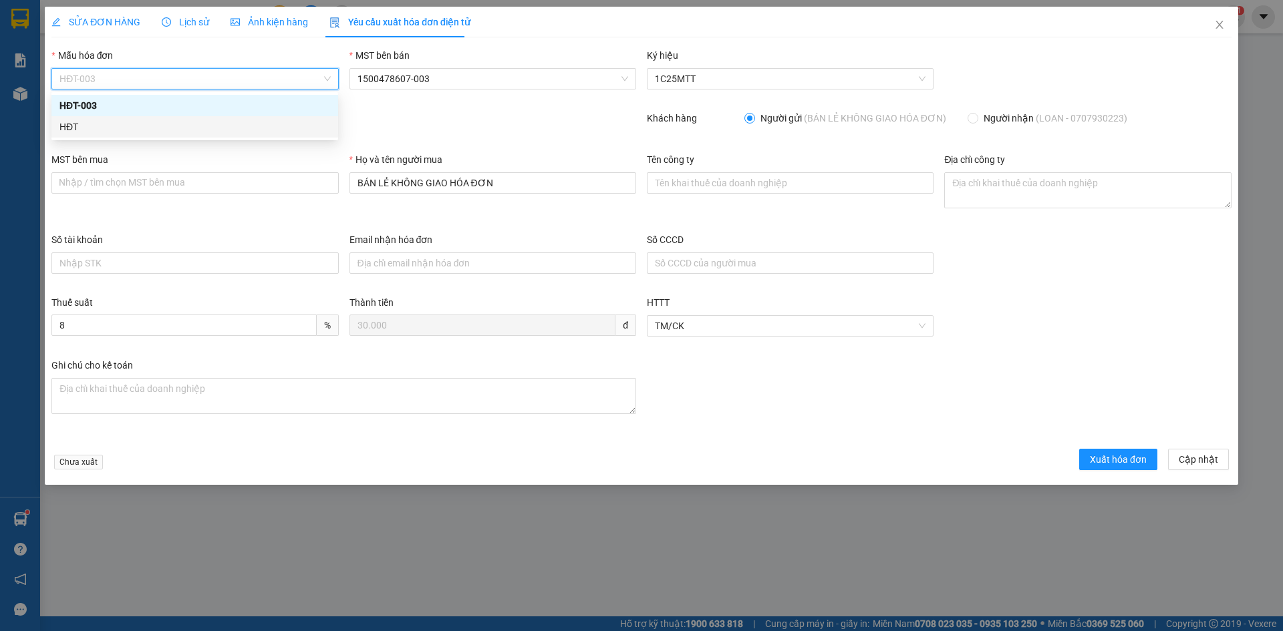
click at [76, 122] on div "HĐT" at bounding box center [194, 127] width 271 height 15
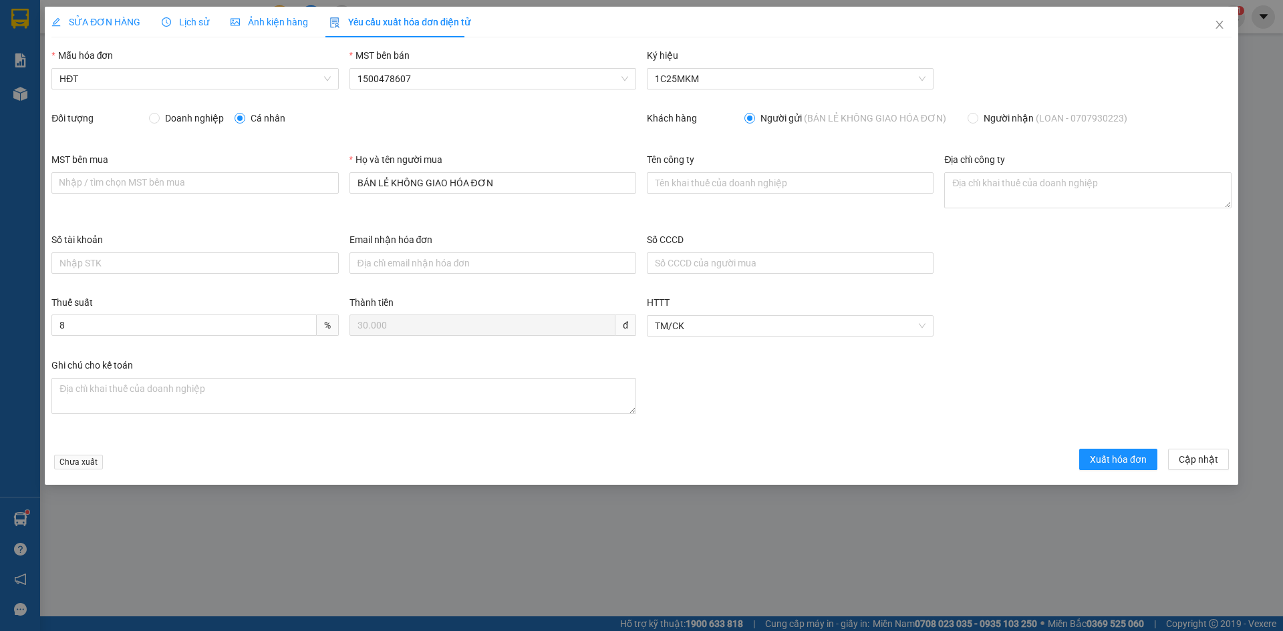
click at [1106, 448] on form "Mẫu hóa đơn HĐT MST bên bán 1500478607 Ký hiệu 1C25MKM Đối tượng Doanh nghiệp C…" at bounding box center [641, 261] width 1180 height 427
click at [1105, 454] on span "Xuất hóa đơn" at bounding box center [1118, 459] width 57 height 15
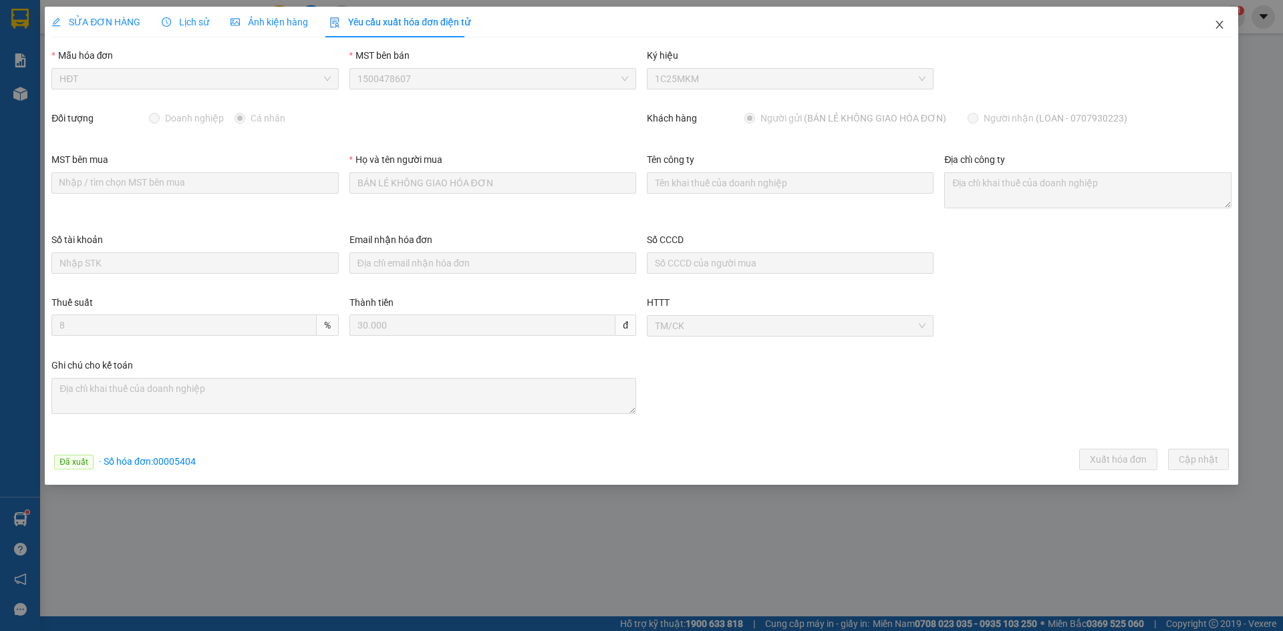
click at [1216, 27] on icon "close" at bounding box center [1219, 24] width 11 height 11
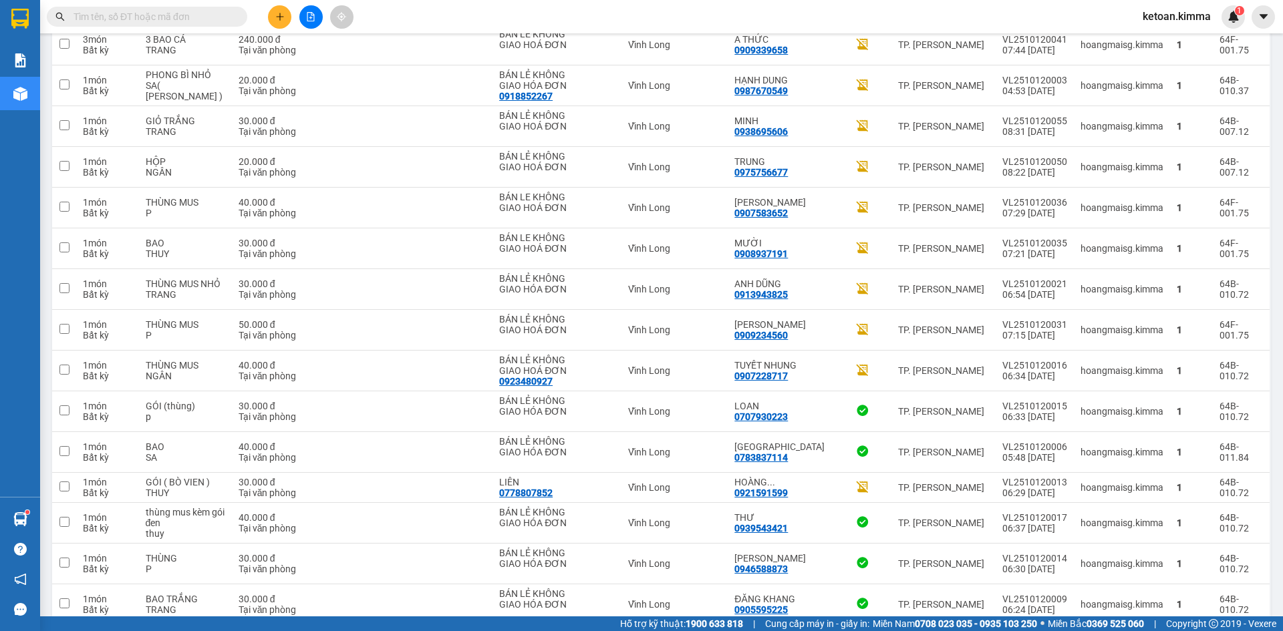
scroll to position [2642, 0]
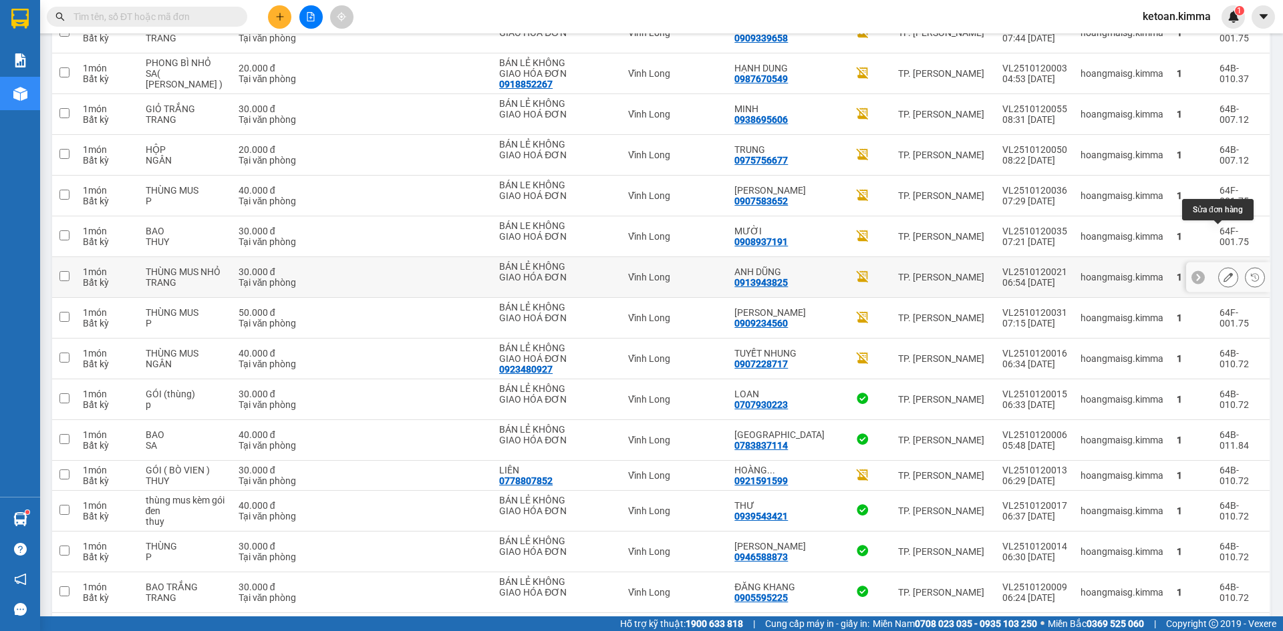
click at [1224, 273] on icon at bounding box center [1228, 277] width 9 height 9
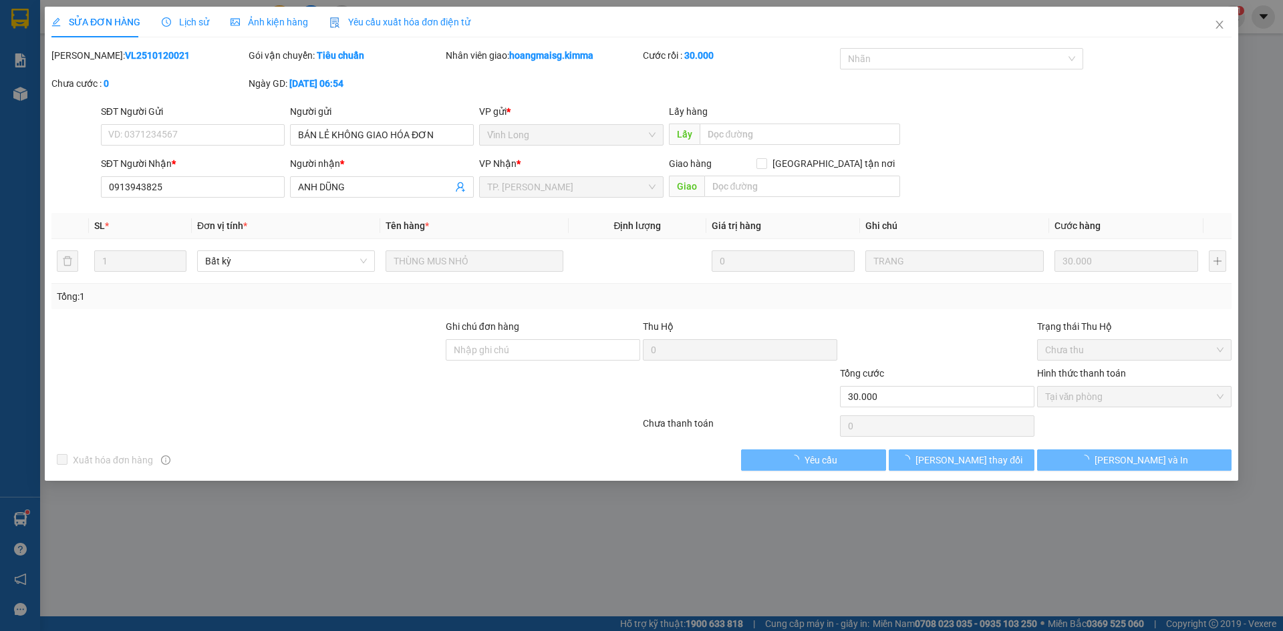
type input "BÁN LẺ KHÔNG GIAO HÓA ĐƠN"
type input "0913943825"
type input "ANH DŨNG"
type input "30.000"
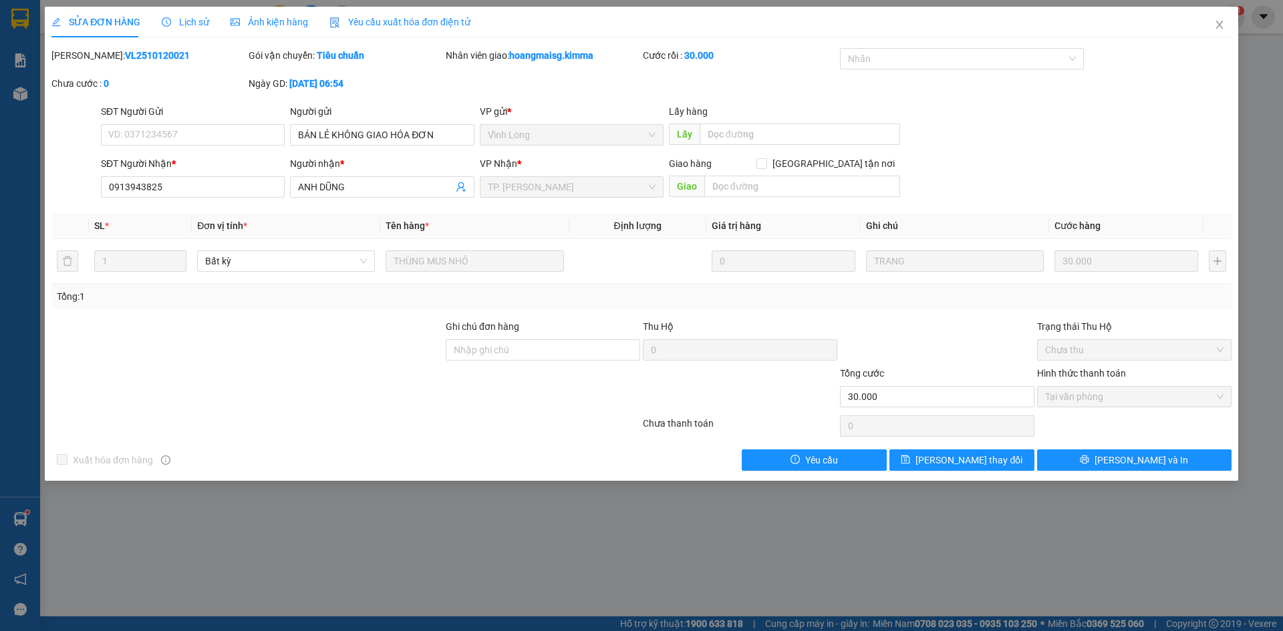
click at [381, 21] on span "Yêu cầu xuất hóa đơn điện tử" at bounding box center [399, 22] width 141 height 11
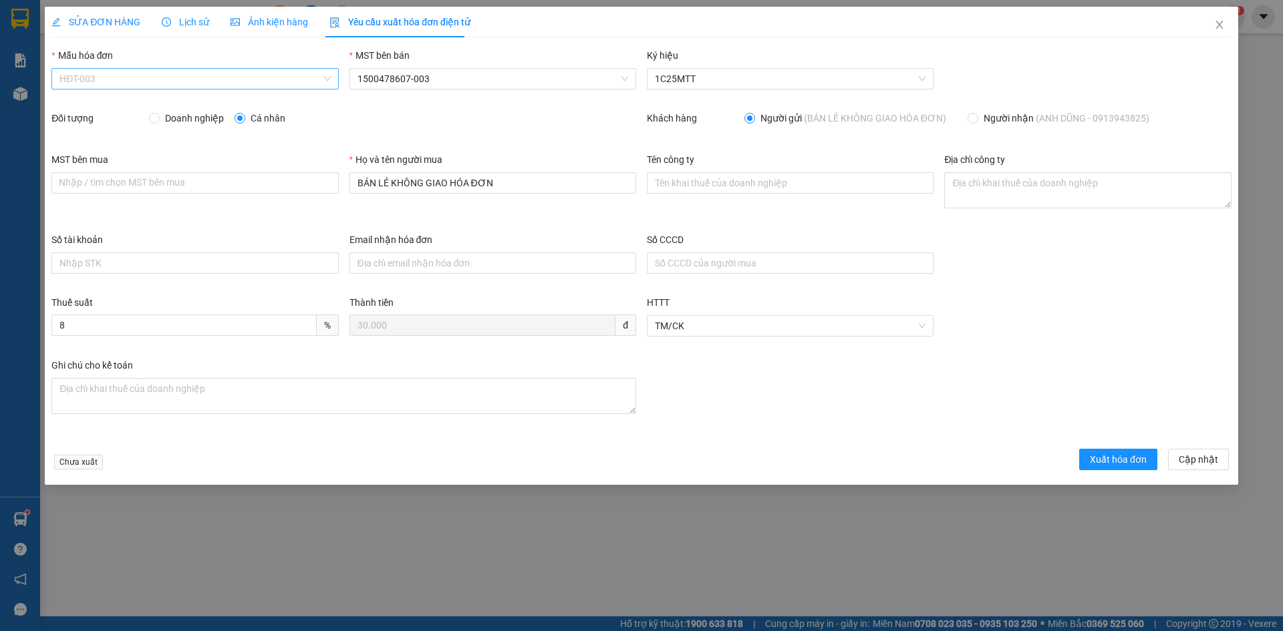
click at [96, 76] on span "HĐT-003" at bounding box center [194, 79] width 271 height 20
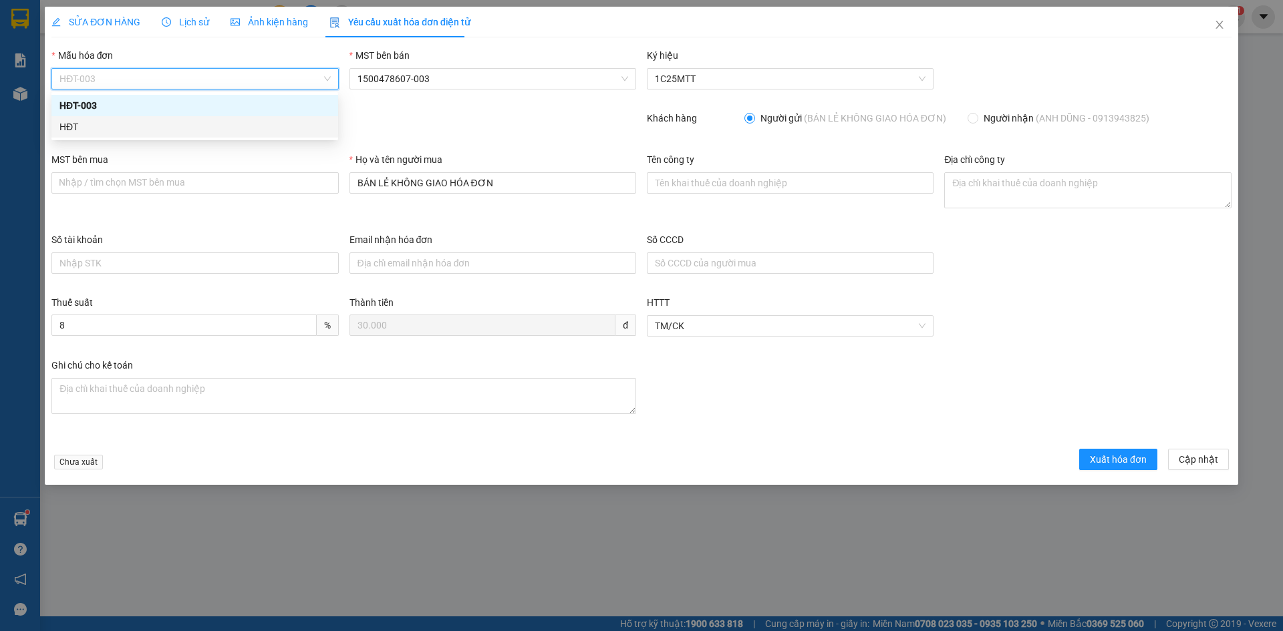
click at [65, 126] on div "HĐT" at bounding box center [194, 127] width 271 height 15
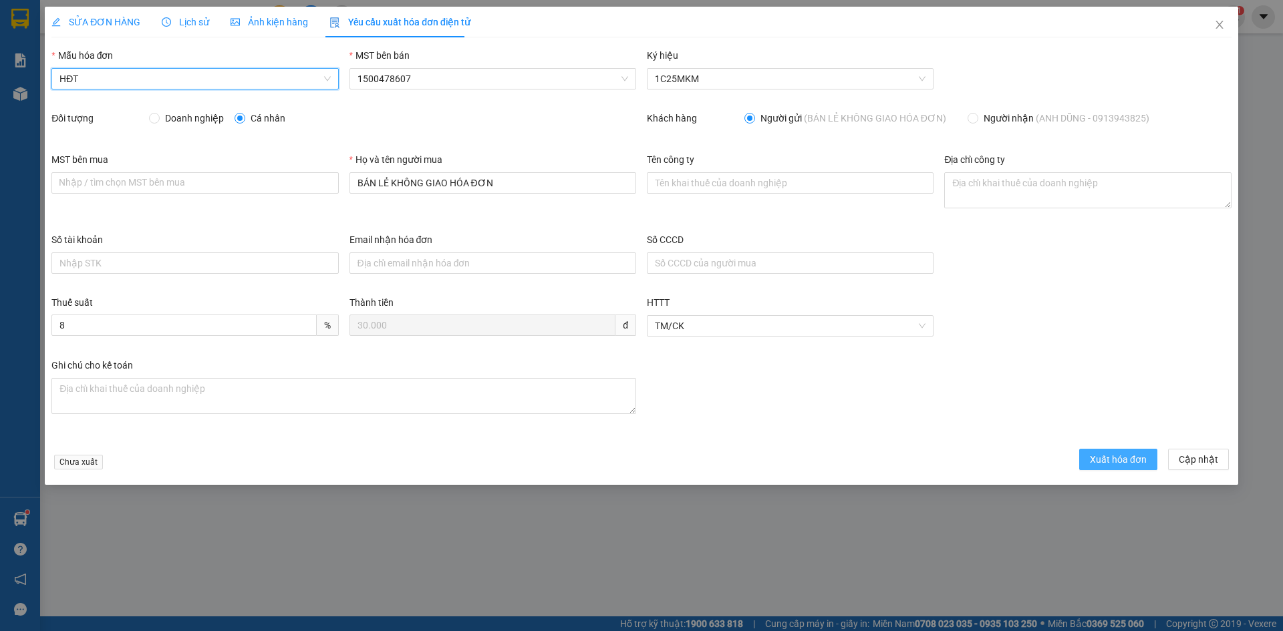
click at [1098, 460] on span "Xuất hóa đơn" at bounding box center [1118, 459] width 57 height 15
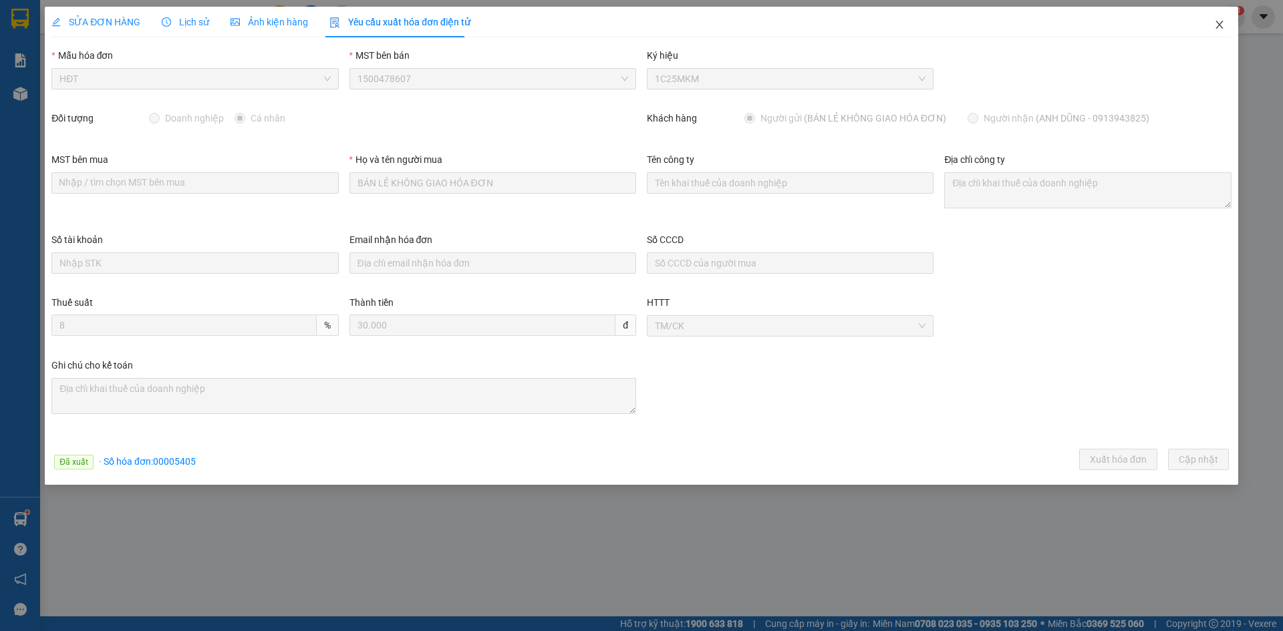
click at [1218, 22] on icon "close" at bounding box center [1219, 24] width 11 height 11
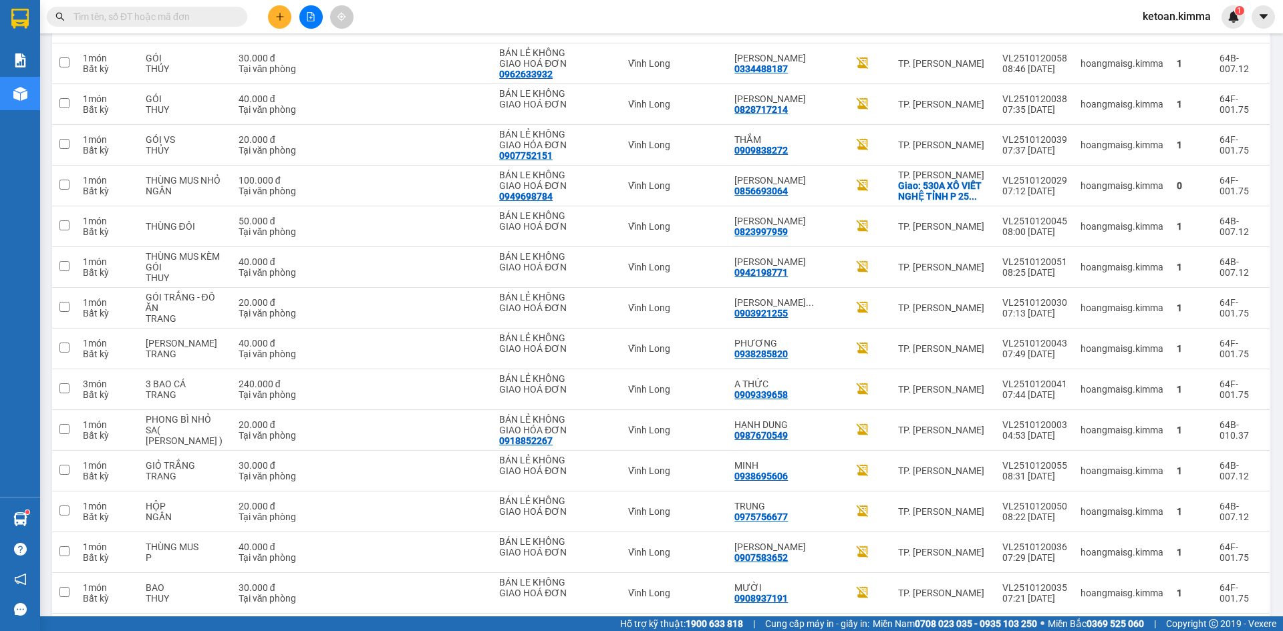
scroll to position [2396, 0]
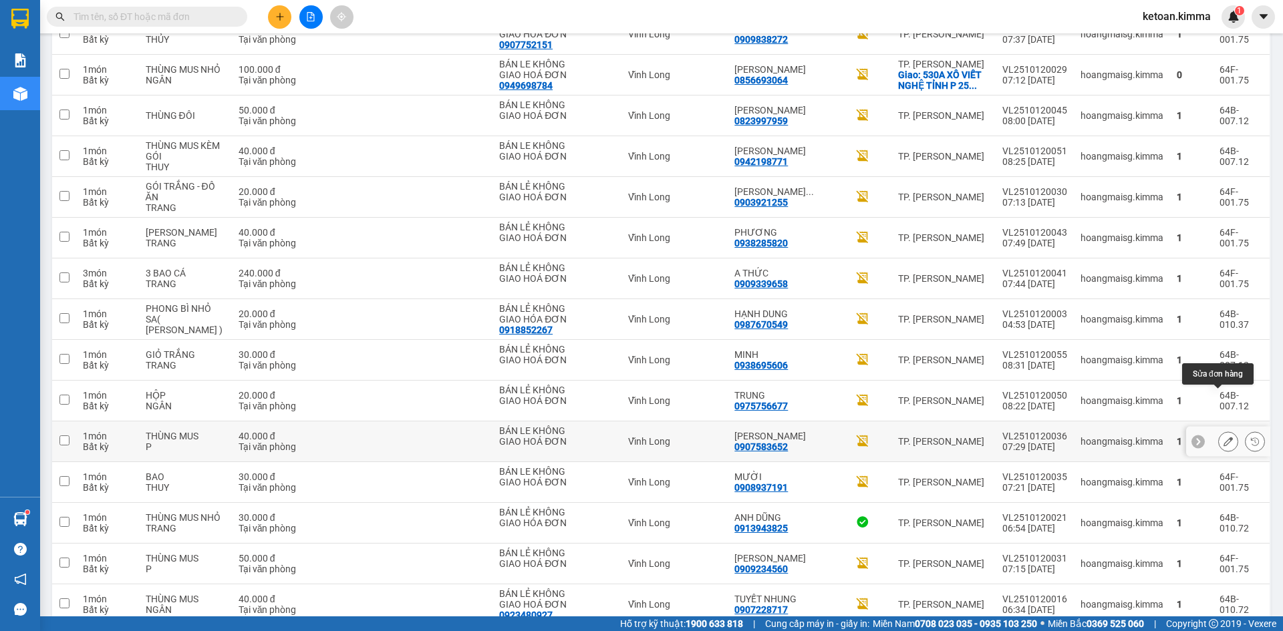
click at [1224, 437] on icon at bounding box center [1228, 441] width 9 height 9
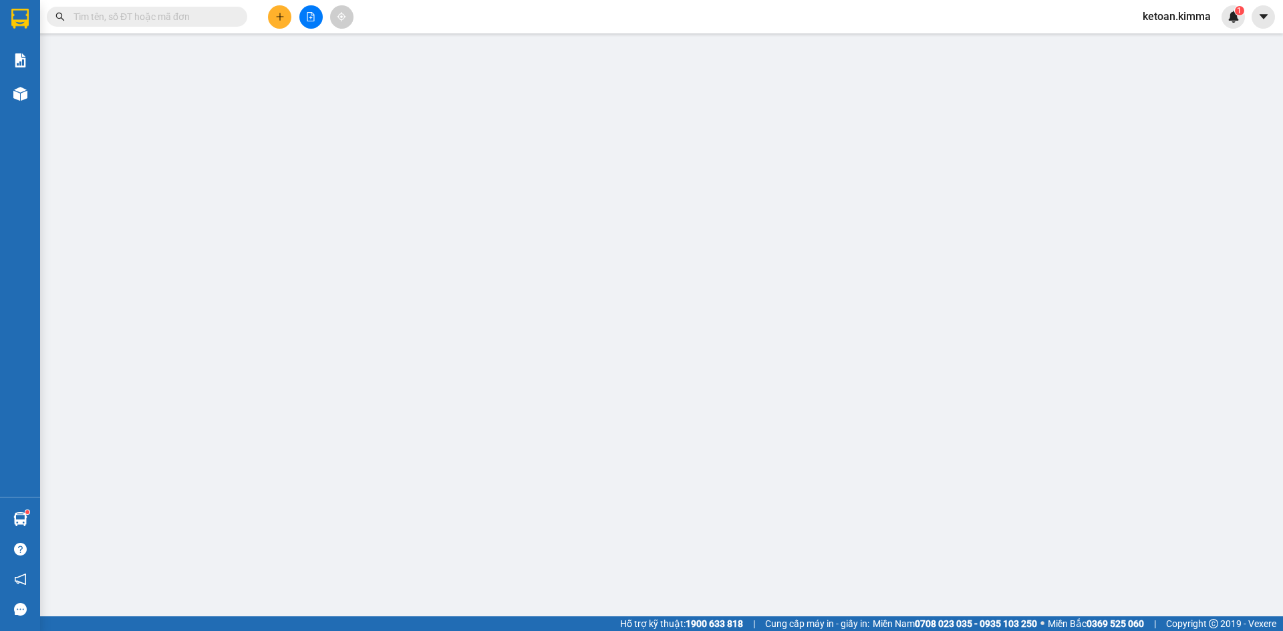
type input "BÁN LE KHÔNG GIAO HOÁ ĐƠN"
type input "0907583652"
type input "[PERSON_NAME]"
type input "40.000"
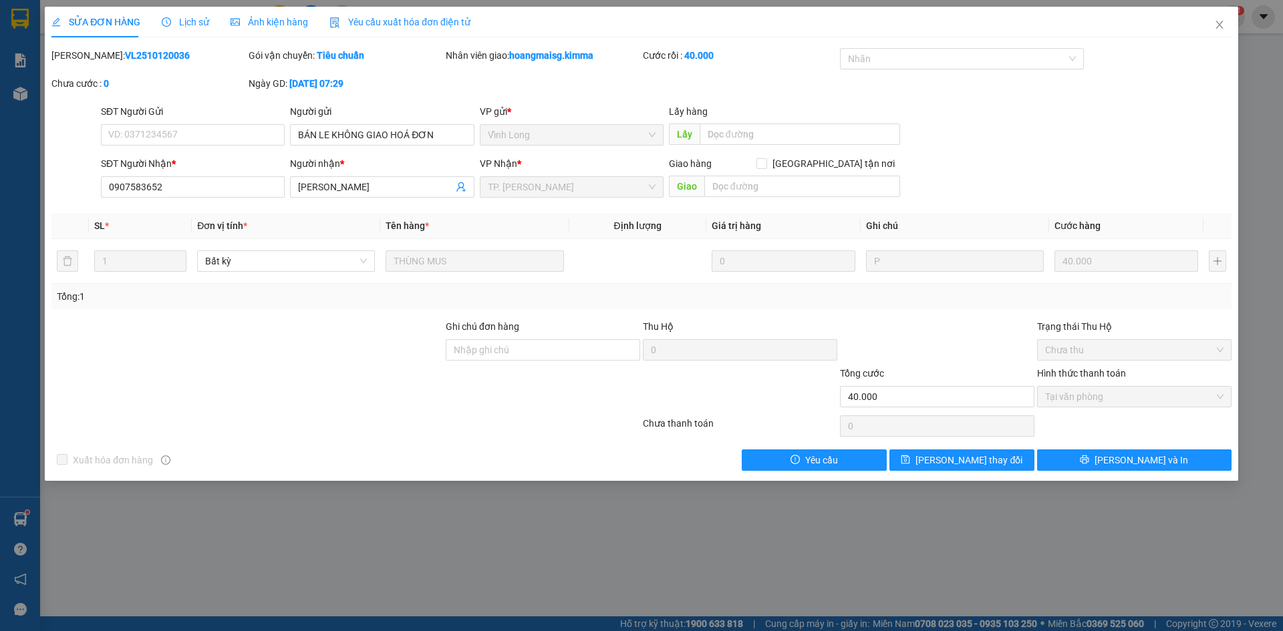
click at [389, 20] on span "Yêu cầu xuất hóa đơn điện tử" at bounding box center [399, 22] width 141 height 11
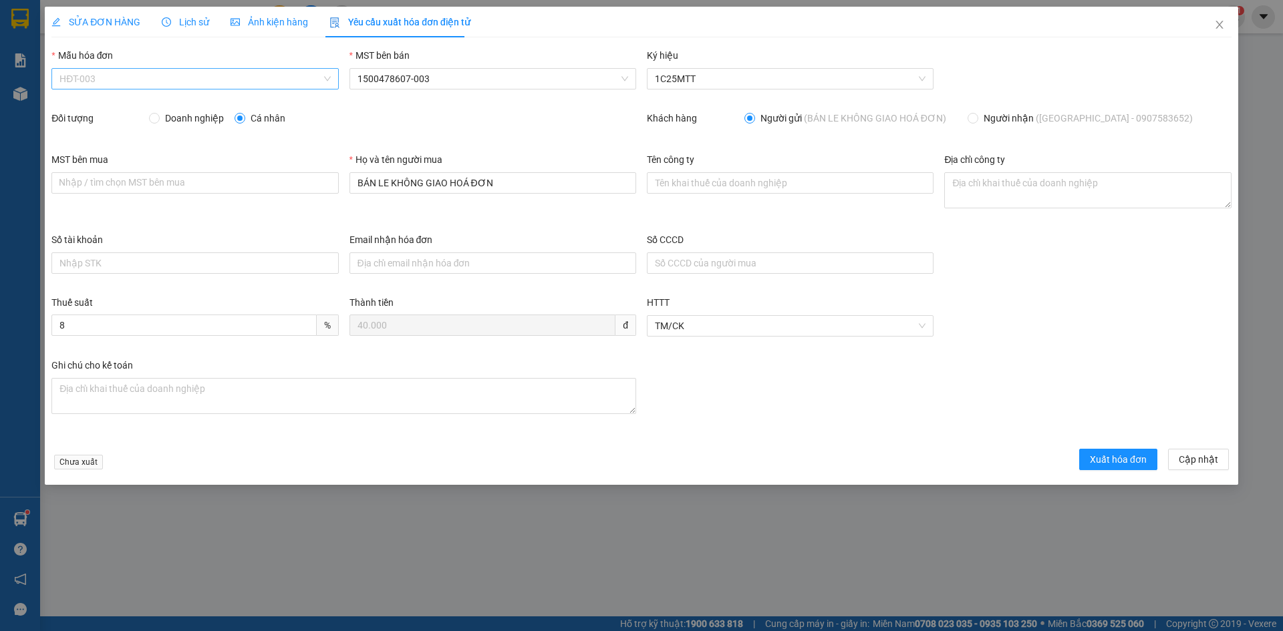
click at [101, 83] on span "HĐT-003" at bounding box center [194, 79] width 271 height 20
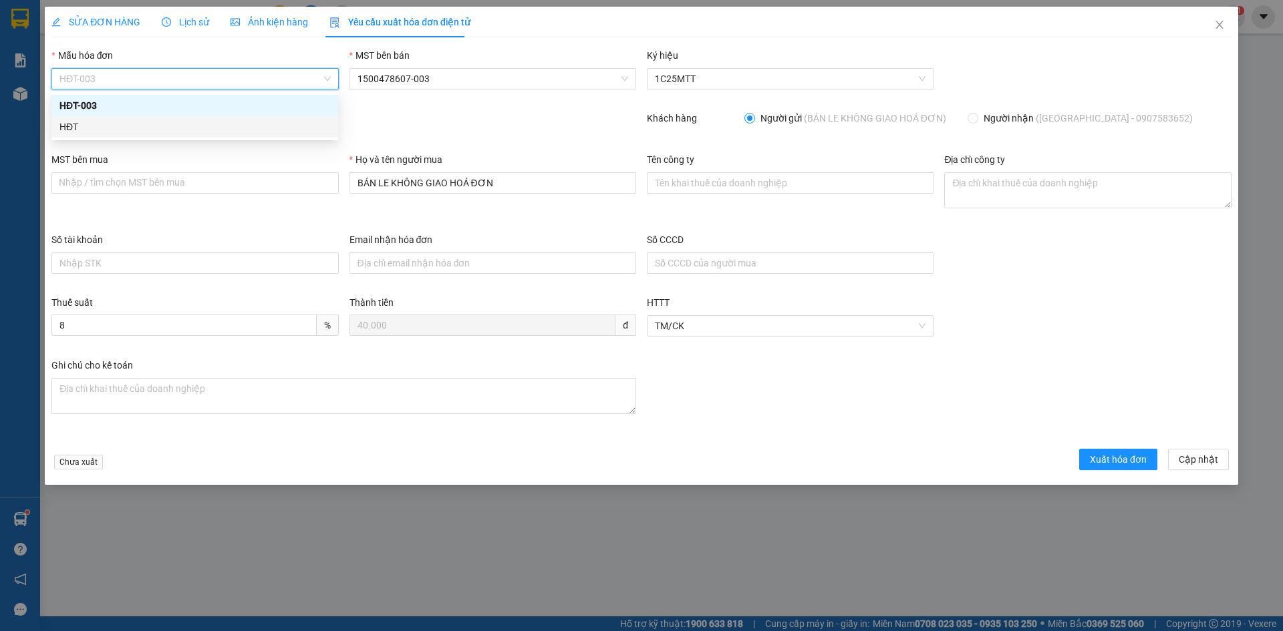
click at [74, 127] on div "HĐT" at bounding box center [194, 127] width 271 height 15
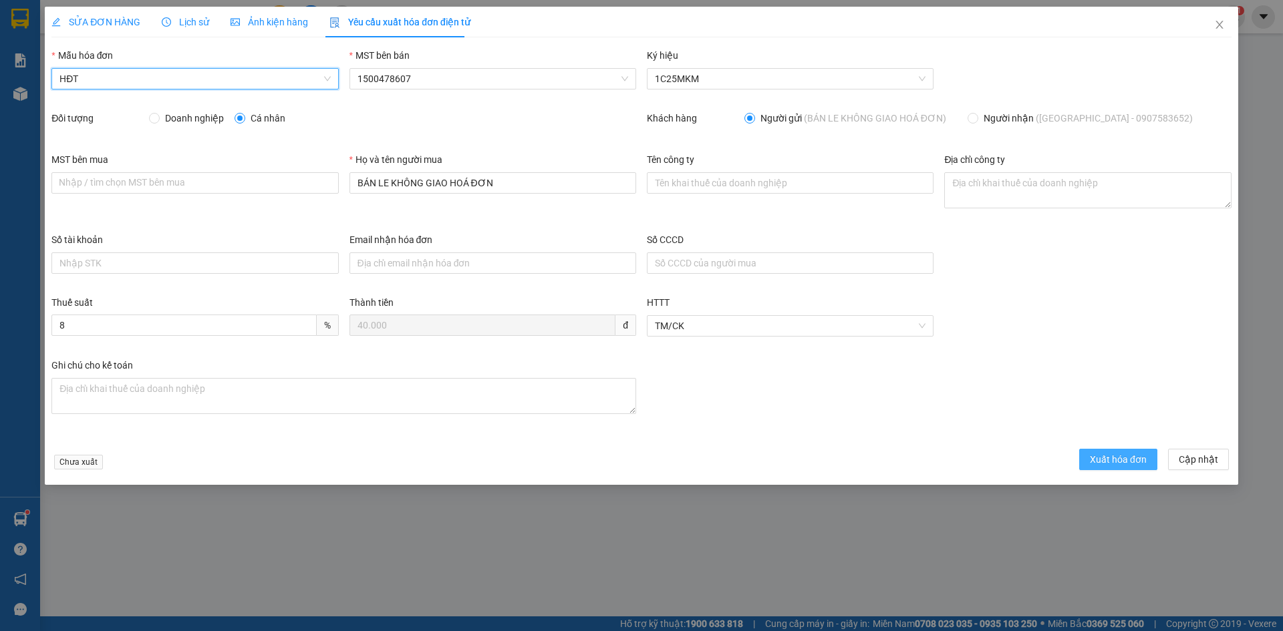
click at [1103, 463] on span "Xuất hóa đơn" at bounding box center [1118, 459] width 57 height 15
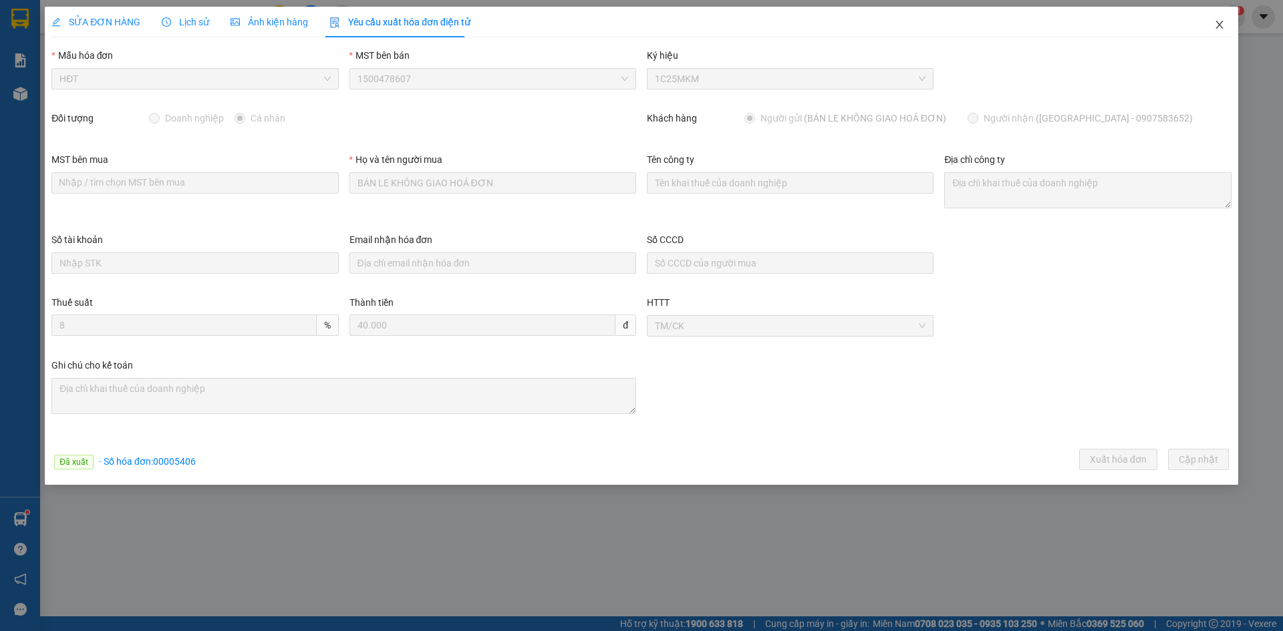
click at [1218, 27] on icon "close" at bounding box center [1219, 25] width 7 height 8
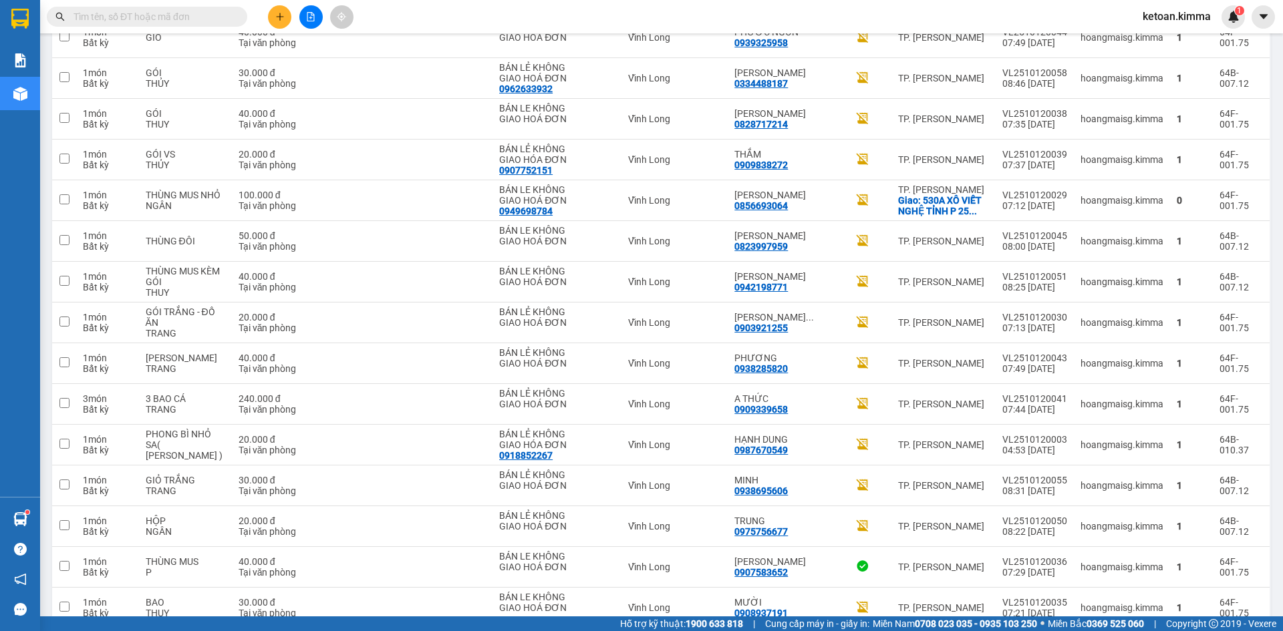
scroll to position [2375, 0]
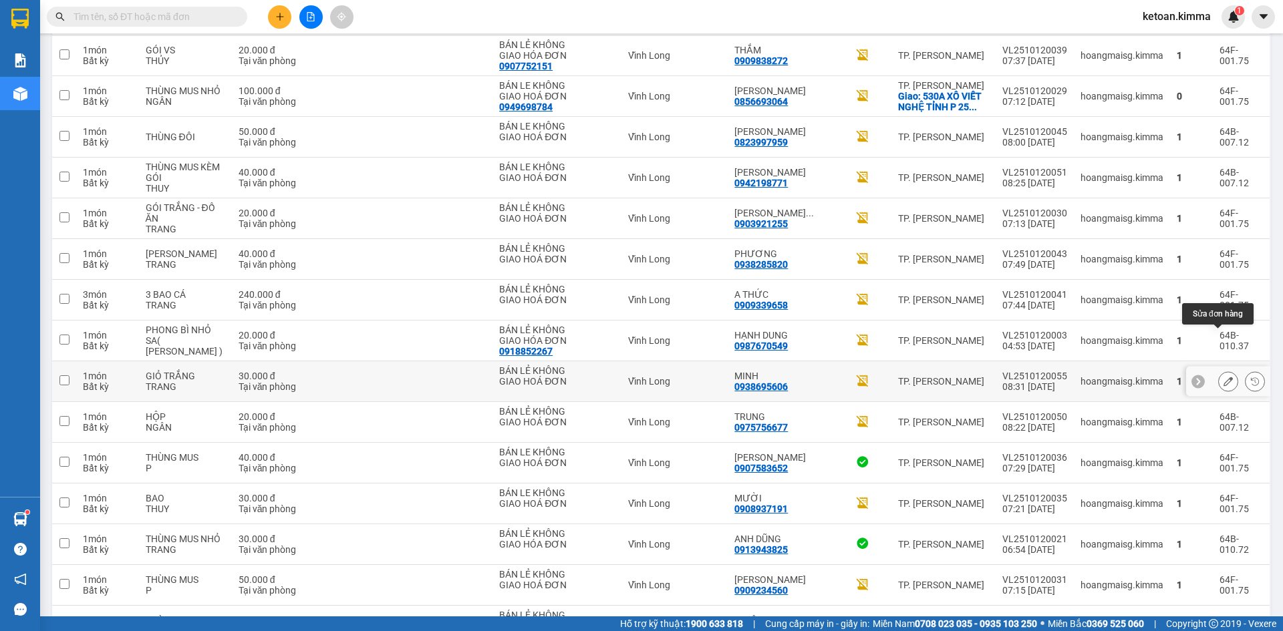
click at [1224, 377] on icon at bounding box center [1228, 381] width 9 height 9
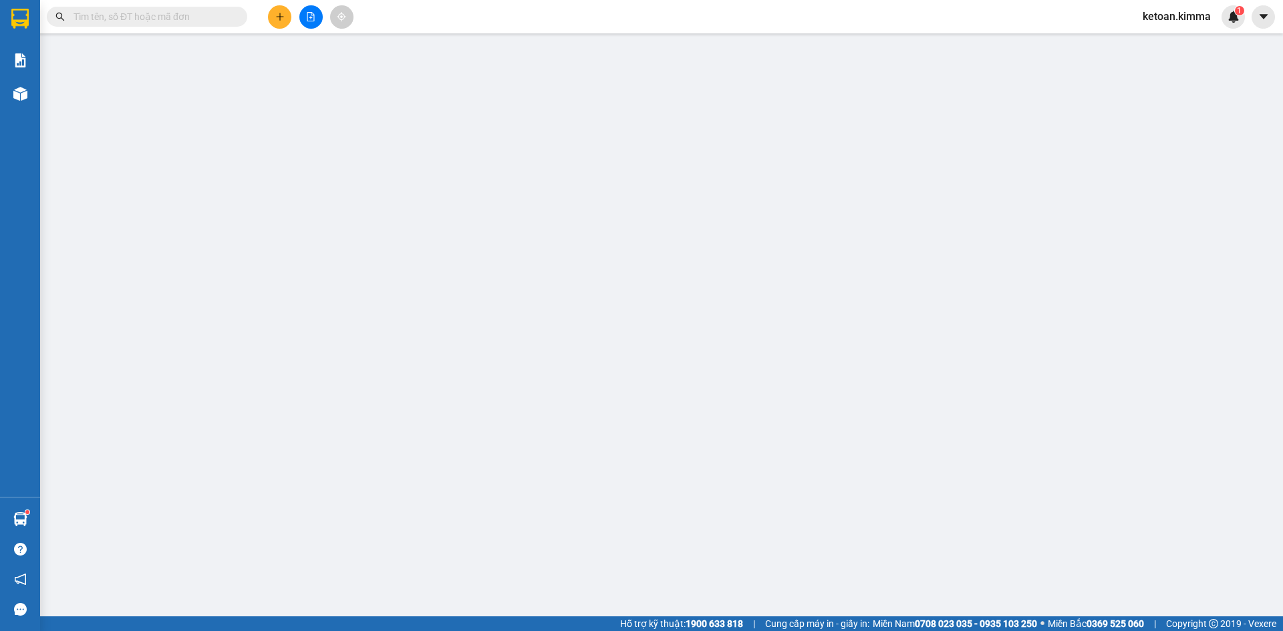
type input "BÁN LẺ KHÔNG GIAO HOÁ ĐƠN"
type input "0938695606"
type input "MINH"
type input "HAE G"
type input "30.000"
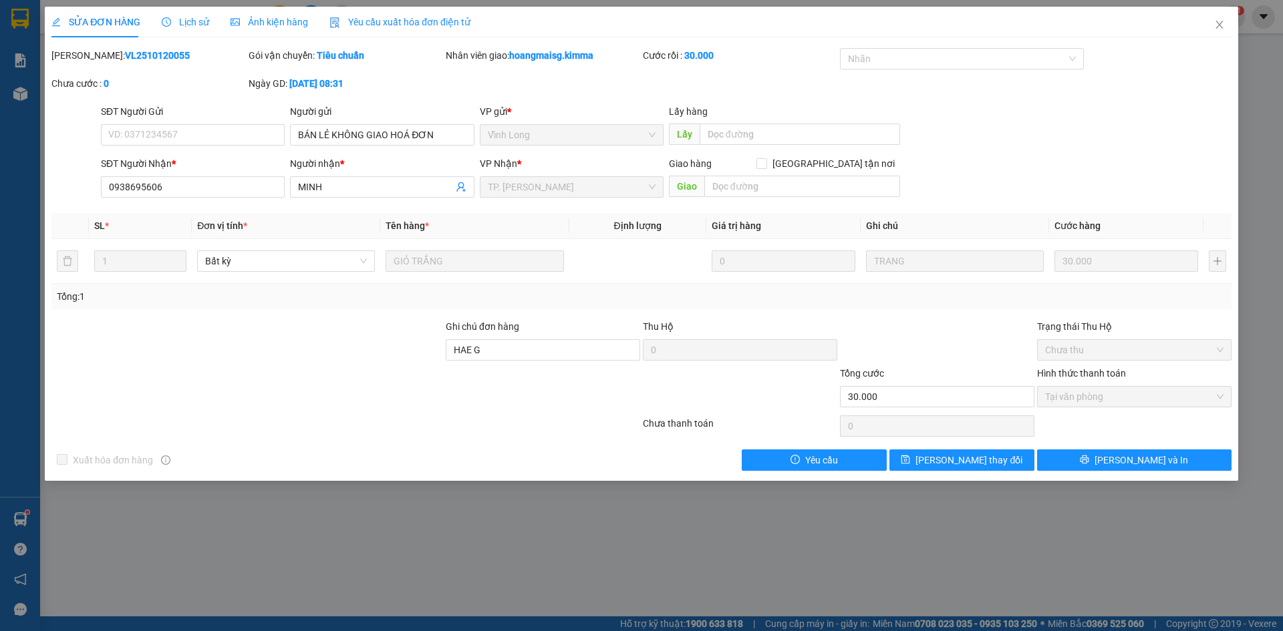
click at [383, 20] on span "Yêu cầu xuất hóa đơn điện tử" at bounding box center [399, 22] width 141 height 11
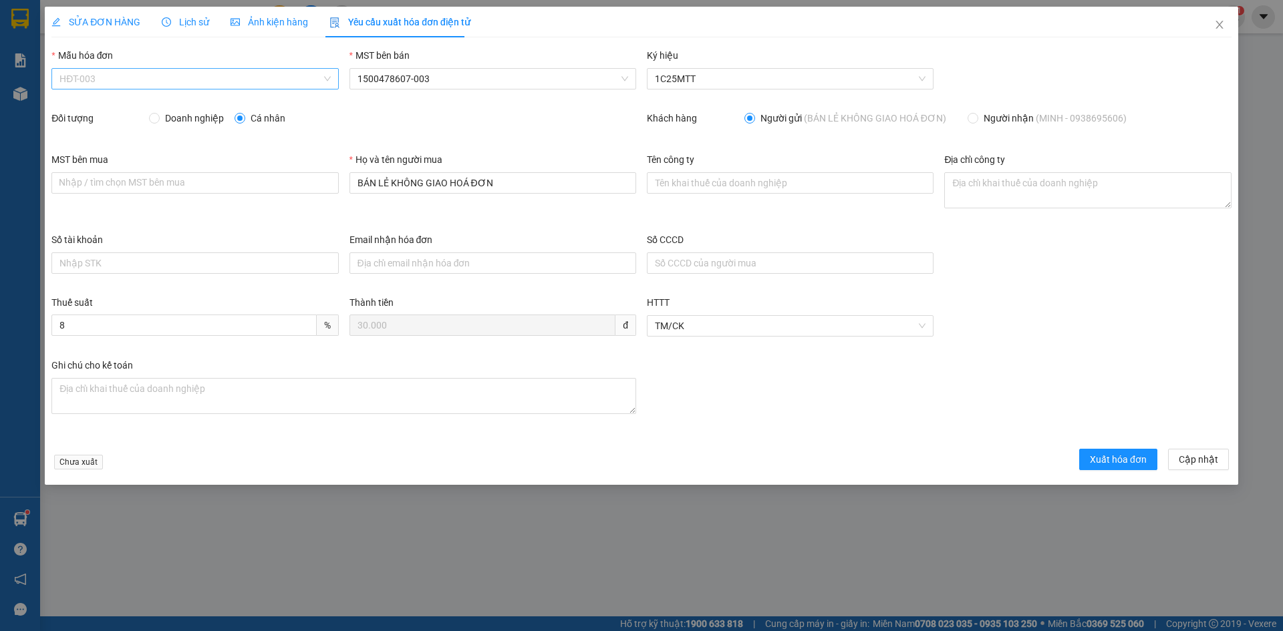
click at [98, 84] on span "HĐT-003" at bounding box center [194, 79] width 271 height 20
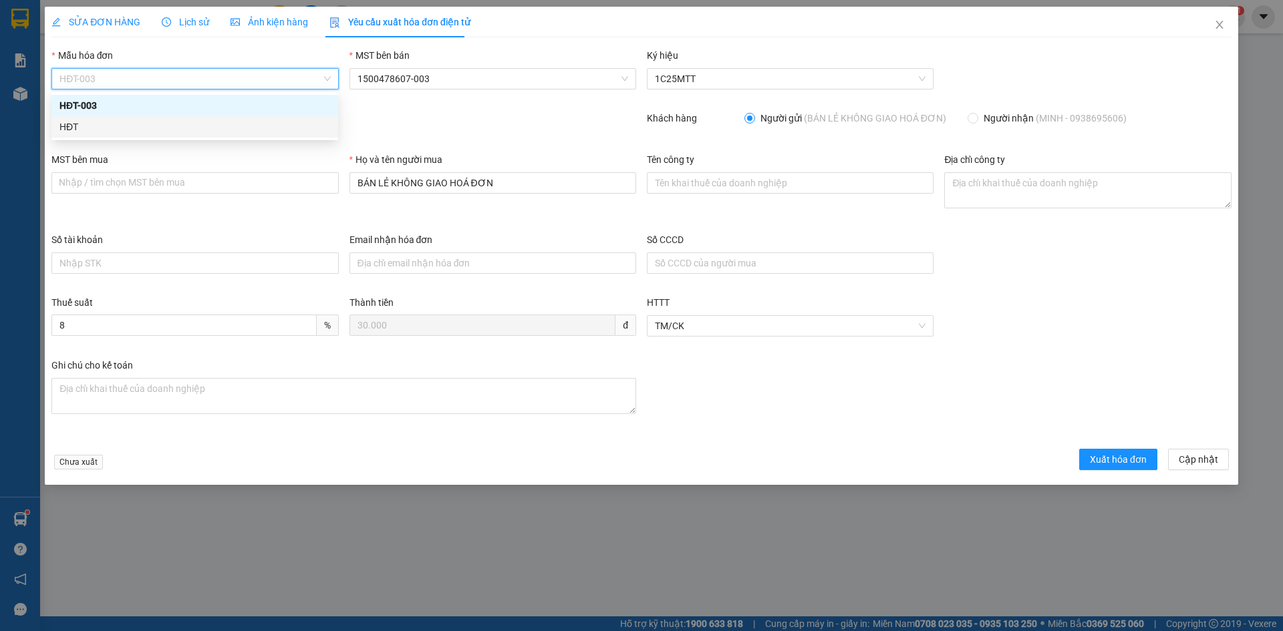
click at [67, 125] on div "HĐT" at bounding box center [194, 127] width 271 height 15
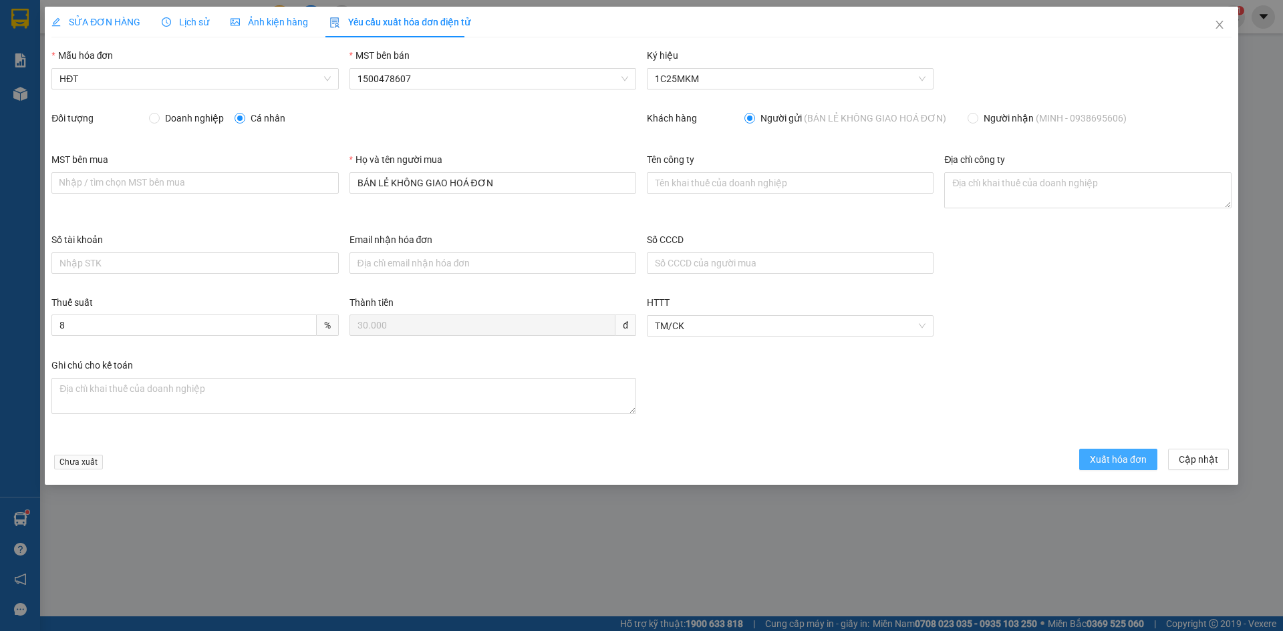
click at [1120, 454] on span "Xuất hóa đơn" at bounding box center [1118, 459] width 57 height 15
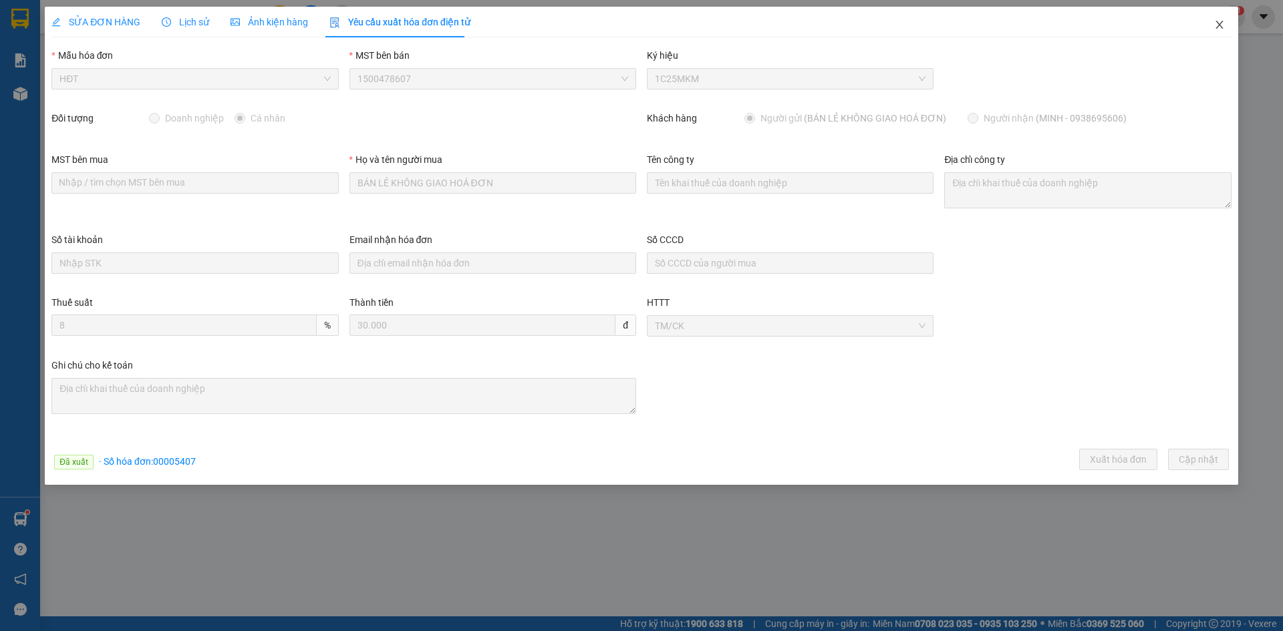
click at [1218, 23] on icon "close" at bounding box center [1219, 24] width 11 height 11
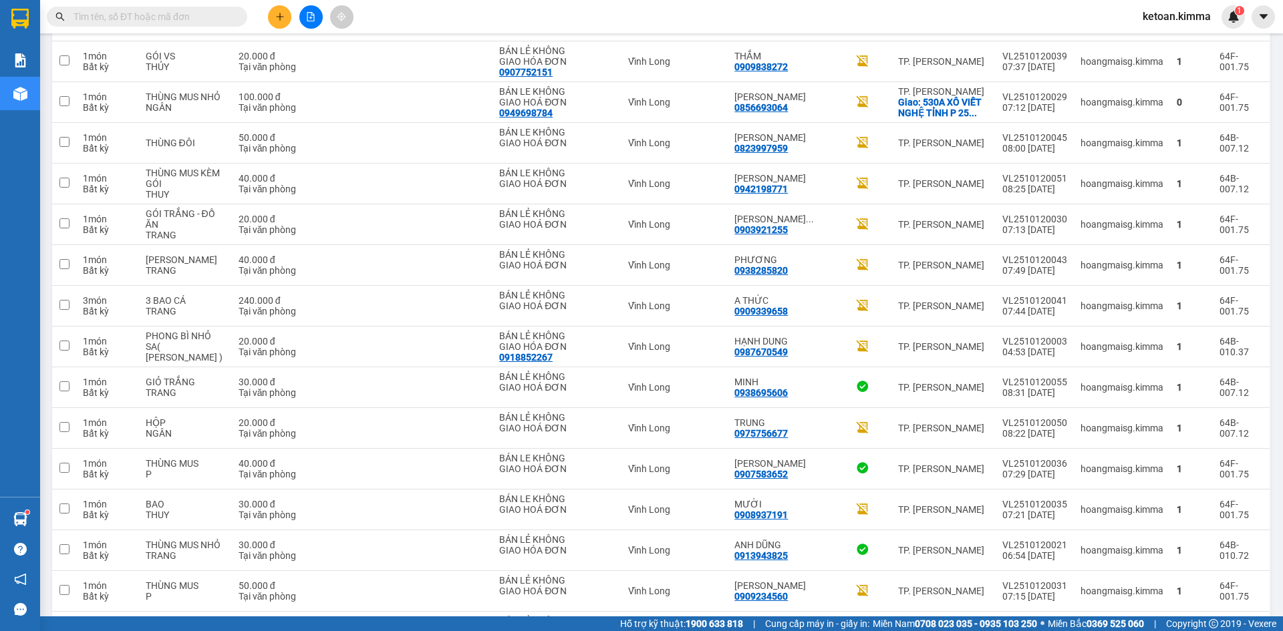
scroll to position [2408, 0]
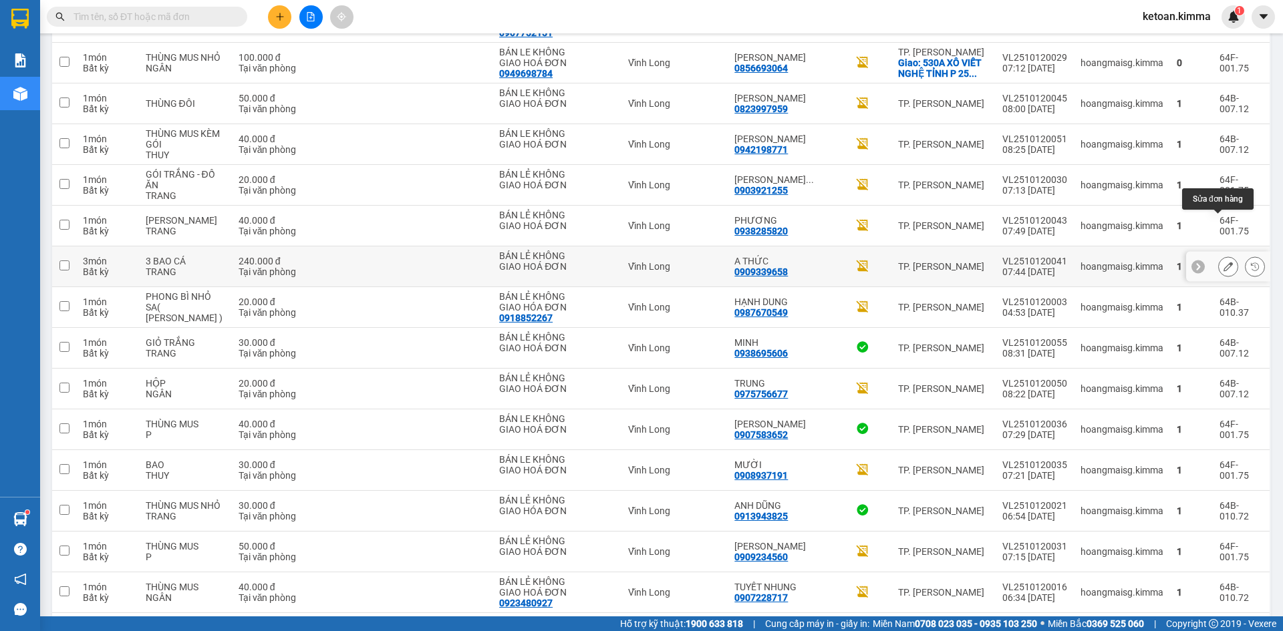
click at [1224, 262] on icon at bounding box center [1228, 266] width 9 height 9
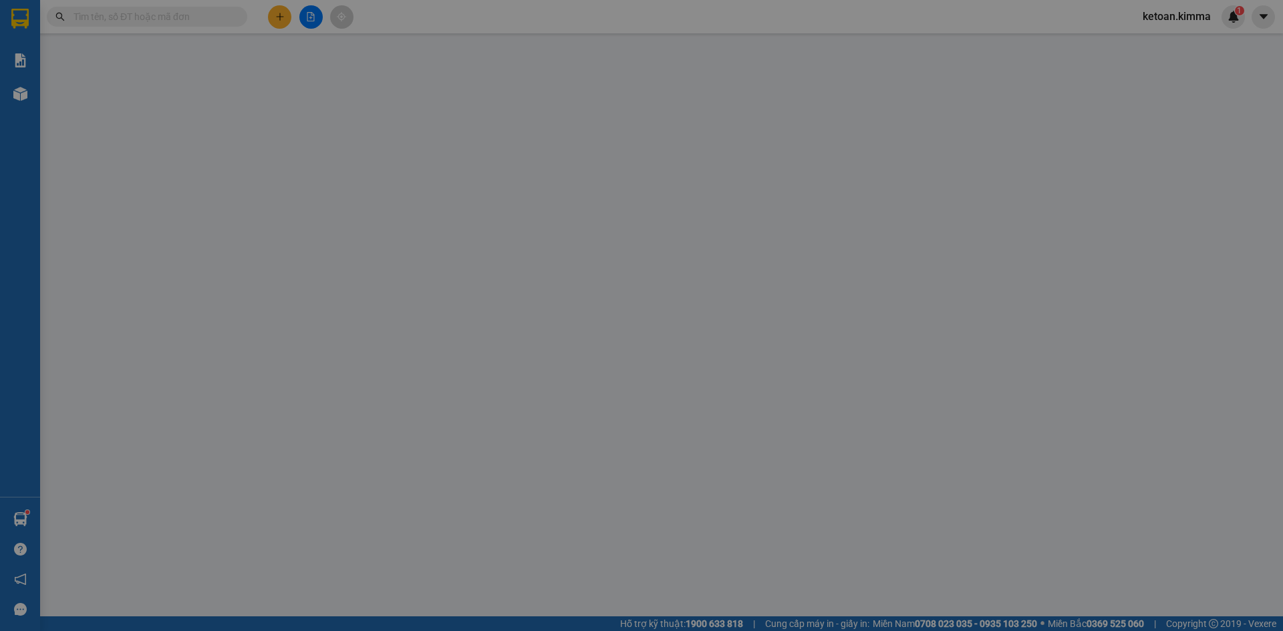
type input "BÁN LẺ KHÔNG GIAO HOÁ ĐƠN"
type input "0909339658"
type input "A THỨC"
type input "240.000"
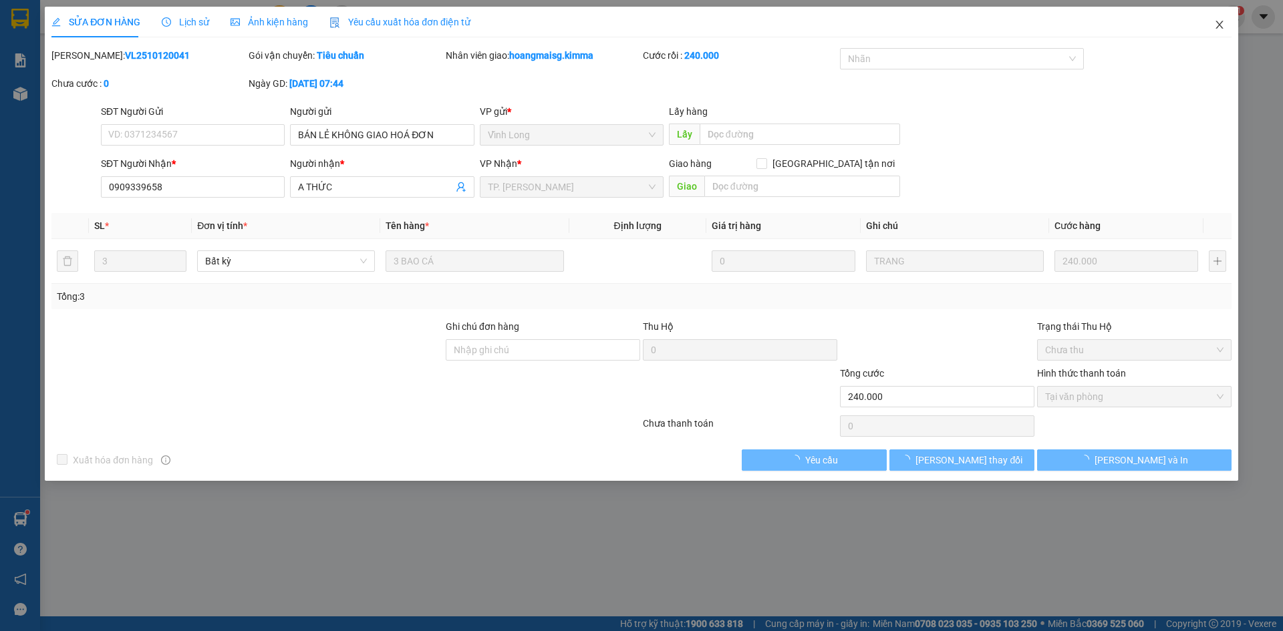
click at [1220, 23] on icon "close" at bounding box center [1219, 24] width 11 height 11
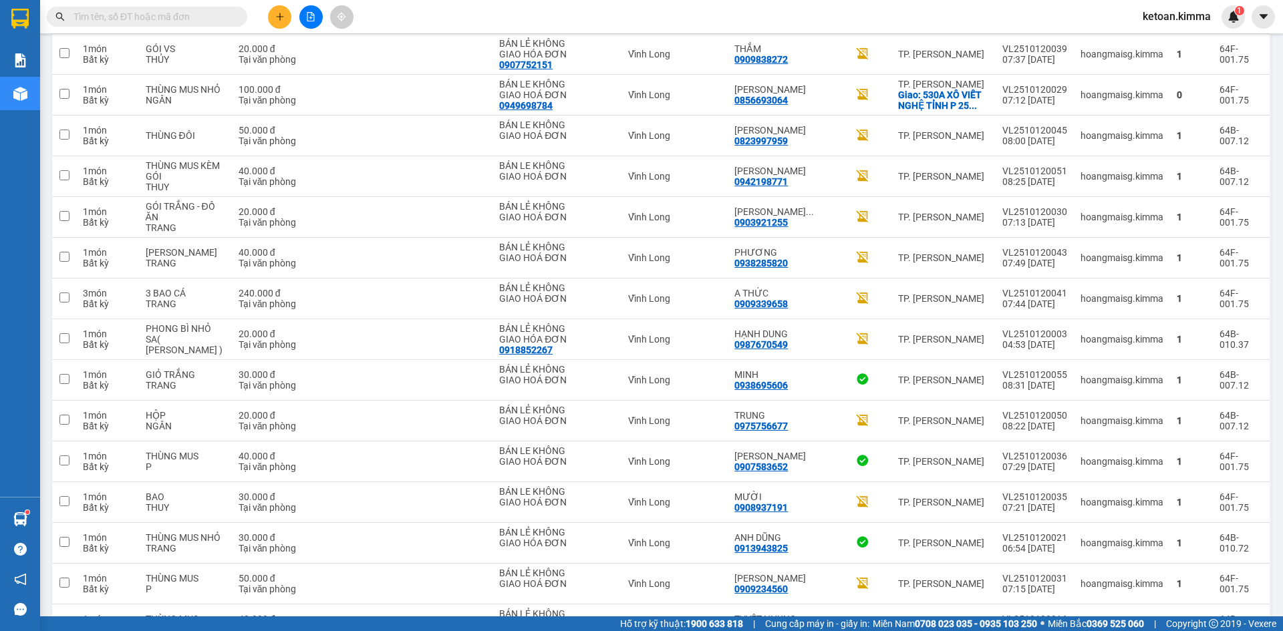
scroll to position [2400, 0]
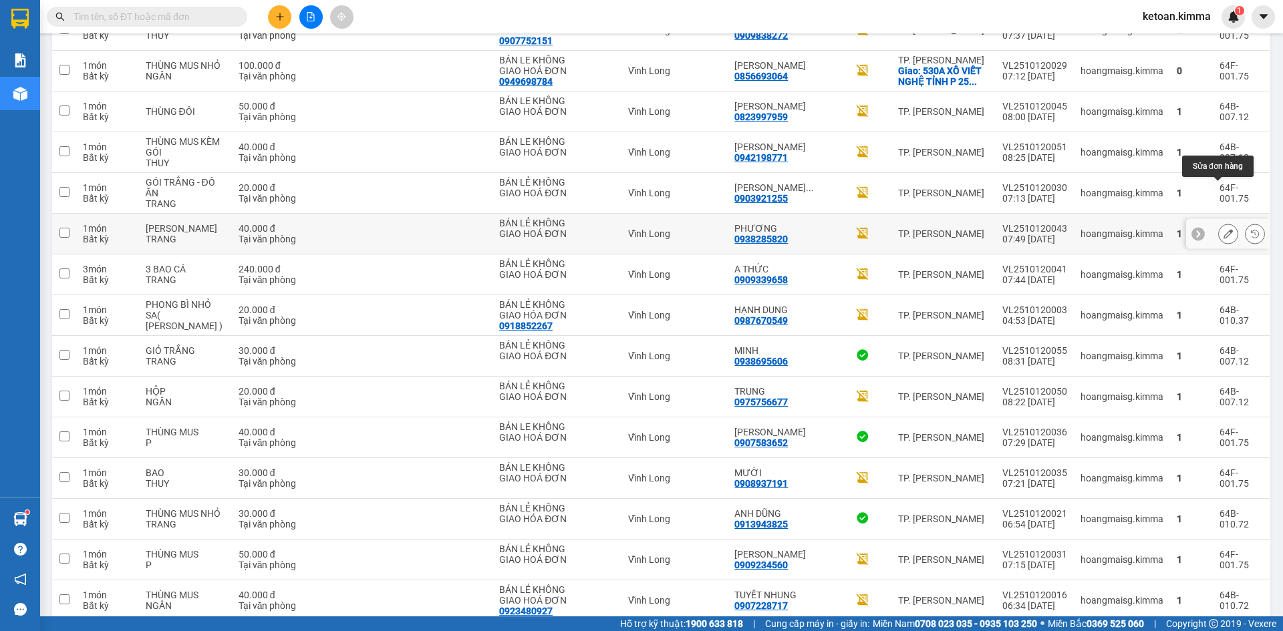
click at [1224, 229] on icon at bounding box center [1228, 233] width 9 height 9
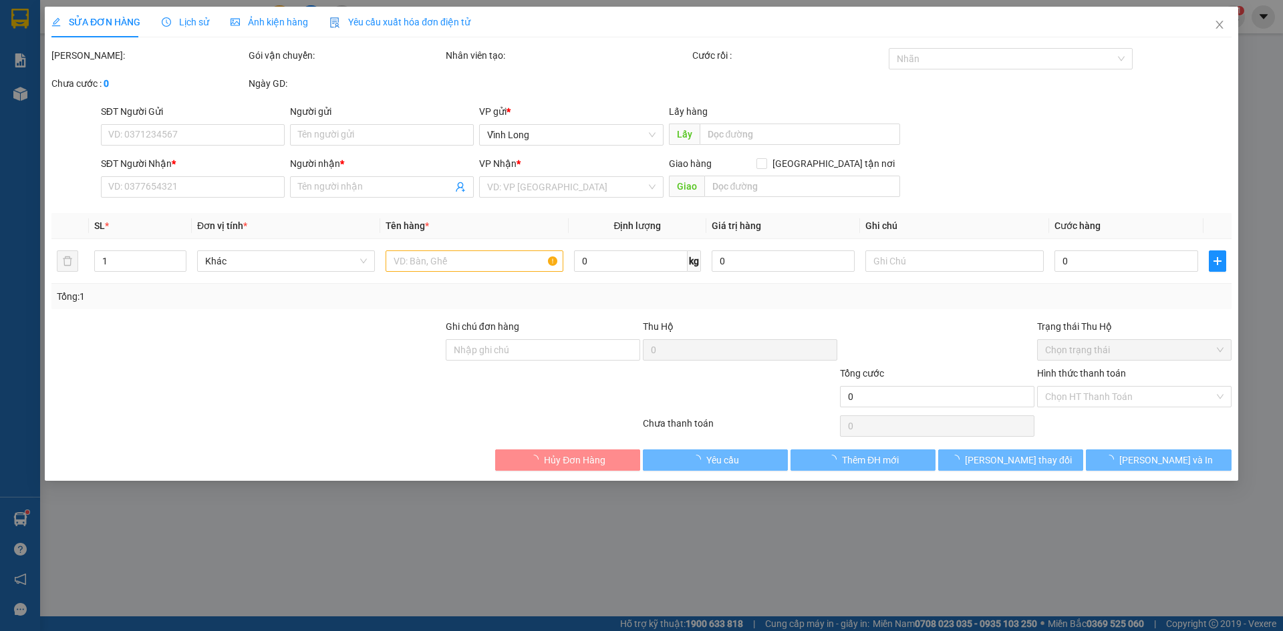
type input "BÁN LẺ KHÔNG GIAO HOÁ ĐƠN"
type input "0938285820"
type input "PHƯƠNG"
type input "40.000"
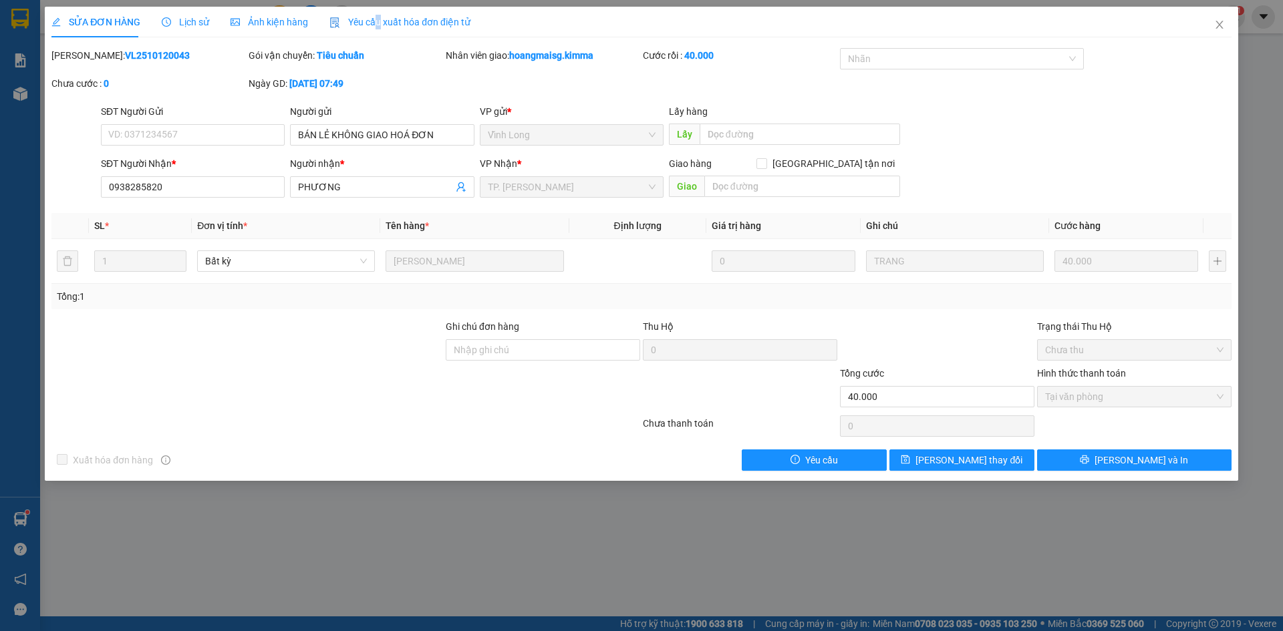
click at [374, 23] on span "Yêu cầu xuất hóa đơn điện tử" at bounding box center [399, 22] width 141 height 11
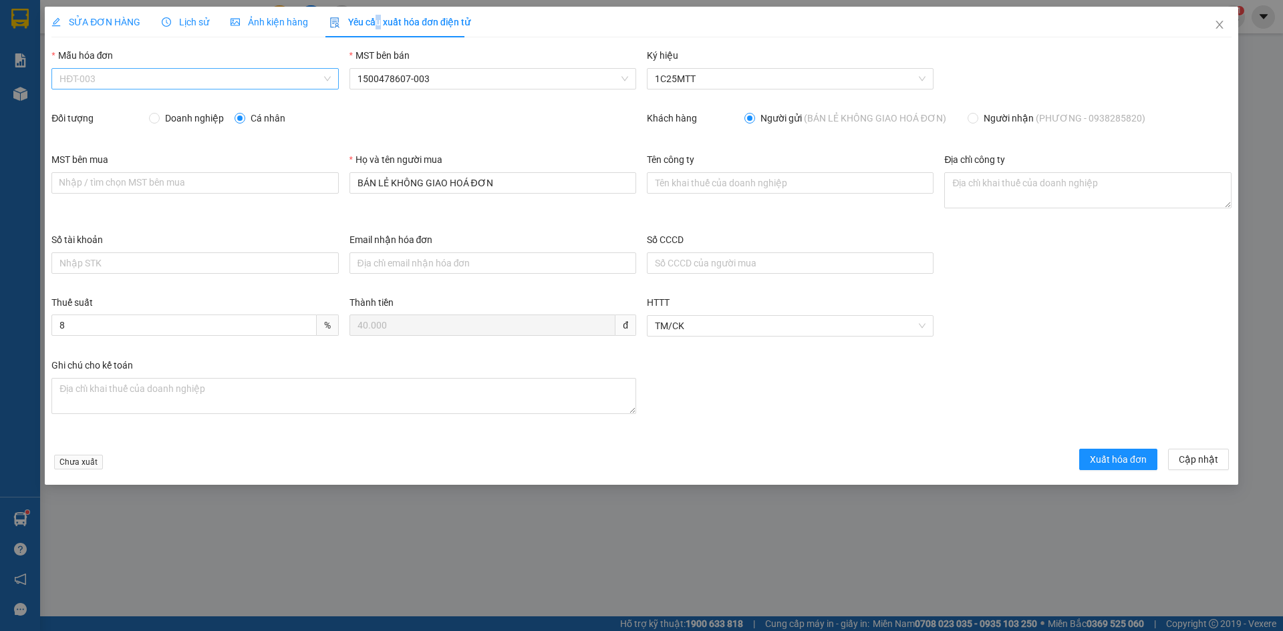
click at [99, 82] on span "HĐT-003" at bounding box center [194, 79] width 271 height 20
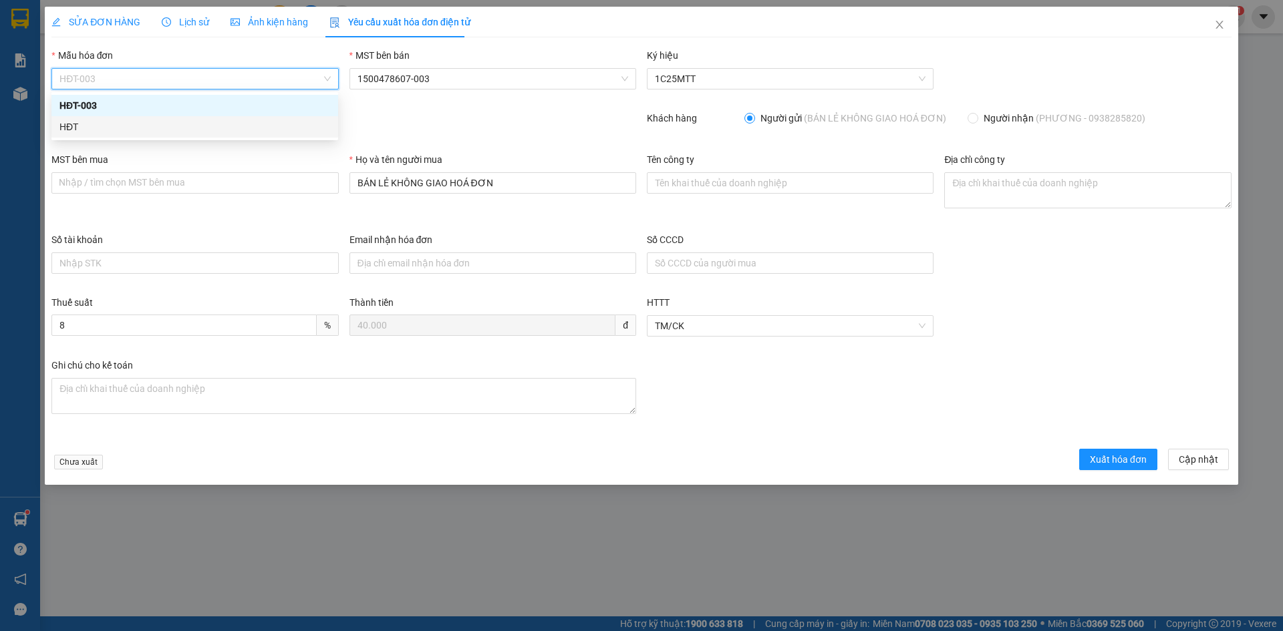
click at [69, 127] on div "HĐT" at bounding box center [194, 127] width 271 height 15
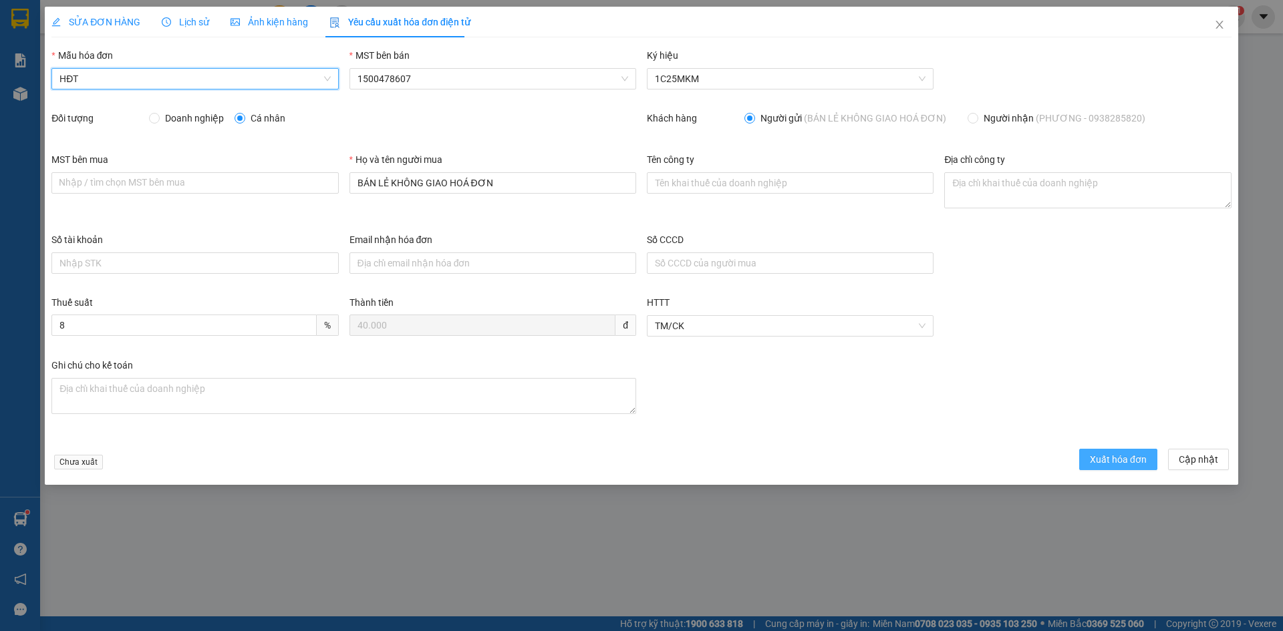
click at [1129, 460] on span "Xuất hóa đơn" at bounding box center [1118, 459] width 57 height 15
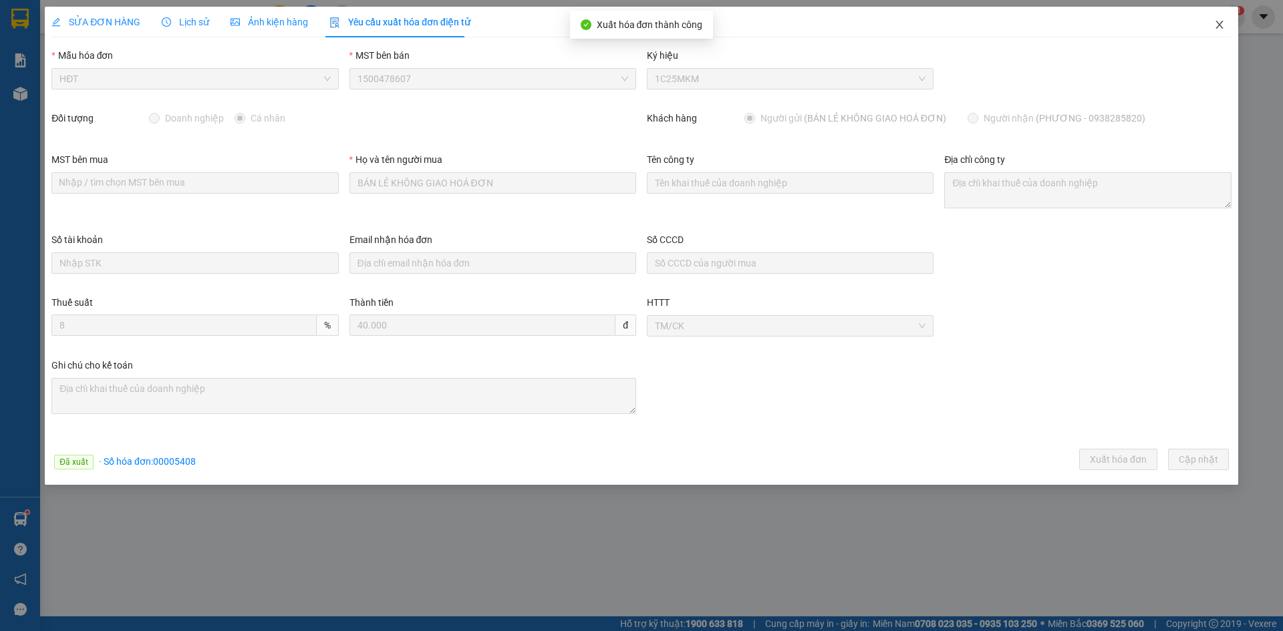
click at [1217, 23] on icon "close" at bounding box center [1219, 24] width 11 height 11
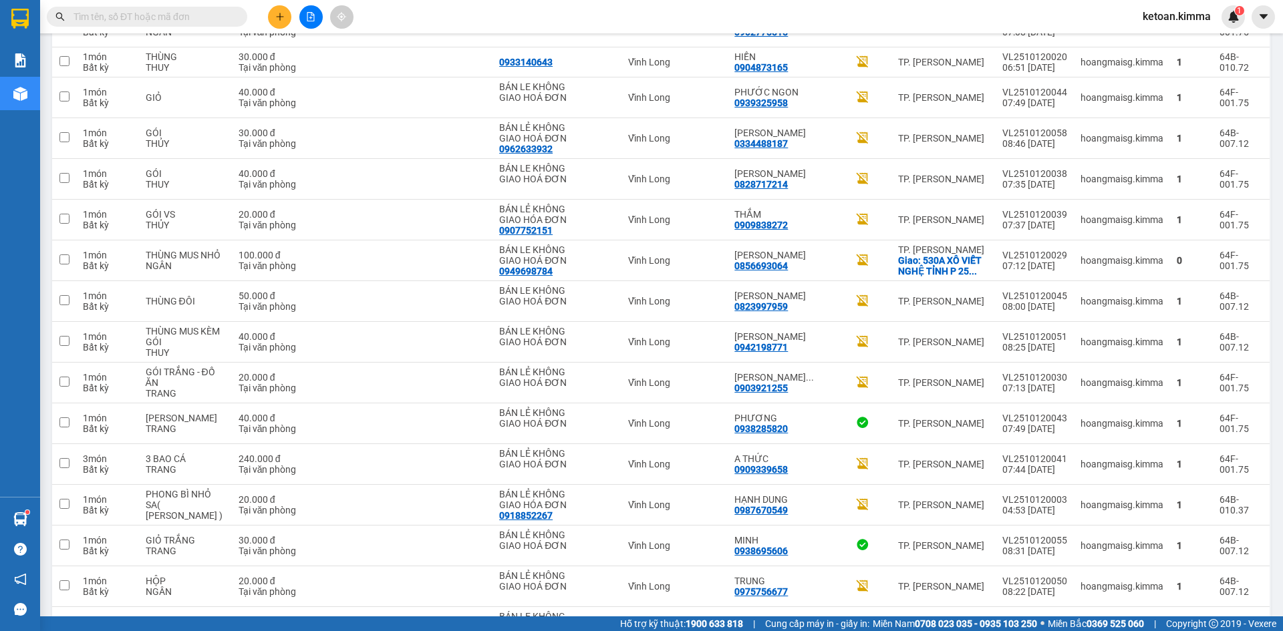
scroll to position [2207, 0]
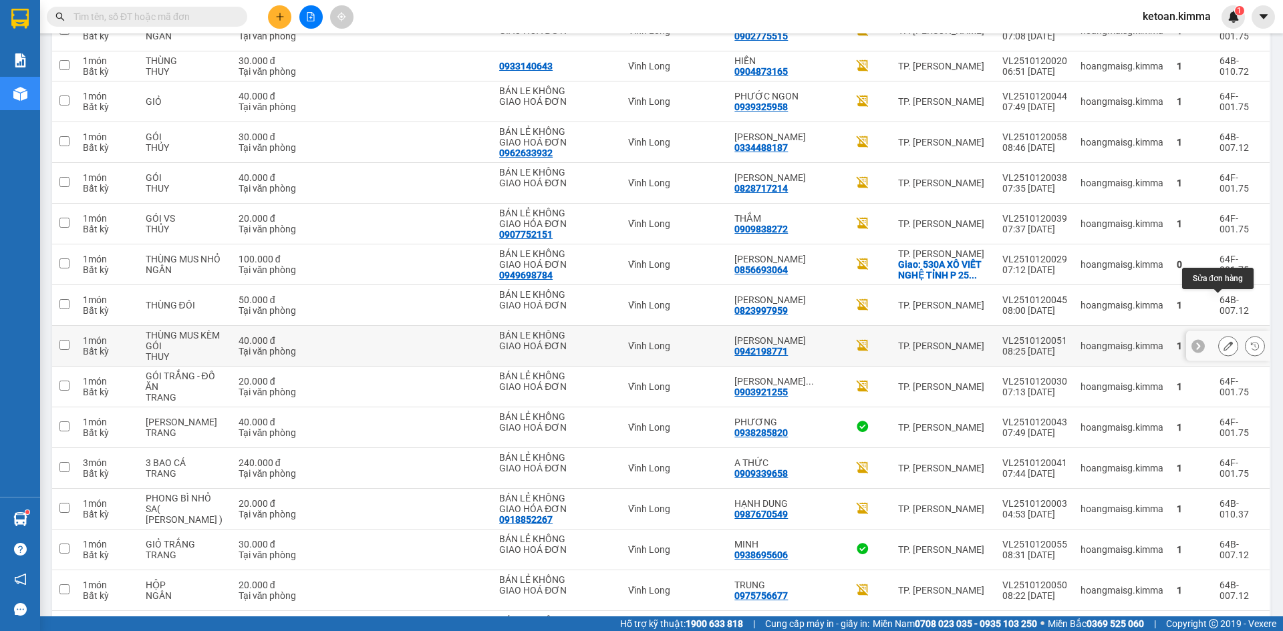
click at [1224, 341] on icon at bounding box center [1228, 345] width 9 height 9
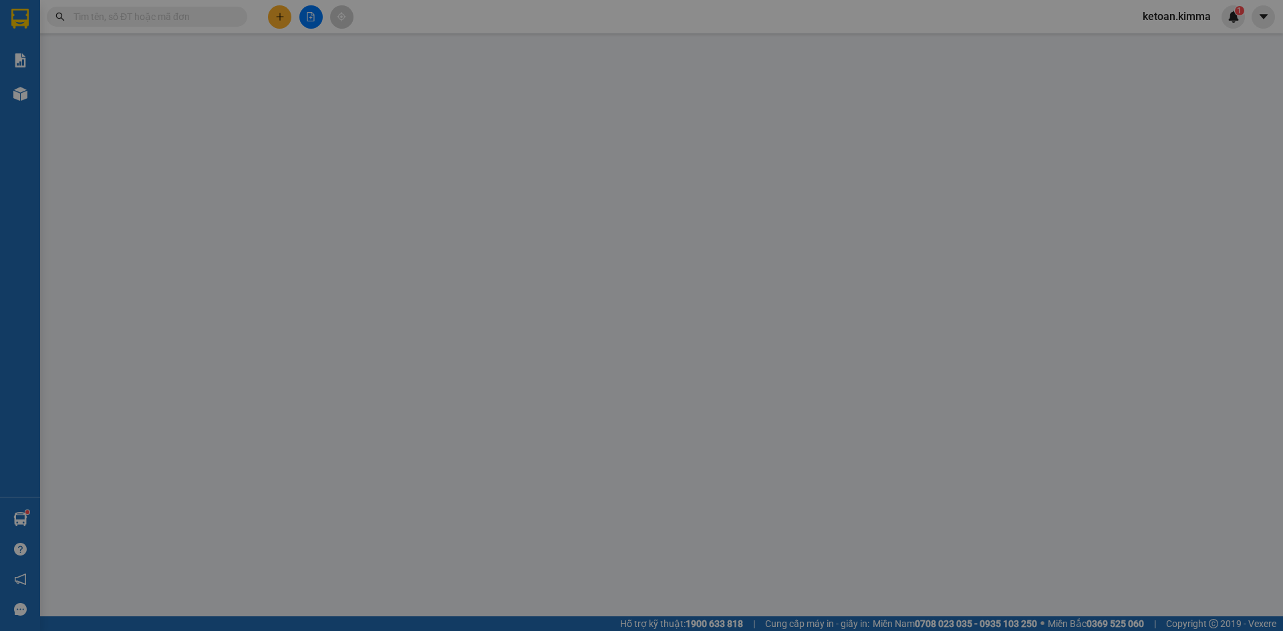
type input "BÁN LE KHÔNG GIAO HOÁ ĐƠN"
type input "0942198771"
type input "[PERSON_NAME]"
type input "40.000"
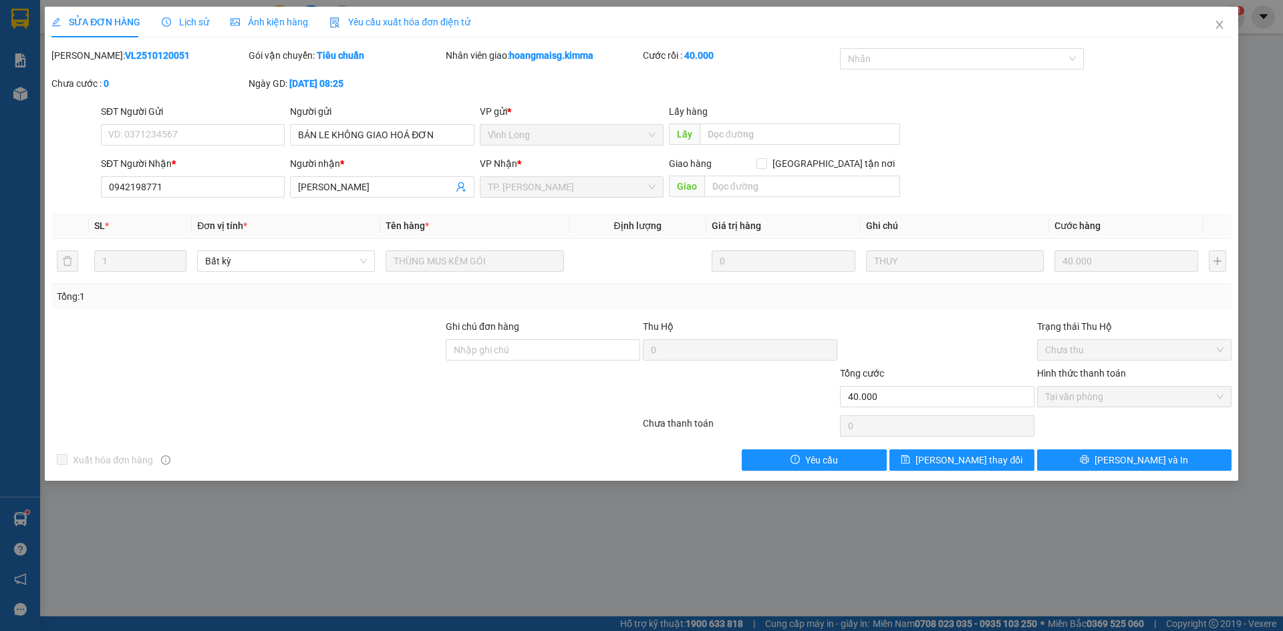
click at [419, 19] on span "Yêu cầu xuất hóa đơn điện tử" at bounding box center [399, 22] width 141 height 11
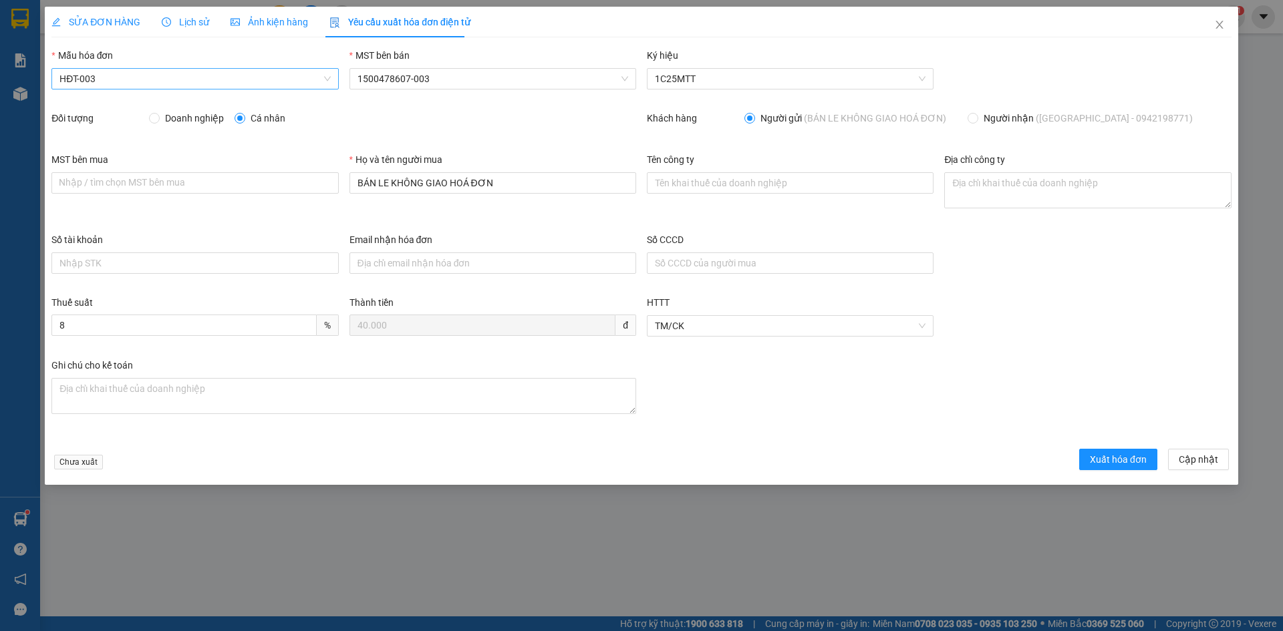
click at [104, 77] on span "HĐT-003" at bounding box center [194, 79] width 271 height 20
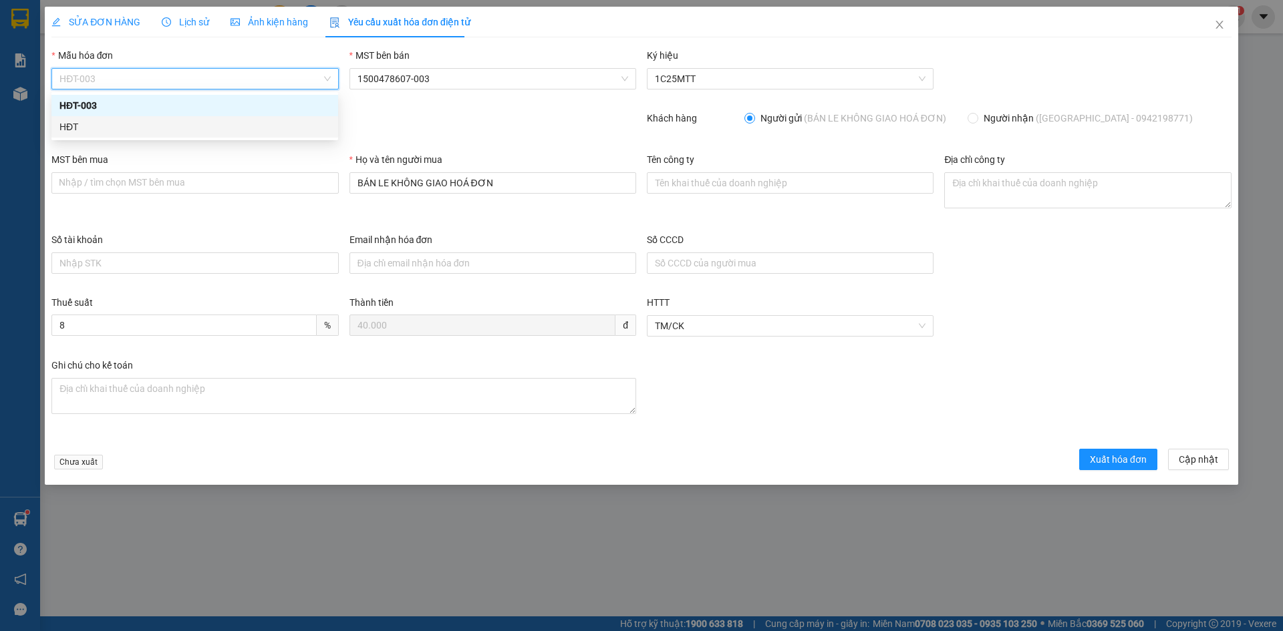
click at [73, 125] on div "HĐT" at bounding box center [194, 127] width 271 height 15
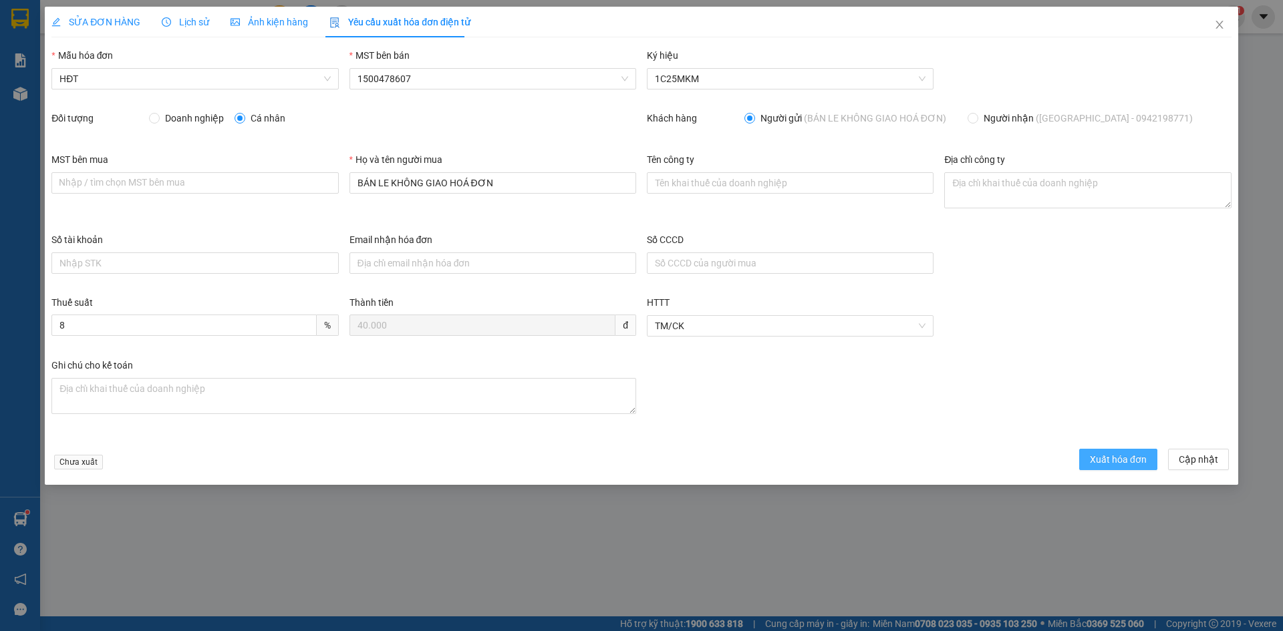
click at [1127, 466] on span "Xuất hóa đơn" at bounding box center [1118, 459] width 57 height 15
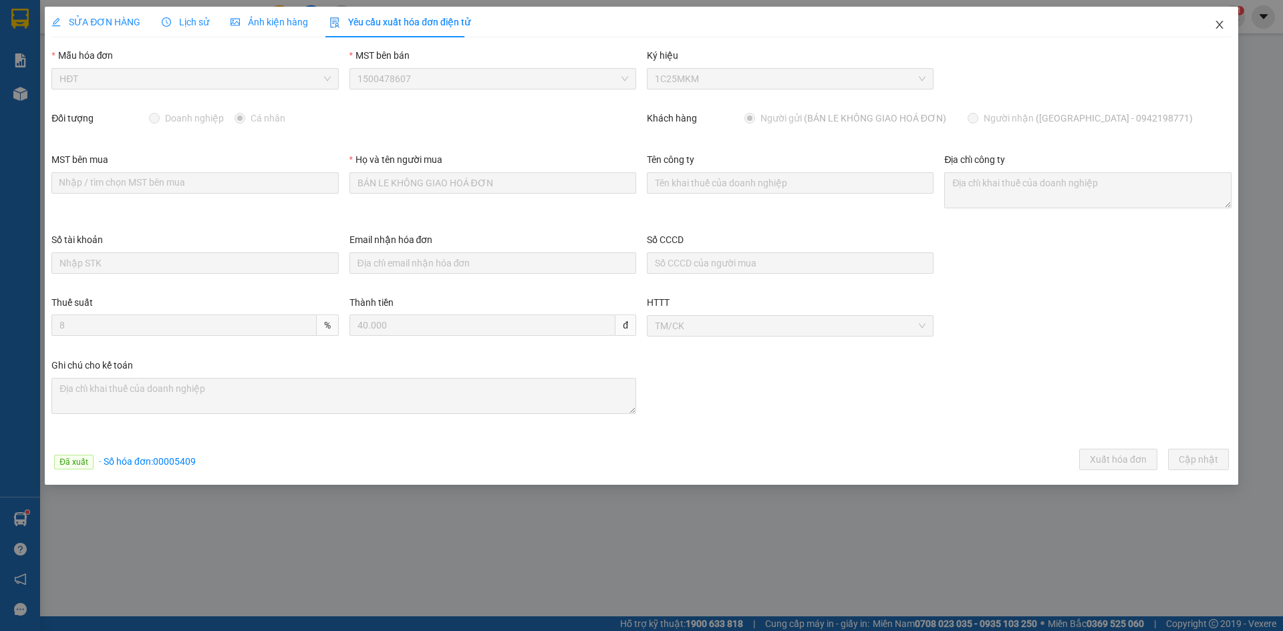
click at [1220, 23] on icon "close" at bounding box center [1219, 24] width 11 height 11
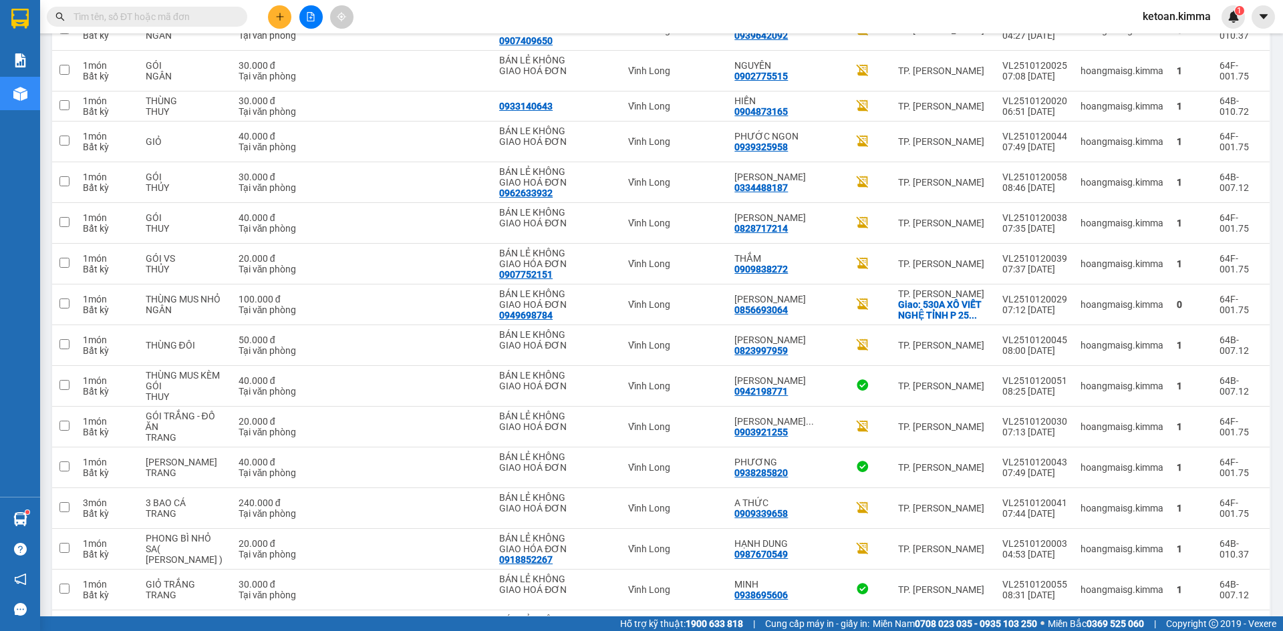
scroll to position [2254, 0]
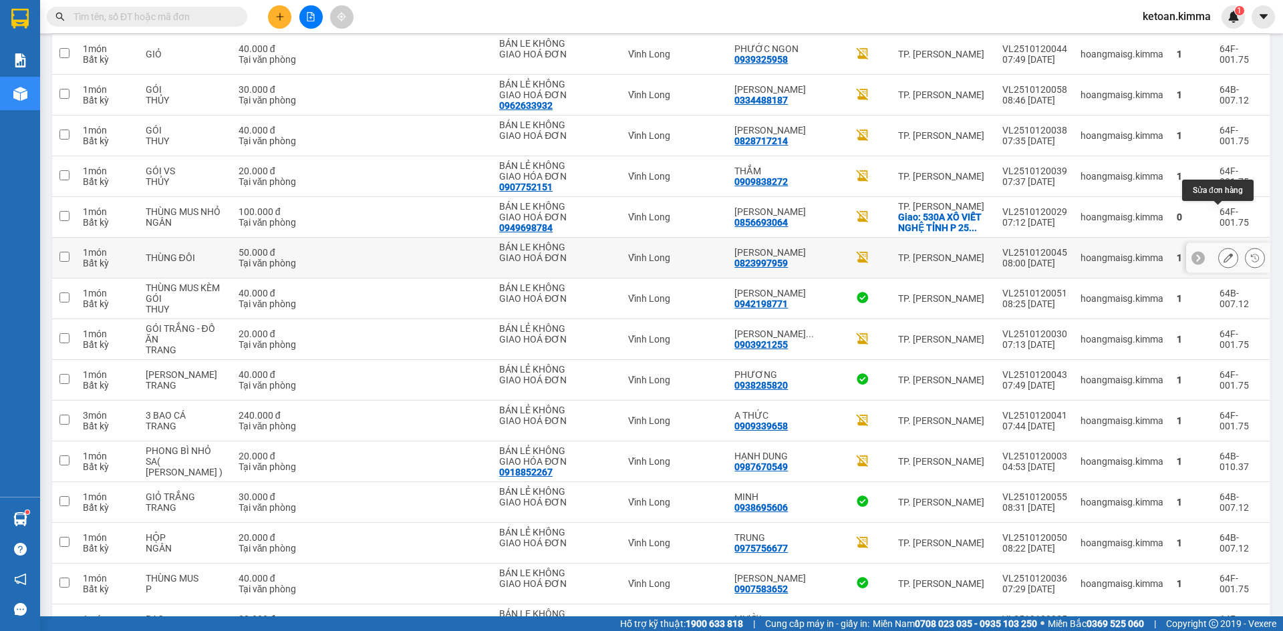
click at [1224, 253] on icon at bounding box center [1228, 257] width 9 height 9
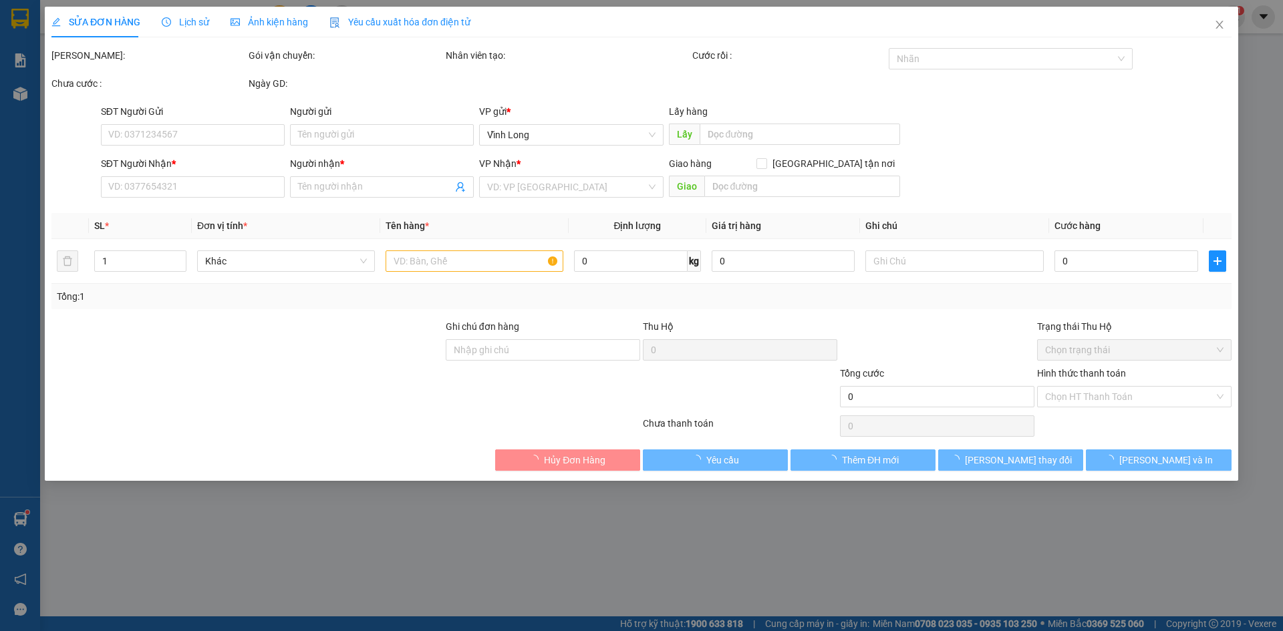
type input "BÁN LE KHÔNG GIAO HOÁ ĐƠN"
type input "0823997959"
type input "[PERSON_NAME]"
type input "50.000"
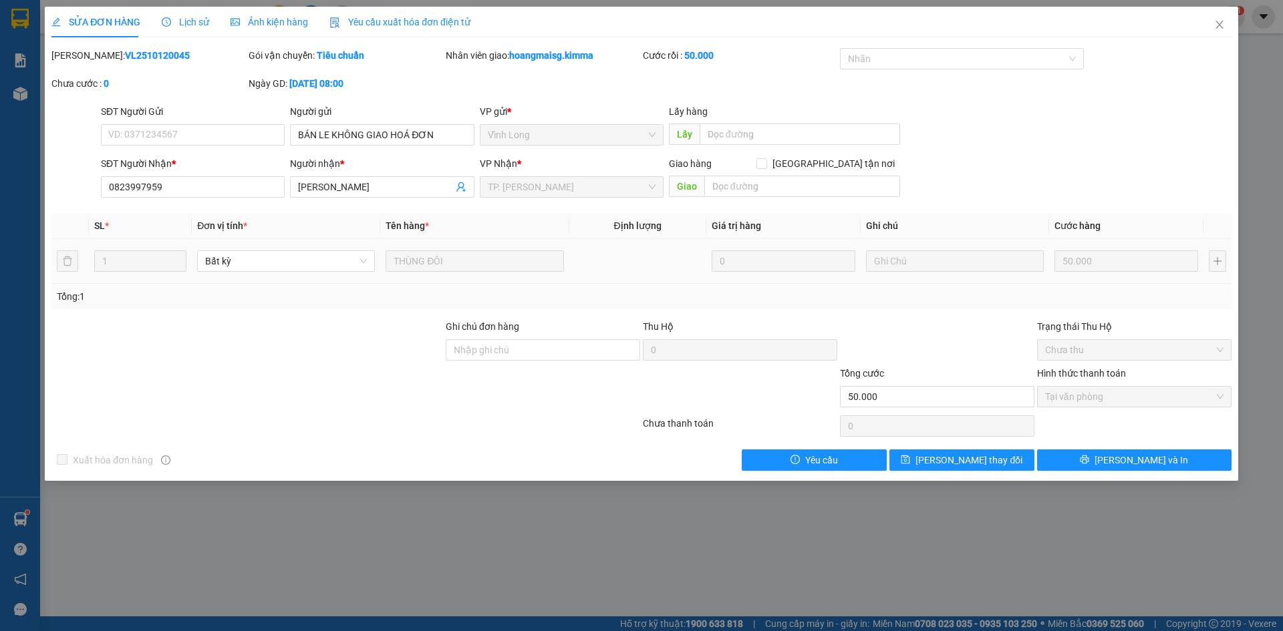
click at [425, 19] on span "Yêu cầu xuất hóa đơn điện tử" at bounding box center [399, 22] width 141 height 11
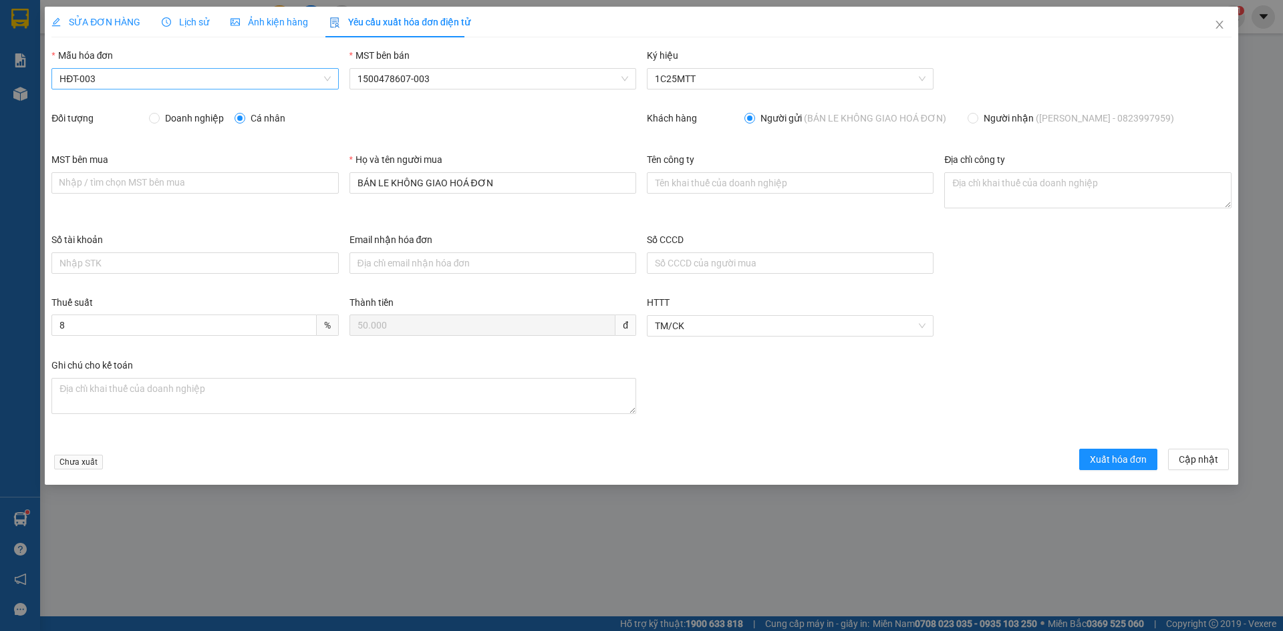
click at [110, 76] on span "HĐT-003" at bounding box center [194, 79] width 271 height 20
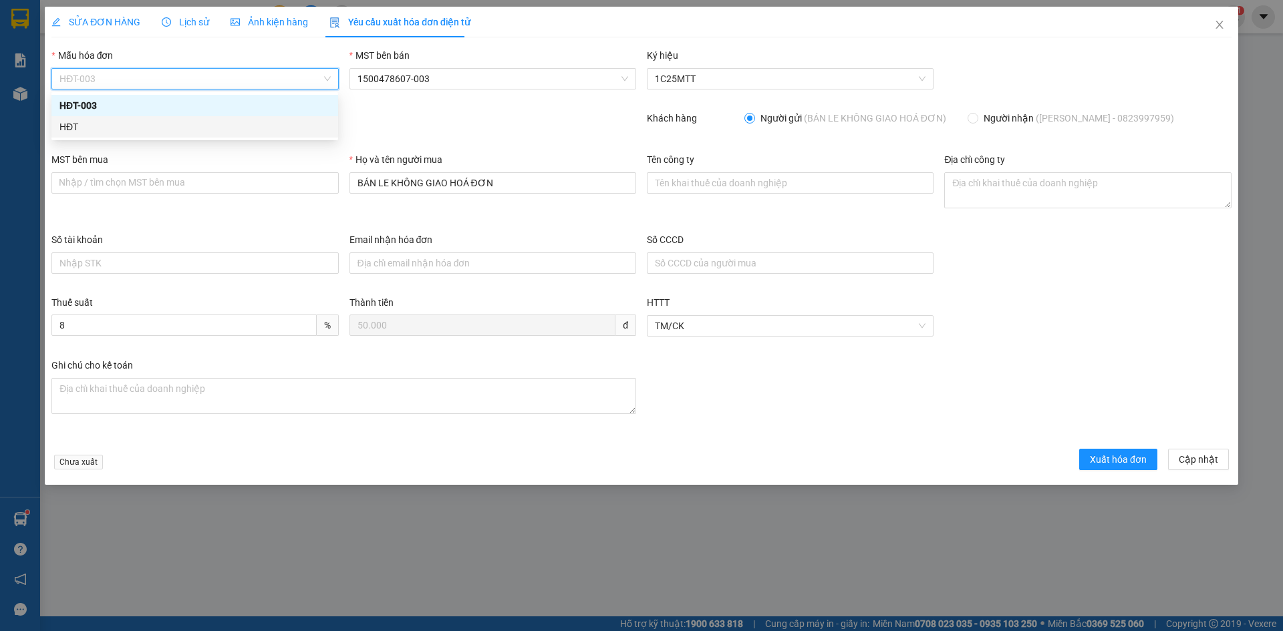
click at [76, 124] on div "HĐT" at bounding box center [194, 127] width 271 height 15
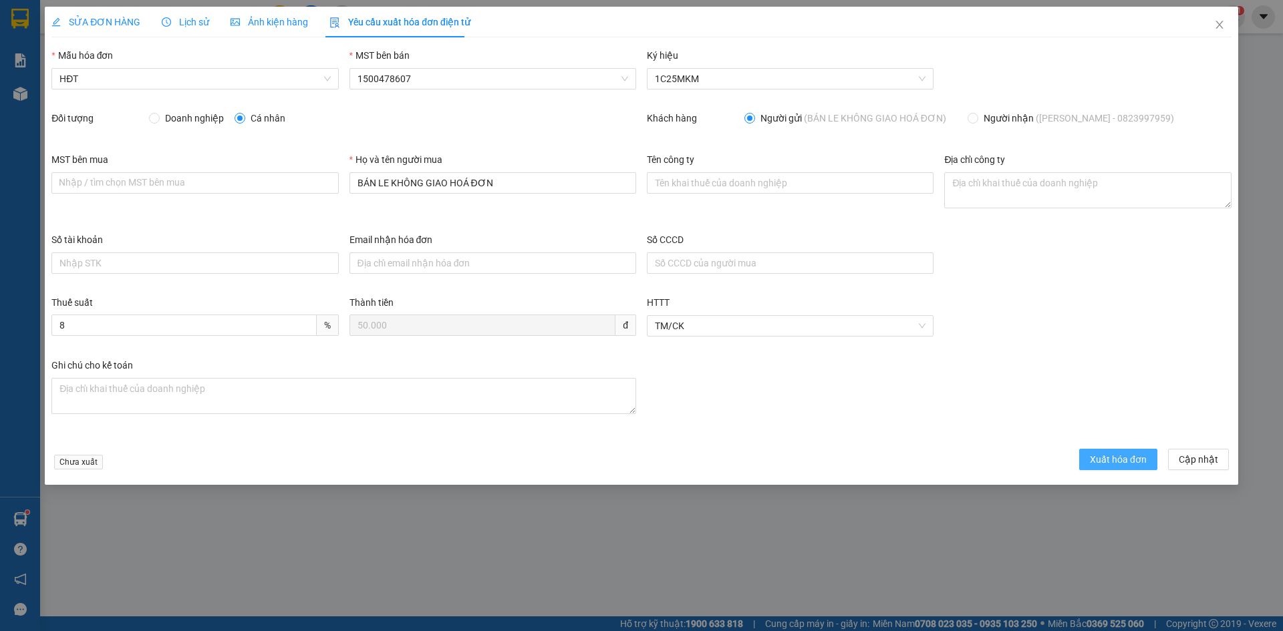
click at [1115, 459] on span "Xuất hóa đơn" at bounding box center [1118, 459] width 57 height 15
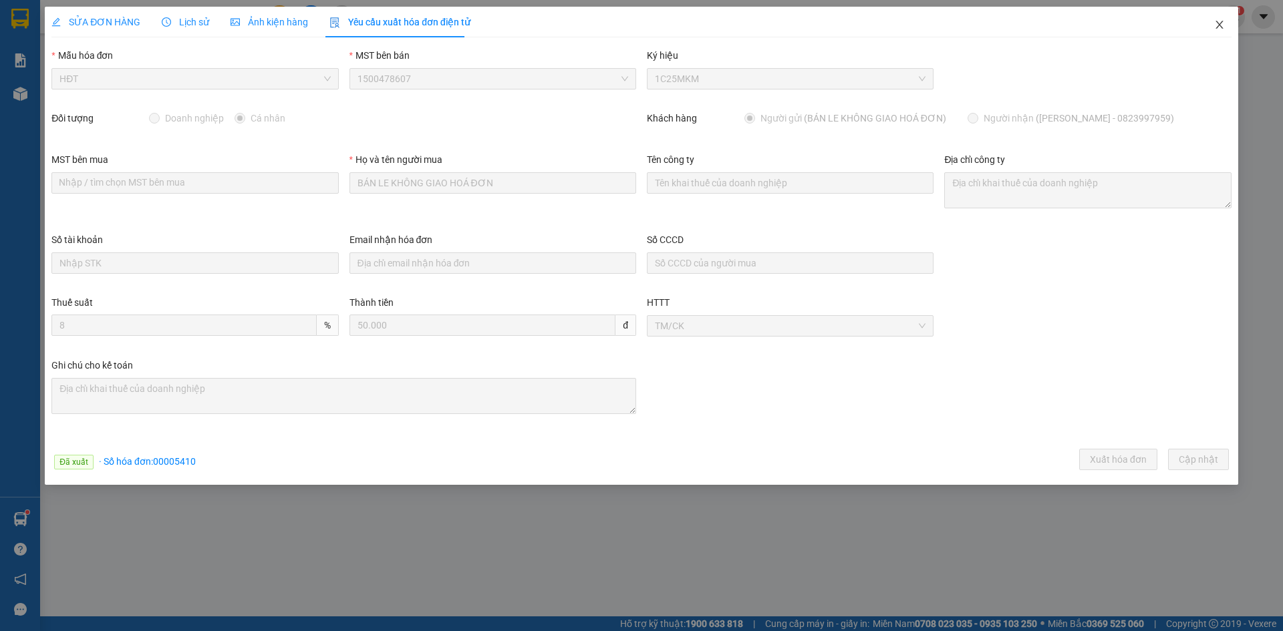
click at [1220, 27] on icon "close" at bounding box center [1219, 24] width 11 height 11
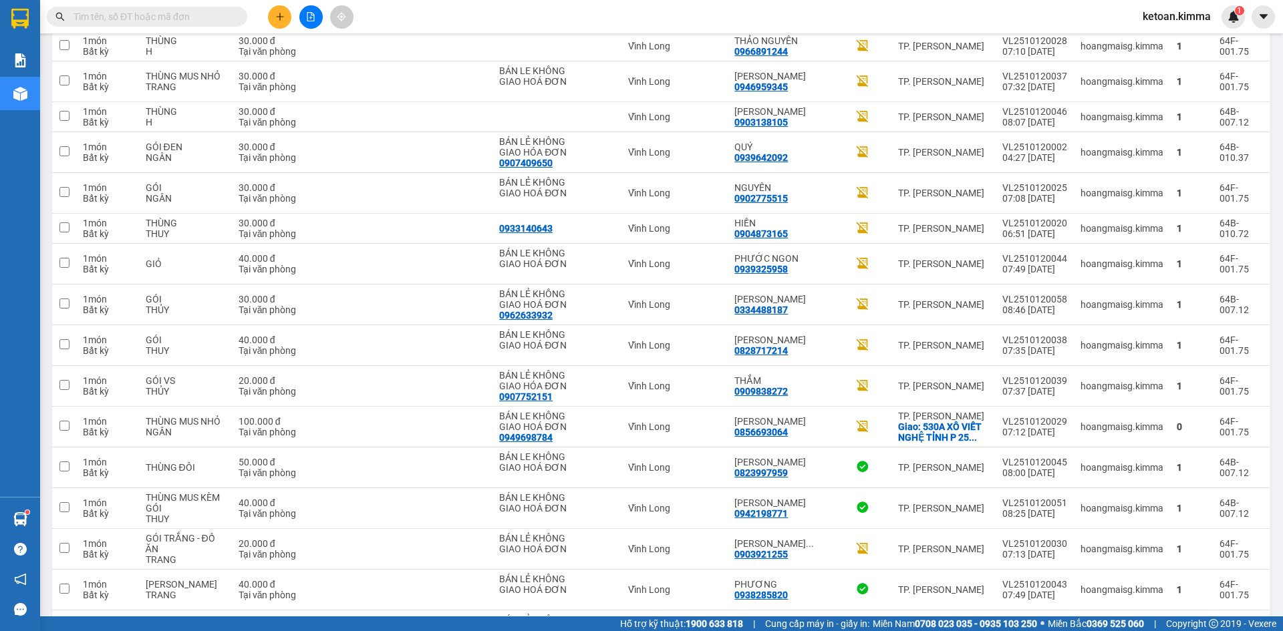
scroll to position [2028, 0]
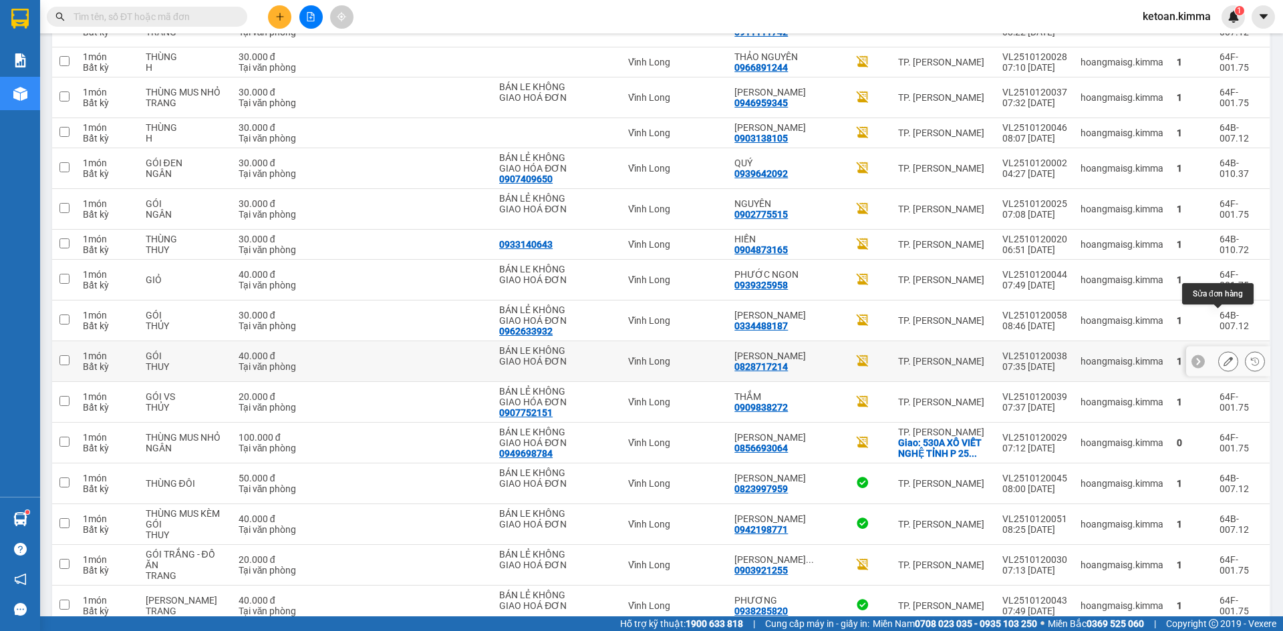
click at [1224, 357] on icon at bounding box center [1228, 361] width 9 height 9
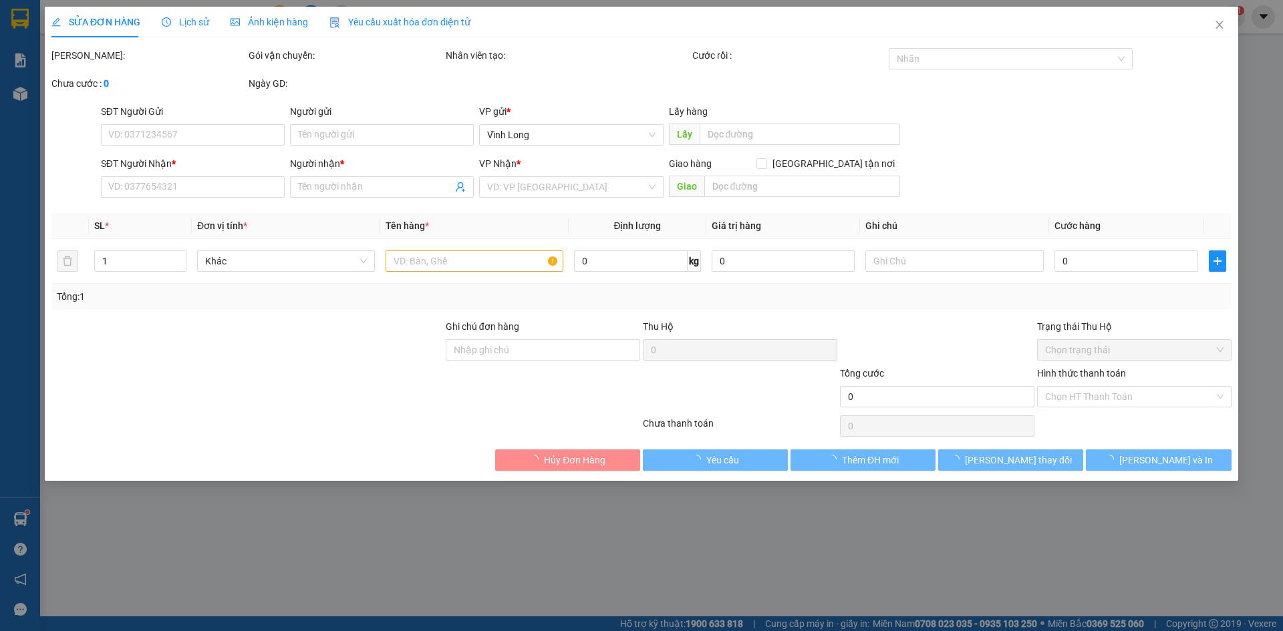
type input "BÁN LE KHÔNG GIAO HOÁ ĐƠN"
type input "0828717214"
type input "[PERSON_NAME]"
type input "40.000"
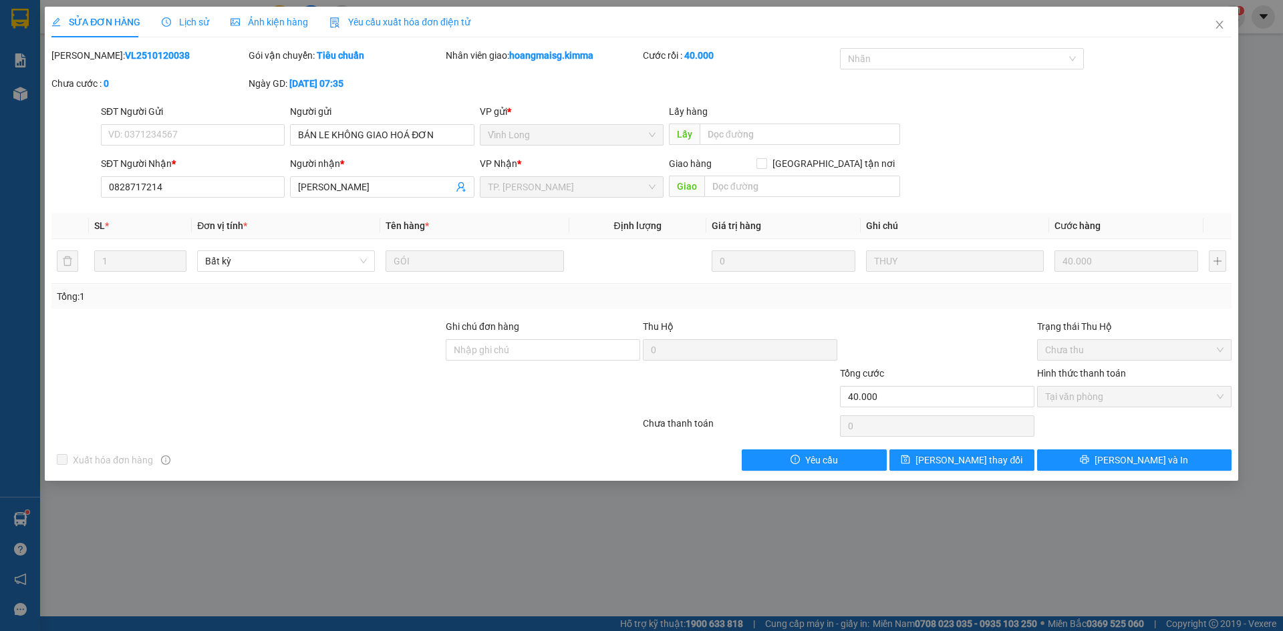
click at [381, 18] on span "Yêu cầu xuất hóa đơn điện tử" at bounding box center [399, 22] width 141 height 11
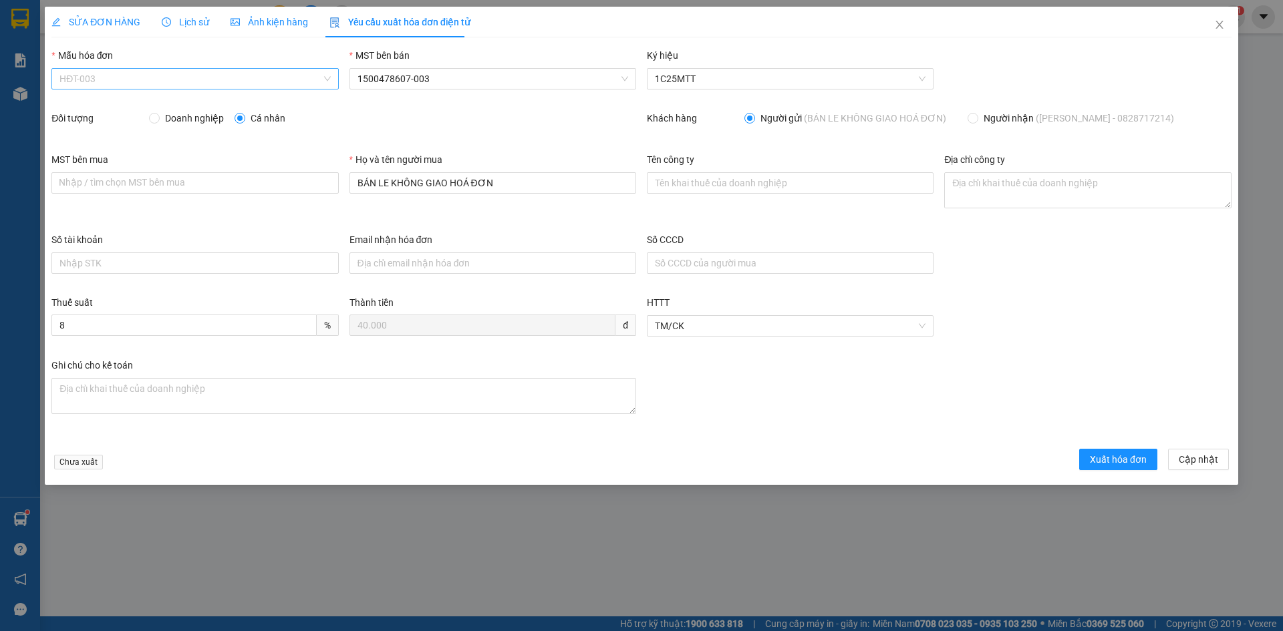
click at [108, 82] on span "HĐT-003" at bounding box center [194, 79] width 271 height 20
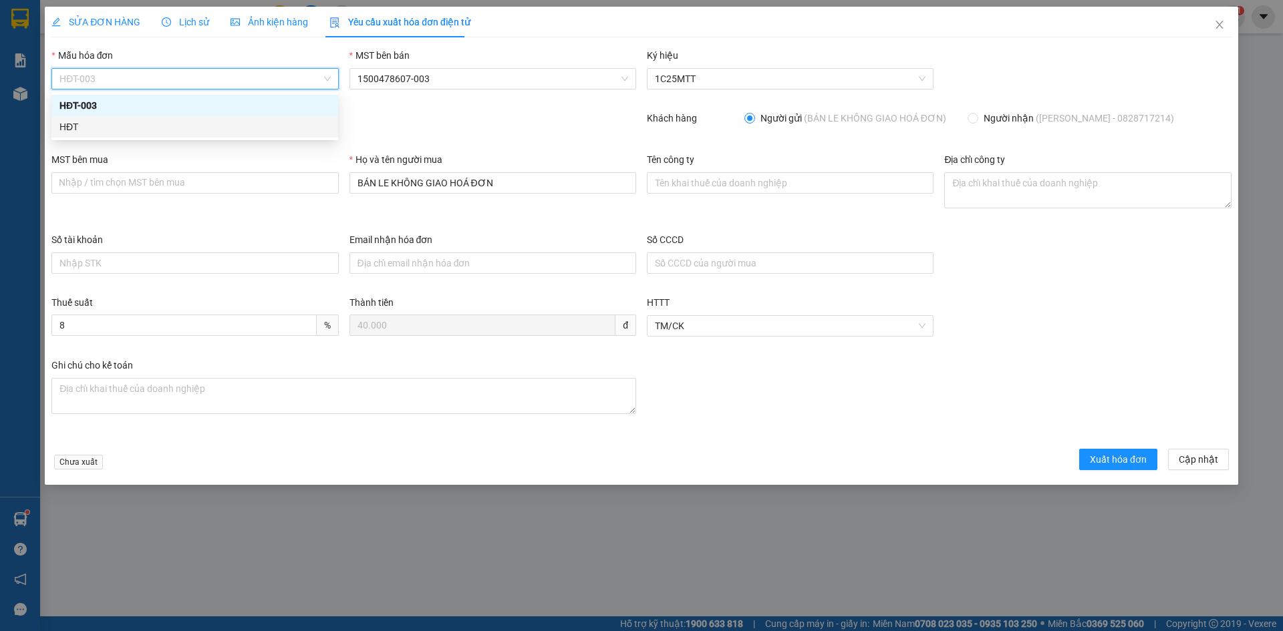
click at [84, 127] on div "HĐT" at bounding box center [194, 127] width 271 height 15
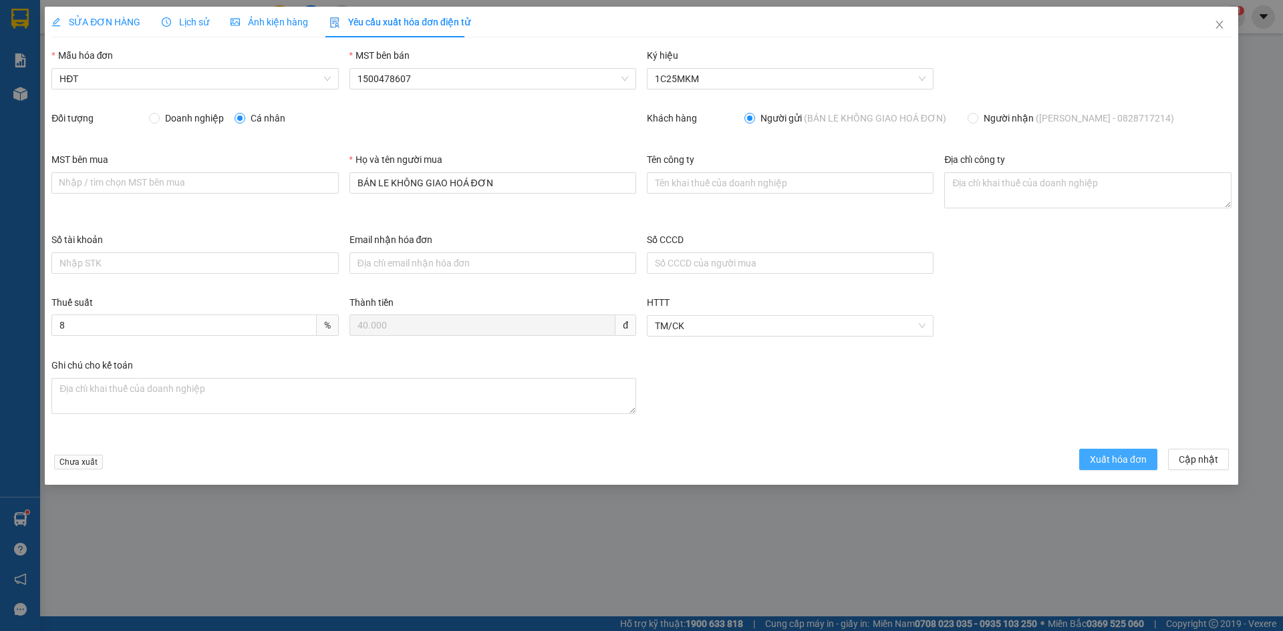
click at [1101, 456] on span "Xuất hóa đơn" at bounding box center [1118, 459] width 57 height 15
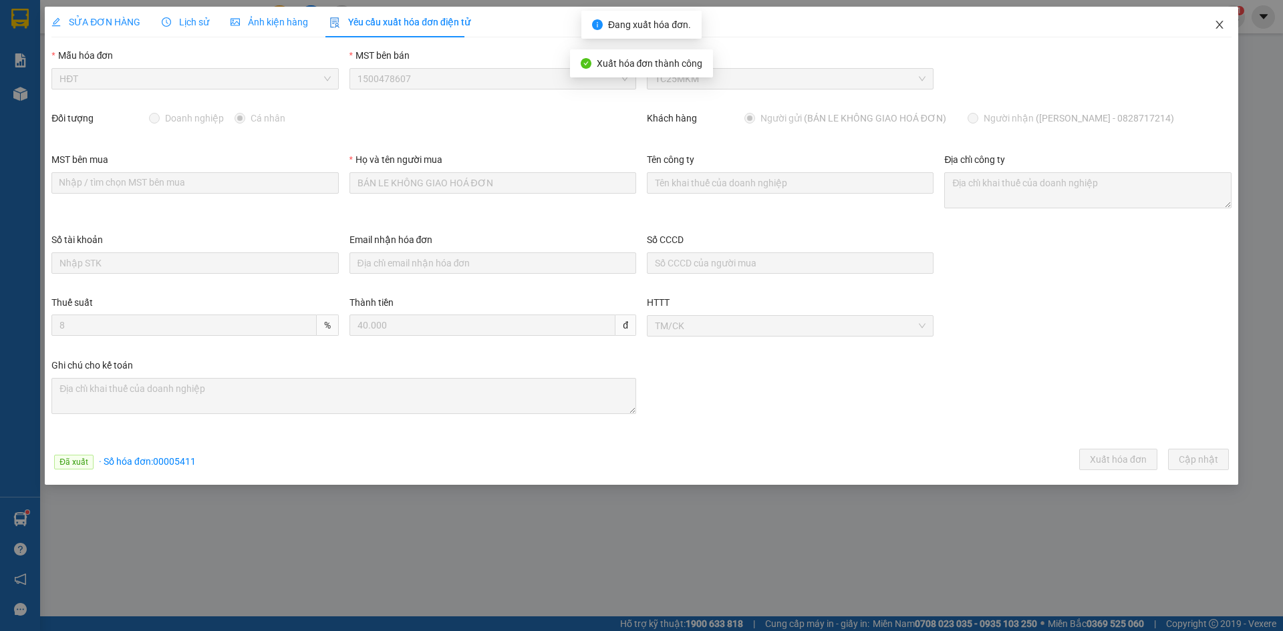
click at [1218, 25] on icon "close" at bounding box center [1219, 24] width 11 height 11
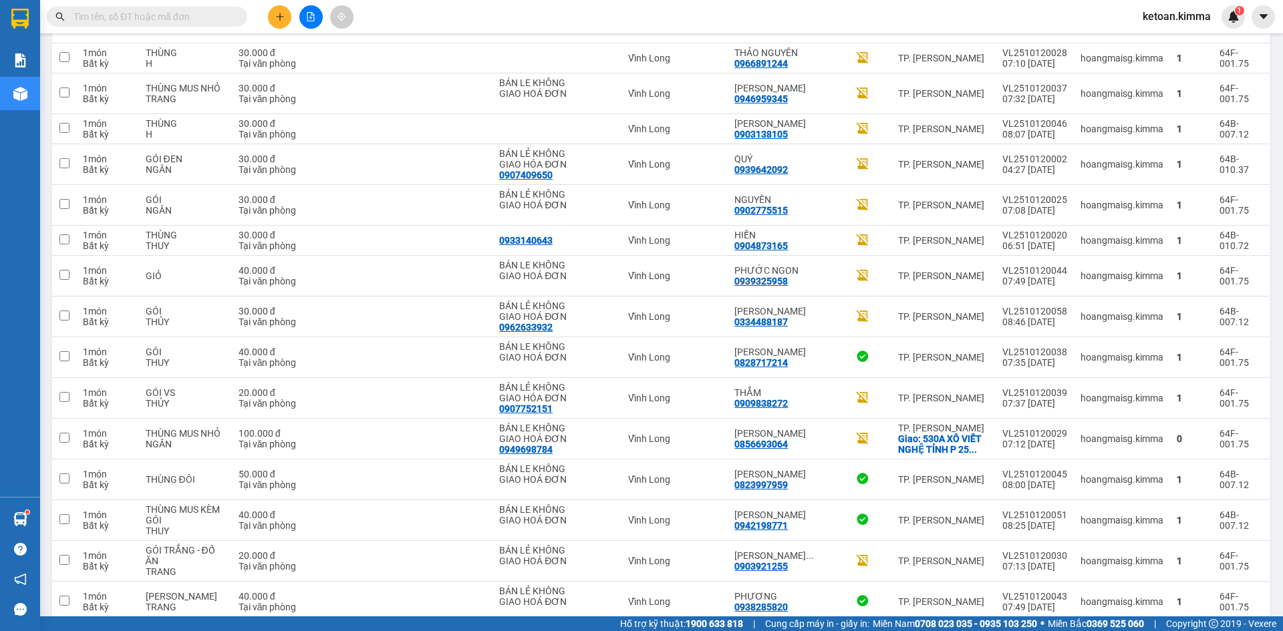
scroll to position [1977, 0]
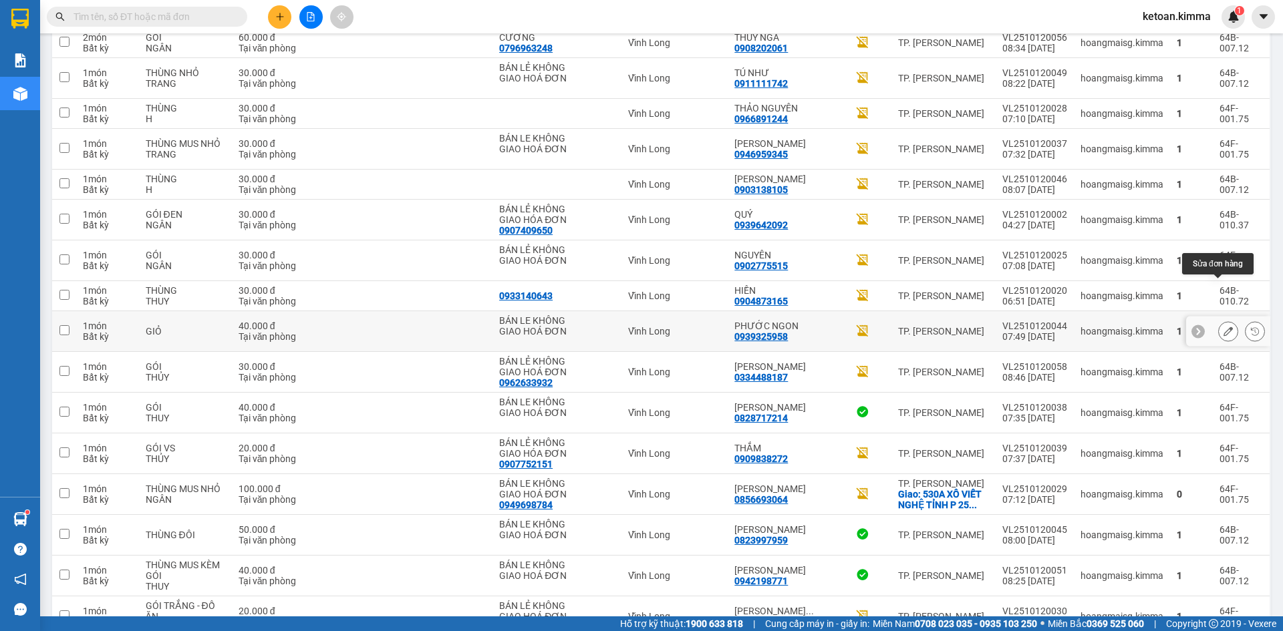
click at [1224, 327] on icon at bounding box center [1228, 331] width 9 height 9
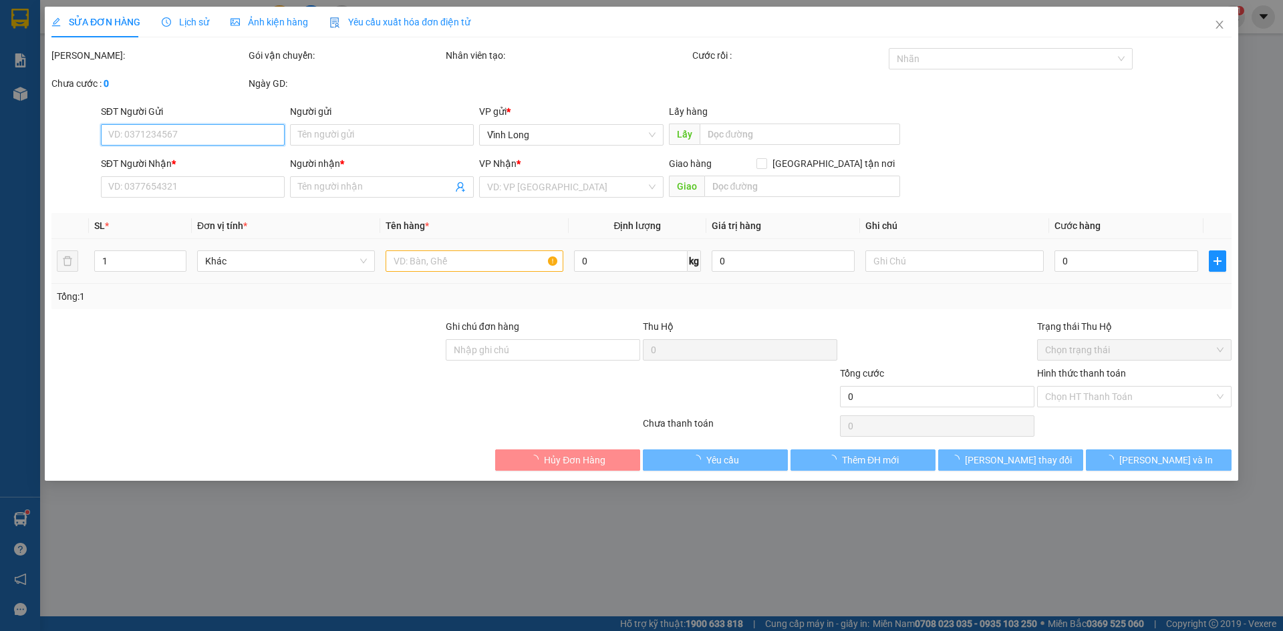
type input "BÁN LE KHÔNG GIAO HOÁ ĐƠN"
type input "0939325958"
type input "PHƯỚC NGON"
type input "40.000"
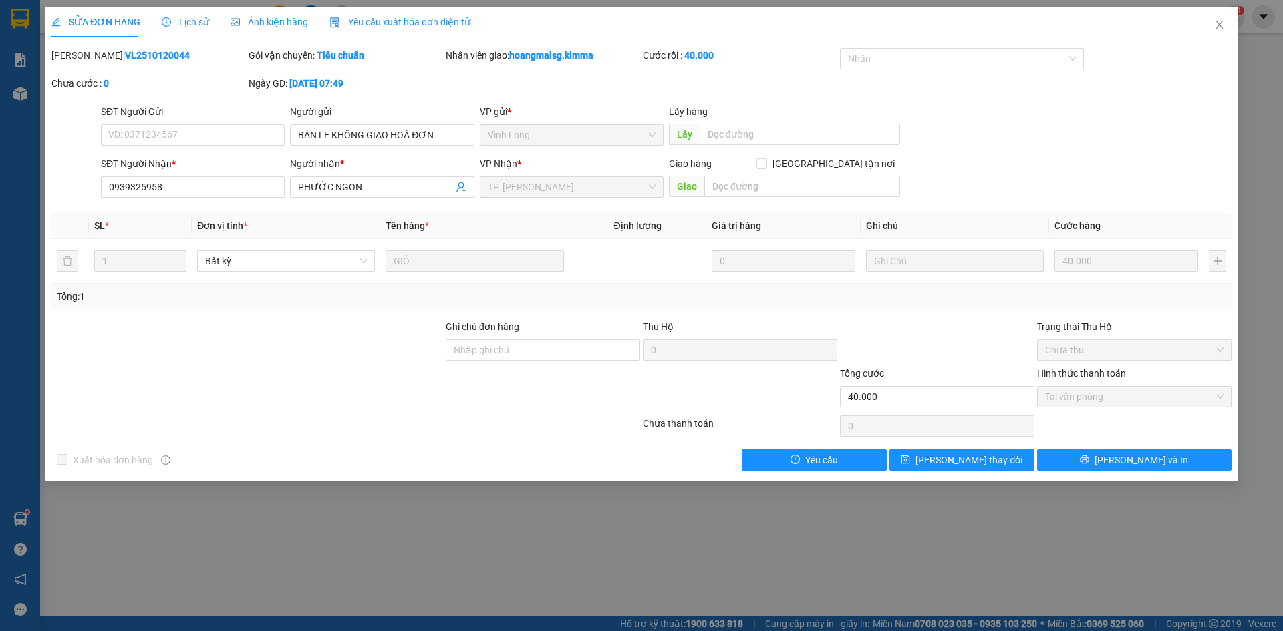
click at [360, 24] on span "Yêu cầu xuất hóa đơn điện tử" at bounding box center [399, 22] width 141 height 11
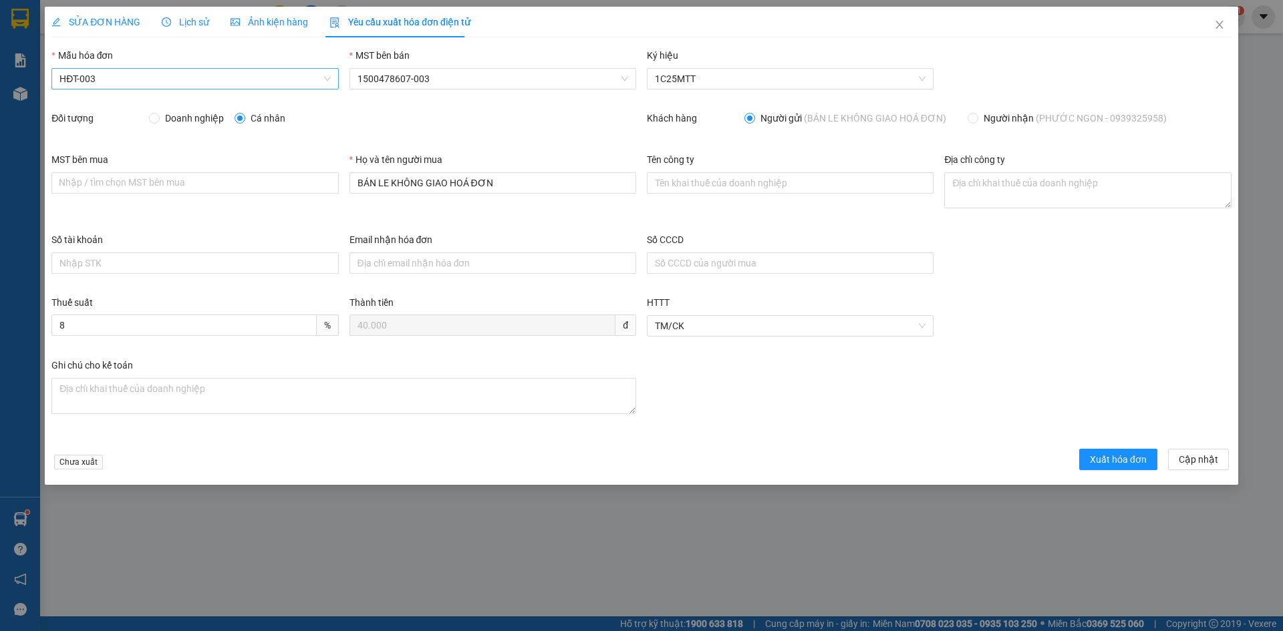
click at [124, 68] on div "HĐT-003" at bounding box center [194, 78] width 287 height 21
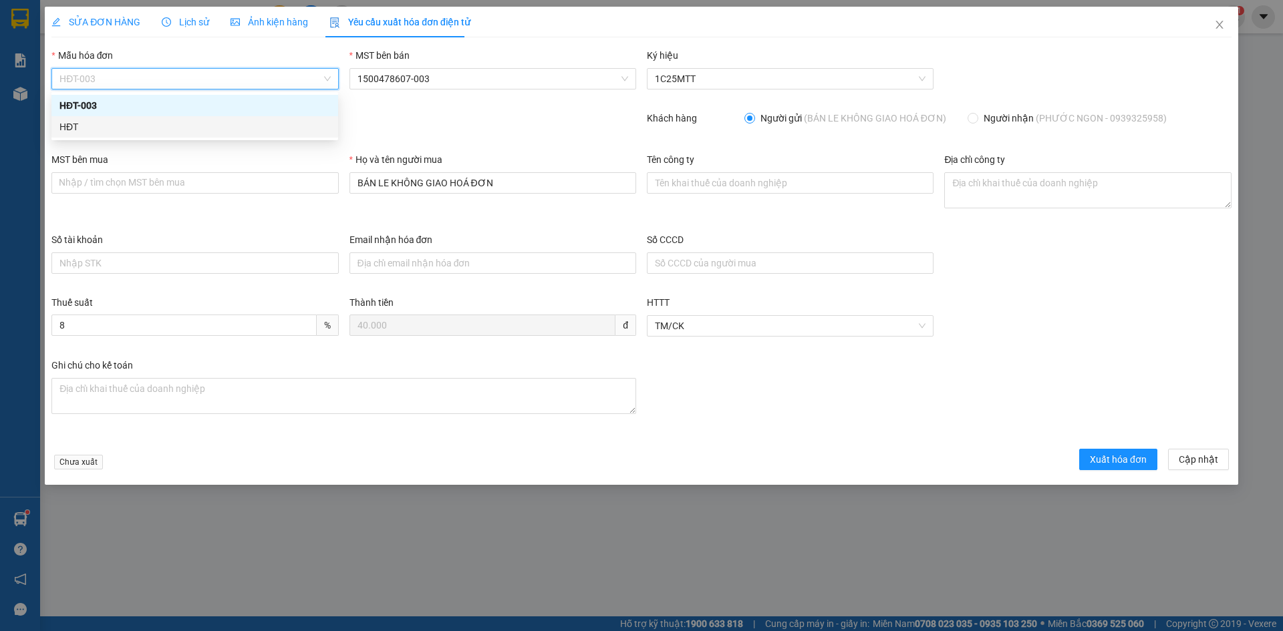
click at [75, 123] on div "HĐT" at bounding box center [194, 127] width 271 height 15
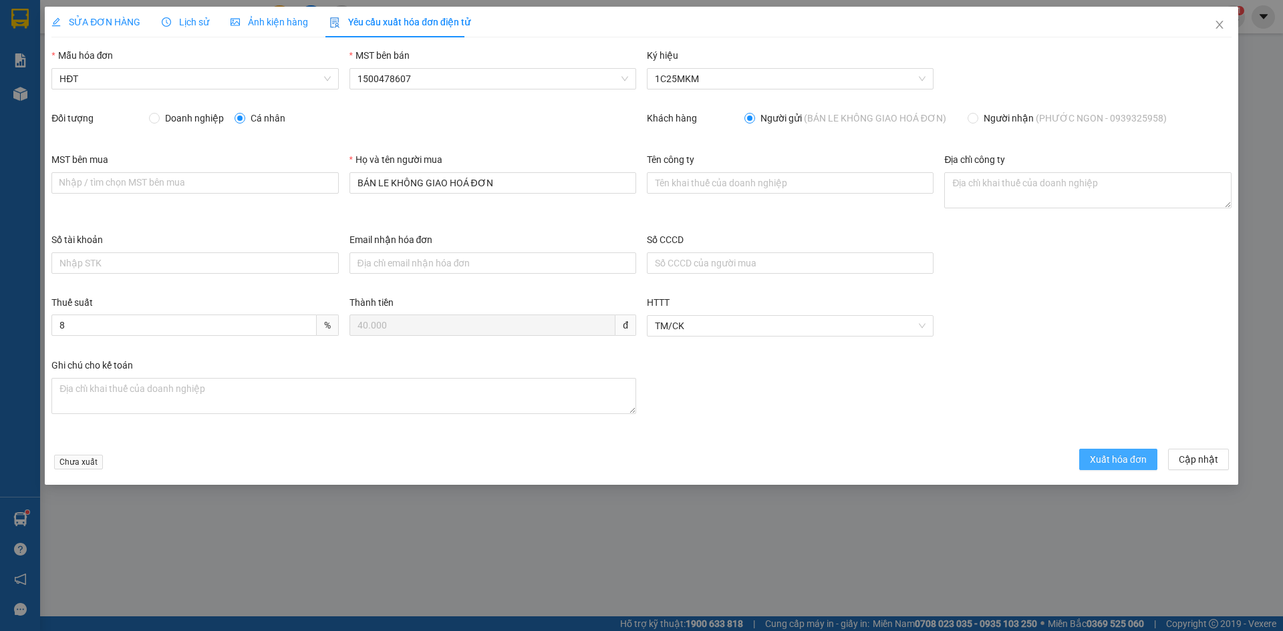
click at [1115, 461] on span "Xuất hóa đơn" at bounding box center [1118, 459] width 57 height 15
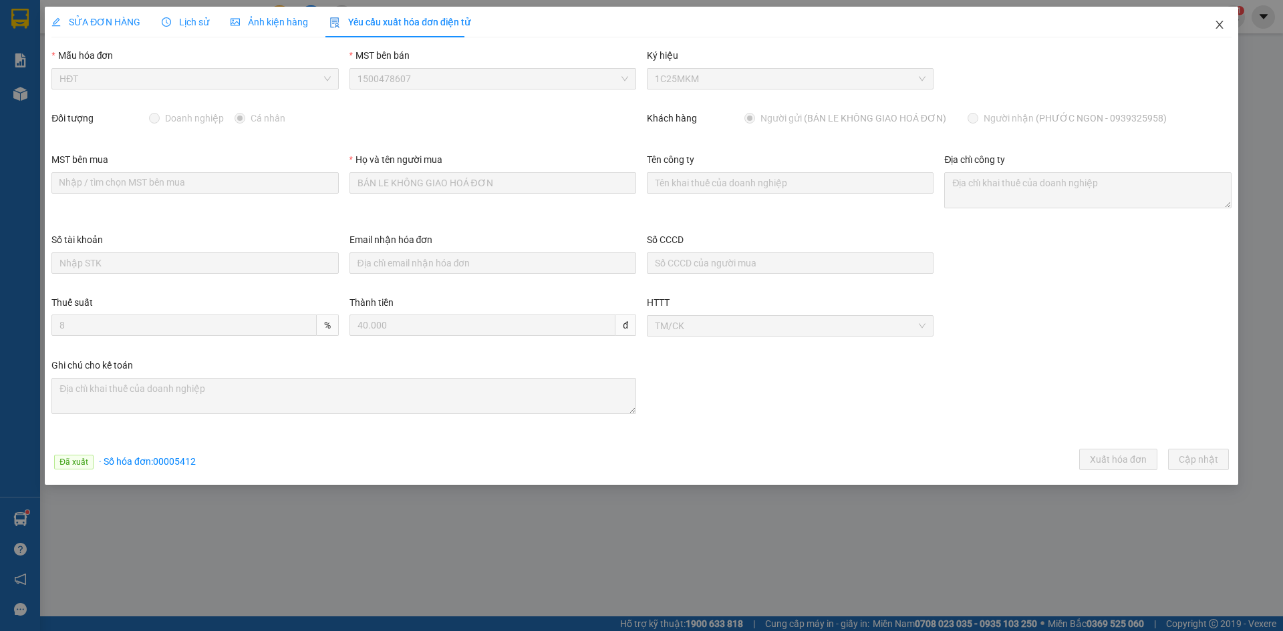
click at [1216, 21] on icon "close" at bounding box center [1219, 24] width 11 height 11
click at [1220, 27] on div "ketoan.kimma 1" at bounding box center [1188, 16] width 113 height 23
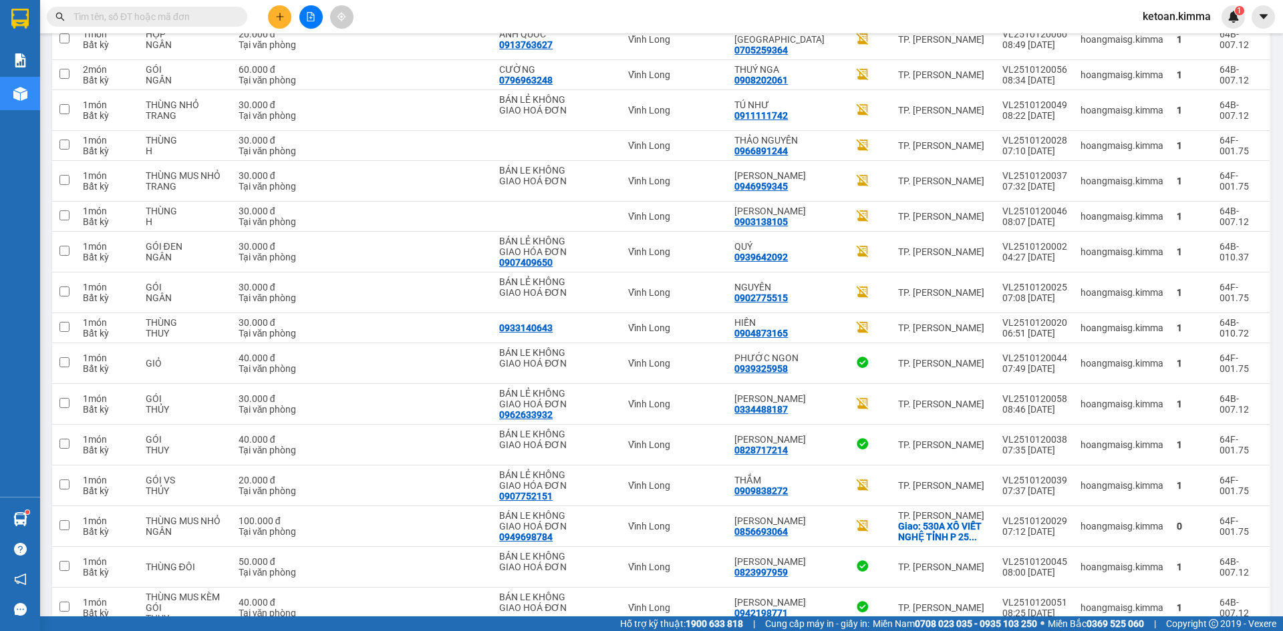
scroll to position [1953, 0]
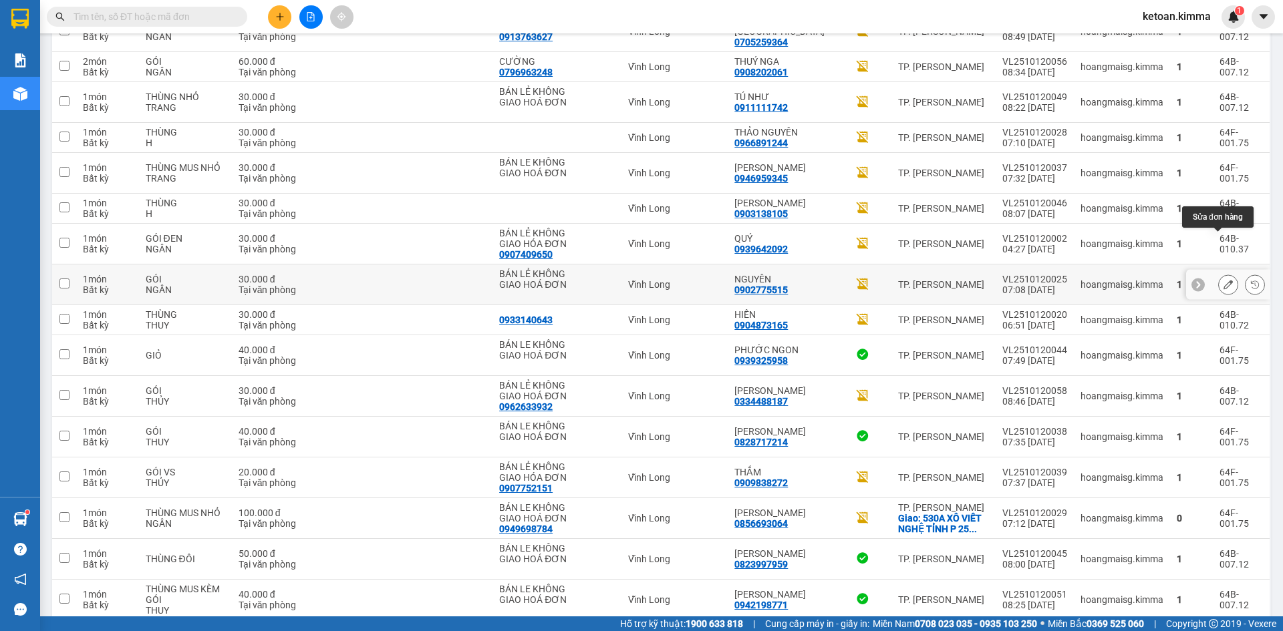
click at [1225, 273] on button at bounding box center [1228, 284] width 19 height 23
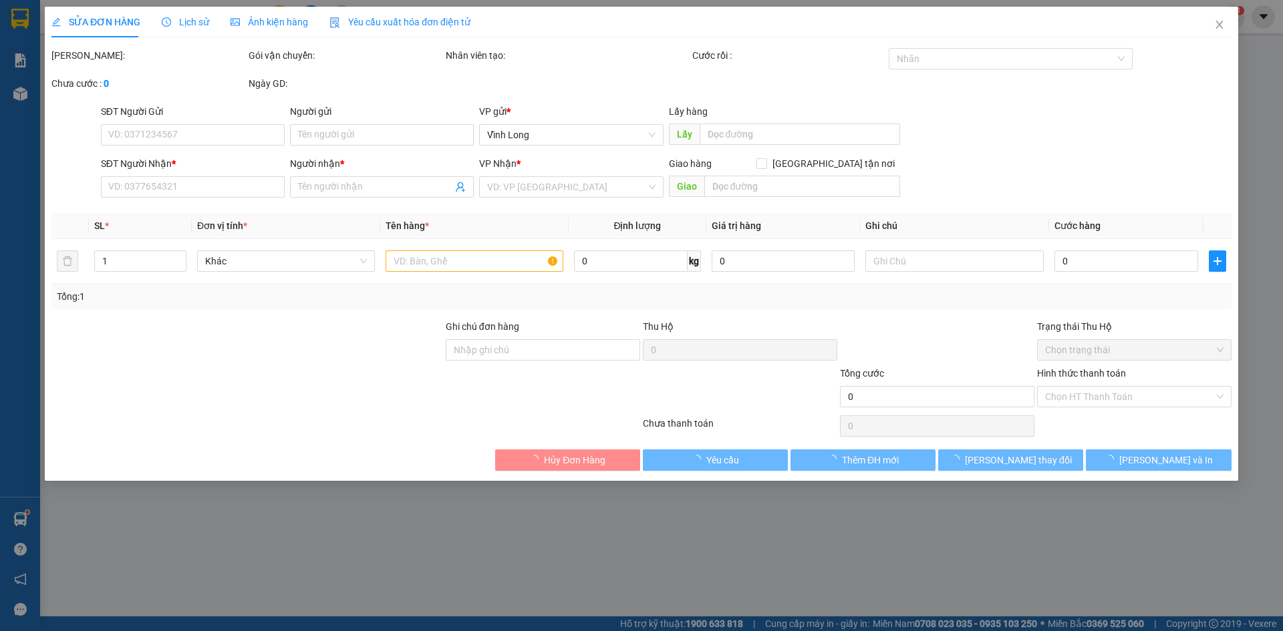
type input "BÁN LẺ KHÔNG GIAO HOÁ ĐƠN"
type input "0902775515"
type input "NGUYÊN"
type input "30.000"
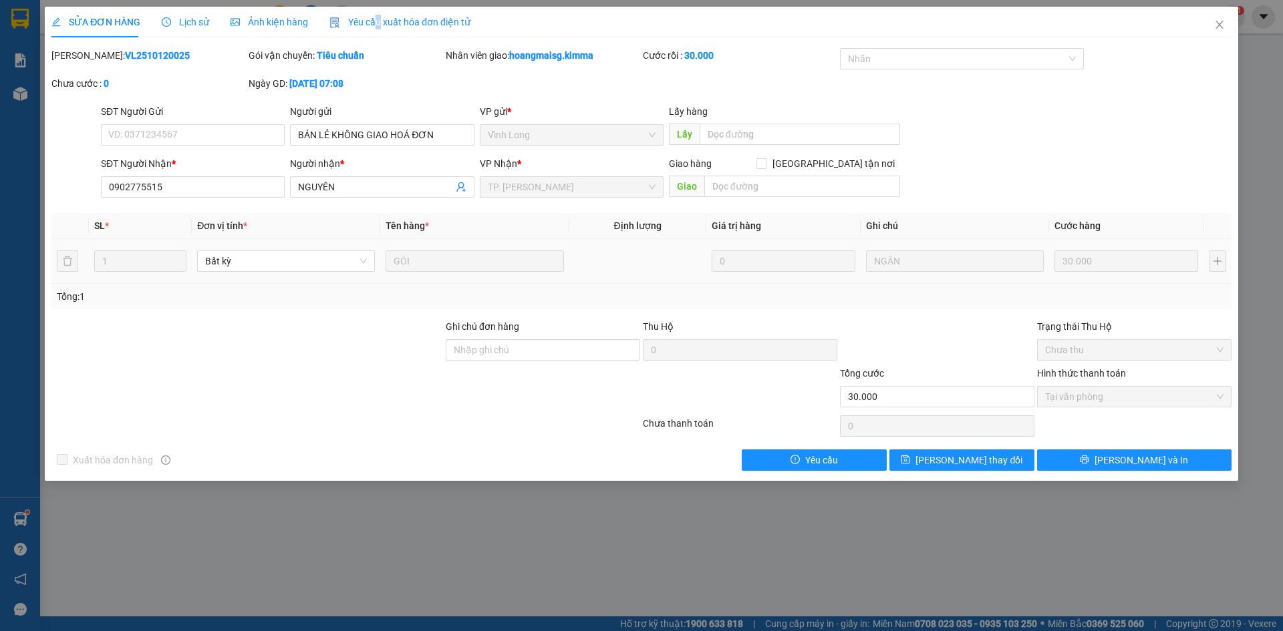
click at [374, 19] on span "Yêu cầu xuất hóa đơn điện tử" at bounding box center [399, 22] width 141 height 11
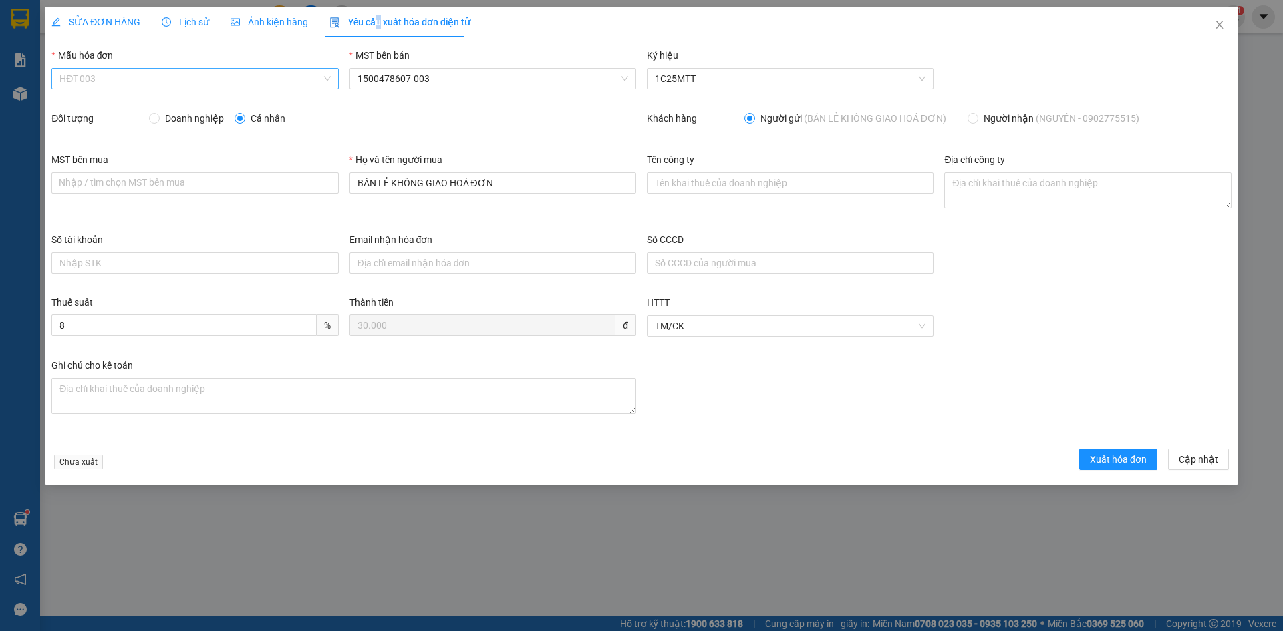
click at [110, 81] on span "HĐT-003" at bounding box center [194, 79] width 271 height 20
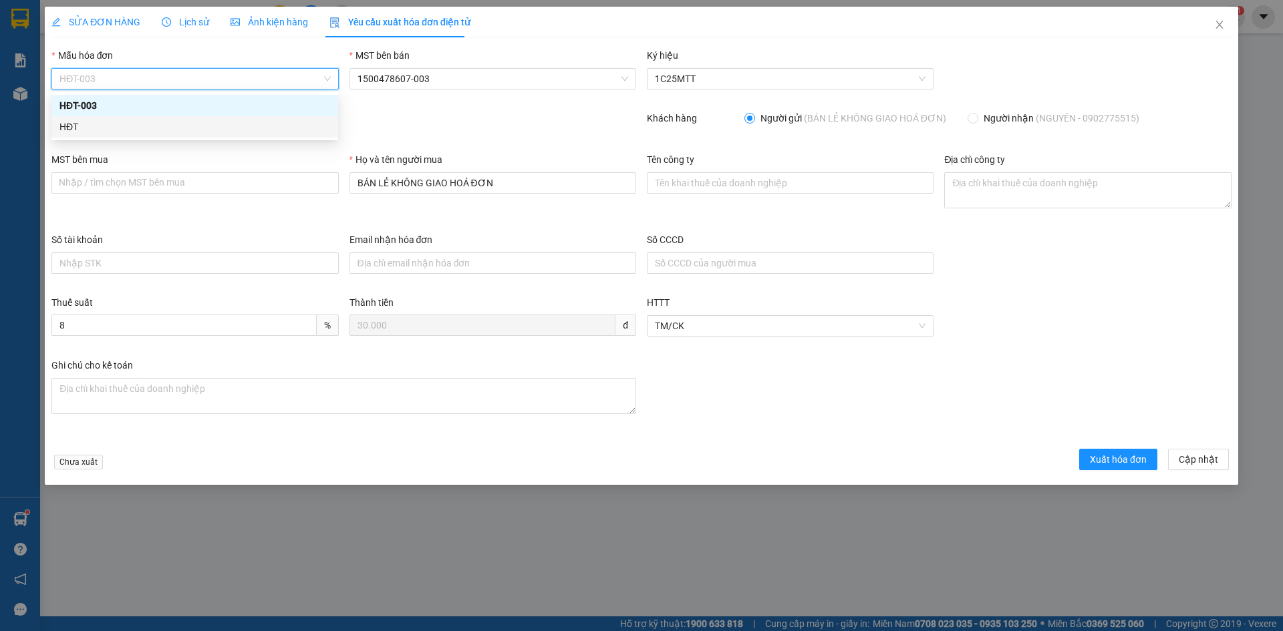
click at [65, 132] on div "HĐT" at bounding box center [194, 127] width 271 height 15
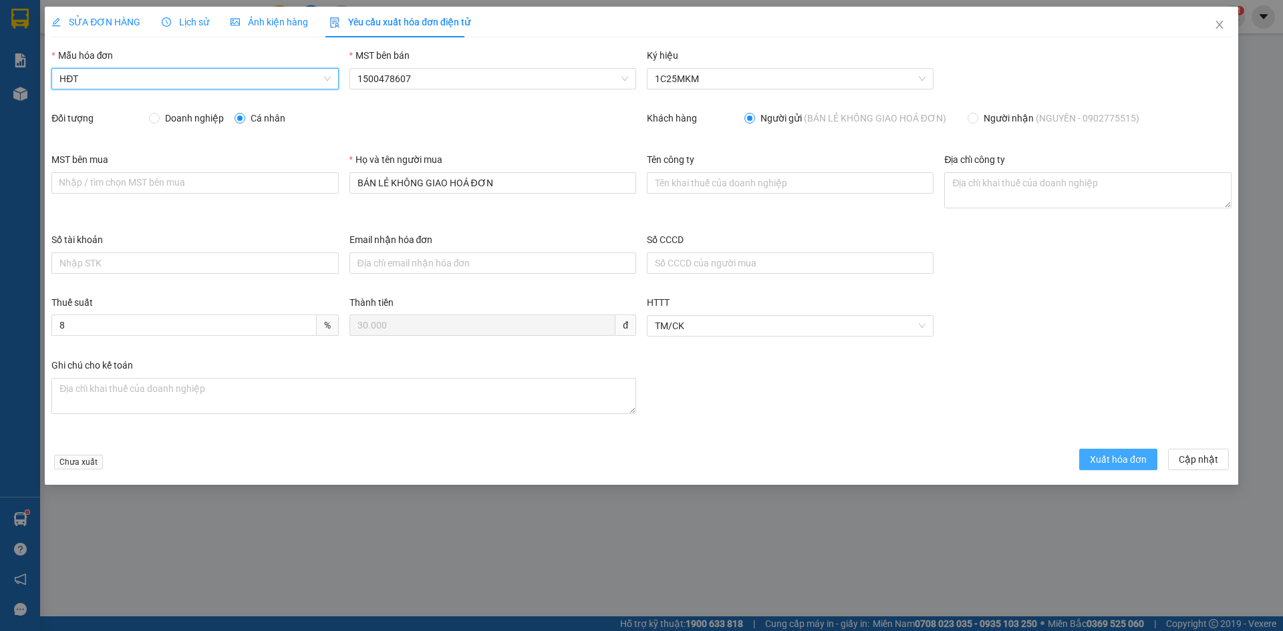
click at [1119, 456] on span "Xuất hóa đơn" at bounding box center [1118, 459] width 57 height 15
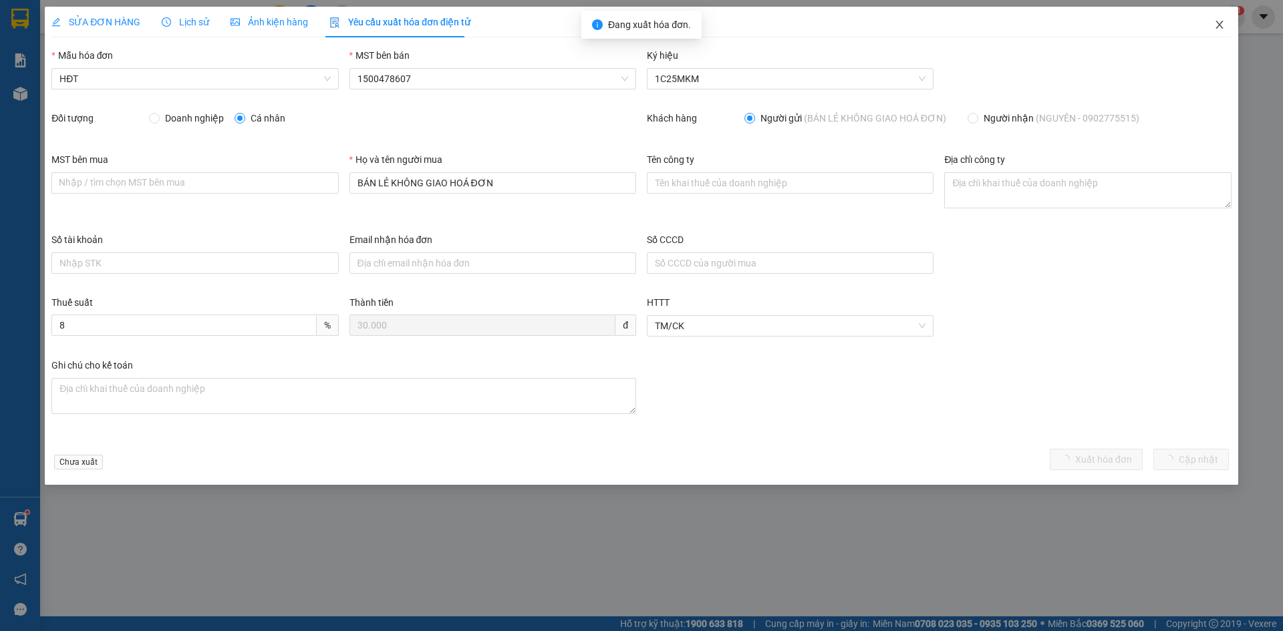
click at [1223, 22] on icon "close" at bounding box center [1219, 24] width 11 height 11
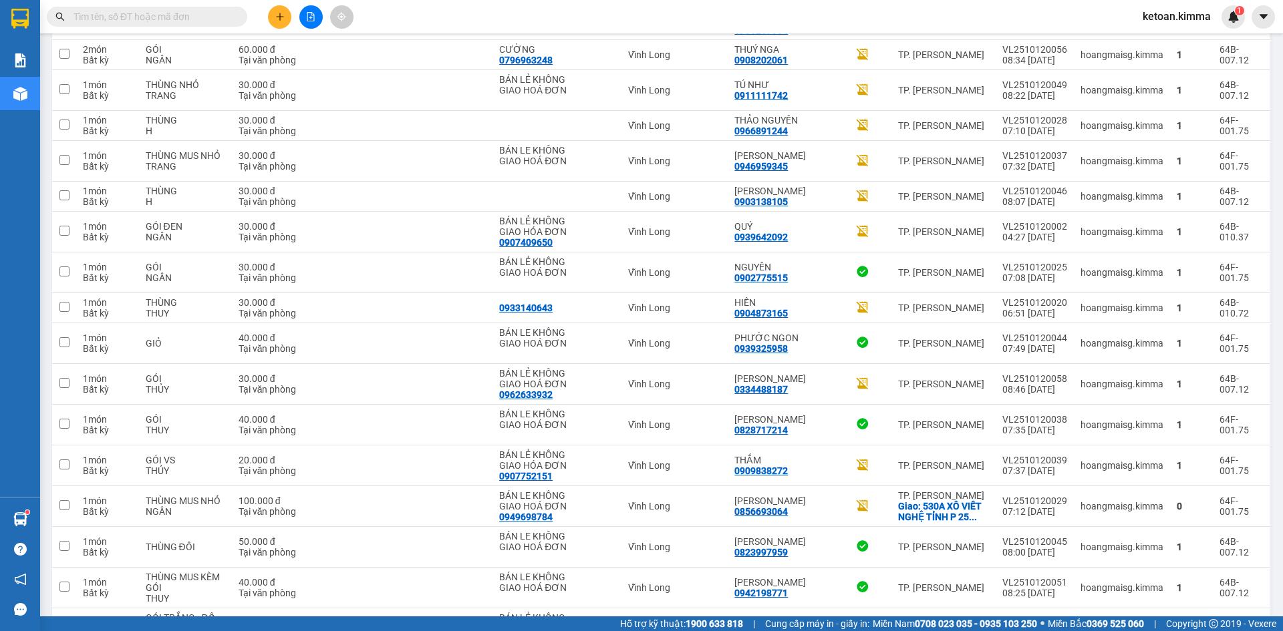
scroll to position [1878, 0]
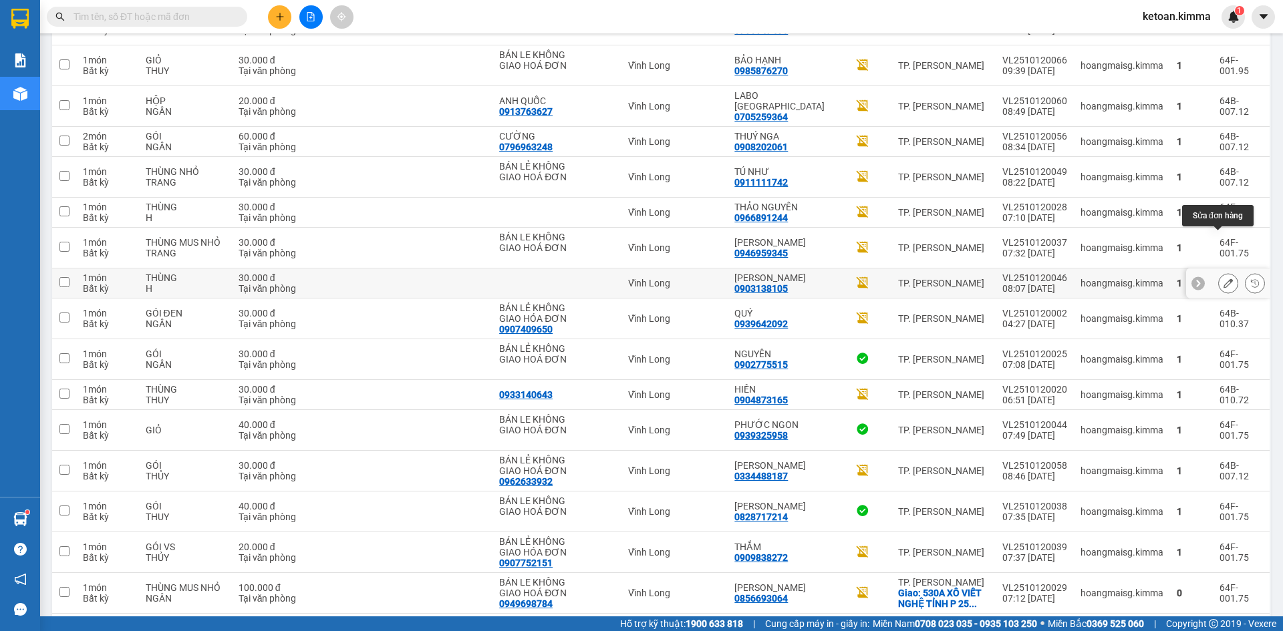
click at [1223, 272] on button at bounding box center [1228, 283] width 19 height 23
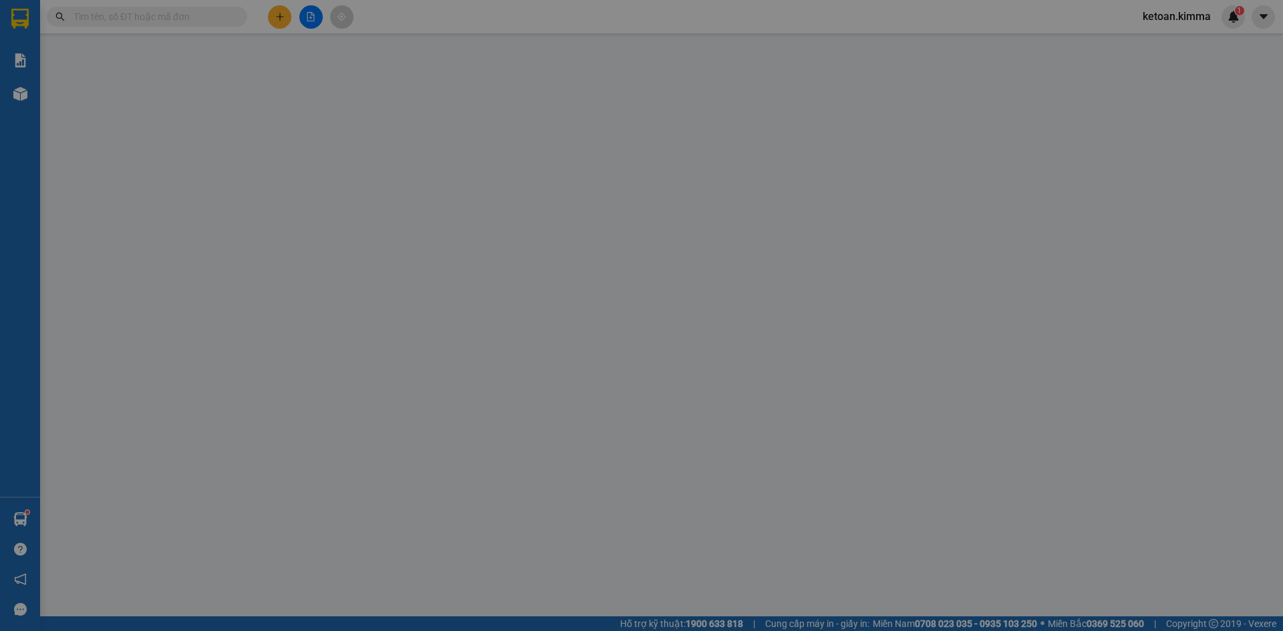
type input "0903138105"
type input "ANH ĐÀO"
type input "30.000"
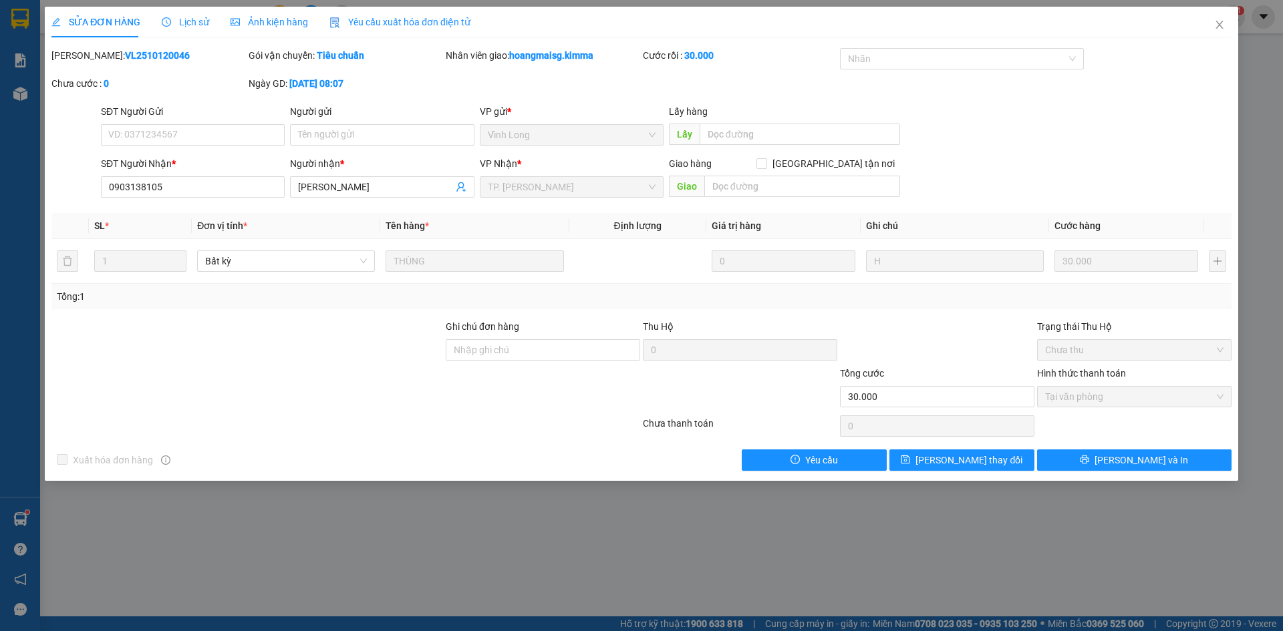
click at [410, 21] on span "Yêu cầu xuất hóa đơn điện tử" at bounding box center [399, 22] width 141 height 11
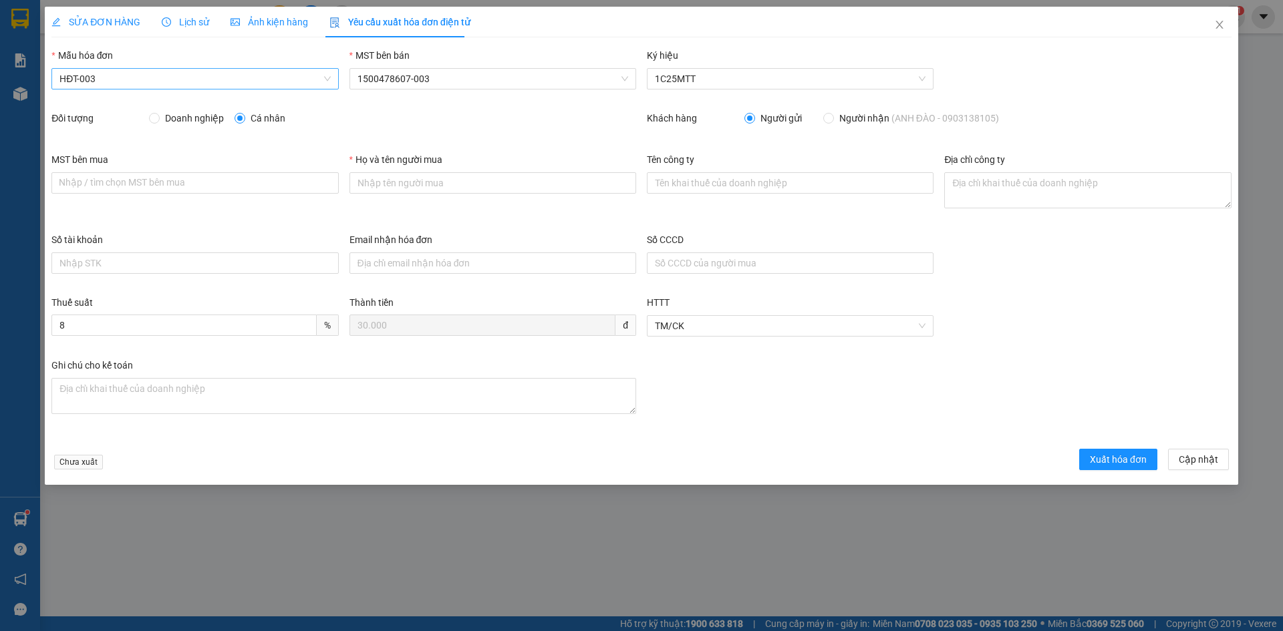
click at [102, 82] on span "HĐT-003" at bounding box center [194, 79] width 271 height 20
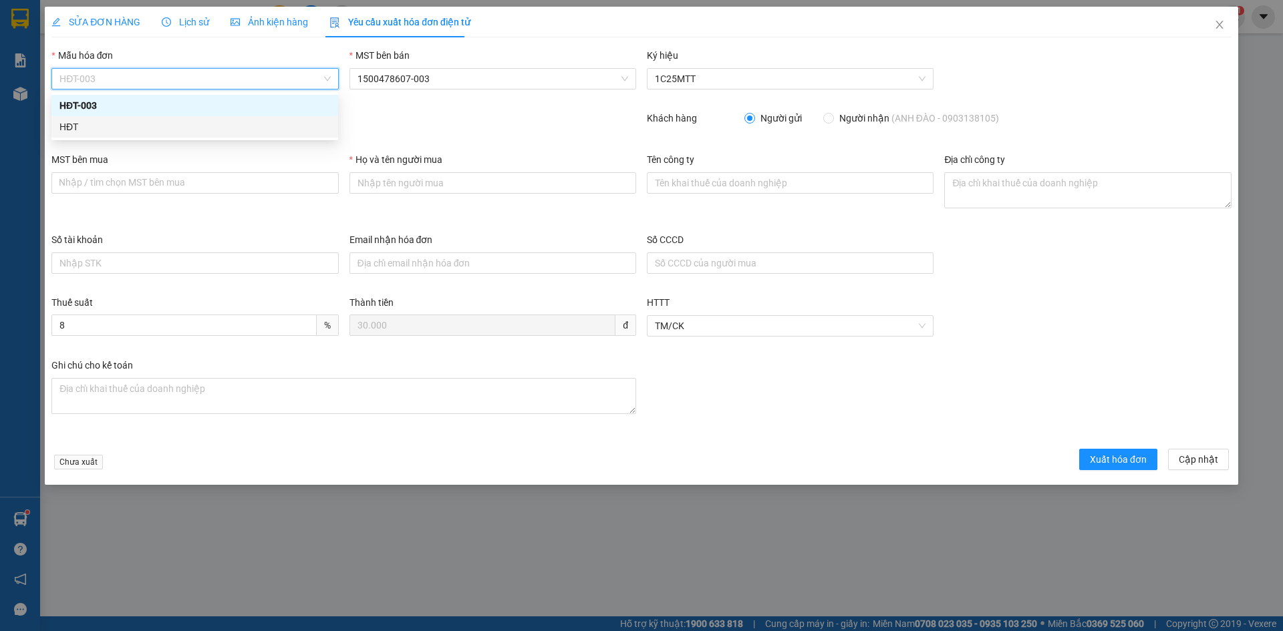
click at [72, 131] on div "HĐT" at bounding box center [194, 127] width 271 height 15
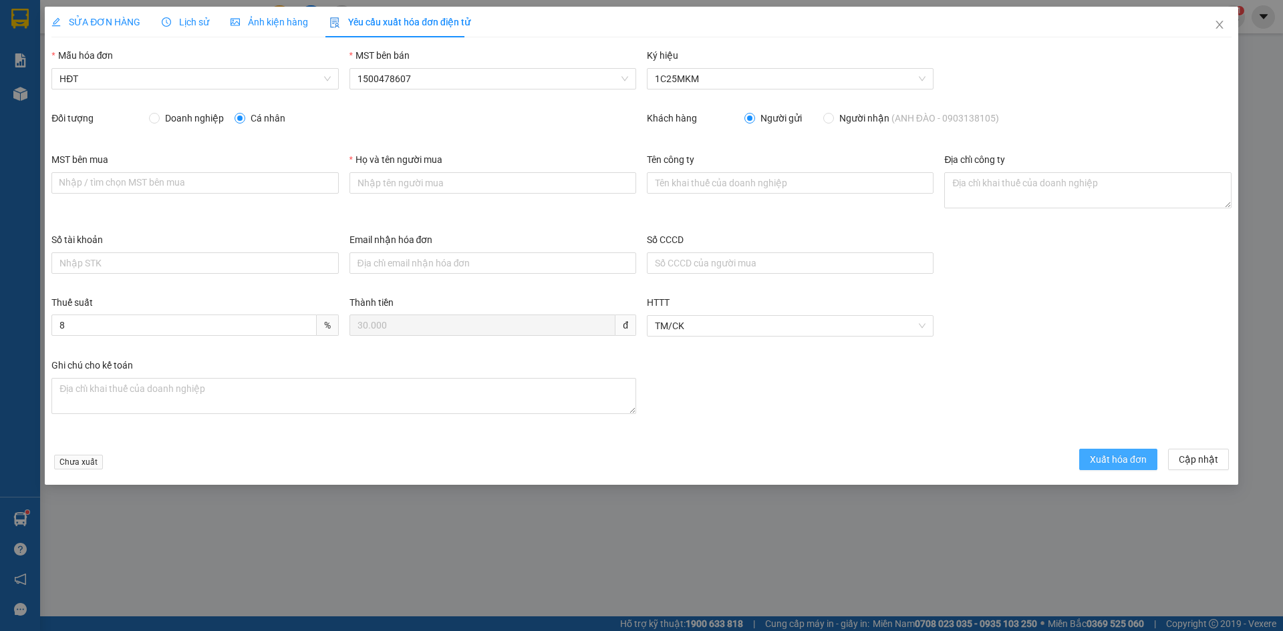
click at [1122, 459] on span "Xuất hóa đơn" at bounding box center [1118, 459] width 57 height 15
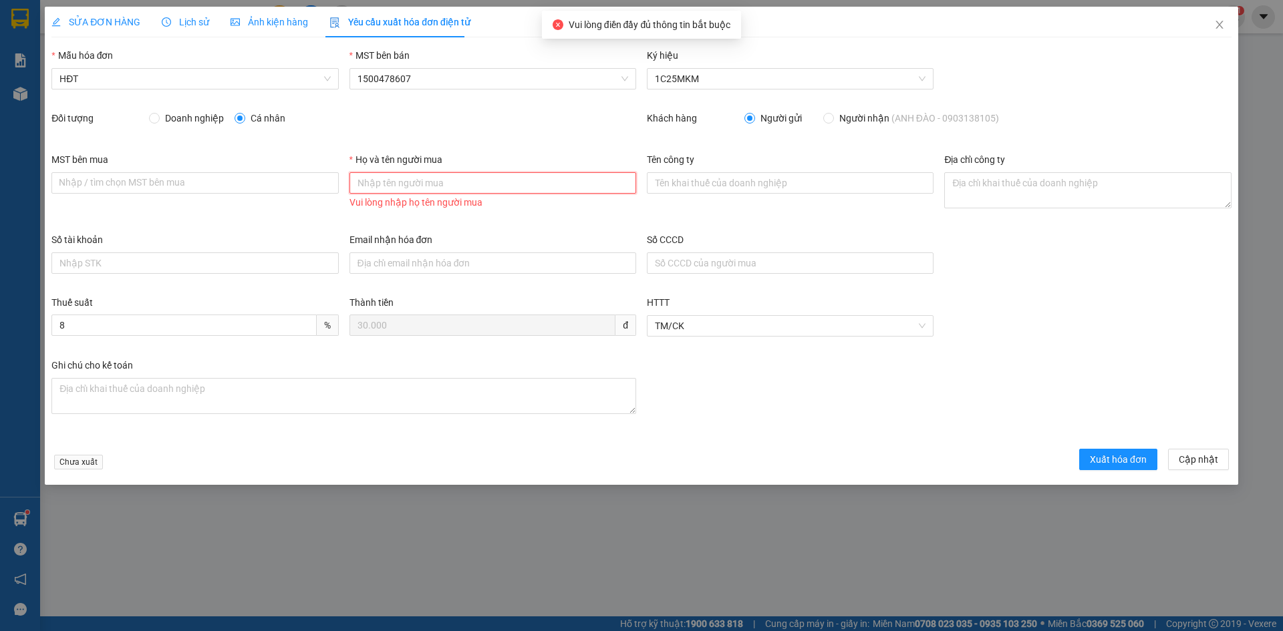
click at [506, 185] on input "Họ và tên người mua" at bounding box center [492, 182] width 287 height 21
type input "Bán lẻ không giao hoá đơn"
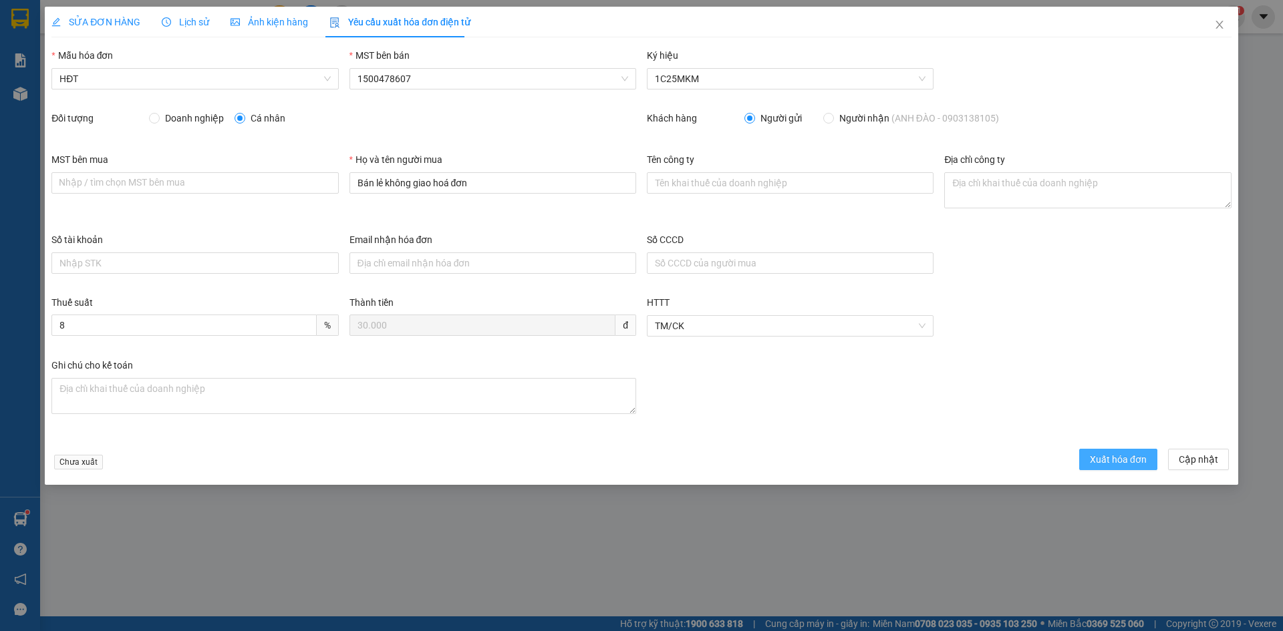
click at [1105, 461] on span "Xuất hóa đơn" at bounding box center [1118, 459] width 57 height 15
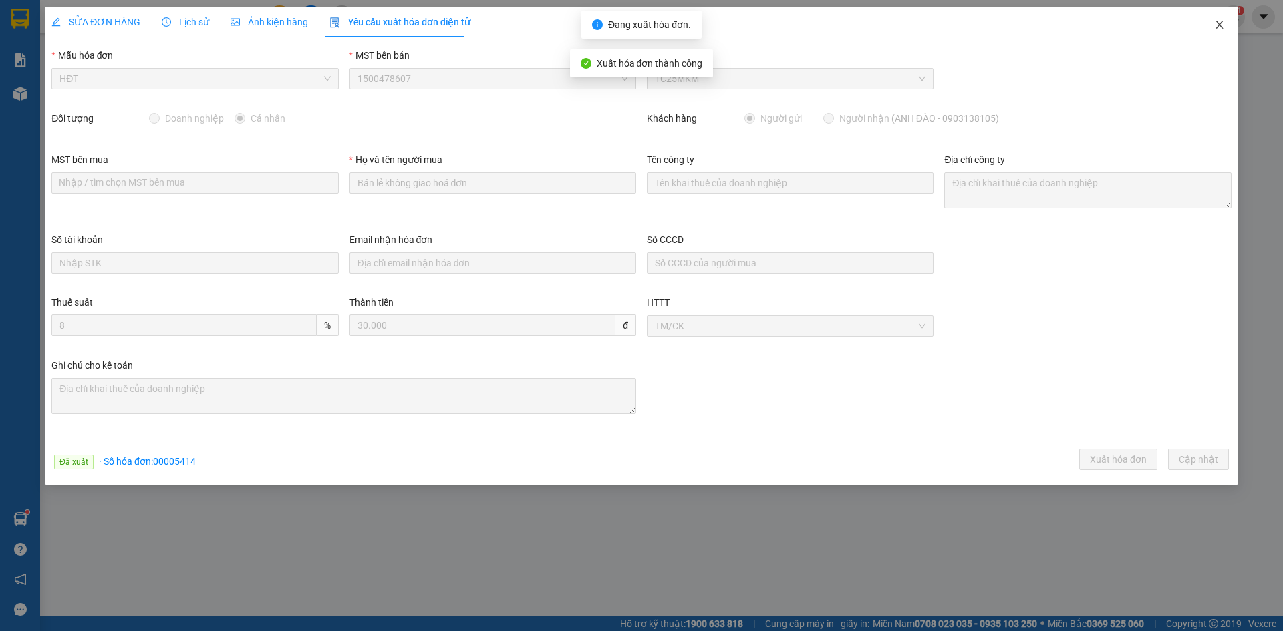
click at [1218, 24] on icon "close" at bounding box center [1219, 25] width 7 height 8
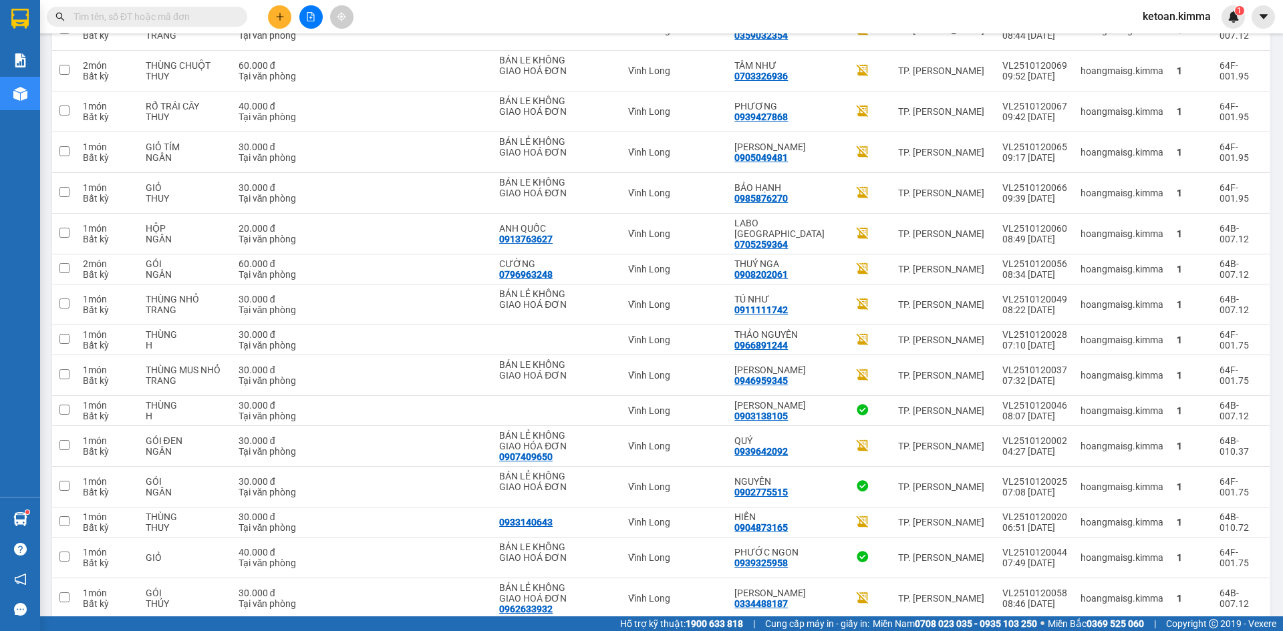
scroll to position [1815, 0]
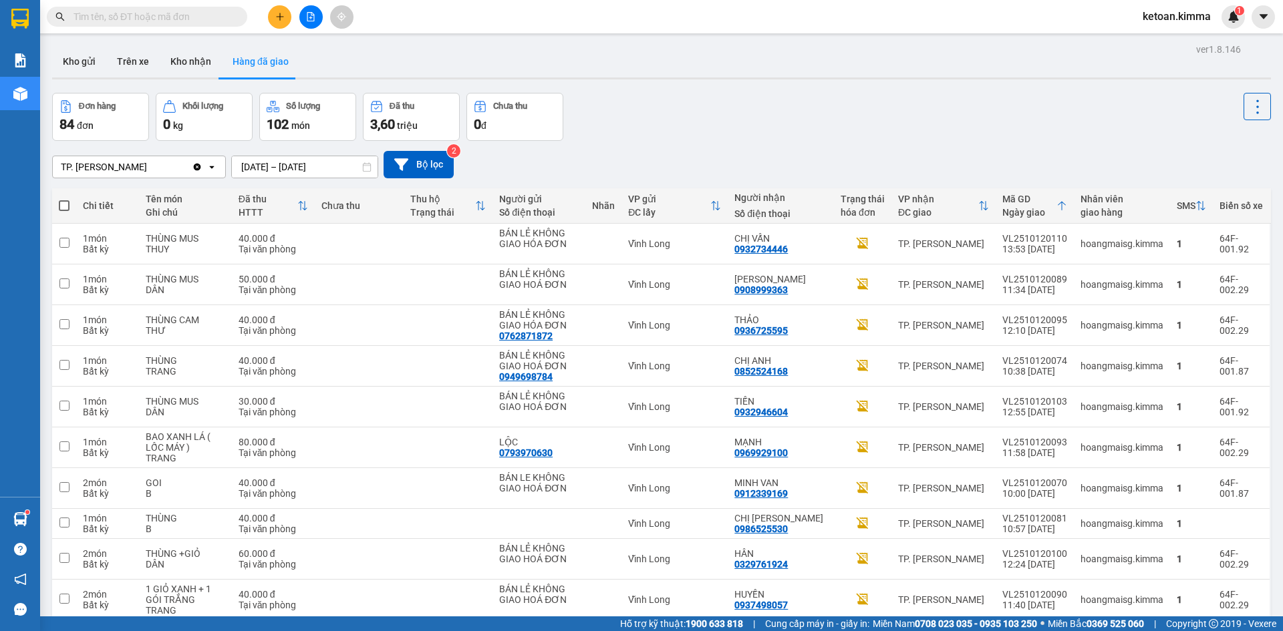
scroll to position [1815, 0]
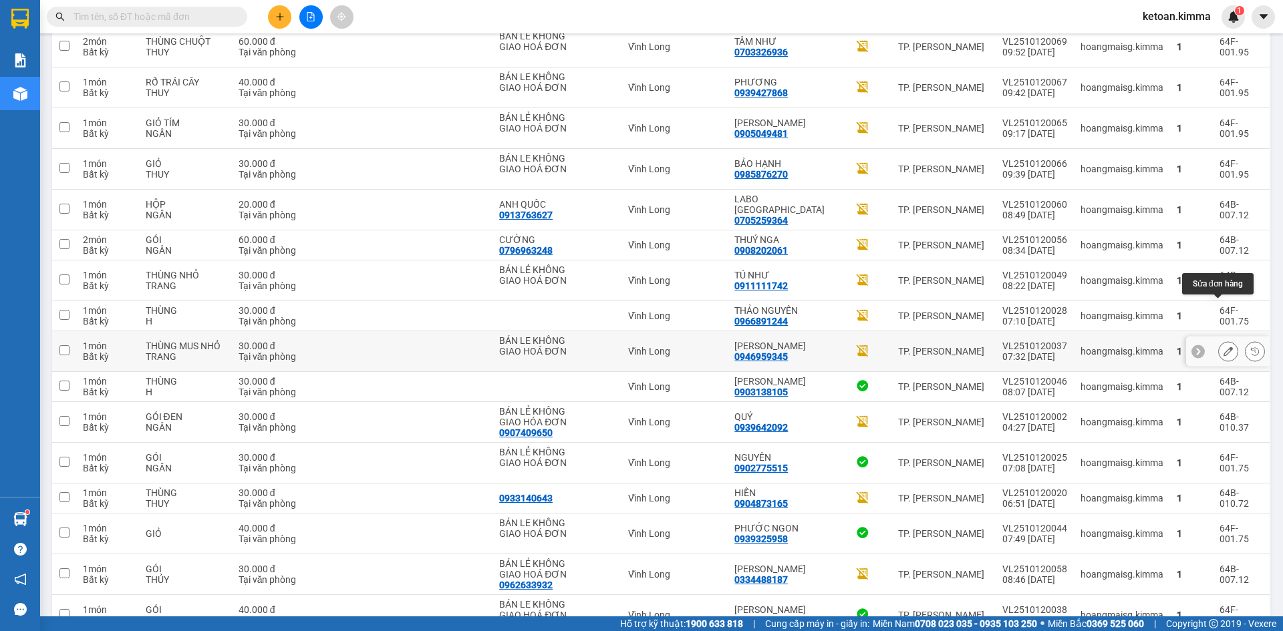
click at [1224, 347] on icon at bounding box center [1228, 351] width 9 height 9
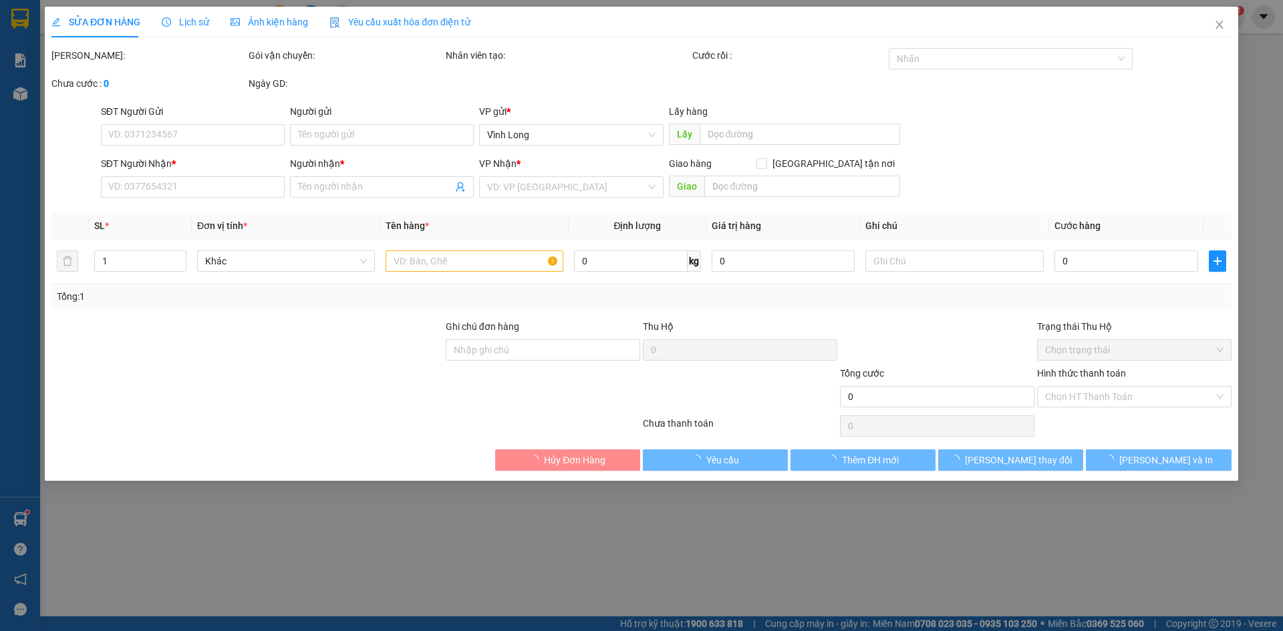
type input "BÁN LE KHÔNG GIAO HOÁ ĐƠN"
type input "0946959345"
type input "[PERSON_NAME]"
type input "30.000"
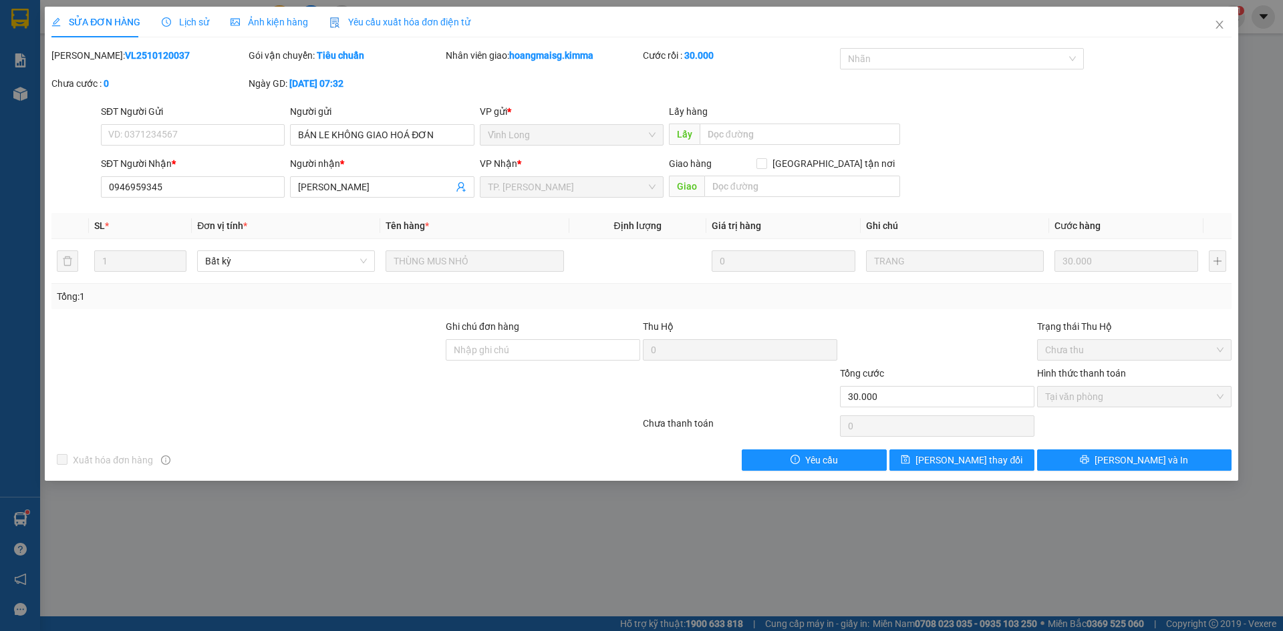
click at [401, 31] on div "Yêu cầu xuất hóa đơn điện tử" at bounding box center [399, 22] width 141 height 31
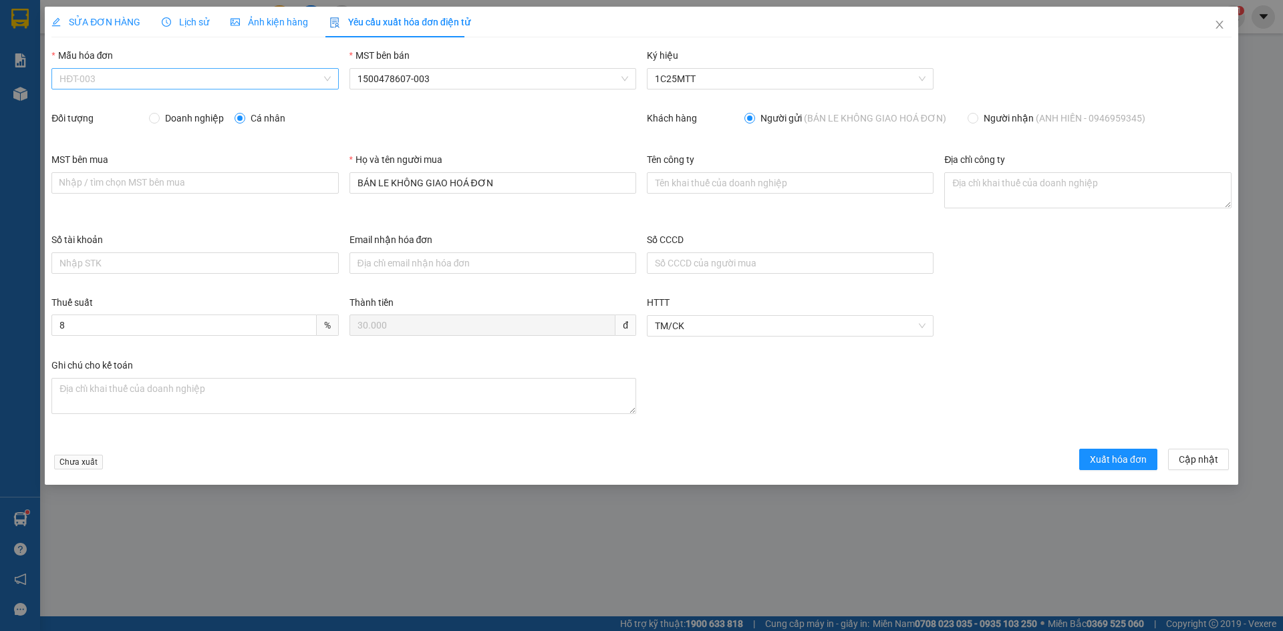
click at [110, 84] on span "HĐT-003" at bounding box center [194, 79] width 271 height 20
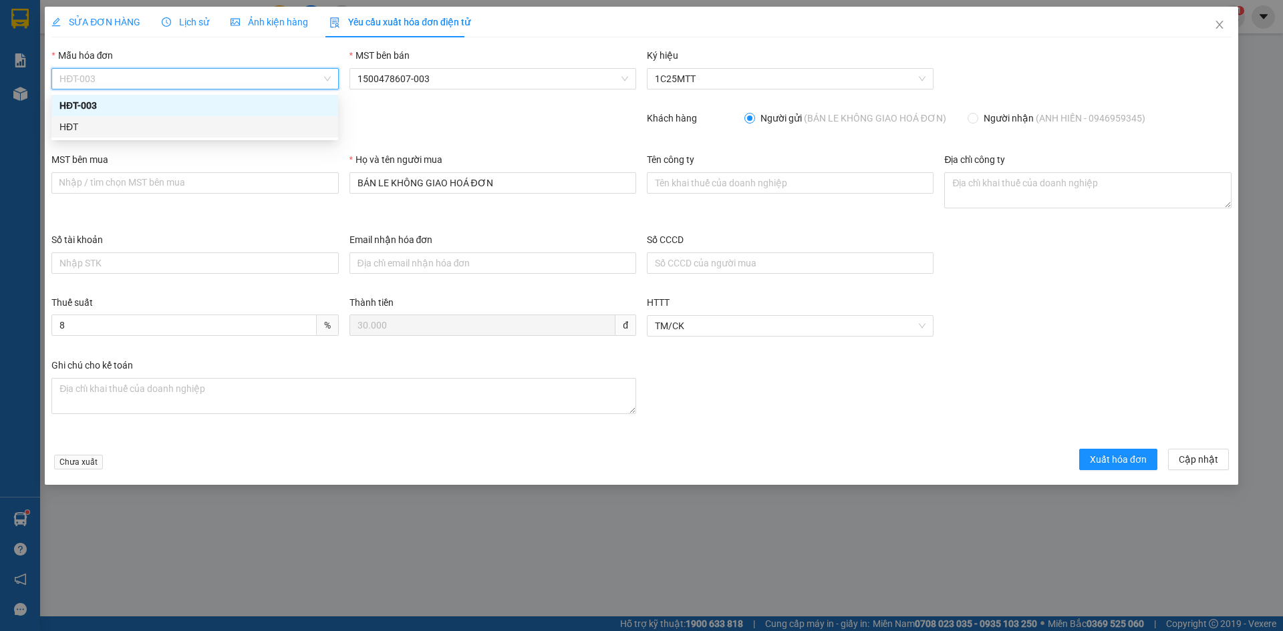
click at [72, 126] on div "HĐT" at bounding box center [194, 127] width 271 height 15
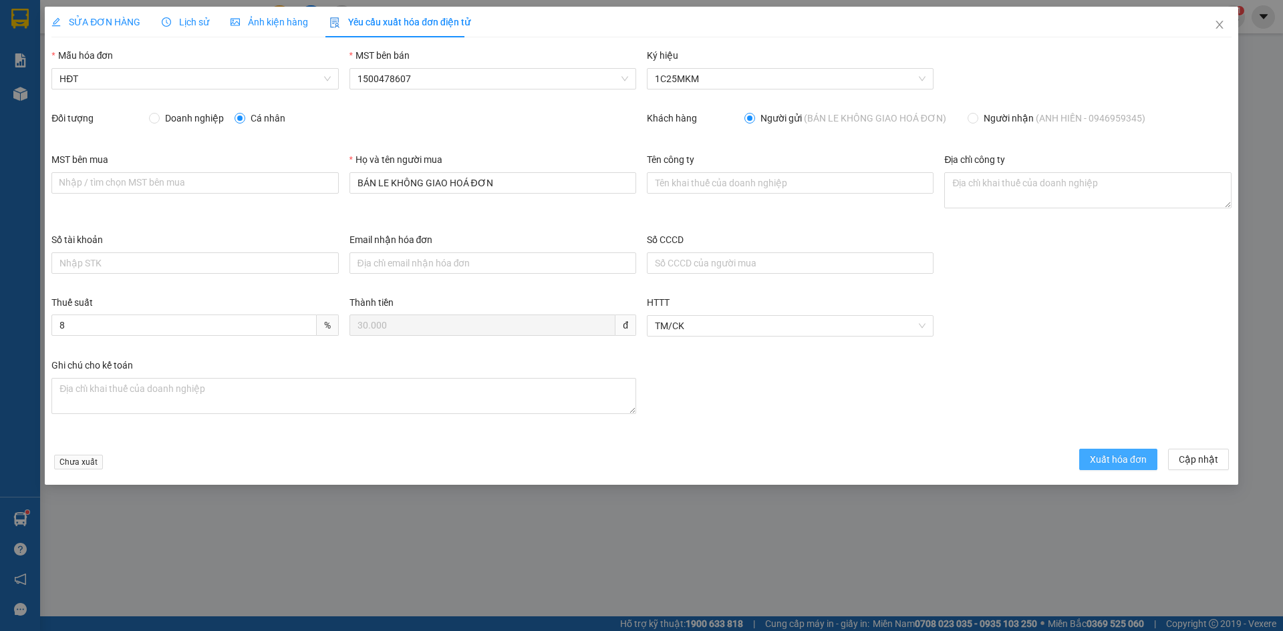
click at [1113, 459] on span "Xuất hóa đơn" at bounding box center [1118, 459] width 57 height 15
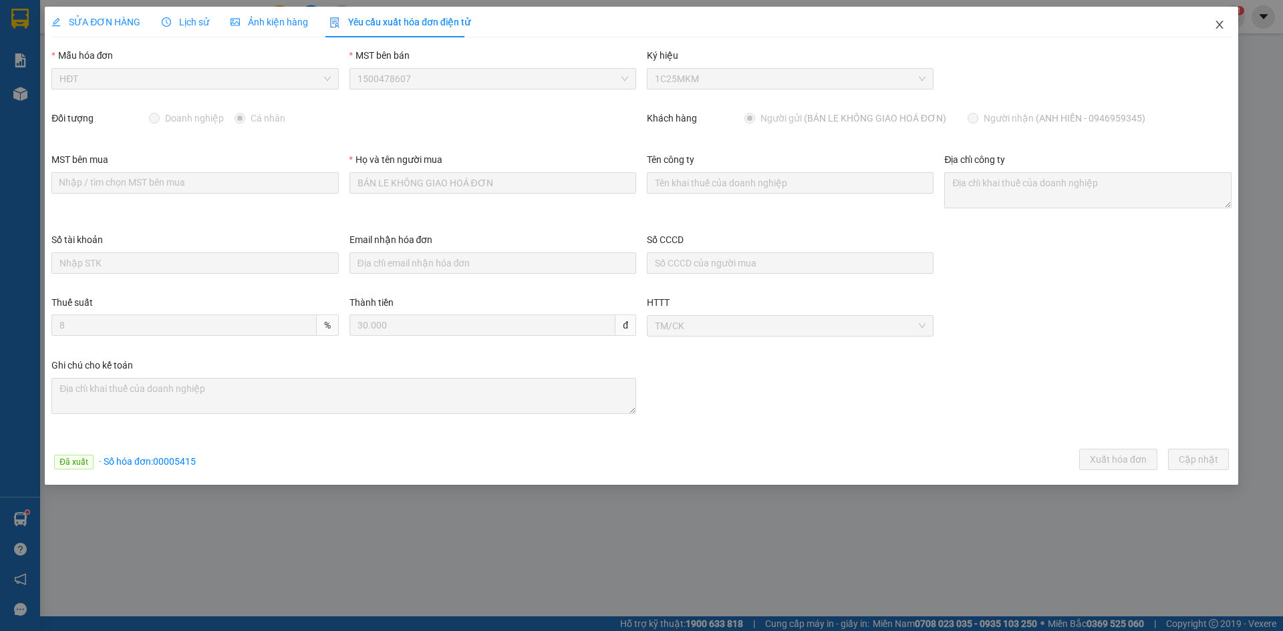
click at [1220, 27] on icon "close" at bounding box center [1219, 25] width 7 height 8
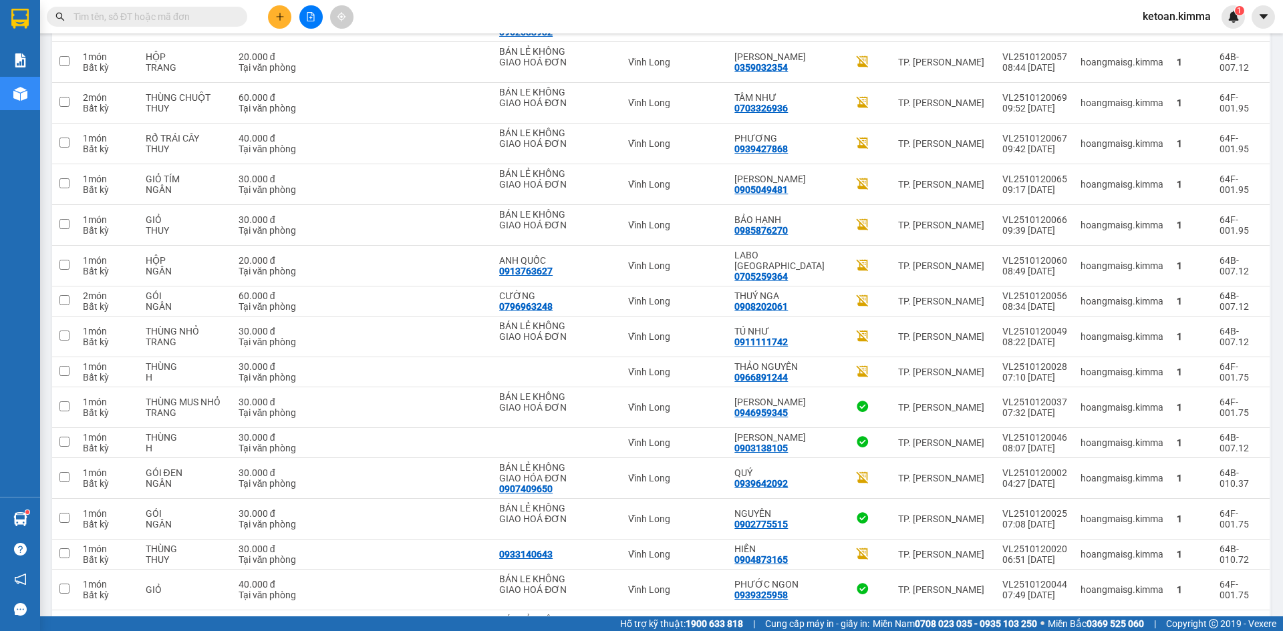
scroll to position [1731, 0]
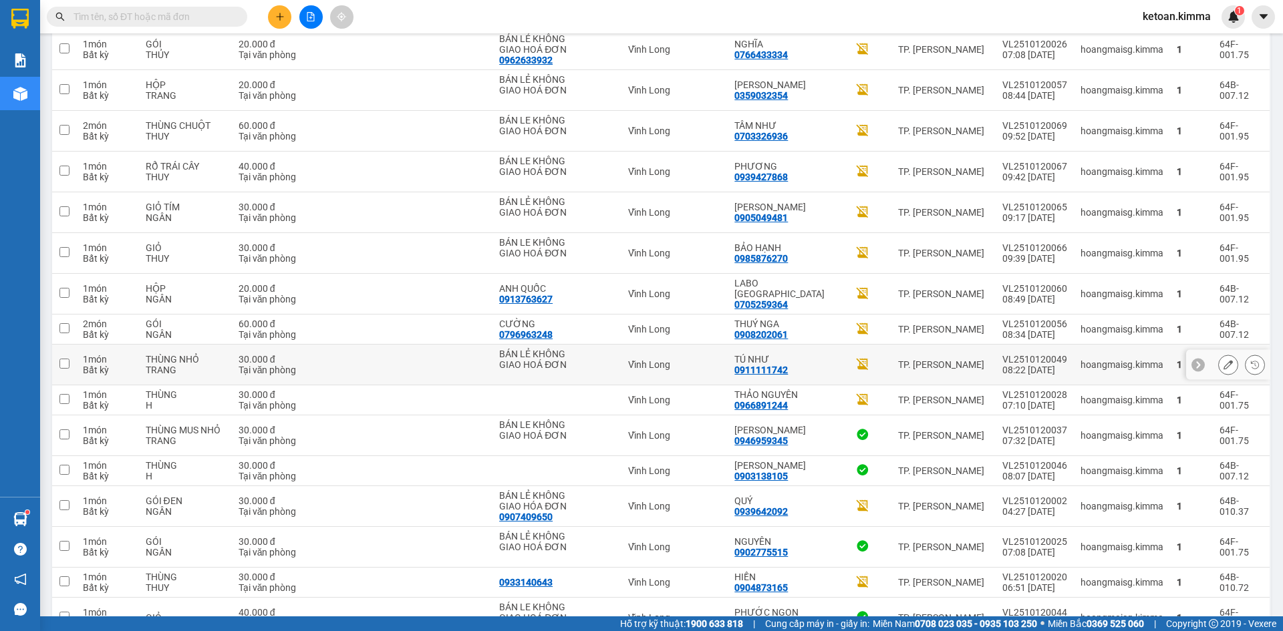
click at [1224, 360] on icon at bounding box center [1228, 364] width 9 height 9
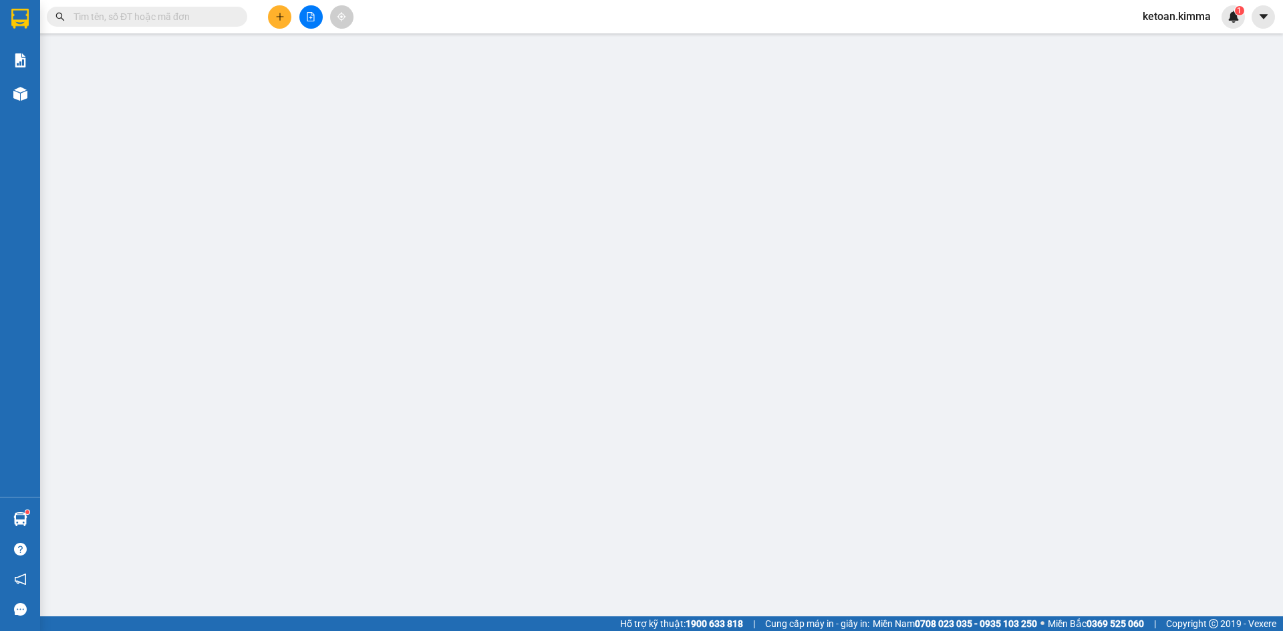
type input "BÁN LẺ KHÔNG GIAO HOÁ ĐƠN"
type input "0911111742"
type input "TÚ NHƯ"
type input "30.000"
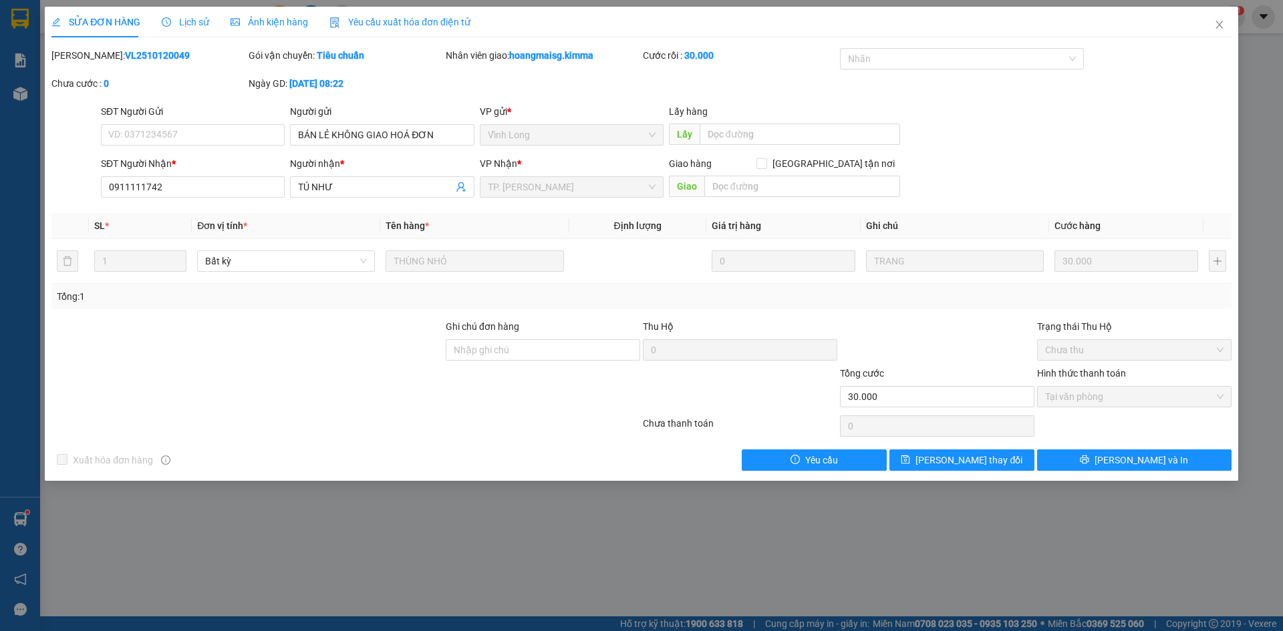
drag, startPoint x: 364, startPoint y: 19, endPoint x: 327, endPoint y: 37, distance: 41.3
click at [365, 20] on span "Yêu cầu xuất hóa đơn điện tử" at bounding box center [399, 22] width 141 height 11
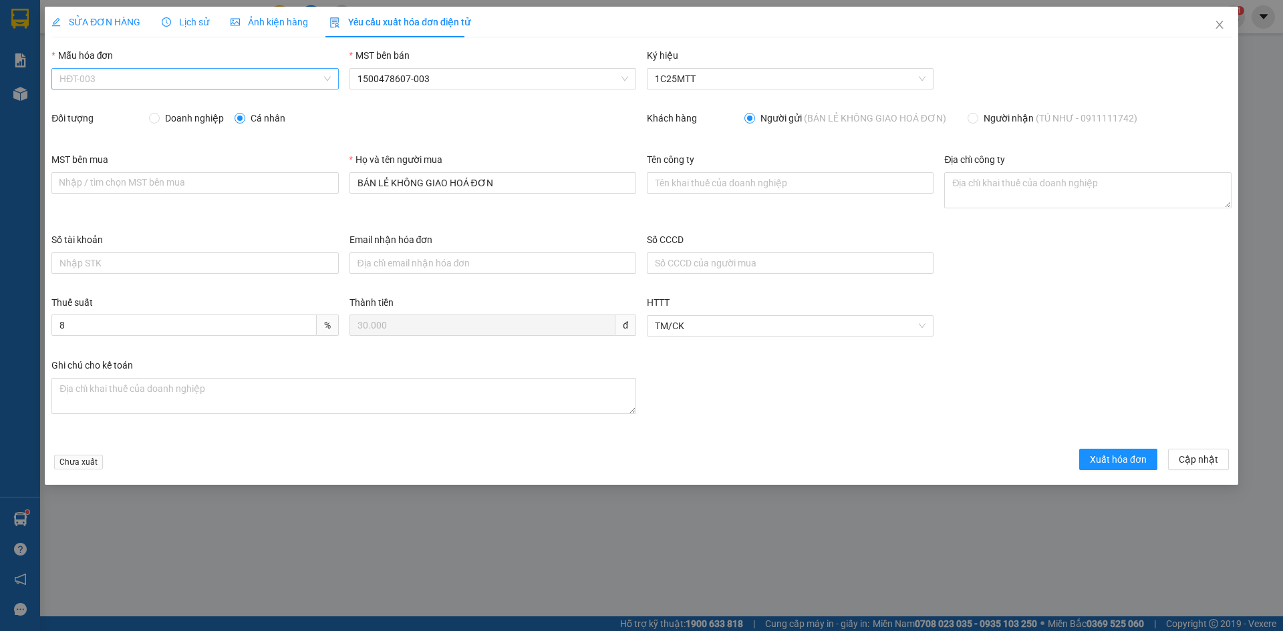
click at [84, 77] on span "HĐT-003" at bounding box center [194, 79] width 271 height 20
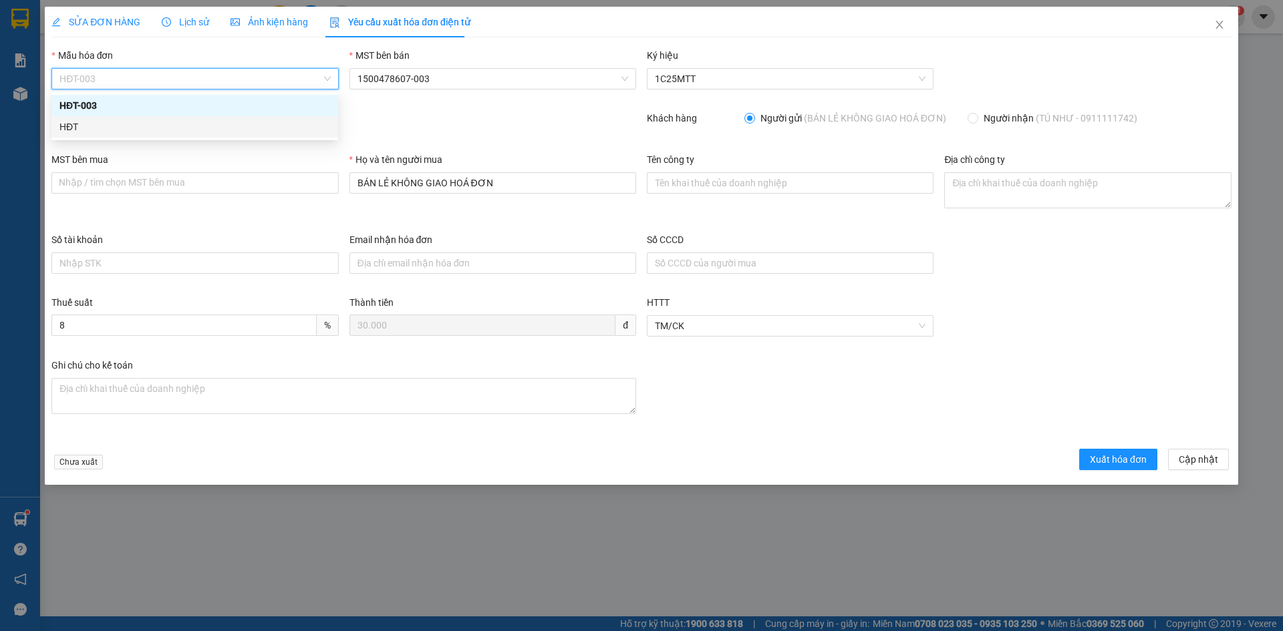
click at [80, 126] on div "HĐT" at bounding box center [194, 127] width 271 height 15
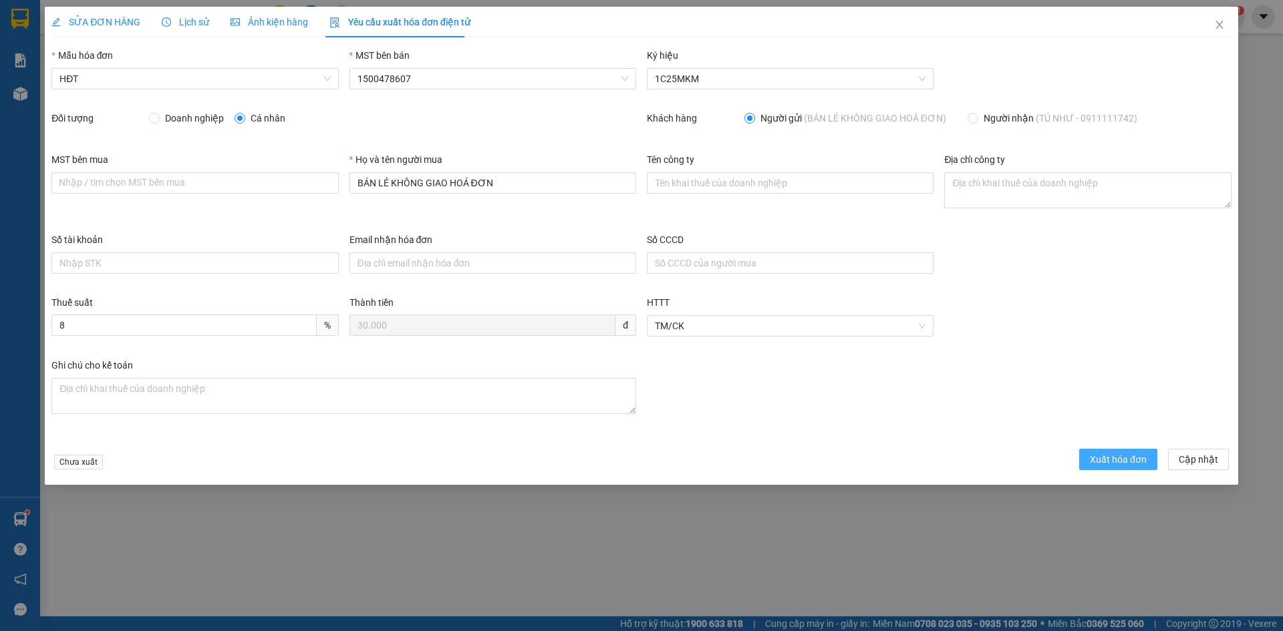
click at [1102, 463] on span "Xuất hóa đơn" at bounding box center [1118, 459] width 57 height 15
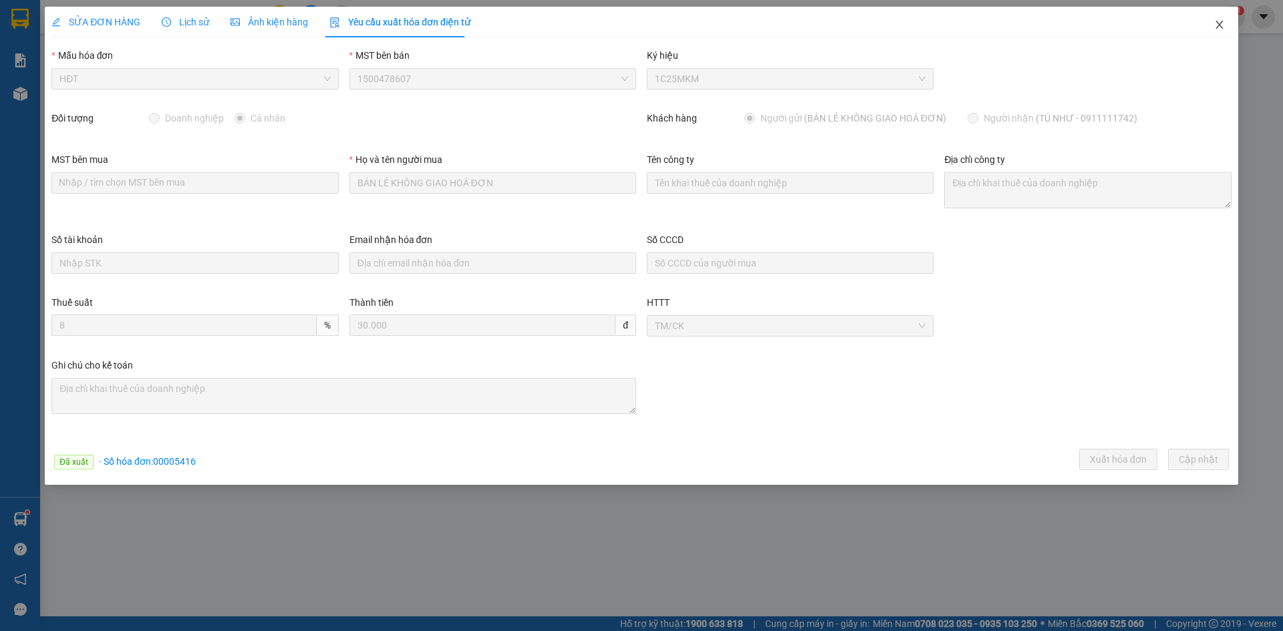
drag, startPoint x: 1220, startPoint y: 25, endPoint x: 1282, endPoint y: 285, distance: 266.6
click at [1221, 25] on icon "close" at bounding box center [1219, 24] width 11 height 11
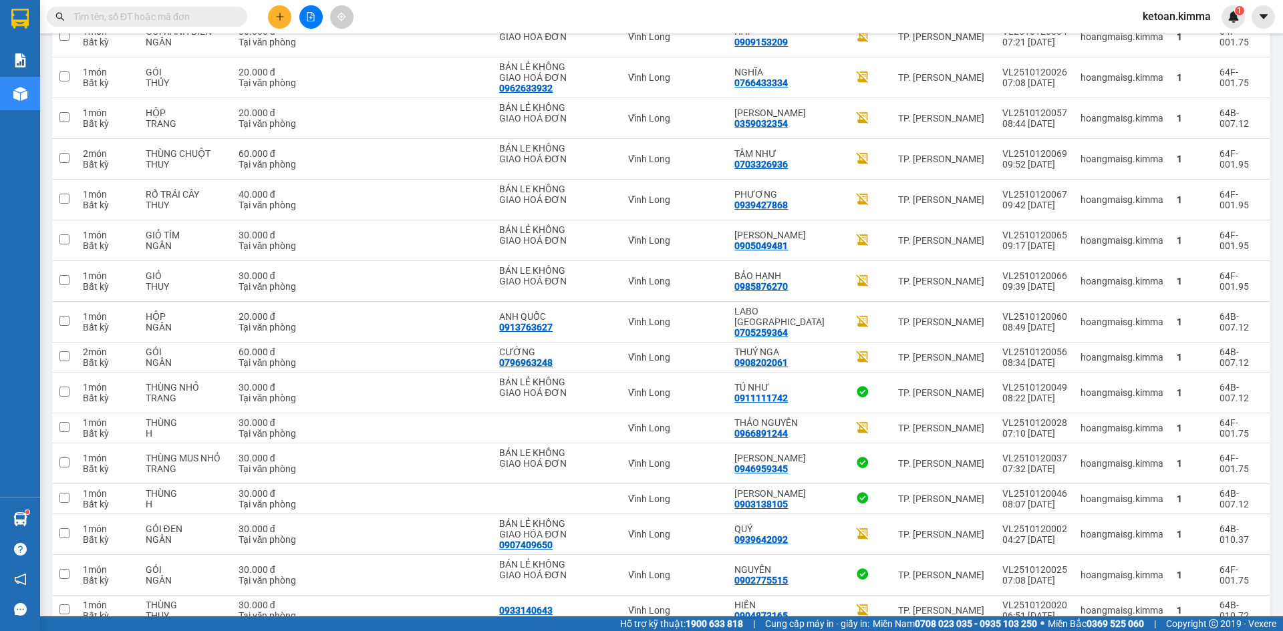
scroll to position [1731, 0]
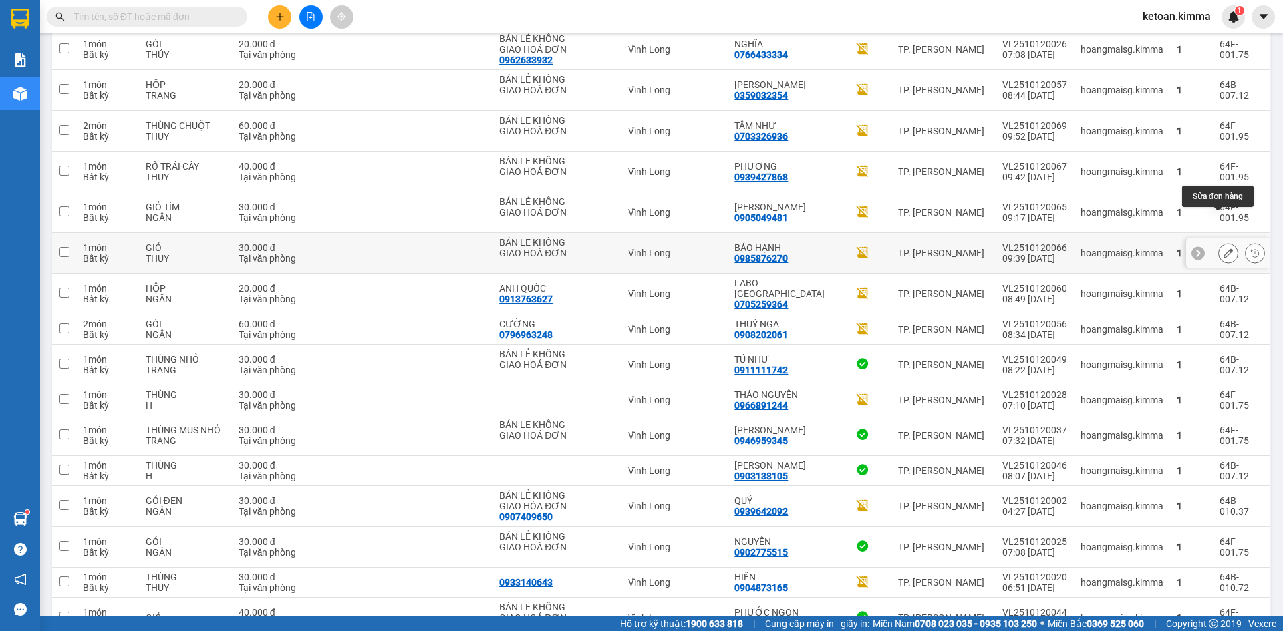
click at [1224, 249] on icon at bounding box center [1228, 253] width 9 height 9
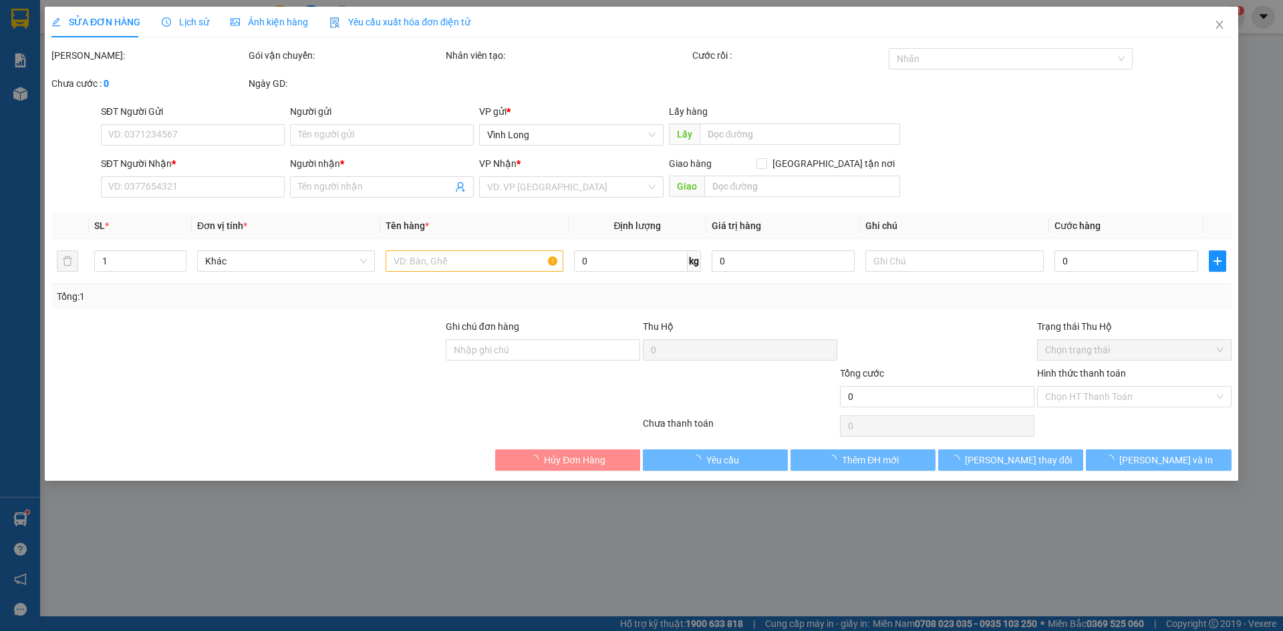
type input "BÁN LE KHÔNG GIAO HOÁ ĐƠN"
type input "0985876270"
type input "BẢO HẠNH"
type input "30.000"
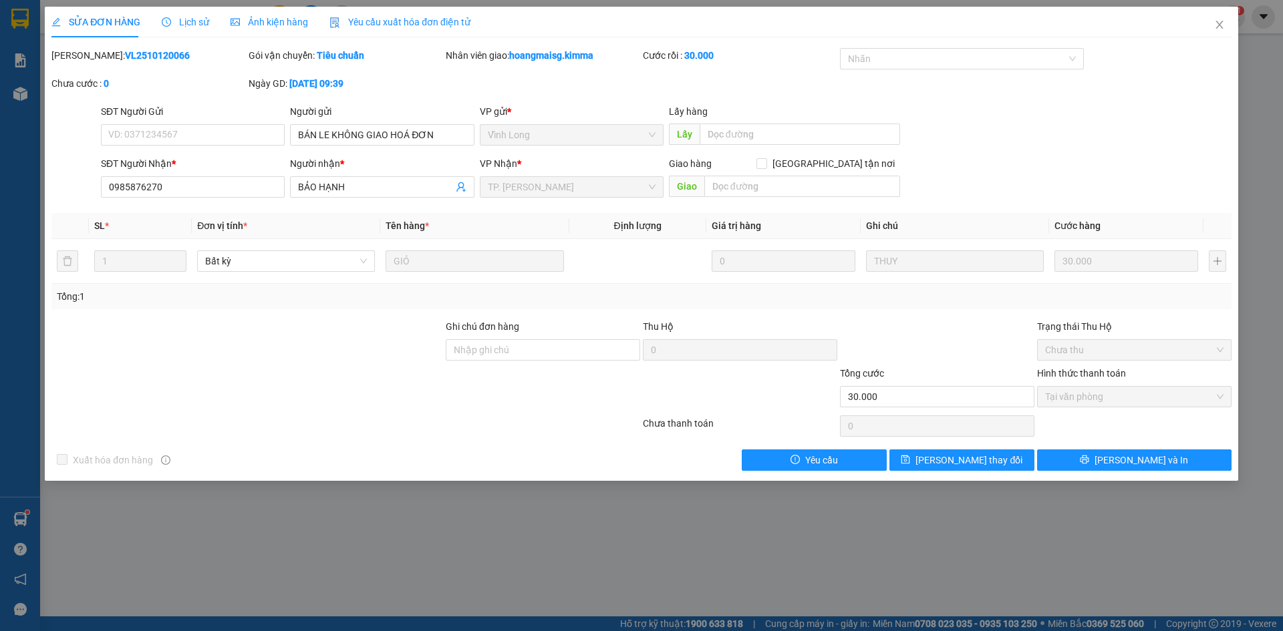
click at [418, 22] on span "Yêu cầu xuất hóa đơn điện tử" at bounding box center [399, 22] width 141 height 11
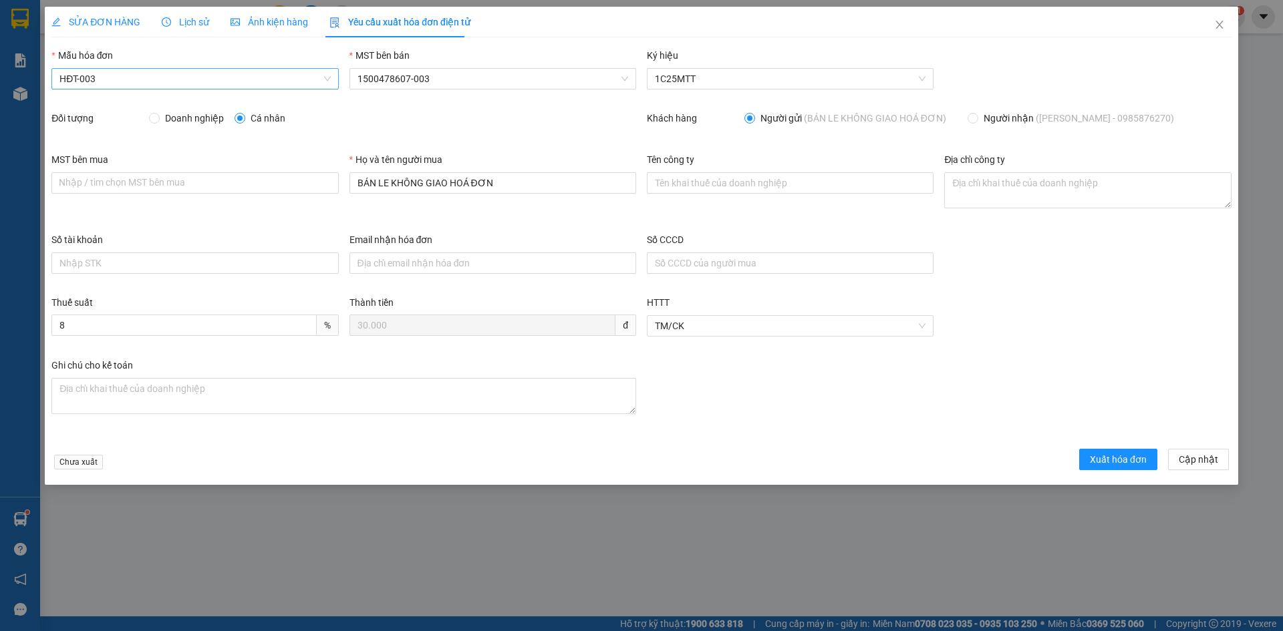
click at [141, 80] on span "HĐT-003" at bounding box center [194, 79] width 271 height 20
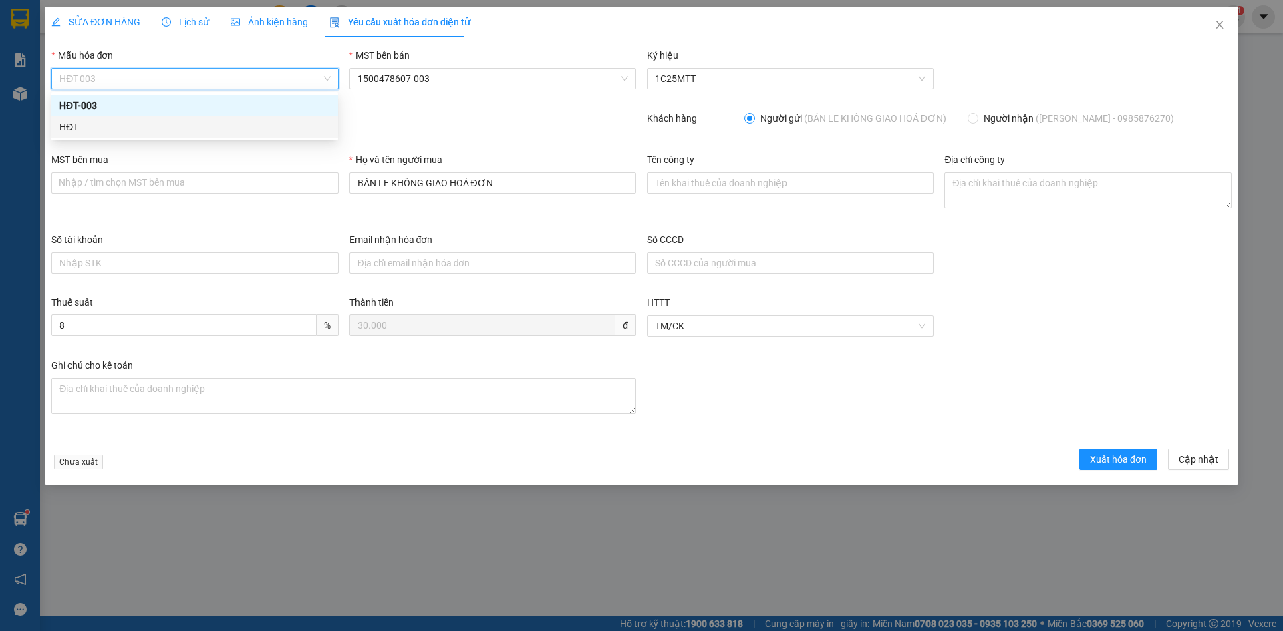
click at [81, 124] on div "HĐT" at bounding box center [194, 127] width 271 height 15
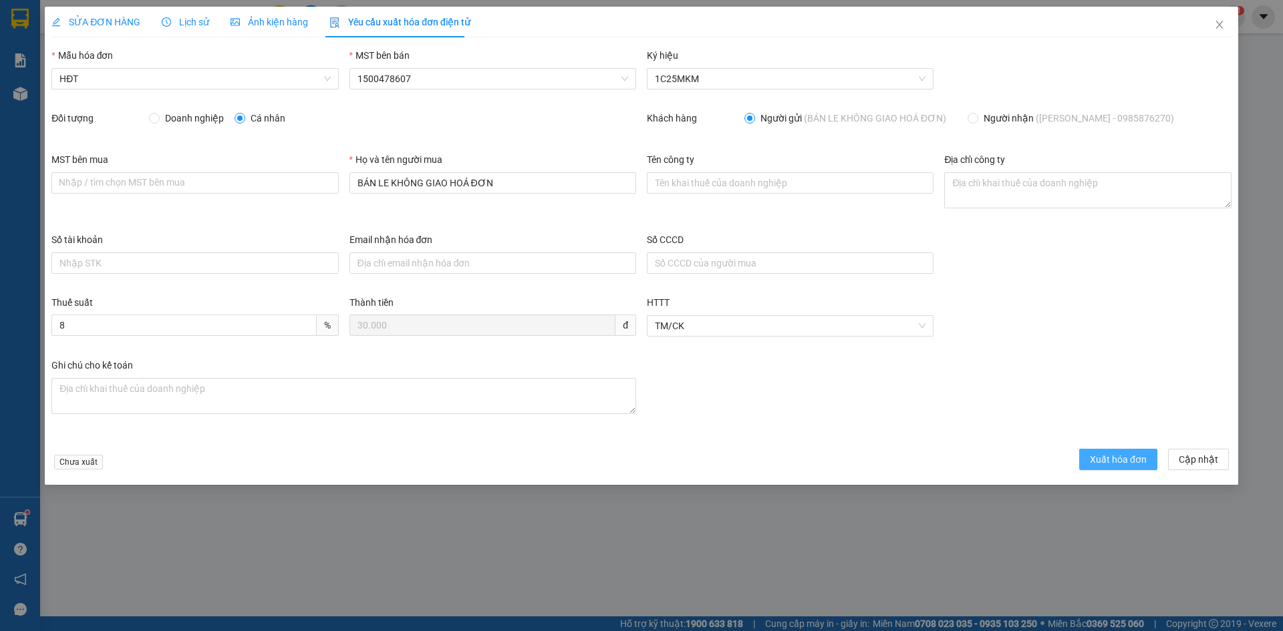
click at [1120, 454] on span "Xuất hóa đơn" at bounding box center [1118, 459] width 57 height 15
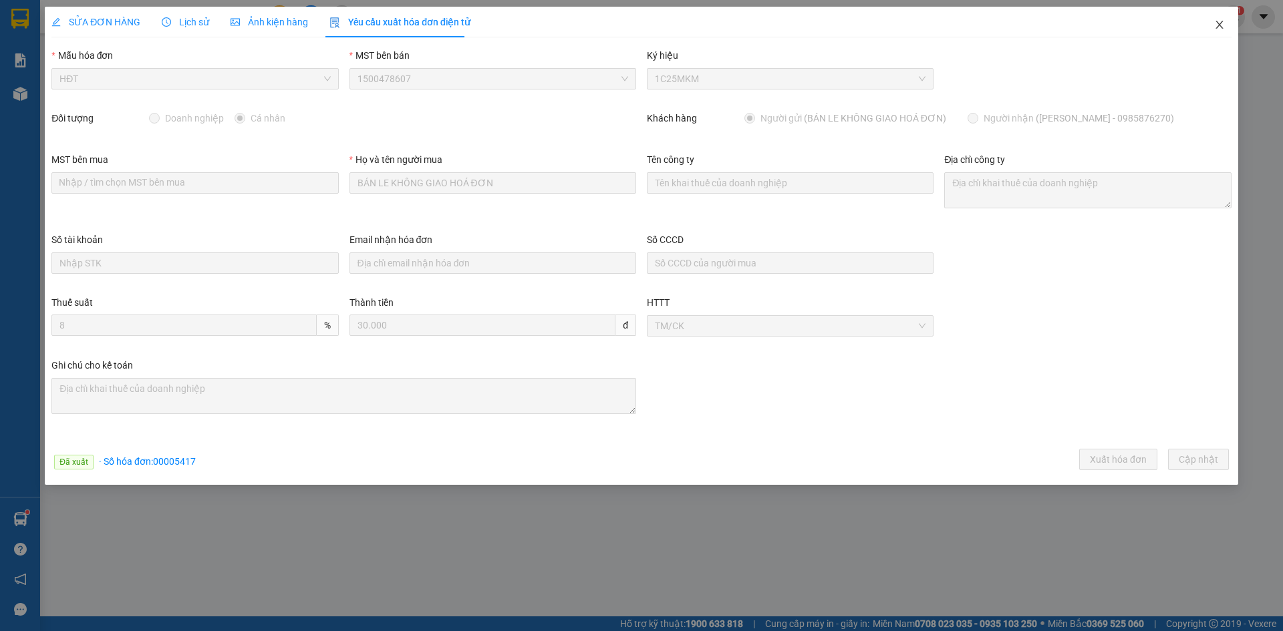
click at [1223, 21] on icon "close" at bounding box center [1219, 24] width 11 height 11
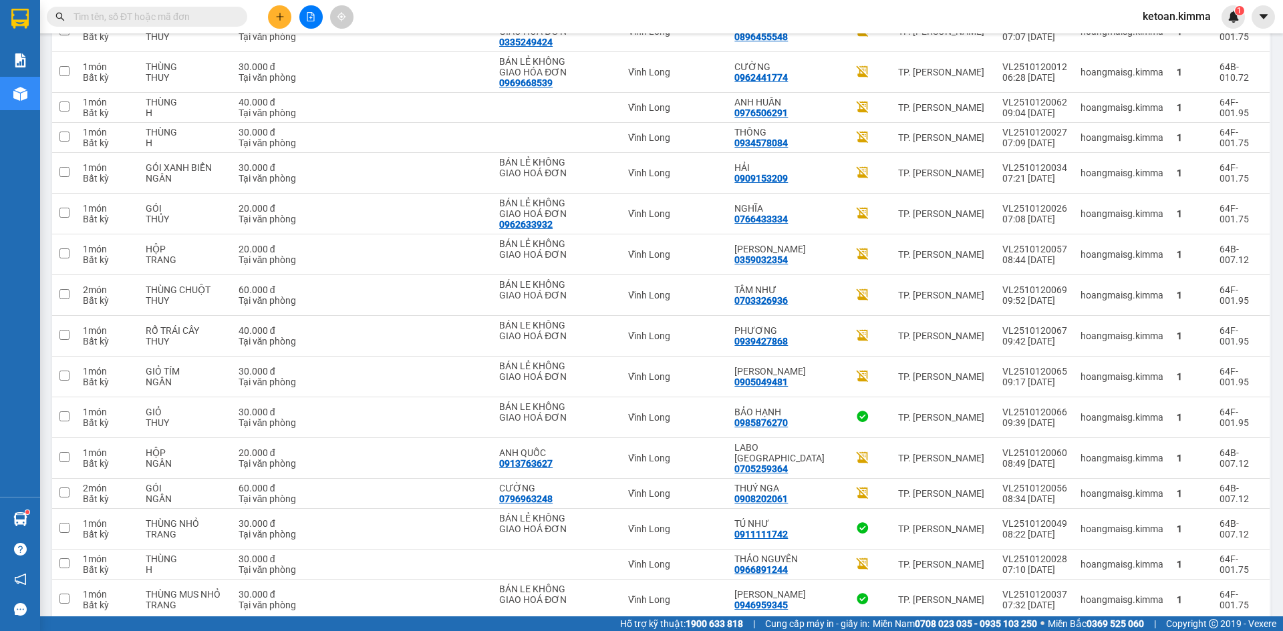
scroll to position [1647, 0]
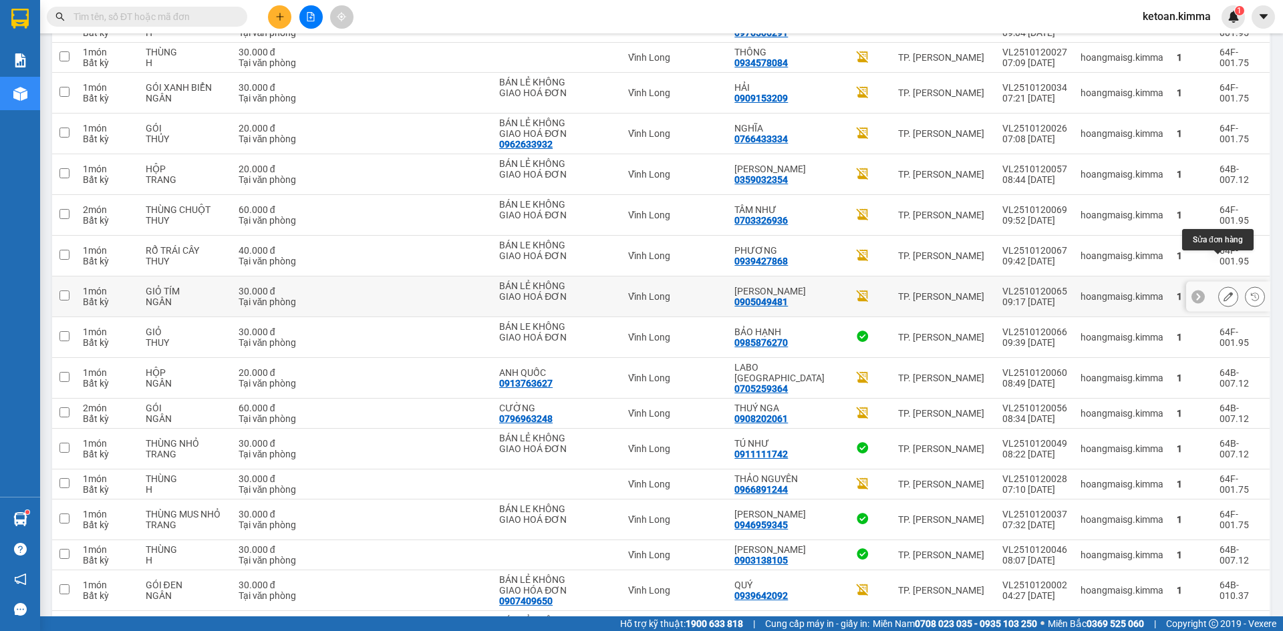
click at [1224, 292] on icon at bounding box center [1228, 296] width 9 height 9
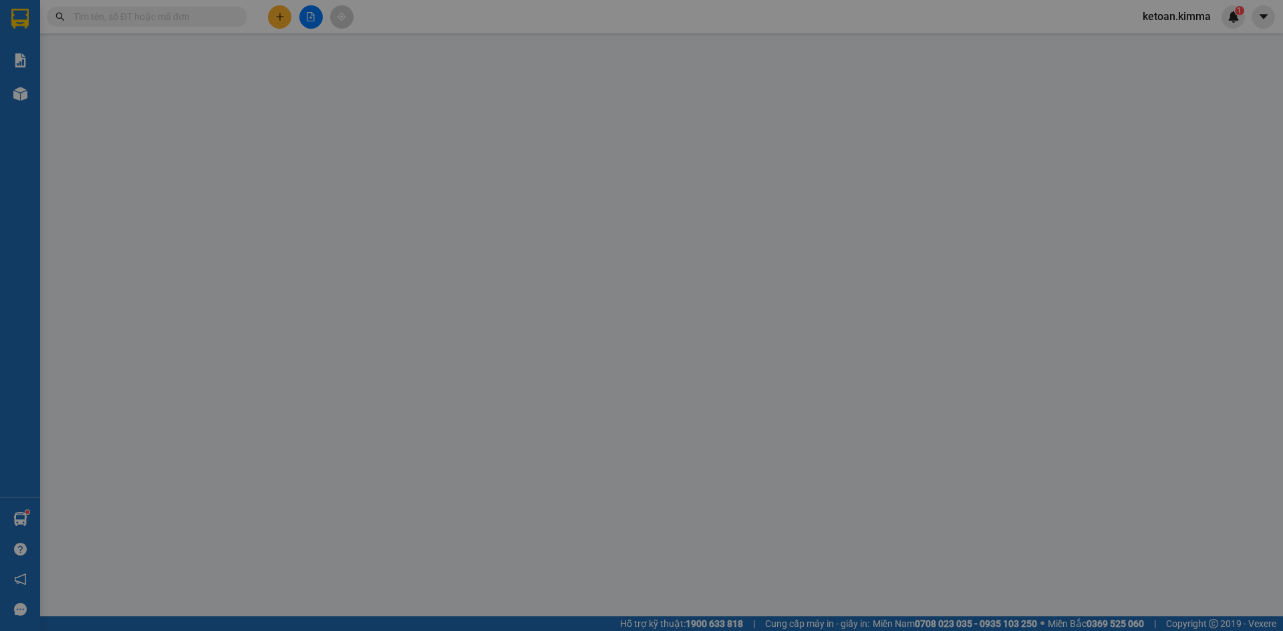
type input "BÁN LẺ KHÔNG GIAO HOÁ ĐƠN"
type input "0905049481"
type input "VÕ MINH TÂM"
type input "30.000"
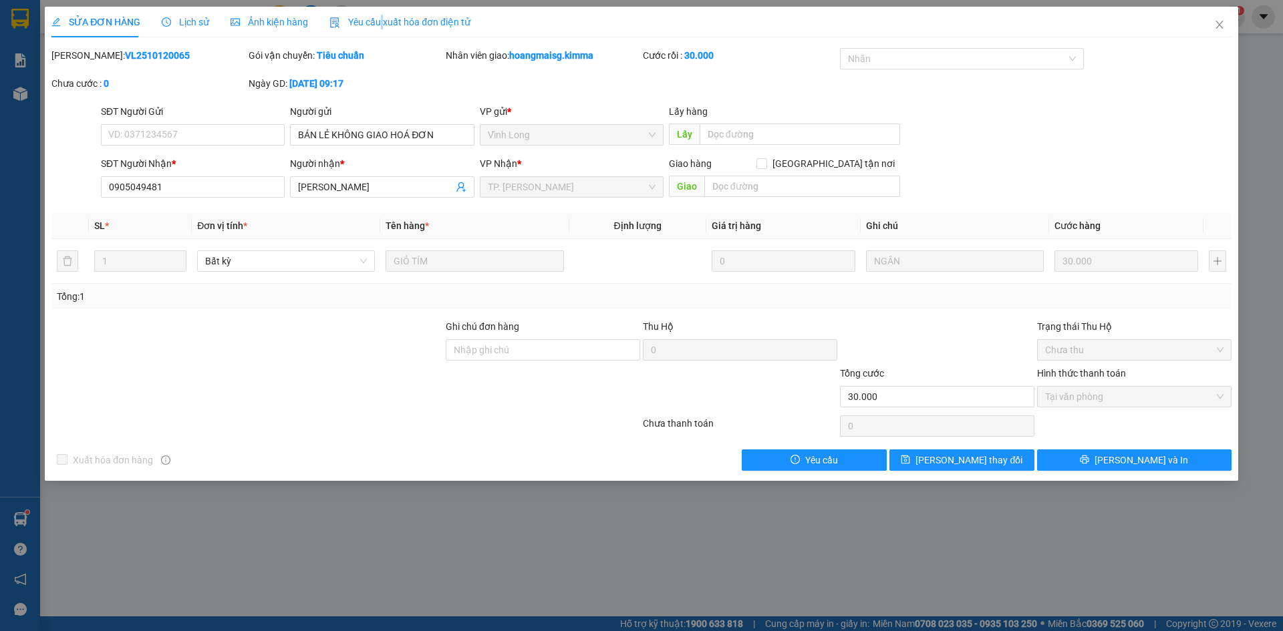
drag, startPoint x: 378, startPoint y: 18, endPoint x: 305, endPoint y: 43, distance: 76.3
click at [378, 21] on span "Yêu cầu xuất hóa đơn điện tử" at bounding box center [399, 22] width 141 height 11
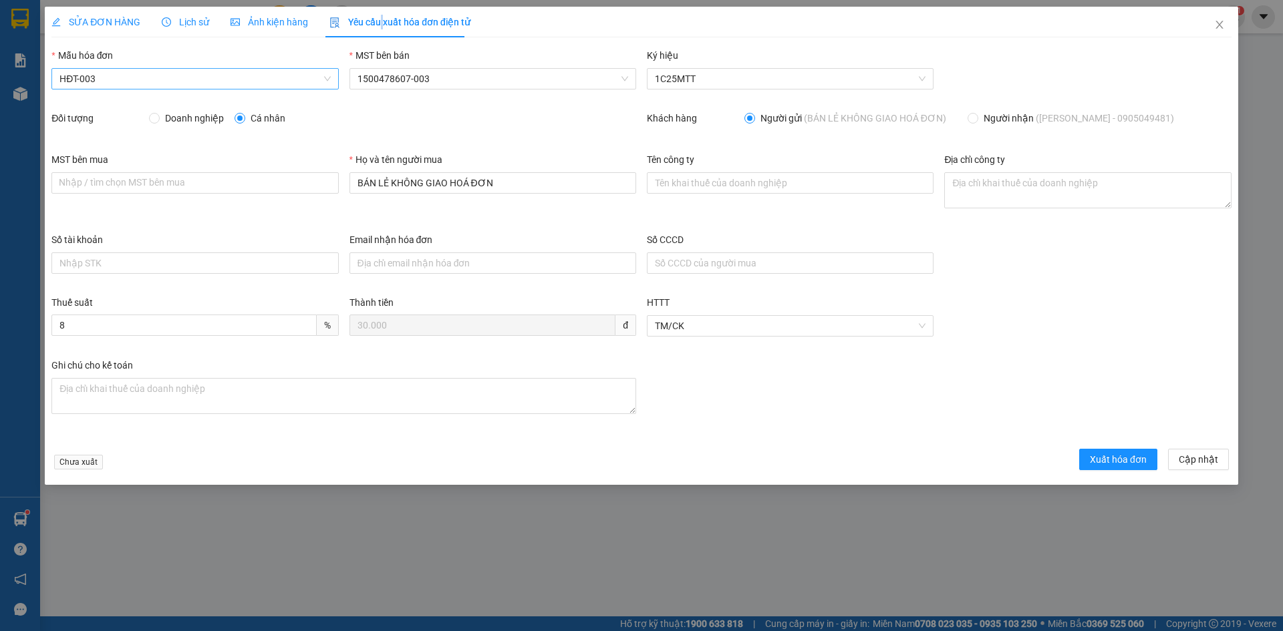
click at [104, 80] on span "HĐT-003" at bounding box center [194, 79] width 271 height 20
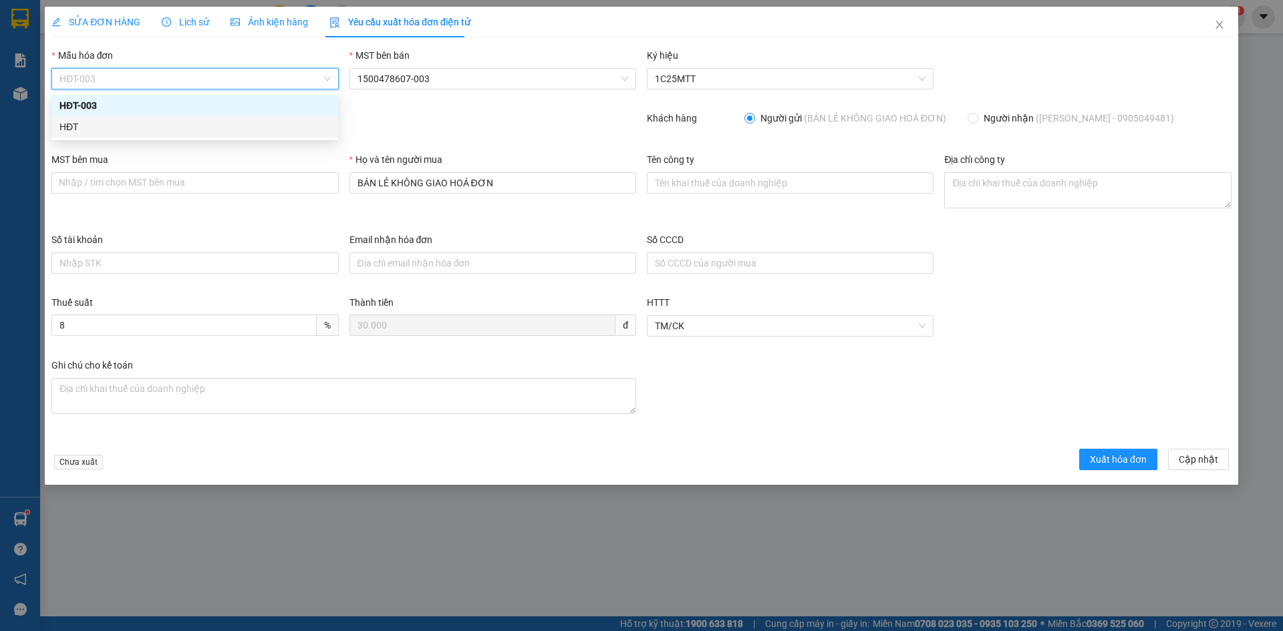
click at [78, 128] on div "HĐT" at bounding box center [194, 127] width 271 height 15
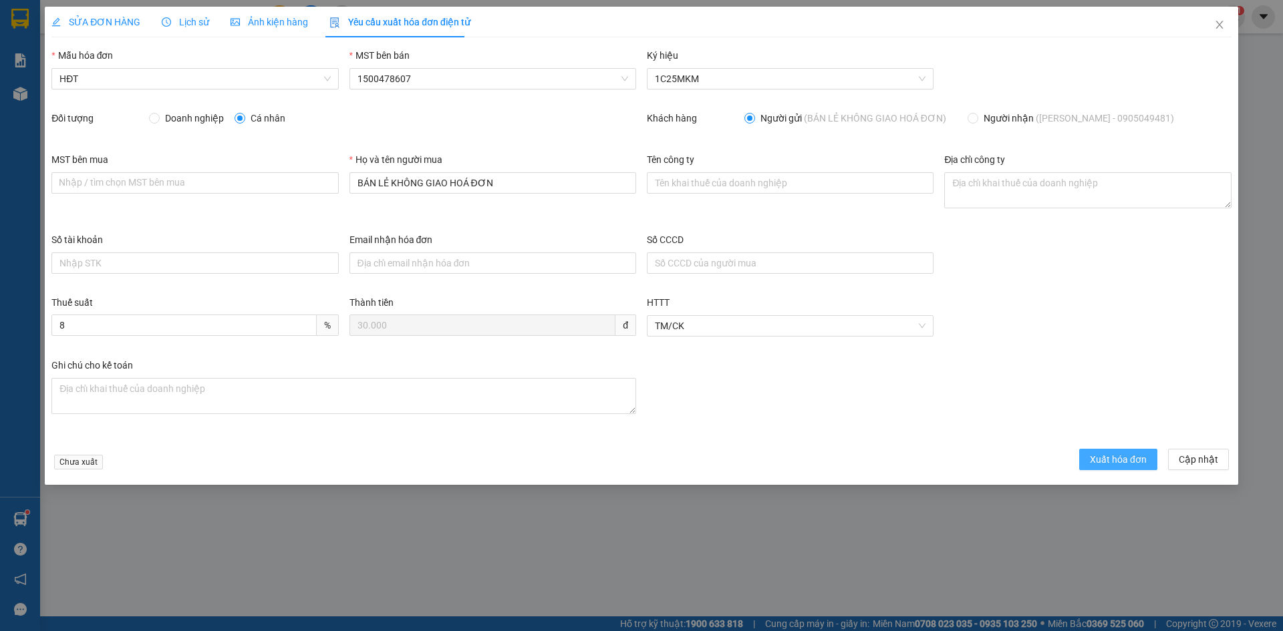
click at [1117, 458] on span "Xuất hóa đơn" at bounding box center [1118, 459] width 57 height 15
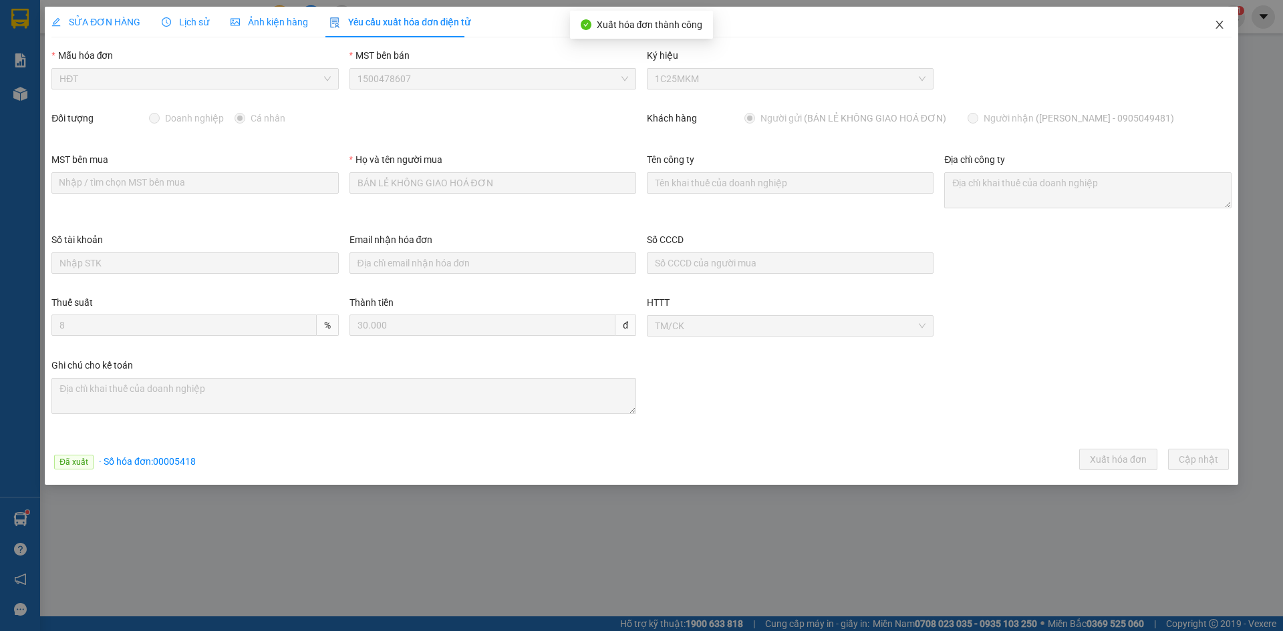
click at [1221, 24] on icon "close" at bounding box center [1219, 25] width 7 height 8
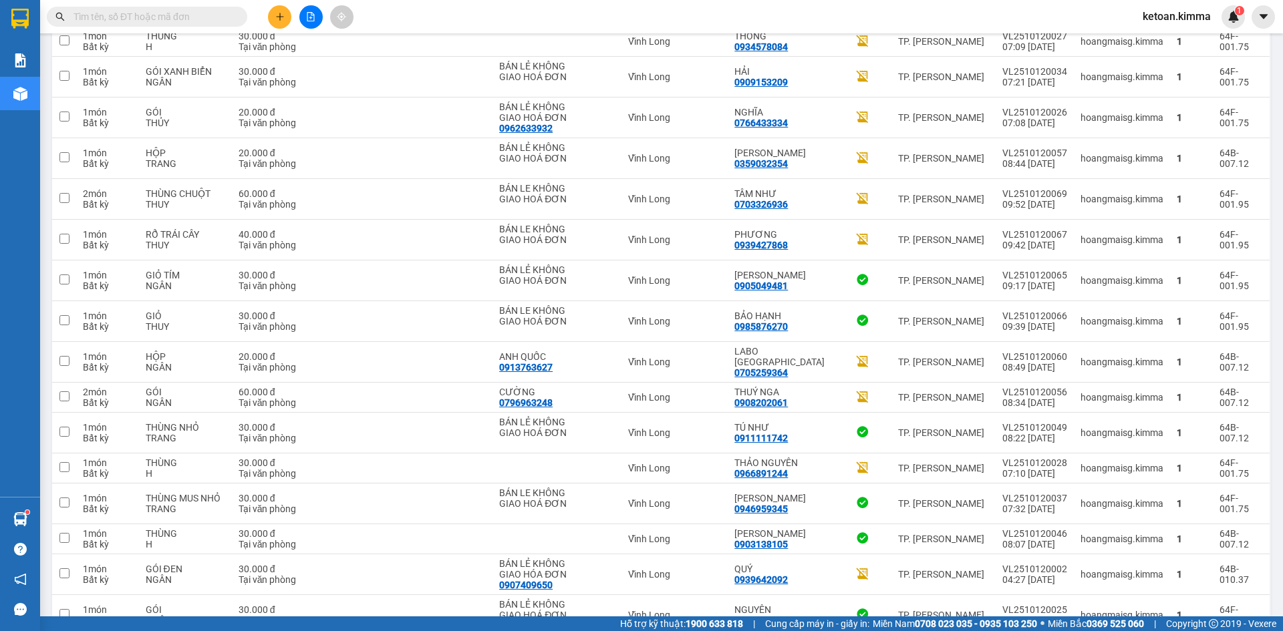
scroll to position [1667, 0]
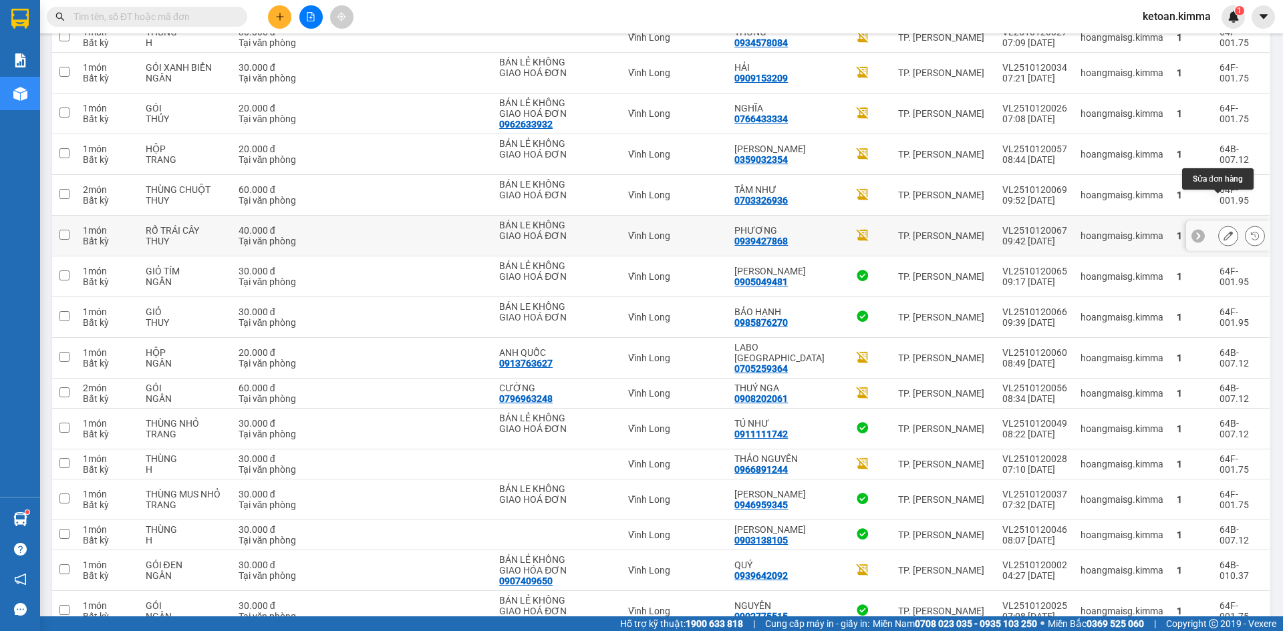
click at [1224, 225] on button at bounding box center [1228, 236] width 19 height 23
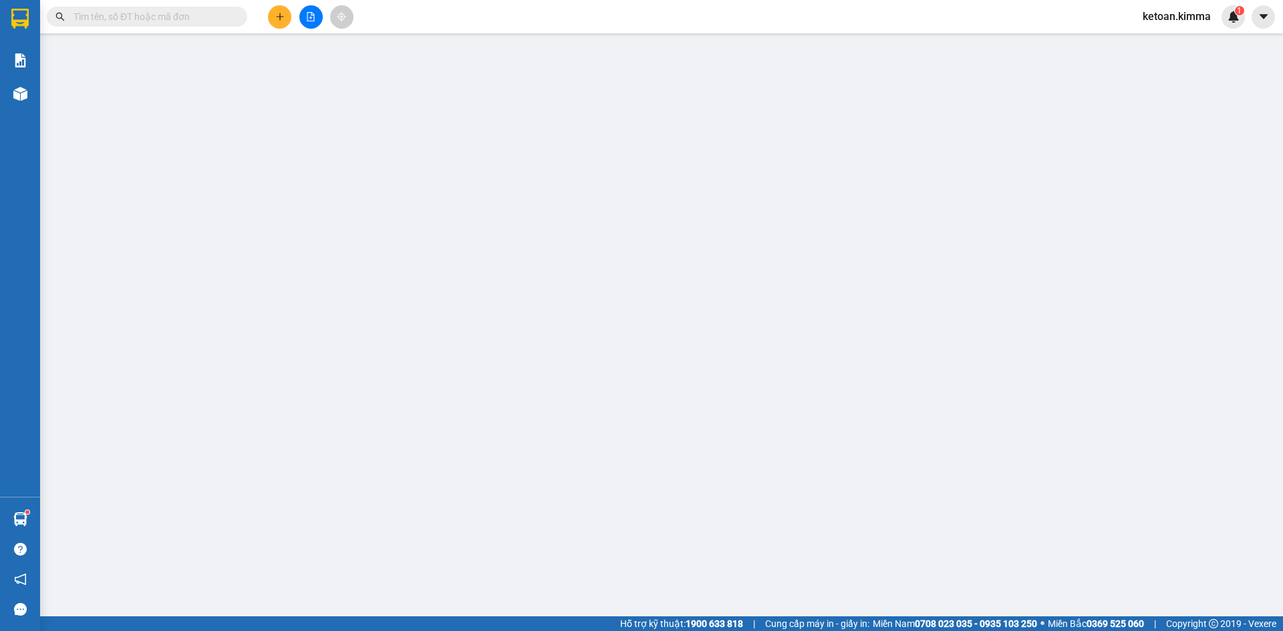
type input "BÁN LE KHÔNG GIAO HOÁ ĐƠN"
type input "0939427868"
type input "PHƯƠNG"
type input "HAE G"
type input "40.000"
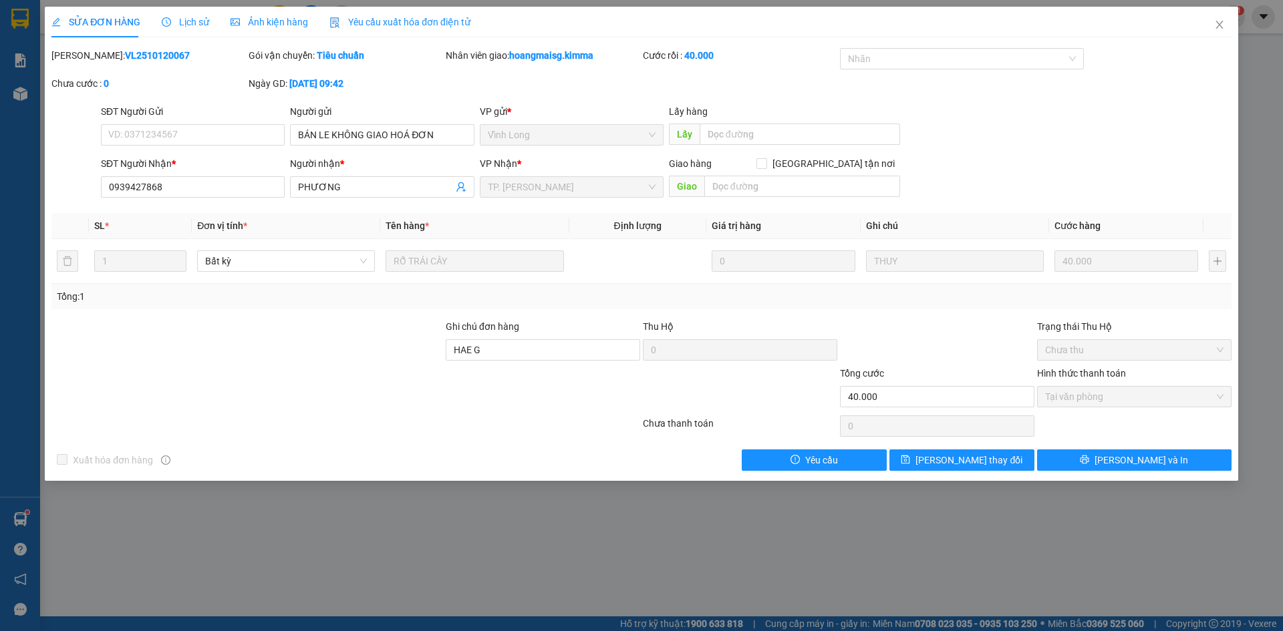
click at [404, 33] on div "Yêu cầu xuất hóa đơn điện tử" at bounding box center [399, 22] width 141 height 31
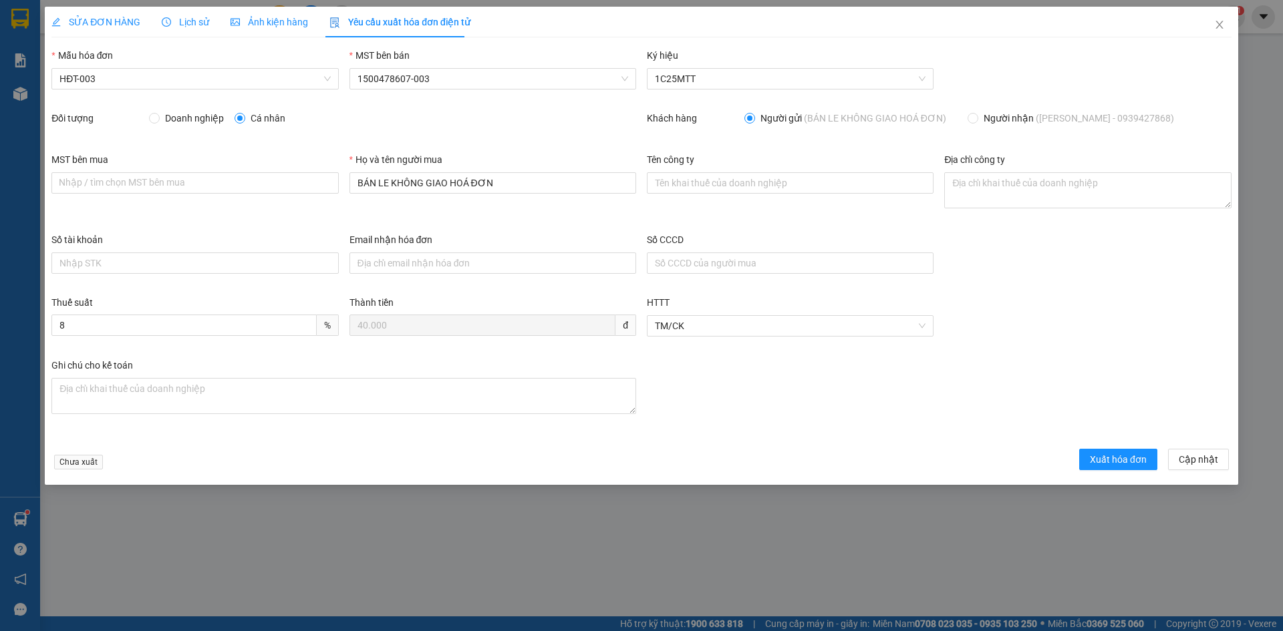
click at [402, 17] on span "Yêu cầu xuất hóa đơn điện tử" at bounding box center [399, 22] width 141 height 11
click at [108, 75] on span "HĐT-003" at bounding box center [194, 79] width 271 height 20
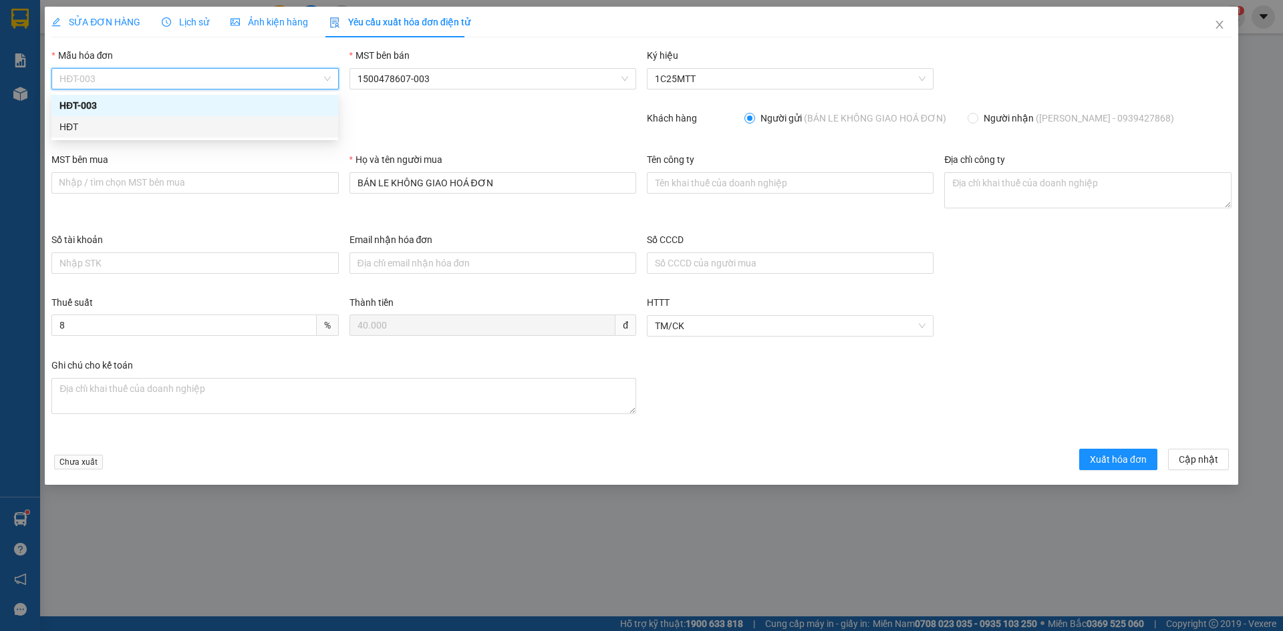
click at [71, 124] on div "HĐT" at bounding box center [194, 127] width 271 height 15
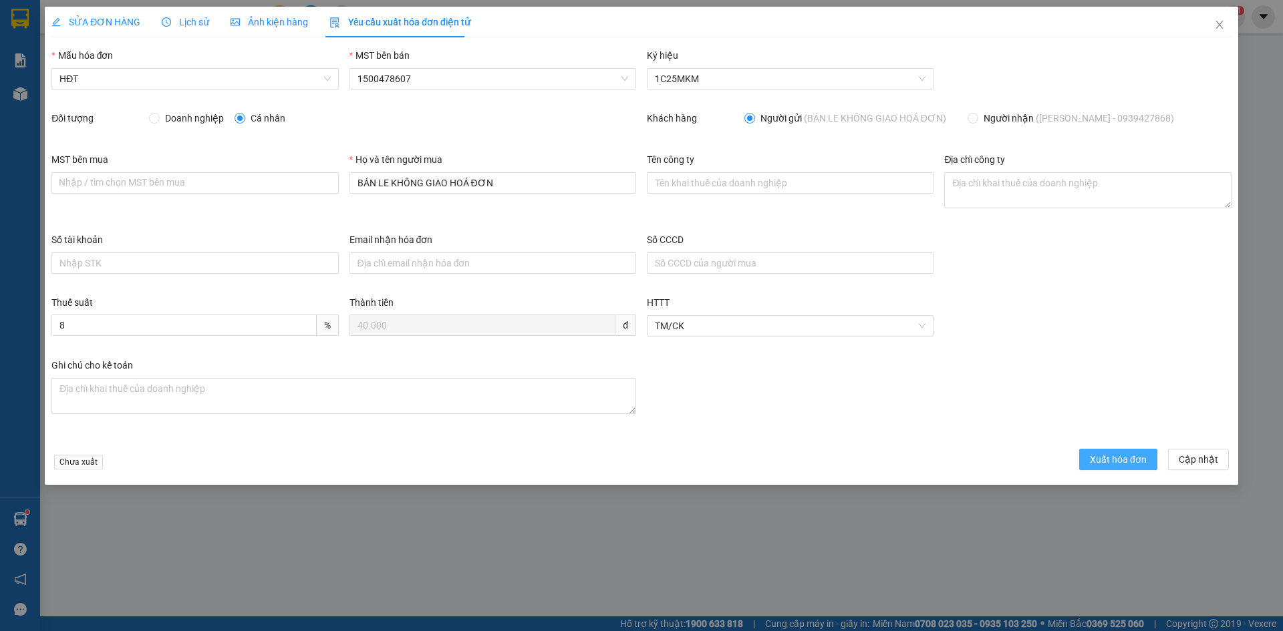
click at [1108, 458] on span "Xuất hóa đơn" at bounding box center [1118, 459] width 57 height 15
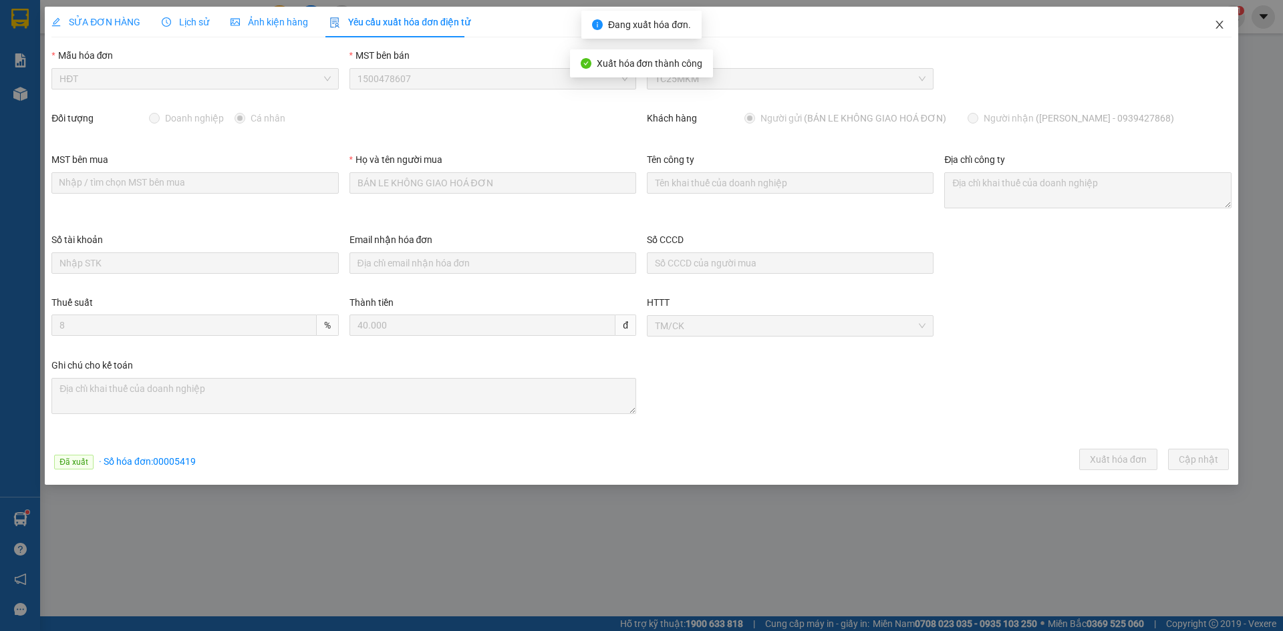
click at [1219, 28] on icon "close" at bounding box center [1219, 24] width 11 height 11
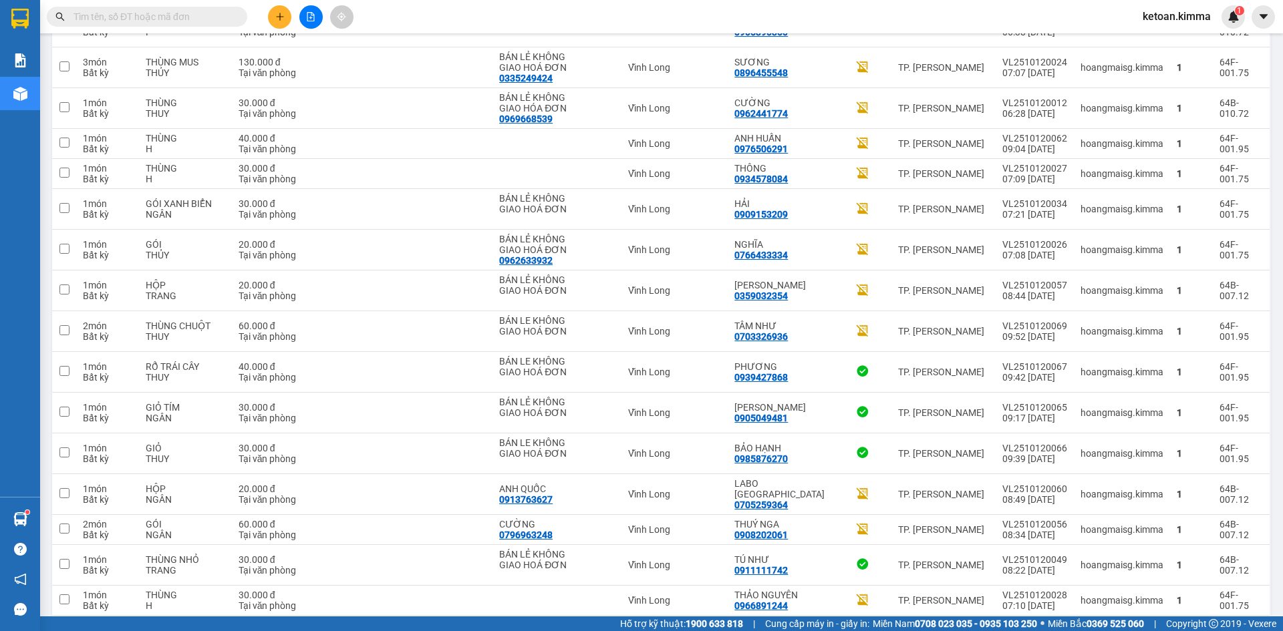
scroll to position [1522, 0]
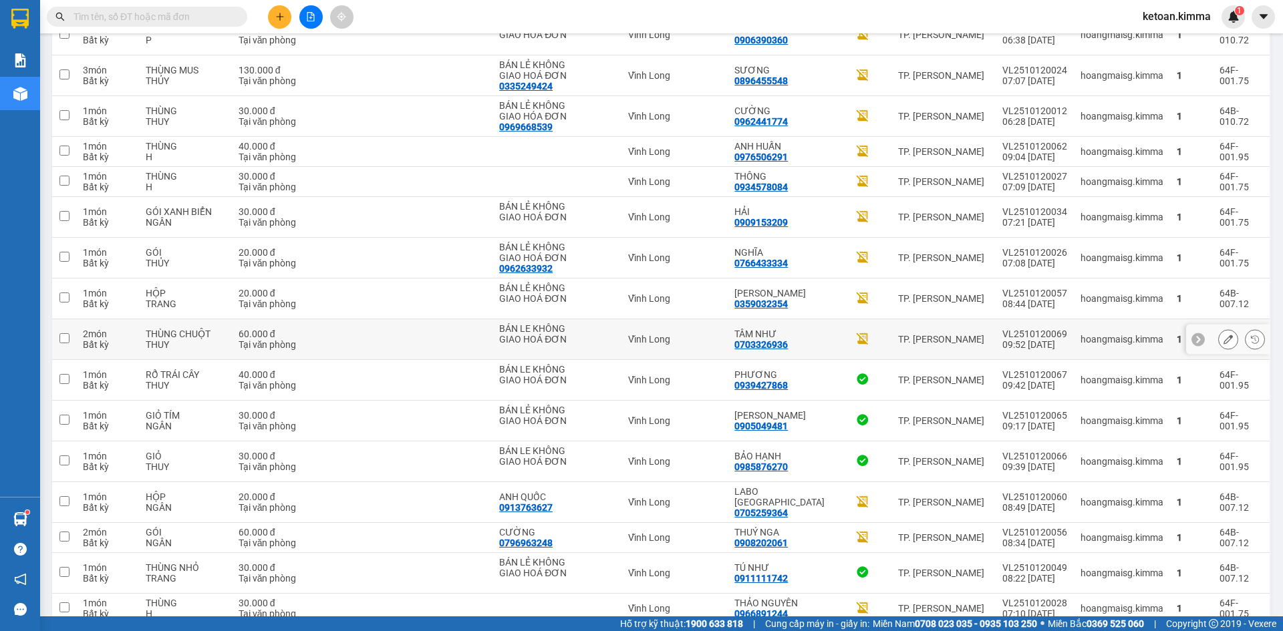
click at [1224, 335] on icon at bounding box center [1228, 339] width 9 height 9
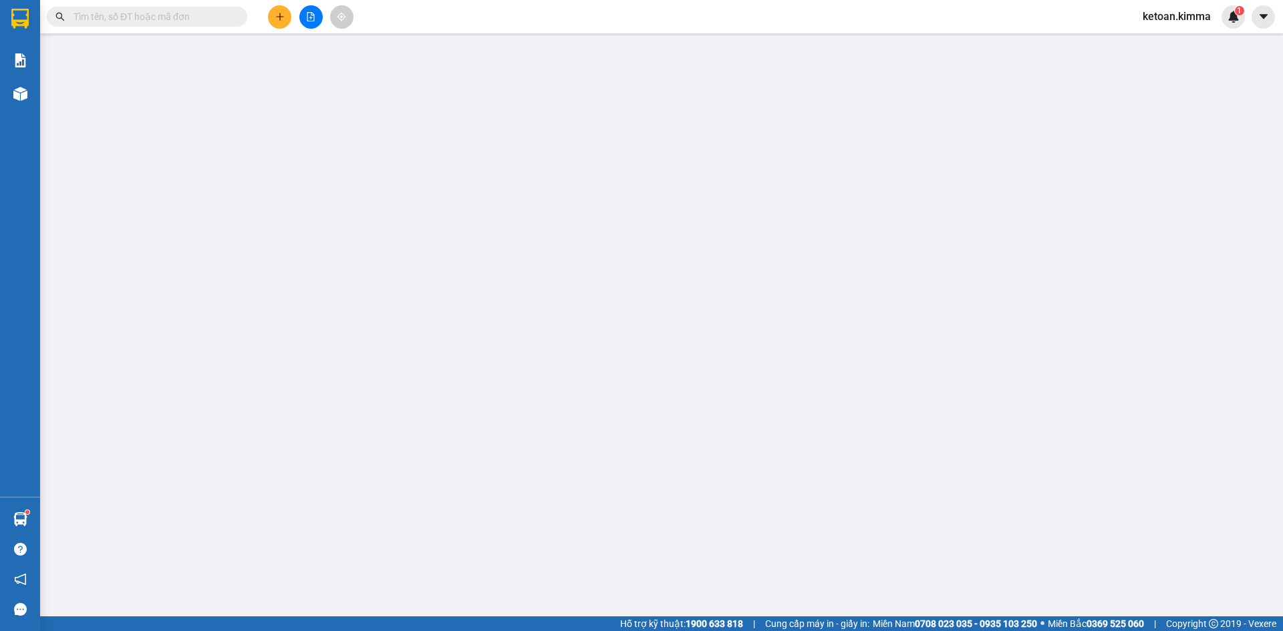
type input "BÁN LE KHÔNG GIAO HOÁ ĐƠN"
type input "0703326936"
type input "TÂM NHƯ"
type input "HAE G"
type input "60.000"
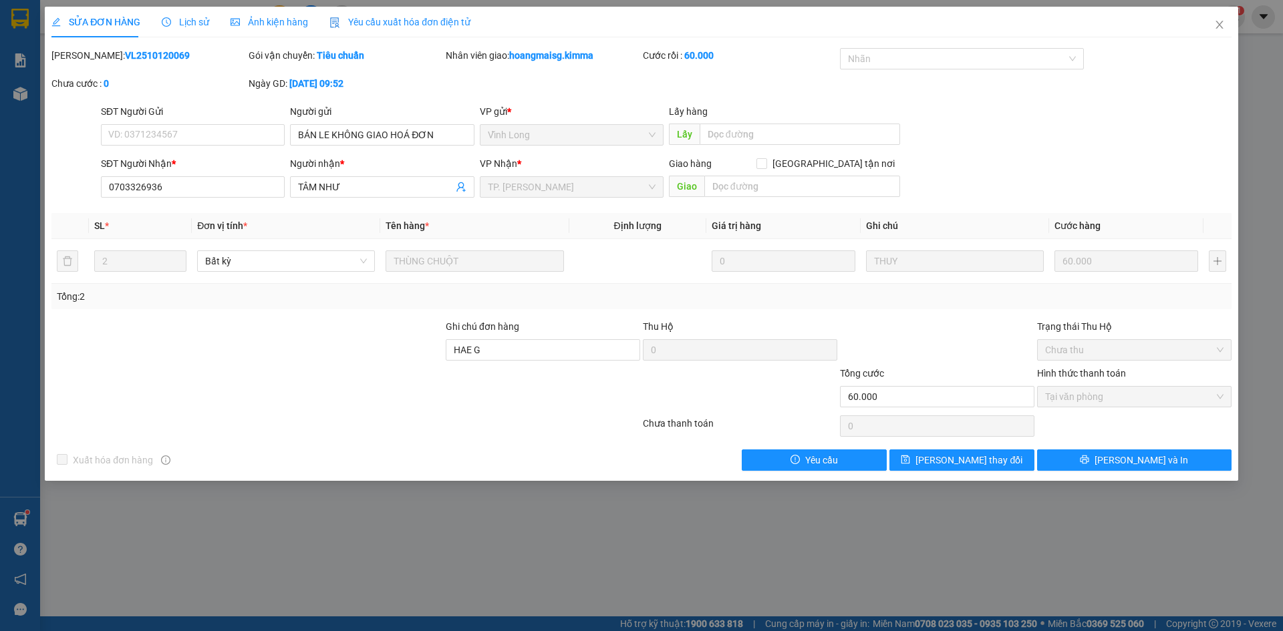
click at [409, 18] on span "Yêu cầu xuất hóa đơn điện tử" at bounding box center [399, 22] width 141 height 11
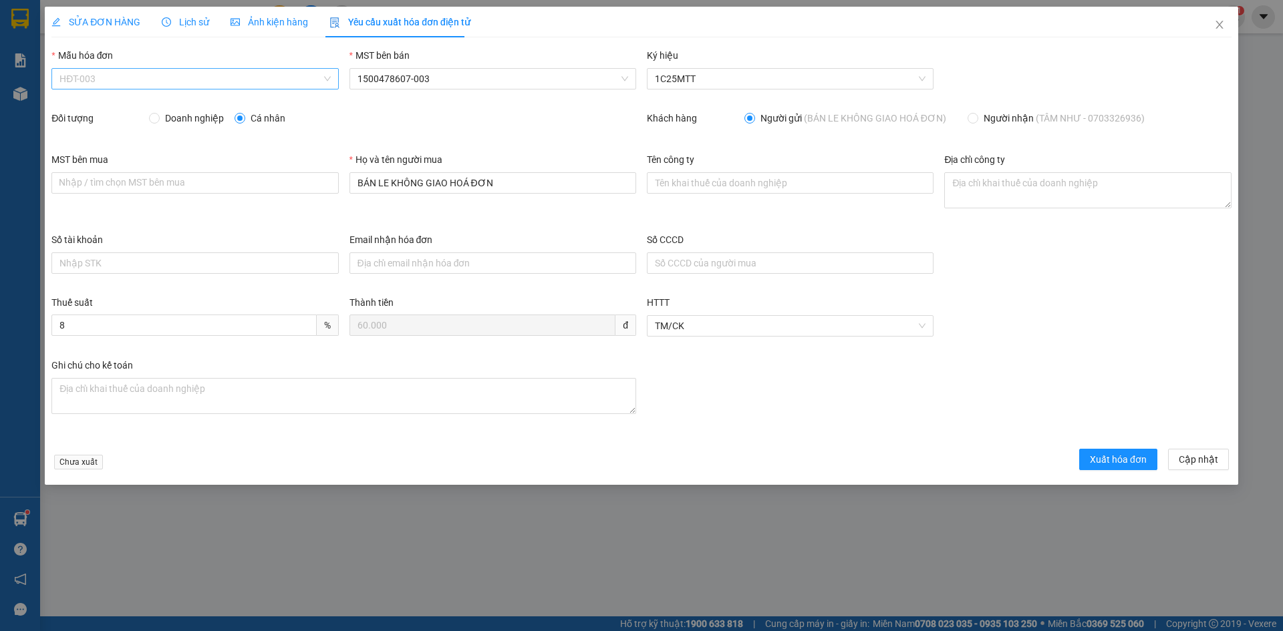
click at [86, 77] on span "HĐT-003" at bounding box center [194, 79] width 271 height 20
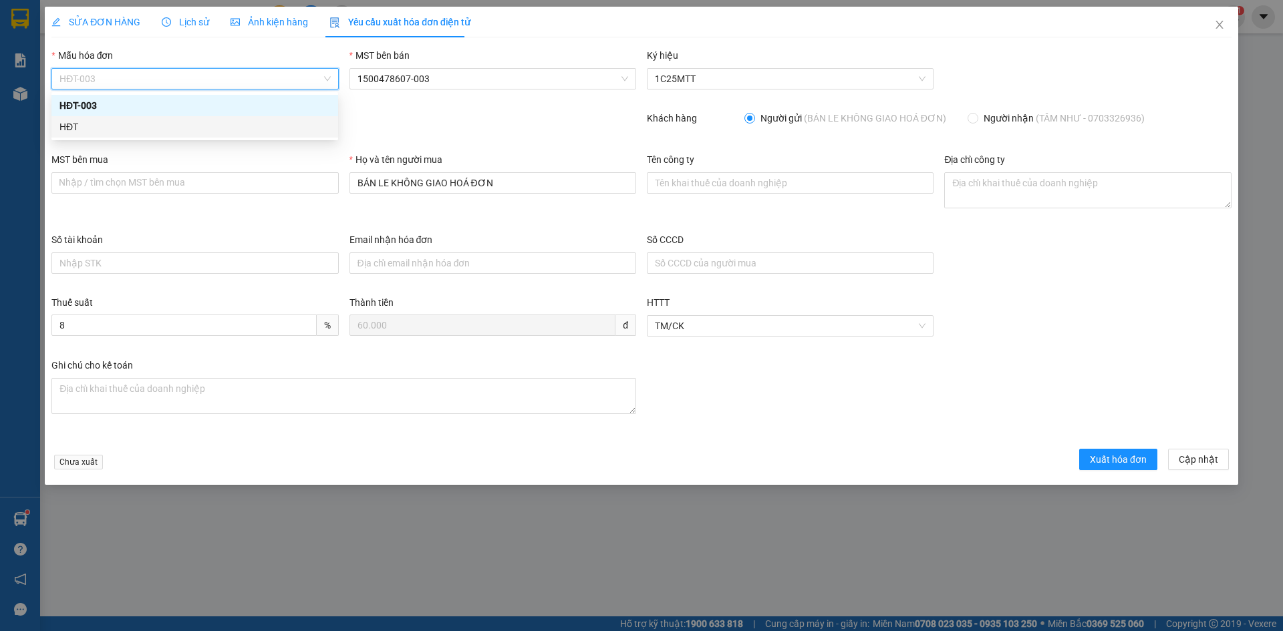
click at [70, 127] on div "HĐT" at bounding box center [194, 127] width 271 height 15
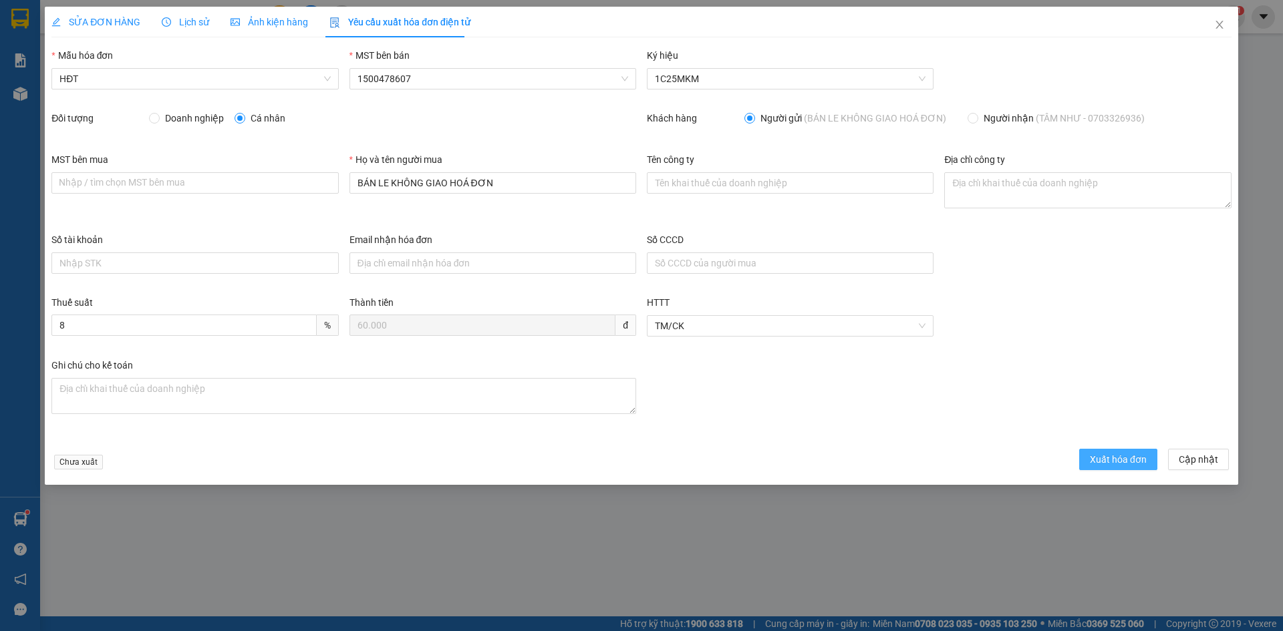
click at [1110, 465] on span "Xuất hóa đơn" at bounding box center [1118, 459] width 57 height 15
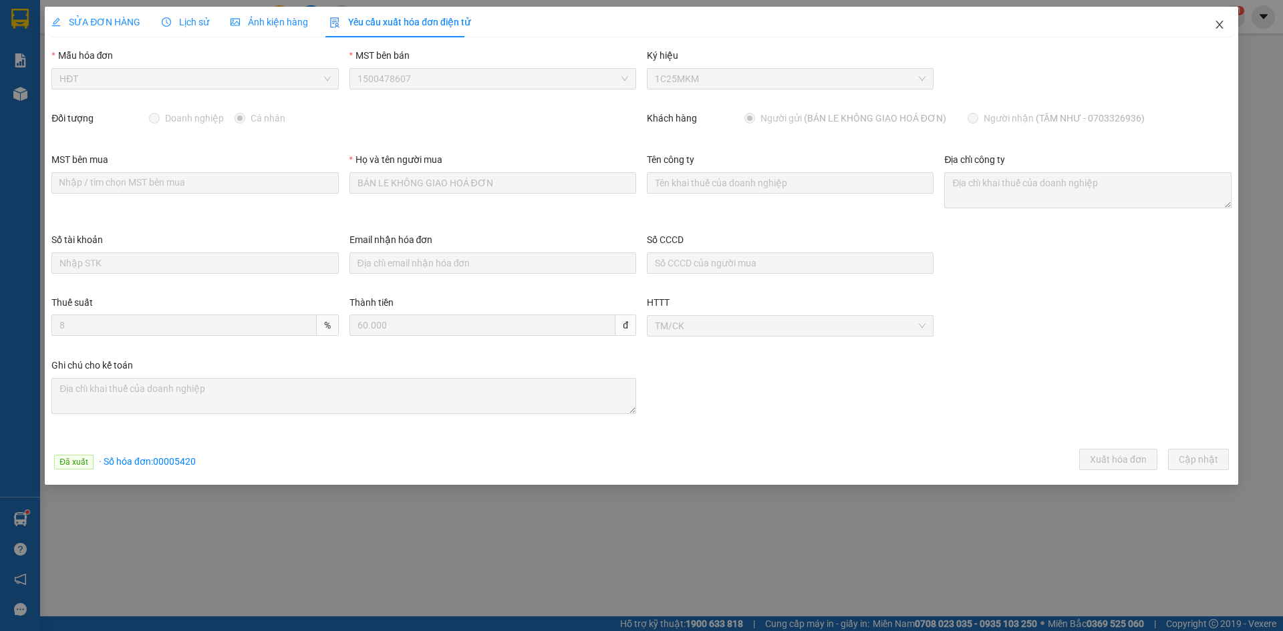
click at [1219, 23] on icon "close" at bounding box center [1219, 24] width 11 height 11
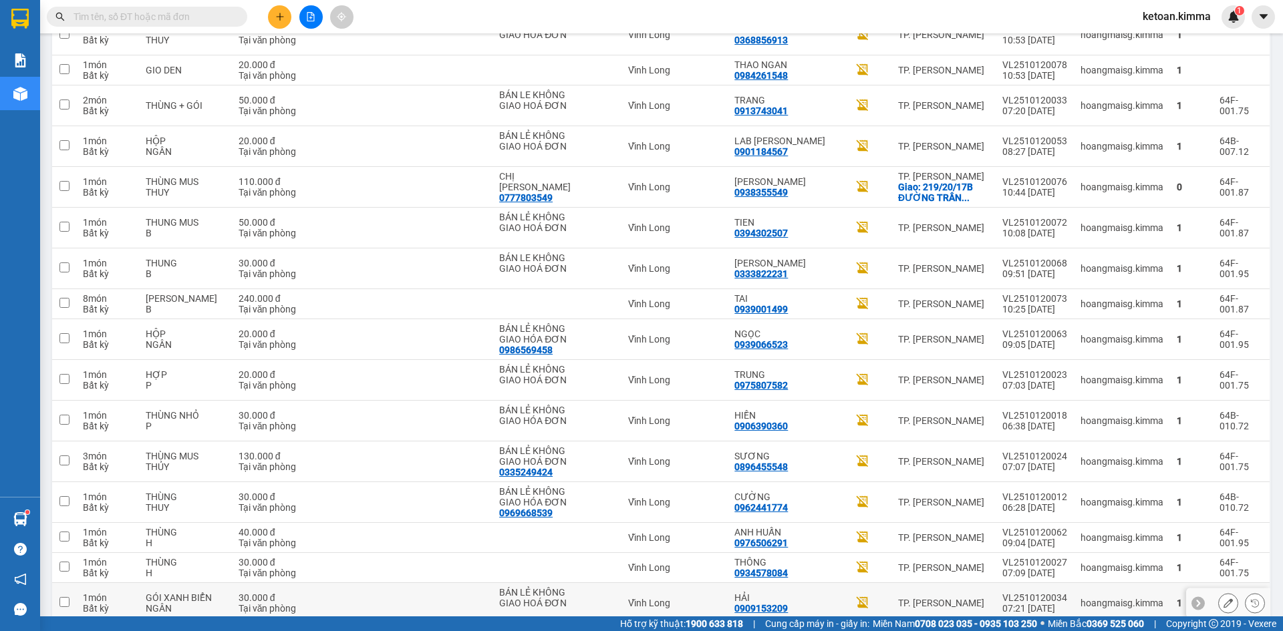
scroll to position [1403, 0]
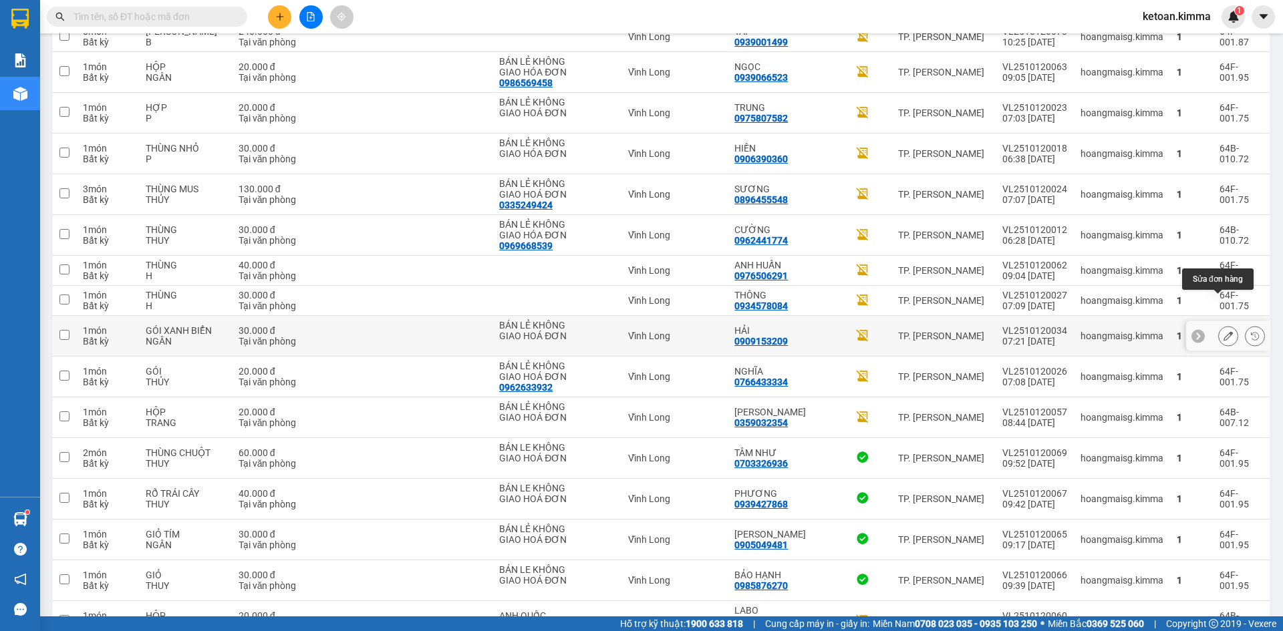
click at [1224, 331] on icon at bounding box center [1228, 335] width 9 height 9
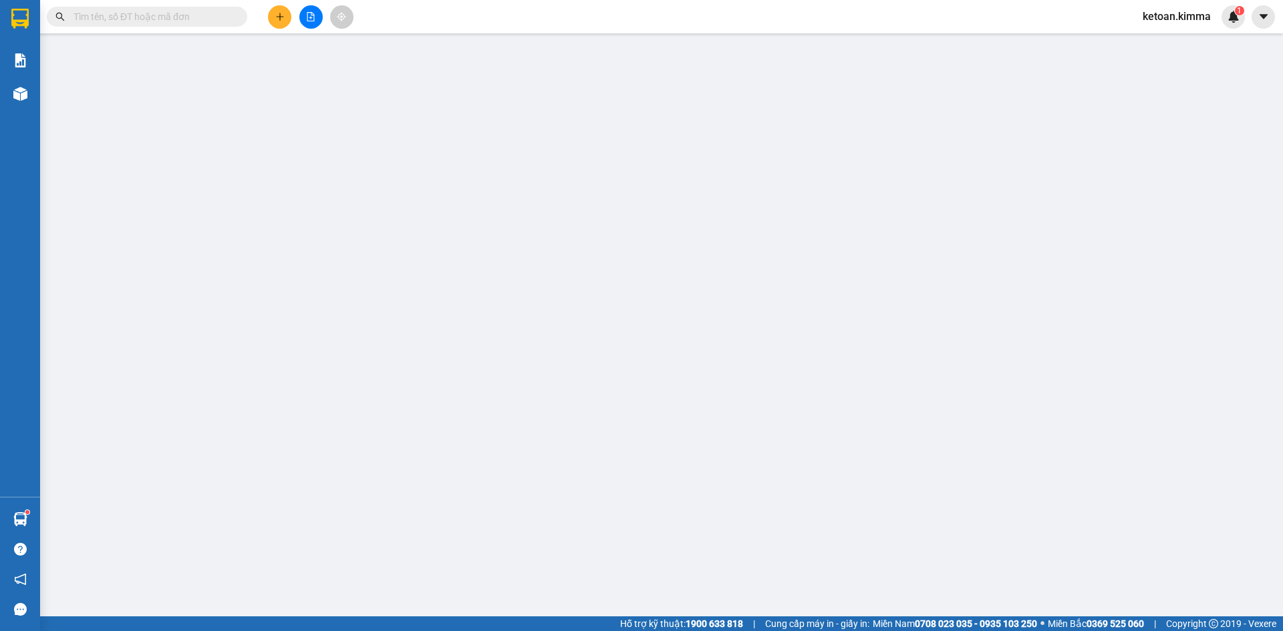
type input "BÁN LẺ KHÔNG GIAO HOÁ ĐƠN"
type input "0909153209"
type input "HẢI"
type input "30.000"
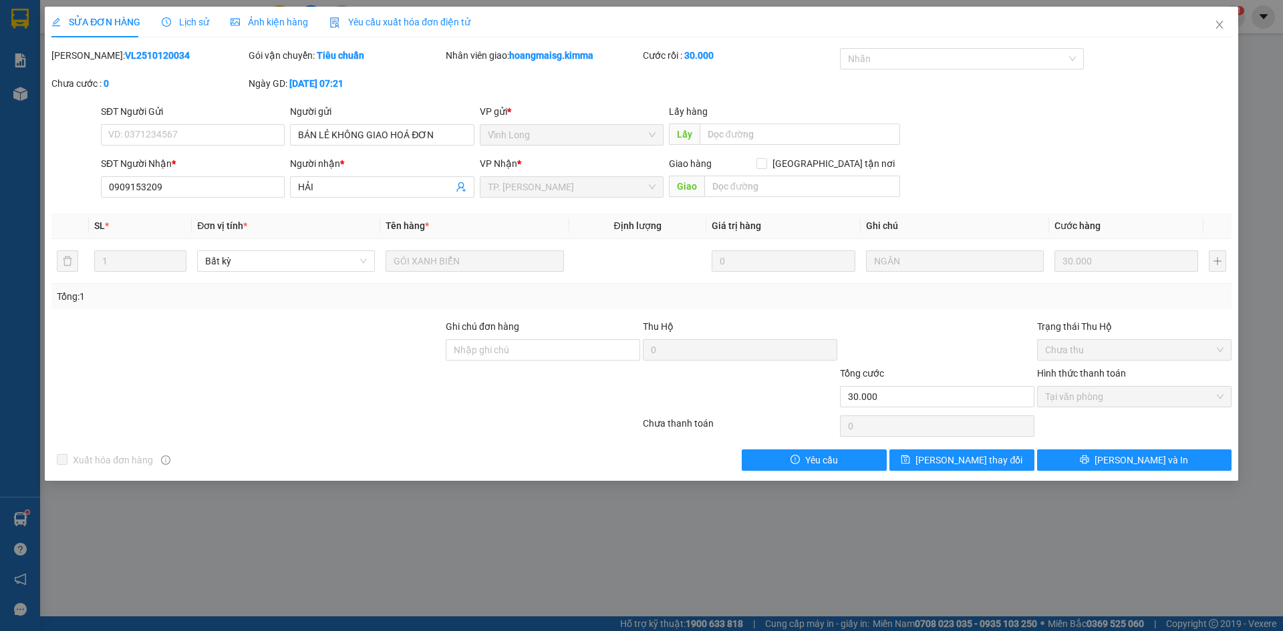
click at [393, 14] on div "Yêu cầu xuất hóa đơn điện tử" at bounding box center [399, 22] width 141 height 31
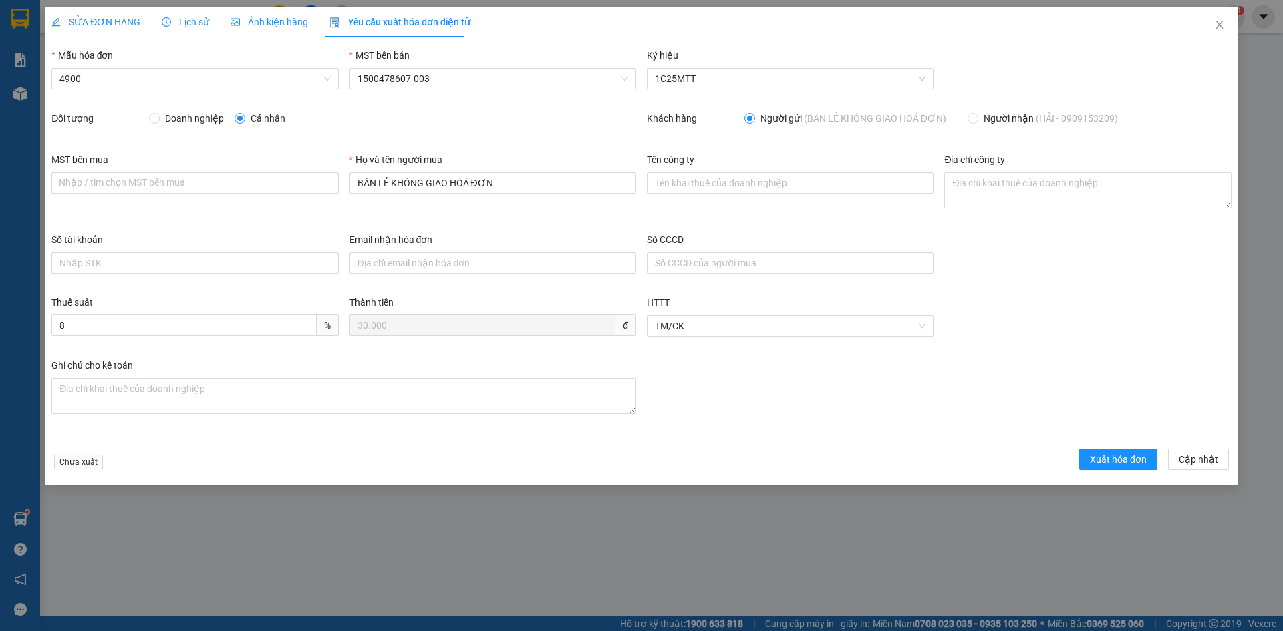
click at [103, 82] on span "4900" at bounding box center [194, 79] width 271 height 20
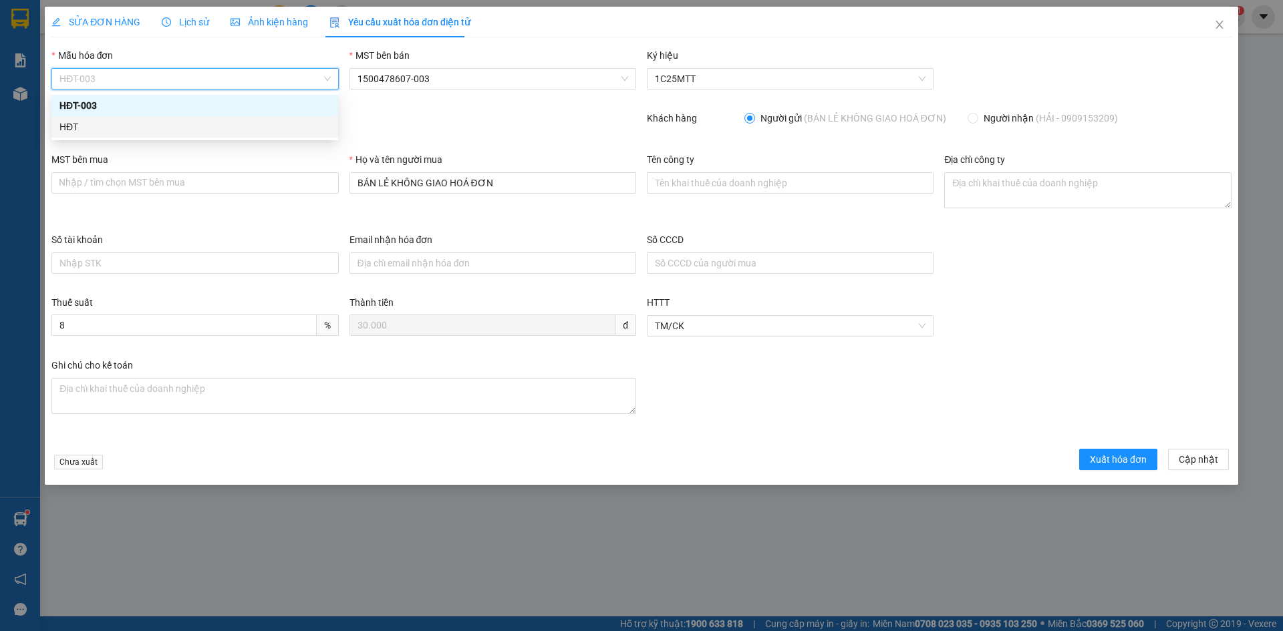
click at [76, 130] on div "HĐT" at bounding box center [194, 127] width 271 height 15
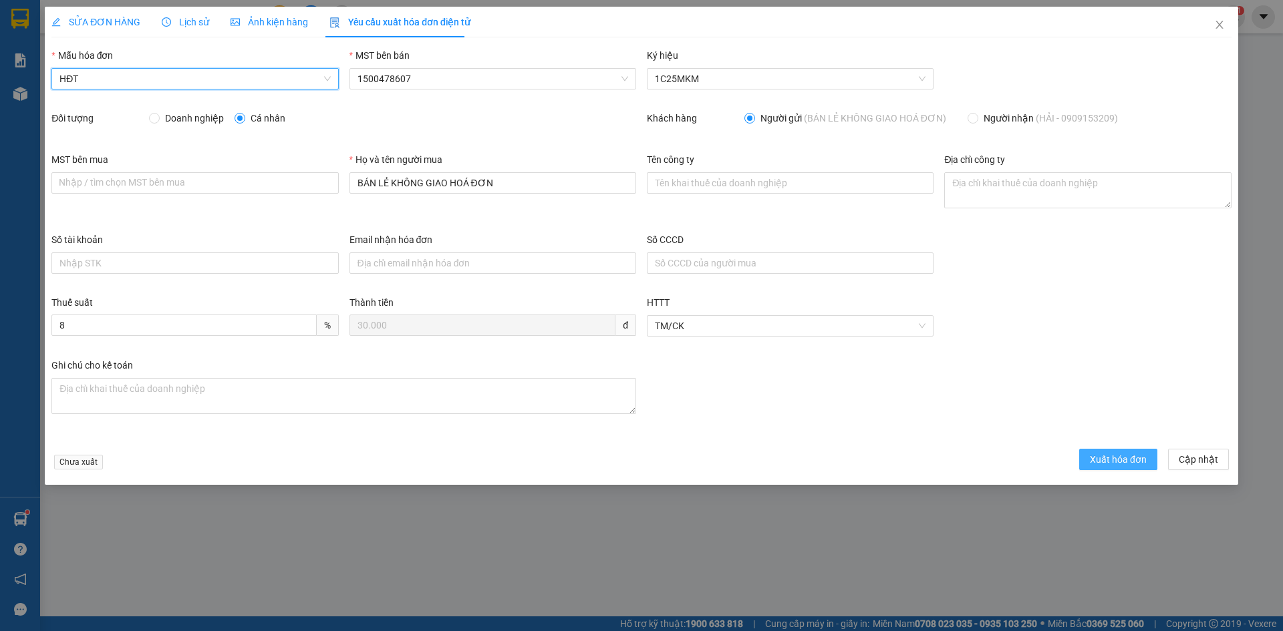
click at [1089, 457] on button "Xuất hóa đơn" at bounding box center [1118, 459] width 78 height 21
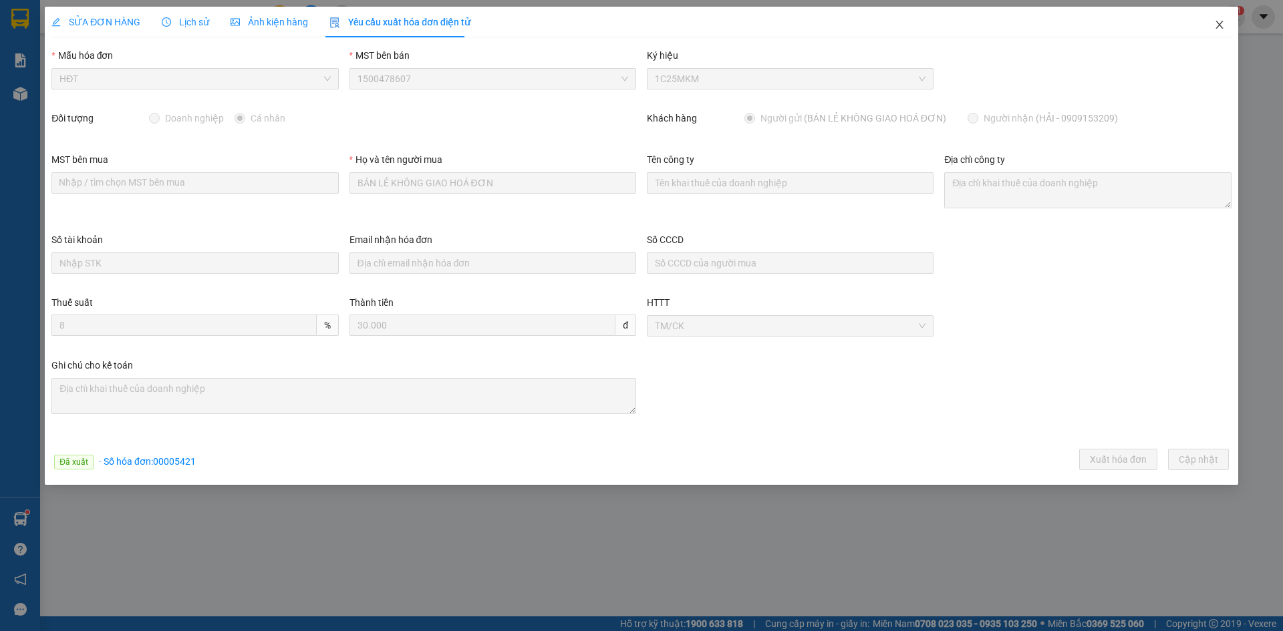
click at [1220, 26] on icon "close" at bounding box center [1219, 25] width 7 height 8
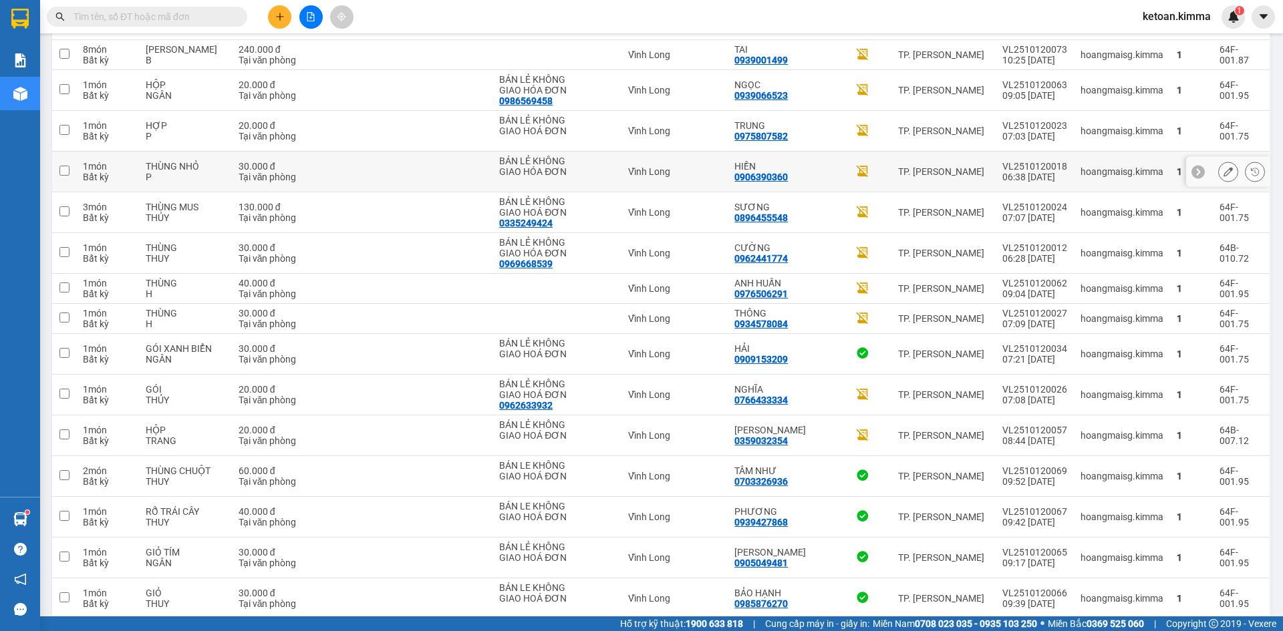
scroll to position [1375, 0]
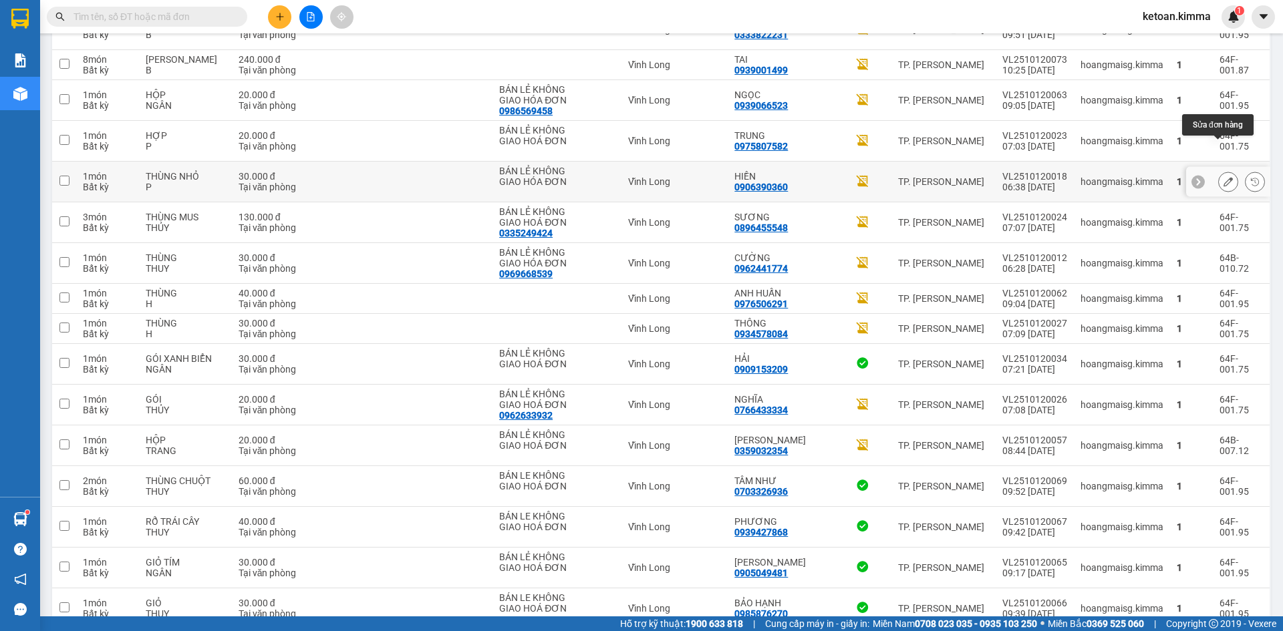
click at [1225, 170] on button at bounding box center [1228, 181] width 19 height 23
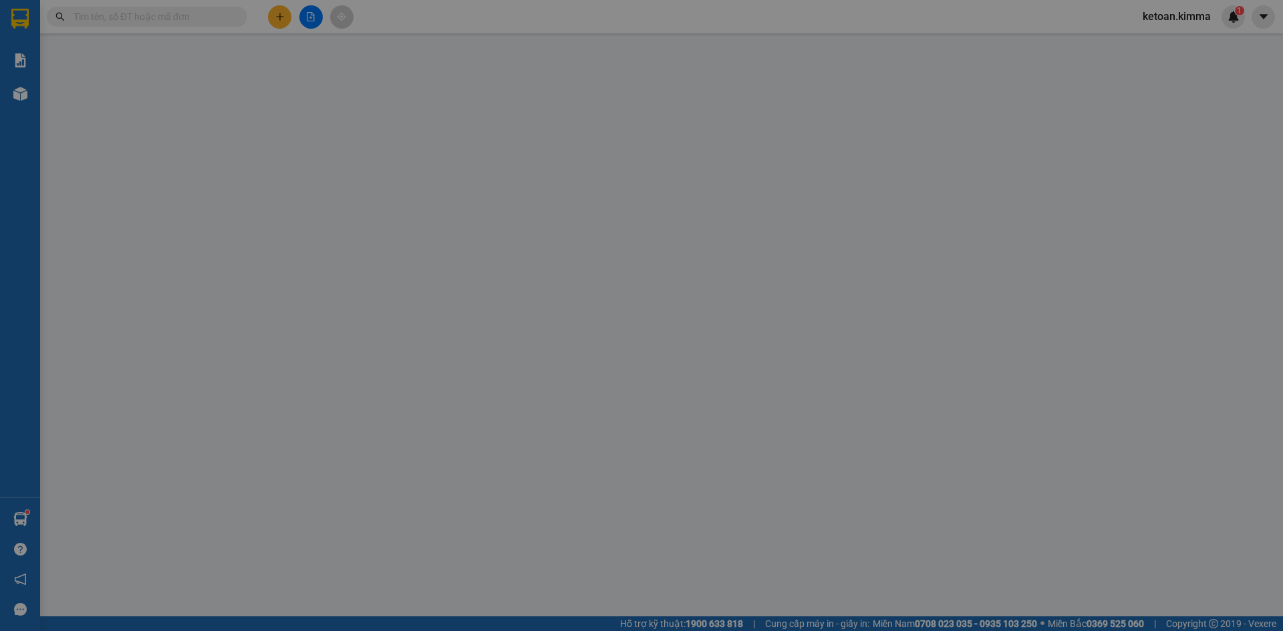
type input "BÁN LẺ KHÔNG GIAO HÓA ĐƠN"
type input "0906390360"
type input "HIỀN"
type input "30.000"
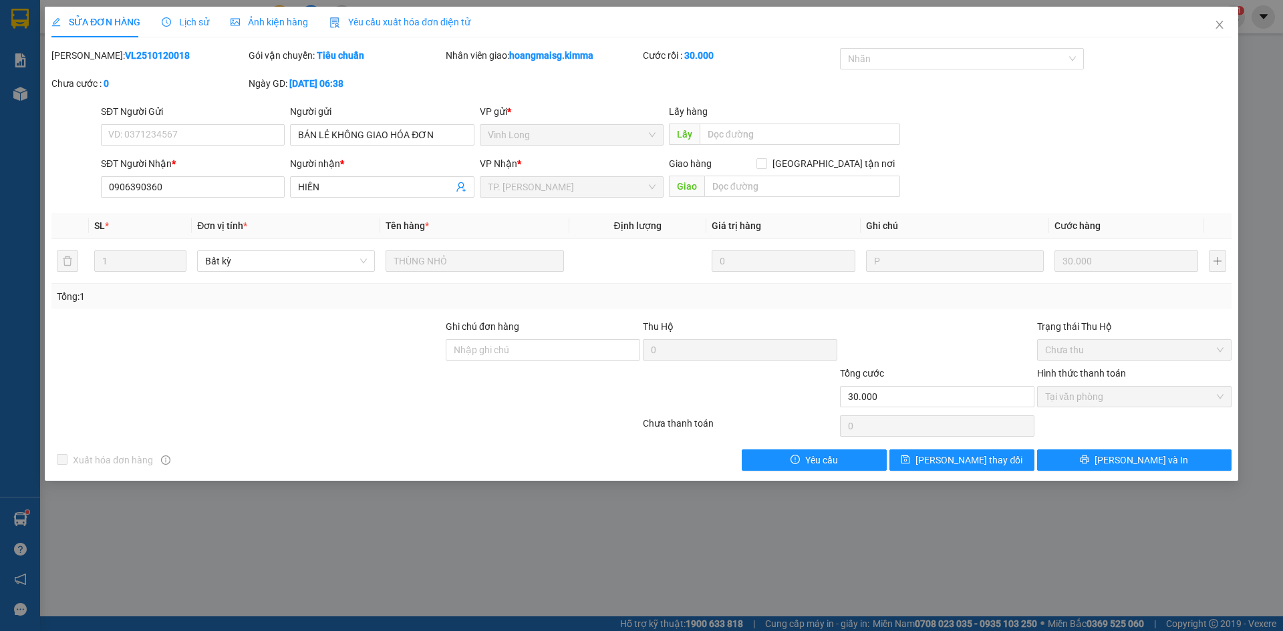
click at [420, 12] on div "Yêu cầu xuất hóa đơn điện tử" at bounding box center [399, 22] width 141 height 31
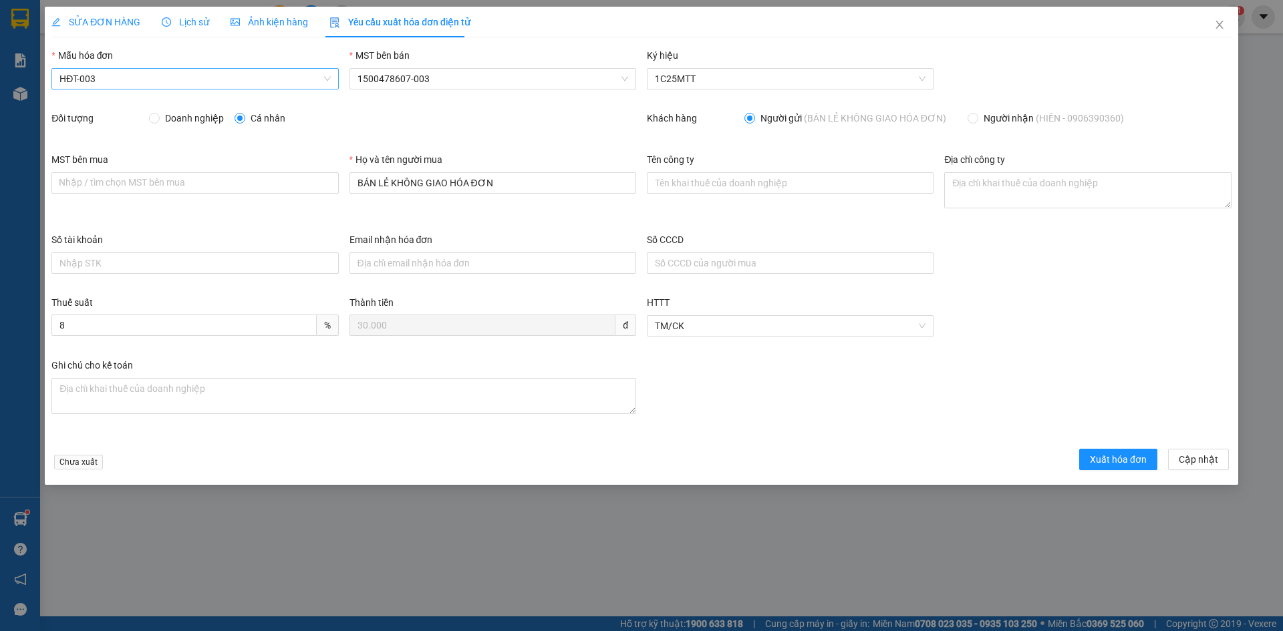
click at [90, 78] on span "HĐT-003" at bounding box center [194, 79] width 271 height 20
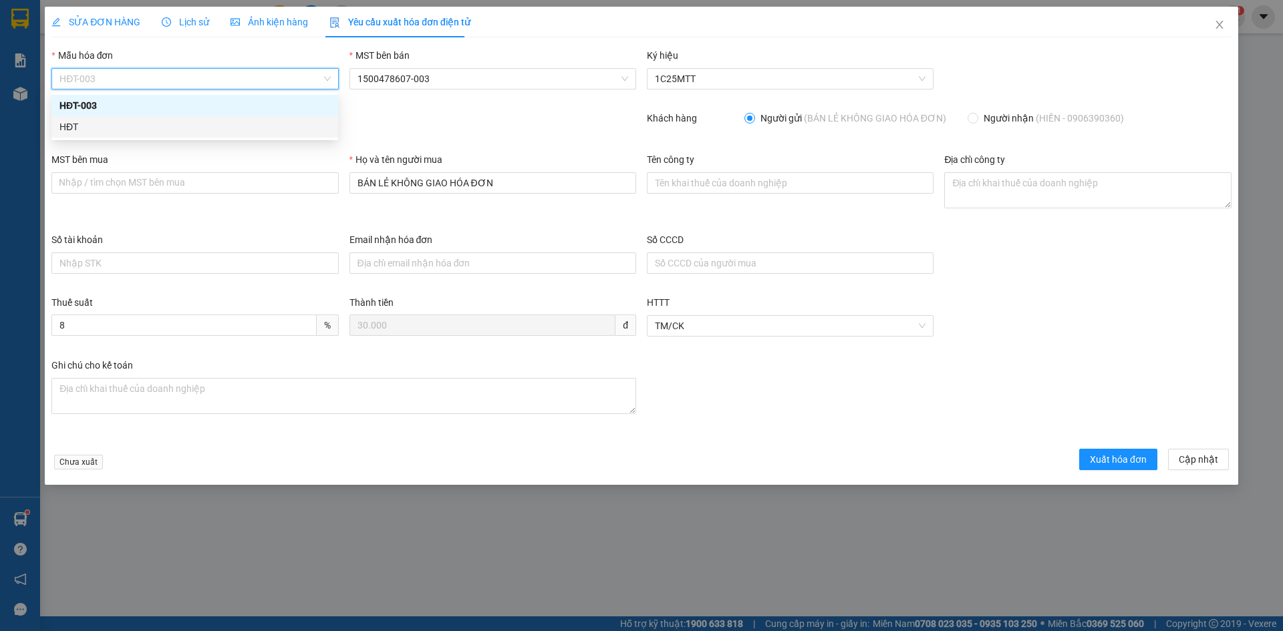
click at [70, 124] on div "HĐT" at bounding box center [194, 127] width 271 height 15
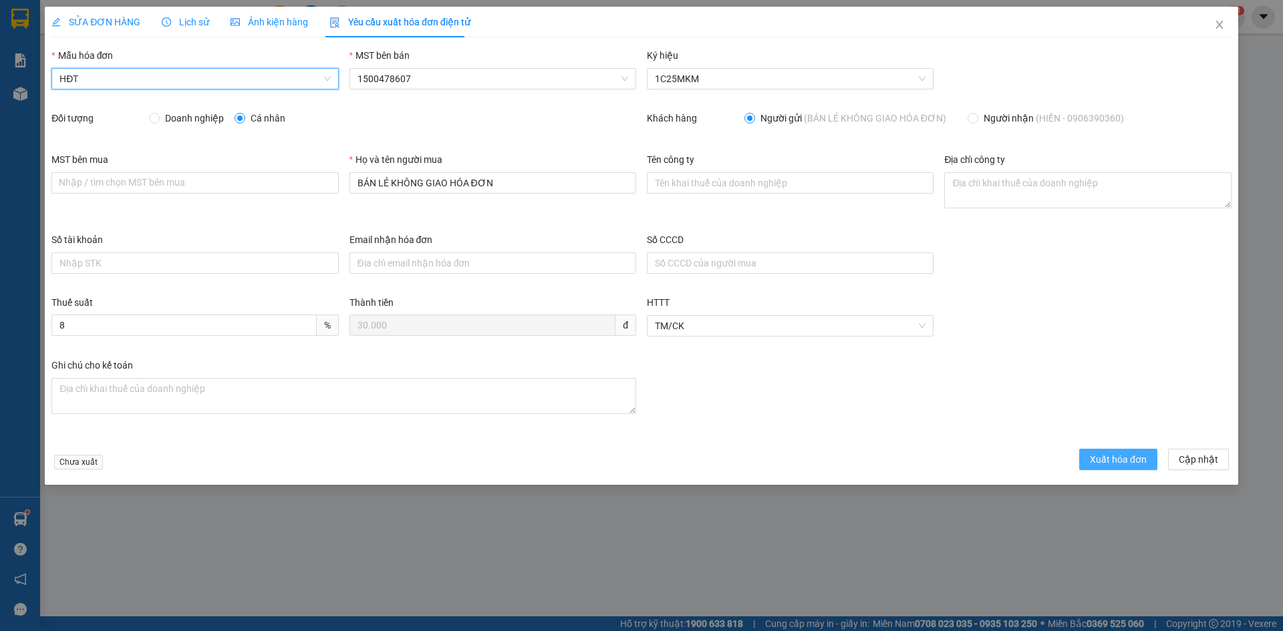
click at [1136, 458] on span "Xuất hóa đơn" at bounding box center [1118, 459] width 57 height 15
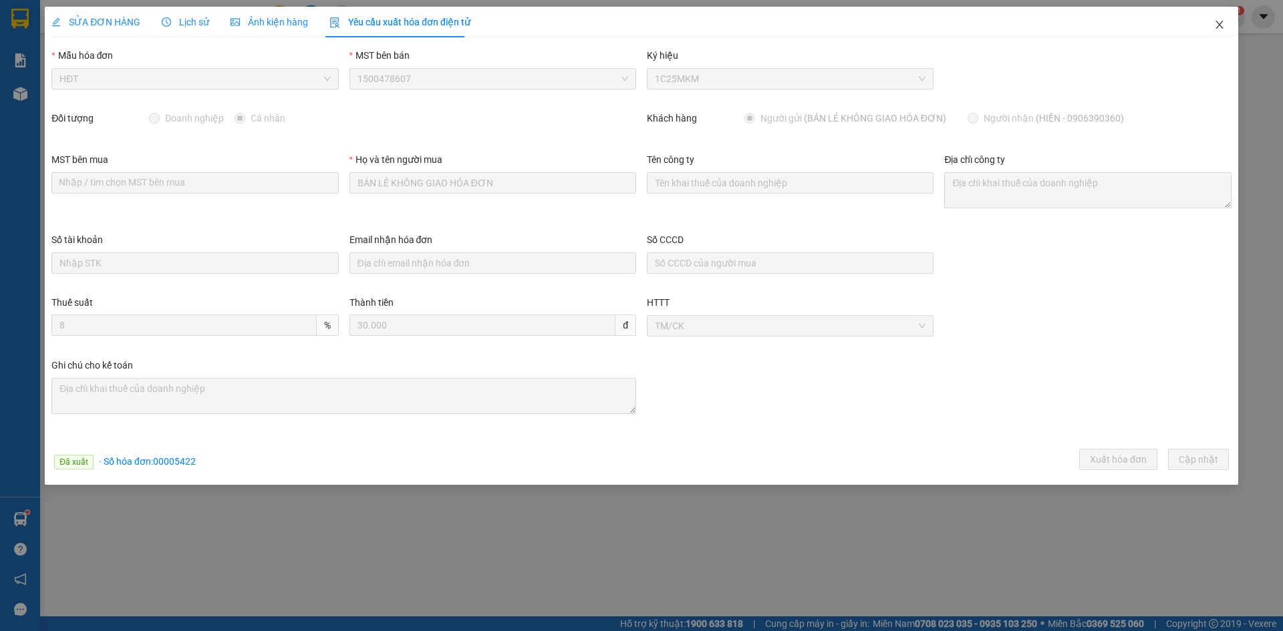
click at [1220, 23] on icon "close" at bounding box center [1219, 24] width 11 height 11
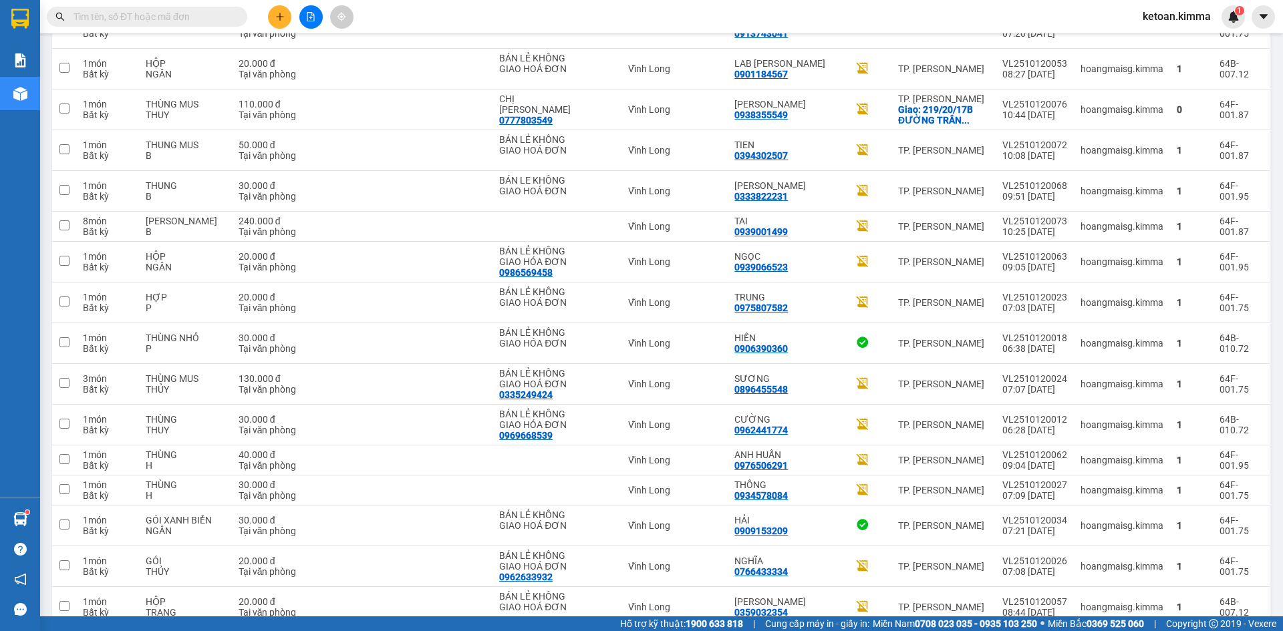
scroll to position [1169, 0]
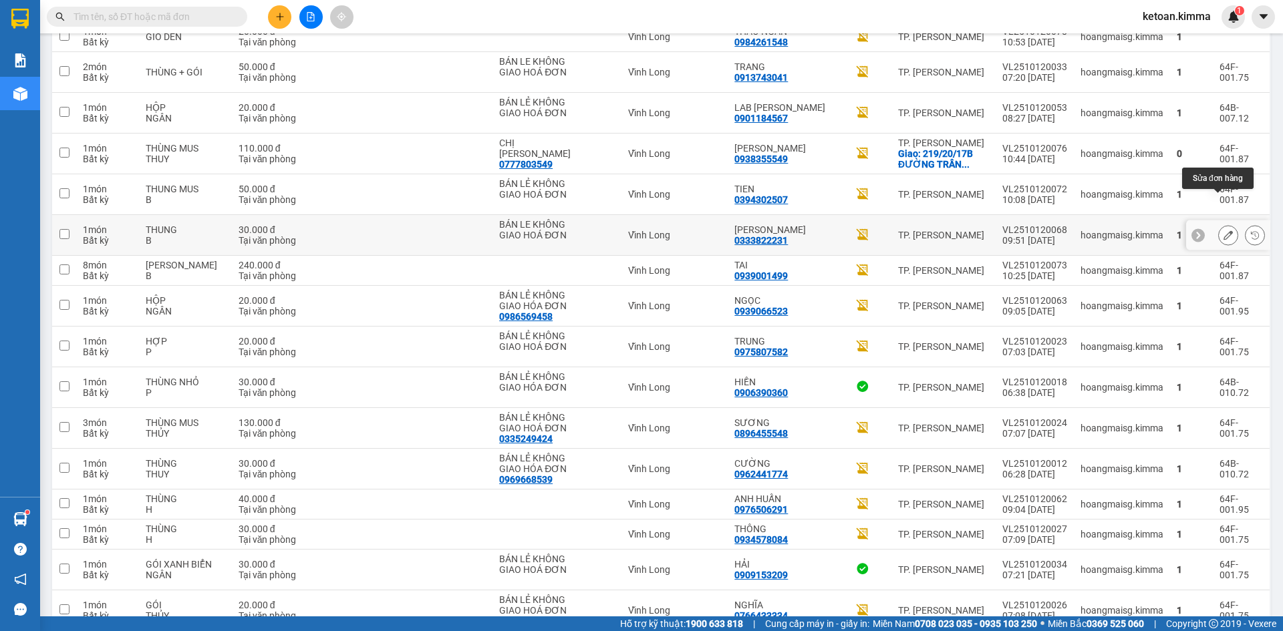
click at [1224, 231] on icon at bounding box center [1228, 235] width 9 height 9
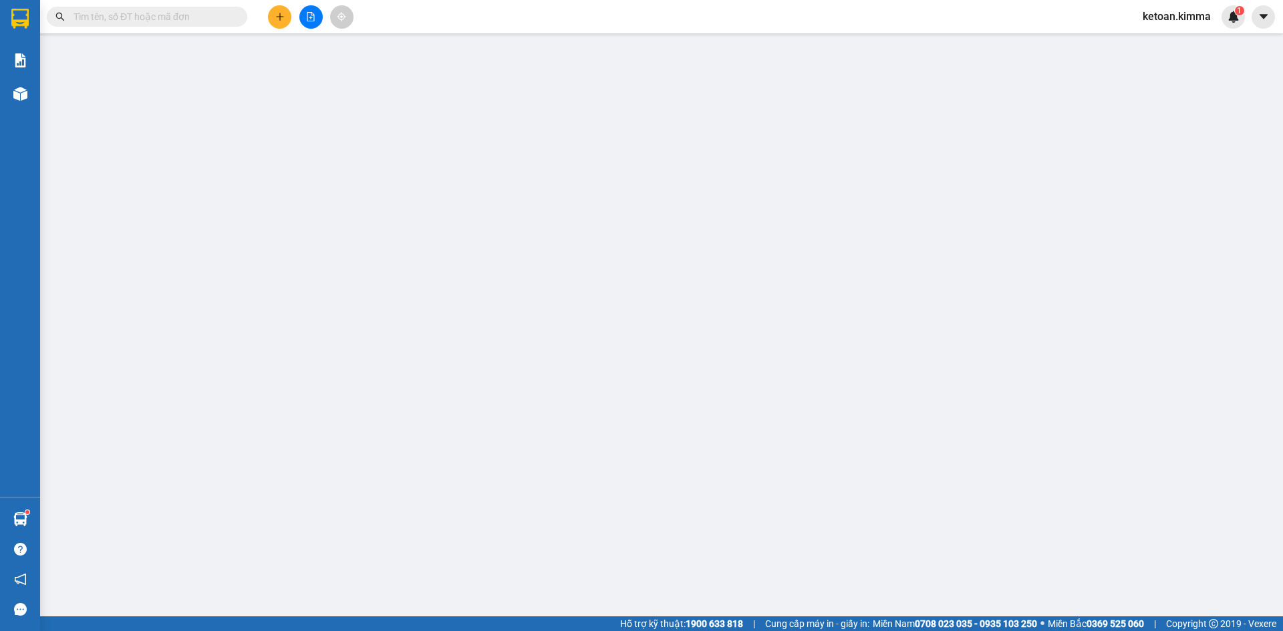
type input "BÁN LE KHÔNG GIAO HOÁ ĐƠN"
type input "0333822231"
type input "ANH HUY"
type input "30.000"
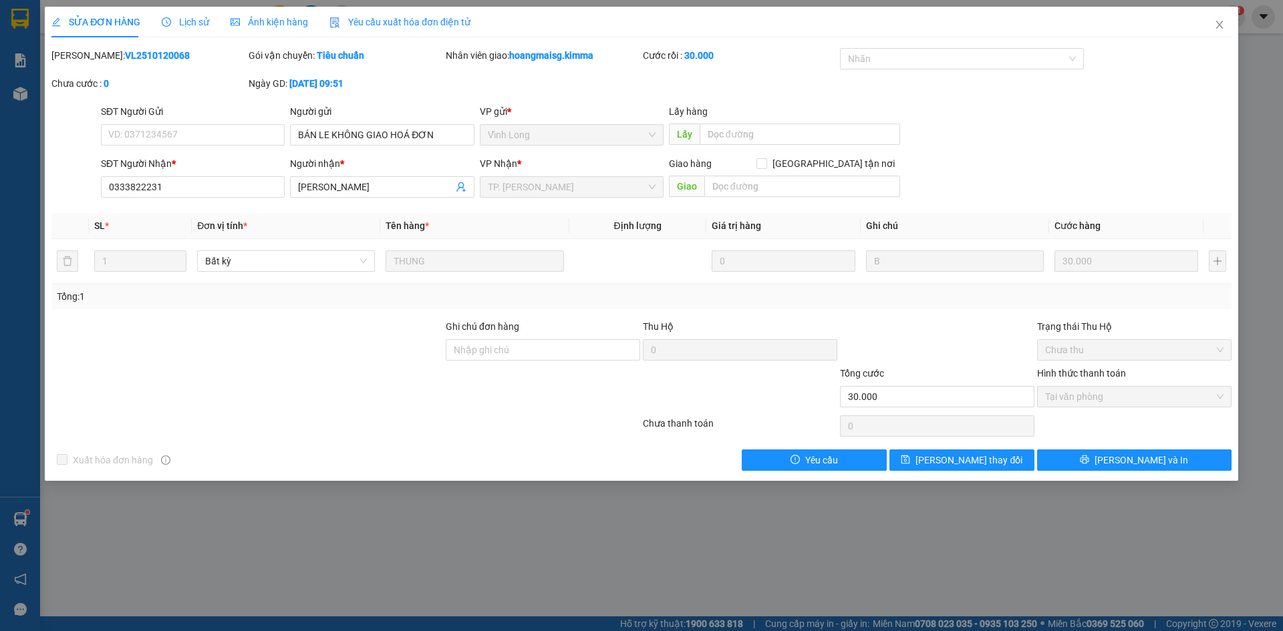
click at [406, 19] on span "Yêu cầu xuất hóa đơn điện tử" at bounding box center [399, 22] width 141 height 11
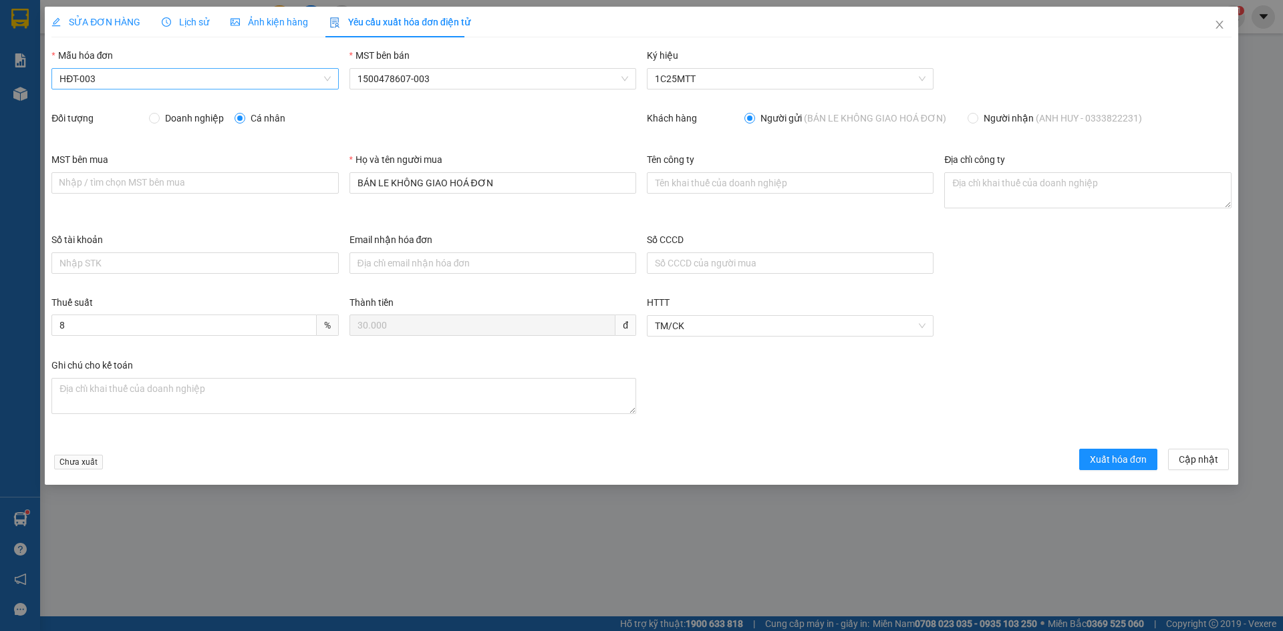
click at [96, 82] on span "HĐT-003" at bounding box center [194, 79] width 271 height 20
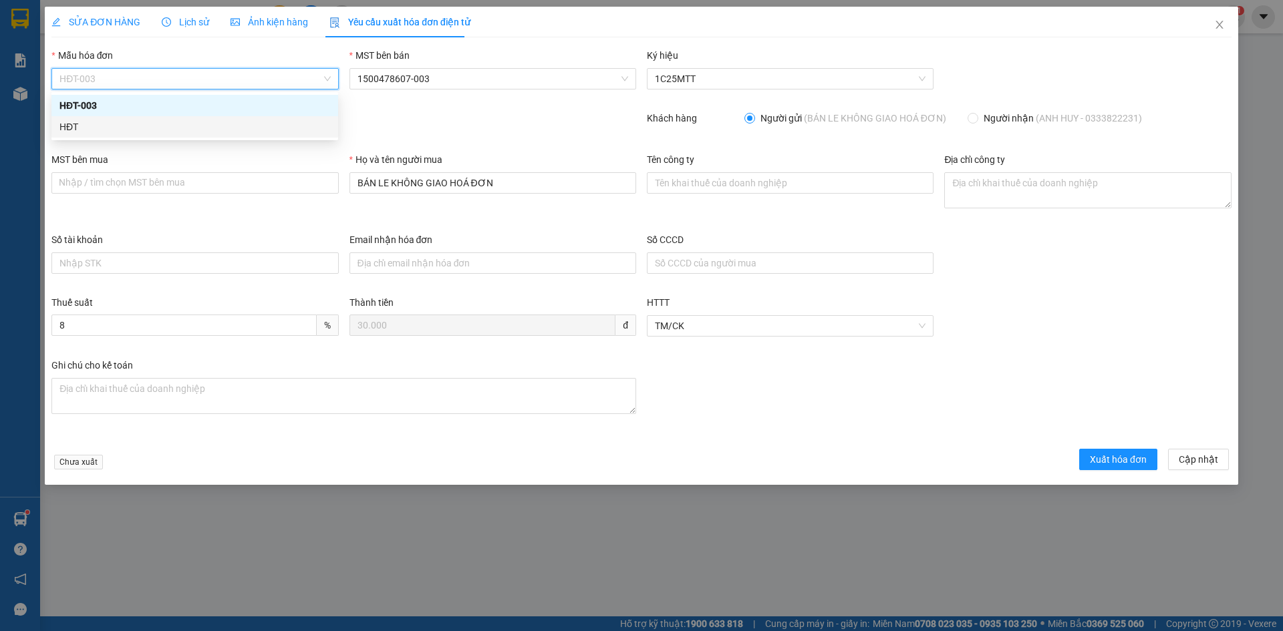
click at [69, 132] on div "HĐT" at bounding box center [194, 127] width 271 height 15
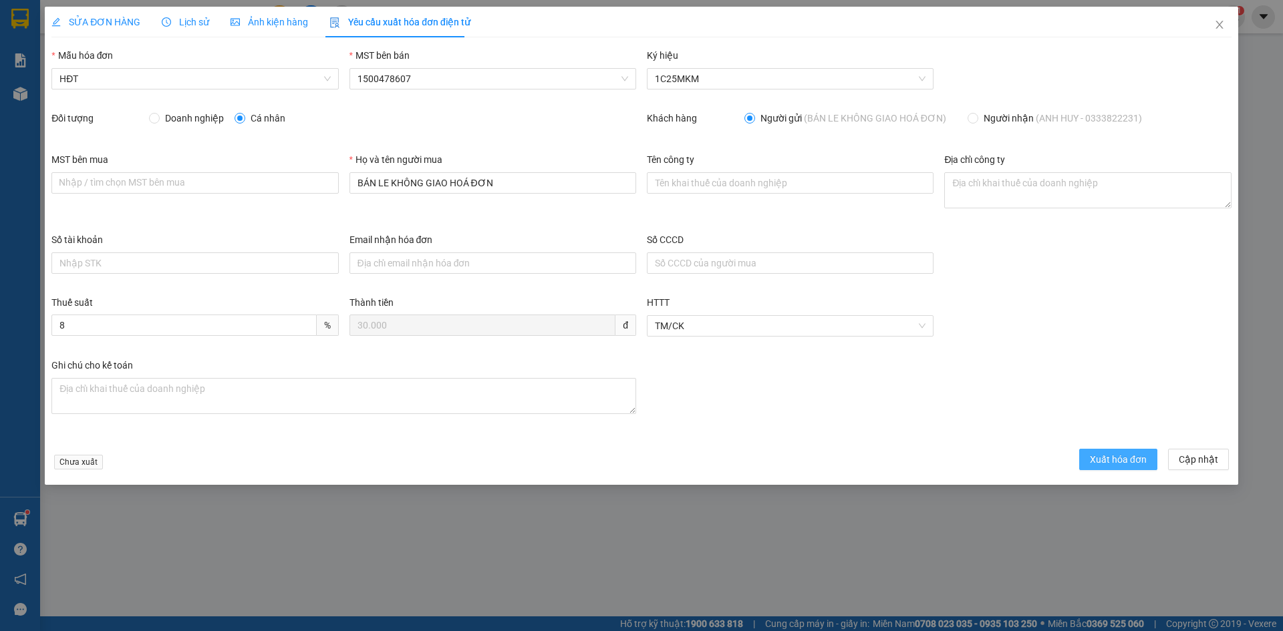
click at [1103, 459] on span "Xuất hóa đơn" at bounding box center [1118, 459] width 57 height 15
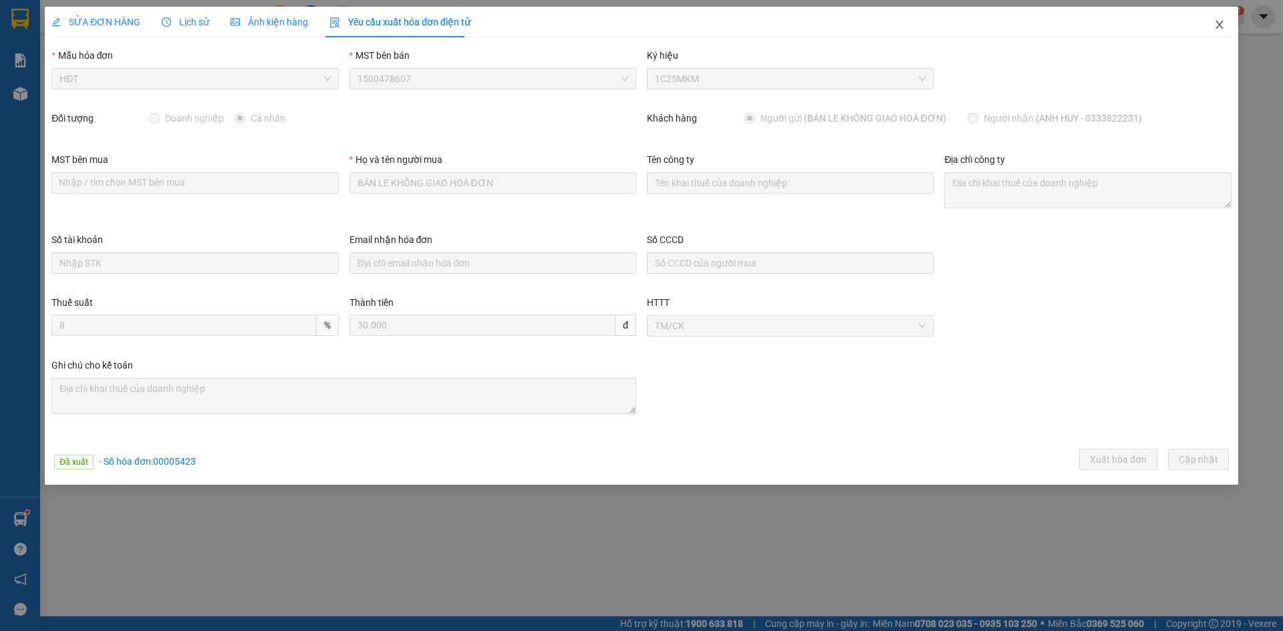
click at [1218, 23] on icon "close" at bounding box center [1219, 24] width 11 height 11
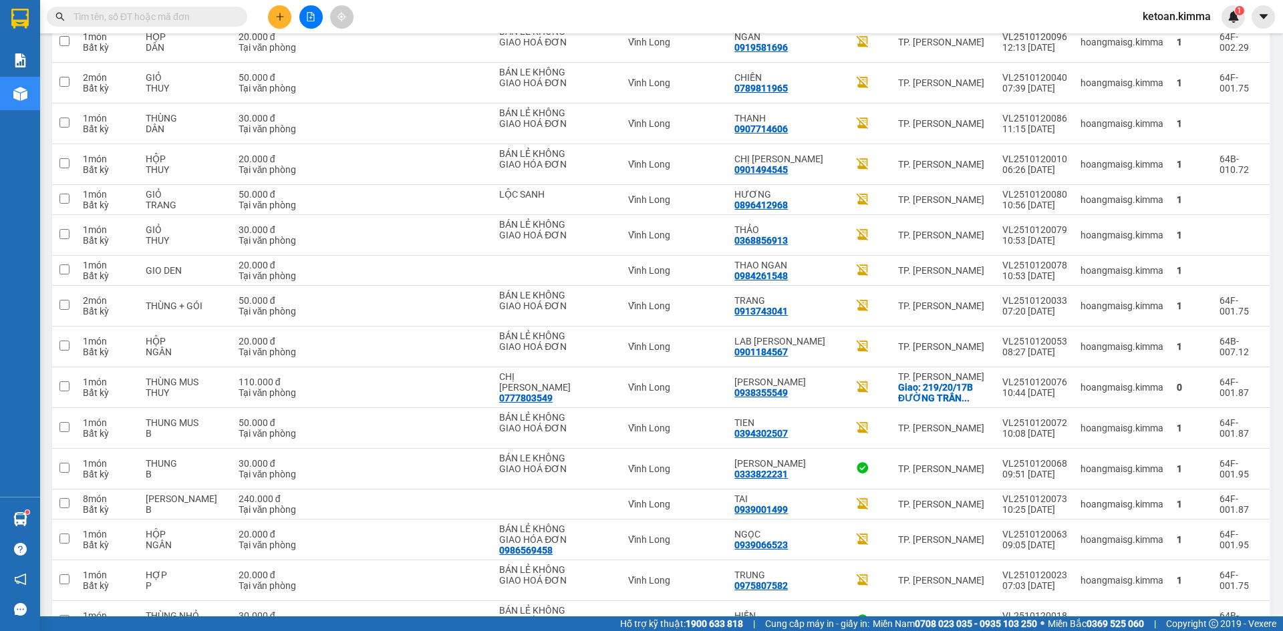
scroll to position [964, 0]
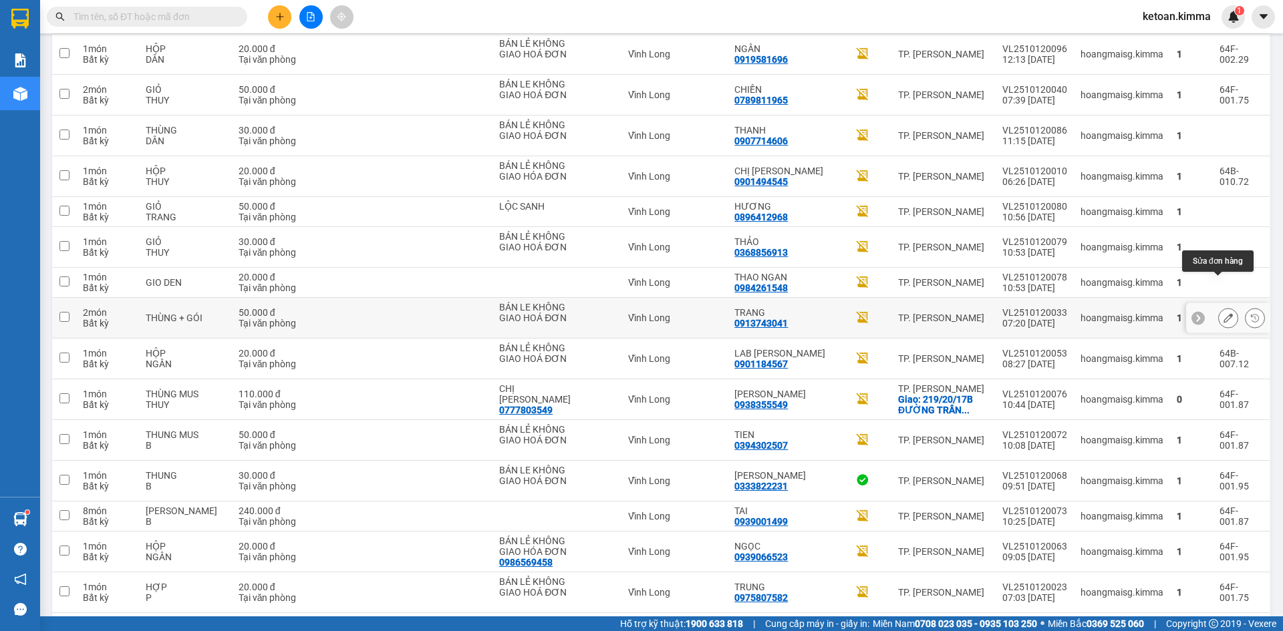
click at [1224, 313] on icon at bounding box center [1228, 317] width 9 height 9
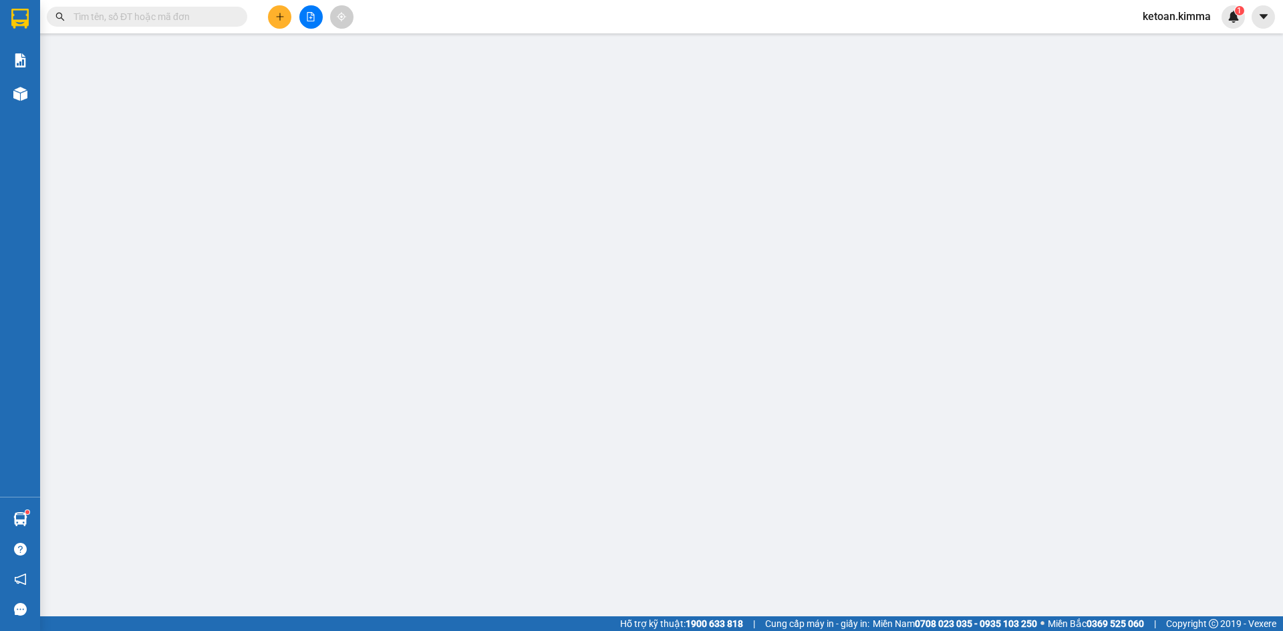
type input "BÁN LE KHÔNG GIAO HOÁ ĐƠN"
type input "0913743041"
type input "TRANG"
type input "50.000"
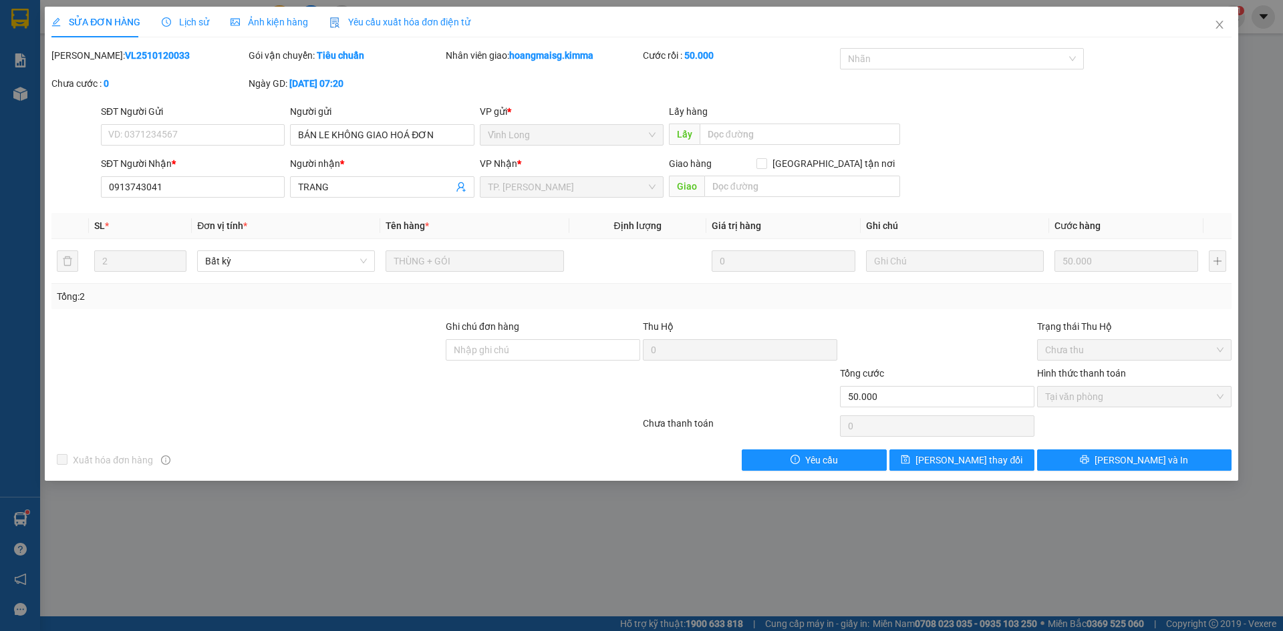
click at [388, 22] on span "Yêu cầu xuất hóa đơn điện tử" at bounding box center [399, 22] width 141 height 11
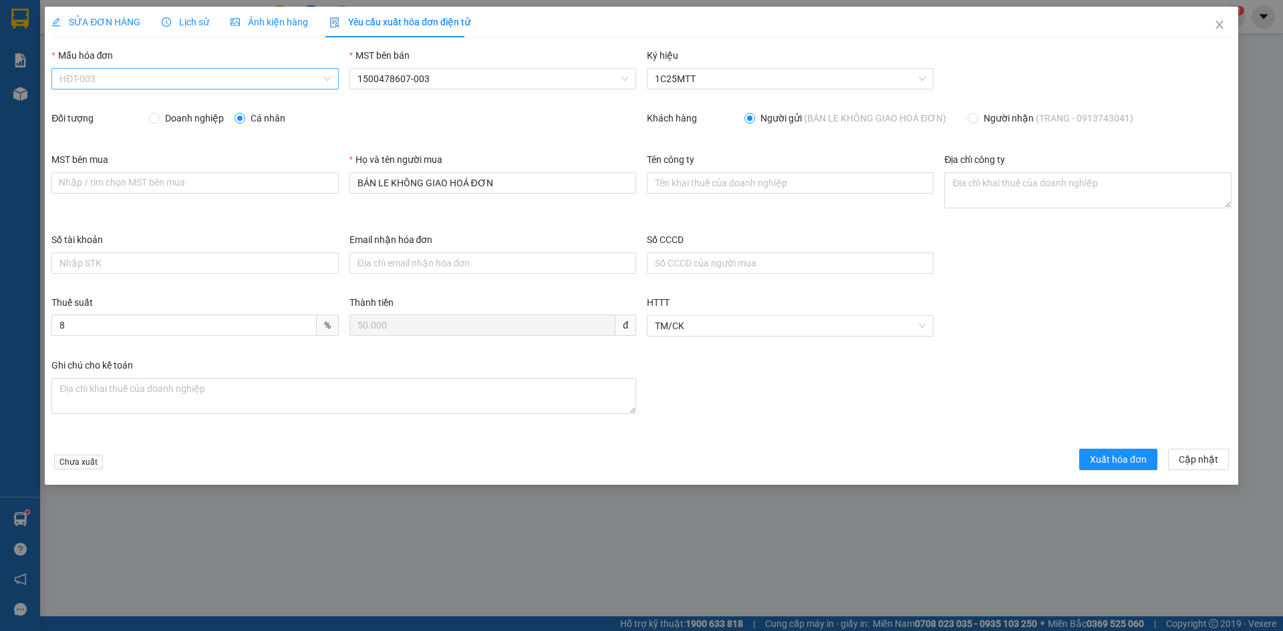
click at [86, 76] on span "HĐT-003" at bounding box center [194, 79] width 271 height 20
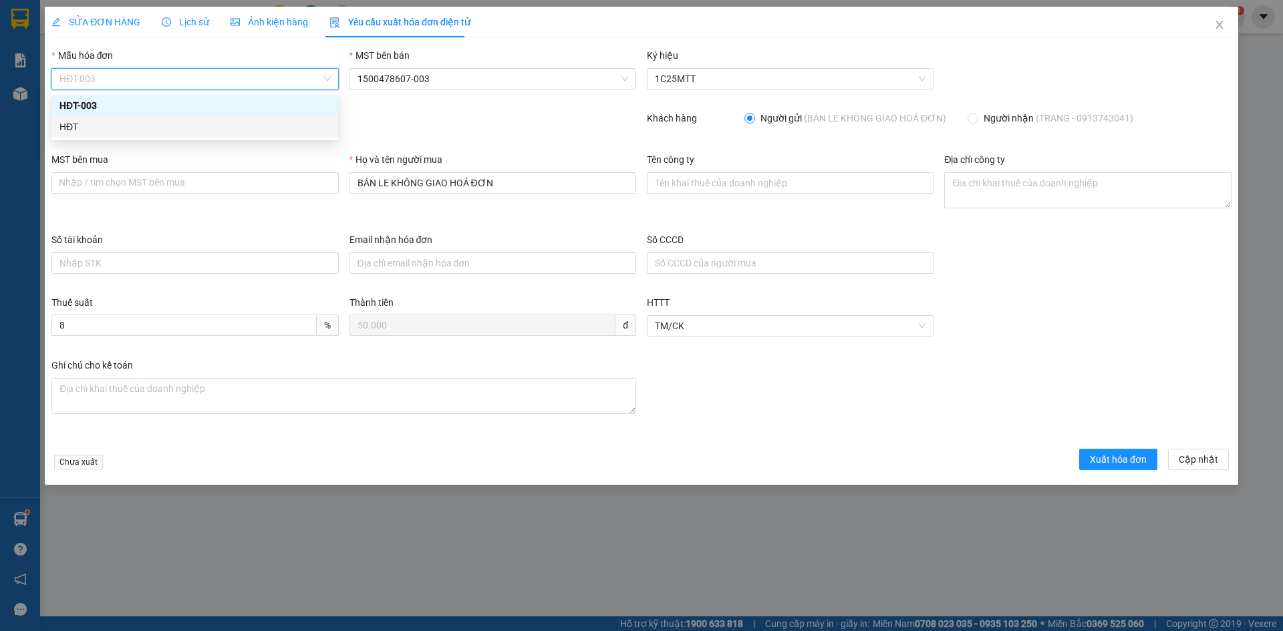
click at [64, 124] on div "HĐT" at bounding box center [194, 127] width 271 height 15
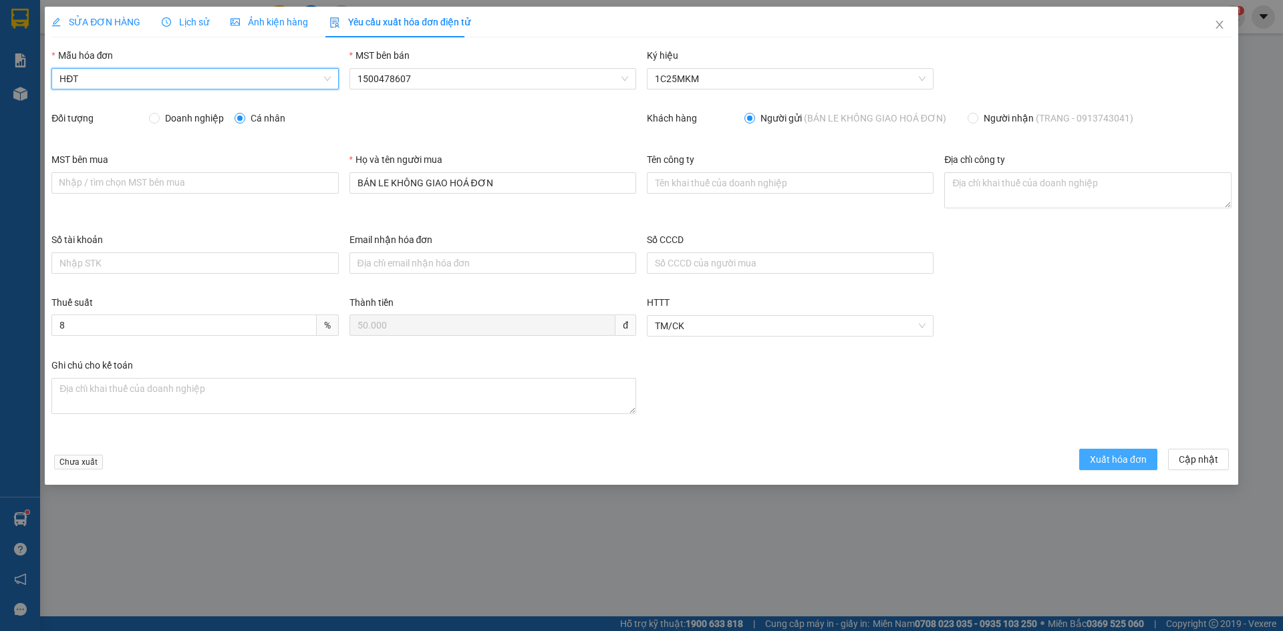
click at [1110, 455] on span "Xuất hóa đơn" at bounding box center [1118, 459] width 57 height 15
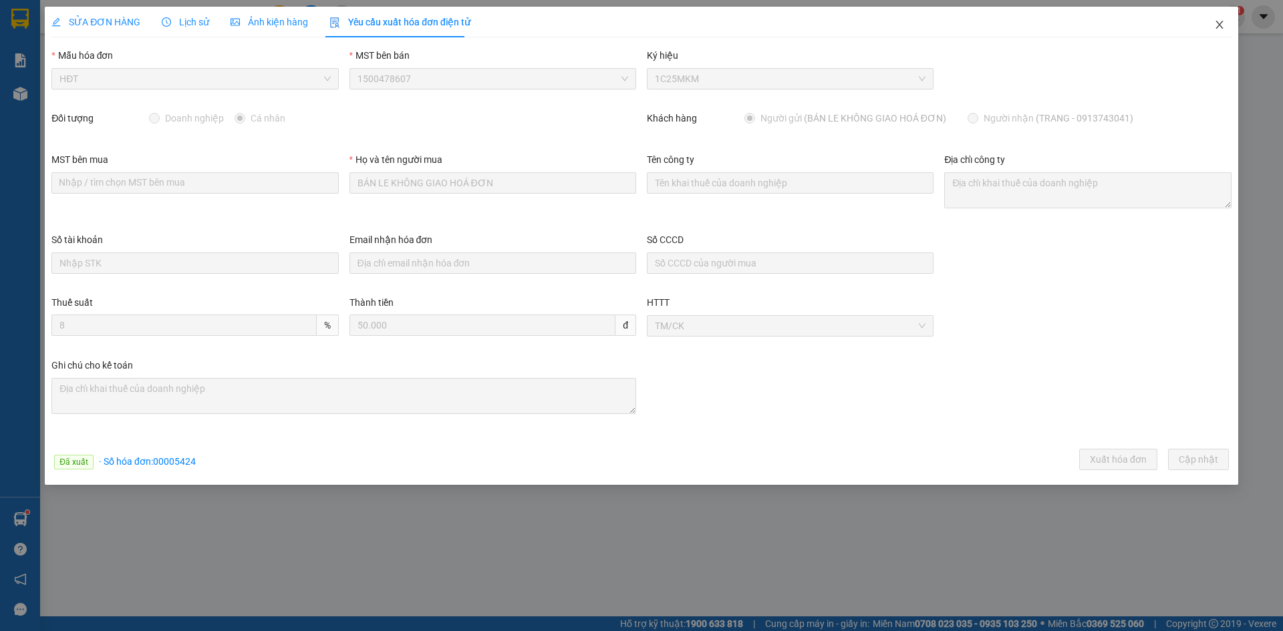
click at [1218, 24] on icon "close" at bounding box center [1219, 25] width 7 height 8
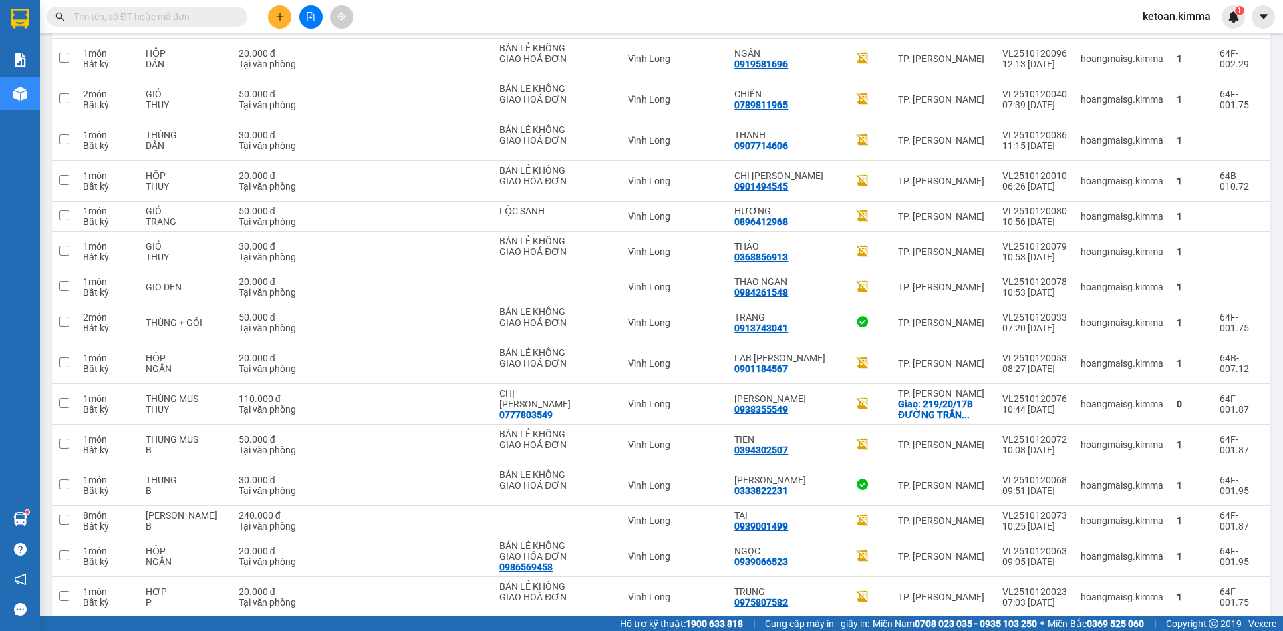
scroll to position [968, 0]
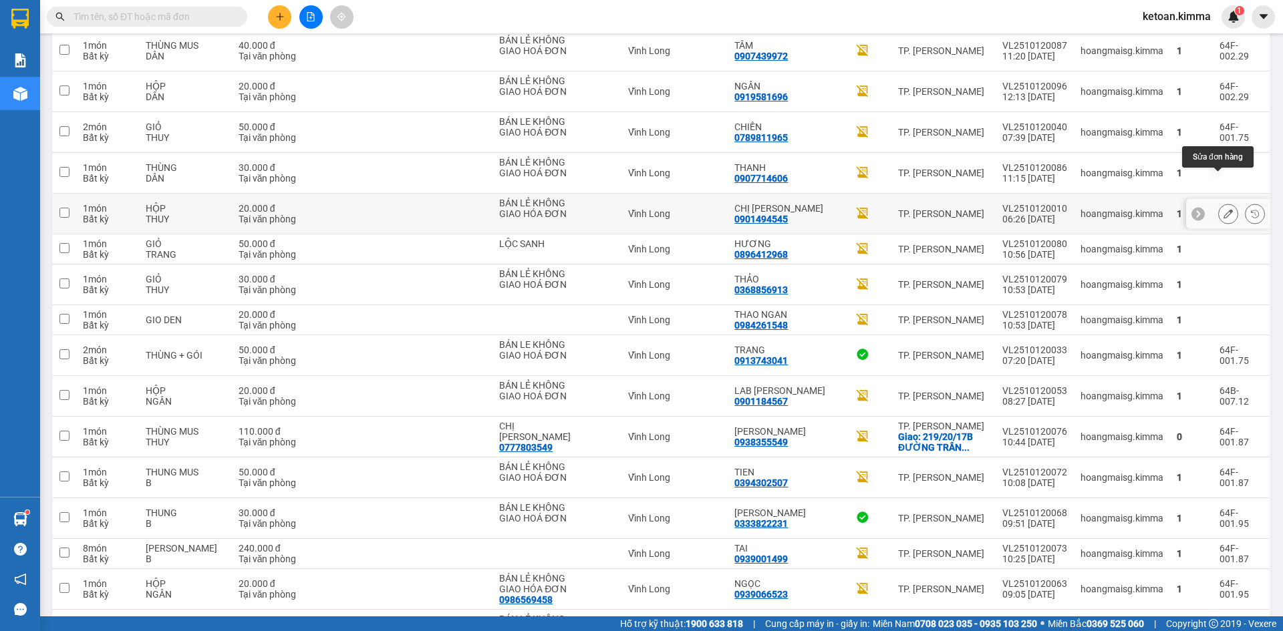
click at [1224, 209] on icon at bounding box center [1228, 213] width 9 height 9
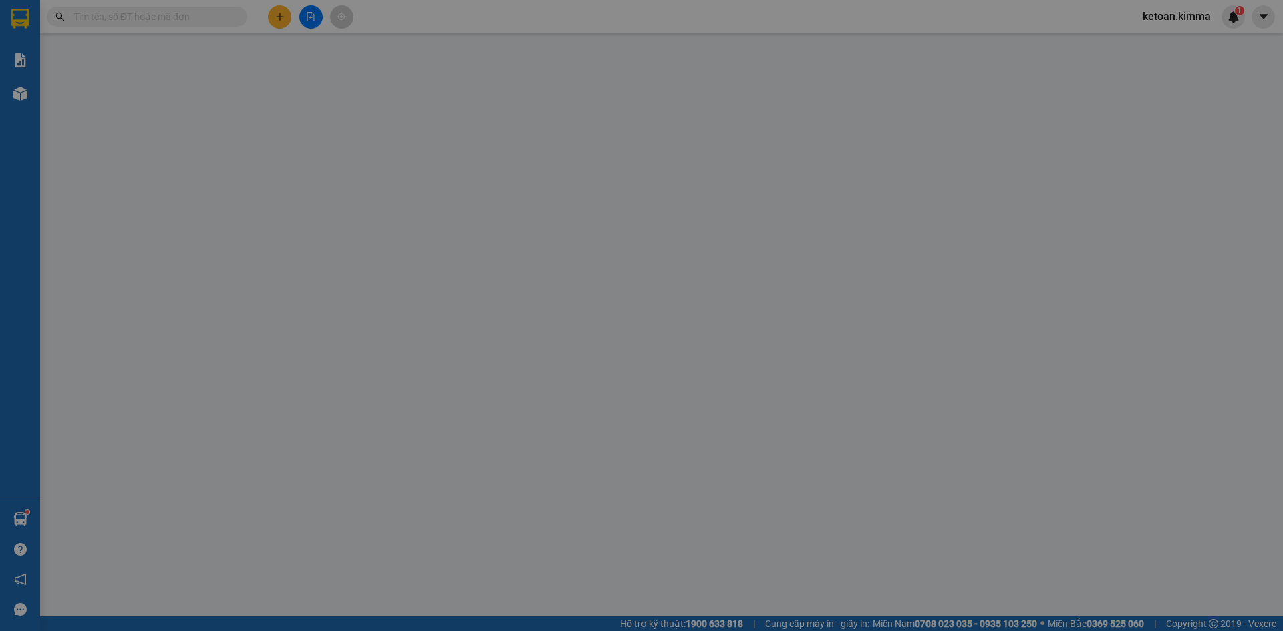
type input "BÁN LẺ KHÔNG GIAO HÓA ĐƠN"
type input "0901494545"
type input "CHỊ VY"
type input "20.000"
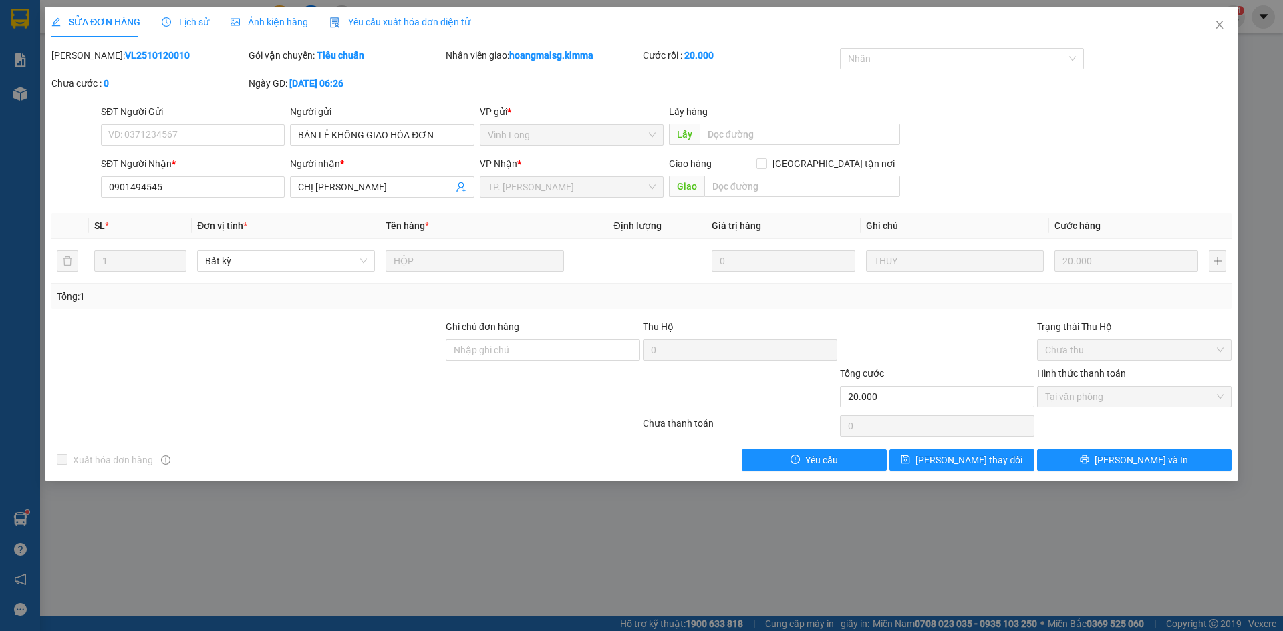
click at [362, 20] on span "Yêu cầu xuất hóa đơn điện tử" at bounding box center [399, 22] width 141 height 11
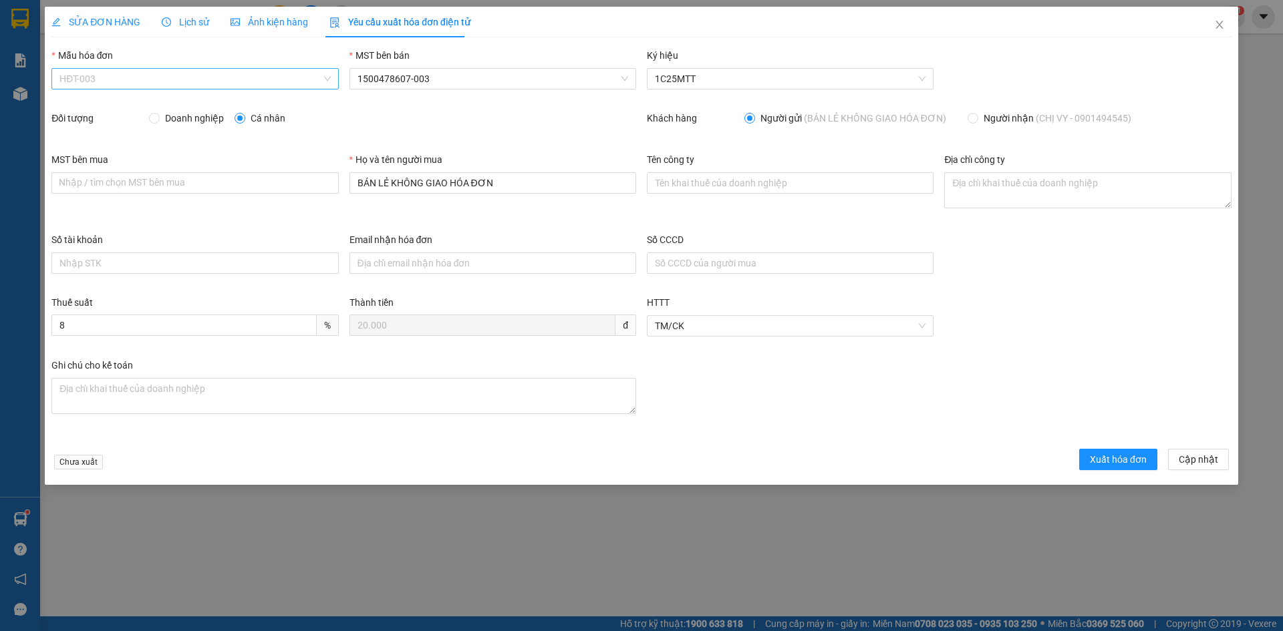
click at [113, 78] on span "HĐT-003" at bounding box center [194, 79] width 271 height 20
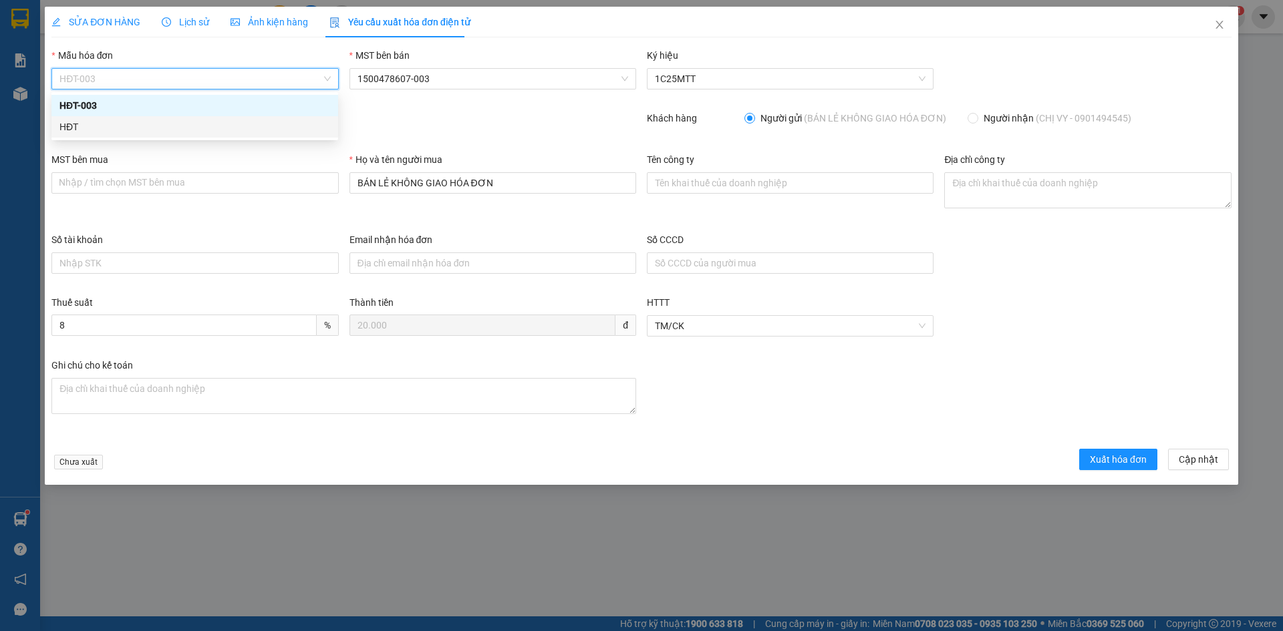
click at [77, 130] on div "HĐT" at bounding box center [194, 127] width 271 height 15
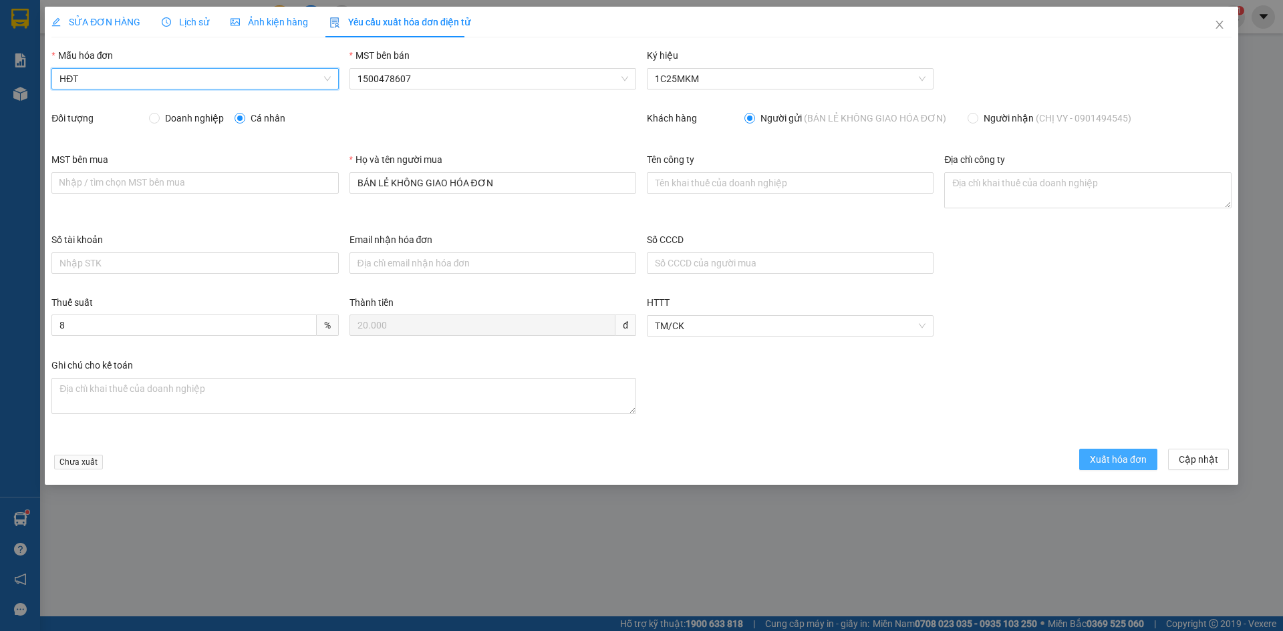
click at [1125, 459] on span "Xuất hóa đơn" at bounding box center [1118, 459] width 57 height 15
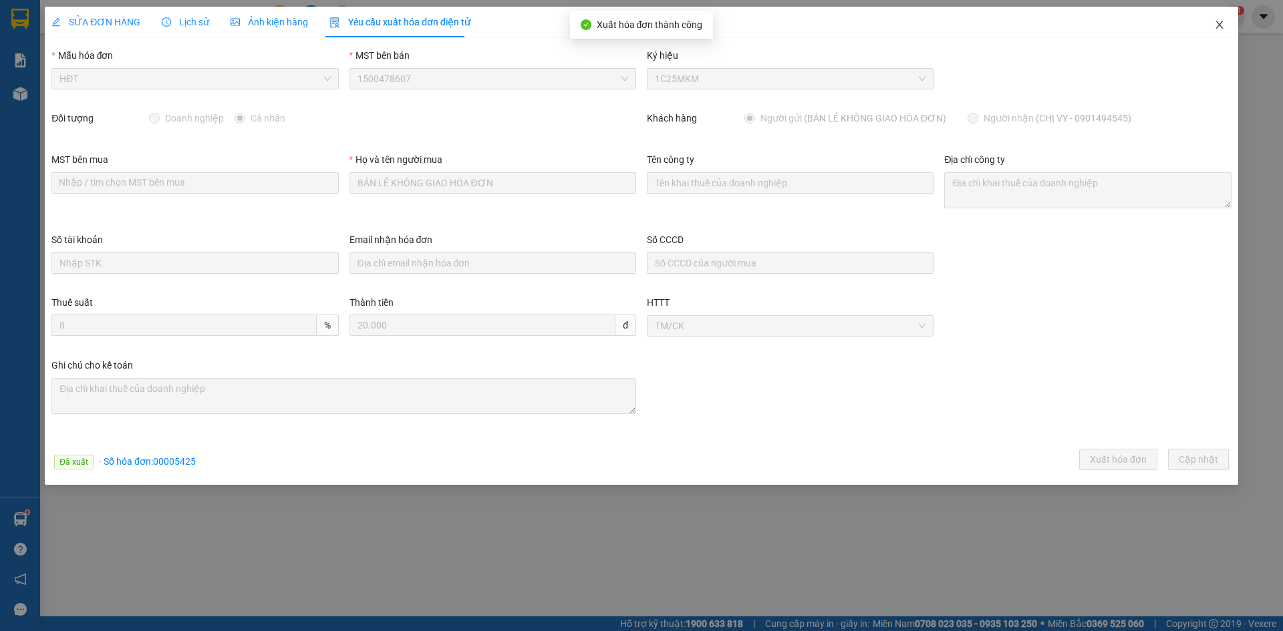
click at [1220, 23] on icon "close" at bounding box center [1219, 24] width 11 height 11
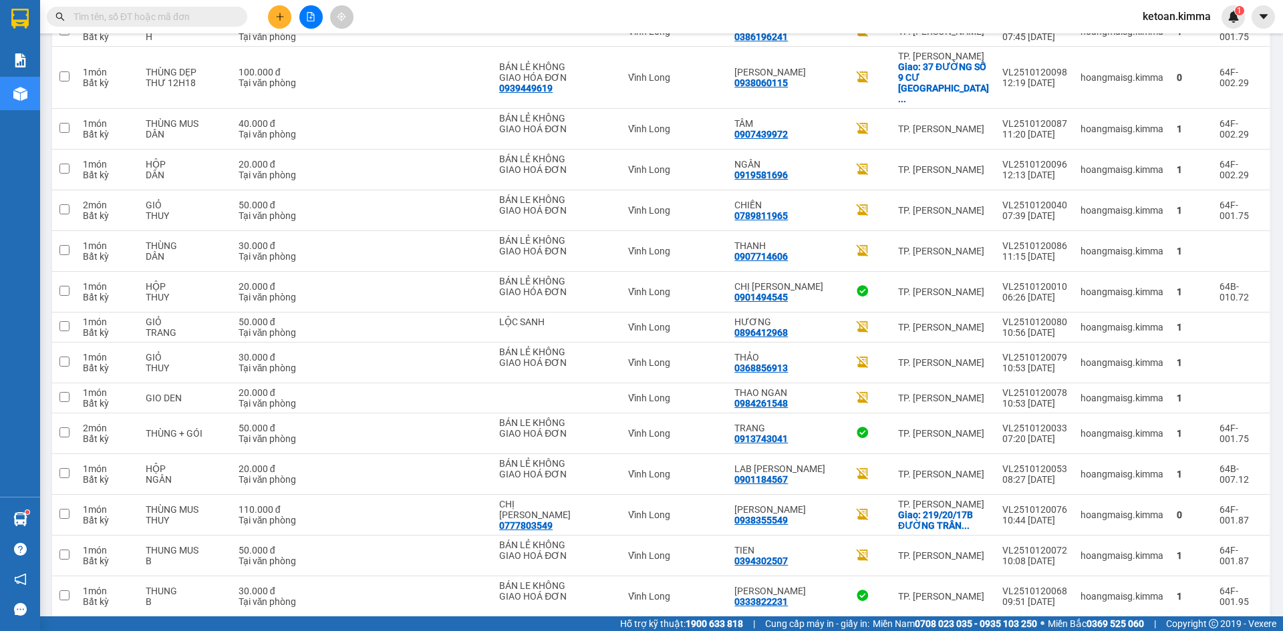
scroll to position [935, 0]
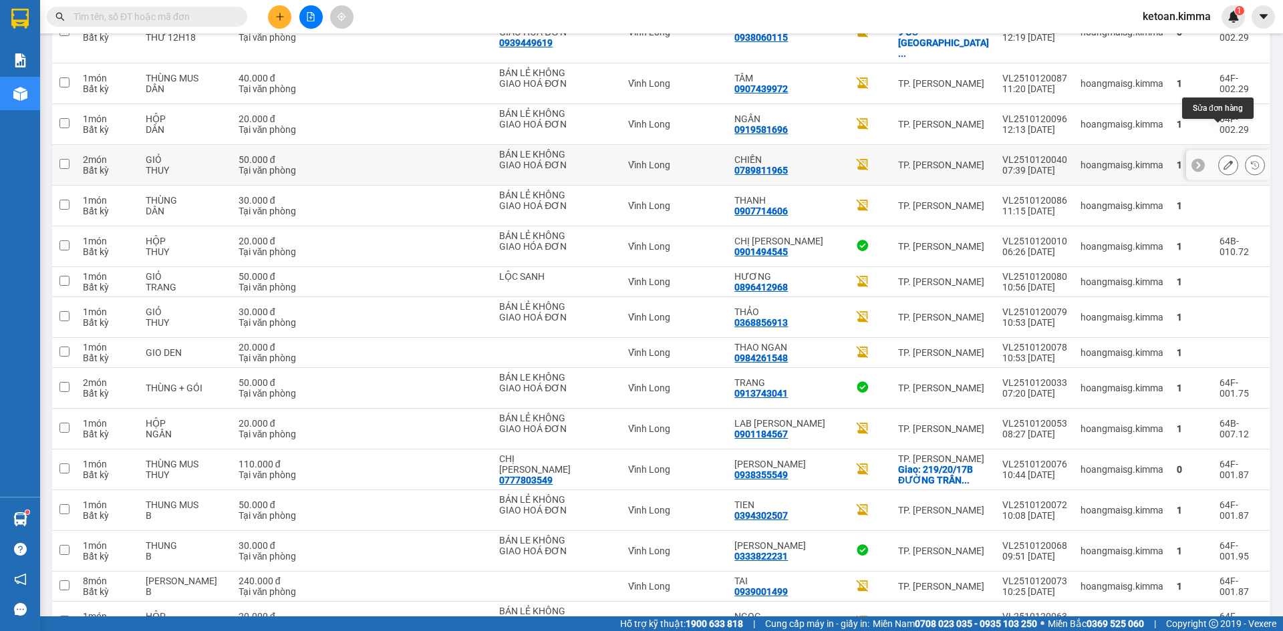
click at [1224, 160] on icon at bounding box center [1228, 164] width 9 height 9
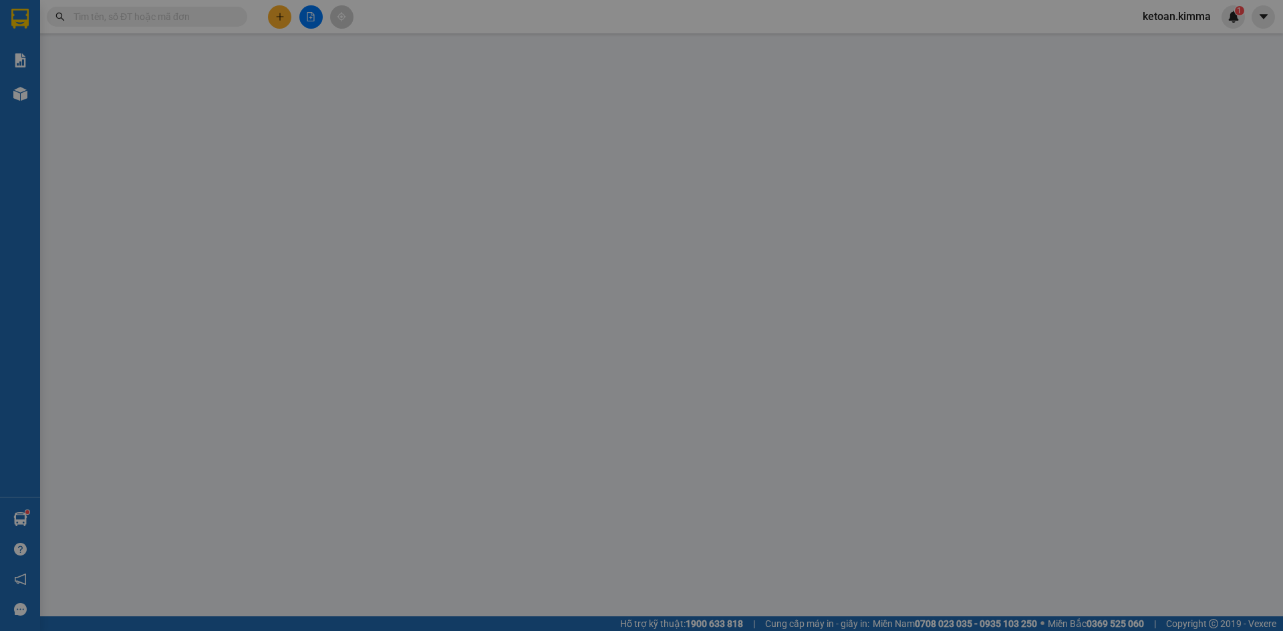
type input "BÁN LE KHÔNG GIAO HOÁ ĐƠN"
type input "0789811965"
type input "CHIẾN"
type input "50.000"
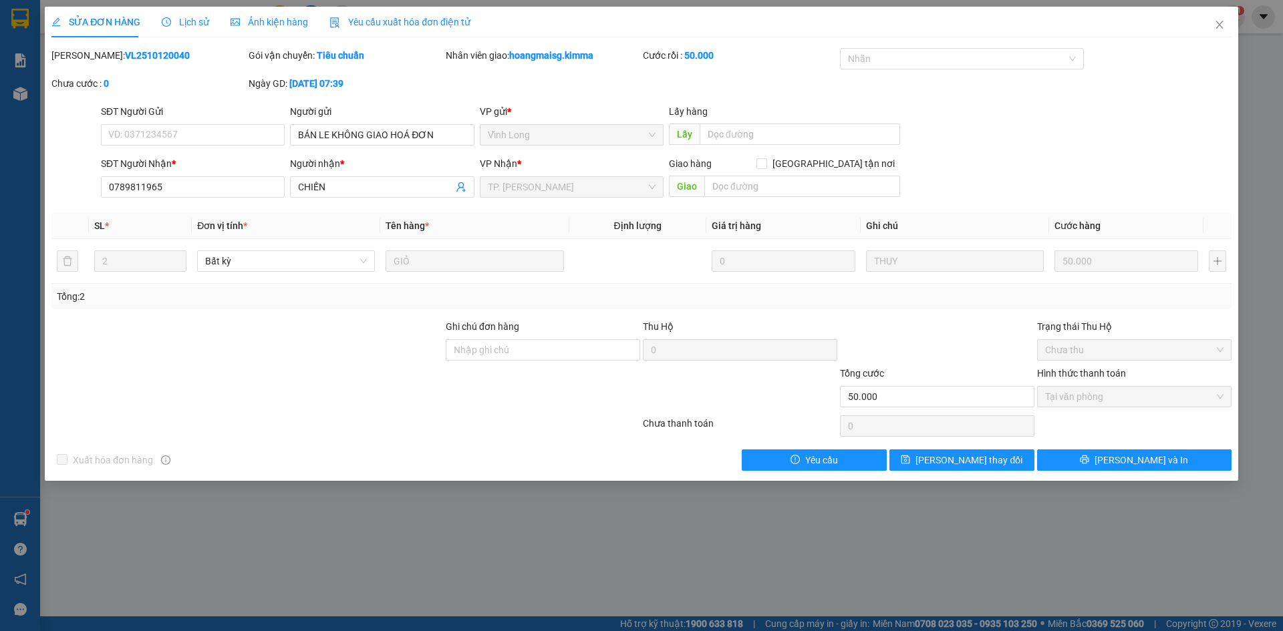
click at [370, 17] on span "Yêu cầu xuất hóa đơn điện tử" at bounding box center [399, 22] width 141 height 11
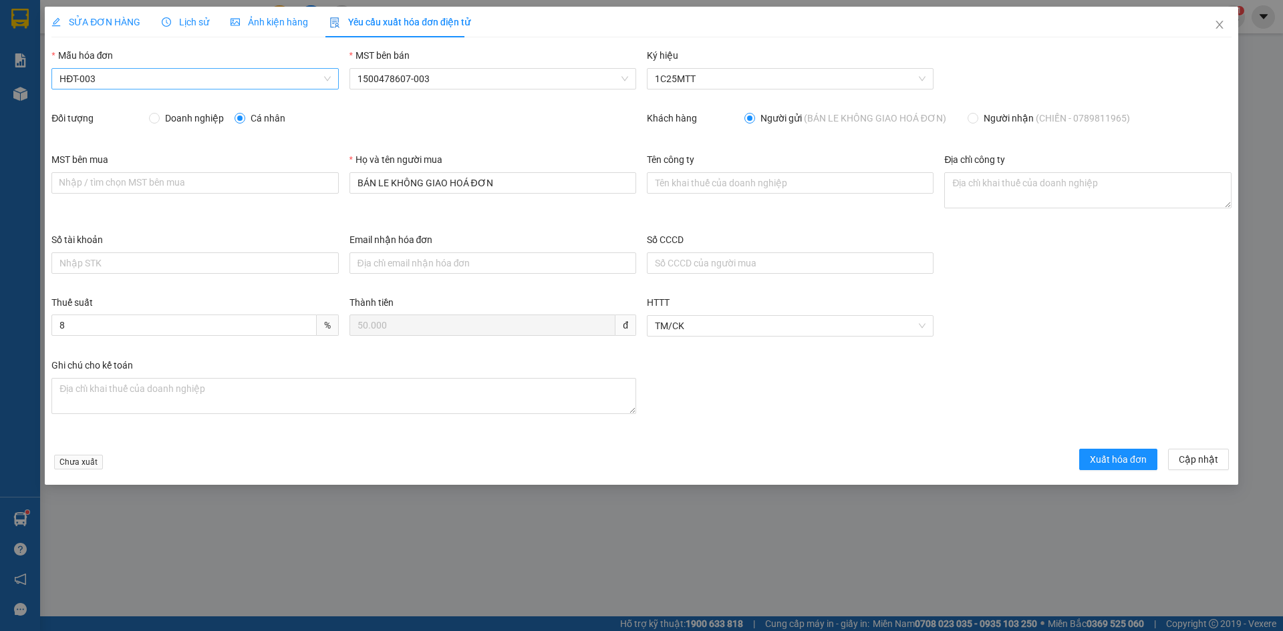
click at [100, 82] on span "HĐT-003" at bounding box center [194, 79] width 271 height 20
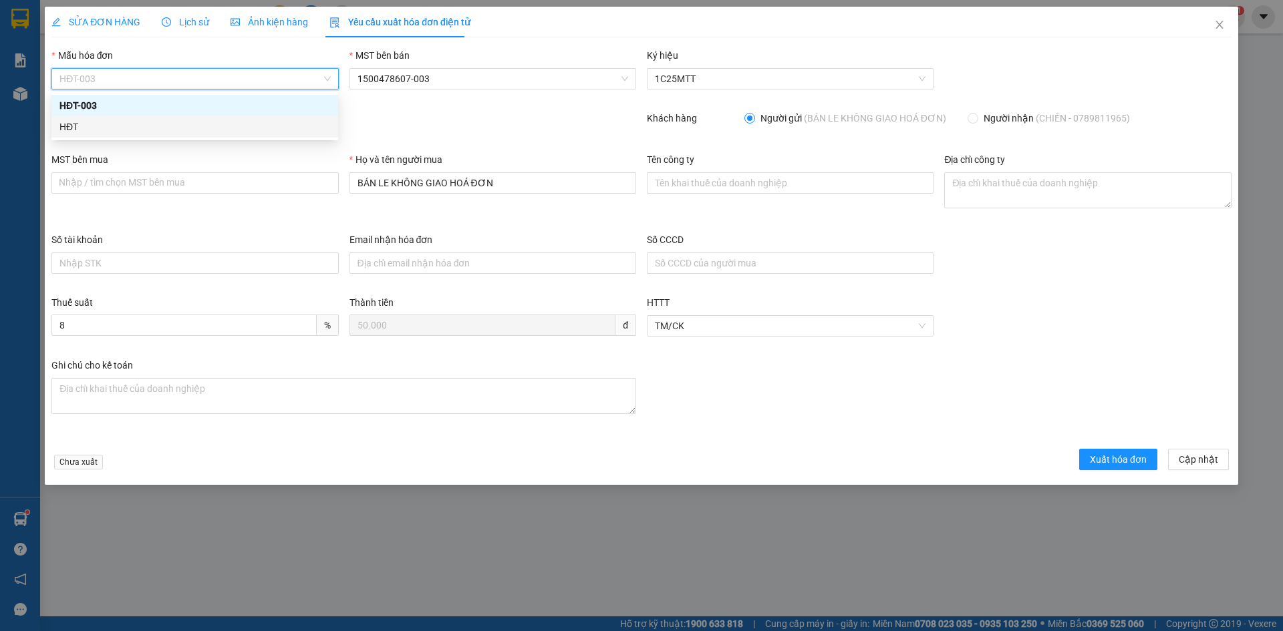
click at [74, 124] on div "HĐT" at bounding box center [194, 127] width 271 height 15
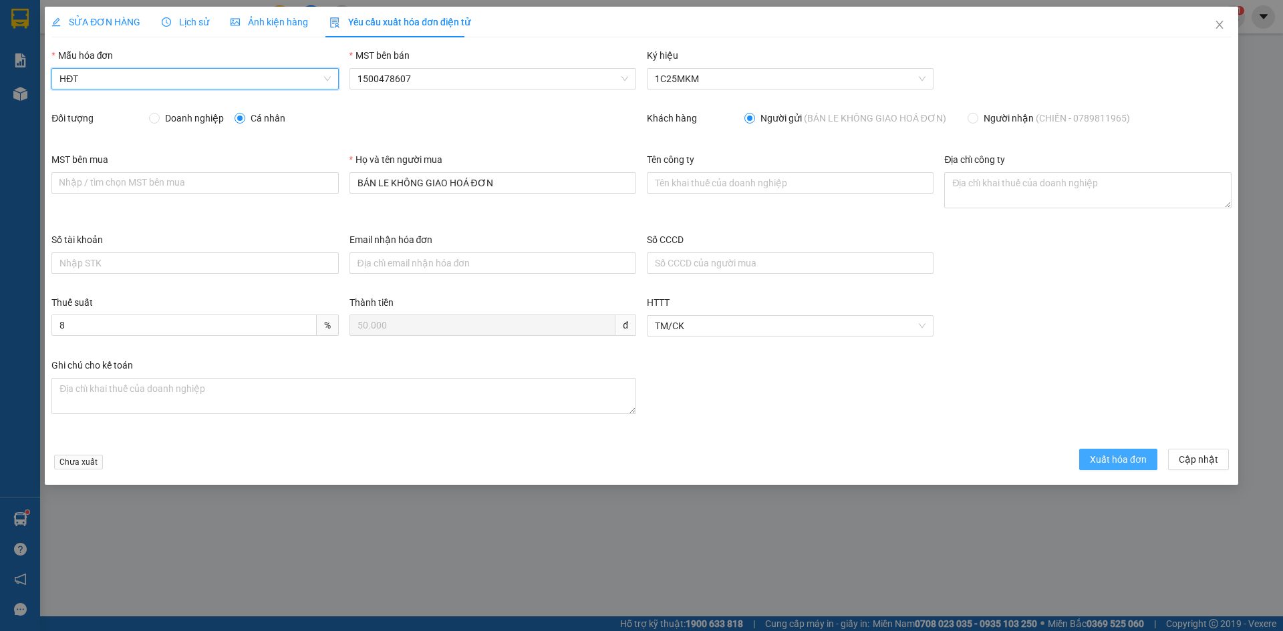
click at [1123, 448] on form "Mẫu hóa đơn HĐT HĐT MST bên bán 1500478607 Ký hiệu 1C25MKM Đối tượng Doanh nghi…" at bounding box center [641, 261] width 1180 height 427
click at [1124, 458] on span "Xuất hóa đơn" at bounding box center [1118, 459] width 57 height 15
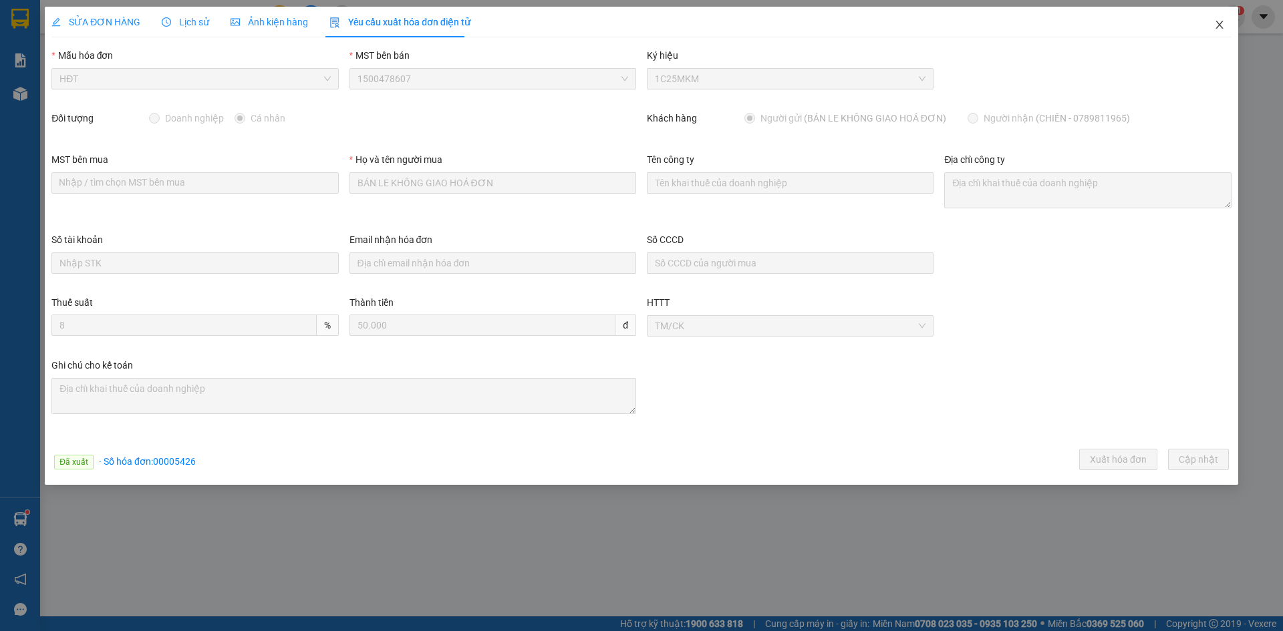
click at [1222, 22] on icon "close" at bounding box center [1219, 25] width 7 height 8
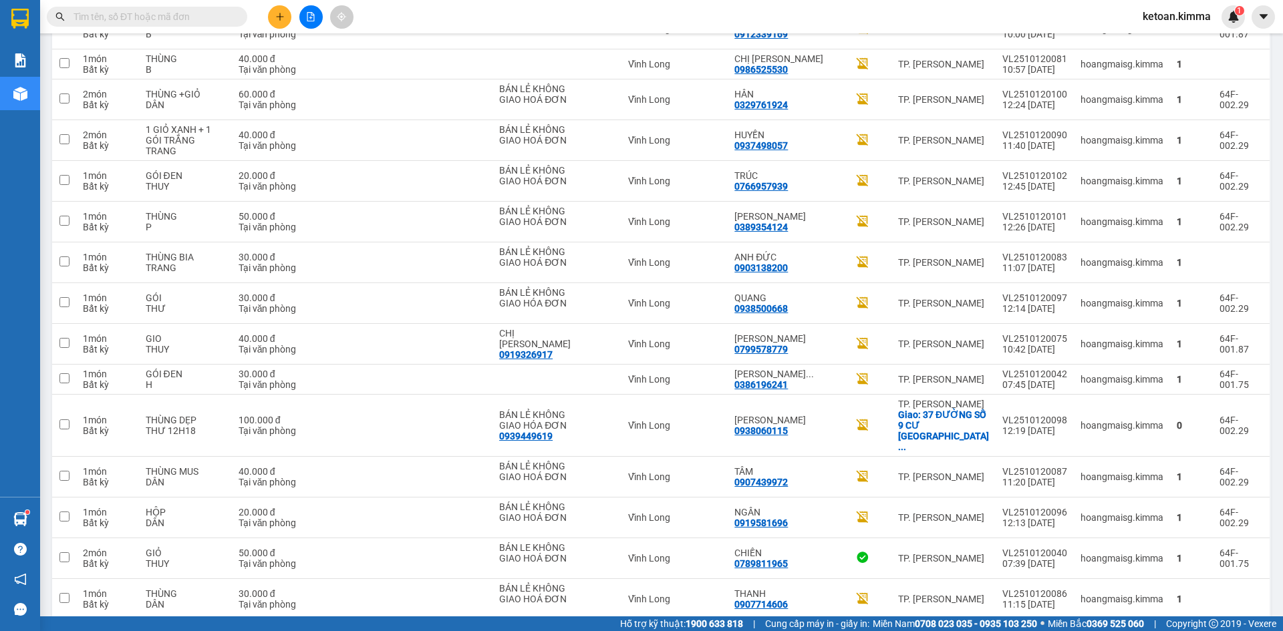
scroll to position [529, 0]
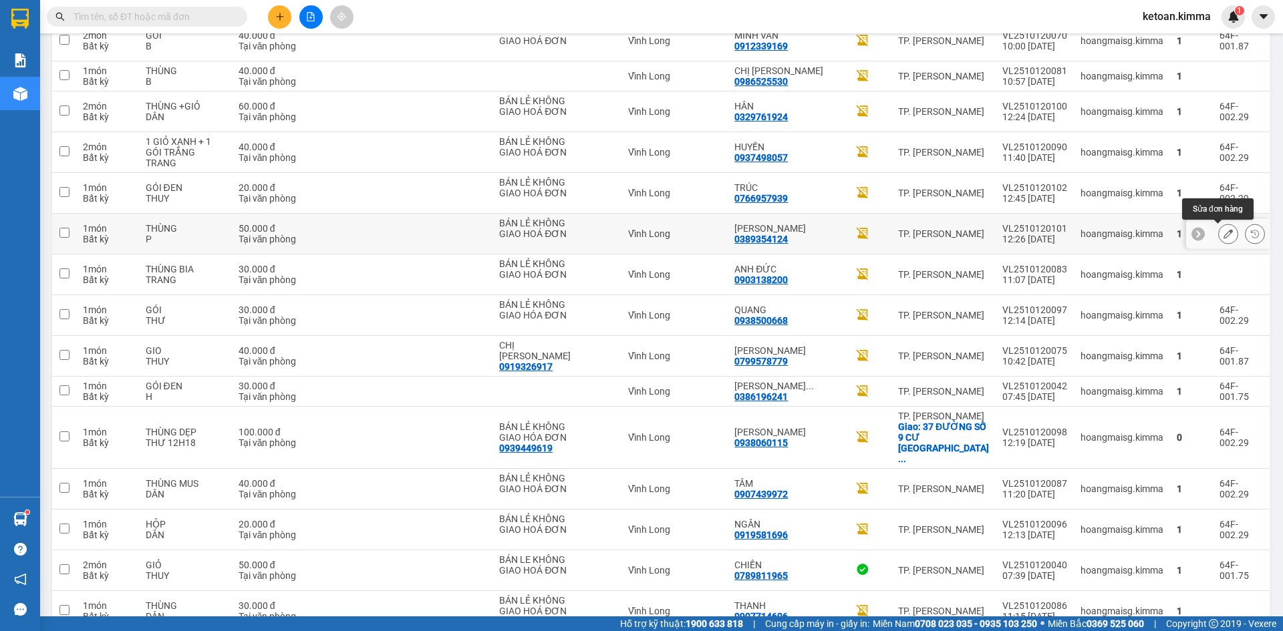
click at [1224, 232] on icon at bounding box center [1228, 233] width 9 height 9
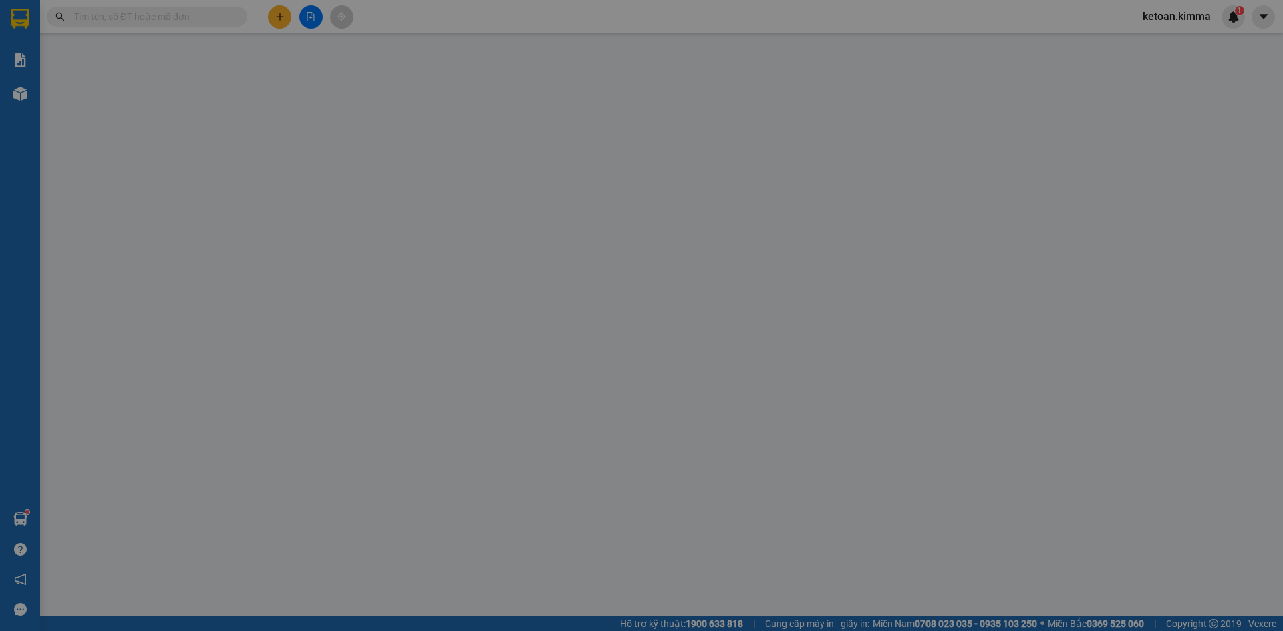
type input "BÁN LẺ KHÔNG GIAO HOÁ ĐƠN"
type input "0389354124"
type input "NGỌC THI"
type input "50.000"
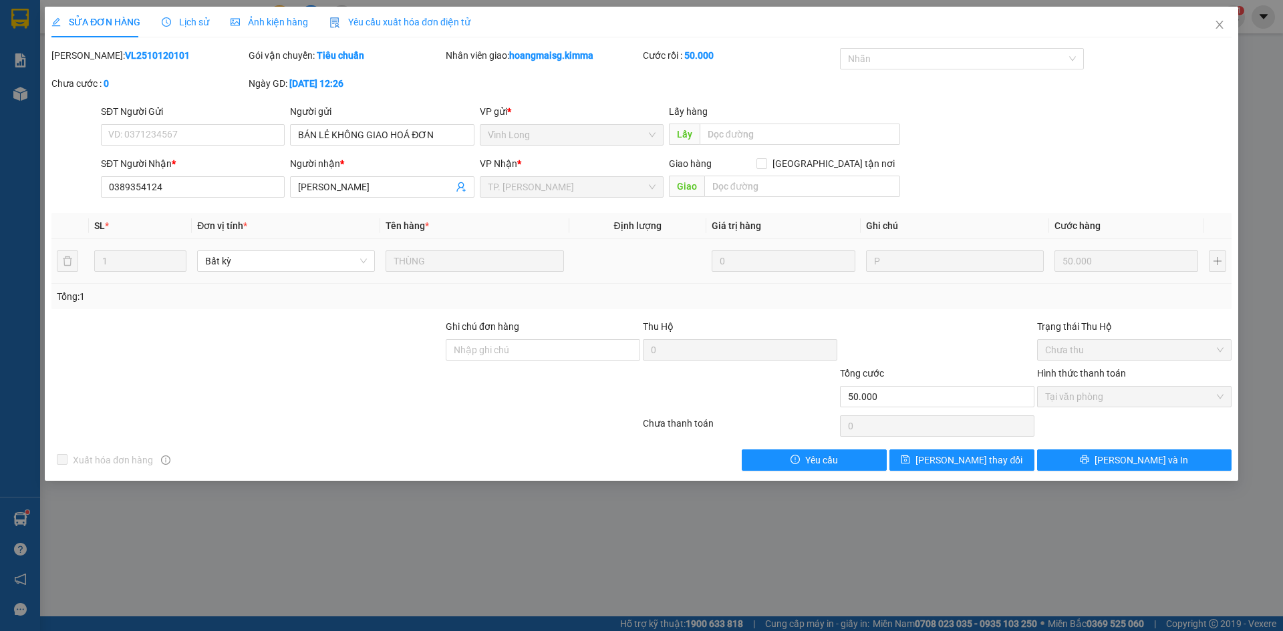
drag, startPoint x: 376, startPoint y: 14, endPoint x: 368, endPoint y: 21, distance: 11.0
click at [377, 14] on div "Yêu cầu xuất hóa đơn điện tử" at bounding box center [399, 22] width 141 height 31
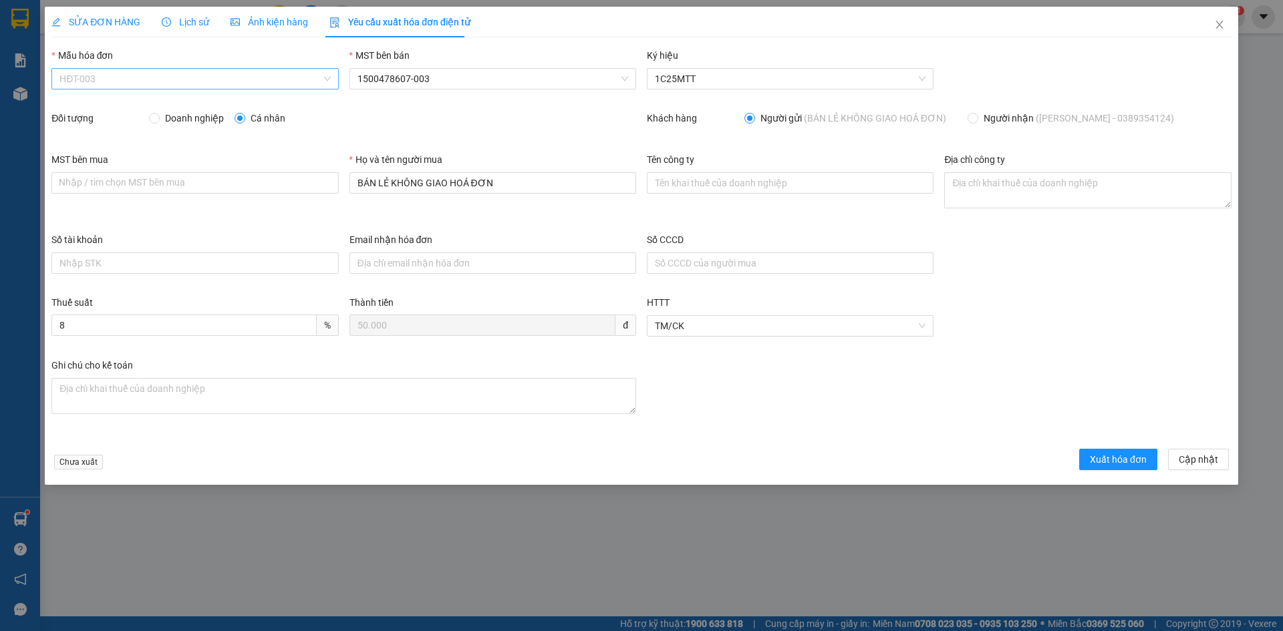
click at [118, 80] on span "HĐT-003" at bounding box center [194, 79] width 271 height 20
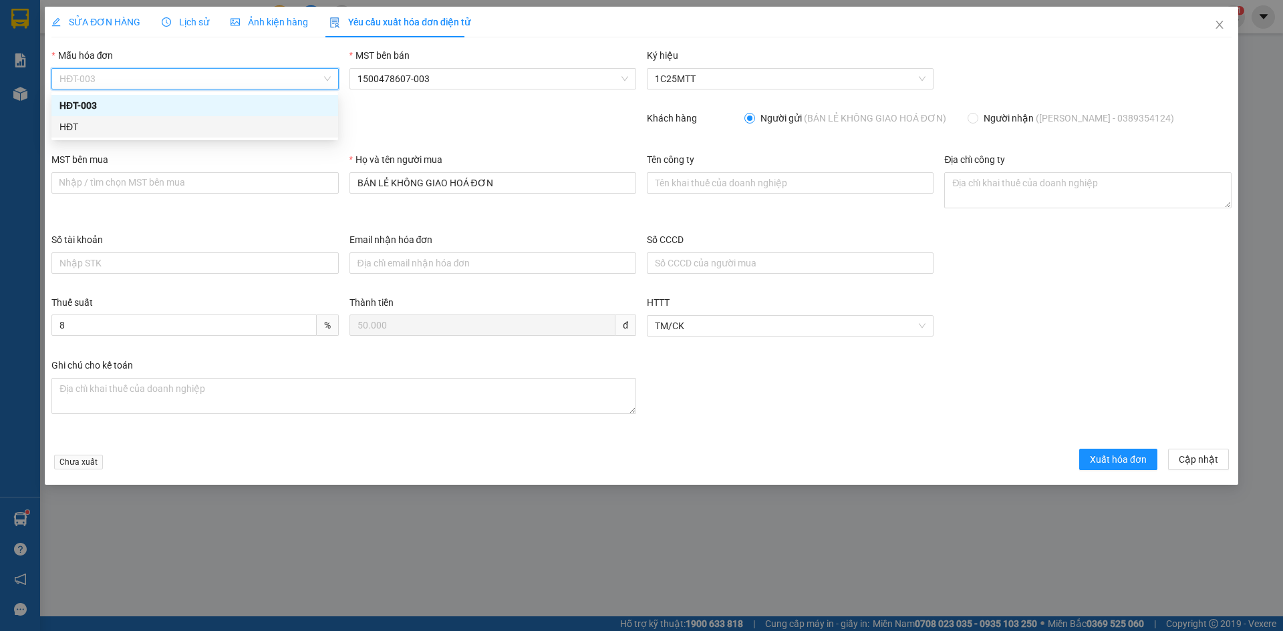
click at [79, 132] on div "HĐT" at bounding box center [194, 127] width 271 height 15
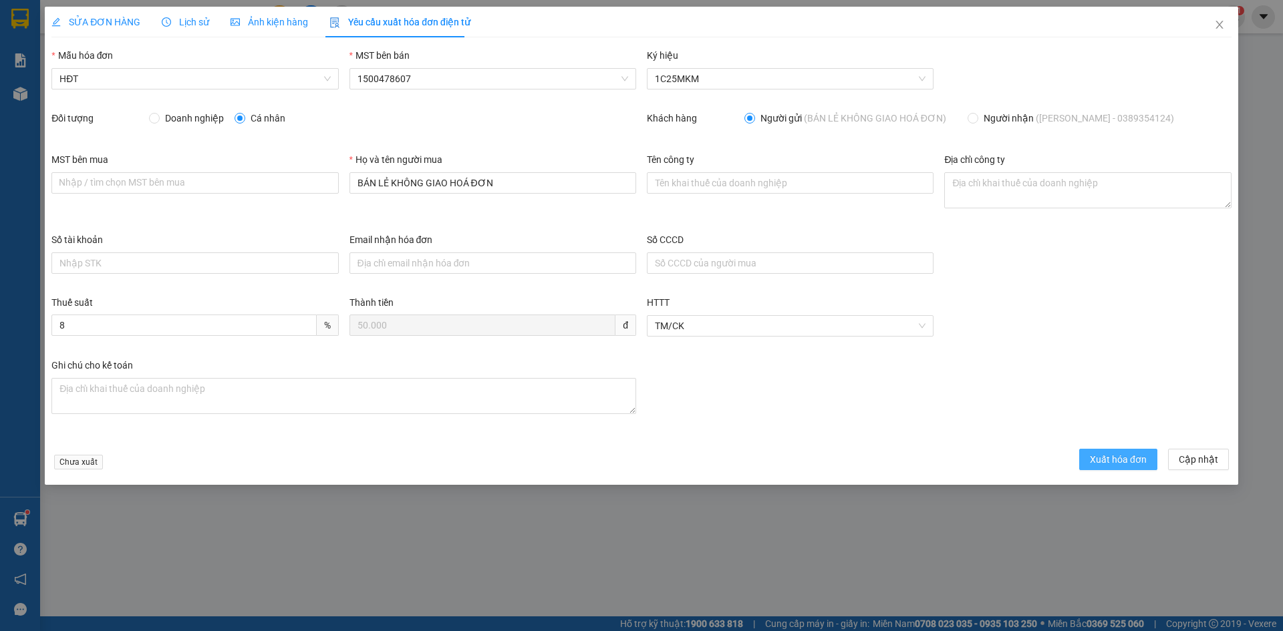
click at [1110, 458] on span "Xuất hóa đơn" at bounding box center [1118, 459] width 57 height 15
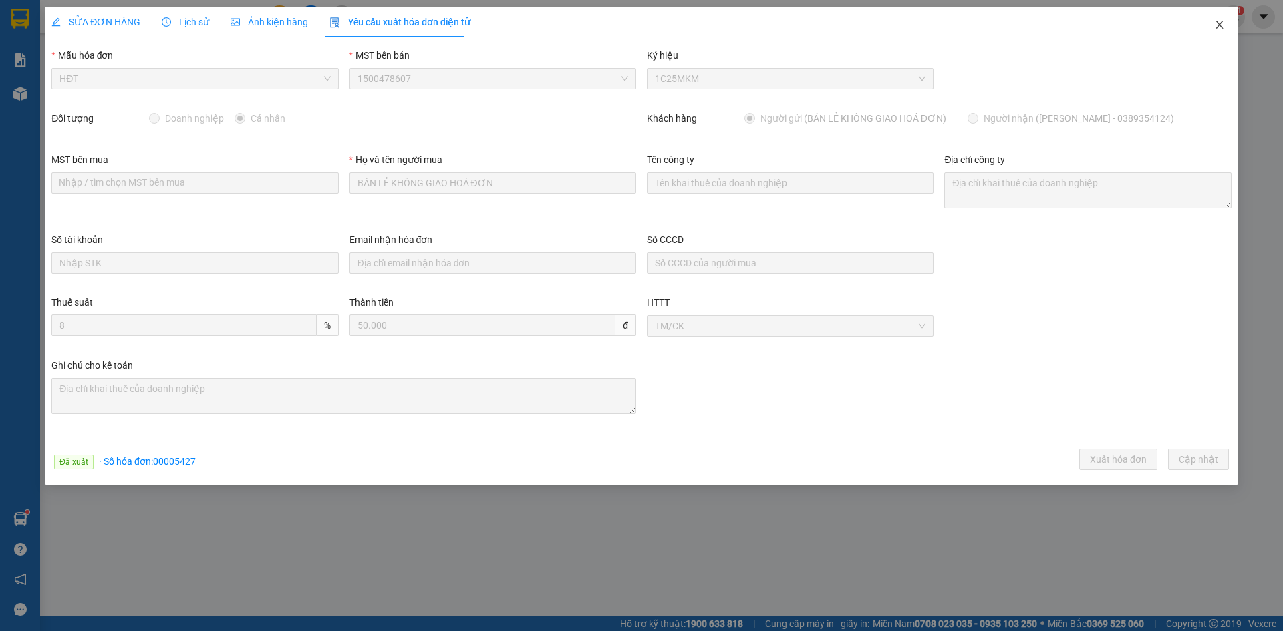
click at [1219, 21] on icon "close" at bounding box center [1219, 24] width 11 height 11
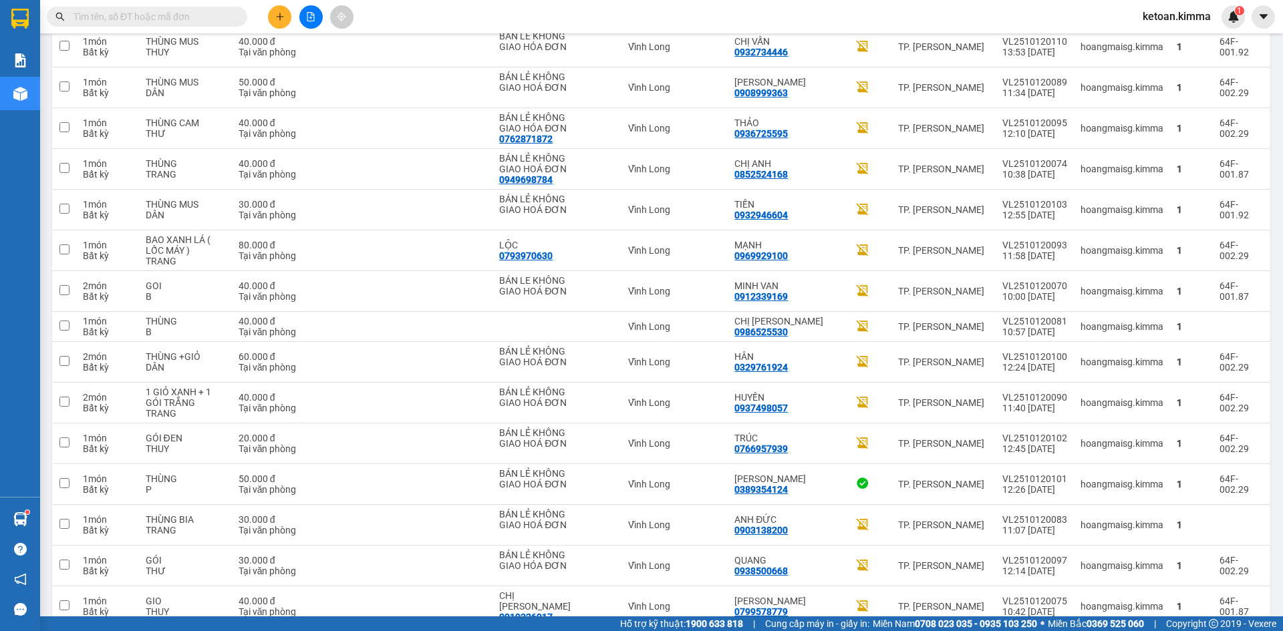
scroll to position [267, 0]
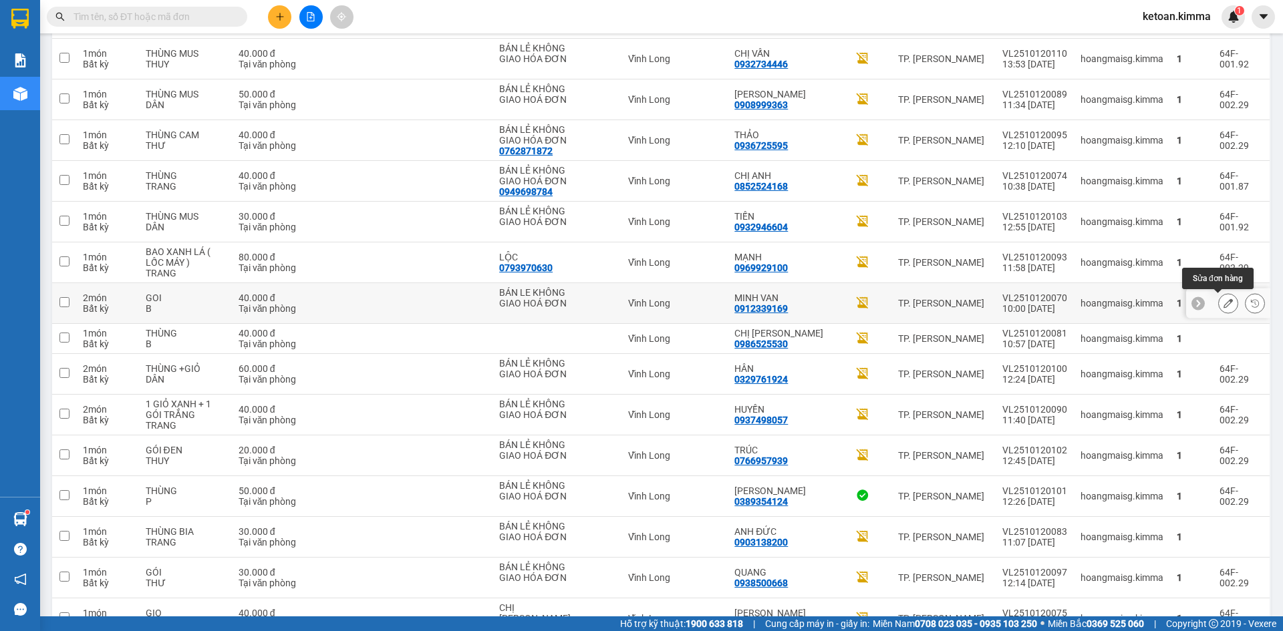
click at [1224, 299] on icon at bounding box center [1228, 303] width 9 height 9
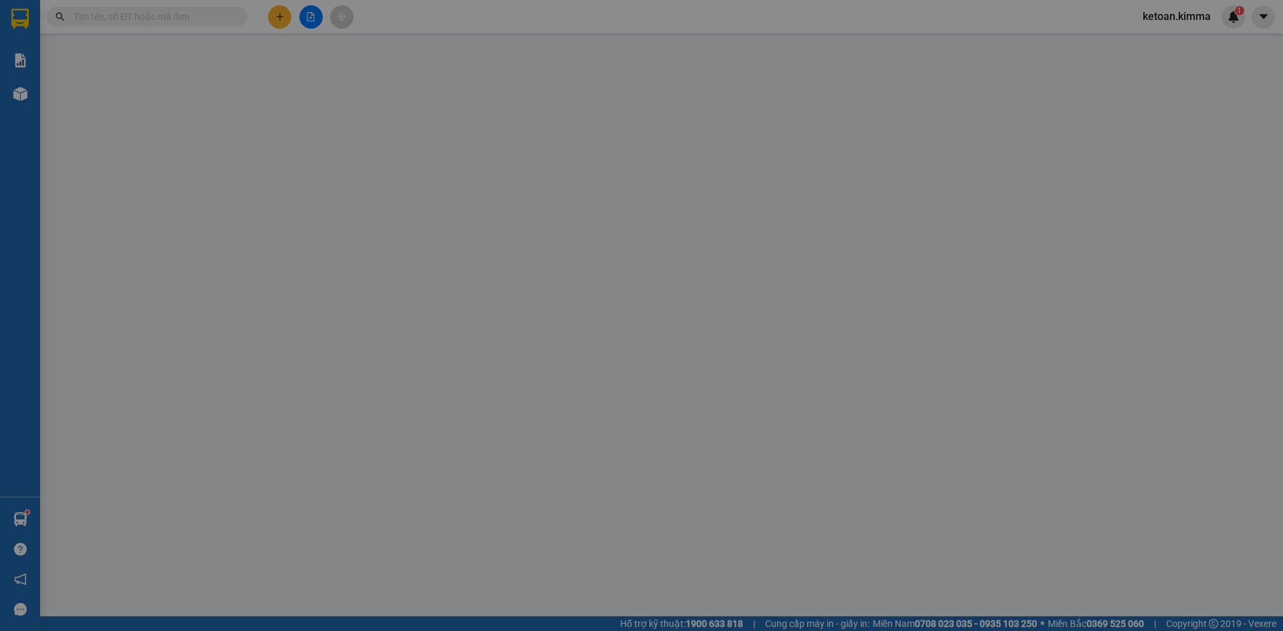
type input "BÁN LE KHÔNG GIAO HOÁ ĐƠN"
type input "0912339169"
type input "MINH VAN"
type input "40.000"
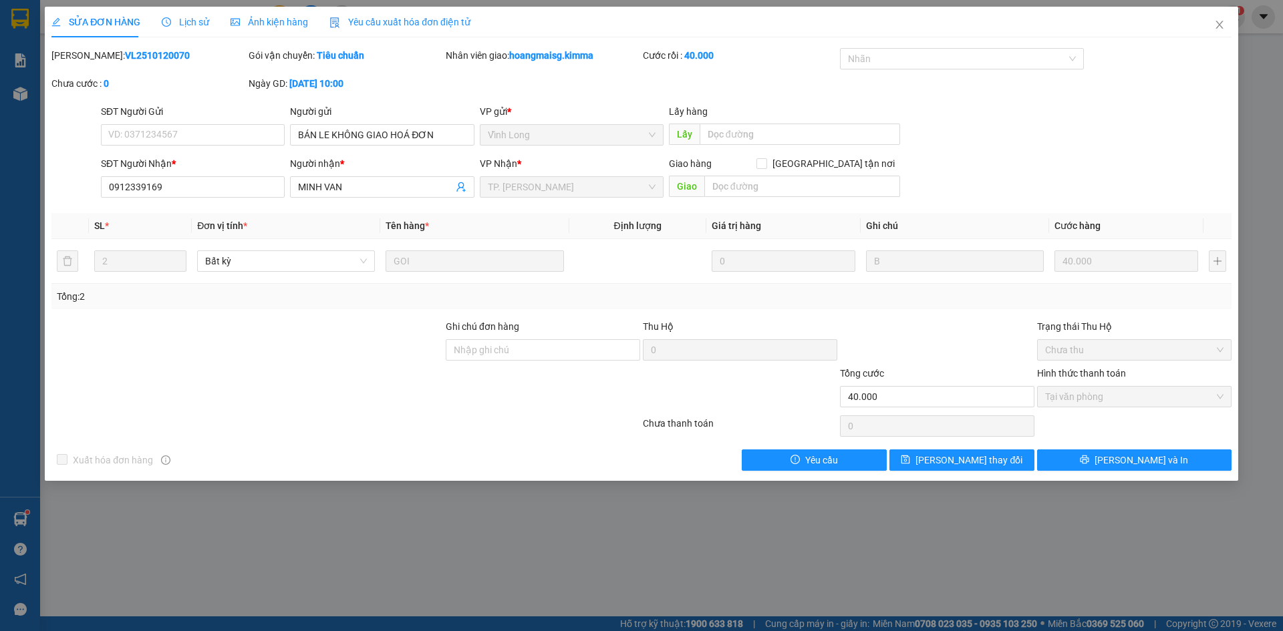
click at [366, 19] on span "Yêu cầu xuất hóa đơn điện tử" at bounding box center [399, 22] width 141 height 11
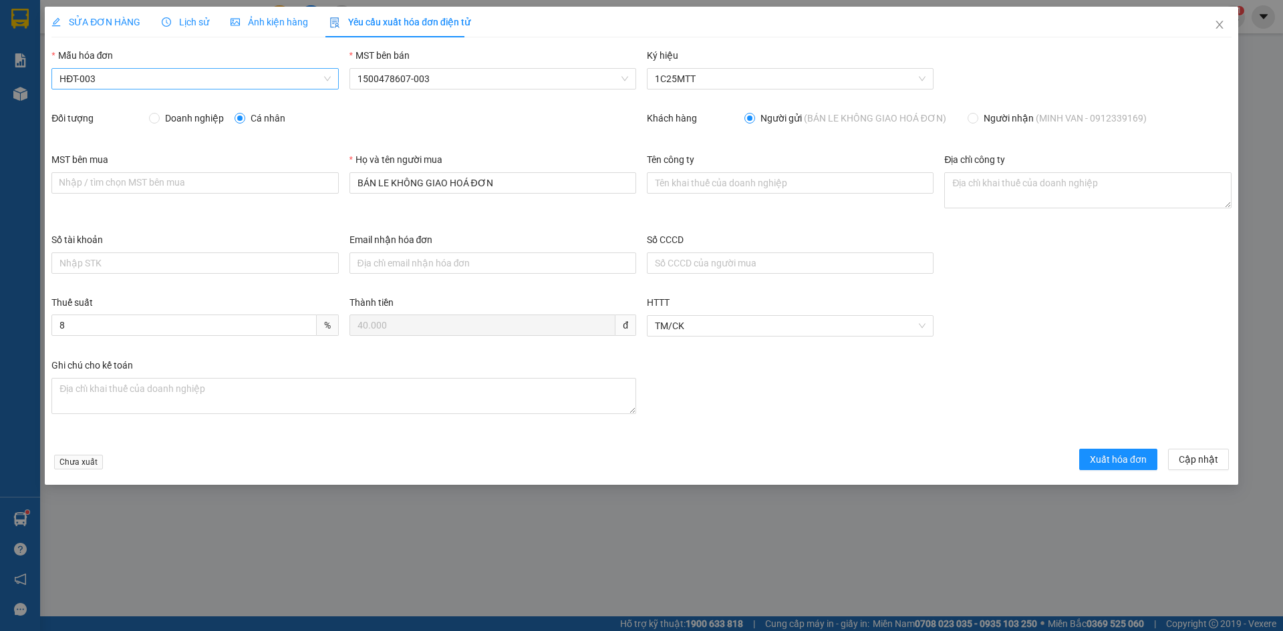
click at [97, 74] on span "HĐT-003" at bounding box center [194, 79] width 271 height 20
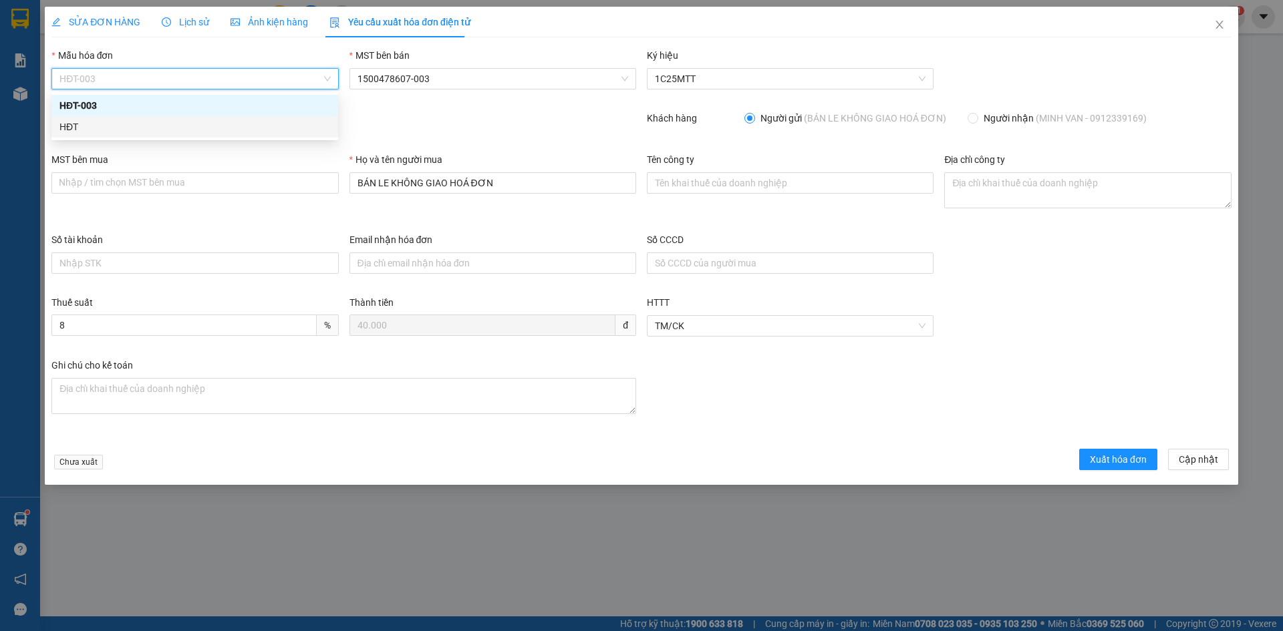
click at [73, 126] on div "HĐT" at bounding box center [194, 127] width 271 height 15
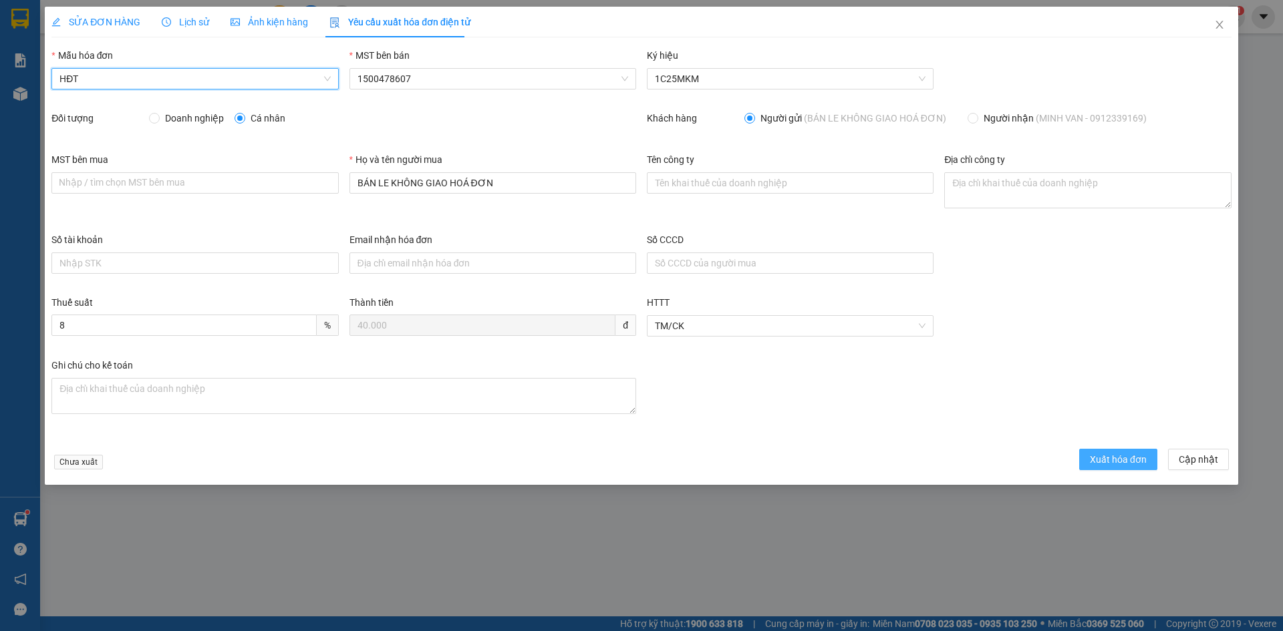
click at [1119, 460] on span "Xuất hóa đơn" at bounding box center [1118, 459] width 57 height 15
